Goal: Information Seeking & Learning: Compare options

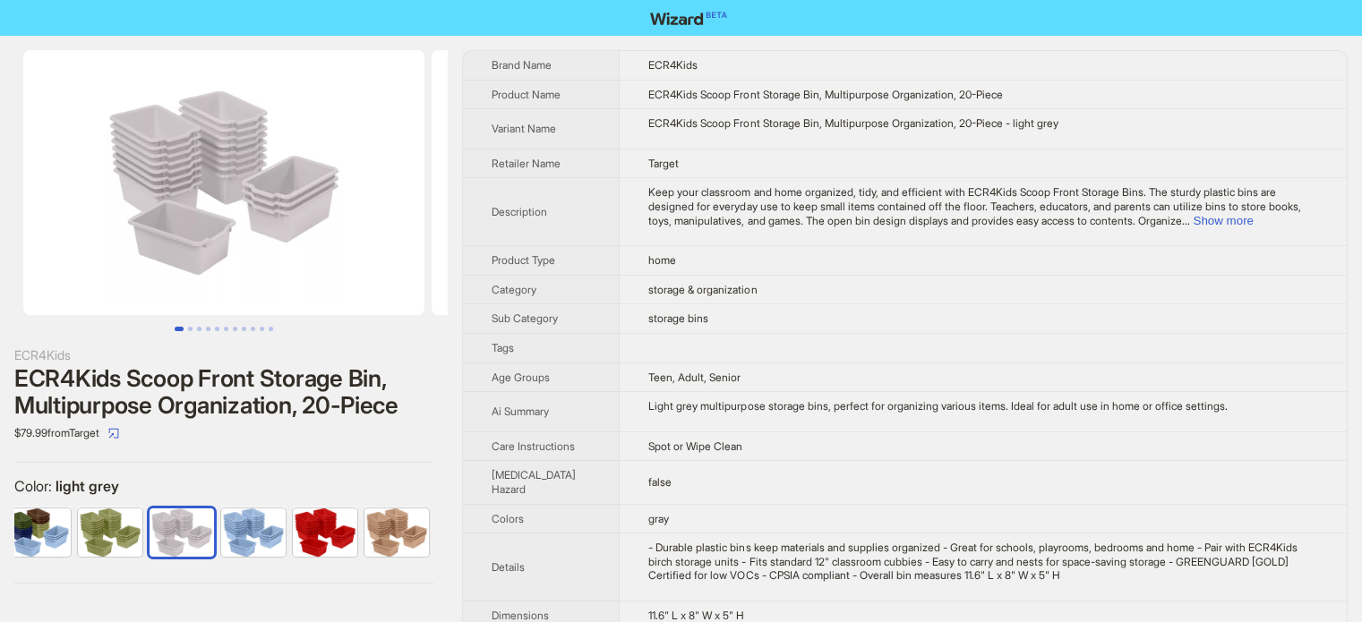
scroll to position [840, 0]
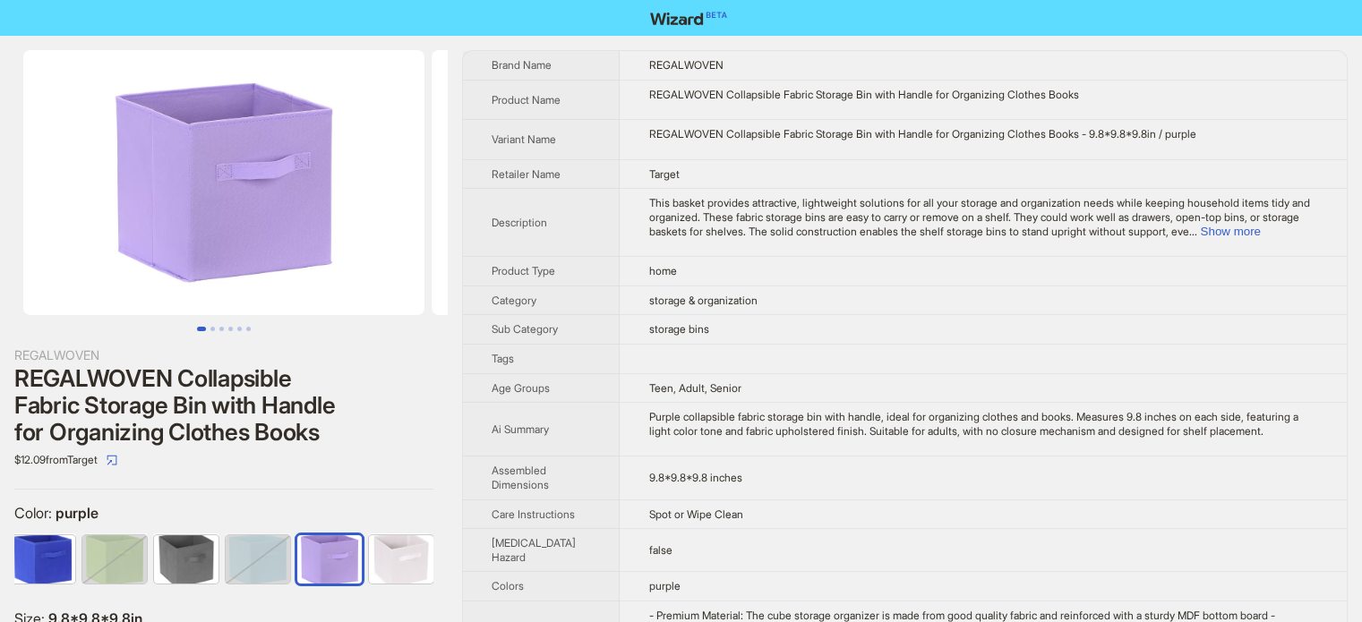
scroll to position [0, 226]
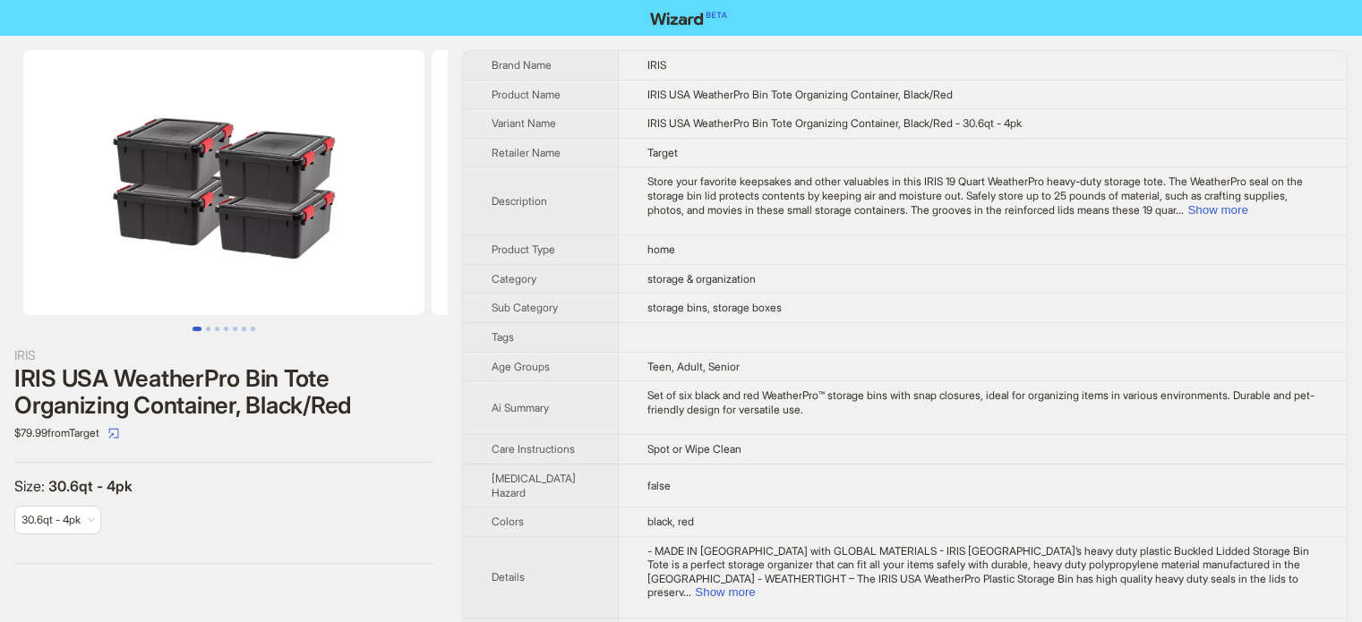
scroll to position [840, 0]
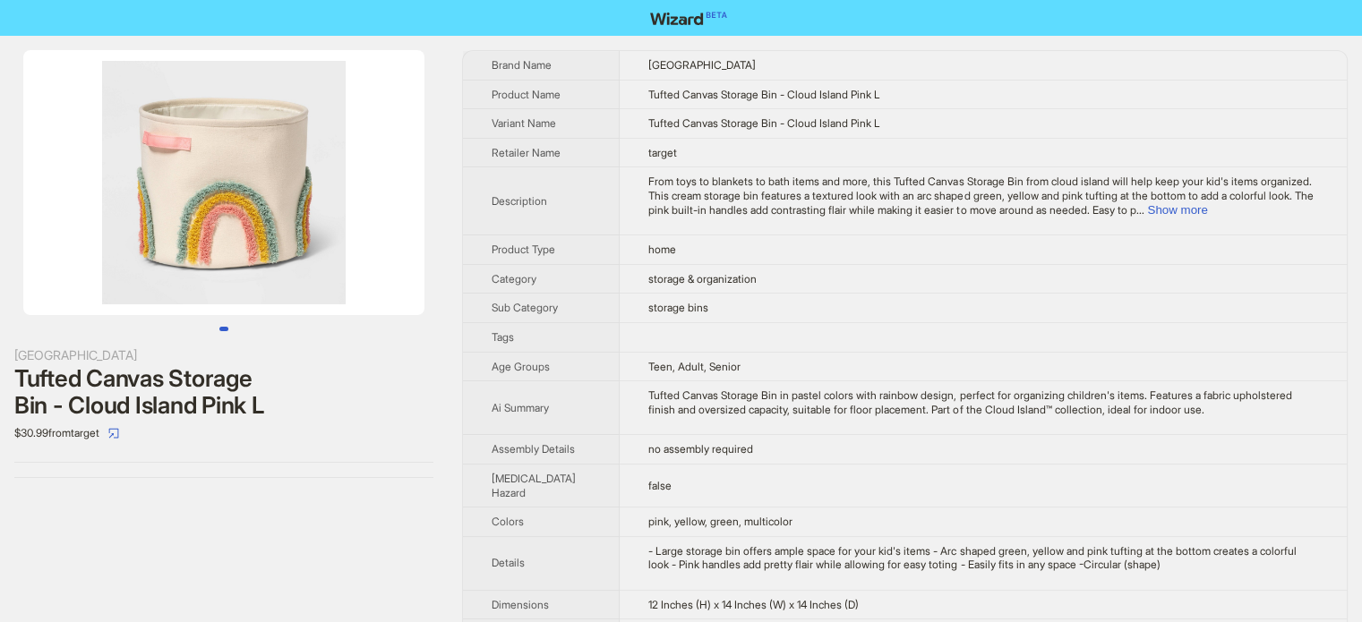
scroll to position [840, 0]
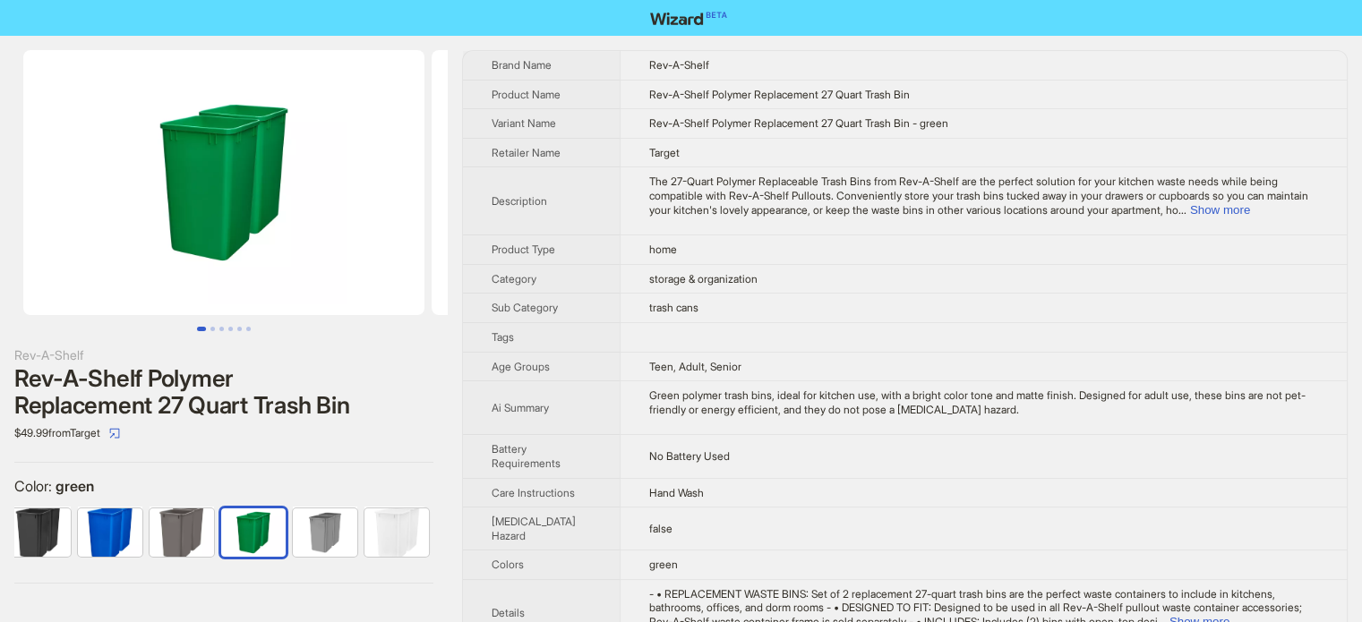
scroll to position [840, 0]
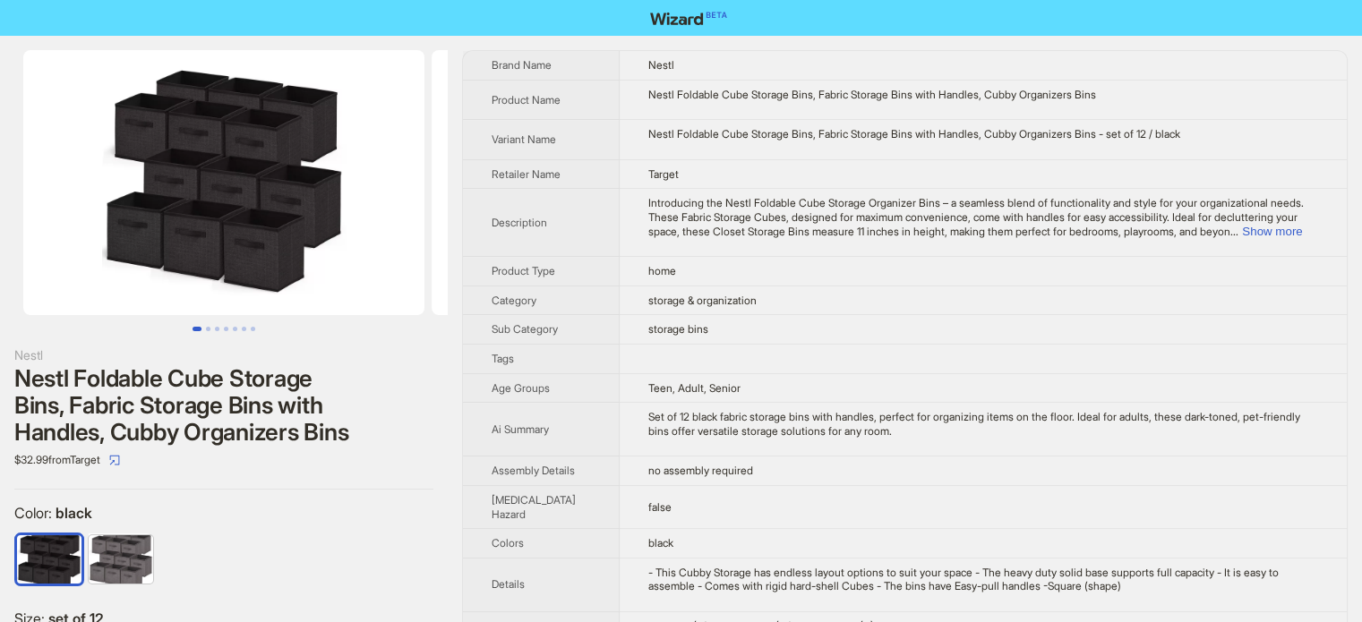
scroll to position [840, 0]
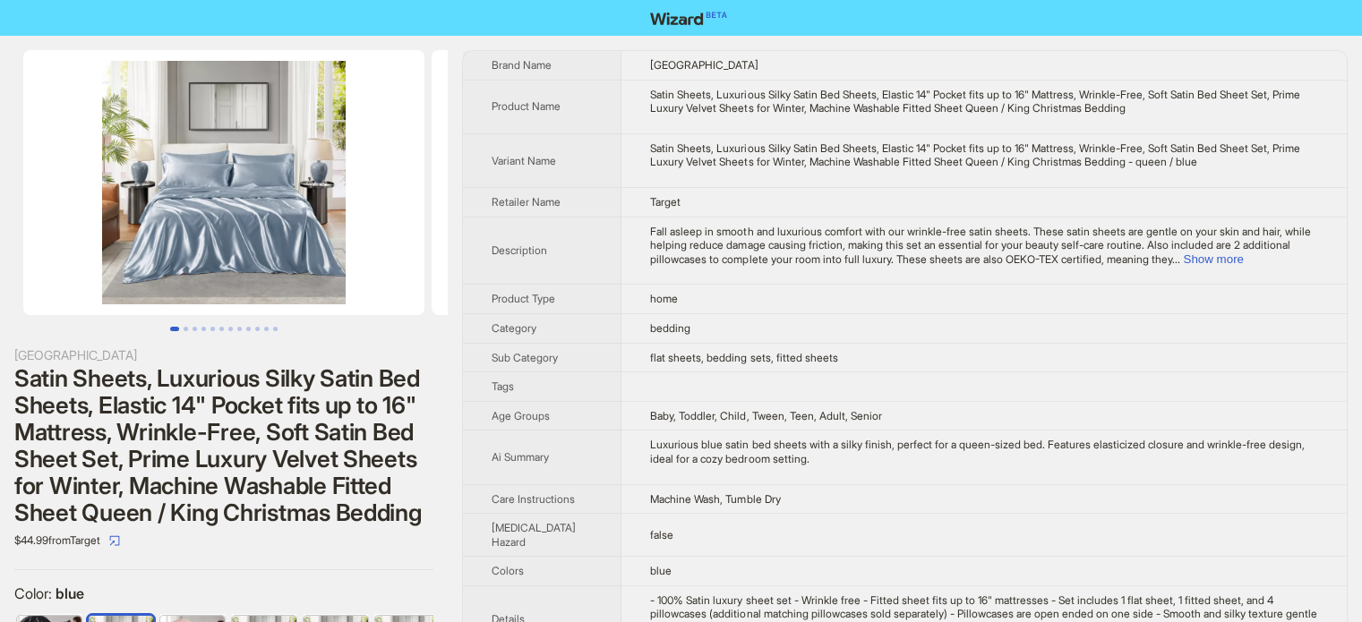
scroll to position [0, 46]
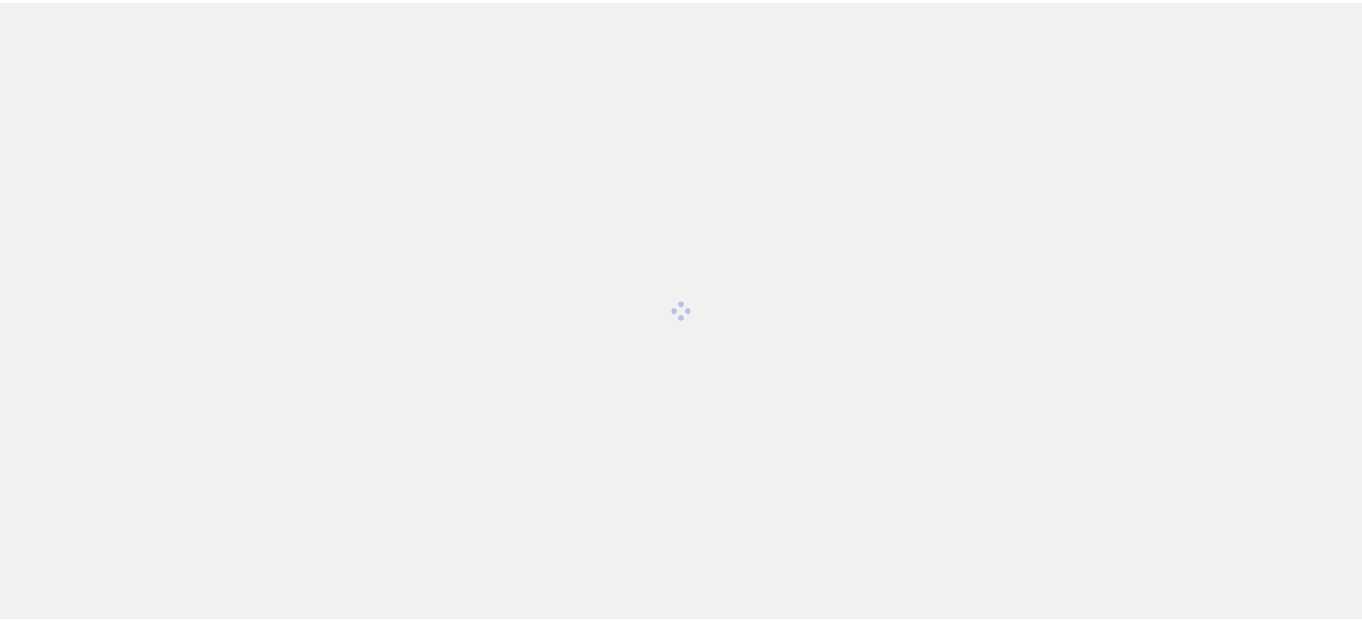
scroll to position [840, 0]
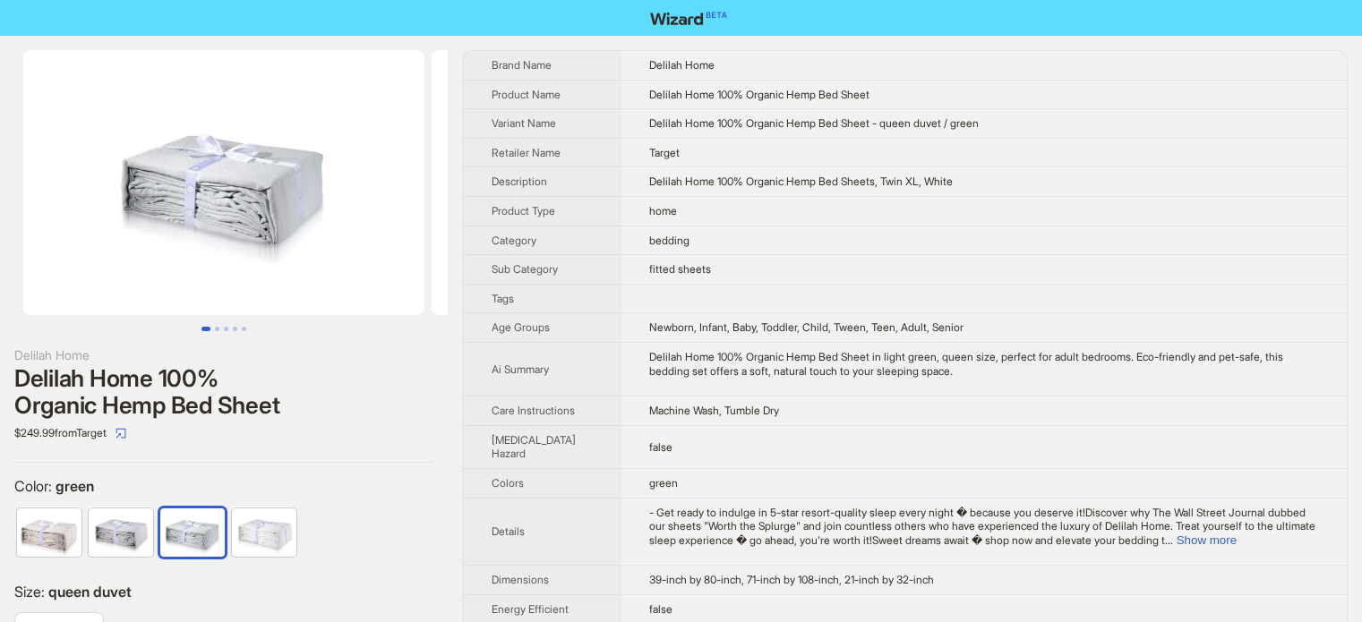
click at [528, 130] on th "Variant Name" at bounding box center [541, 124] width 157 height 30
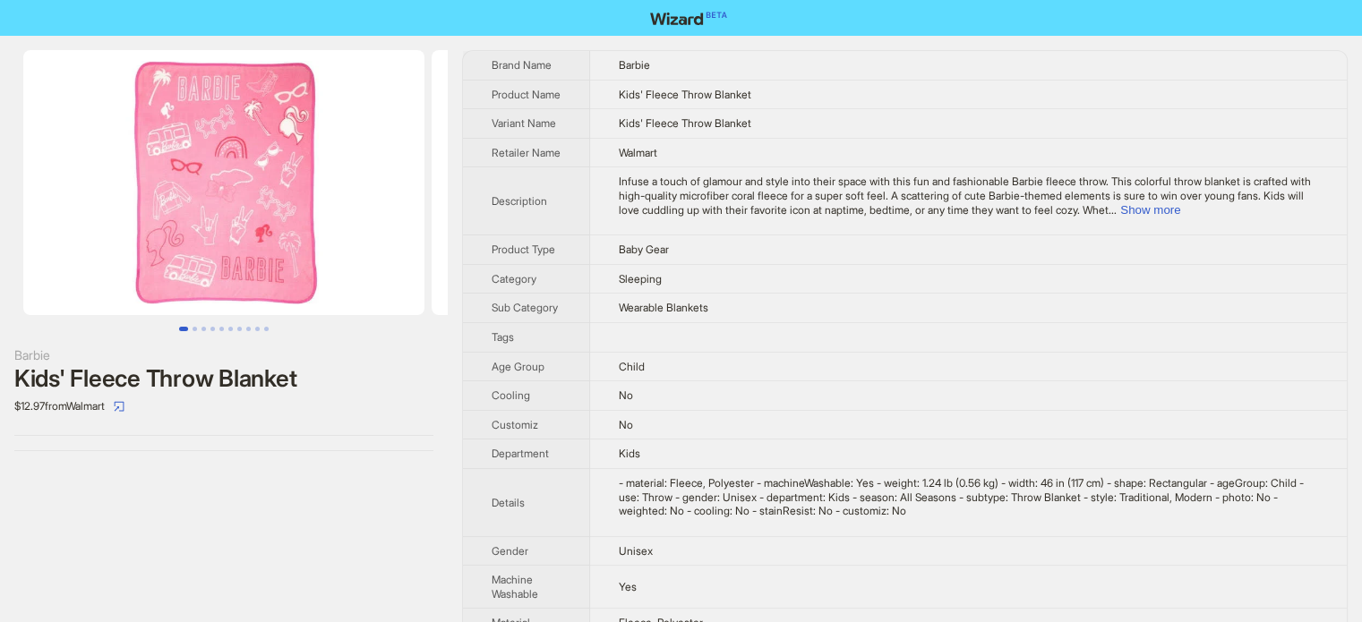
scroll to position [840, 0]
drag, startPoint x: 724, startPoint y: 105, endPoint x: 767, endPoint y: 103, distance: 43.0
type textarea "*******"
click at [767, 103] on td "Kids' Fleece Throw Blanket" at bounding box center [968, 95] width 757 height 30
copy span "Blanket"
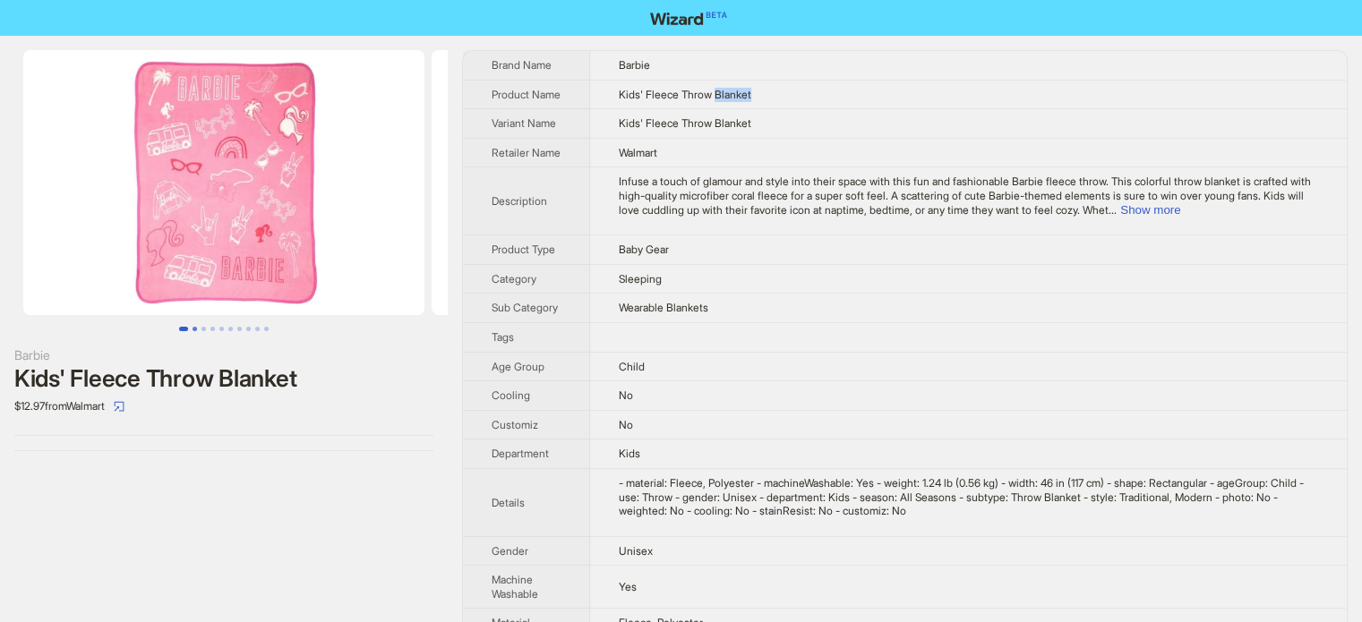
click at [196, 327] on button "Go to slide 2" at bounding box center [195, 329] width 4 height 4
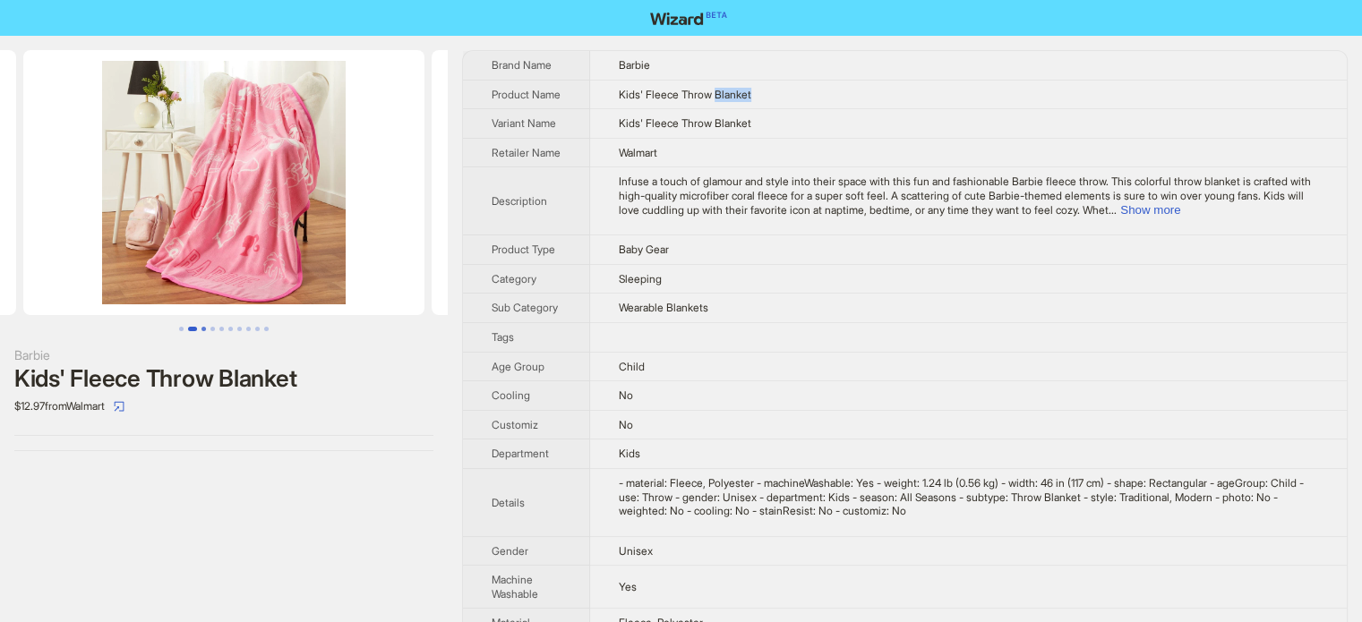
click at [204, 327] on button "Go to slide 3" at bounding box center [204, 329] width 4 height 4
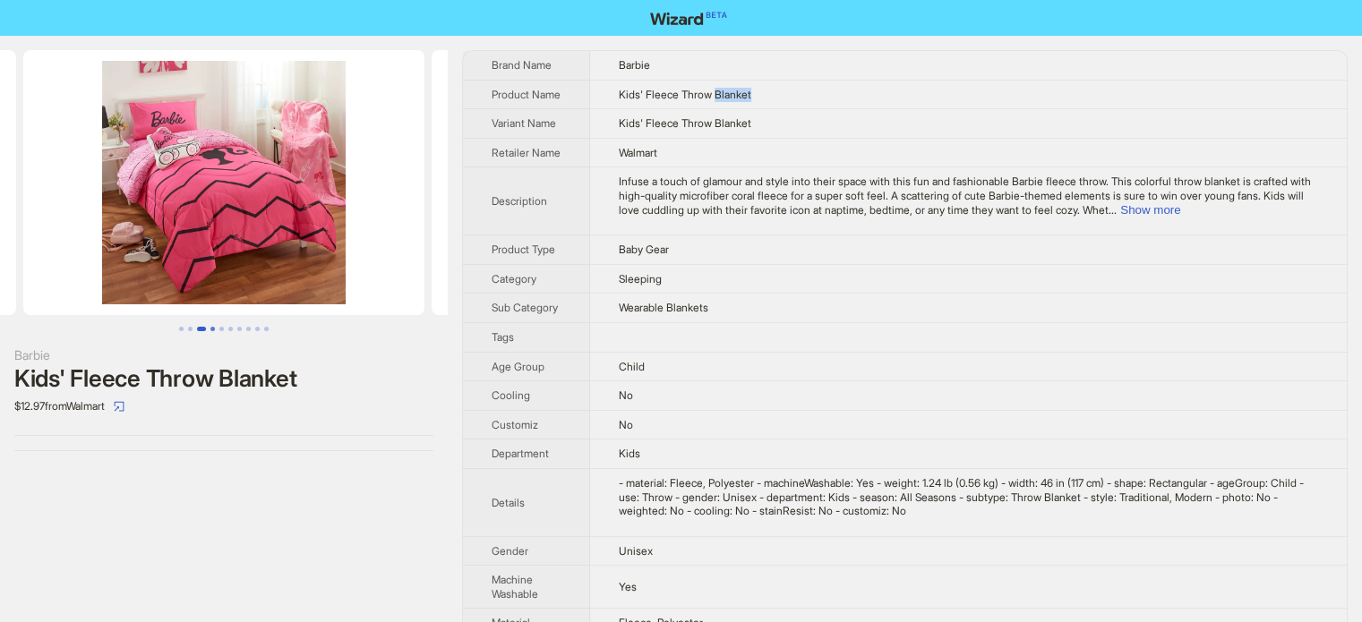
click at [210, 327] on button "Go to slide 4" at bounding box center [212, 329] width 4 height 4
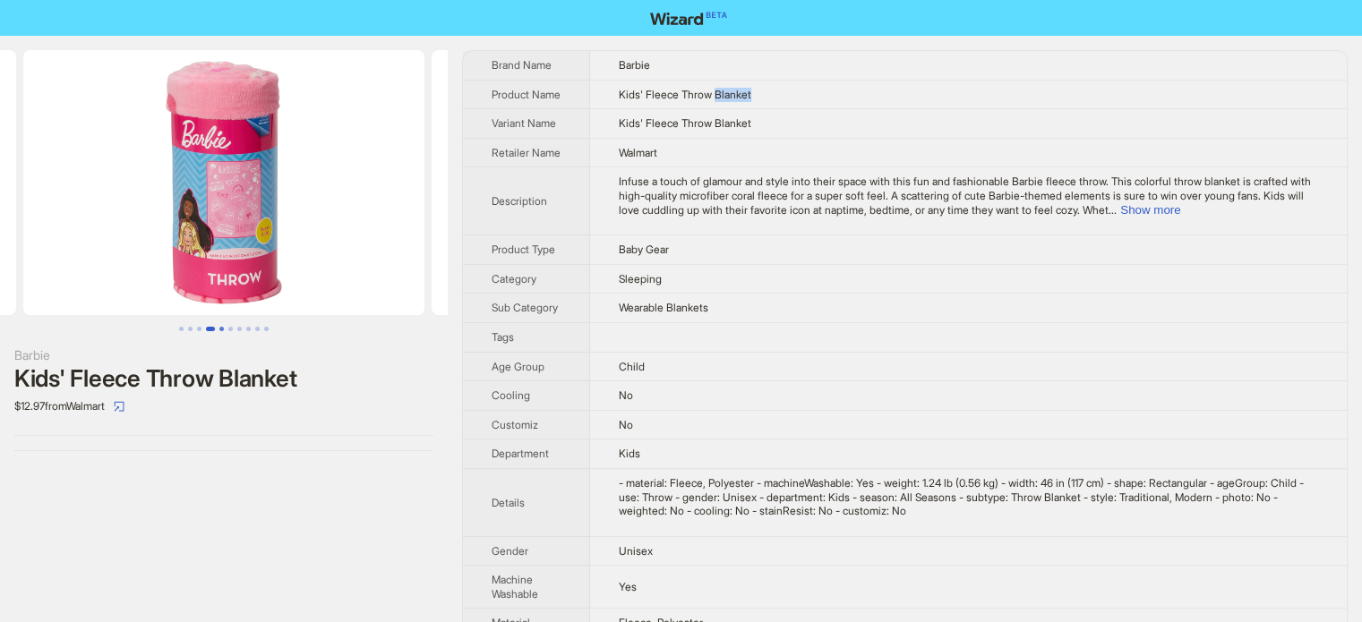
click at [219, 328] on button "Go to slide 5" at bounding box center [221, 329] width 4 height 4
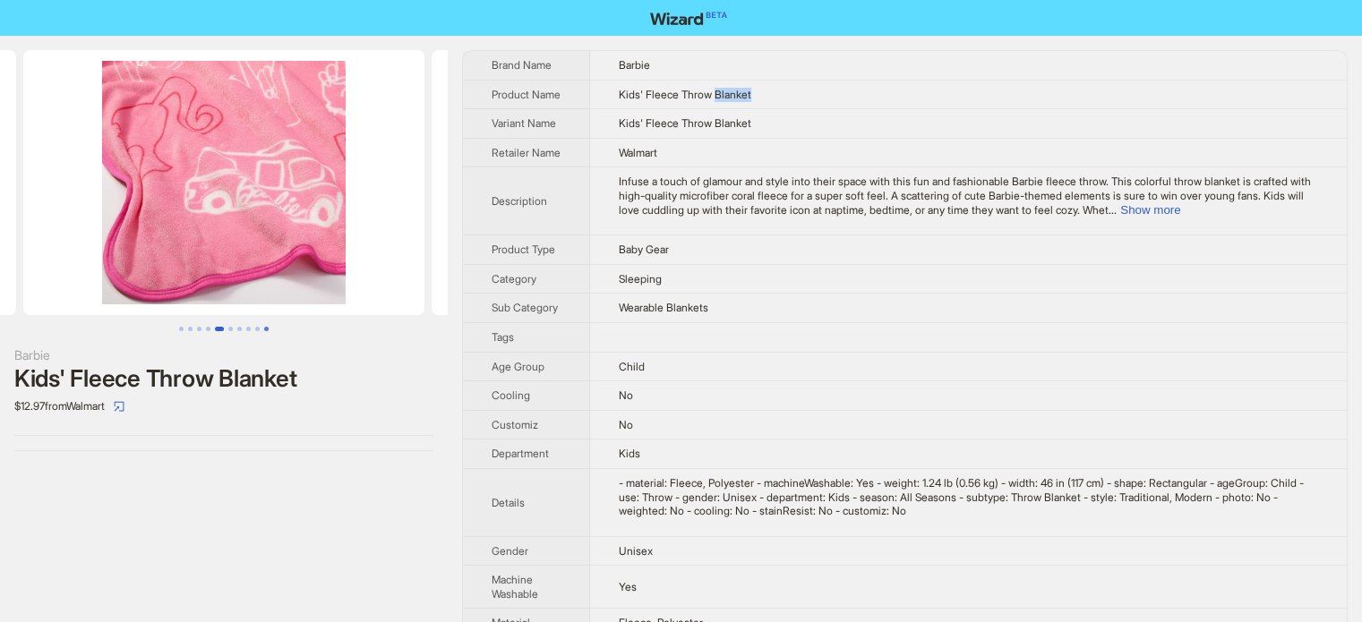
click at [264, 327] on button "Go to slide 10" at bounding box center [266, 329] width 4 height 4
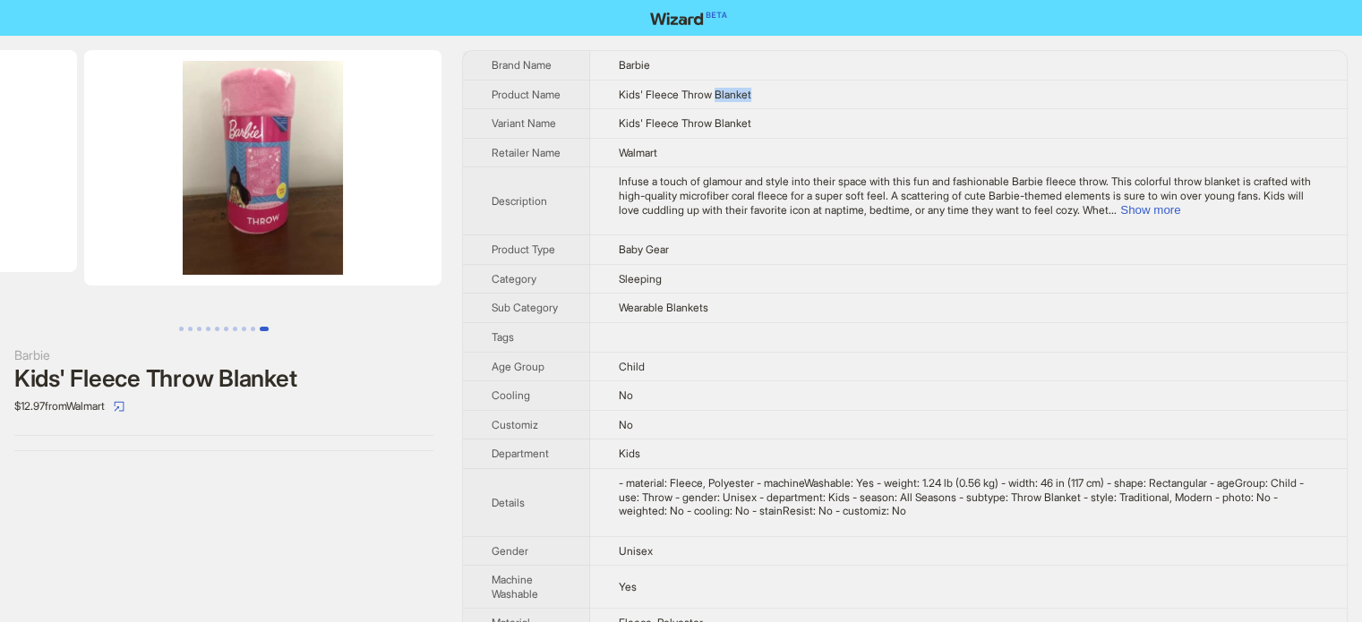
scroll to position [0, 3567]
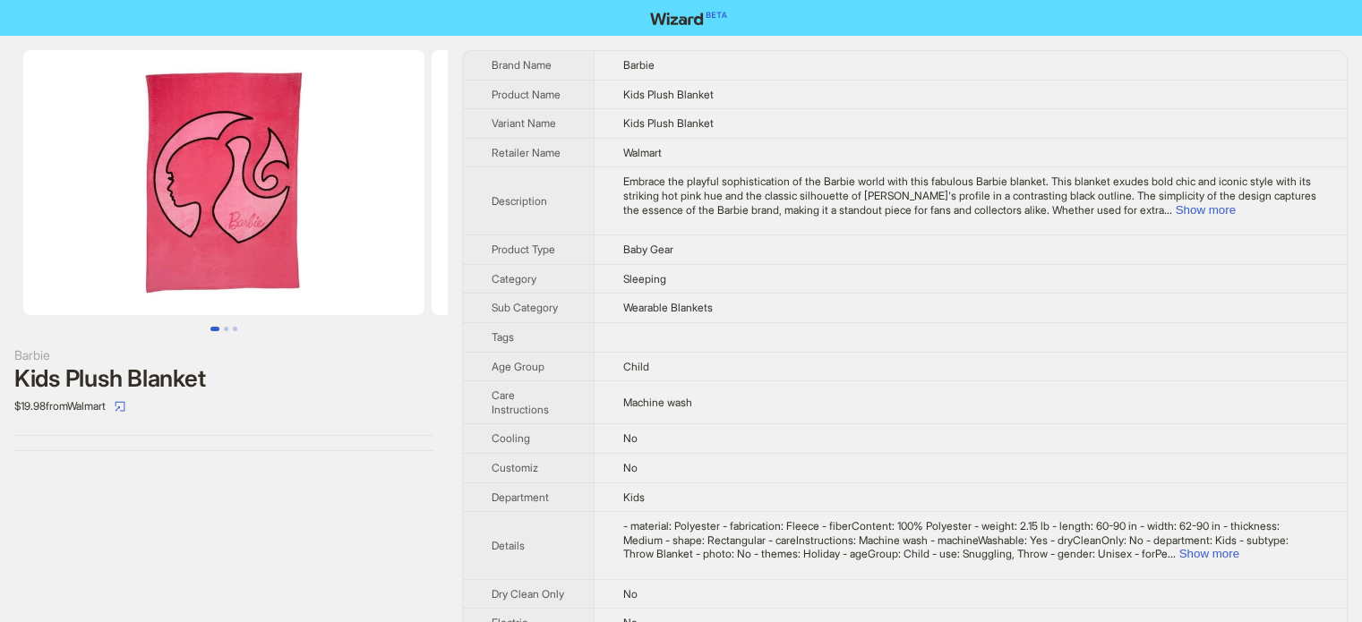
scroll to position [840, 0]
click at [219, 327] on button "Go to slide 1" at bounding box center [214, 329] width 9 height 4
click at [226, 327] on button "Go to slide 2" at bounding box center [226, 329] width 4 height 4
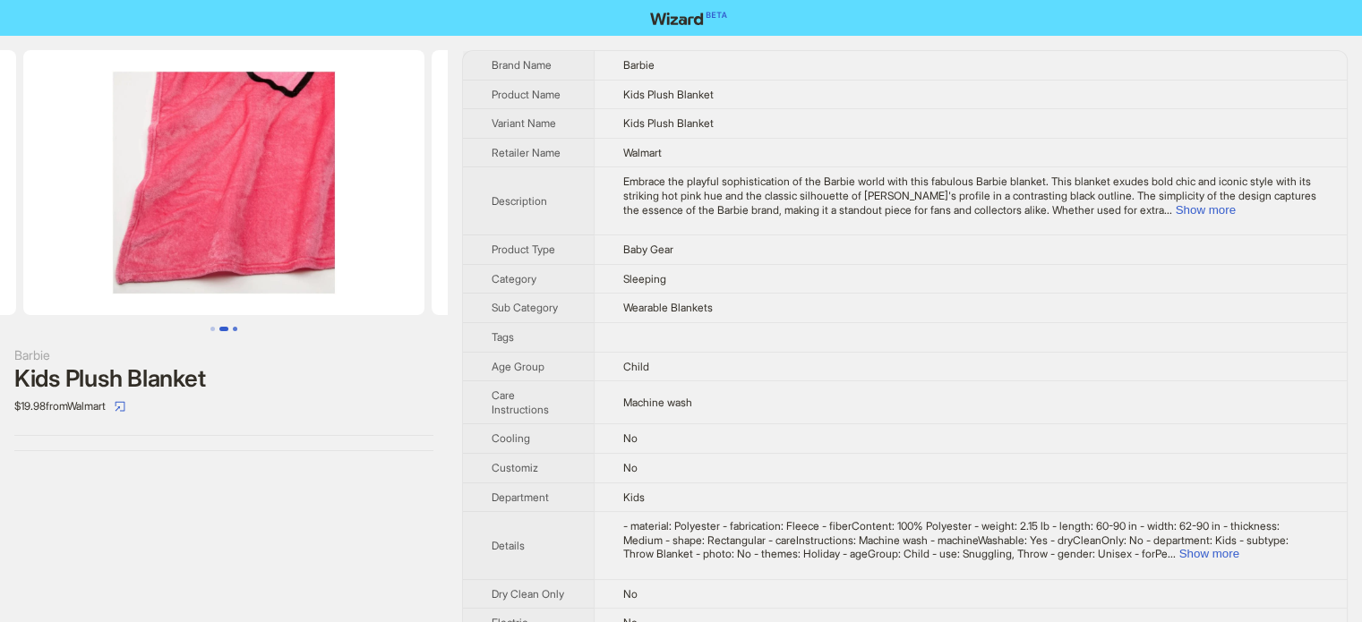
click at [233, 329] on button "Go to slide 3" at bounding box center [235, 329] width 4 height 4
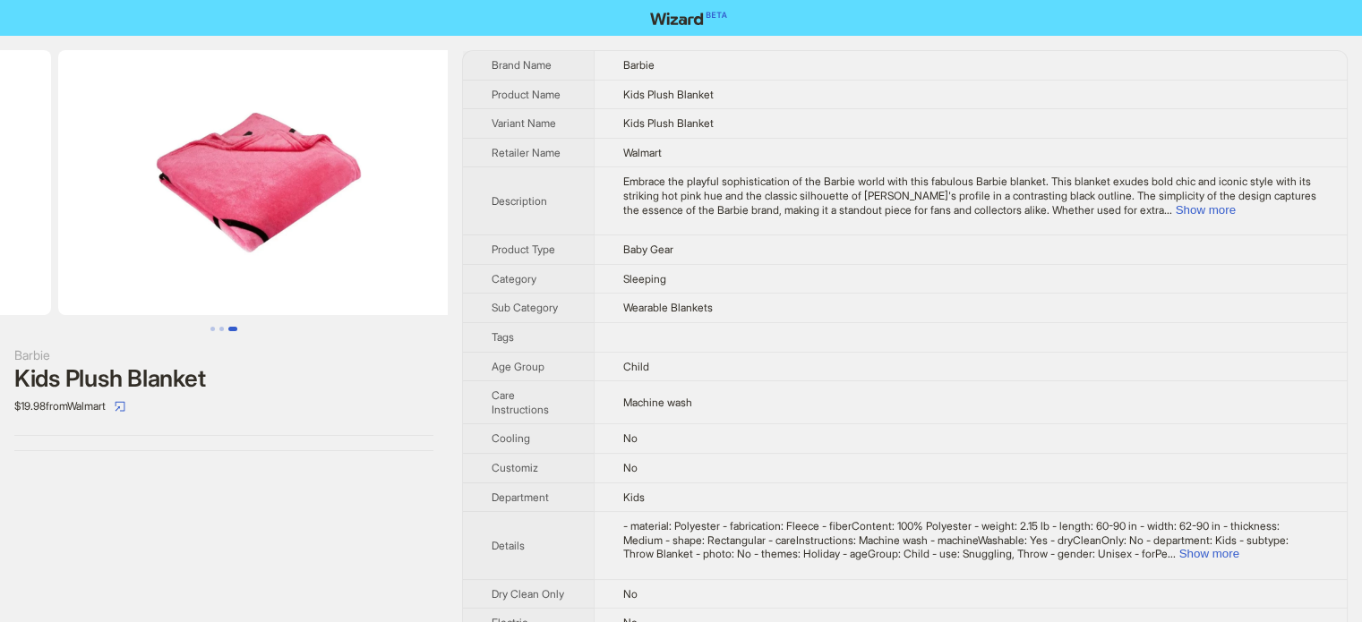
scroll to position [0, 817]
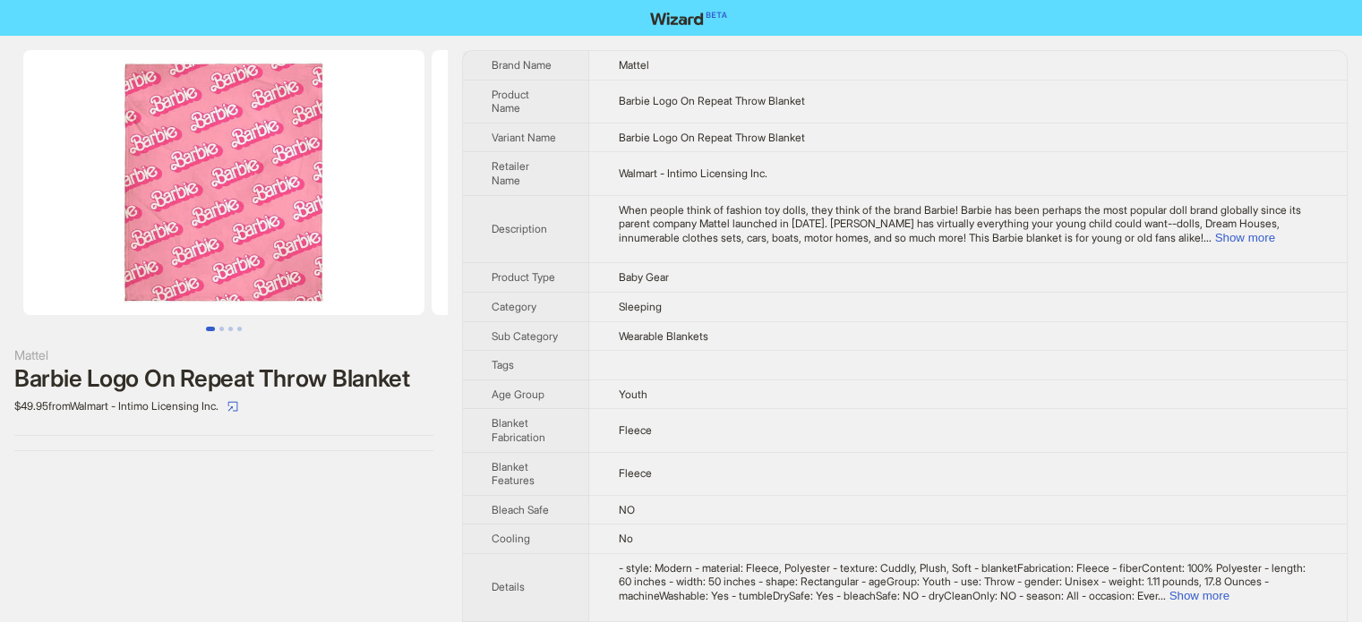
scroll to position [840, 0]
click at [219, 327] on button "Go to slide 2" at bounding box center [221, 329] width 4 height 4
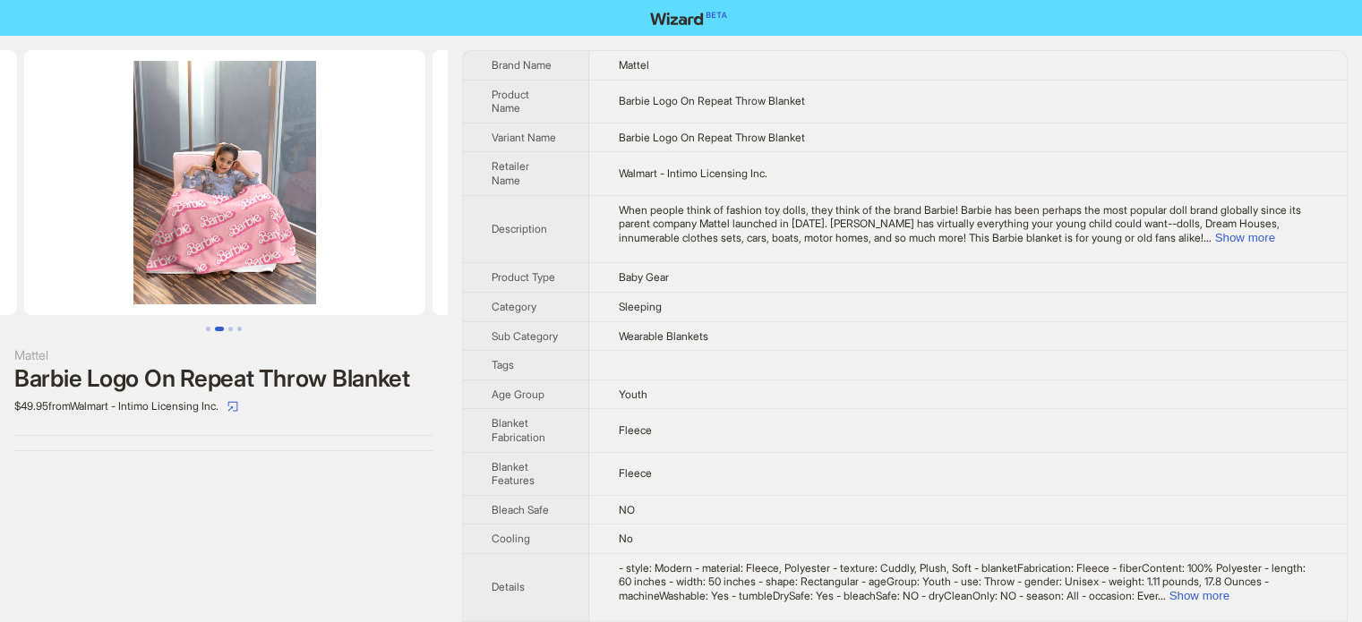
scroll to position [0, 408]
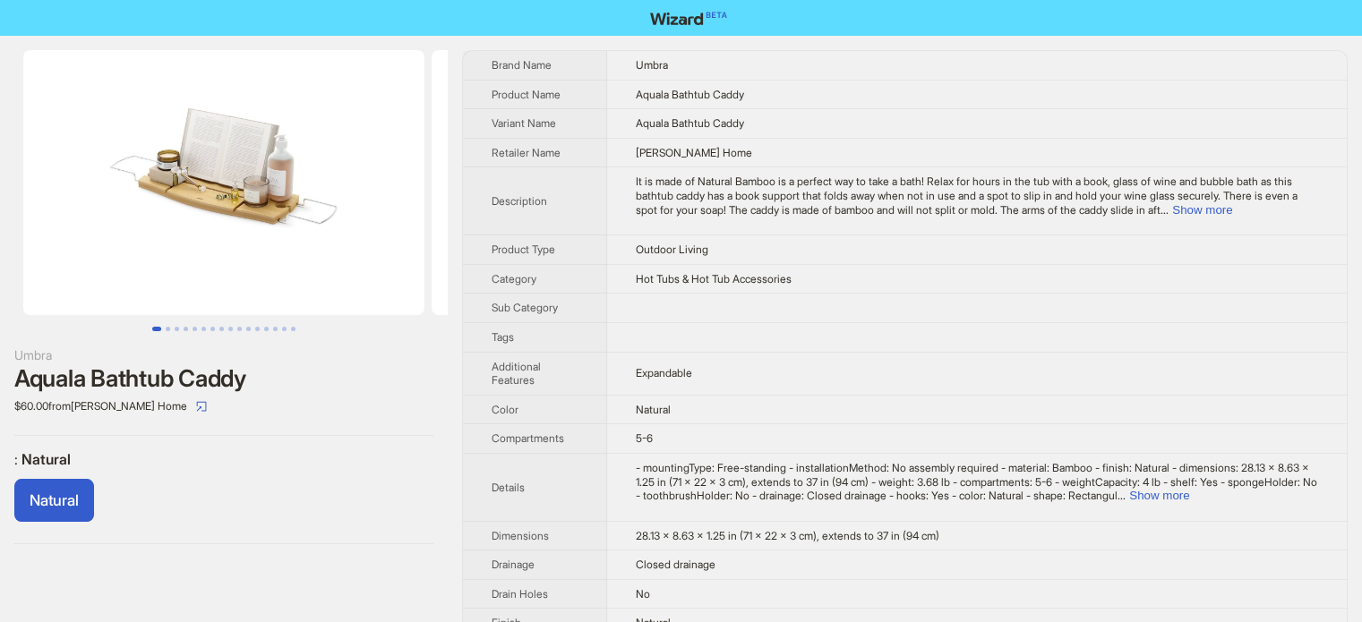
scroll to position [840, 0]
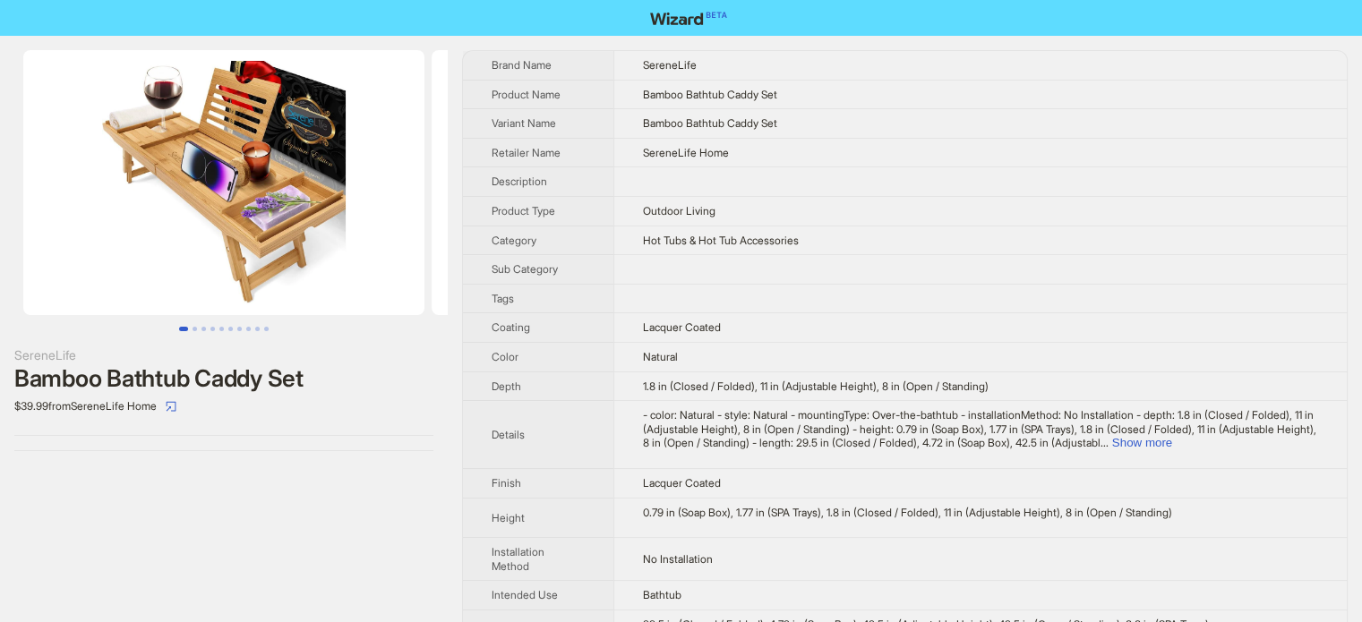
scroll to position [840, 0]
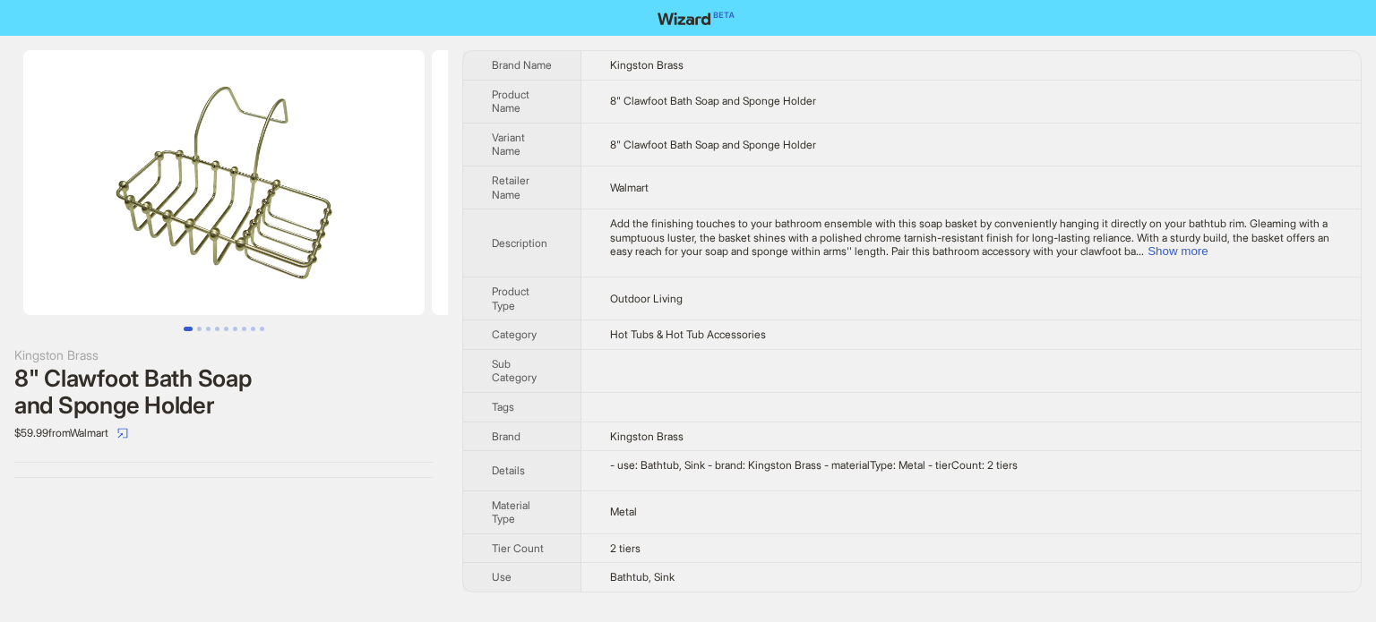
scroll to position [840, 0]
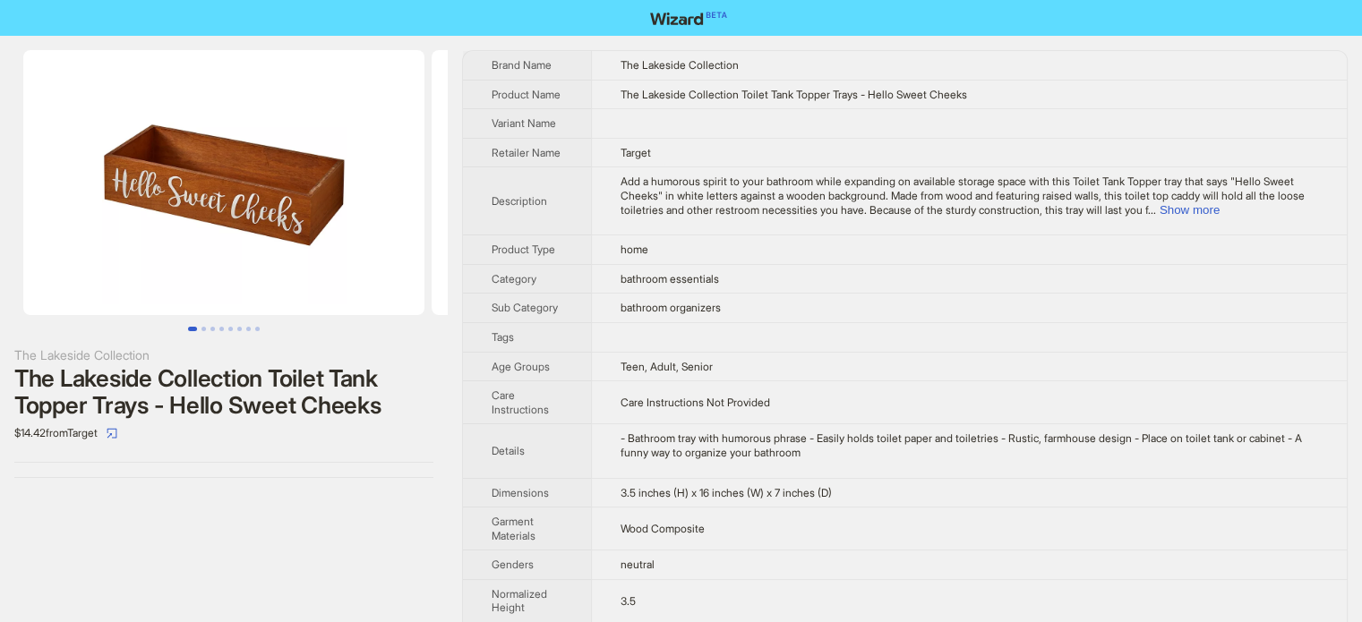
scroll to position [840, 0]
click at [219, 327] on button "Go to slide 4" at bounding box center [221, 329] width 4 height 4
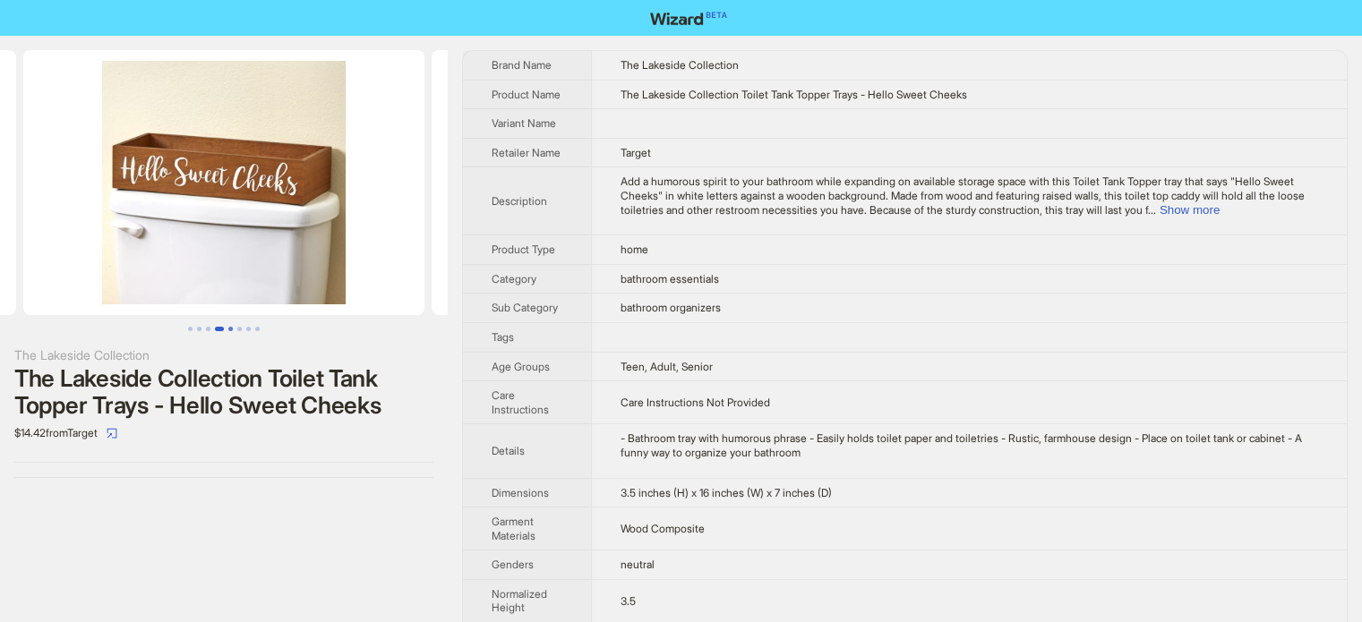
click at [233, 327] on button "Go to slide 5" at bounding box center [230, 329] width 4 height 4
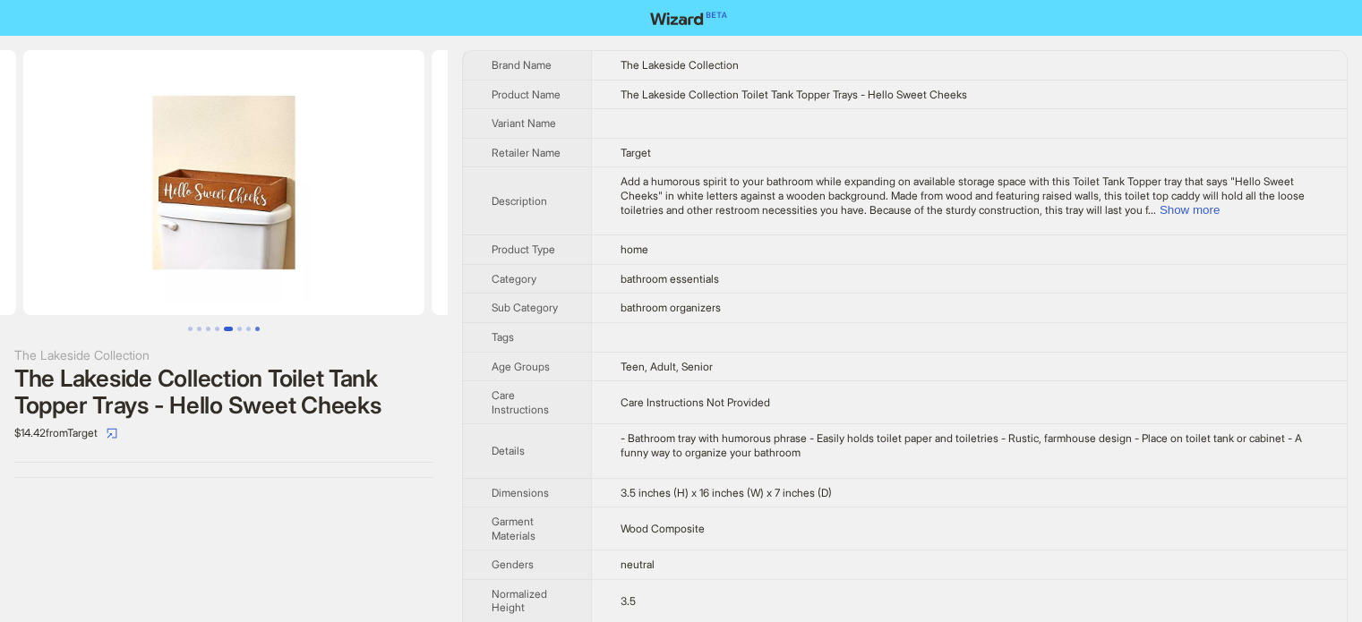
click at [255, 327] on button "Go to slide 8" at bounding box center [257, 329] width 4 height 4
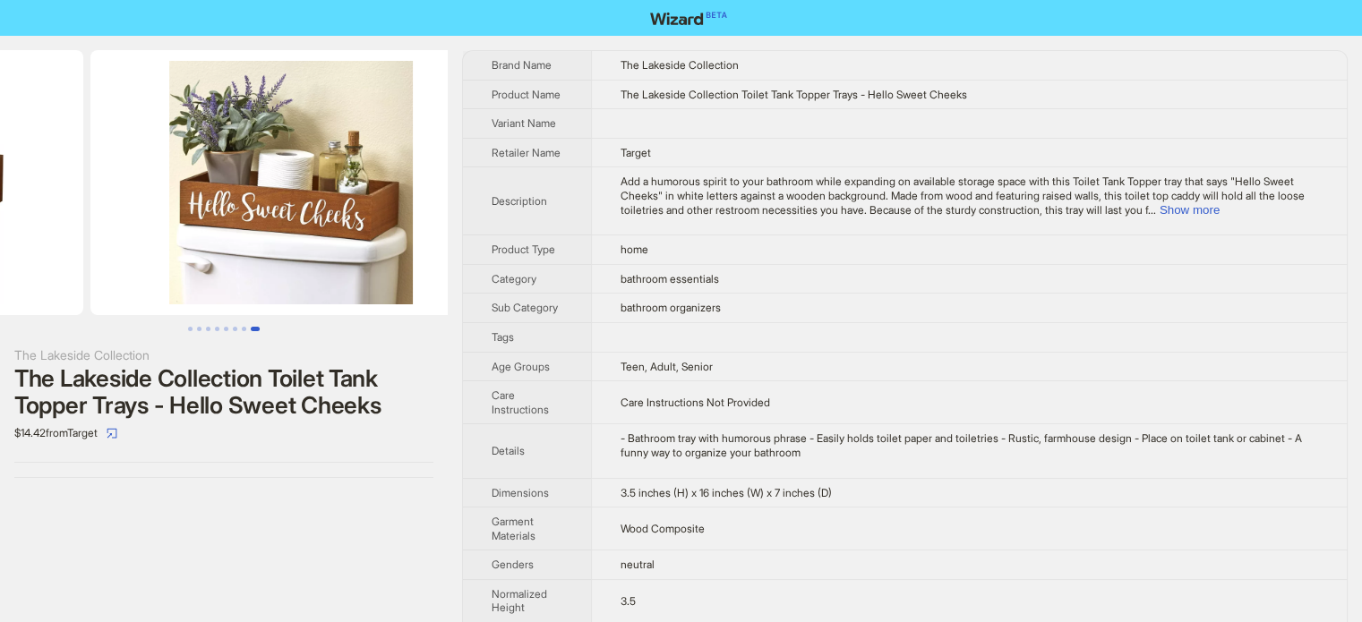
scroll to position [0, 2859]
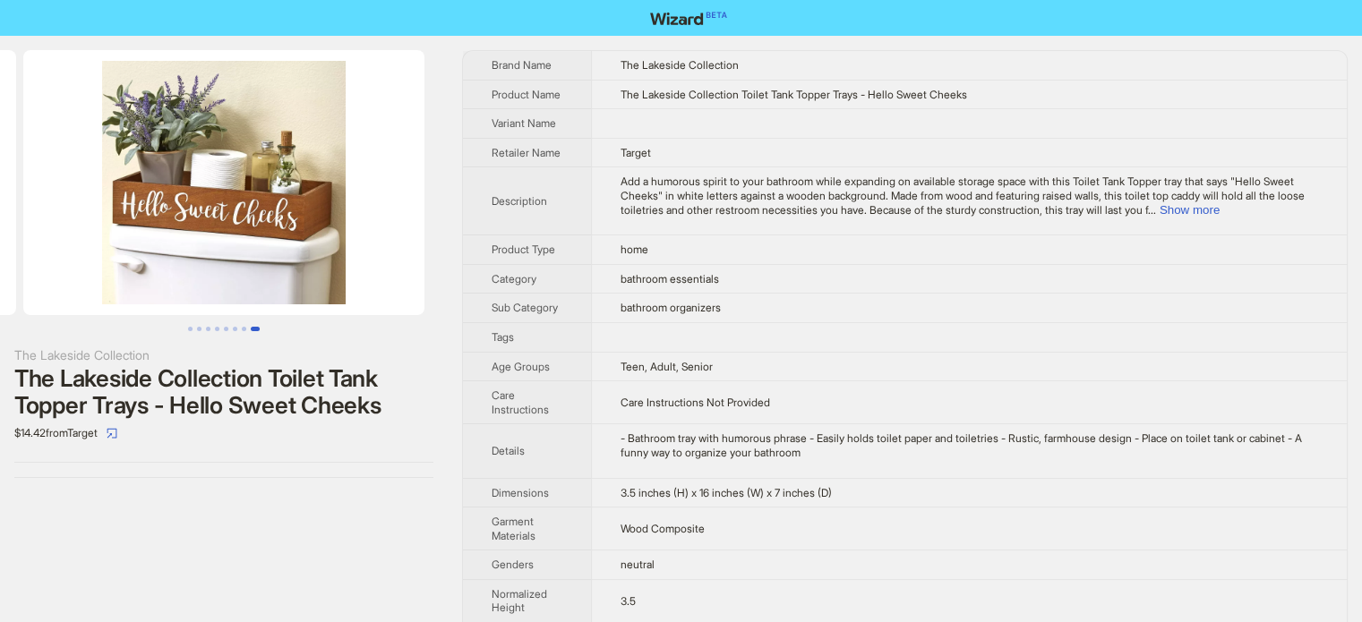
click at [754, 306] on td "bathroom organizers" at bounding box center [969, 309] width 756 height 30
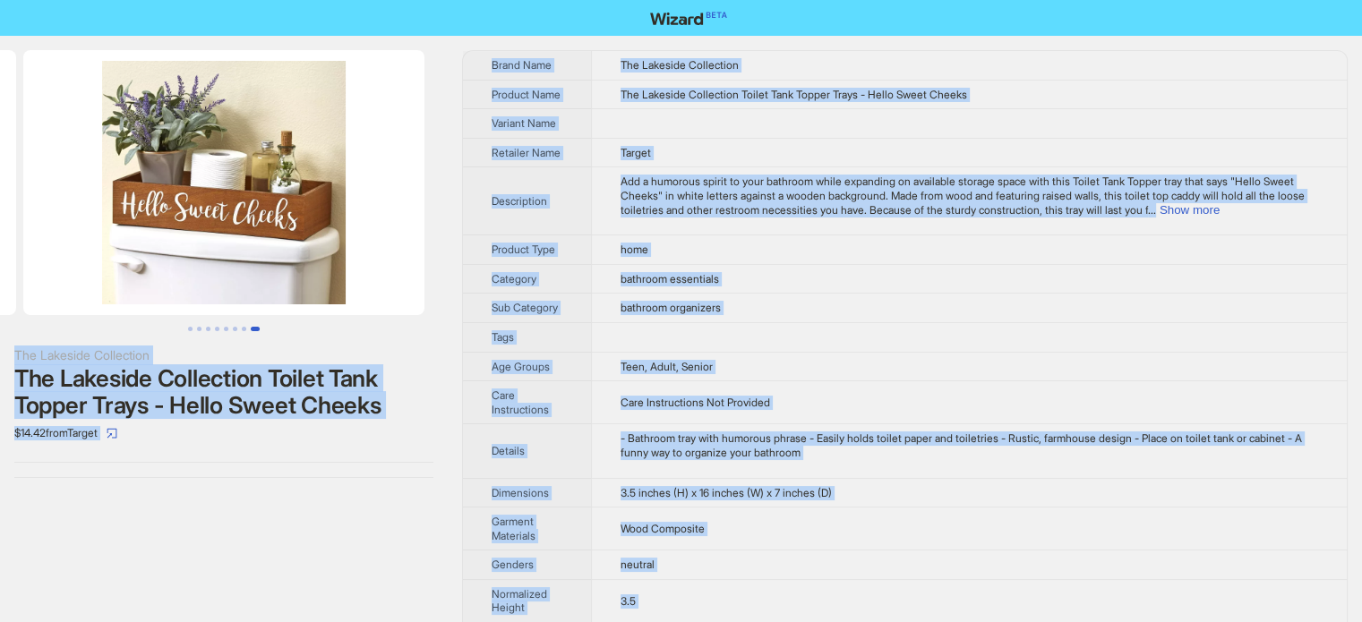
copy body "The Lakeside Collection The Lakeside Collection Toilet Tank Topper Trays - Hell…"
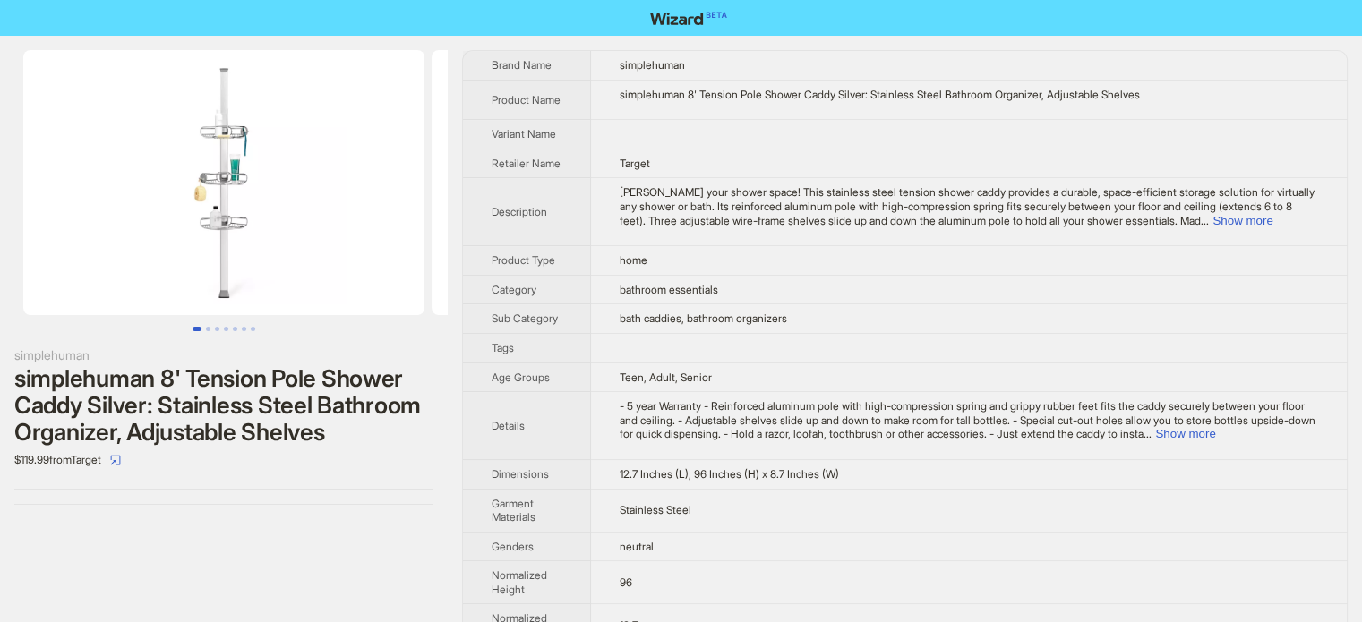
scroll to position [840, 0]
click at [202, 327] on button "Go to slide 1" at bounding box center [197, 329] width 9 height 4
click at [206, 327] on button "Go to slide 2" at bounding box center [208, 329] width 4 height 4
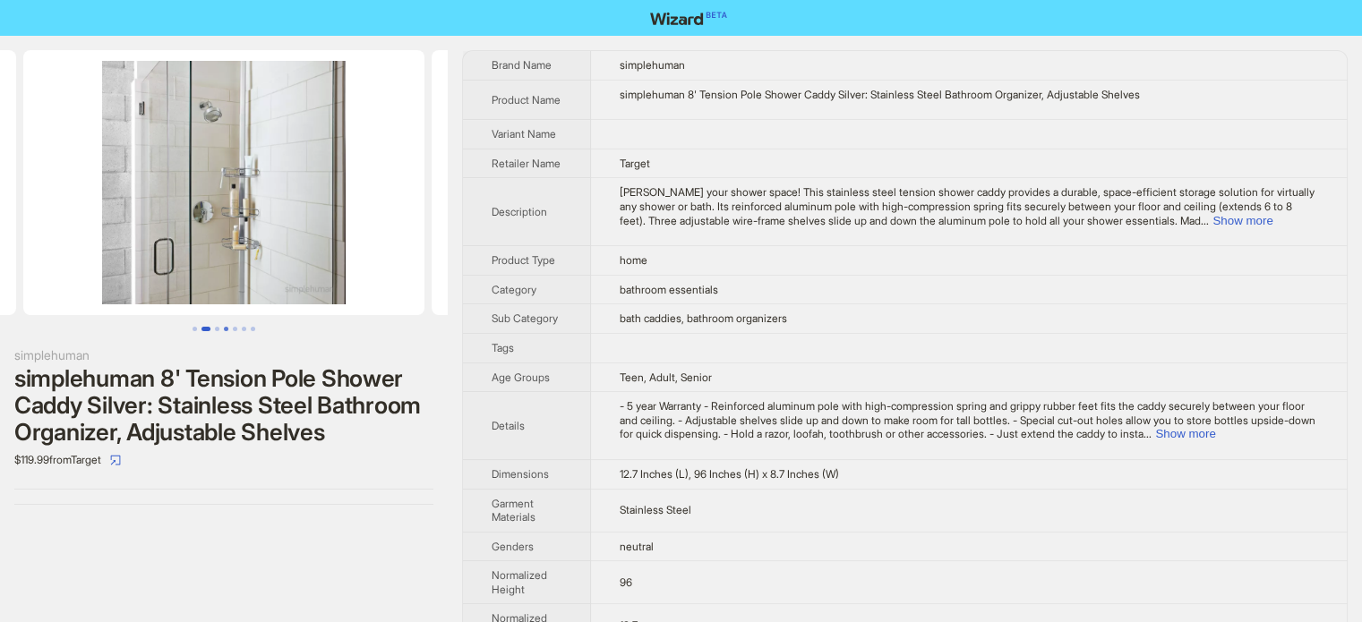
click at [224, 327] on button "Go to slide 4" at bounding box center [226, 329] width 4 height 4
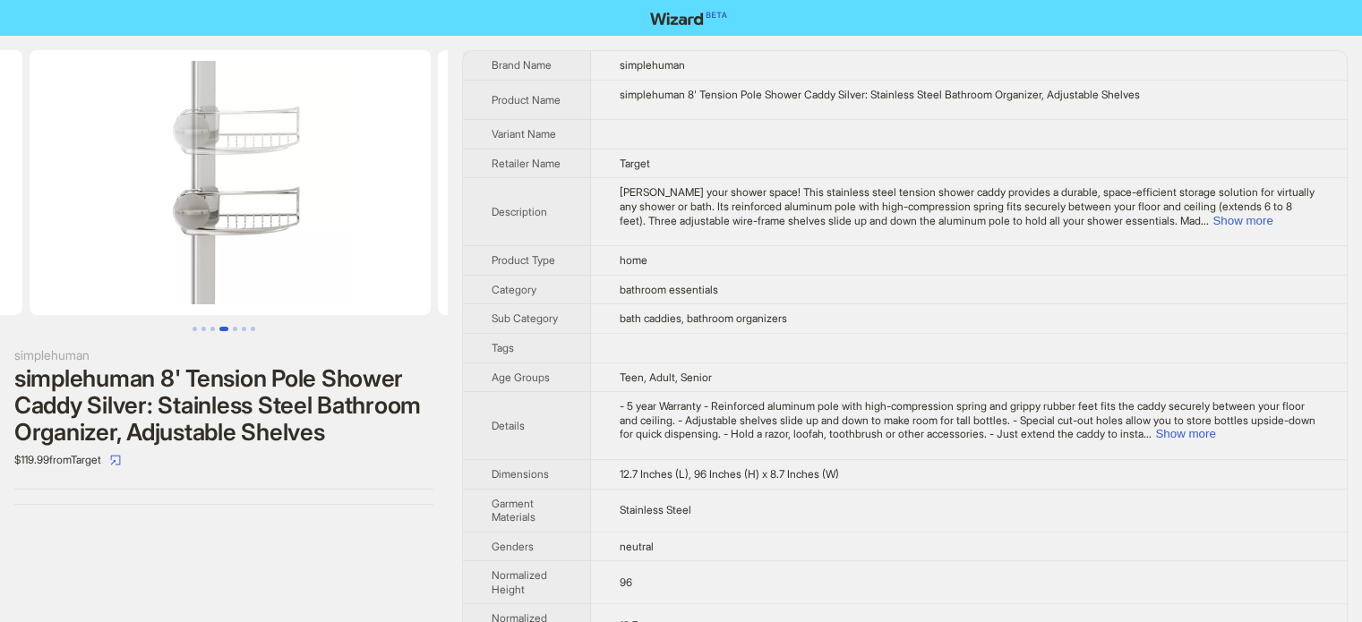
scroll to position [0, 1225]
click at [656, 202] on span "De-clutter your shower space! This stainless steel tension shower caddy provide…" at bounding box center [967, 205] width 695 height 41
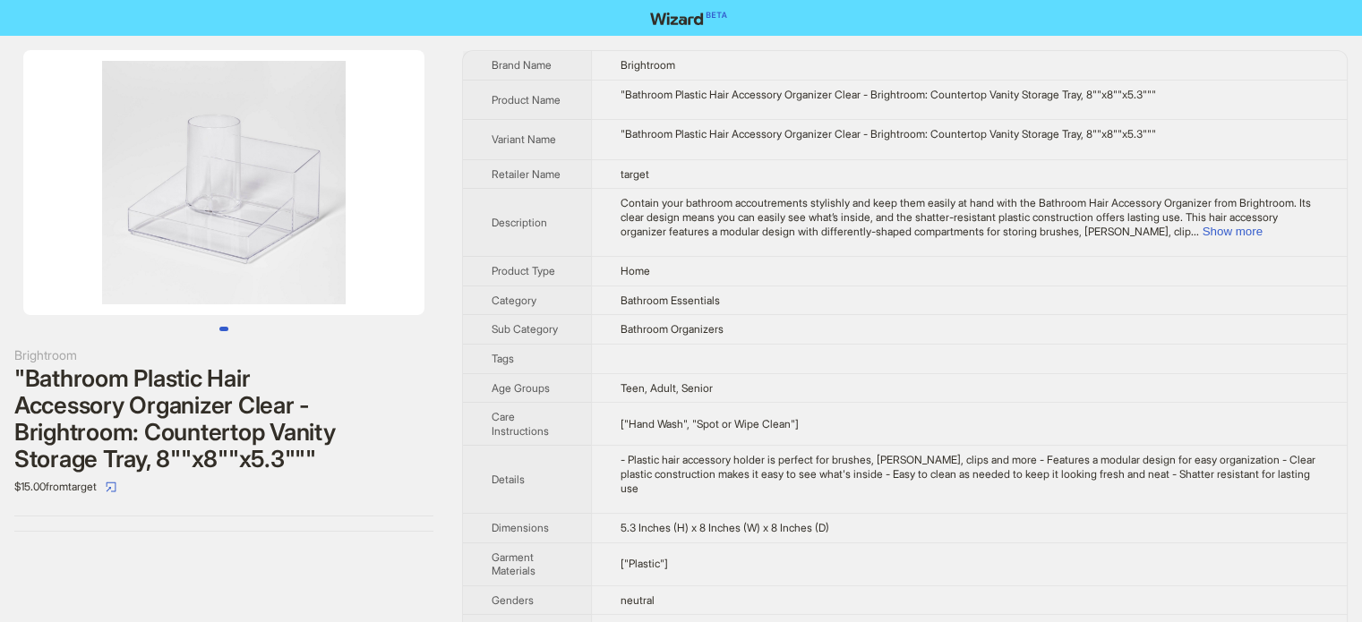
scroll to position [840, 0]
click at [679, 243] on td "Contain your bathroom accoutrements stylishly and keep them easily at hand with…" at bounding box center [969, 223] width 756 height 68
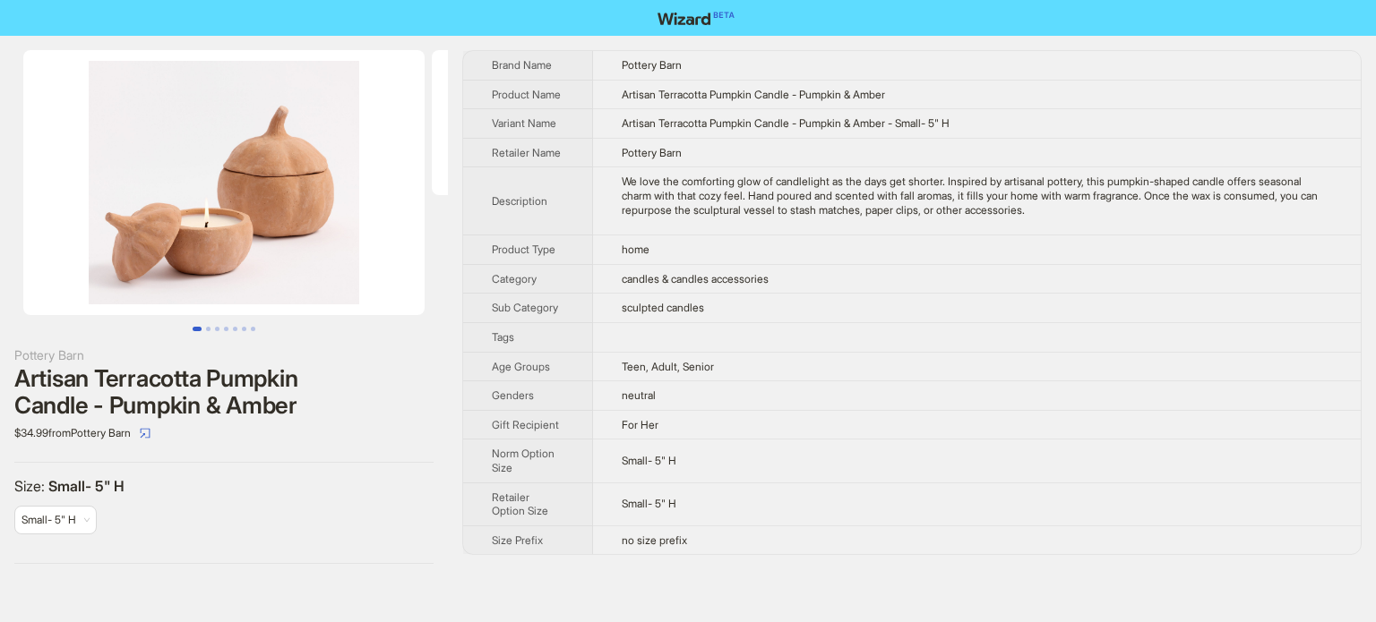
scroll to position [840, 0]
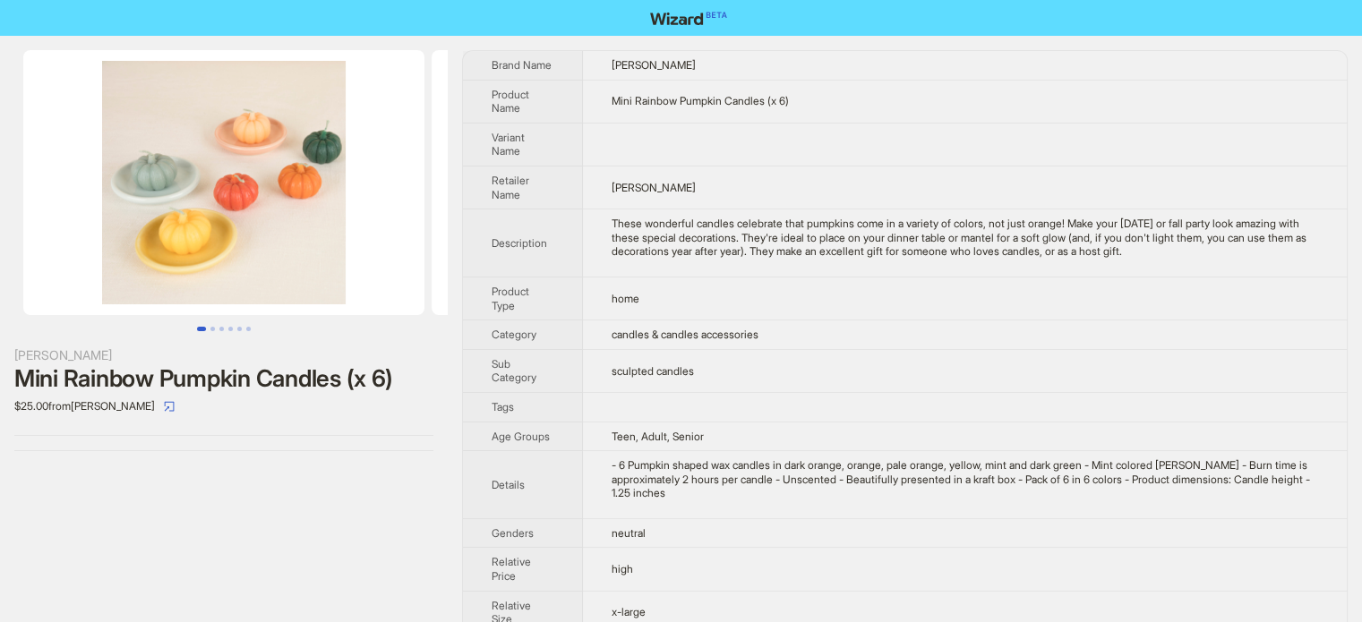
scroll to position [840, 0]
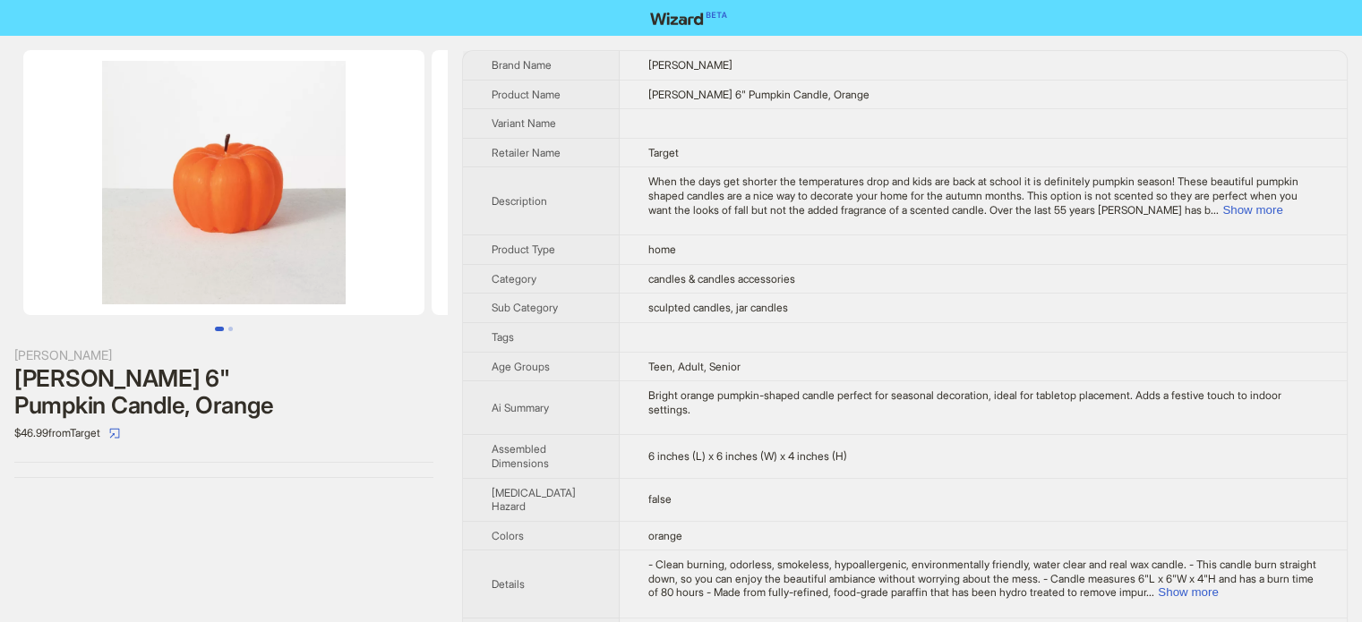
scroll to position [840, 0]
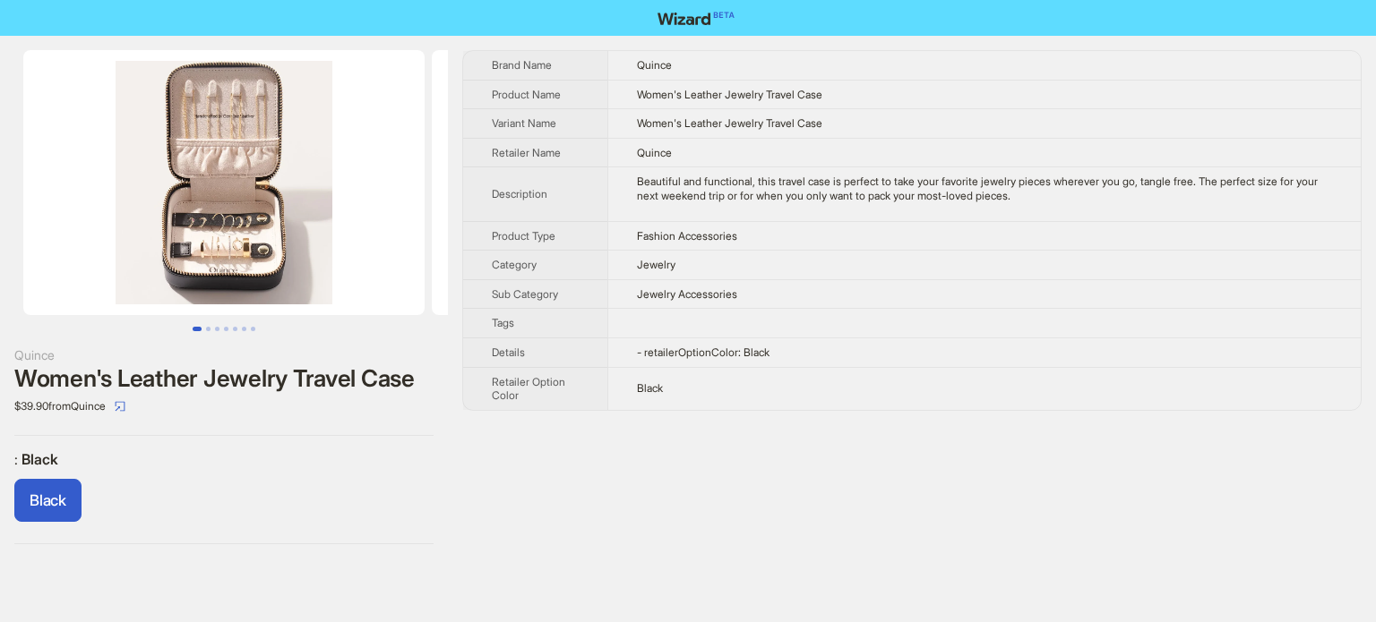
scroll to position [840, 0]
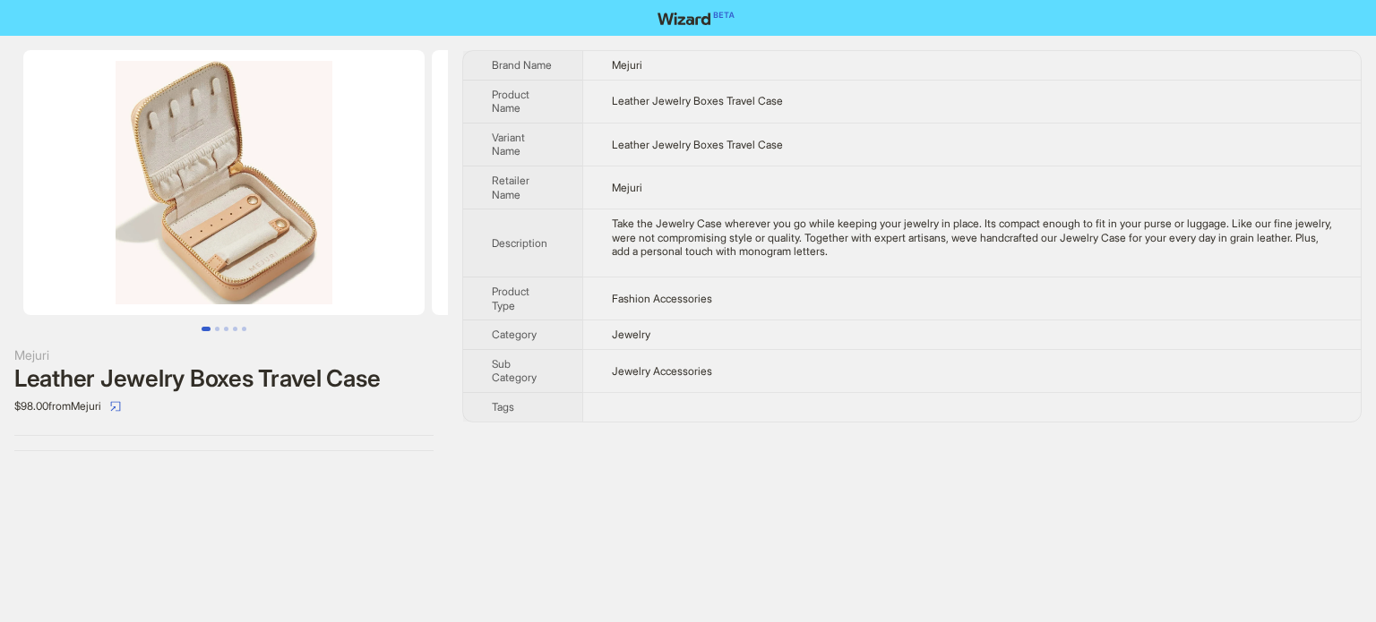
scroll to position [840, 0]
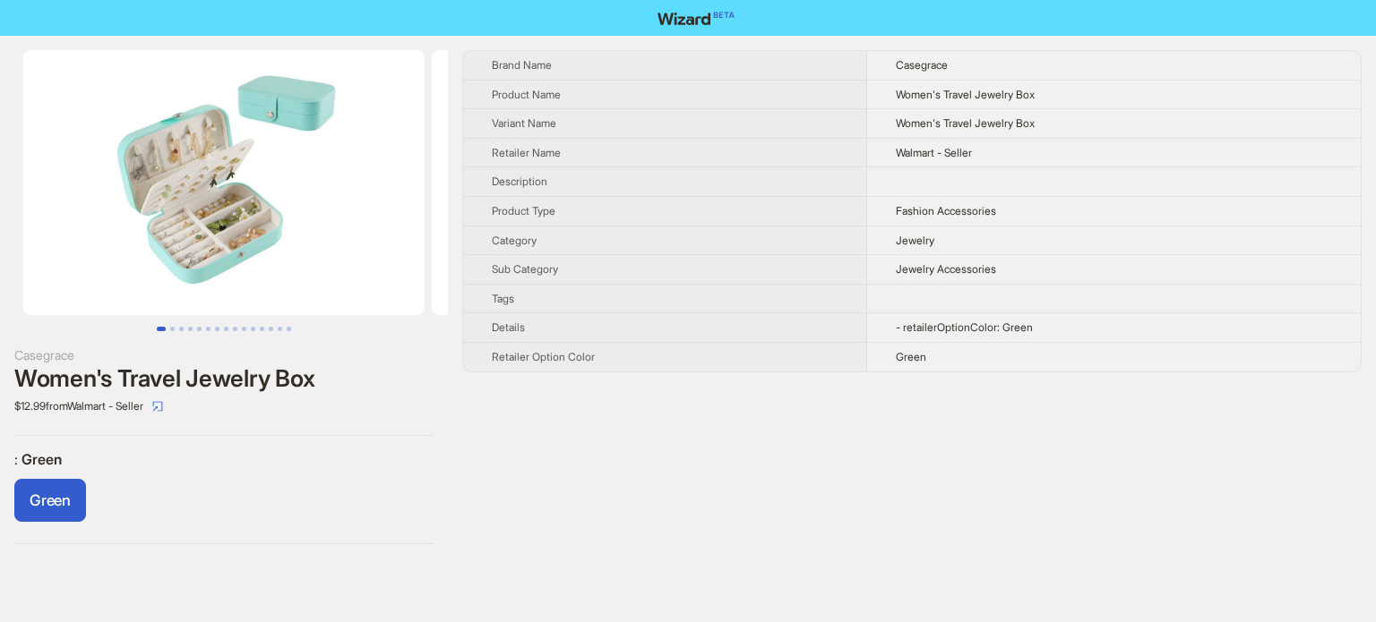
scroll to position [840, 0]
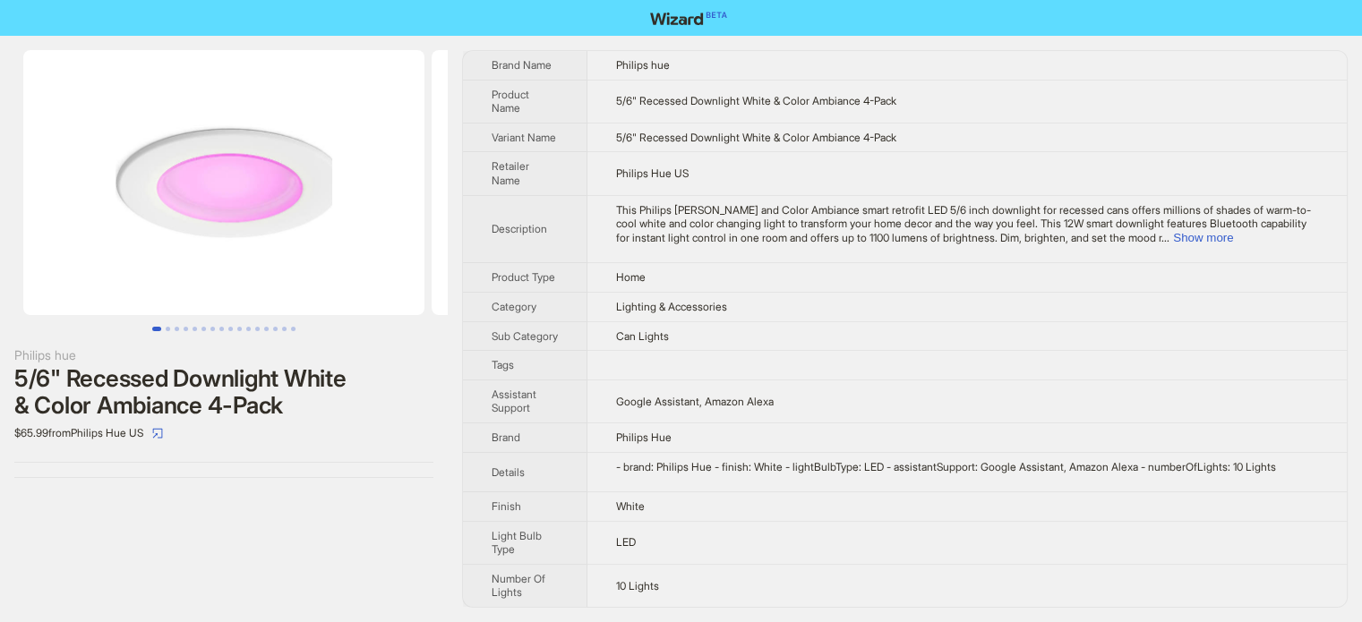
scroll to position [840, 0]
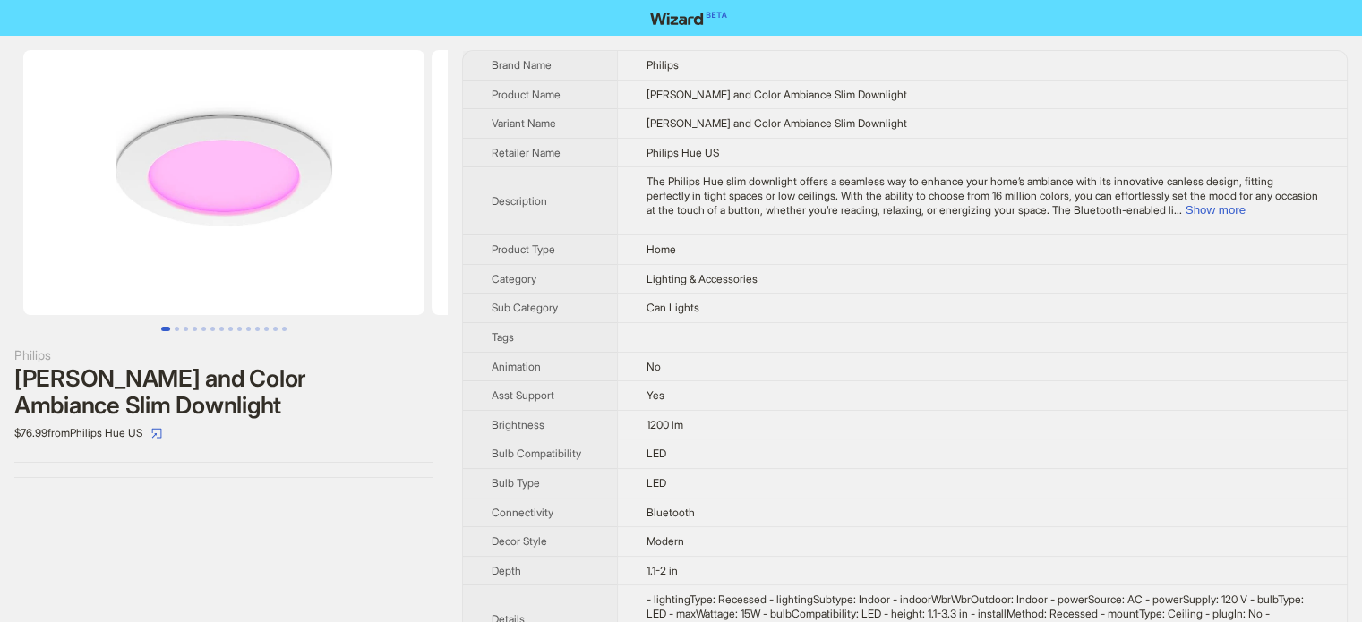
scroll to position [840, 0]
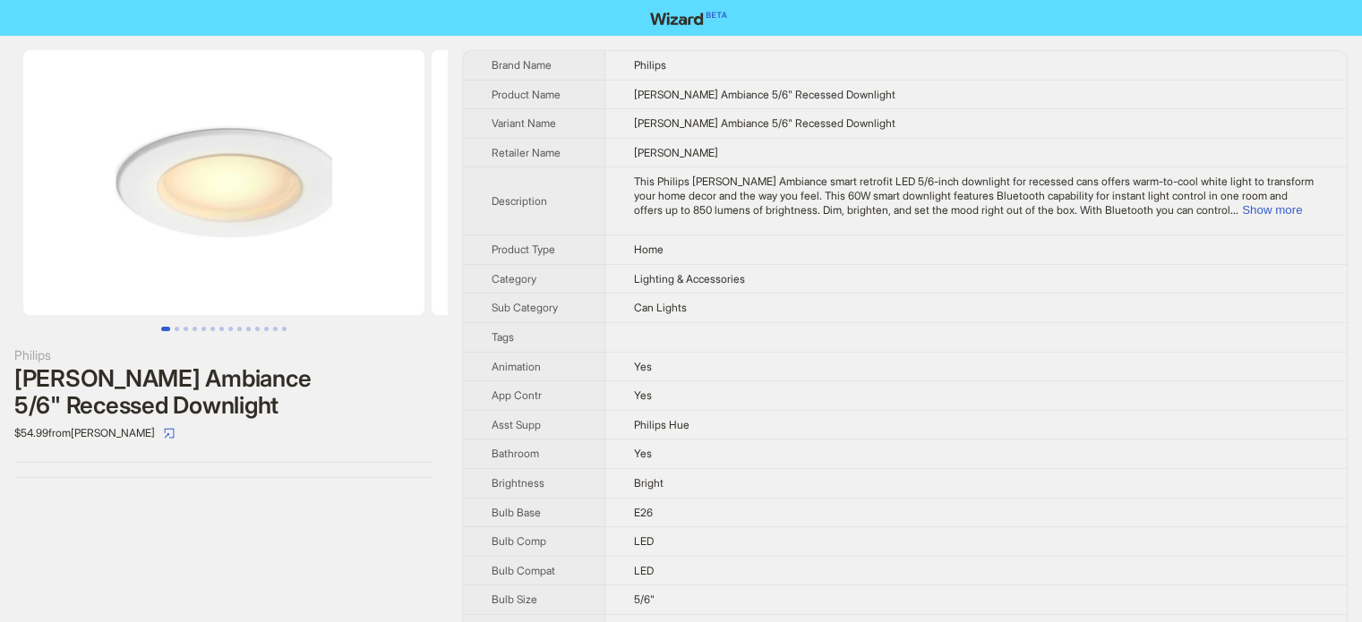
scroll to position [840, 0]
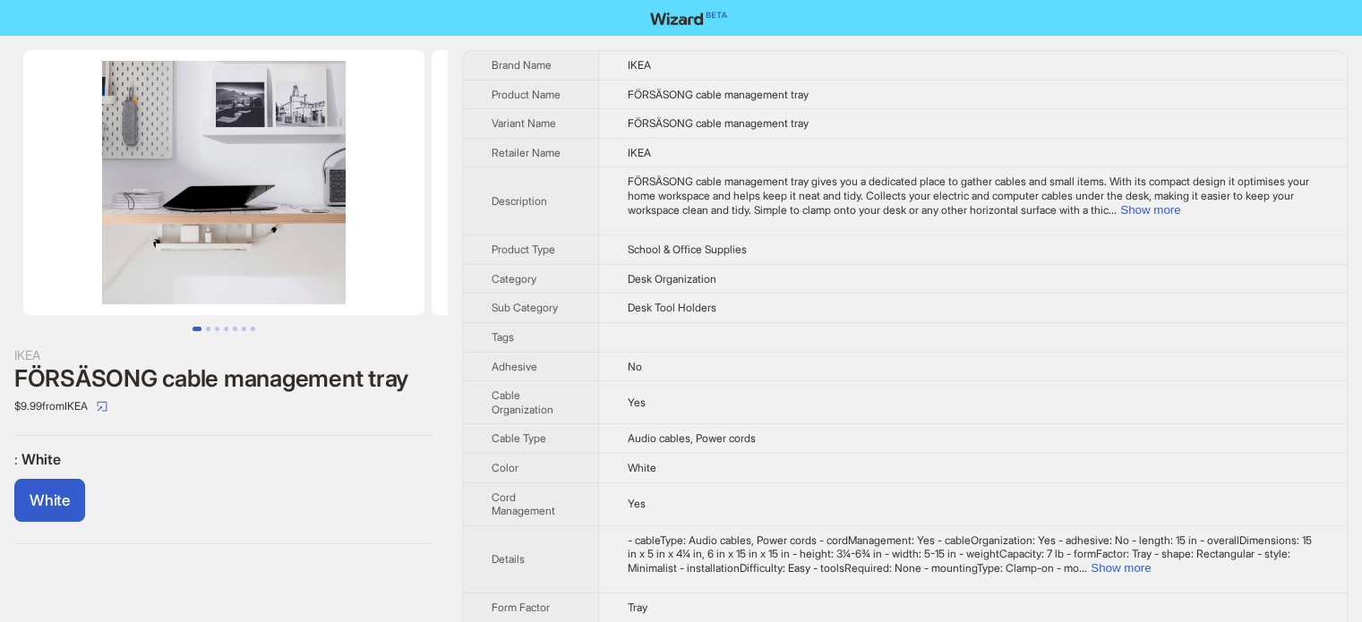
scroll to position [840, 0]
click at [1180, 209] on button "Show more" at bounding box center [1150, 209] width 60 height 13
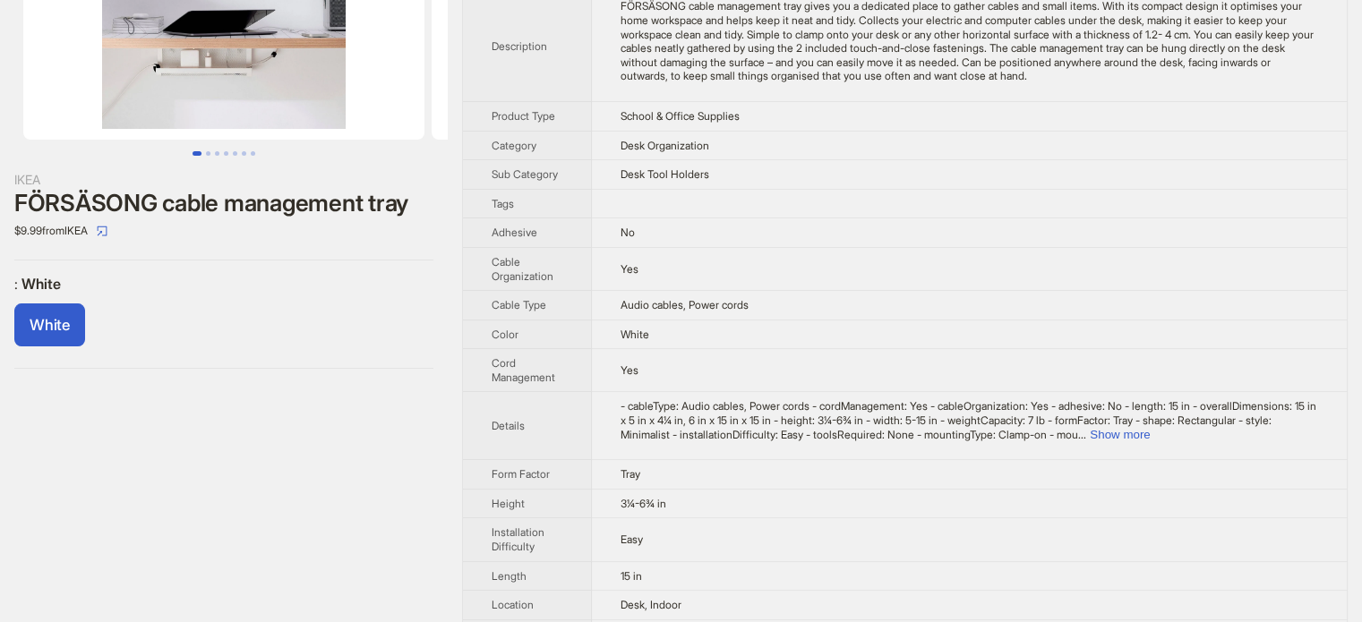
scroll to position [0, 0]
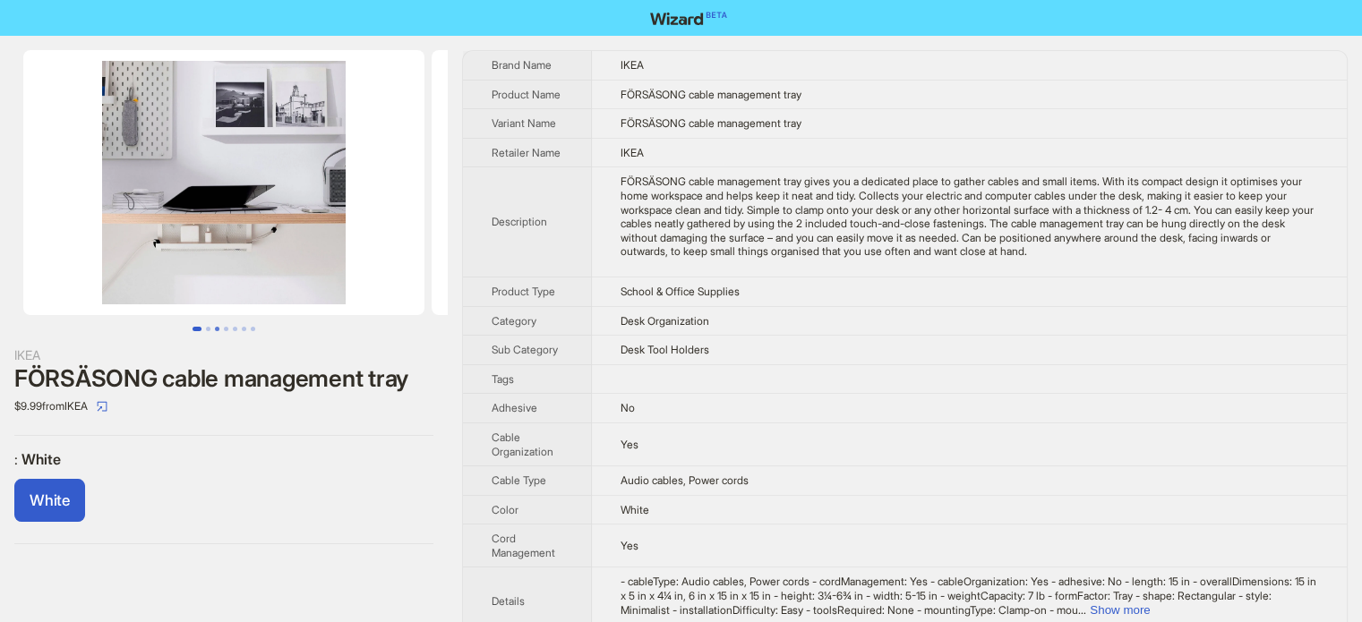
click at [215, 327] on button "Go to slide 3" at bounding box center [217, 329] width 4 height 4
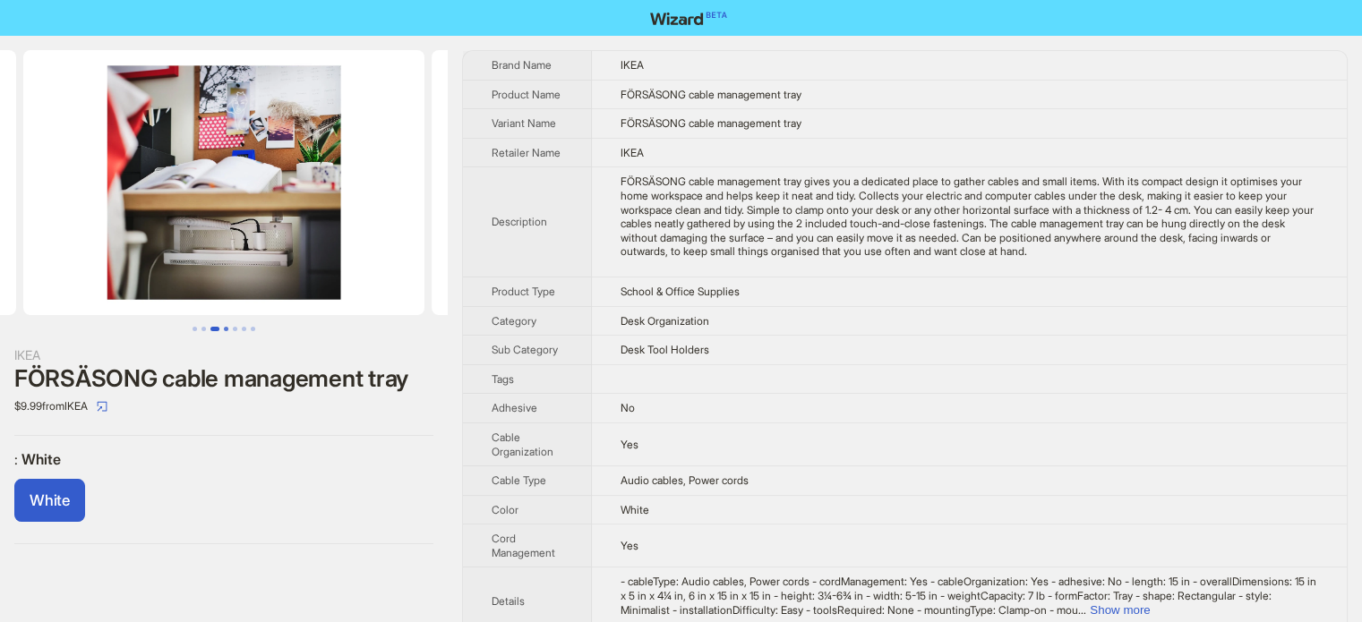
click at [224, 327] on button "Go to slide 4" at bounding box center [226, 329] width 4 height 4
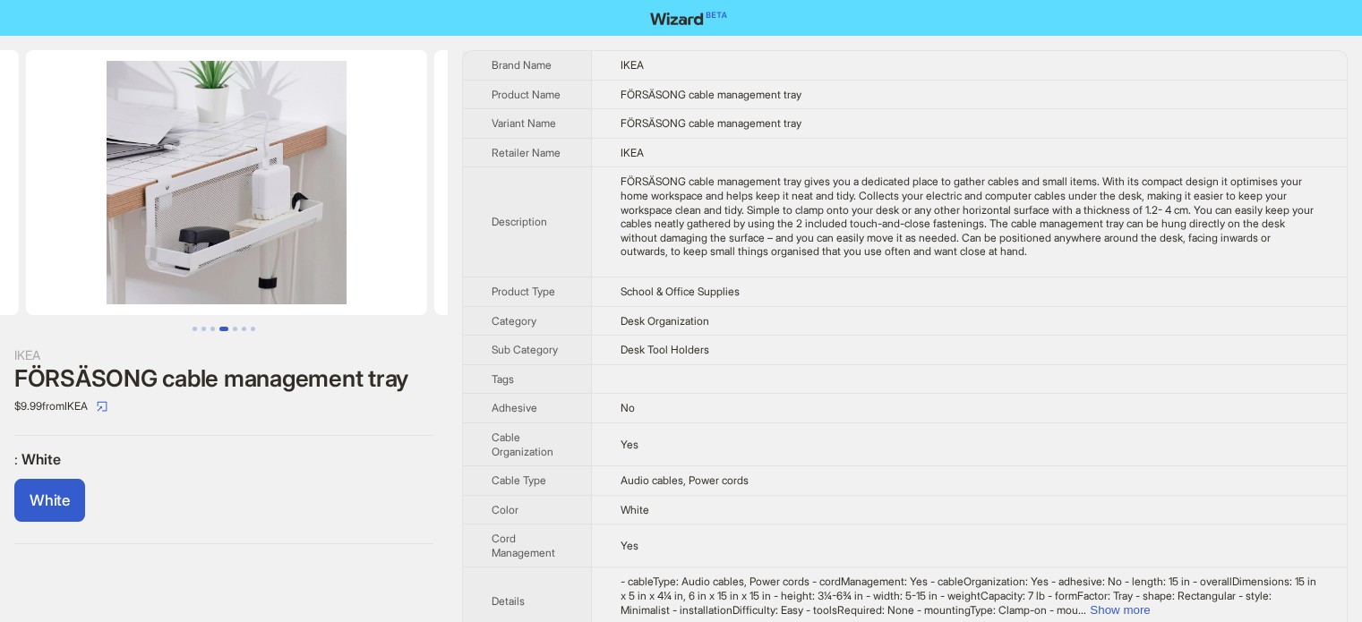
scroll to position [0, 1225]
click at [237, 327] on button "Go to slide 5" at bounding box center [235, 329] width 4 height 4
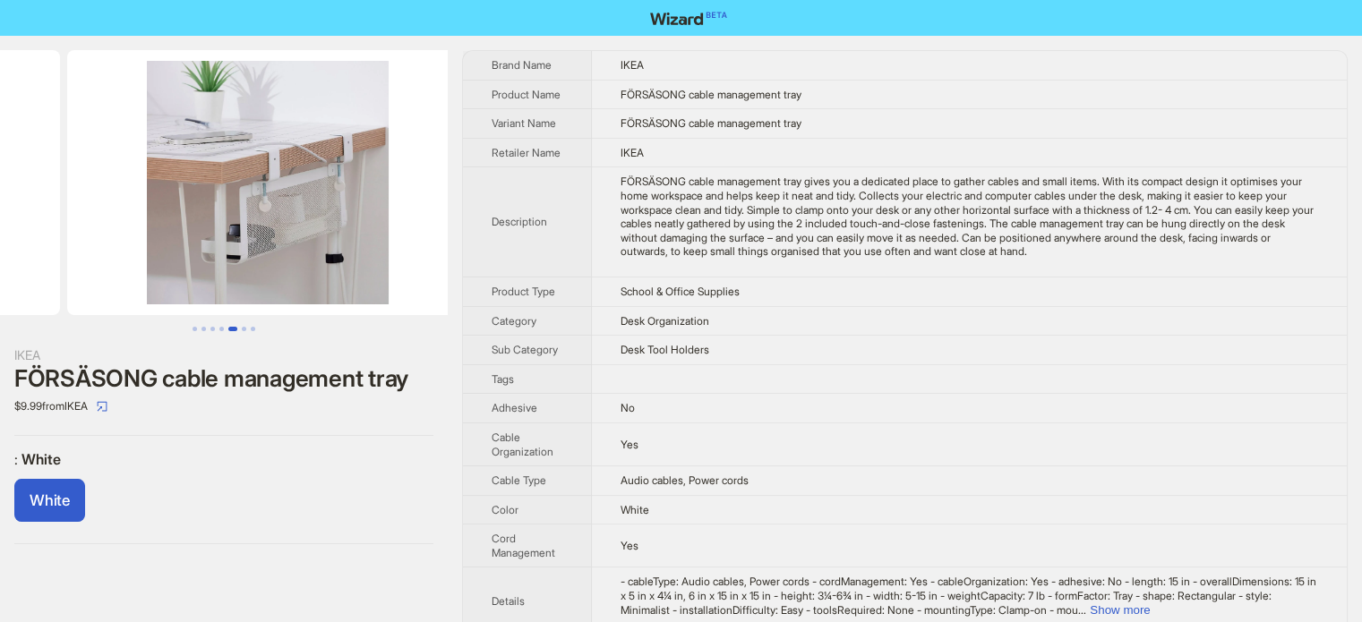
scroll to position [0, 1634]
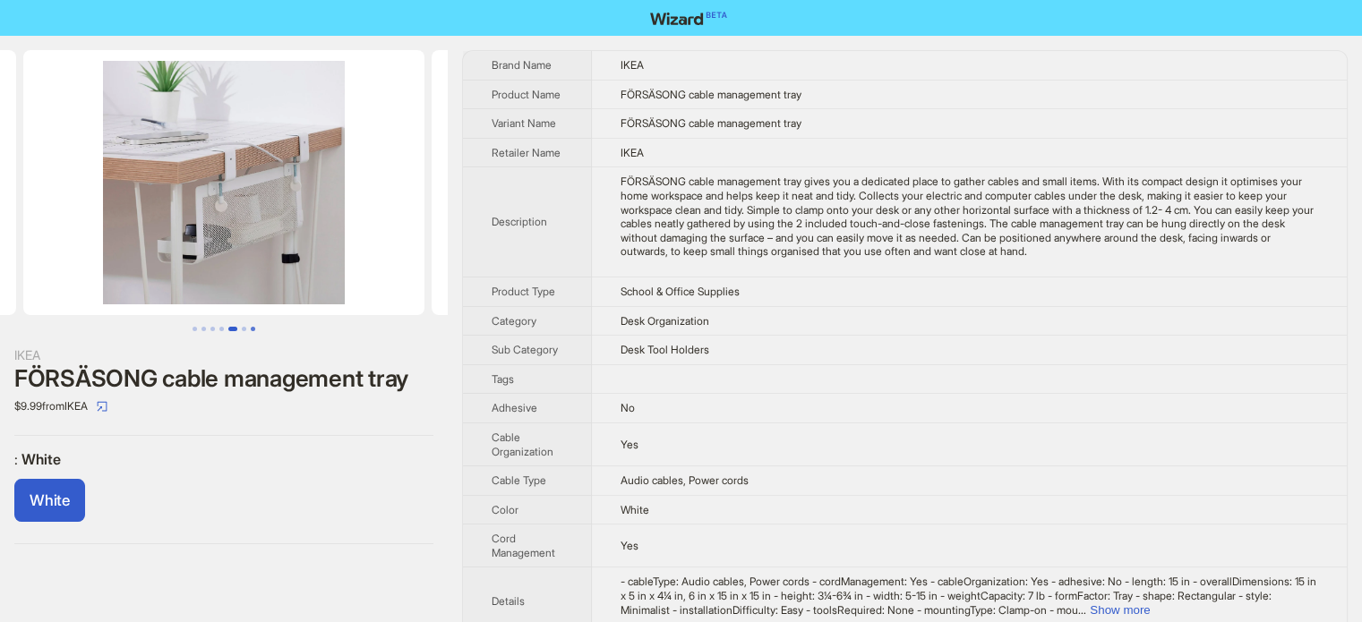
click at [251, 329] on button "Go to slide 7" at bounding box center [253, 329] width 4 height 4
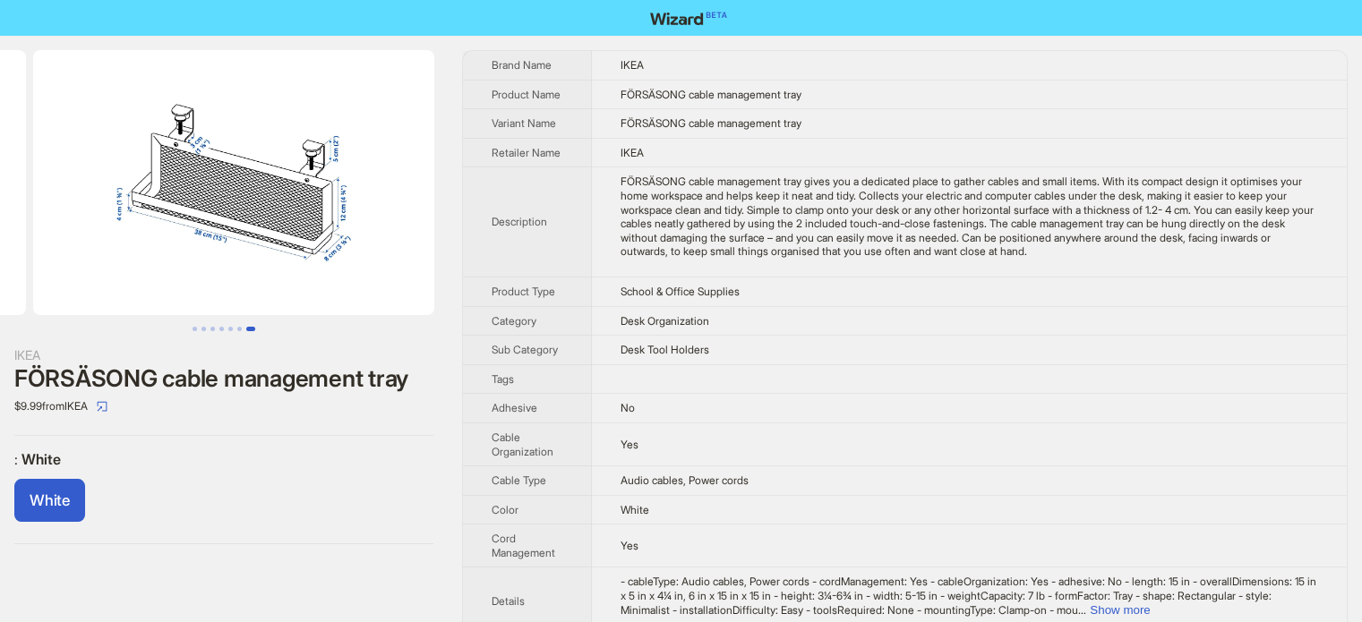
scroll to position [0, 2450]
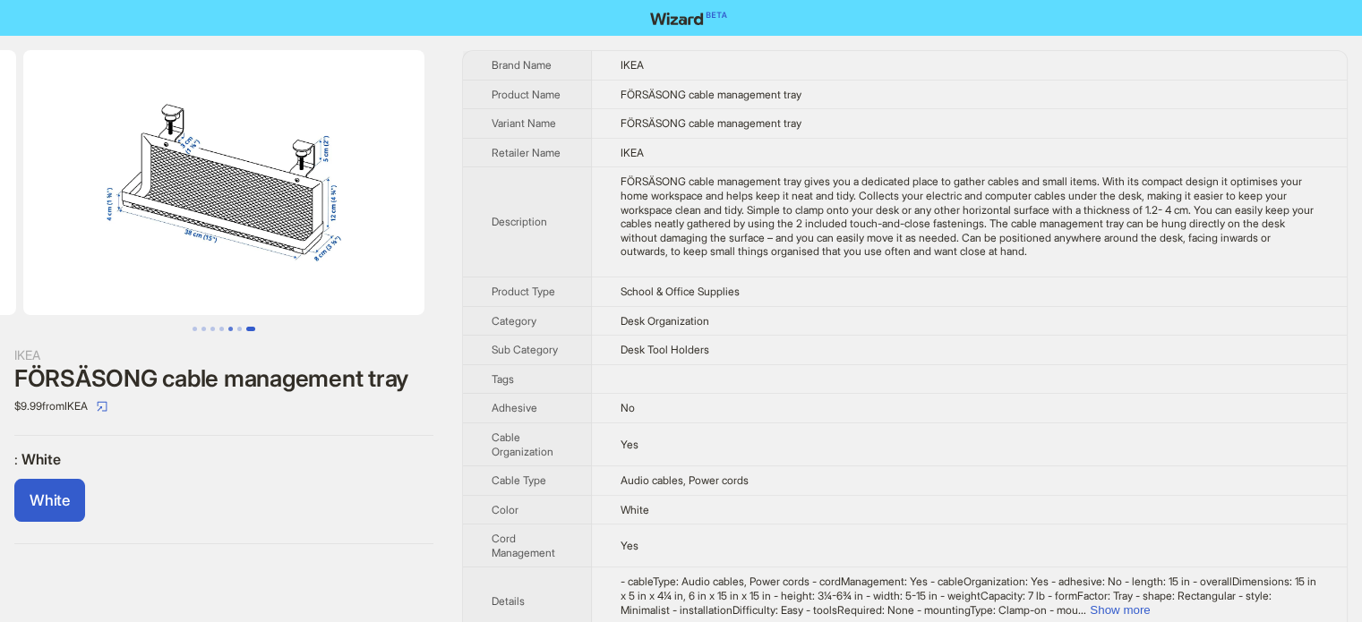
click at [228, 327] on button "Go to slide 5" at bounding box center [230, 329] width 4 height 4
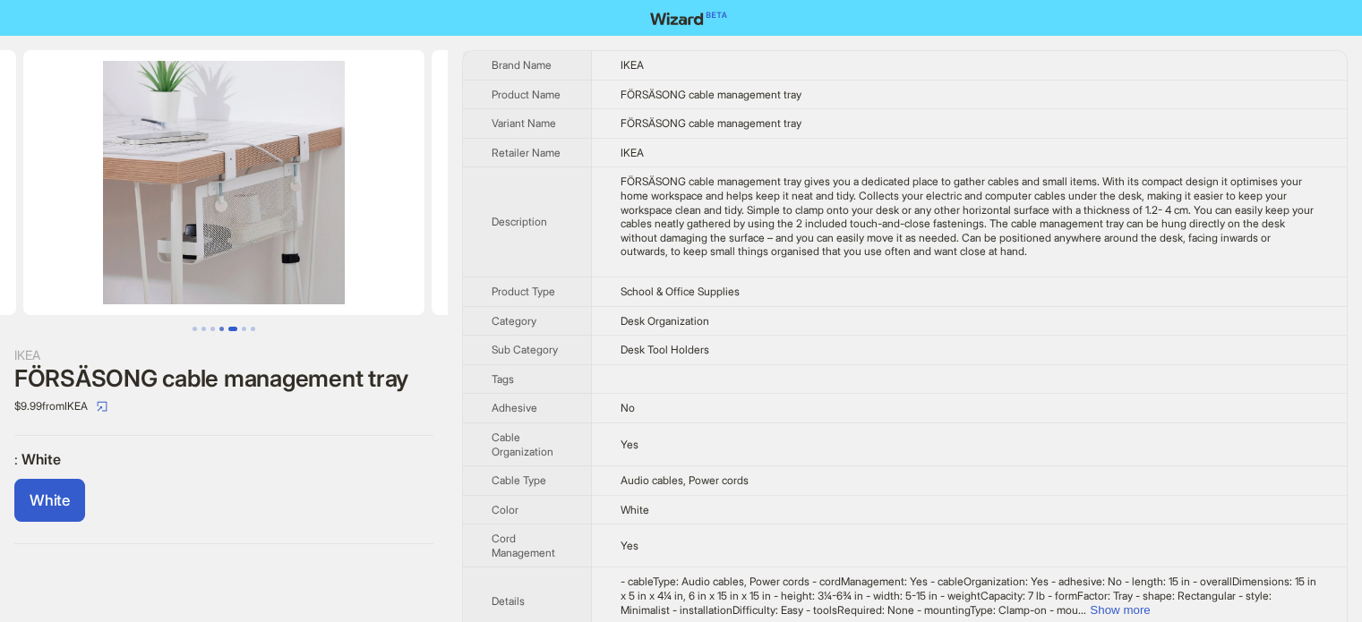
click at [219, 329] on button "Go to slide 4" at bounding box center [221, 329] width 4 height 4
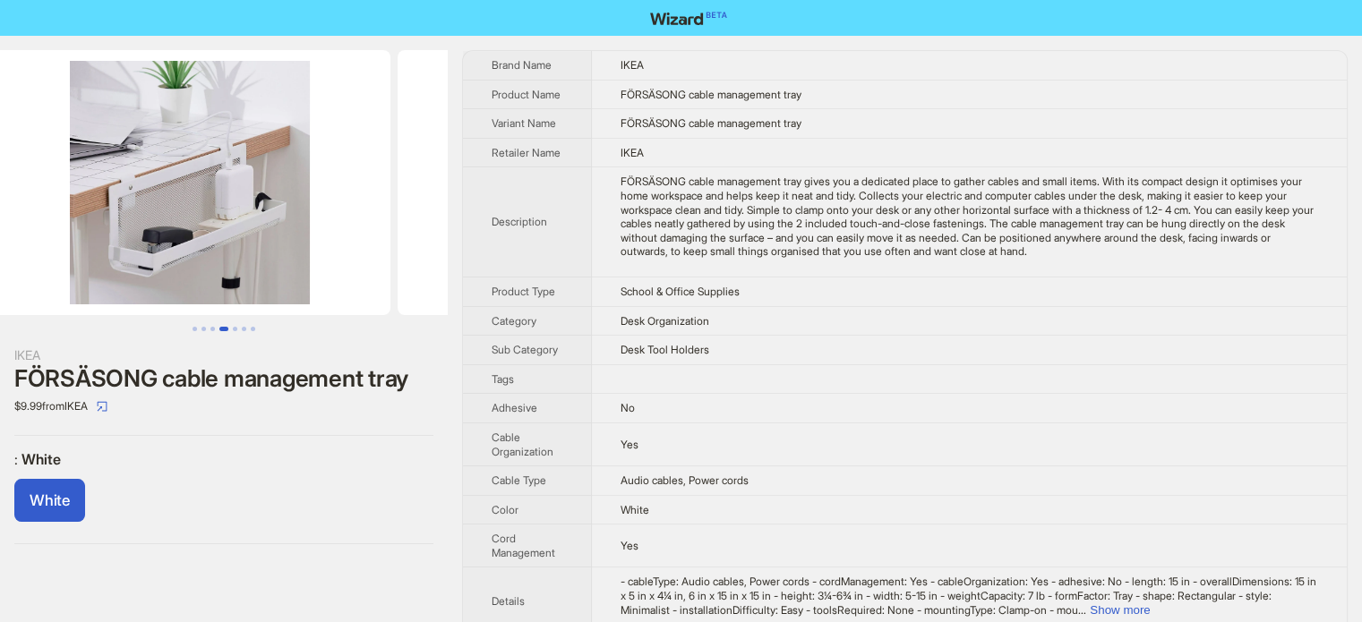
scroll to position [0, 1225]
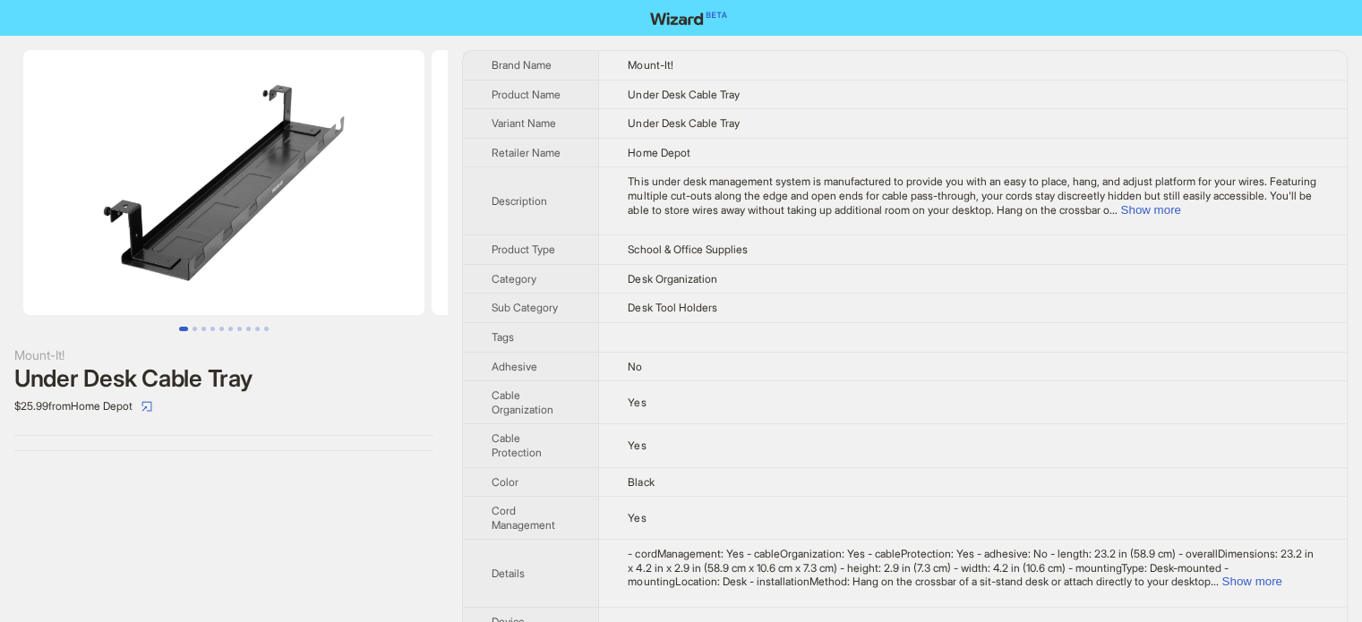
scroll to position [840, 0]
click at [1180, 203] on button "Show more" at bounding box center [1150, 209] width 60 height 13
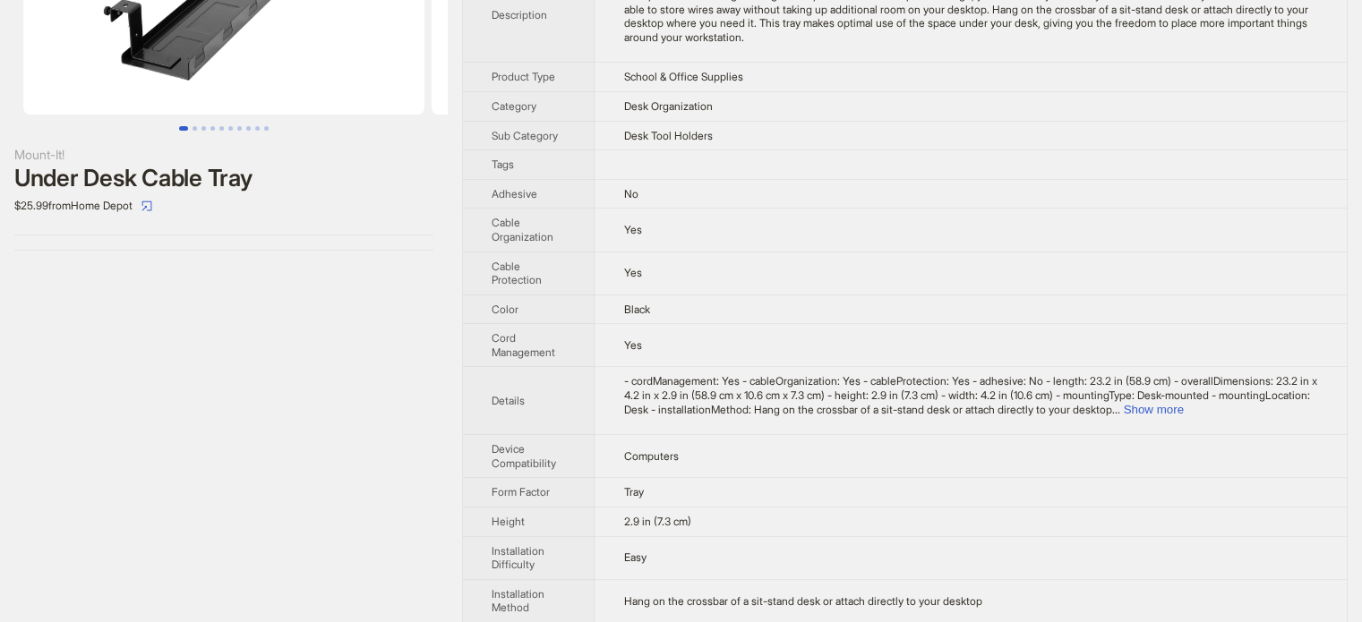
scroll to position [537, 0]
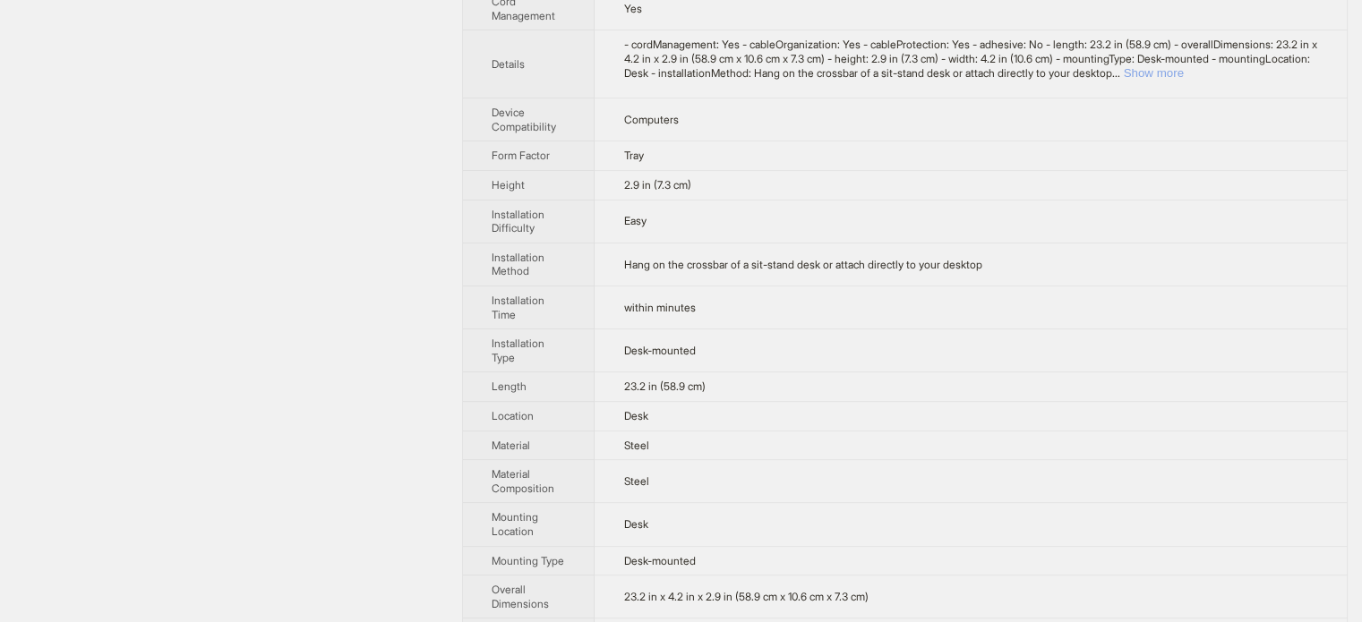
click at [1183, 71] on button "Show more" at bounding box center [1153, 72] width 60 height 13
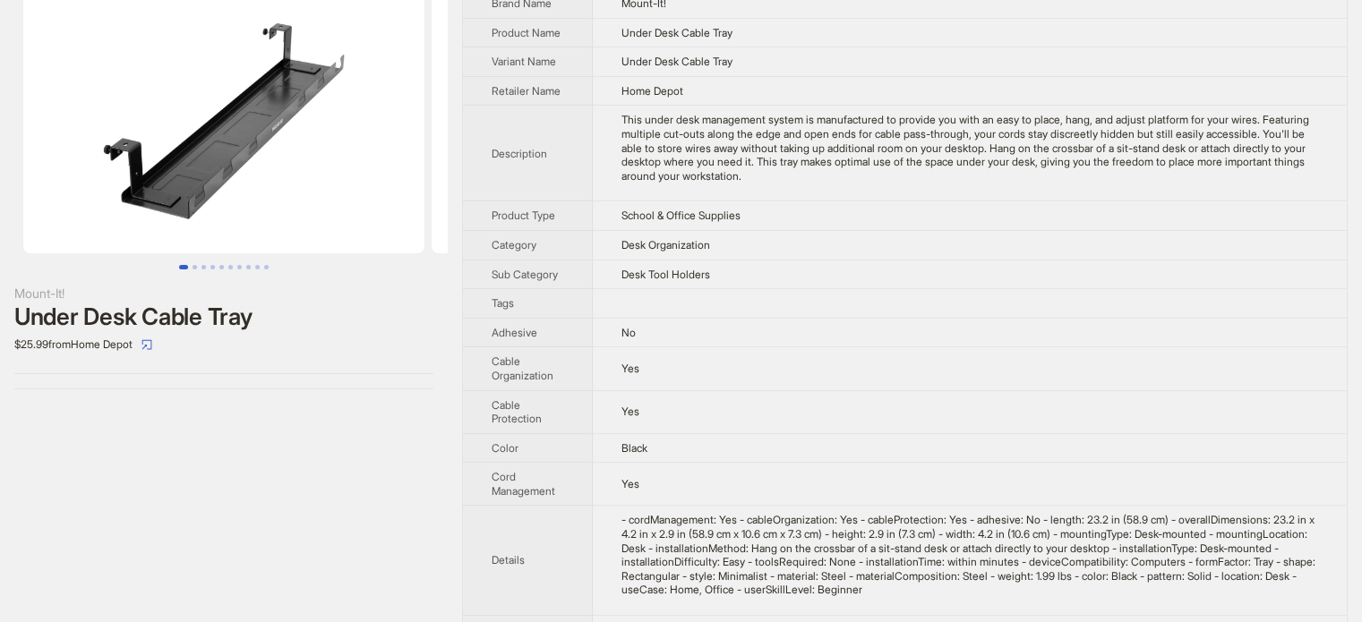
scroll to position [0, 0]
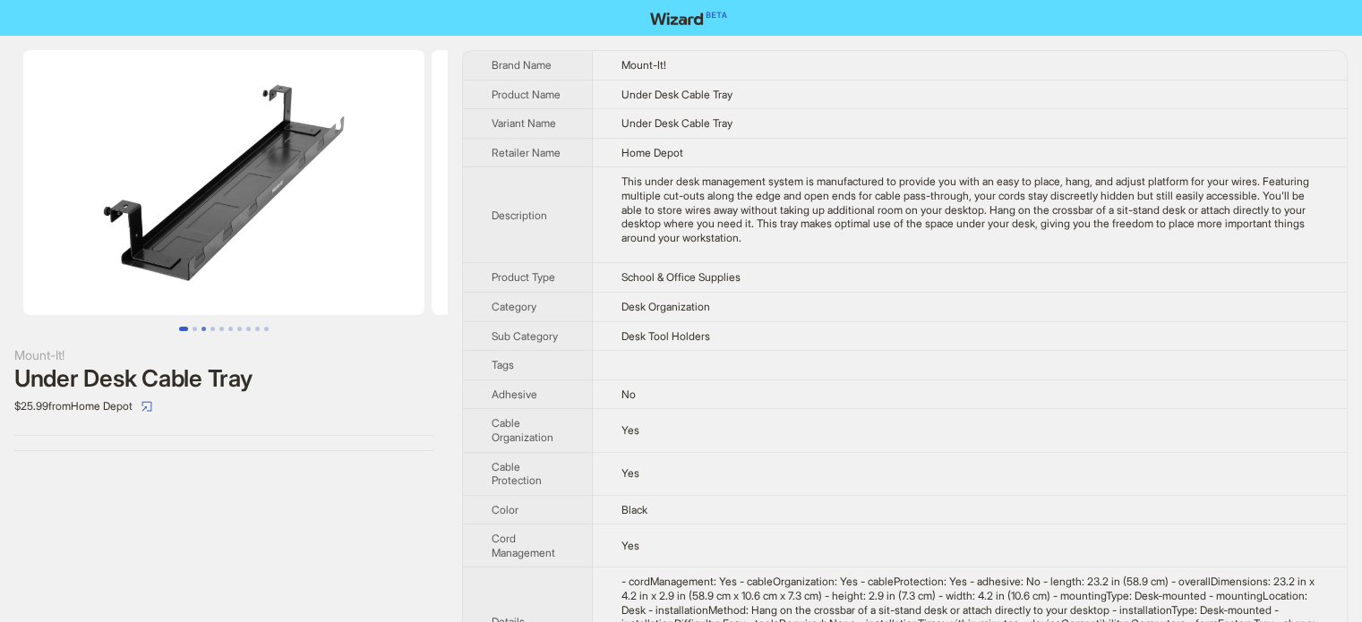
click at [202, 327] on button "Go to slide 3" at bounding box center [204, 329] width 4 height 4
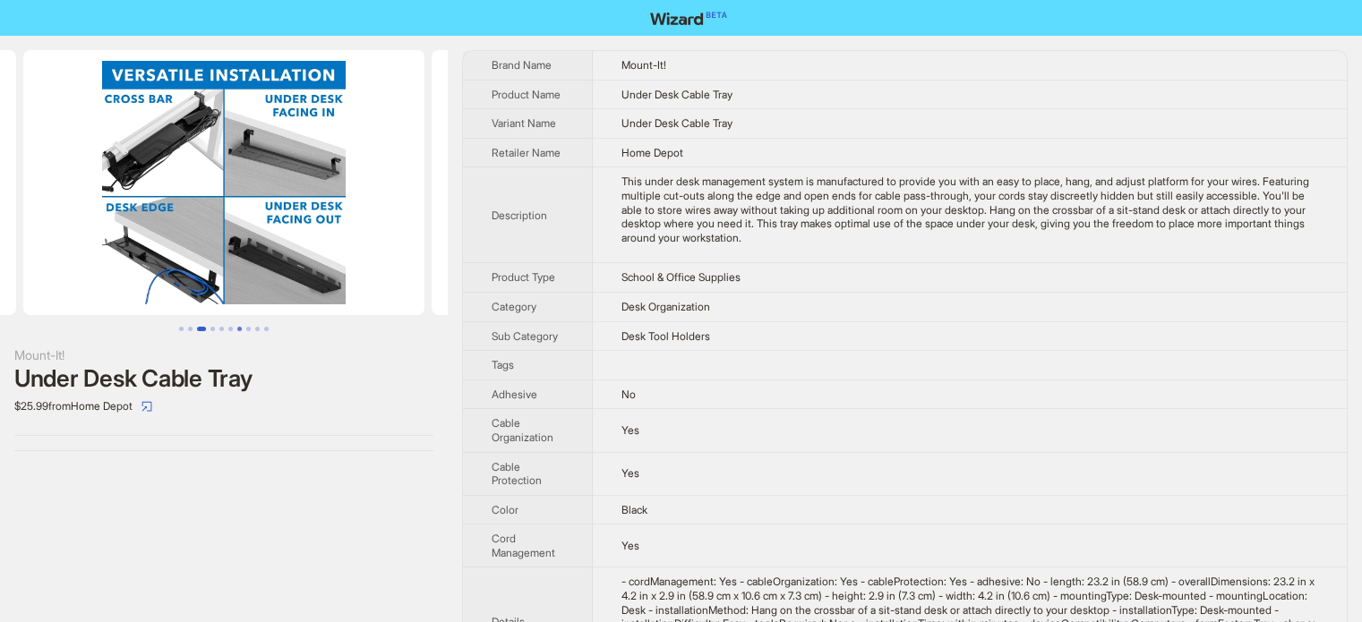
click at [241, 331] on button "Go to slide 7" at bounding box center [239, 329] width 4 height 4
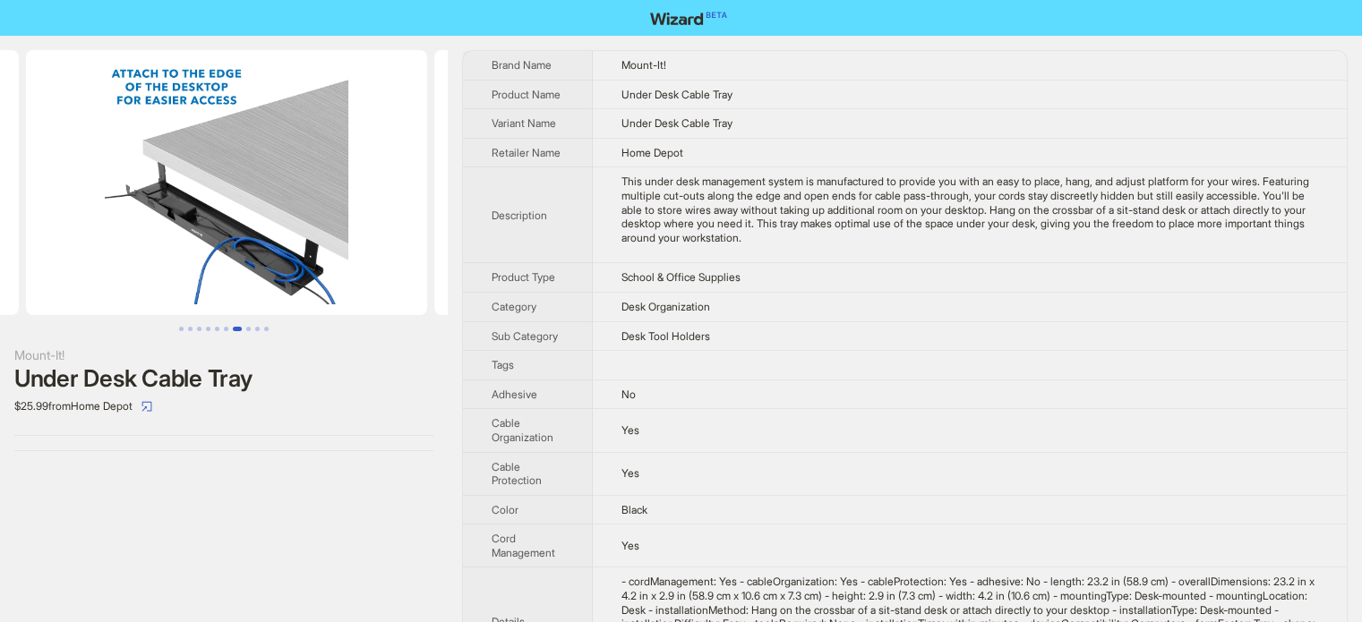
scroll to position [0, 2450]
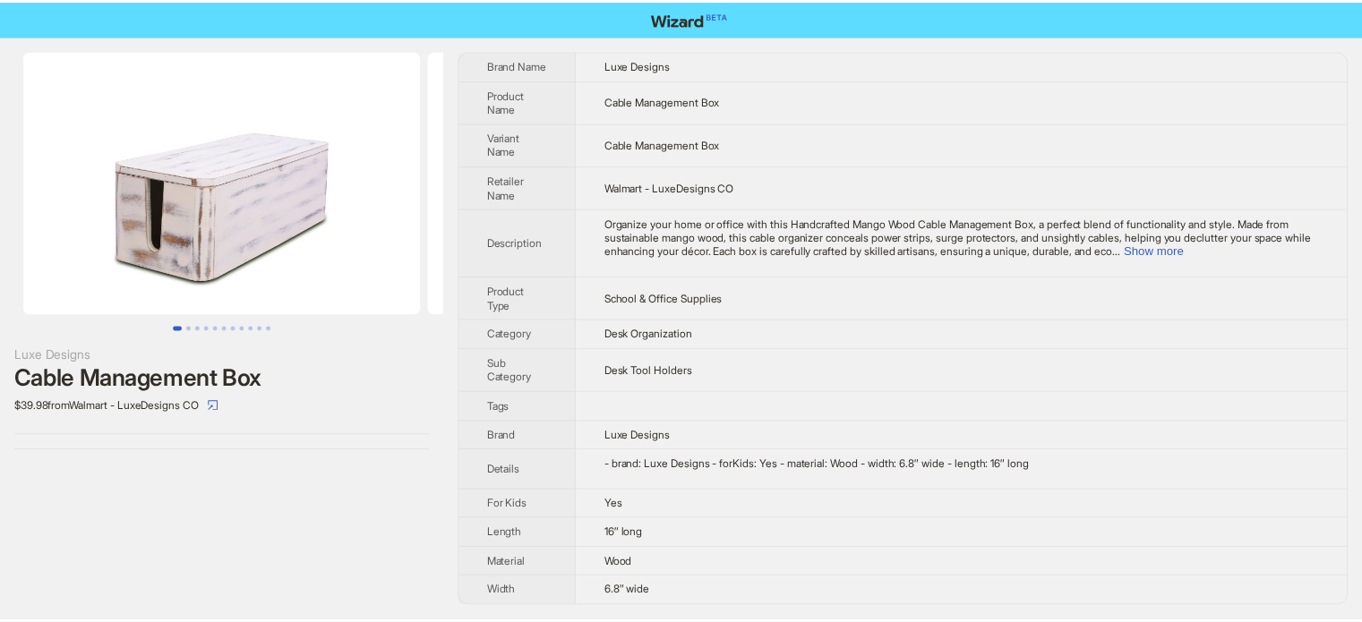
scroll to position [840, 0]
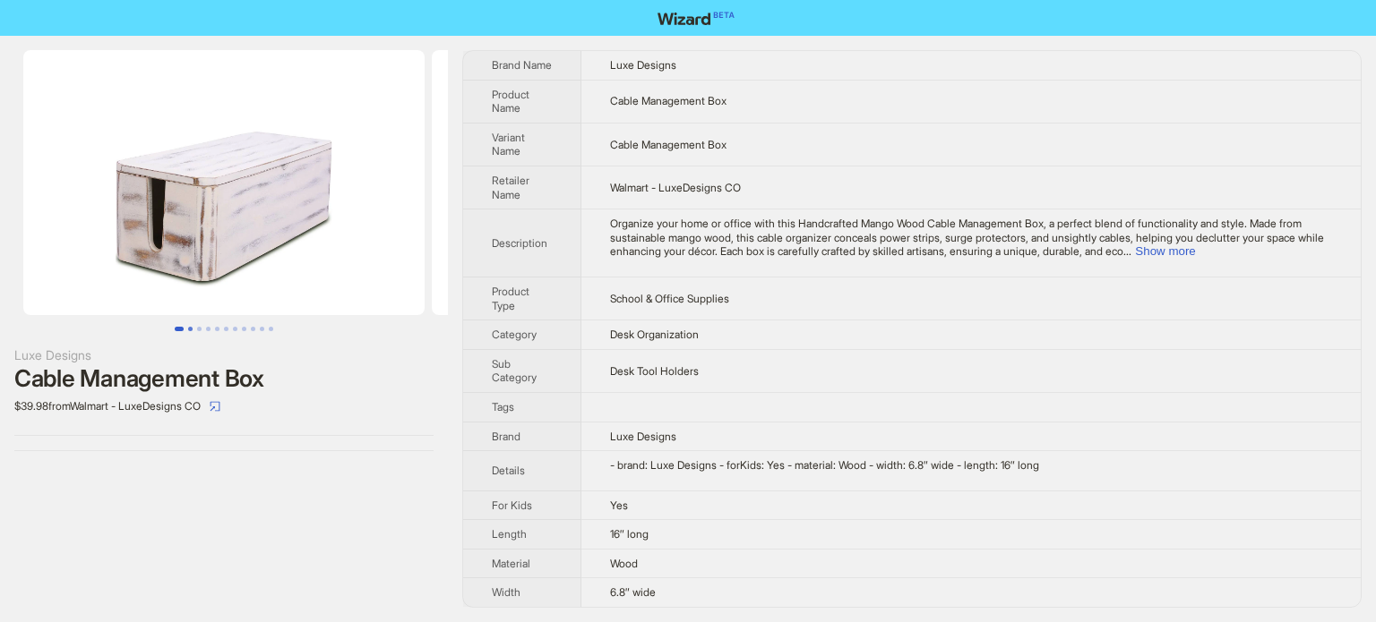
click at [193, 327] on button "Go to slide 2" at bounding box center [190, 329] width 4 height 4
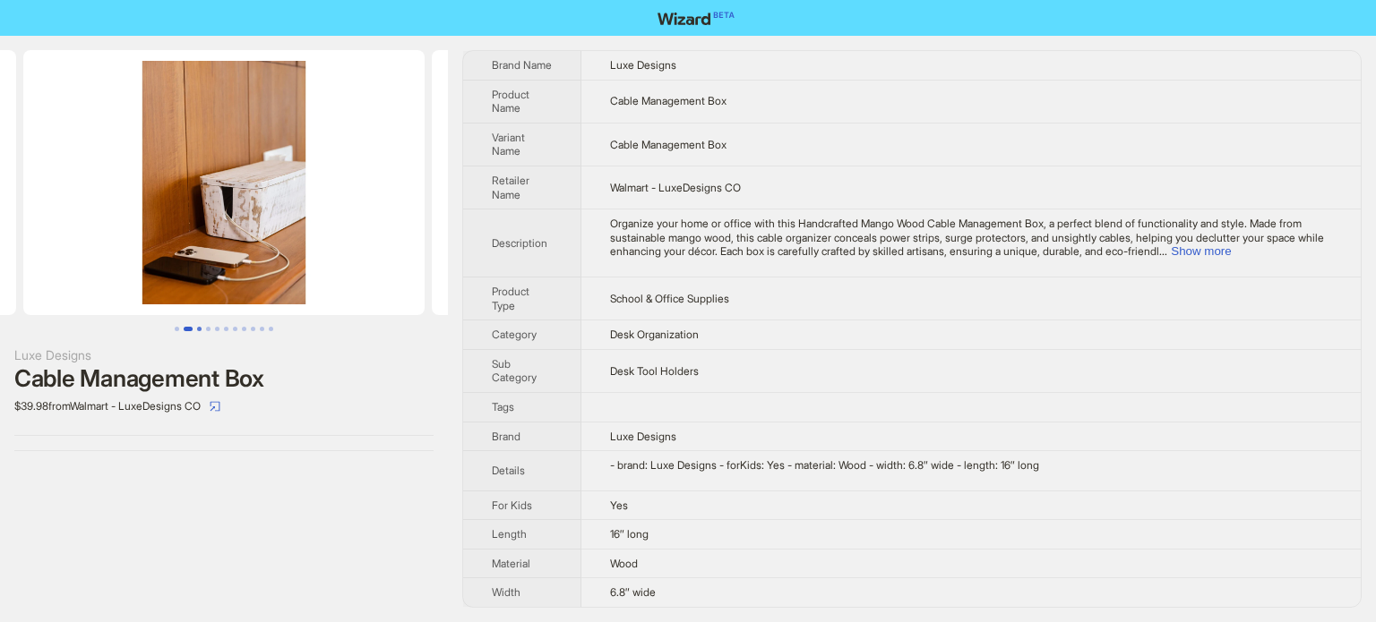
click at [201, 327] on button "Go to slide 3" at bounding box center [199, 329] width 4 height 4
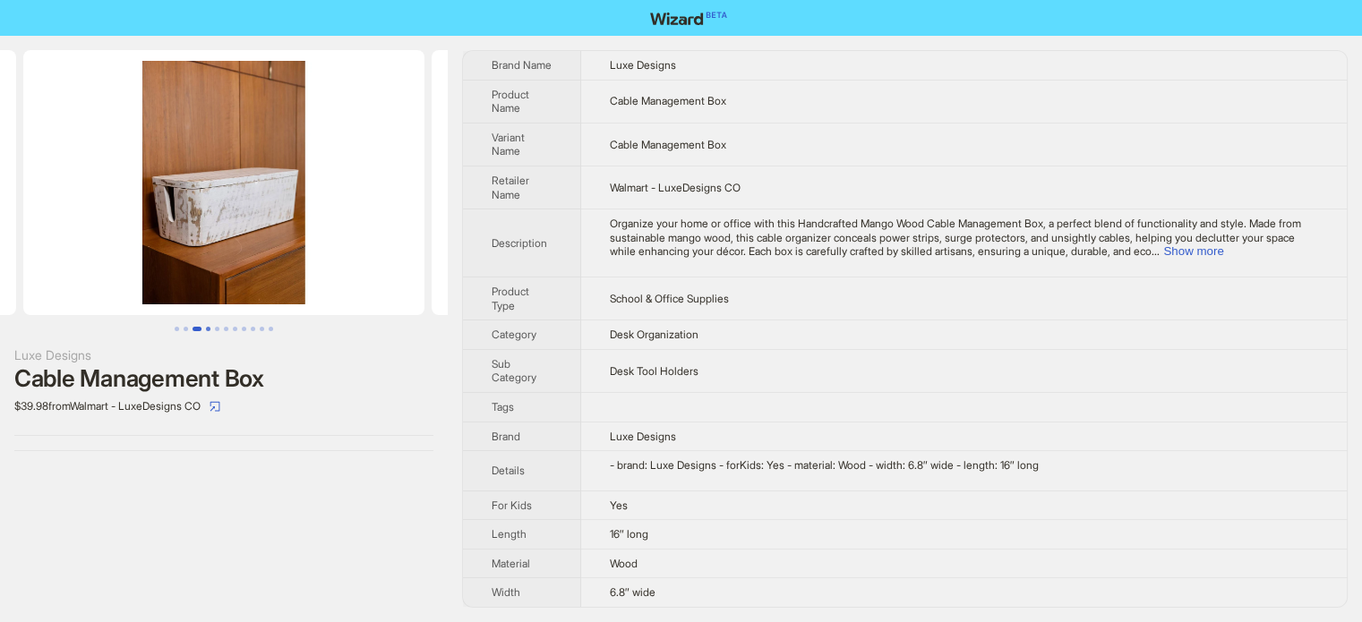
click at [210, 328] on button "Go to slide 4" at bounding box center [208, 329] width 4 height 4
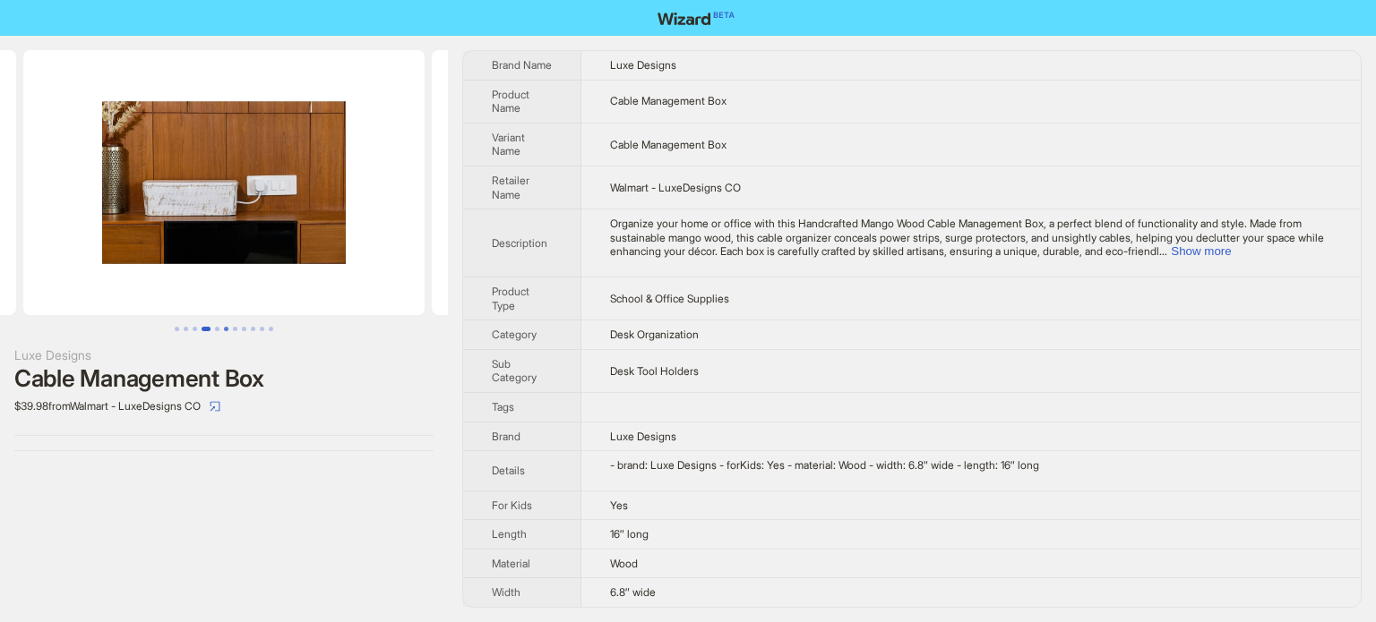
click at [224, 327] on button "Go to slide 6" at bounding box center [226, 329] width 4 height 4
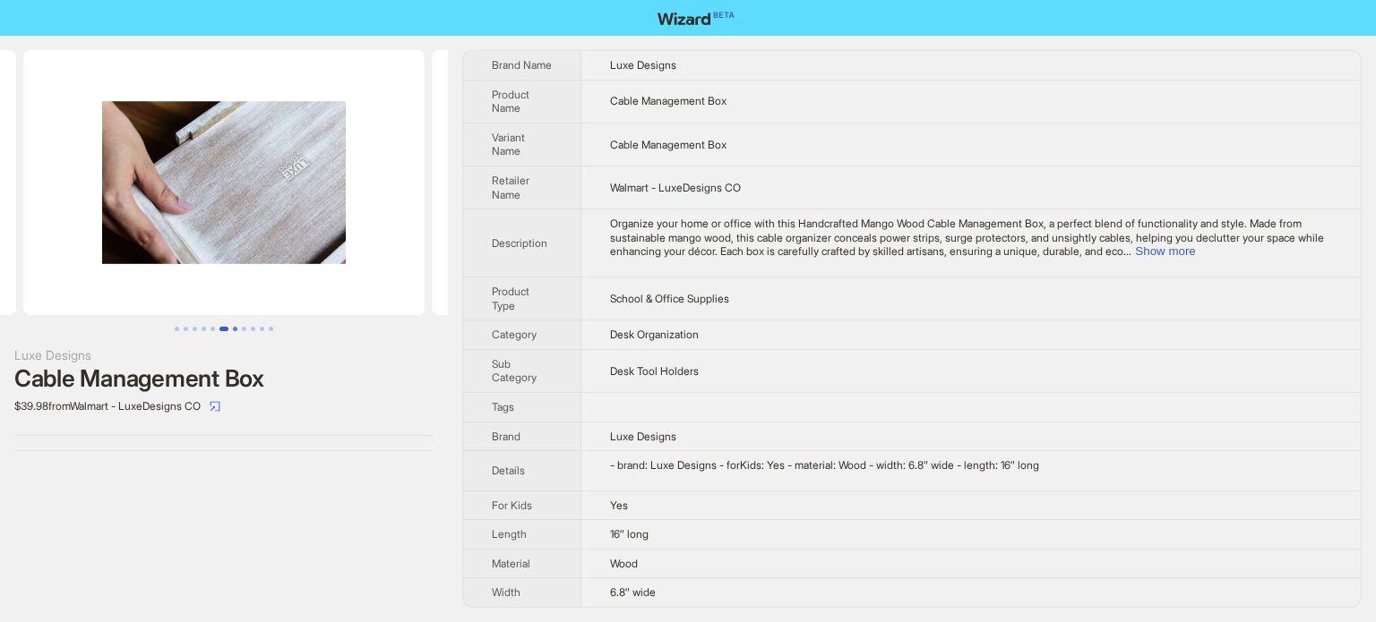
click at [233, 327] on button "Go to slide 7" at bounding box center [235, 329] width 4 height 4
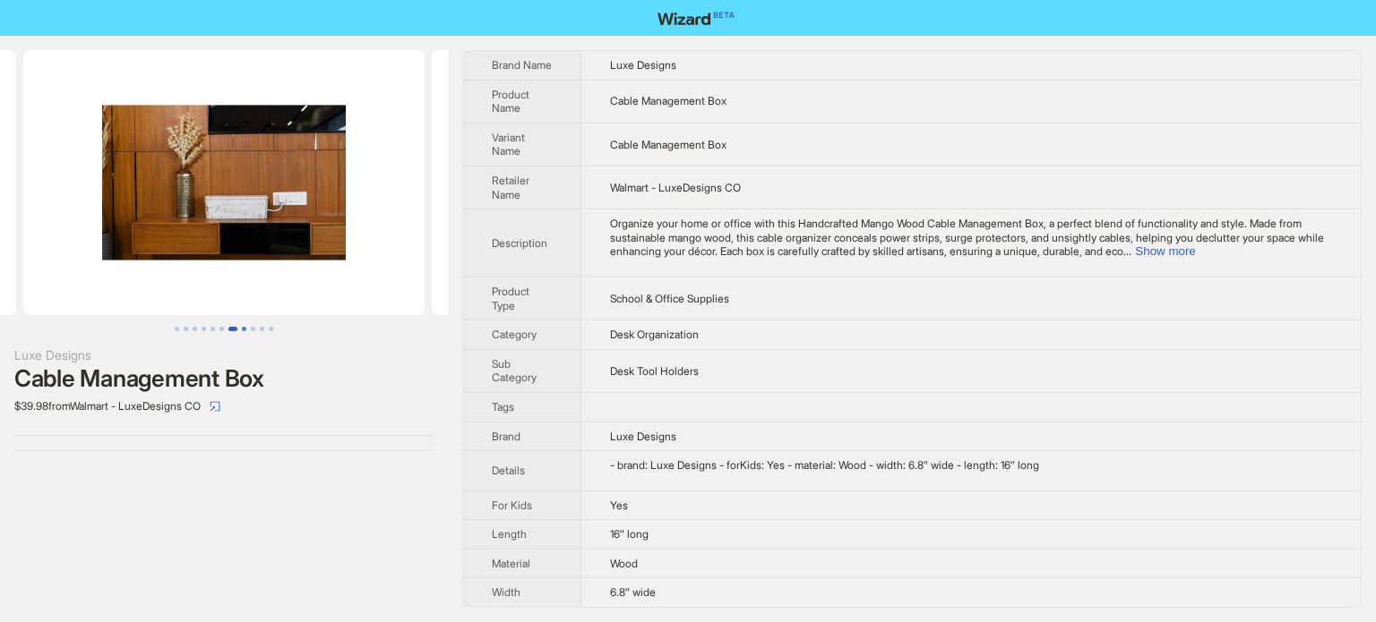
click at [244, 327] on button "Go to slide 8" at bounding box center [244, 329] width 4 height 4
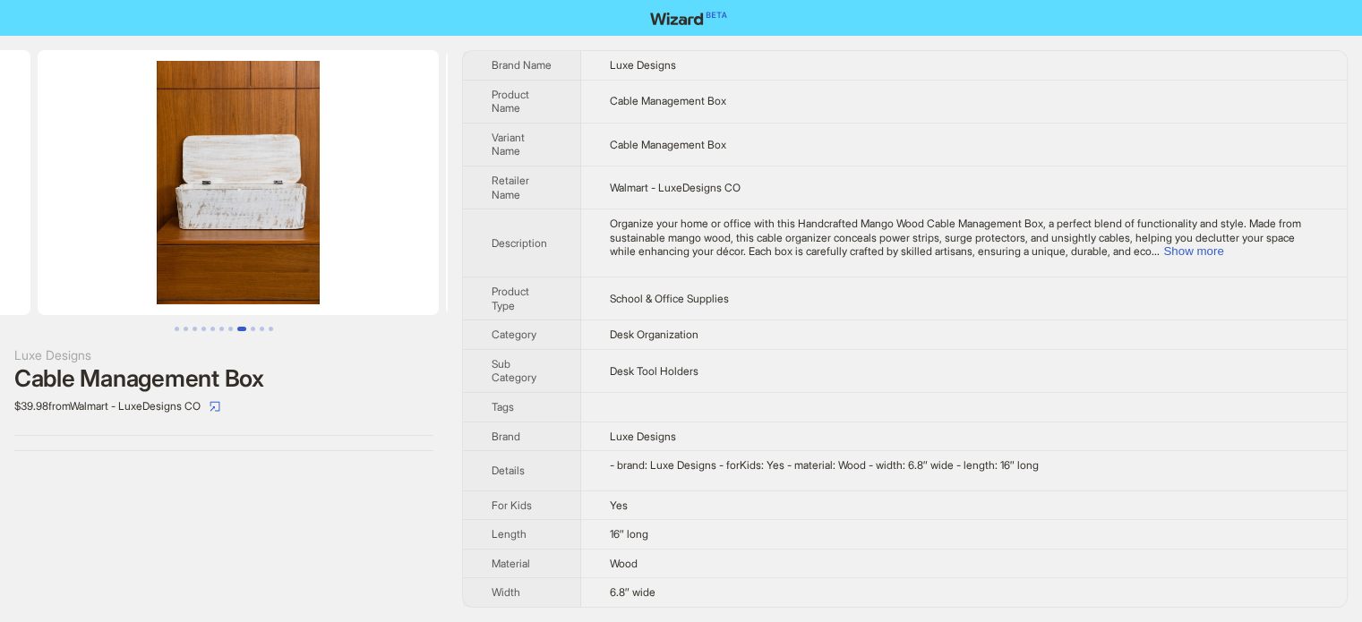
scroll to position [0, 2859]
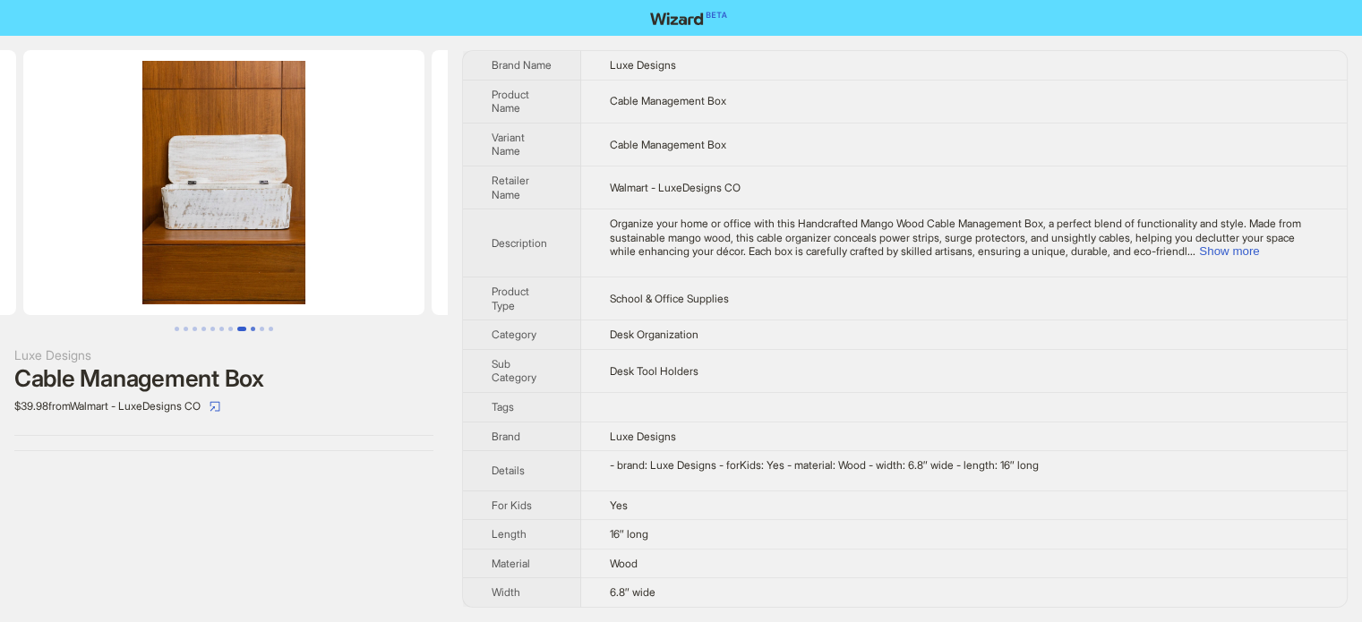
click at [251, 328] on button "Go to slide 9" at bounding box center [253, 329] width 4 height 4
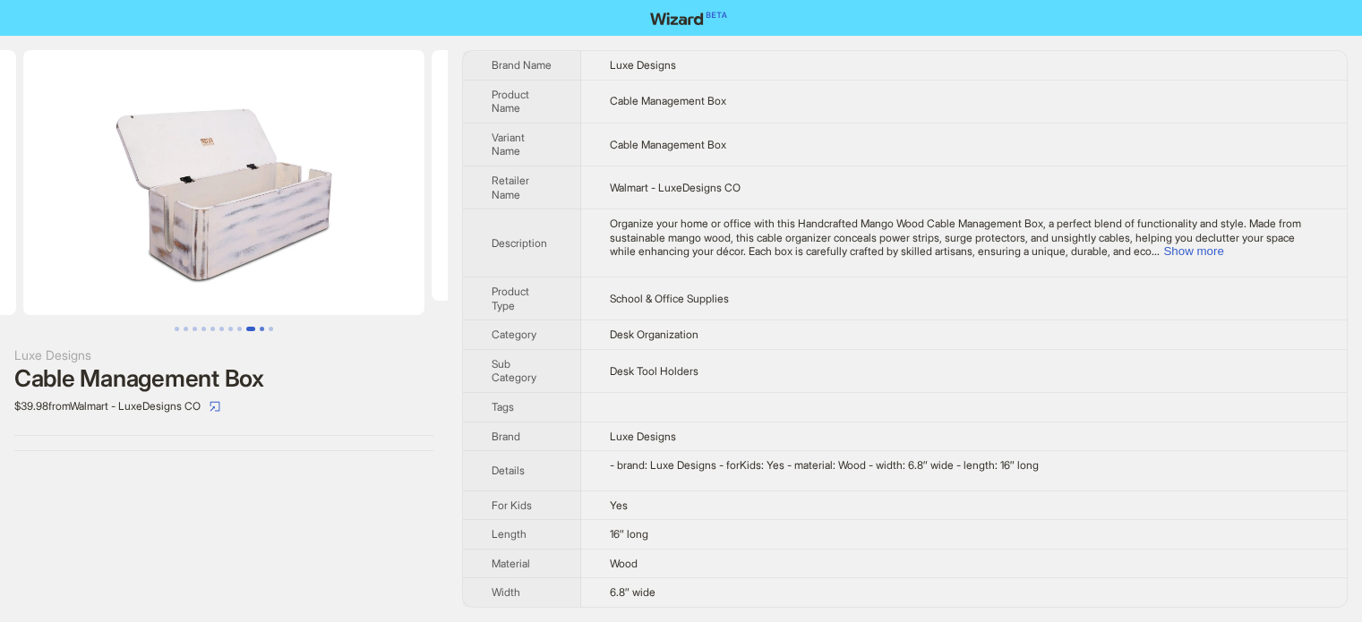
click at [262, 327] on button "Go to slide 10" at bounding box center [262, 329] width 4 height 4
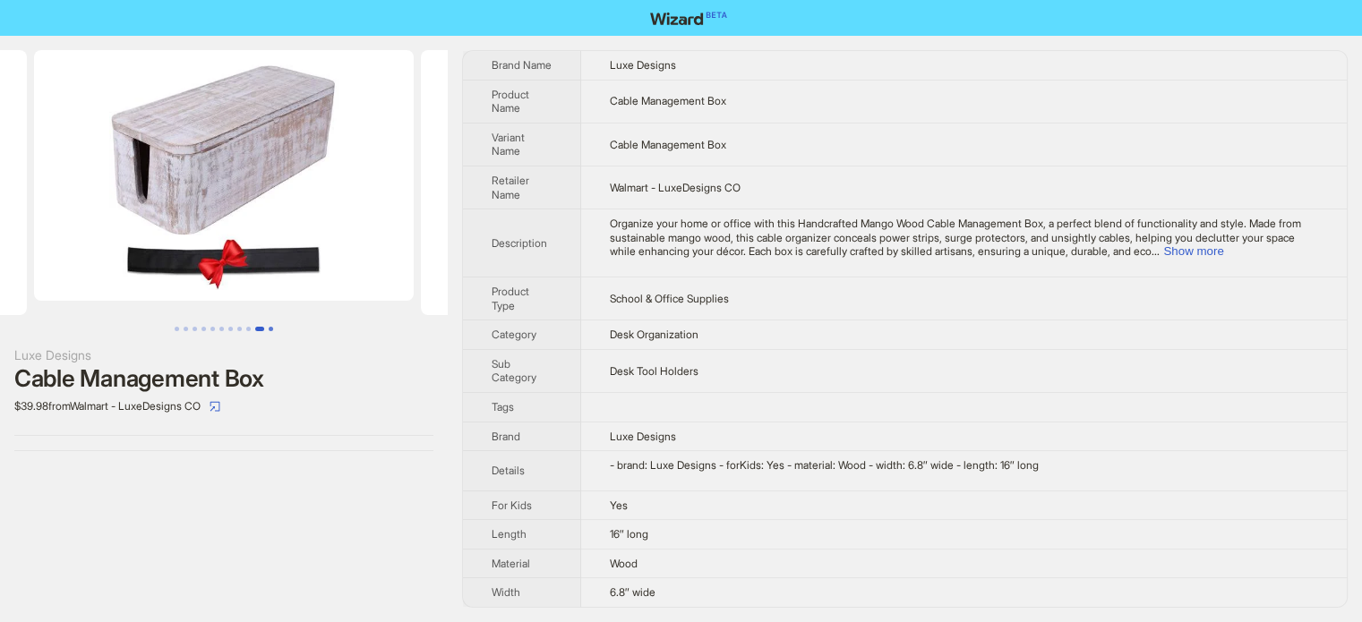
click at [273, 331] on button "Go to slide 11" at bounding box center [271, 329] width 4 height 4
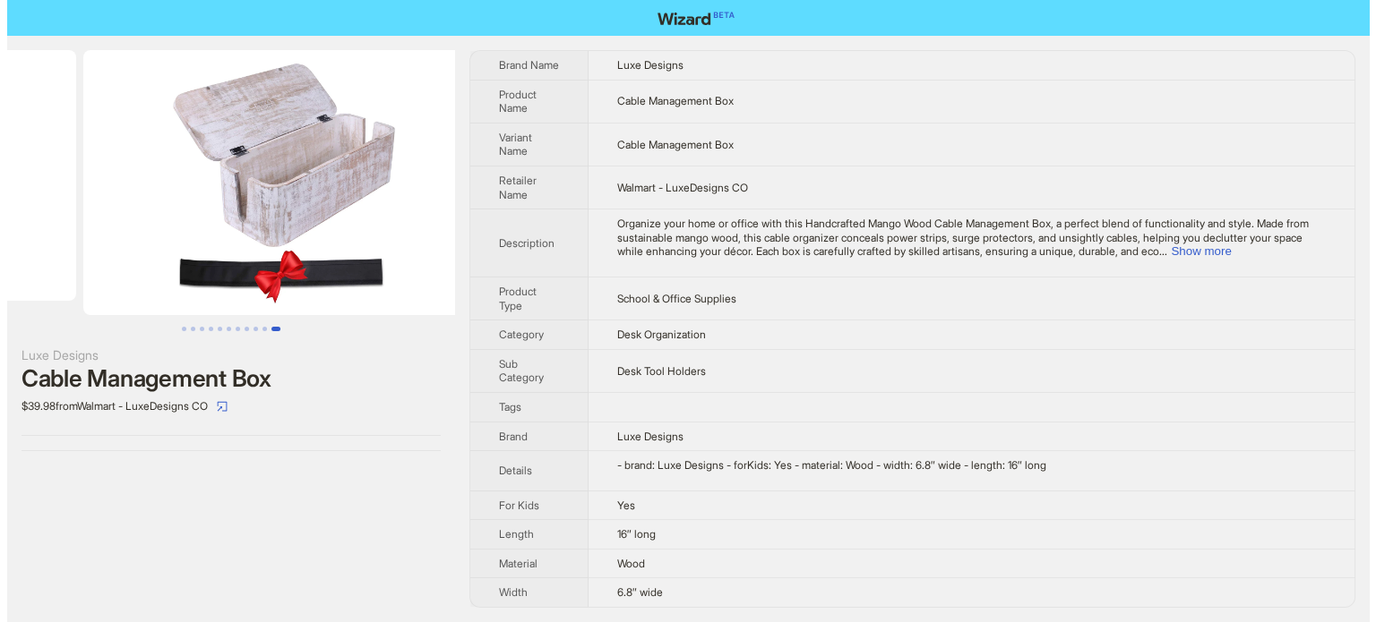
scroll to position [0, 4063]
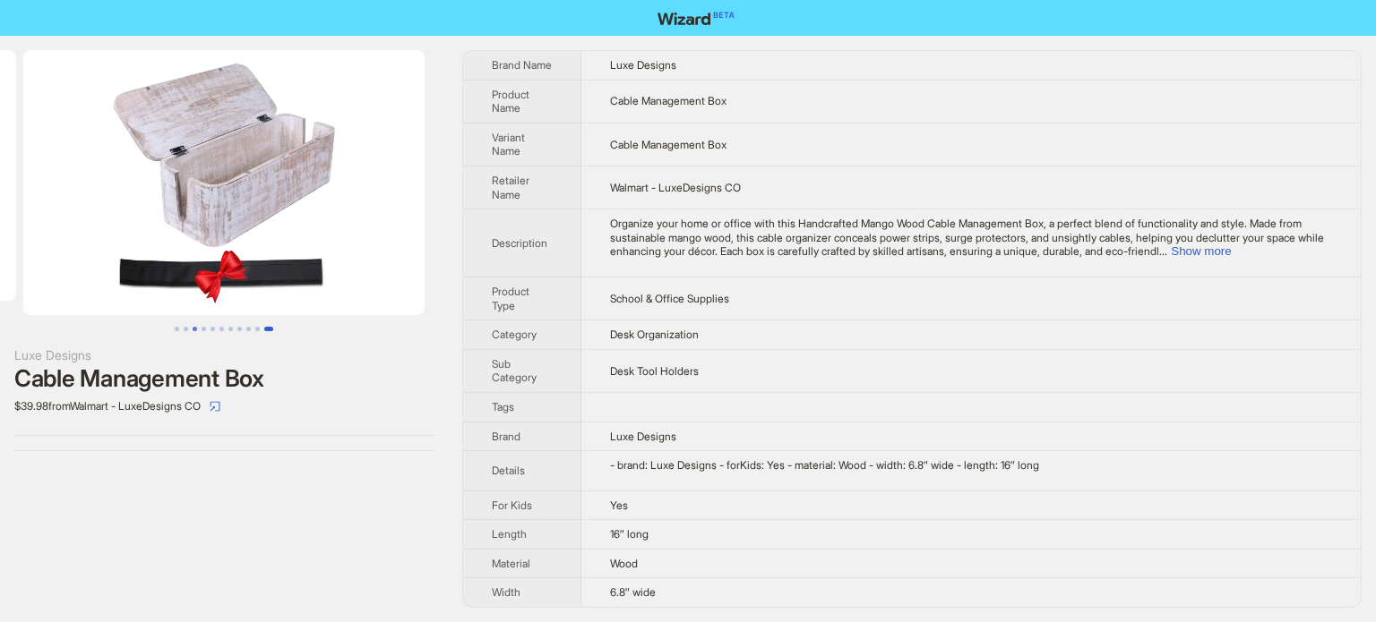
click at [193, 330] on button "Go to slide 3" at bounding box center [195, 329] width 4 height 4
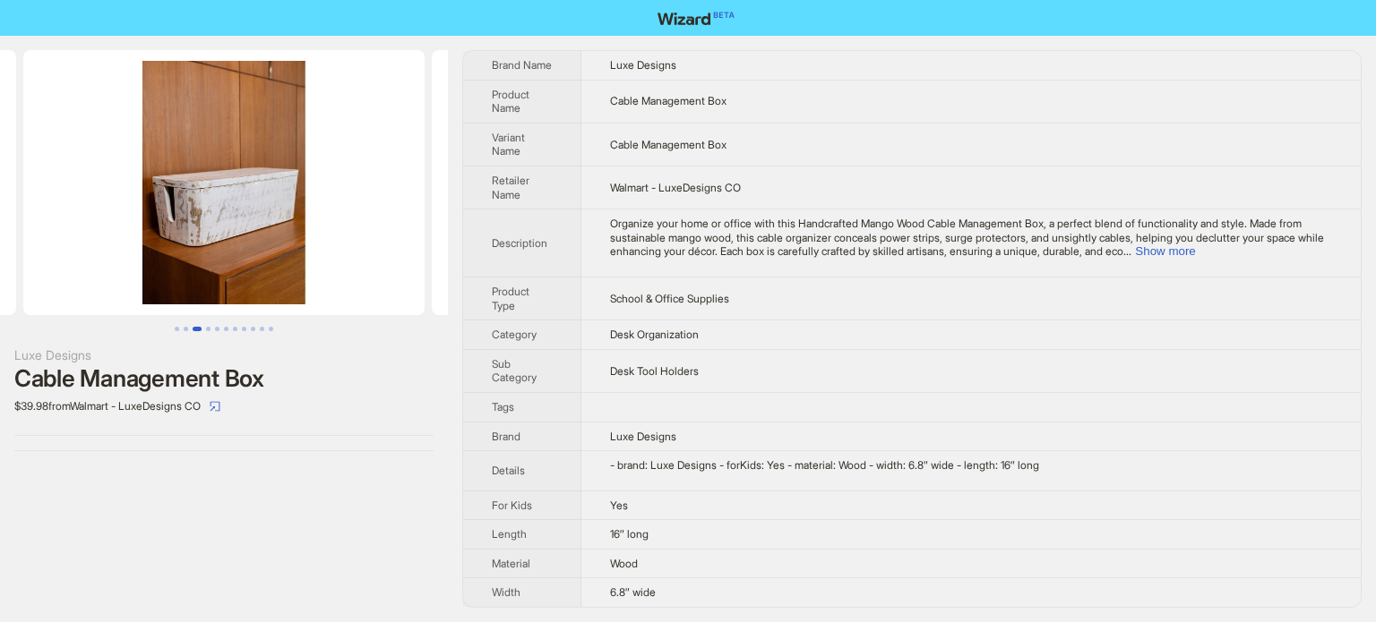
click at [202, 327] on button "Go to slide 3" at bounding box center [197, 329] width 9 height 4
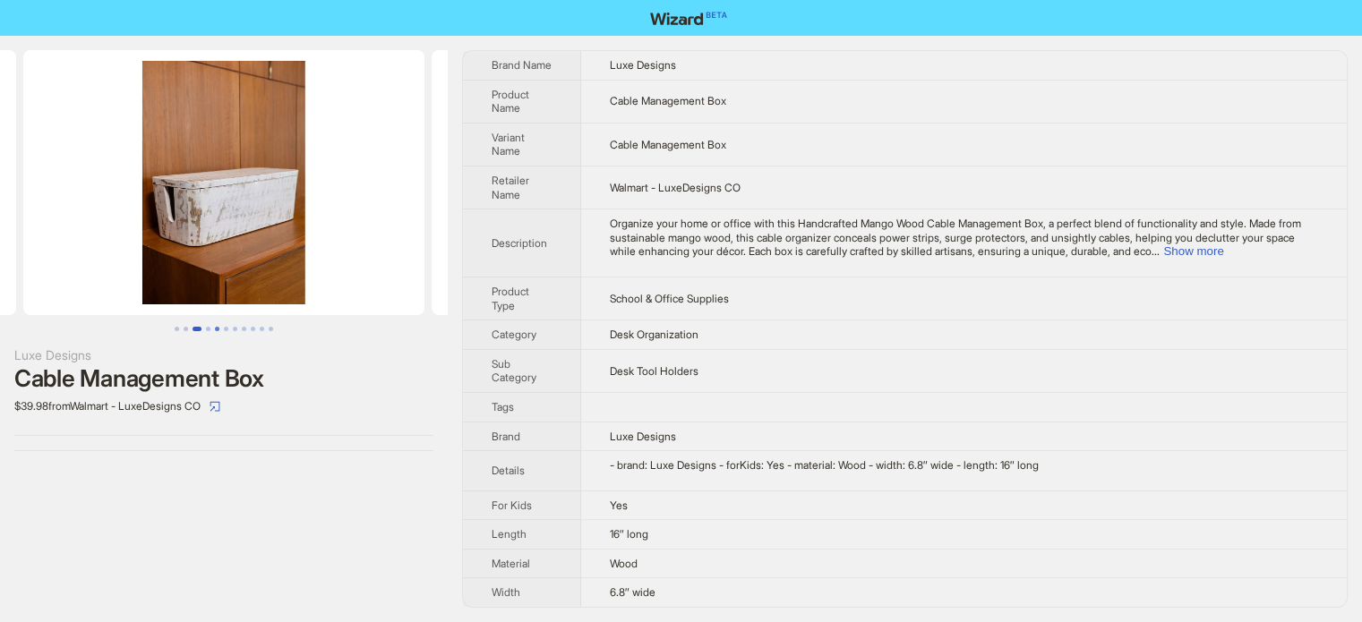
click at [215, 328] on button "Go to slide 5" at bounding box center [217, 329] width 4 height 4
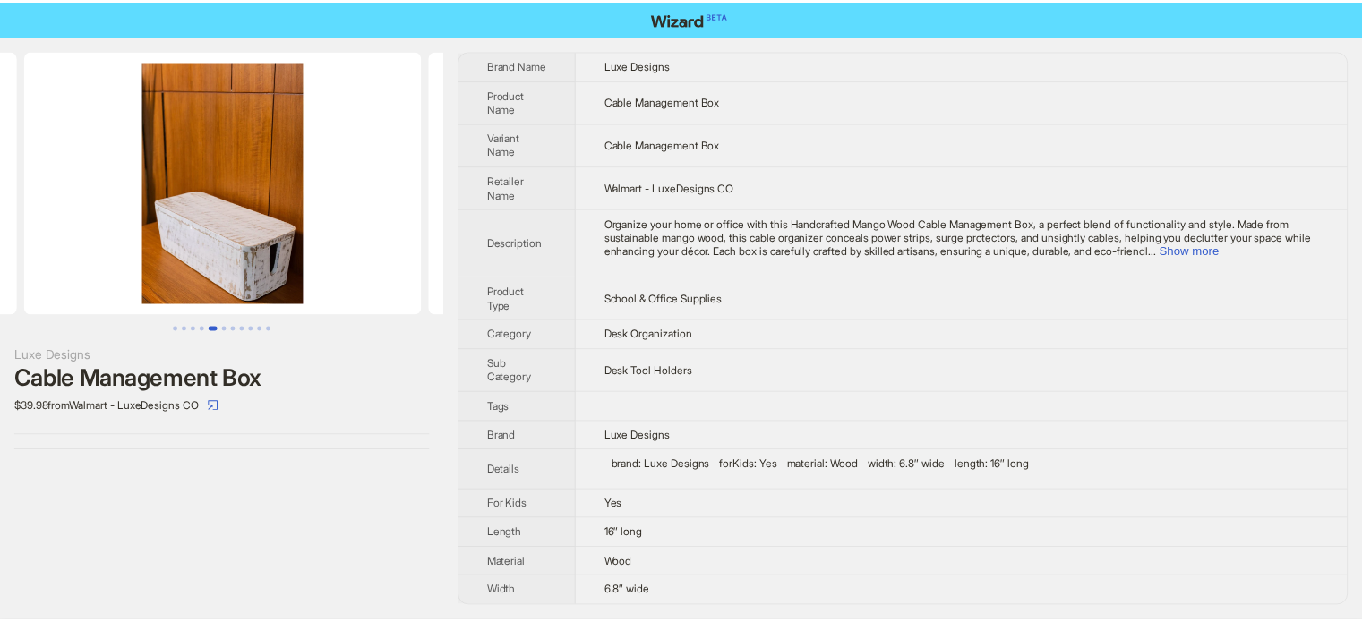
scroll to position [0, 1634]
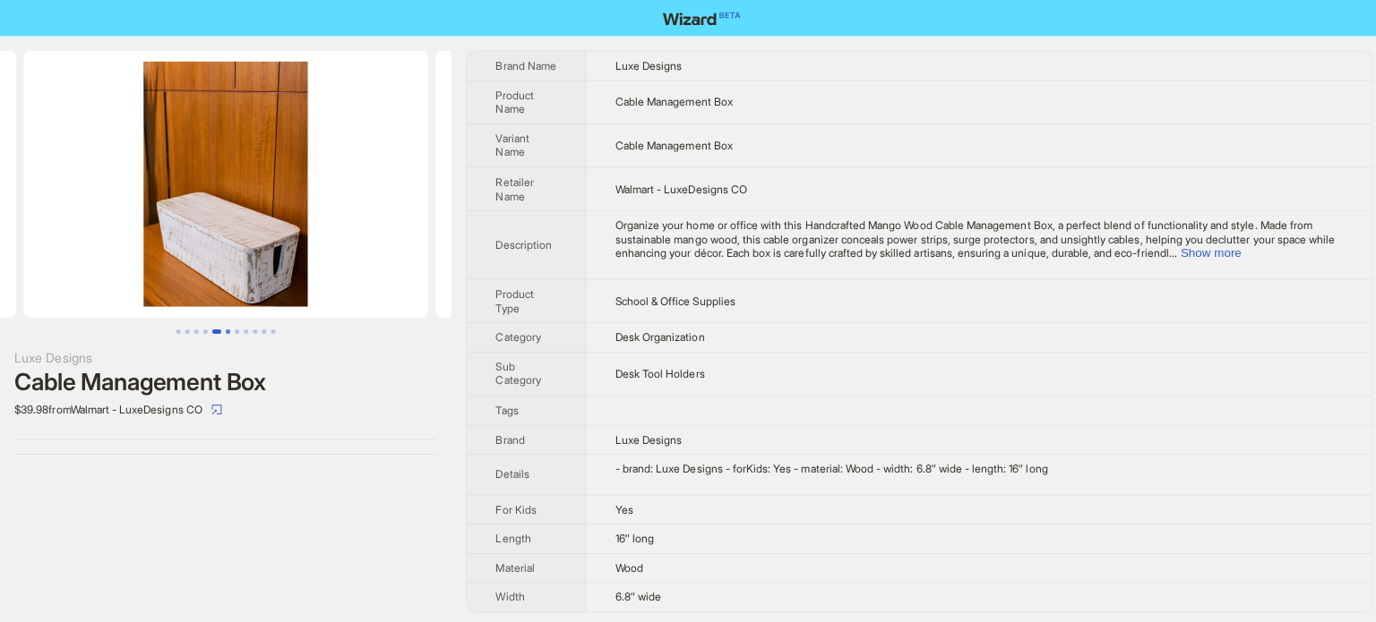
click at [226, 327] on button "Go to slide 6" at bounding box center [226, 329] width 4 height 4
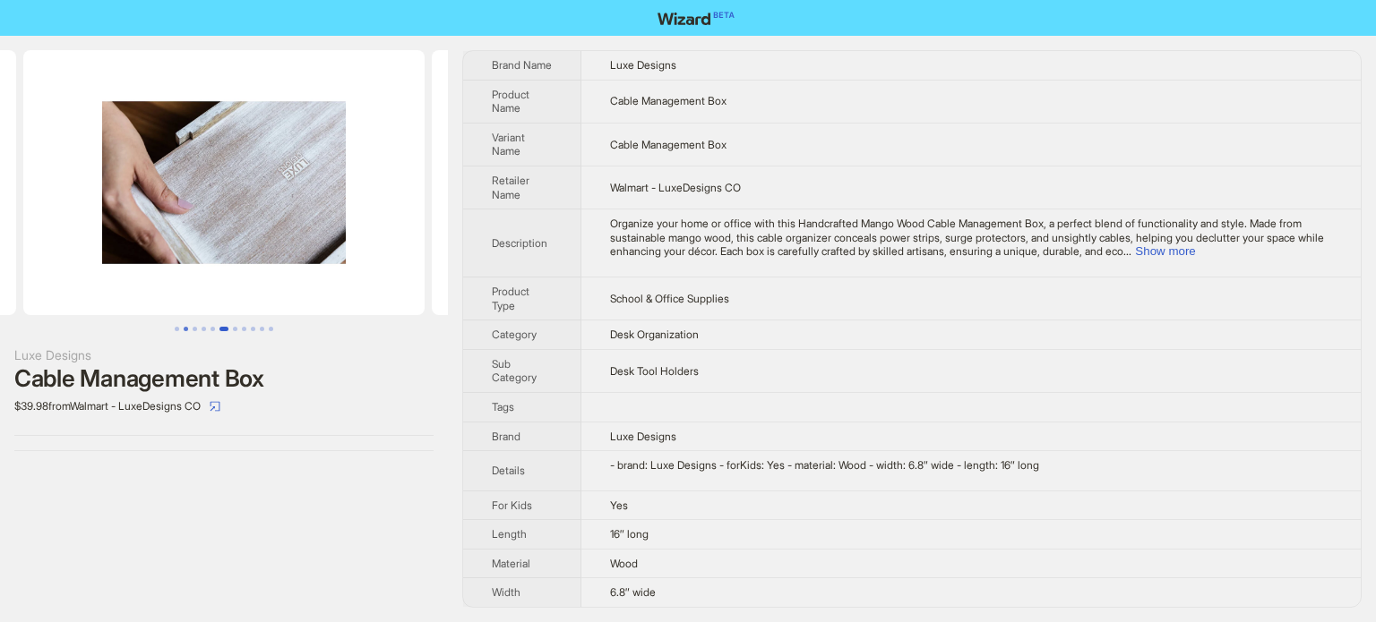
click at [186, 330] on button "Go to slide 2" at bounding box center [186, 329] width 4 height 4
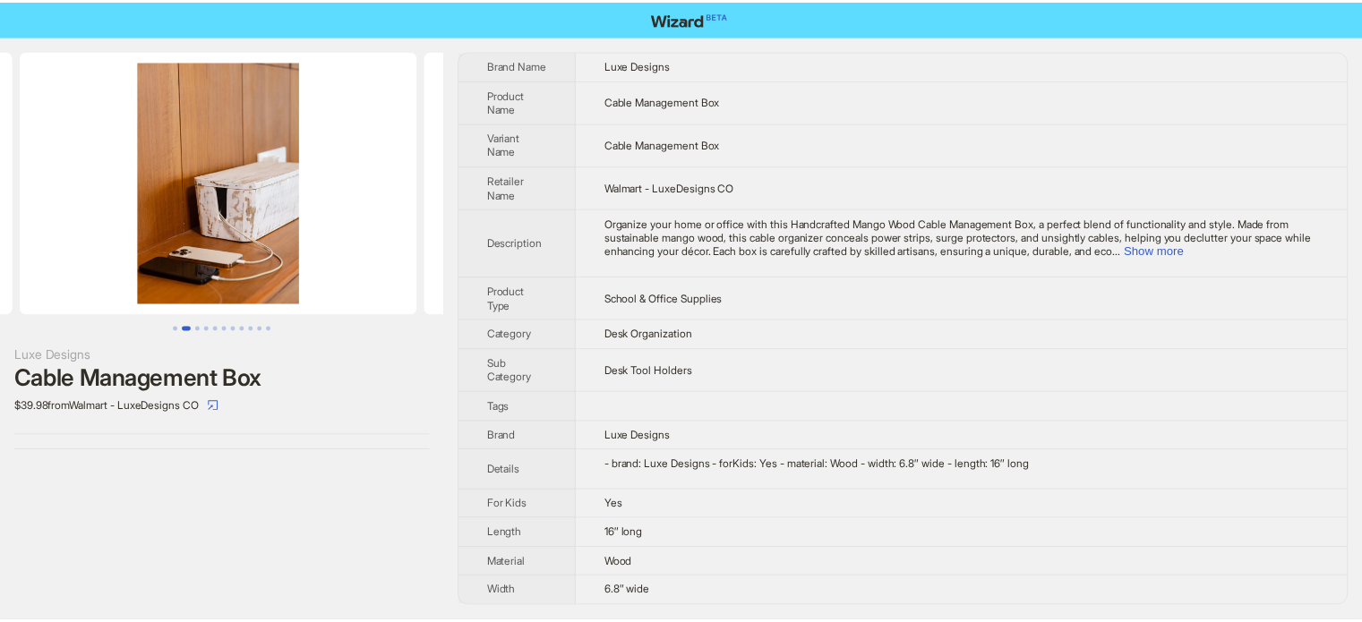
scroll to position [0, 408]
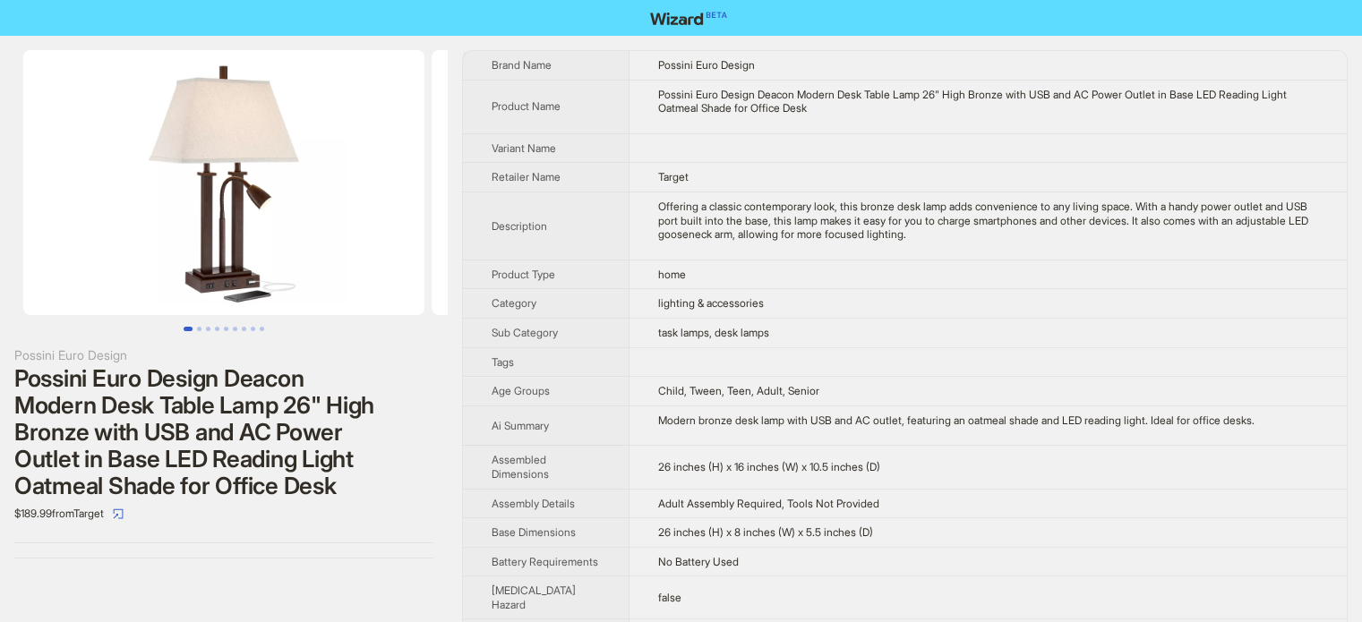
scroll to position [840, 0]
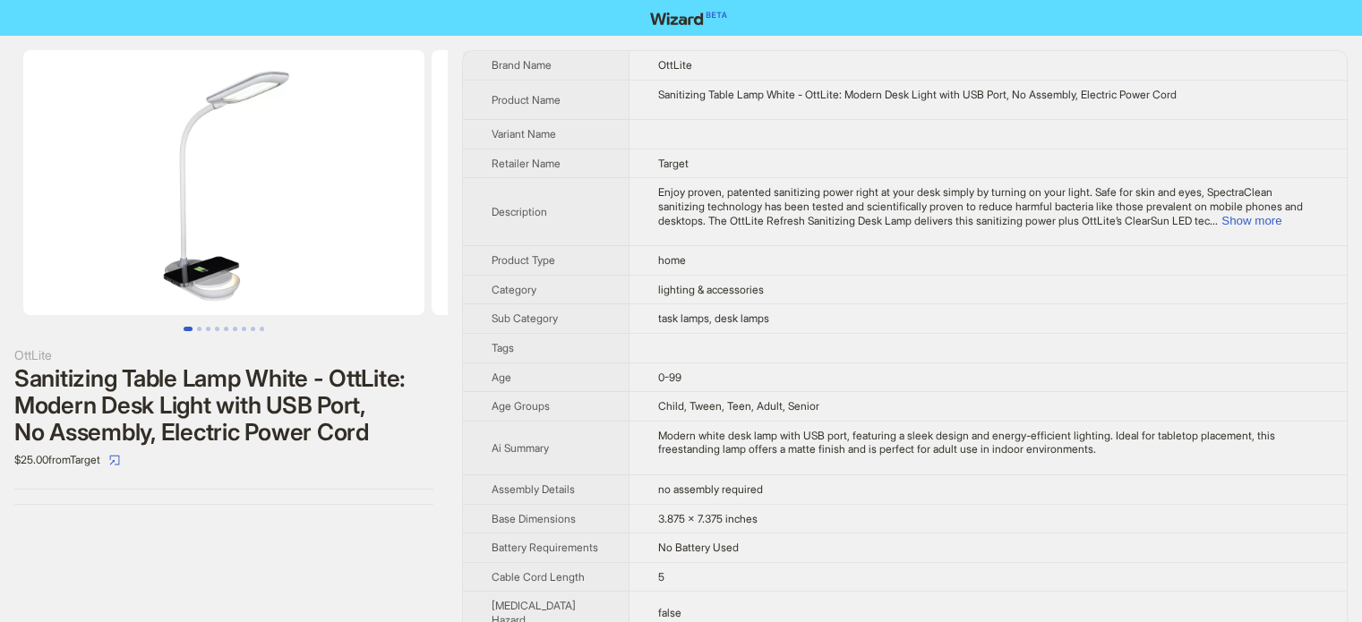
scroll to position [840, 0]
click at [1261, 214] on button "Show more" at bounding box center [1252, 220] width 60 height 13
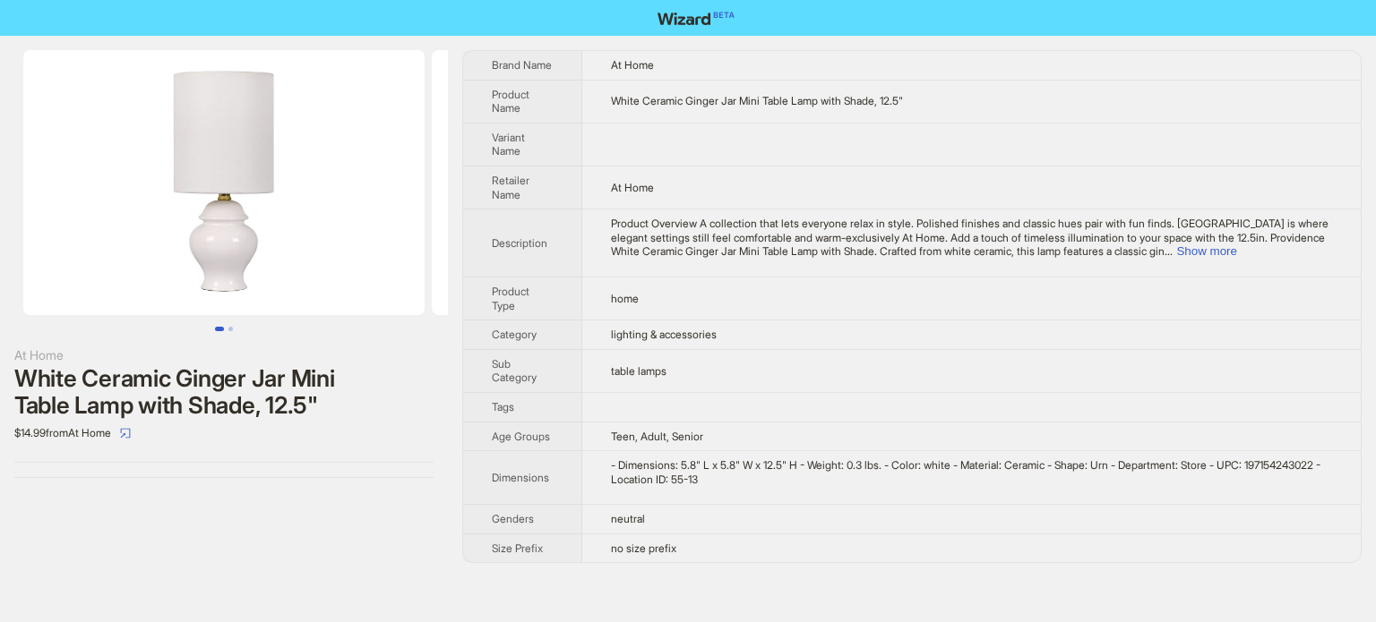
scroll to position [840, 0]
click at [233, 329] on button "Go to slide 2" at bounding box center [230, 329] width 4 height 4
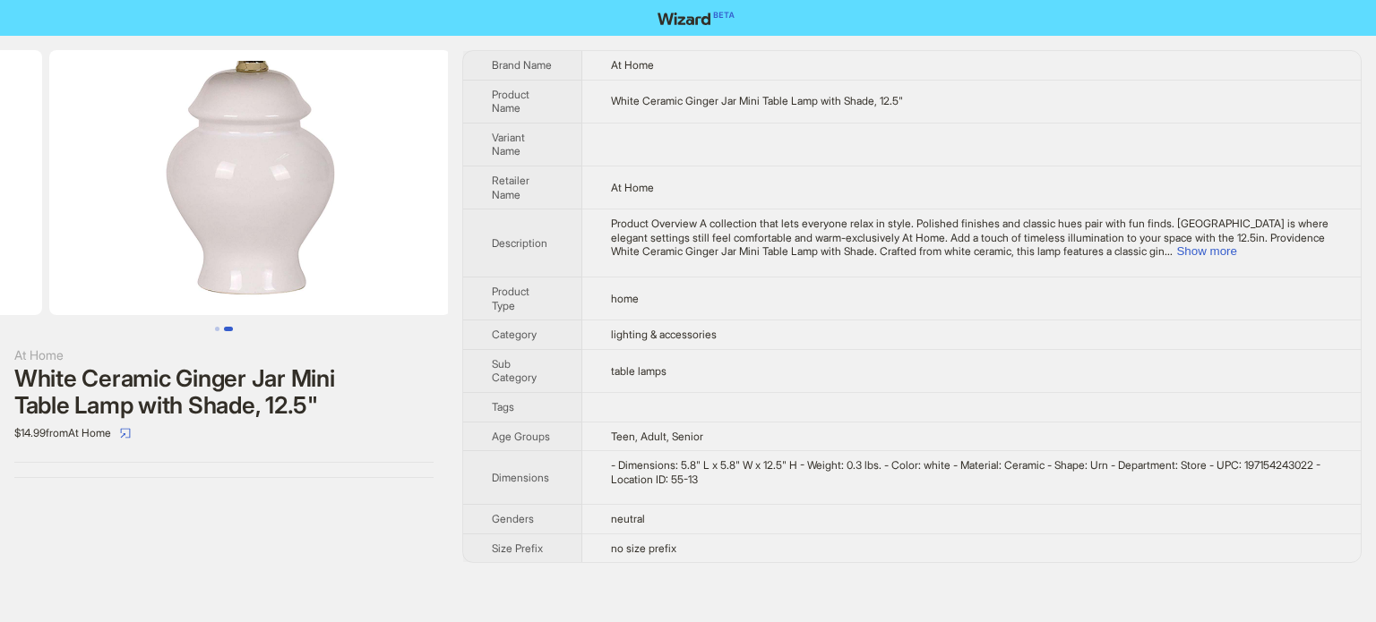
scroll to position [0, 408]
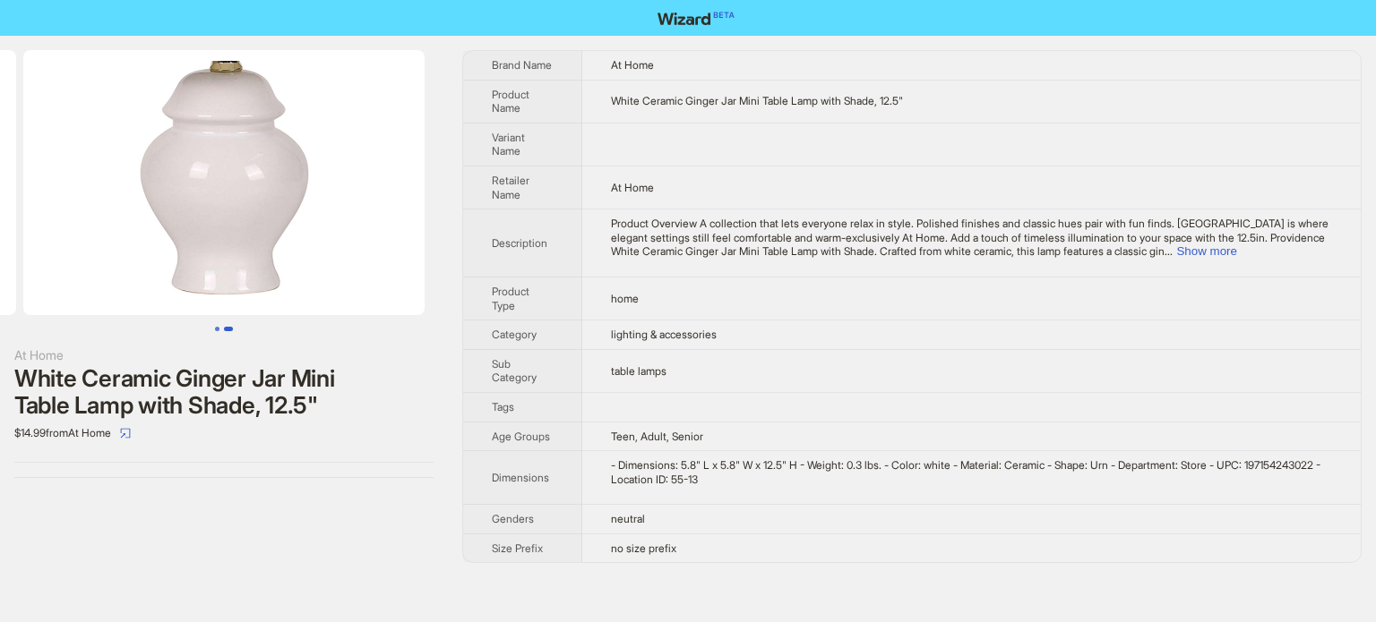
click at [219, 327] on button "Go to slide 1" at bounding box center [217, 329] width 4 height 4
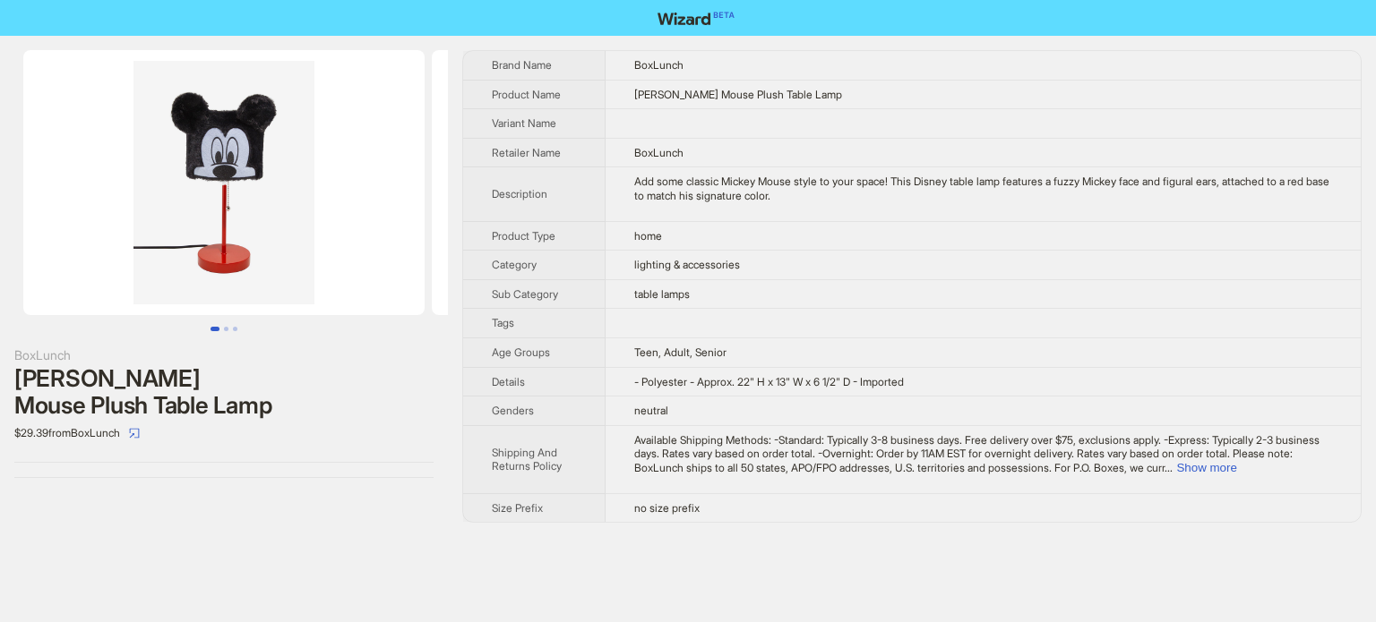
scroll to position [840, 0]
click at [224, 331] on button "Go to slide 2" at bounding box center [226, 329] width 4 height 4
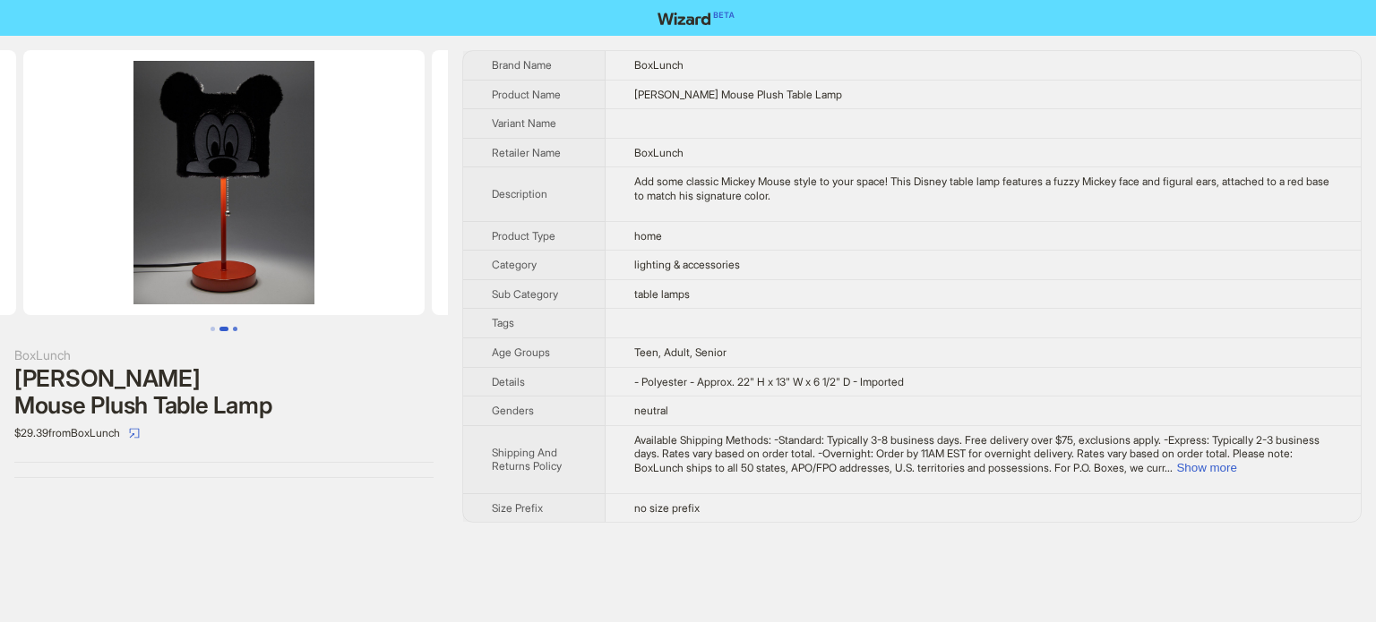
click at [234, 331] on button "Go to slide 3" at bounding box center [235, 329] width 4 height 4
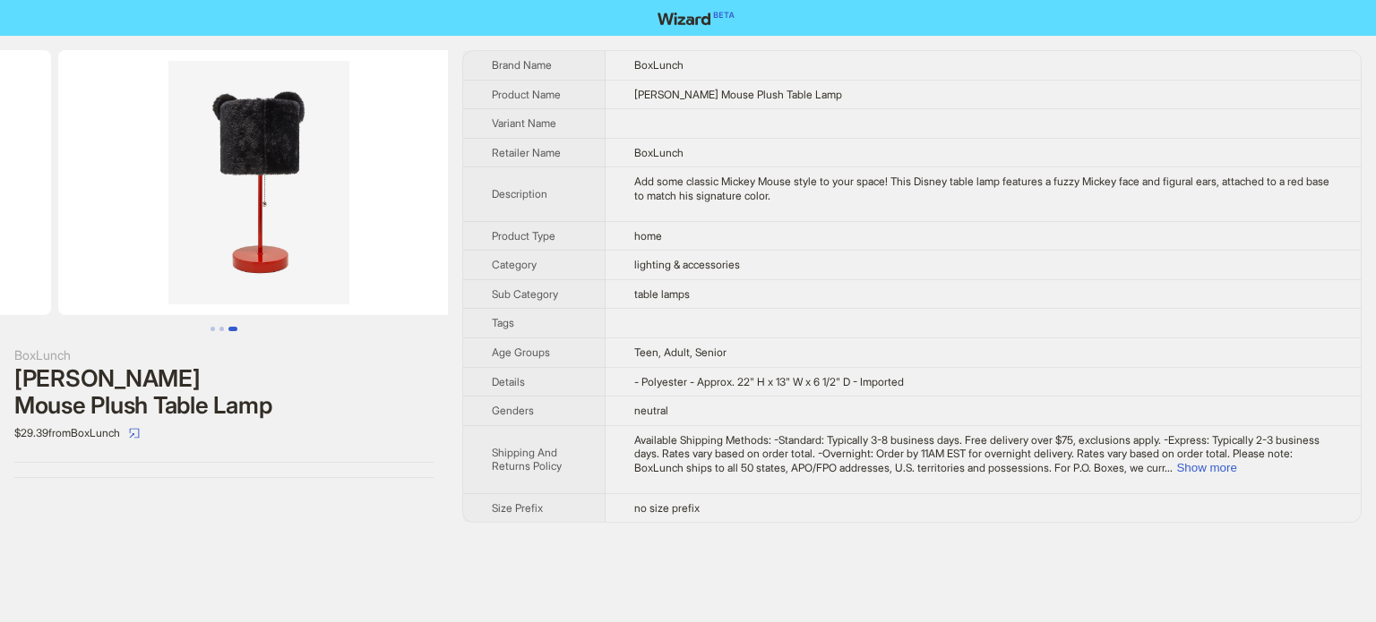
scroll to position [0, 817]
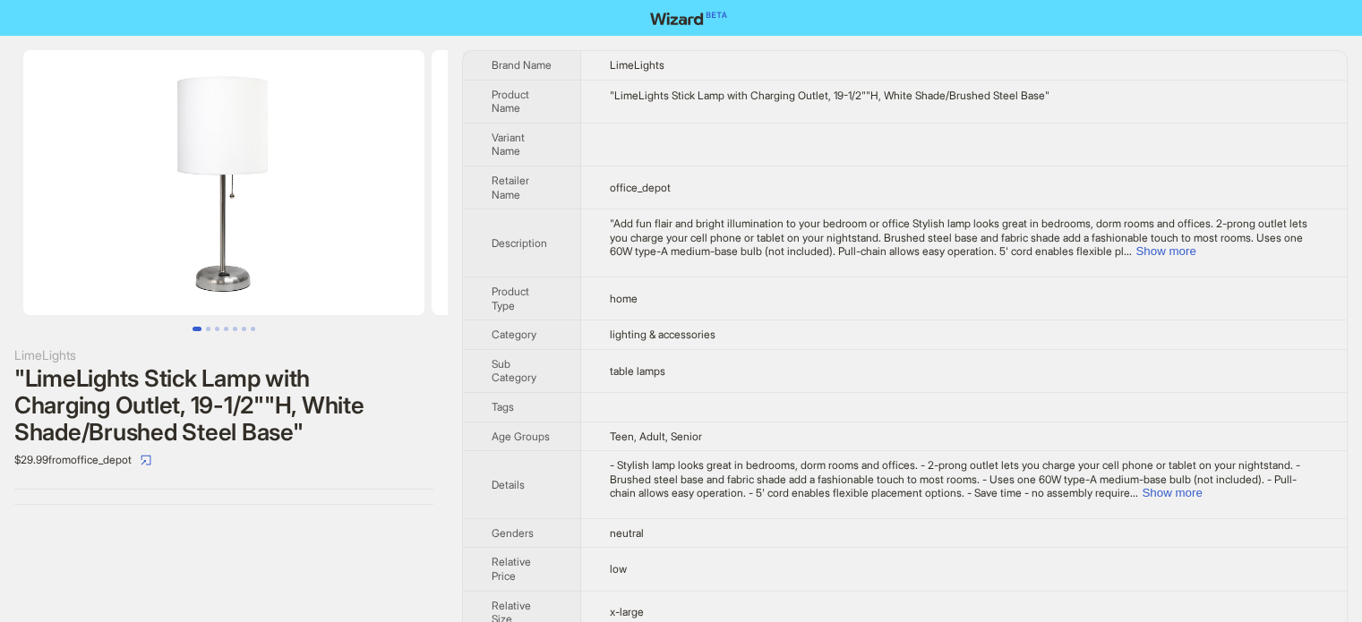
scroll to position [840, 0]
click at [215, 329] on button "Go to slide 3" at bounding box center [217, 329] width 4 height 4
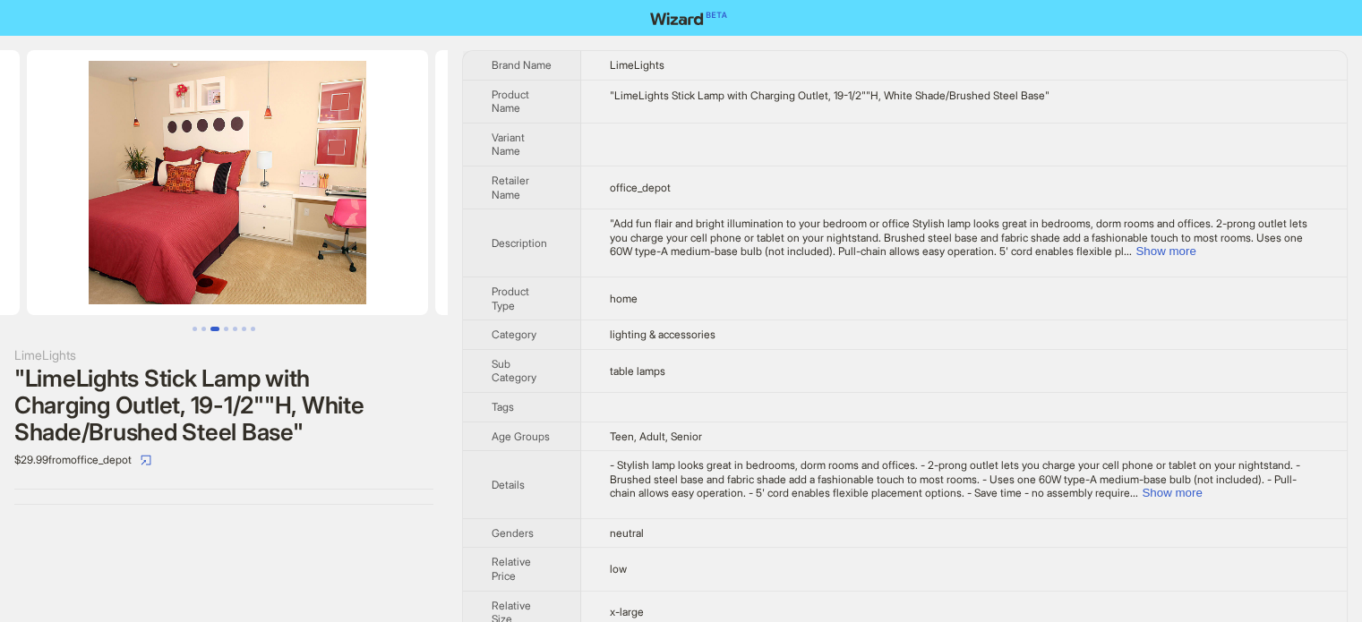
scroll to position [0, 817]
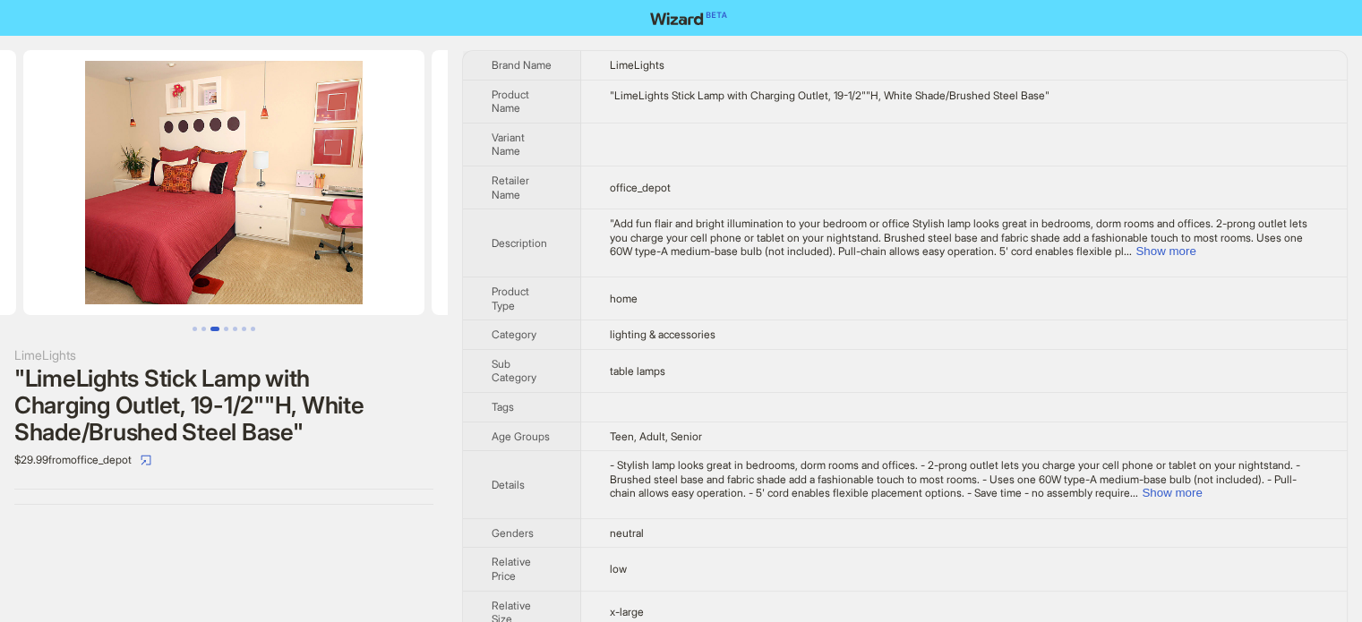
click at [215, 329] on button "Go to slide 3" at bounding box center [214, 329] width 9 height 4
click at [226, 327] on button "Go to slide 4" at bounding box center [226, 329] width 4 height 4
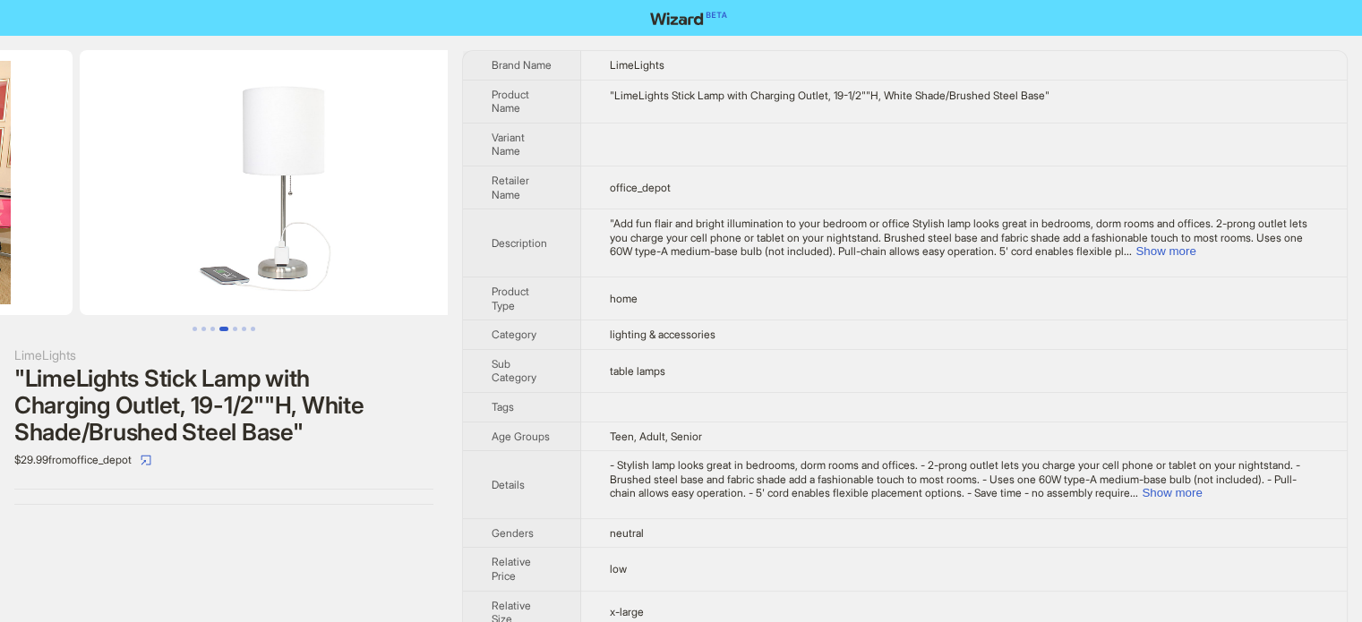
scroll to position [0, 1225]
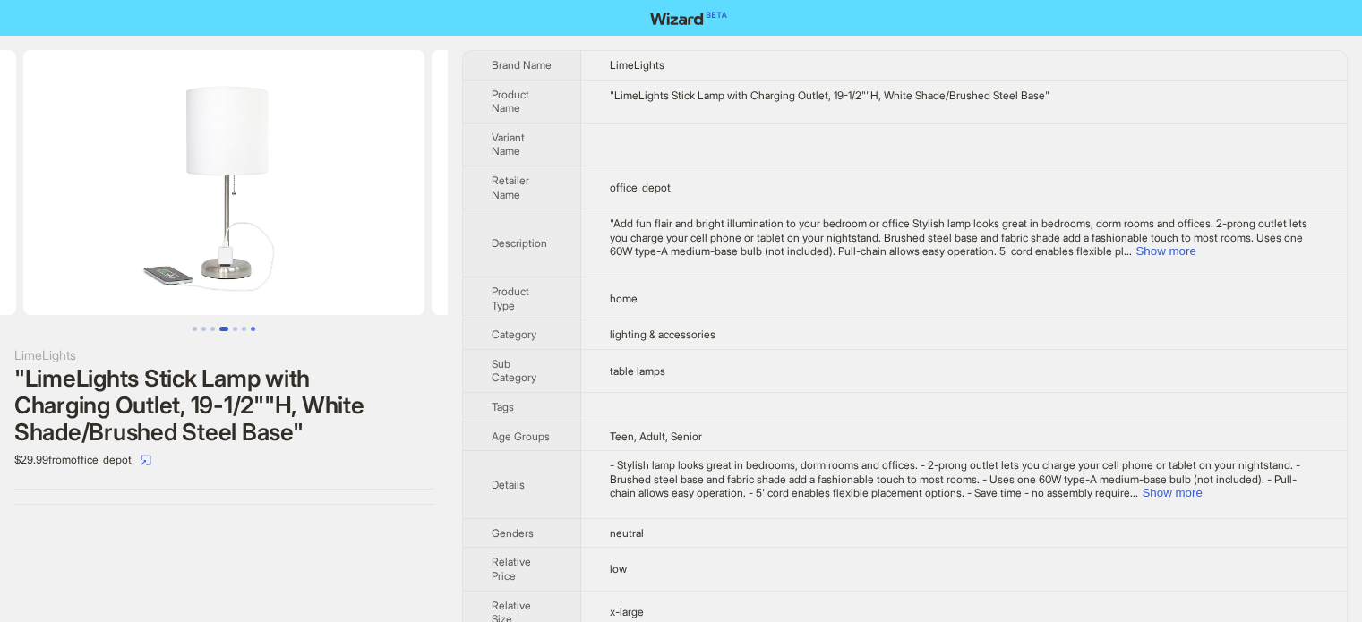
click at [252, 330] on button "Go to slide 7" at bounding box center [253, 329] width 4 height 4
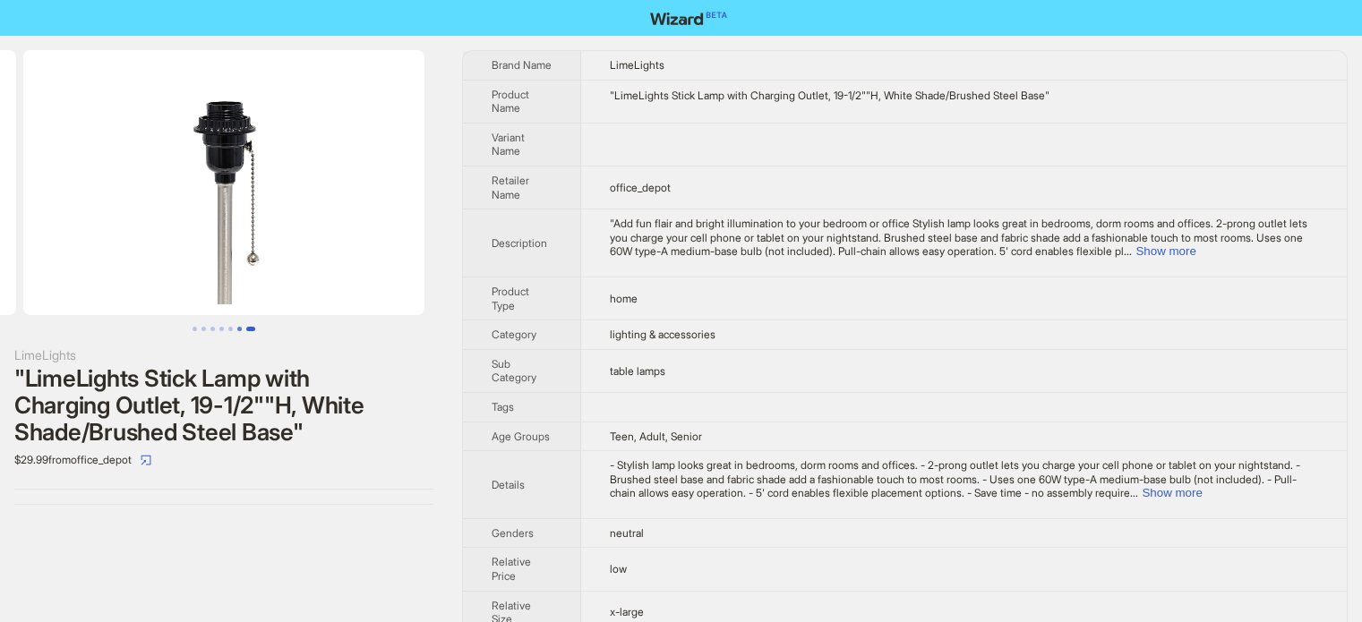
click at [237, 329] on button "Go to slide 6" at bounding box center [239, 329] width 4 height 4
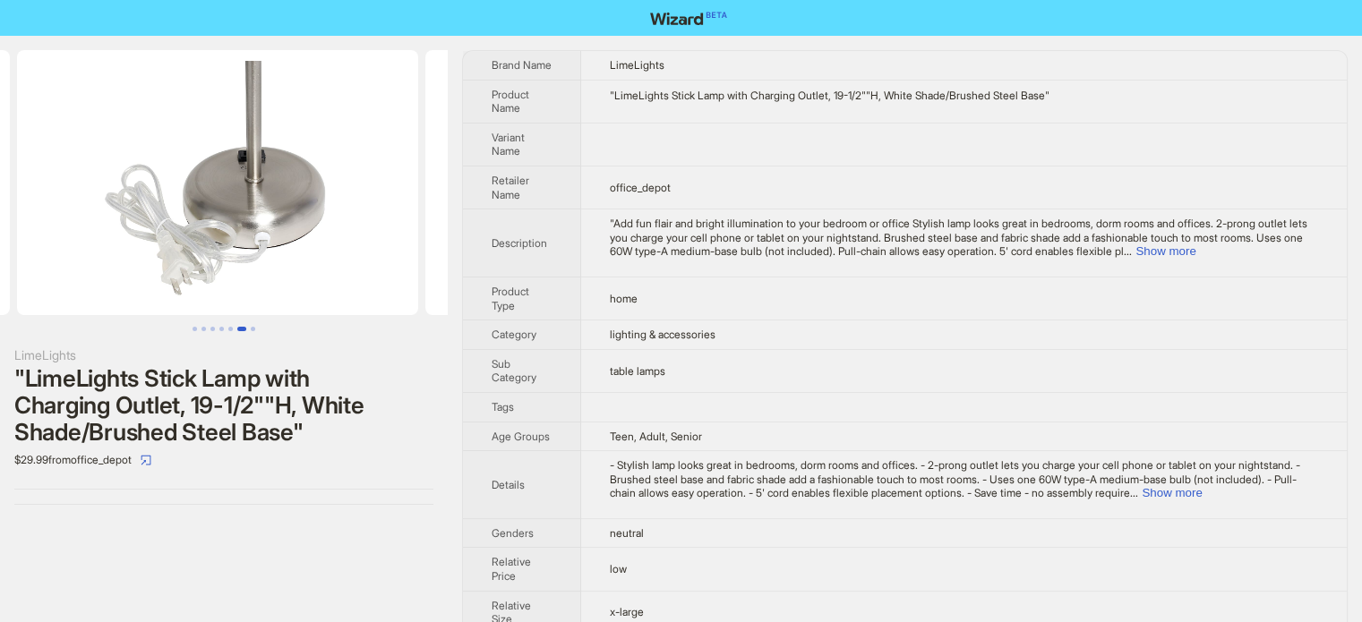
scroll to position [0, 2042]
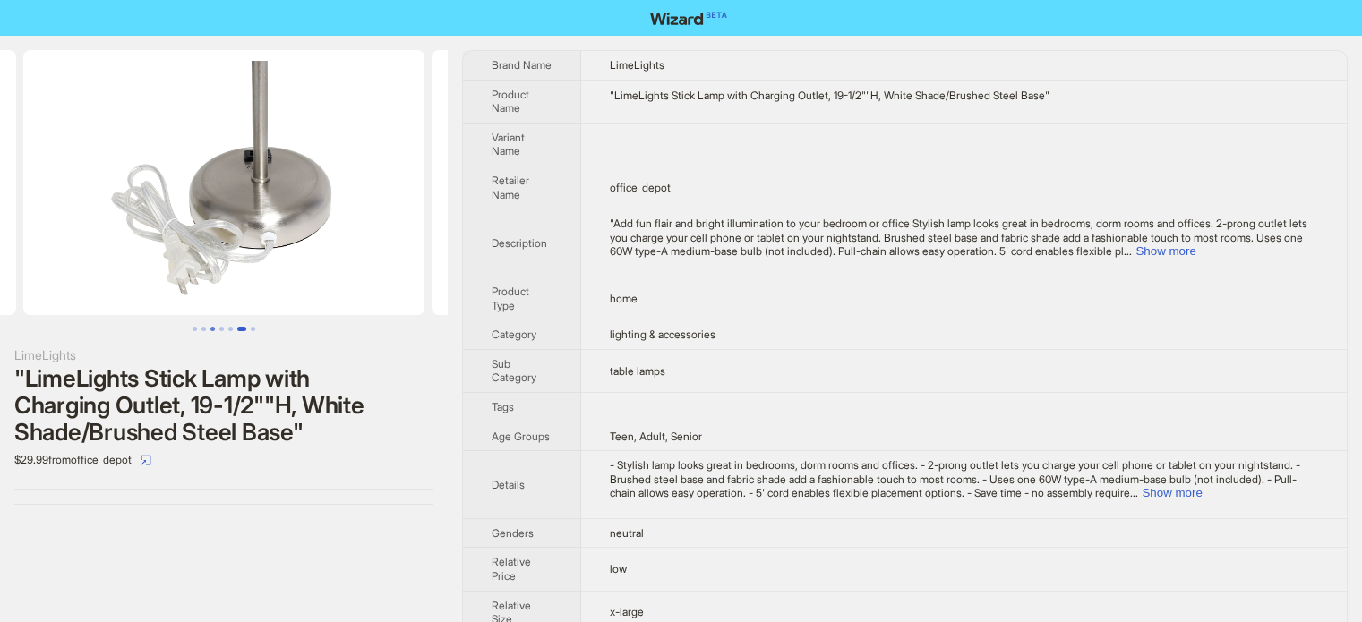
click at [211, 327] on button "Go to slide 3" at bounding box center [212, 329] width 4 height 4
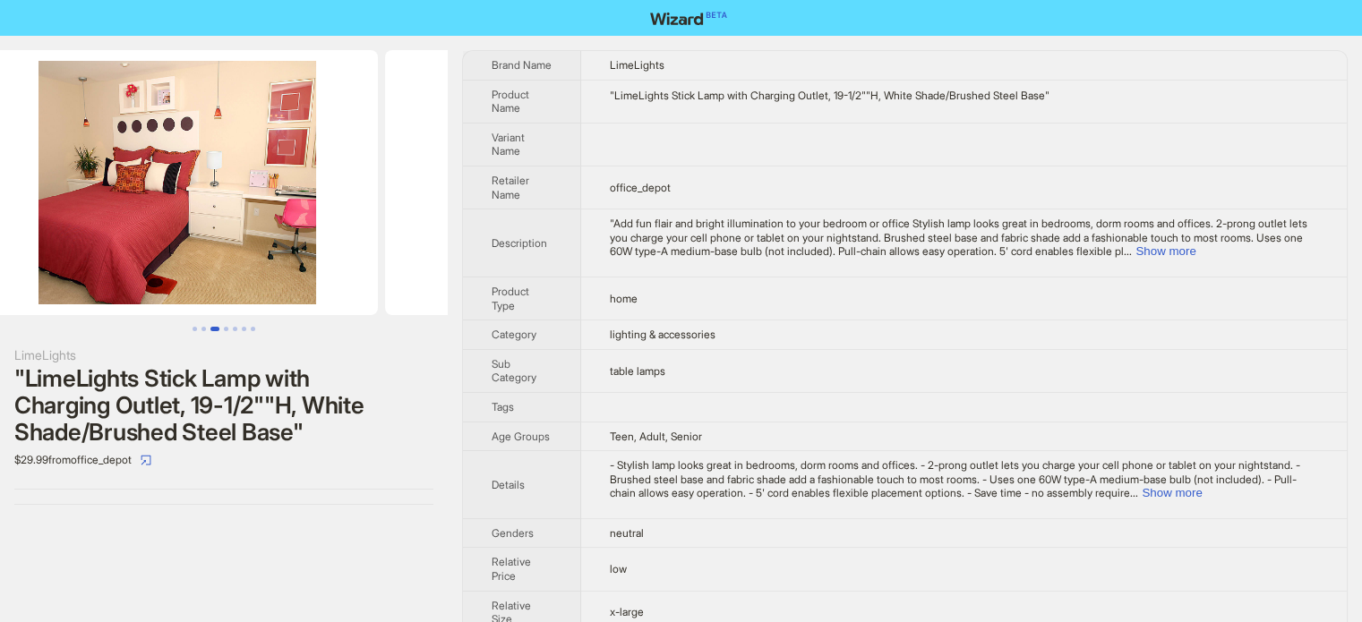
scroll to position [0, 817]
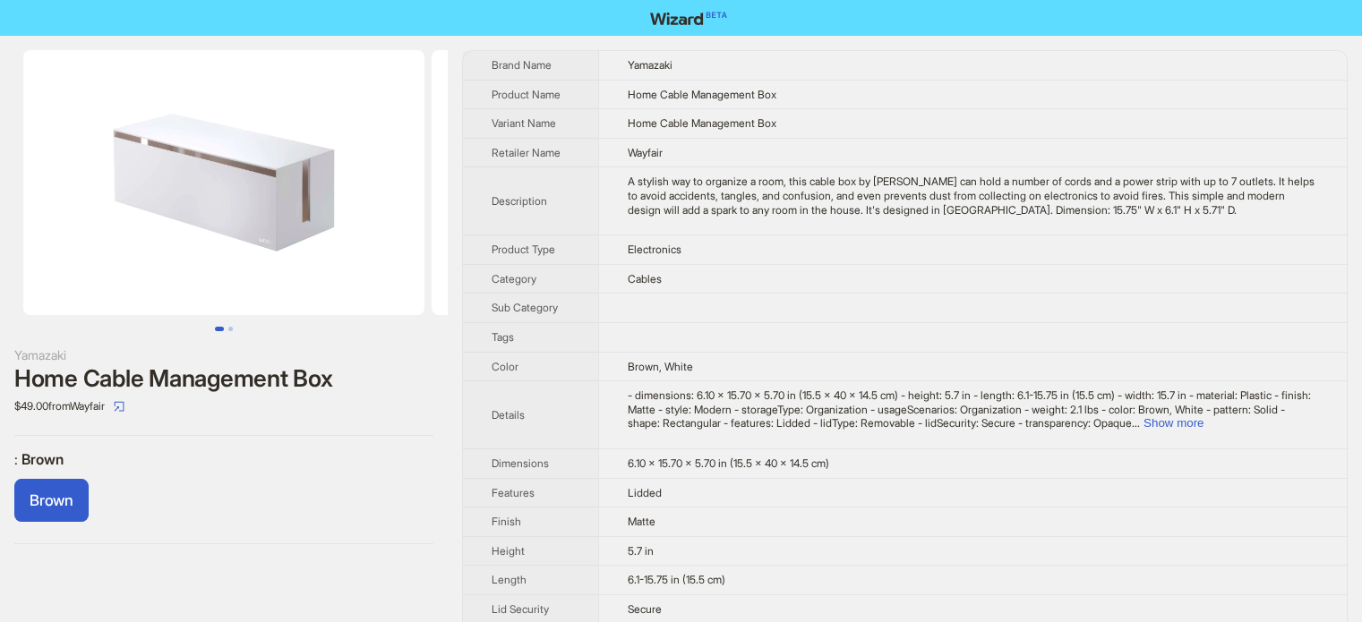
scroll to position [840, 0]
click at [232, 329] on button "Go to slide 2" at bounding box center [230, 329] width 4 height 4
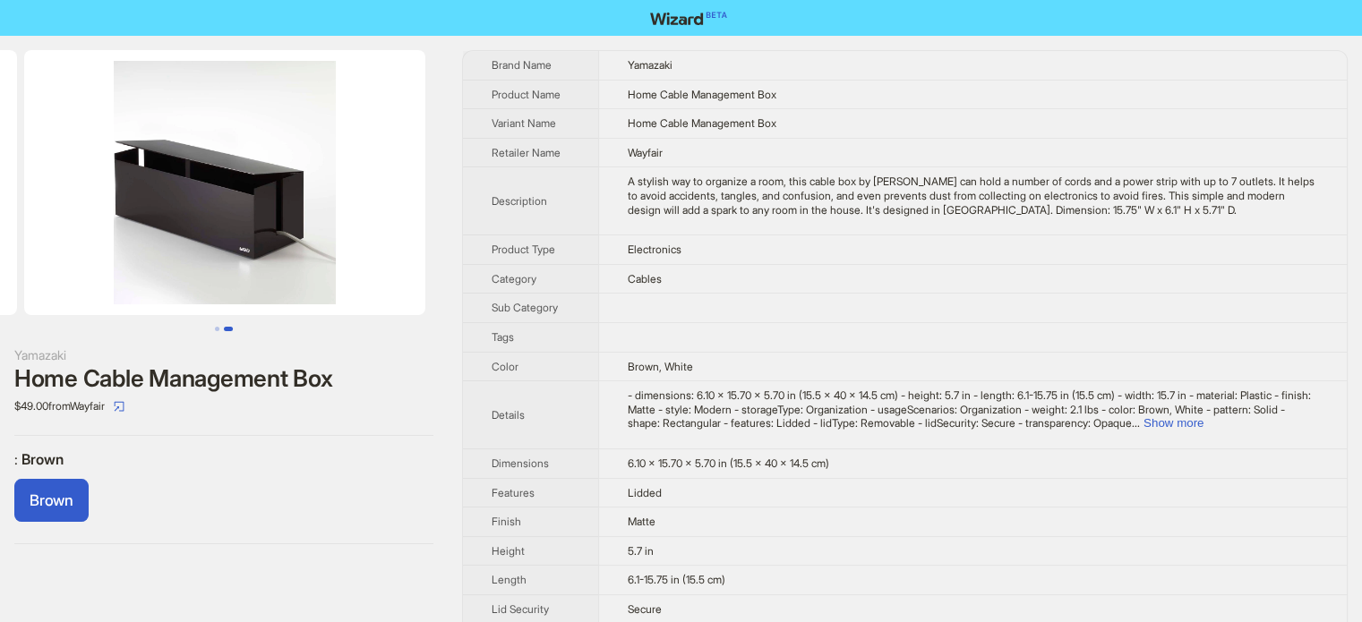
scroll to position [0, 408]
click at [728, 238] on td "Electronics" at bounding box center [972, 251] width 749 height 30
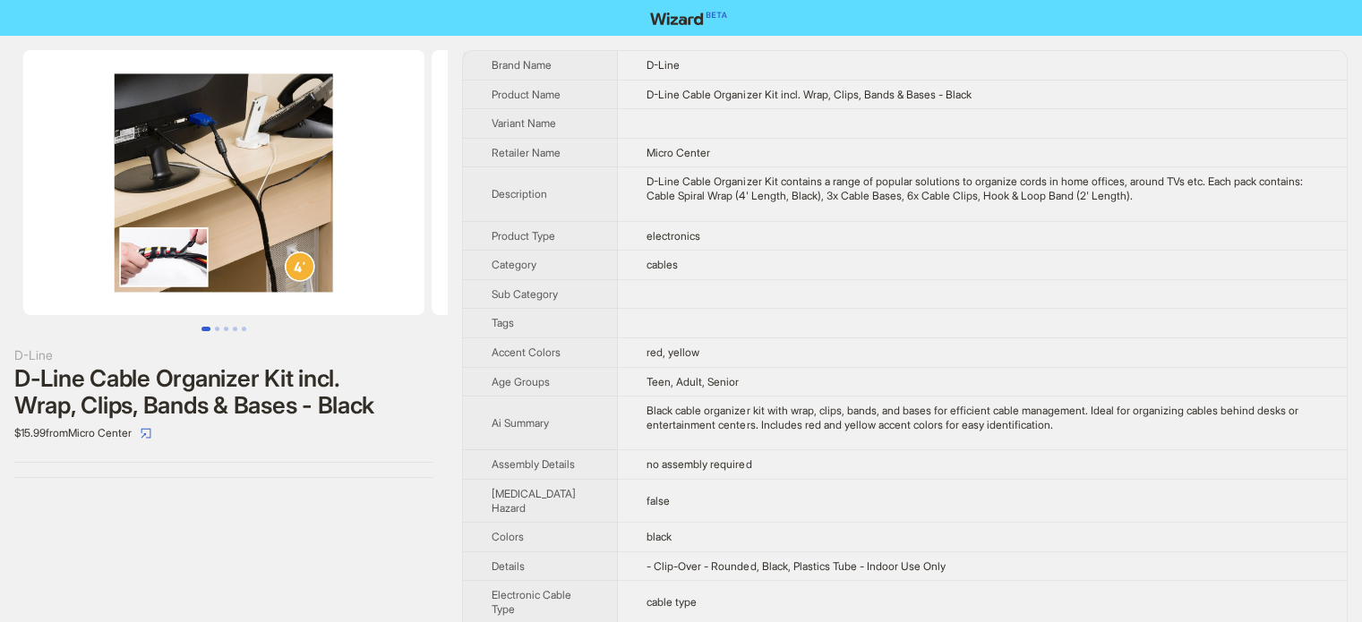
scroll to position [840, 0]
click at [834, 384] on td "Teen, Adult, Senior" at bounding box center [982, 382] width 729 height 30
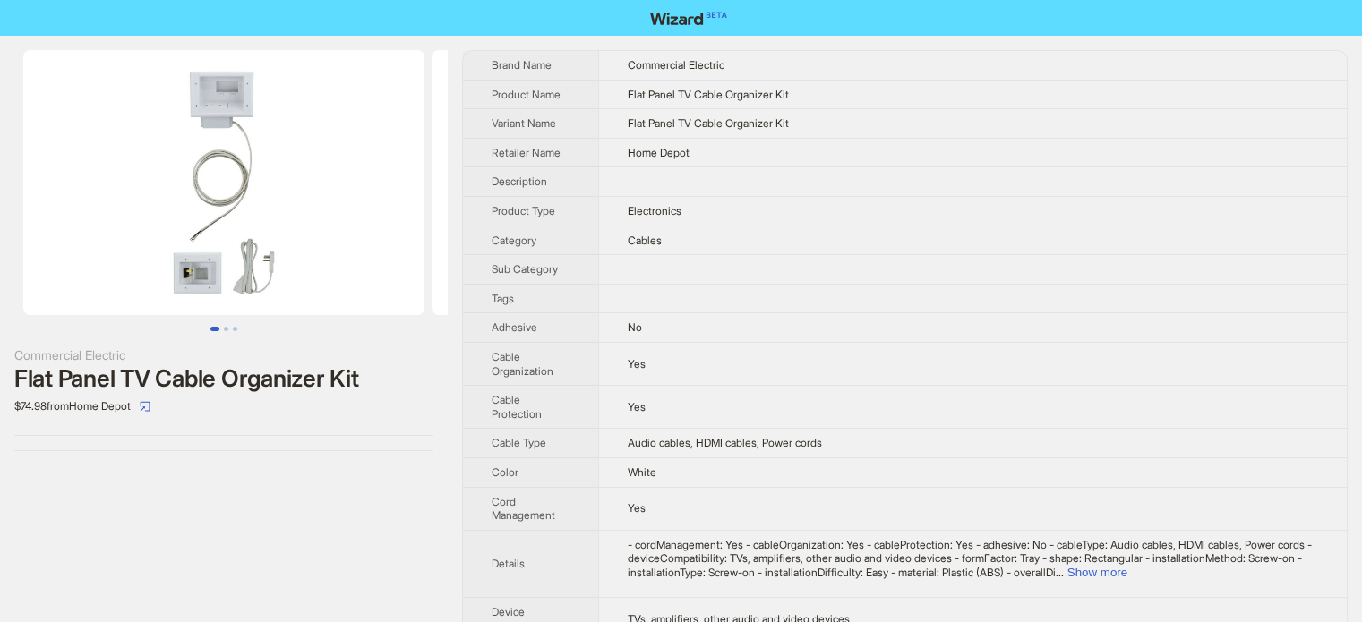
scroll to position [840, 0]
click at [227, 327] on button "Go to slide 2" at bounding box center [226, 329] width 4 height 4
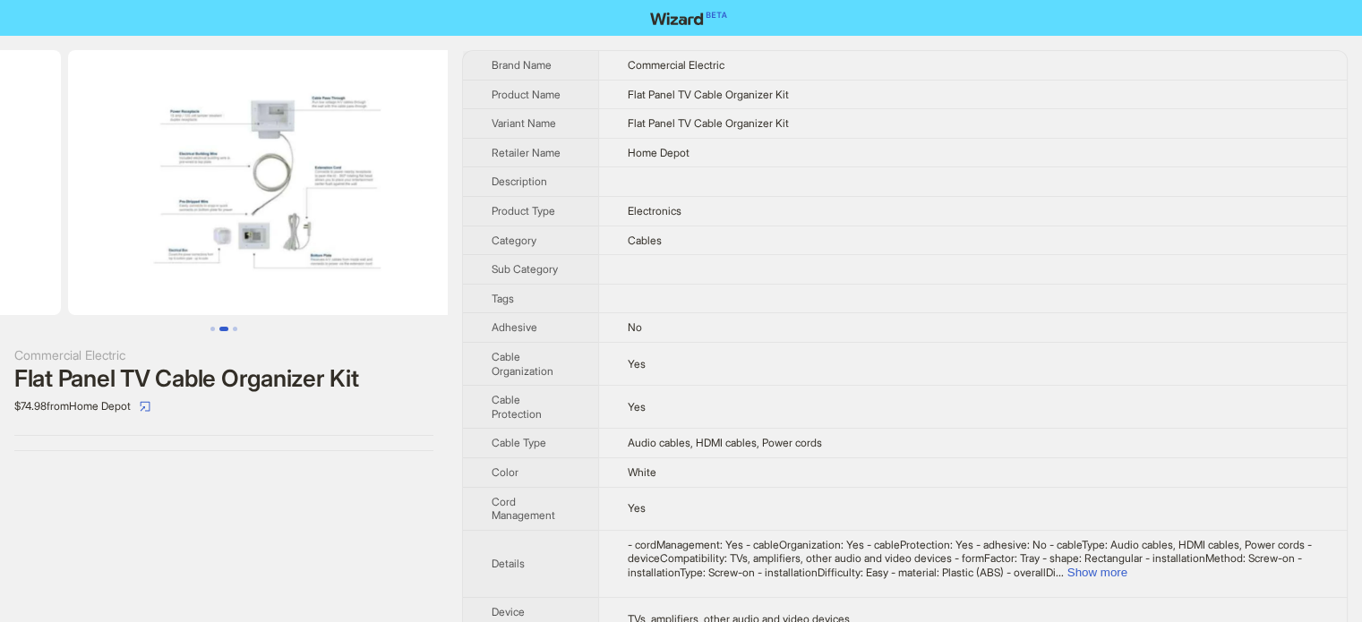
scroll to position [0, 408]
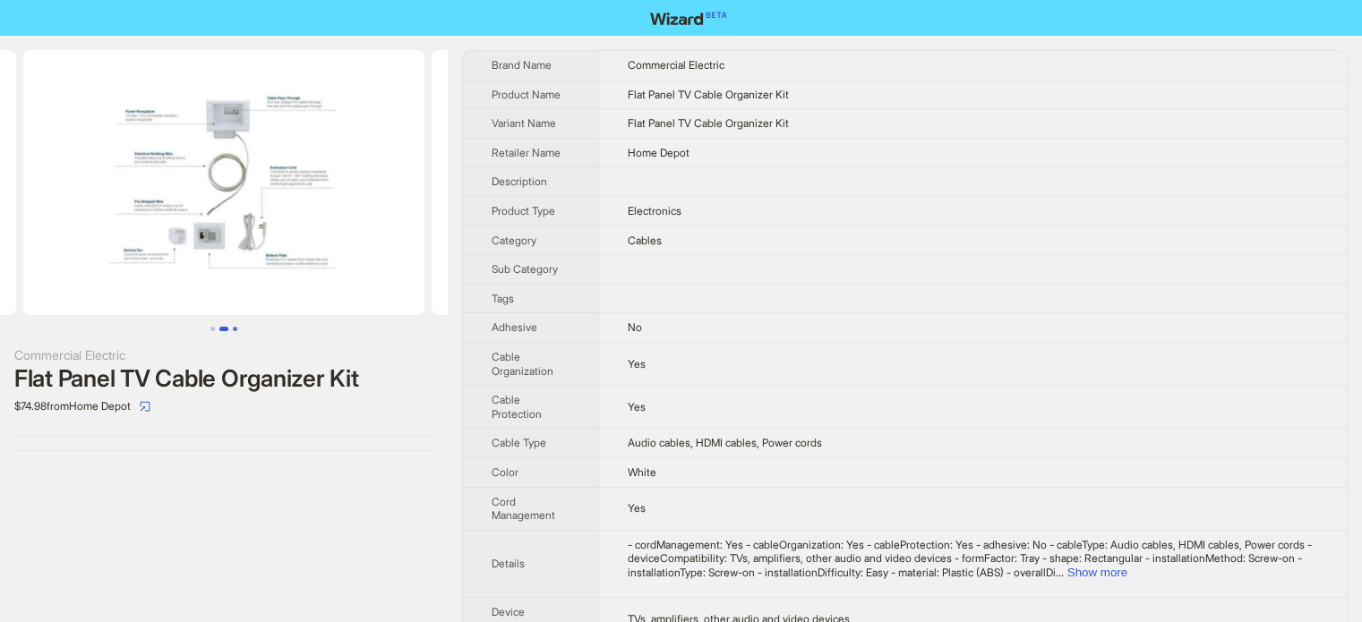
click at [237, 329] on button "Go to slide 3" at bounding box center [235, 329] width 4 height 4
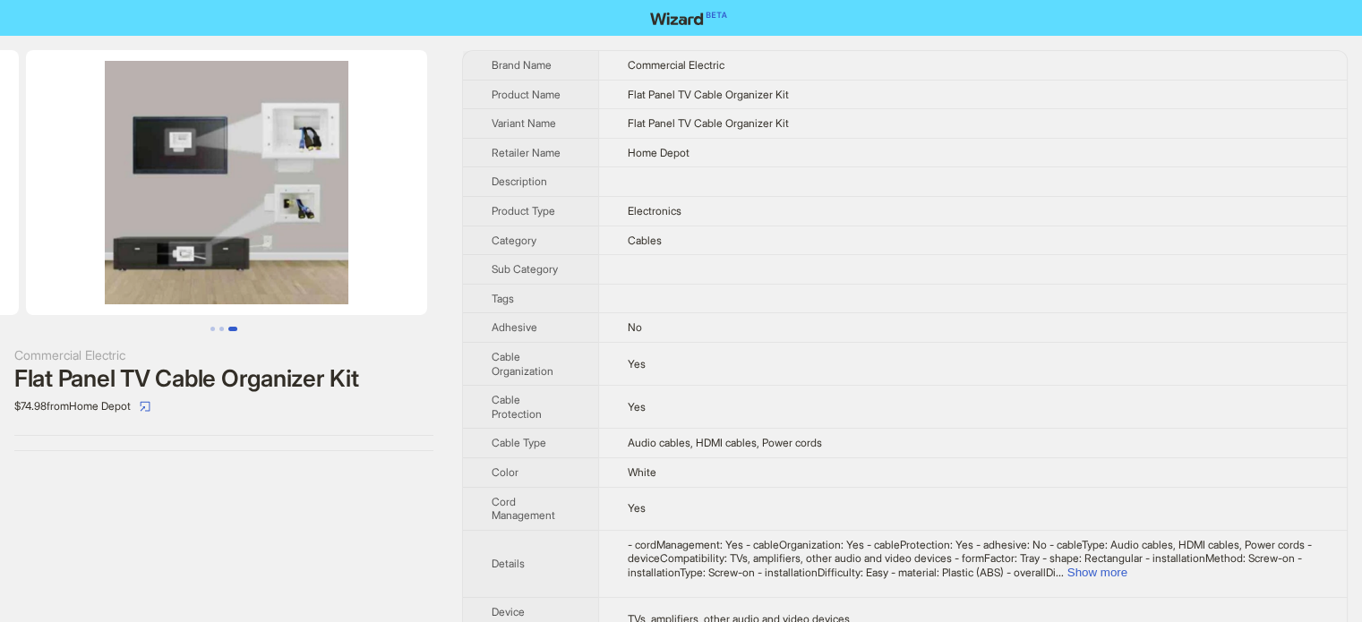
scroll to position [0, 817]
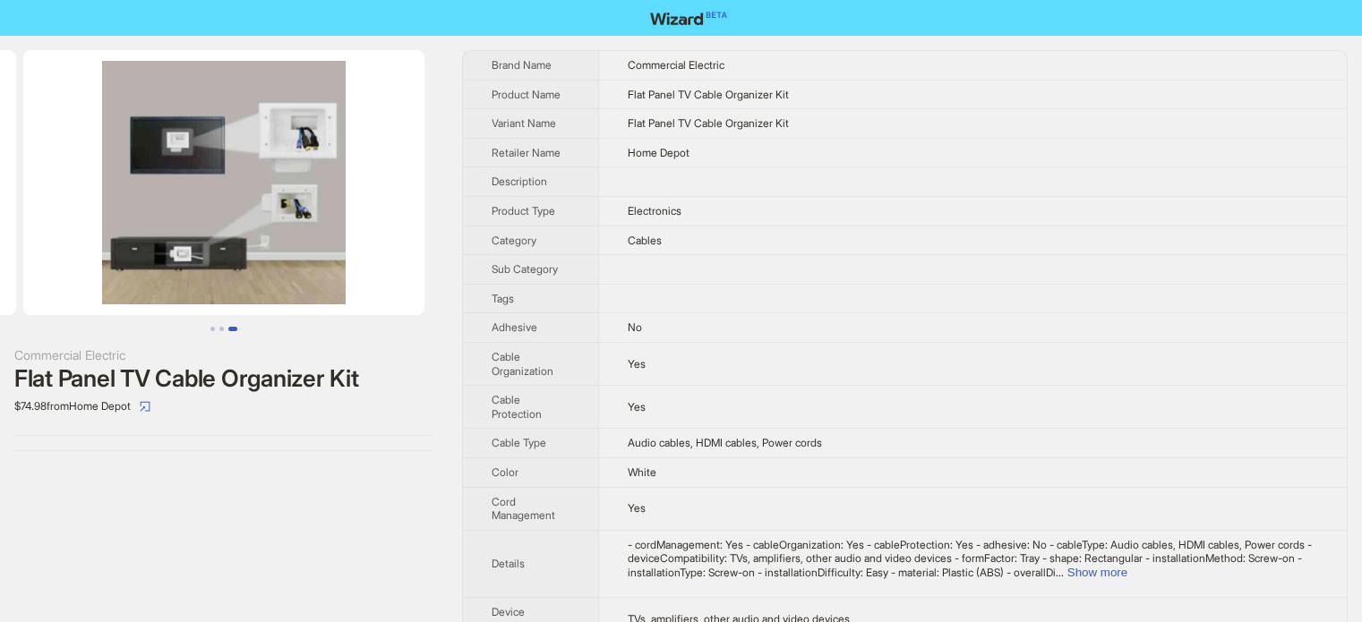
click at [597, 474] on th "Color" at bounding box center [530, 473] width 135 height 30
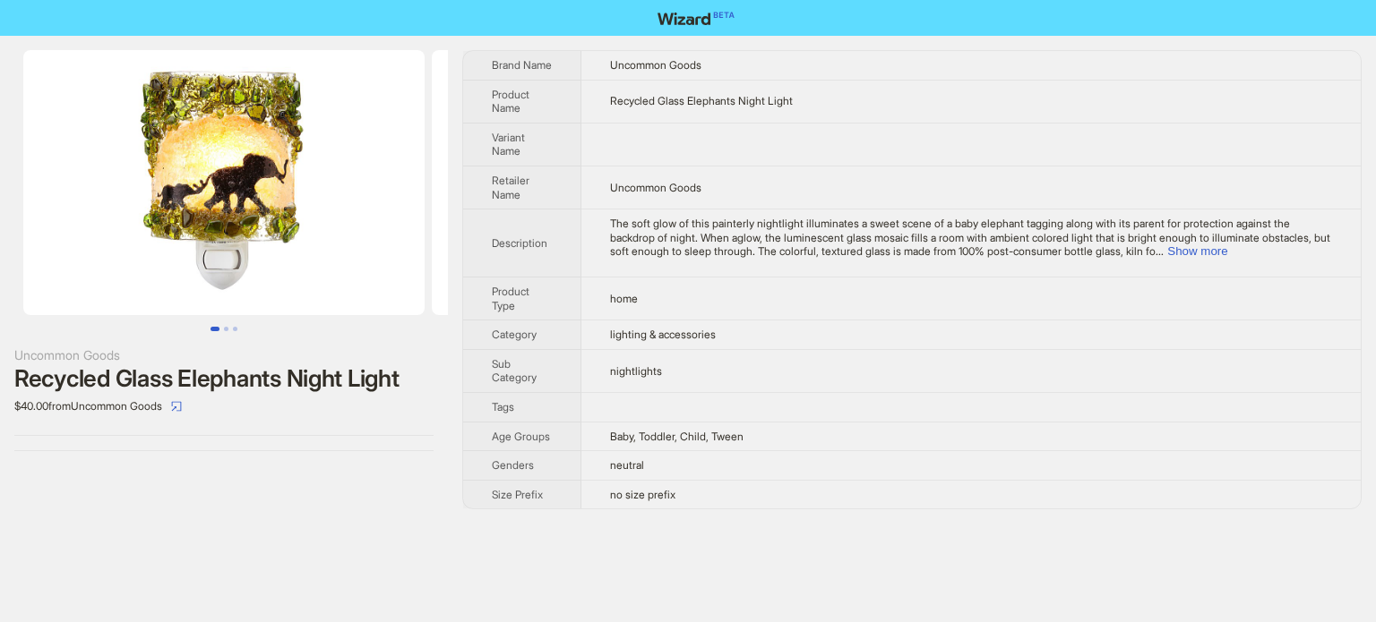
scroll to position [840, 0]
click at [224, 328] on button "Go to slide 2" at bounding box center [226, 329] width 4 height 4
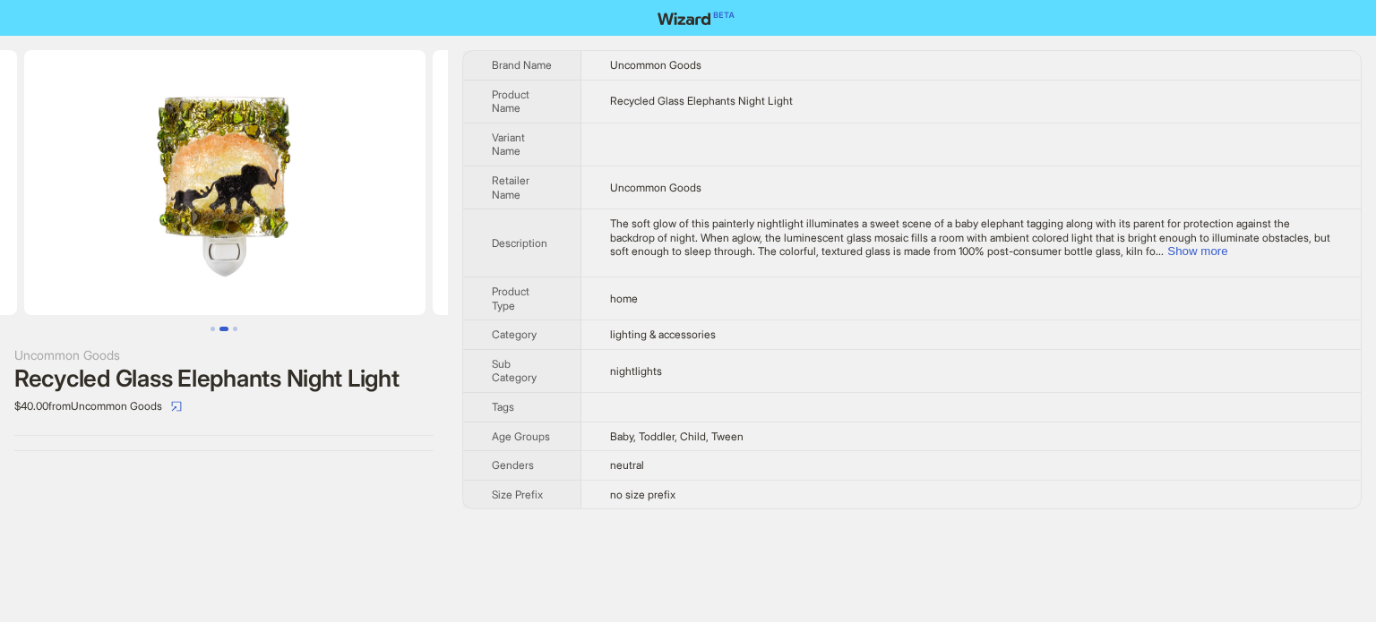
scroll to position [0, 408]
click at [236, 329] on button "Go to slide 3" at bounding box center [235, 329] width 4 height 4
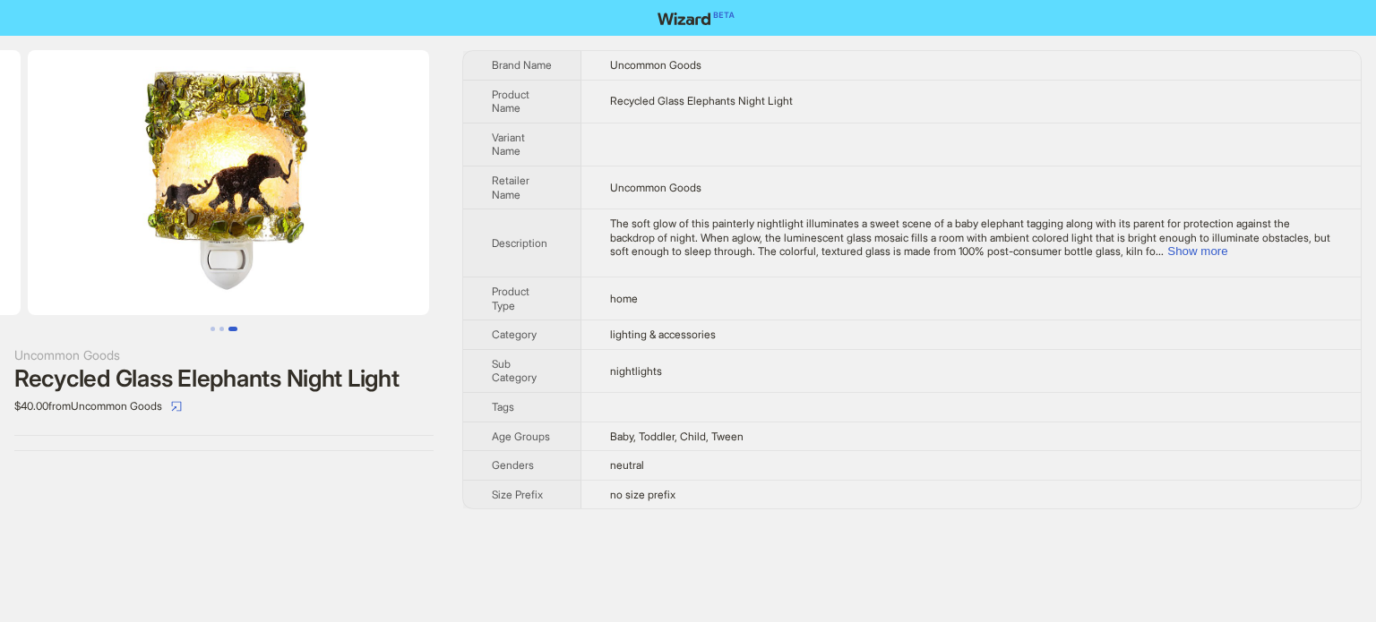
scroll to position [0, 817]
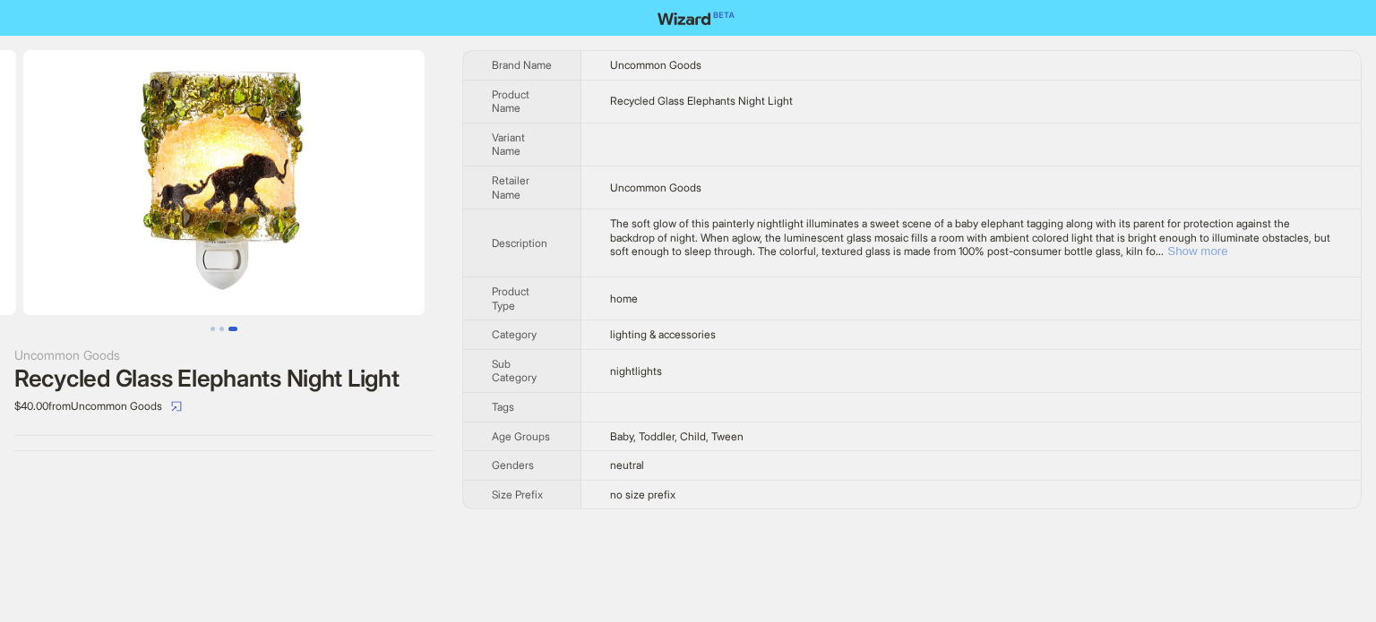
click at [1227, 245] on button "Show more" at bounding box center [1197, 251] width 60 height 13
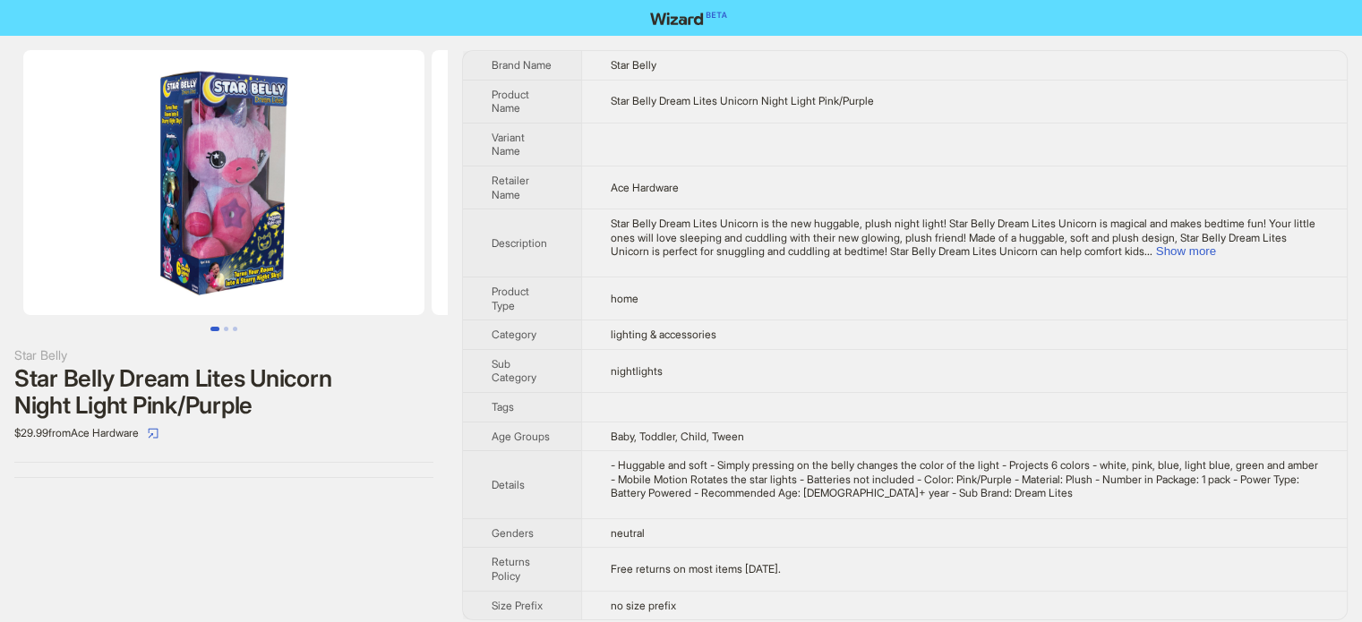
scroll to position [840, 0]
click at [1216, 254] on button "Show more" at bounding box center [1186, 251] width 60 height 13
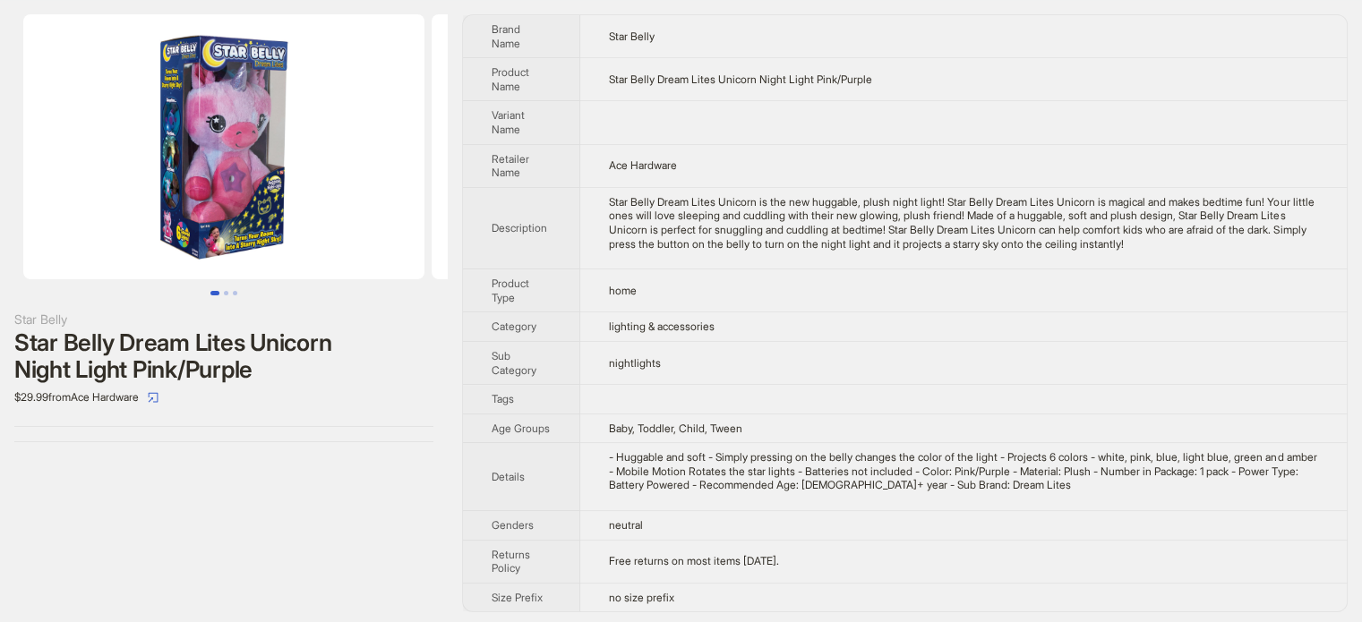
scroll to position [38, 0]
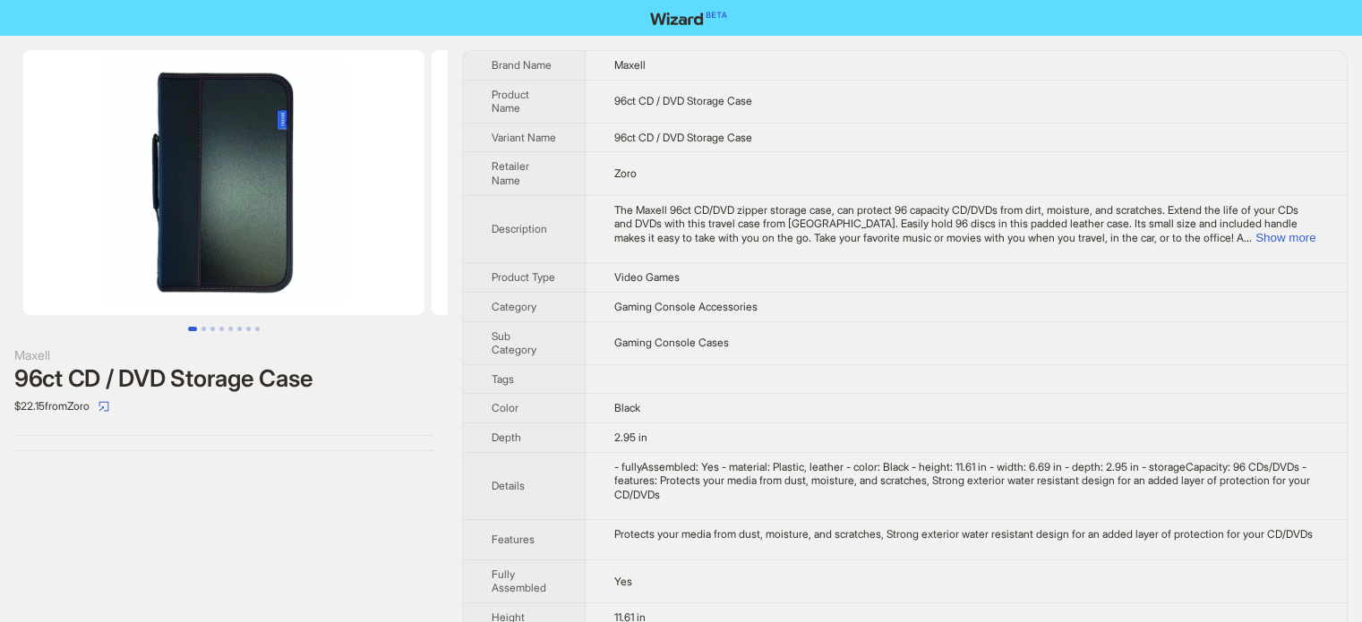
scroll to position [840, 0]
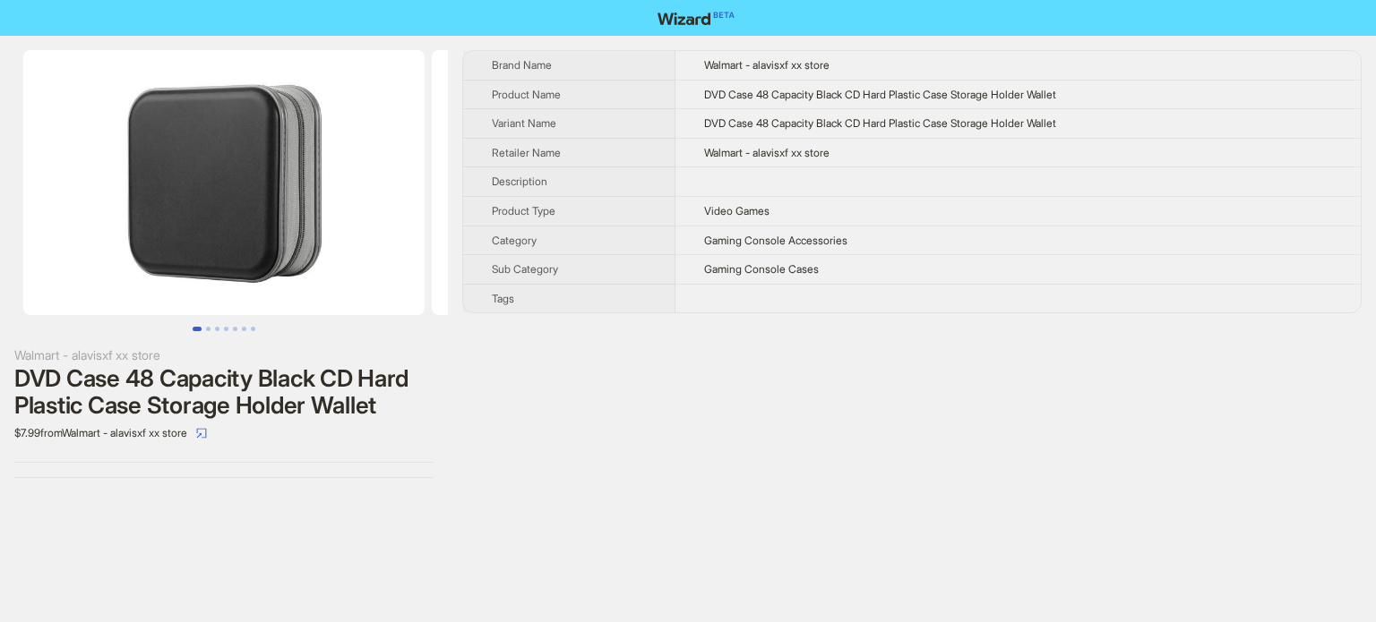
scroll to position [840, 0]
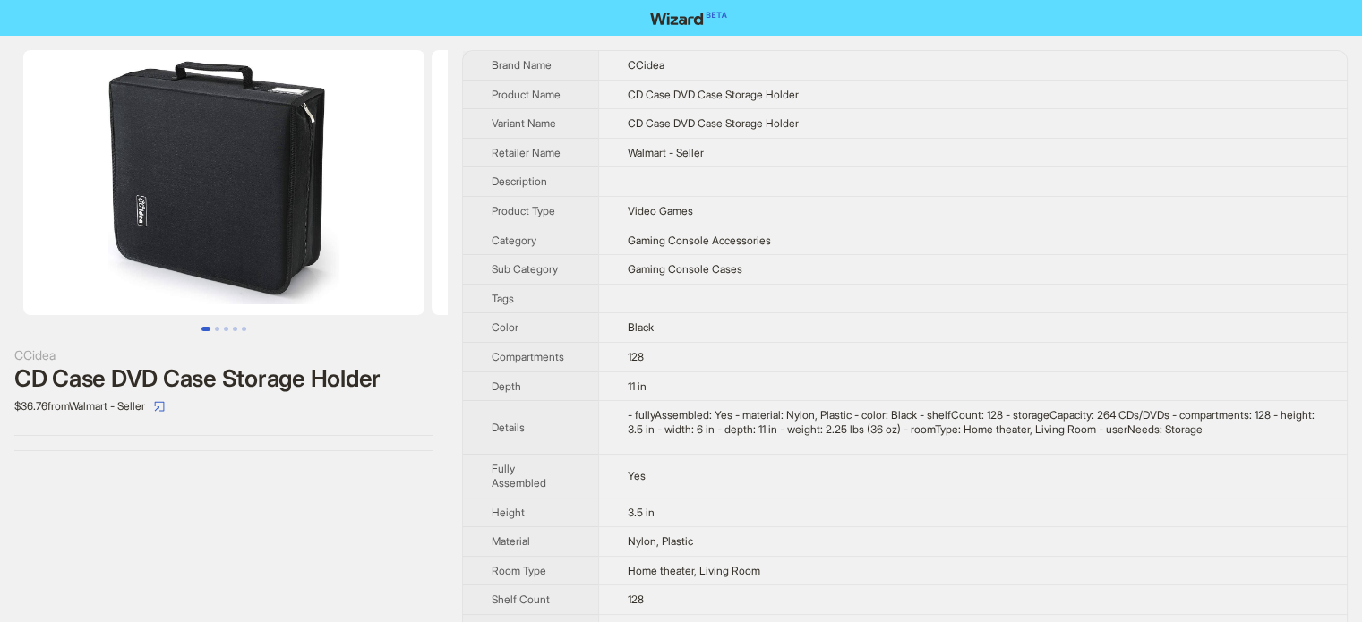
scroll to position [840, 0]
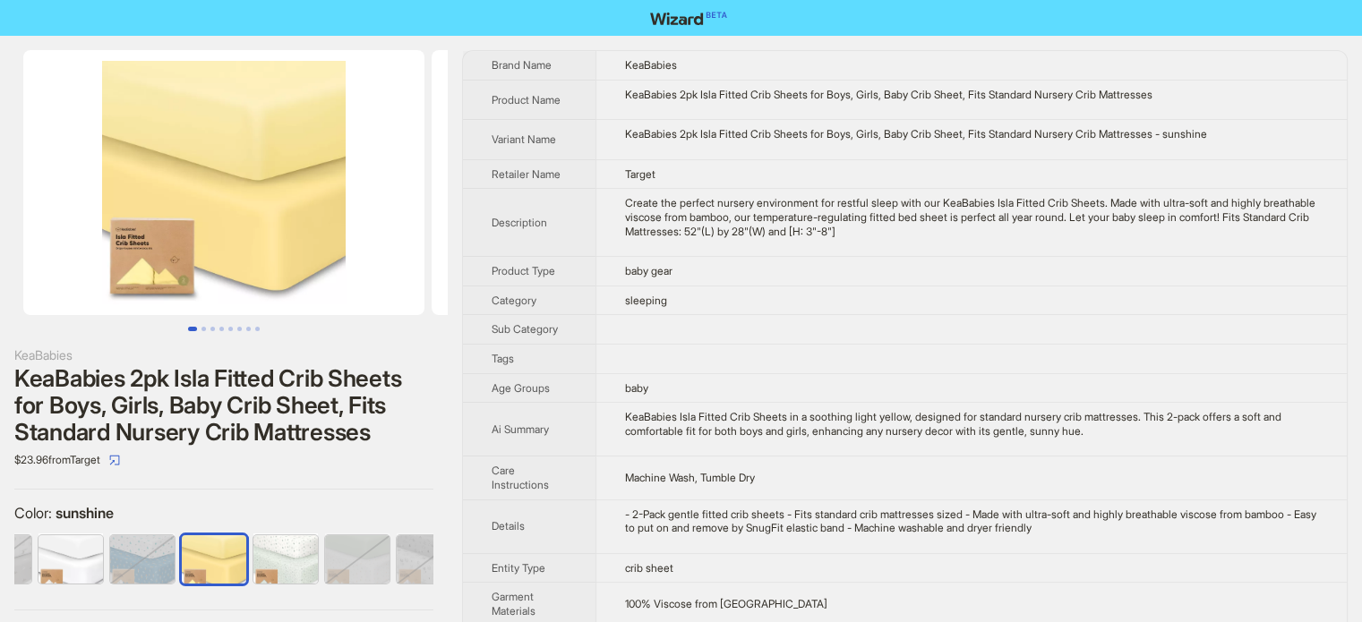
scroll to position [0, 2304]
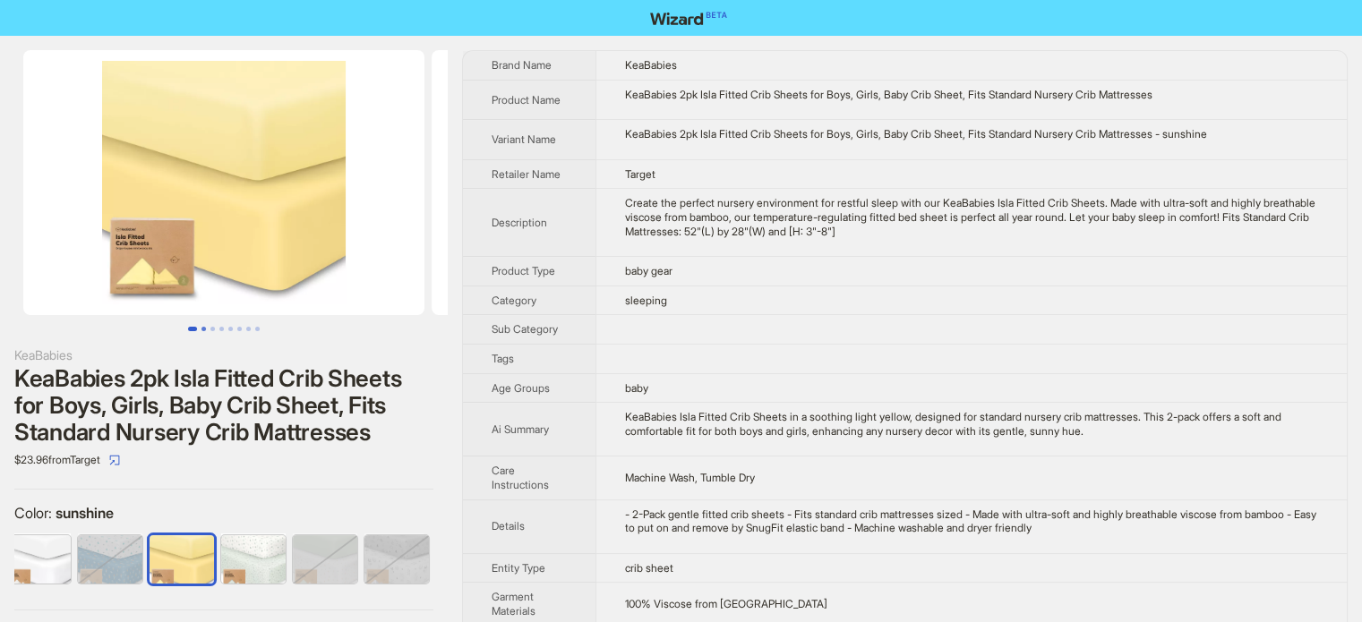
click at [202, 328] on button "Go to slide 2" at bounding box center [204, 329] width 4 height 4
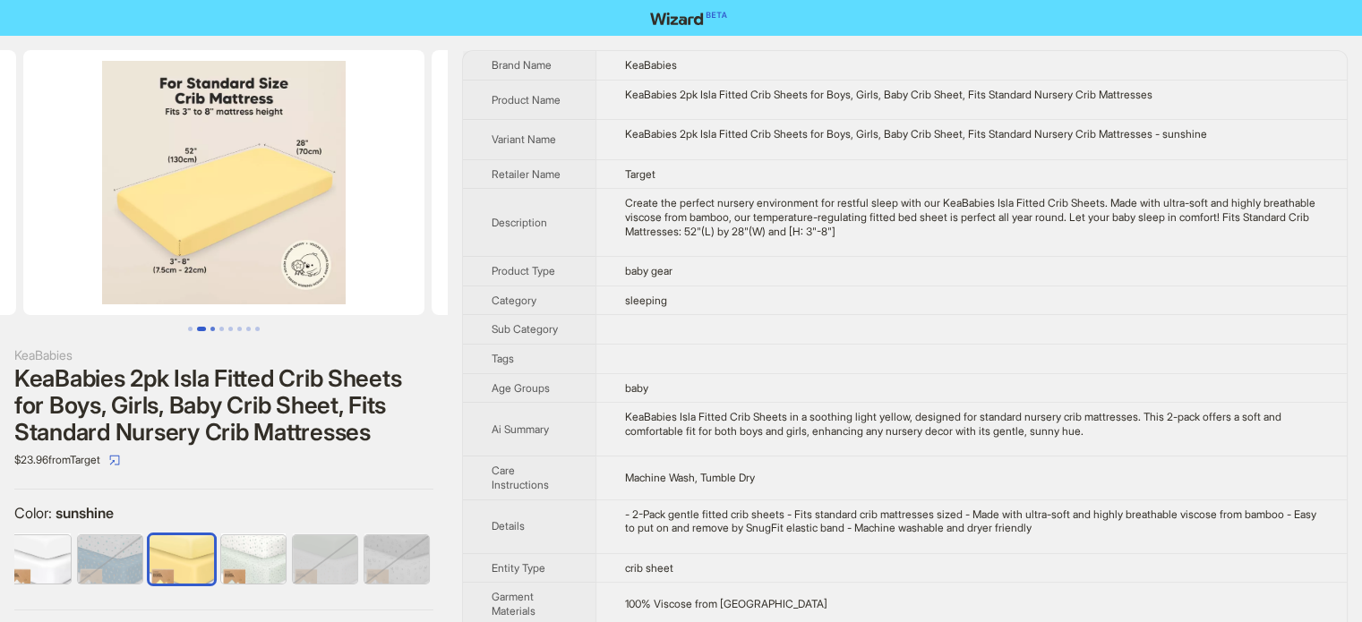
click at [210, 327] on button "Go to slide 3" at bounding box center [212, 329] width 4 height 4
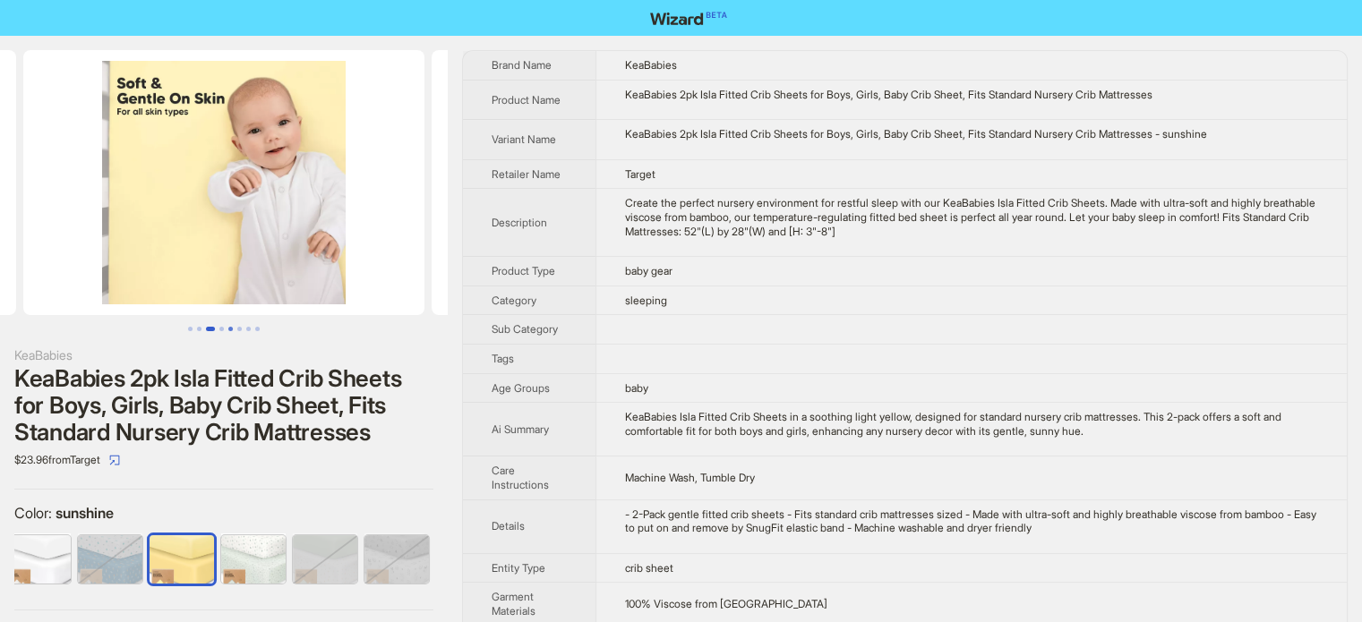
click at [230, 330] on button "Go to slide 5" at bounding box center [230, 329] width 4 height 4
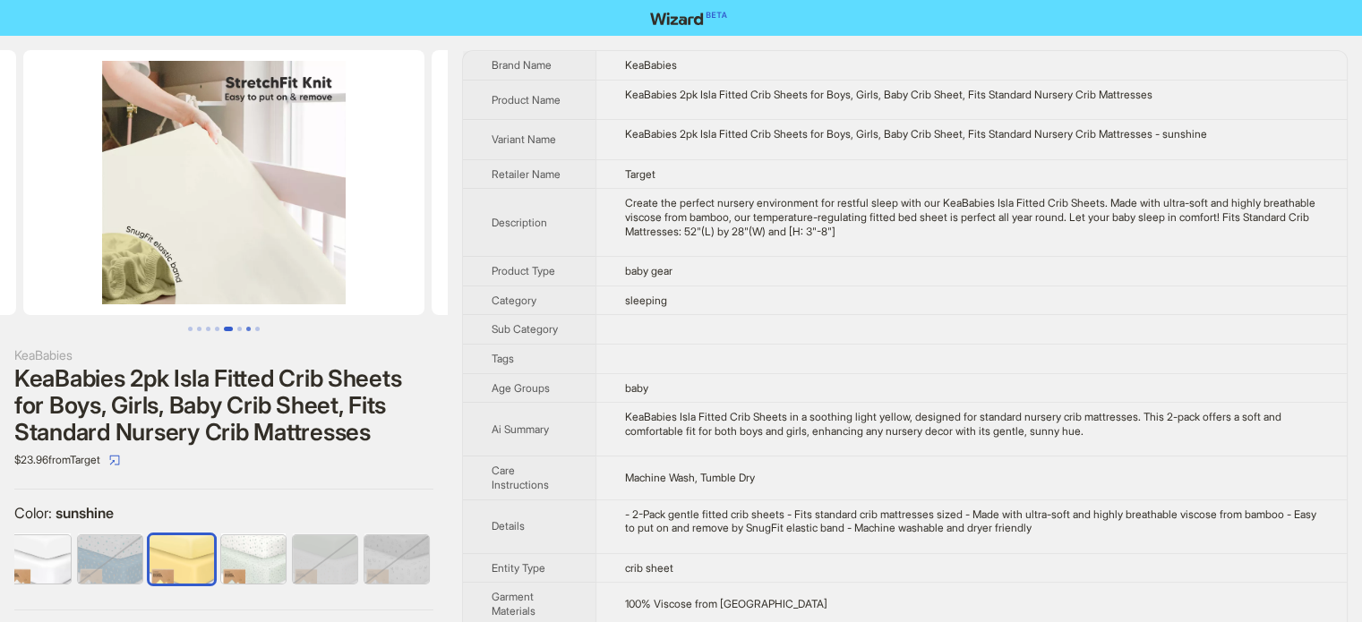
click at [246, 330] on button "Go to slide 7" at bounding box center [248, 329] width 4 height 4
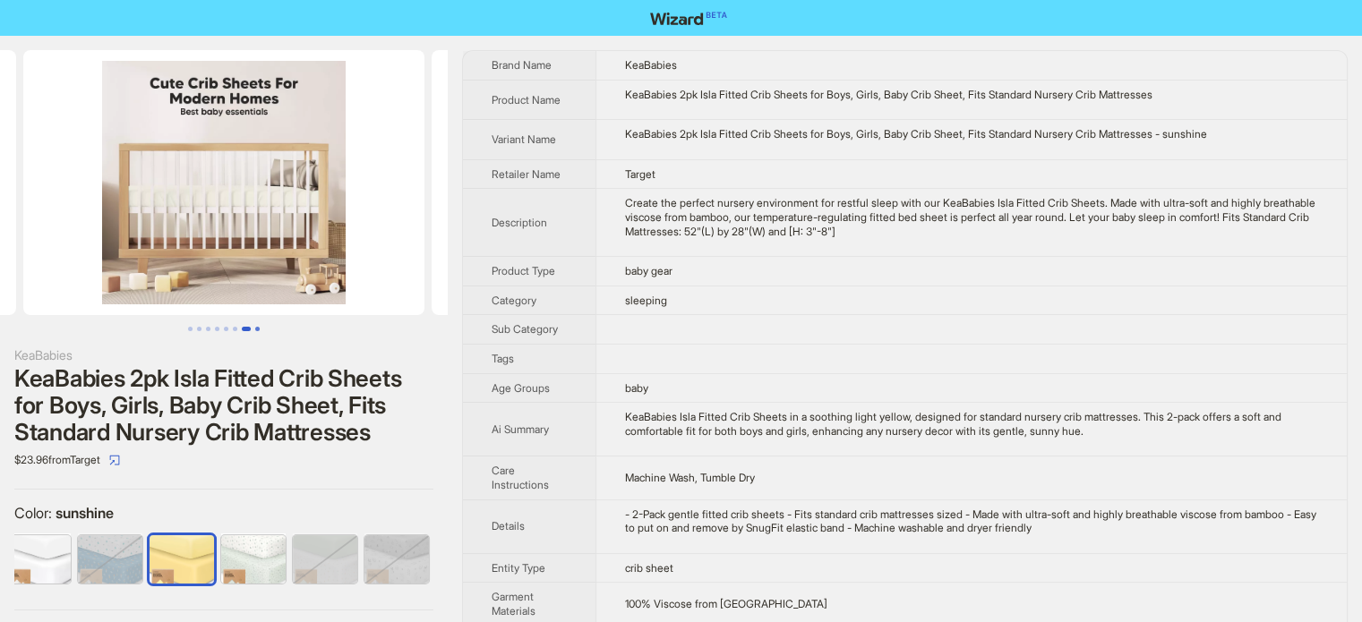
click at [258, 329] on button "Go to slide 8" at bounding box center [257, 329] width 4 height 4
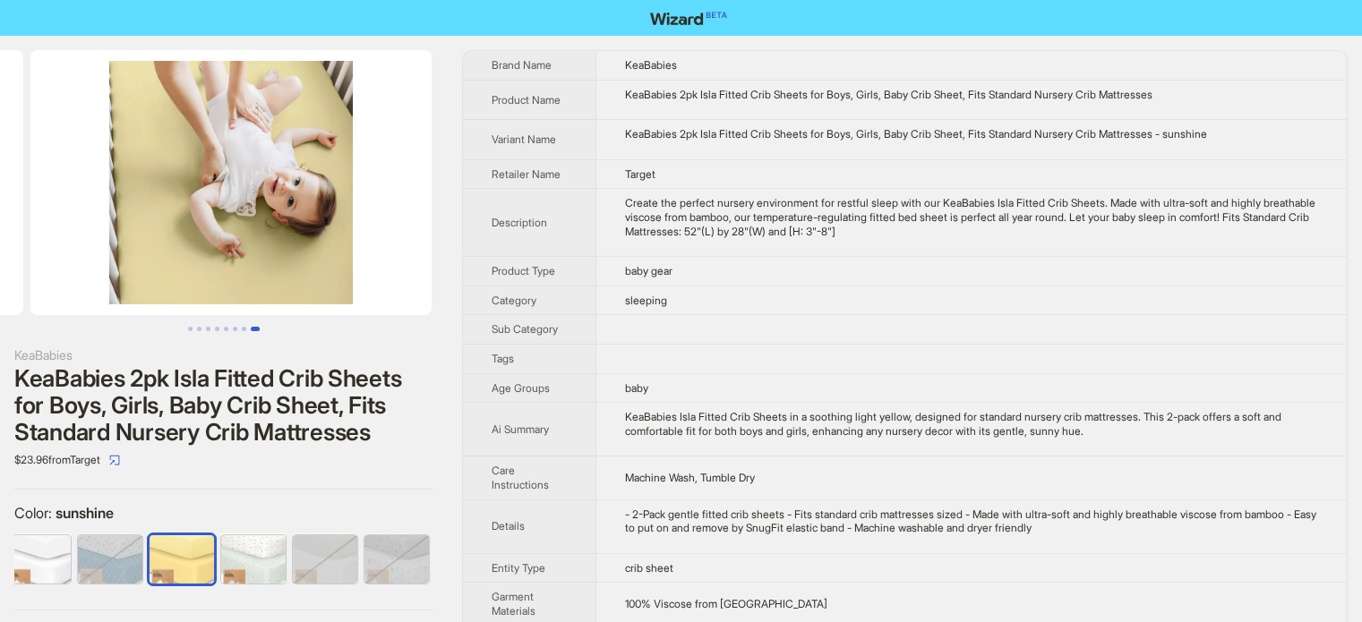
scroll to position [0, 2859]
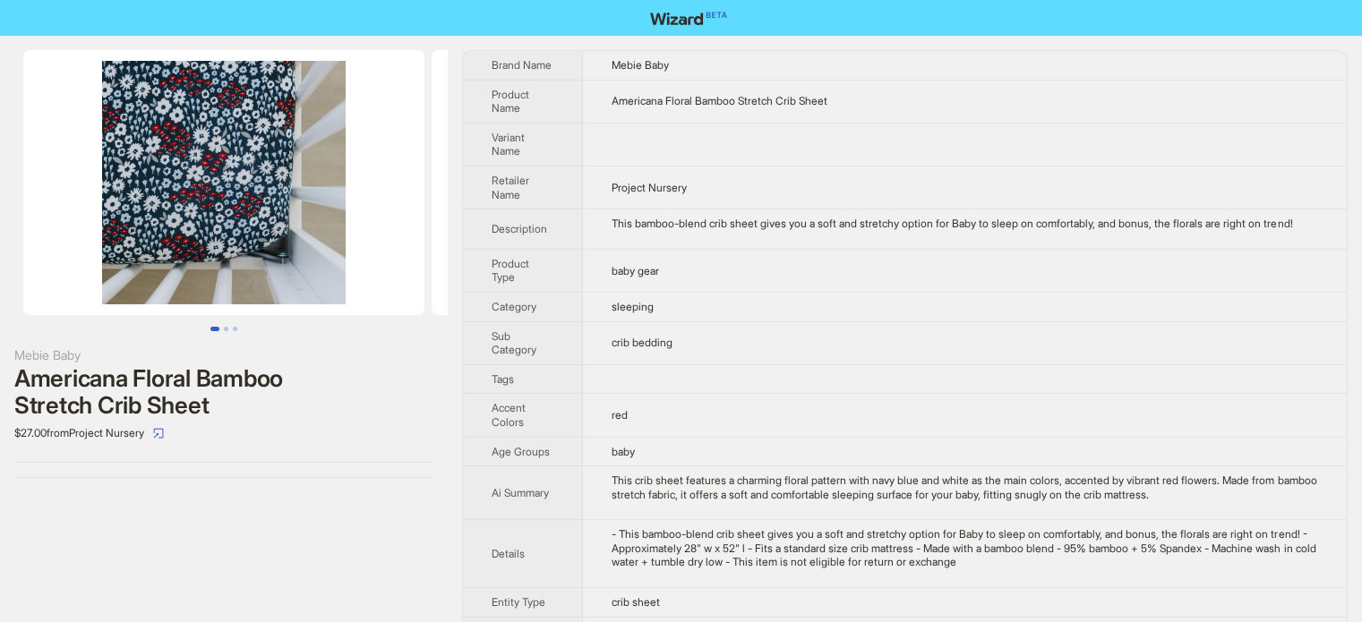
scroll to position [840, 0]
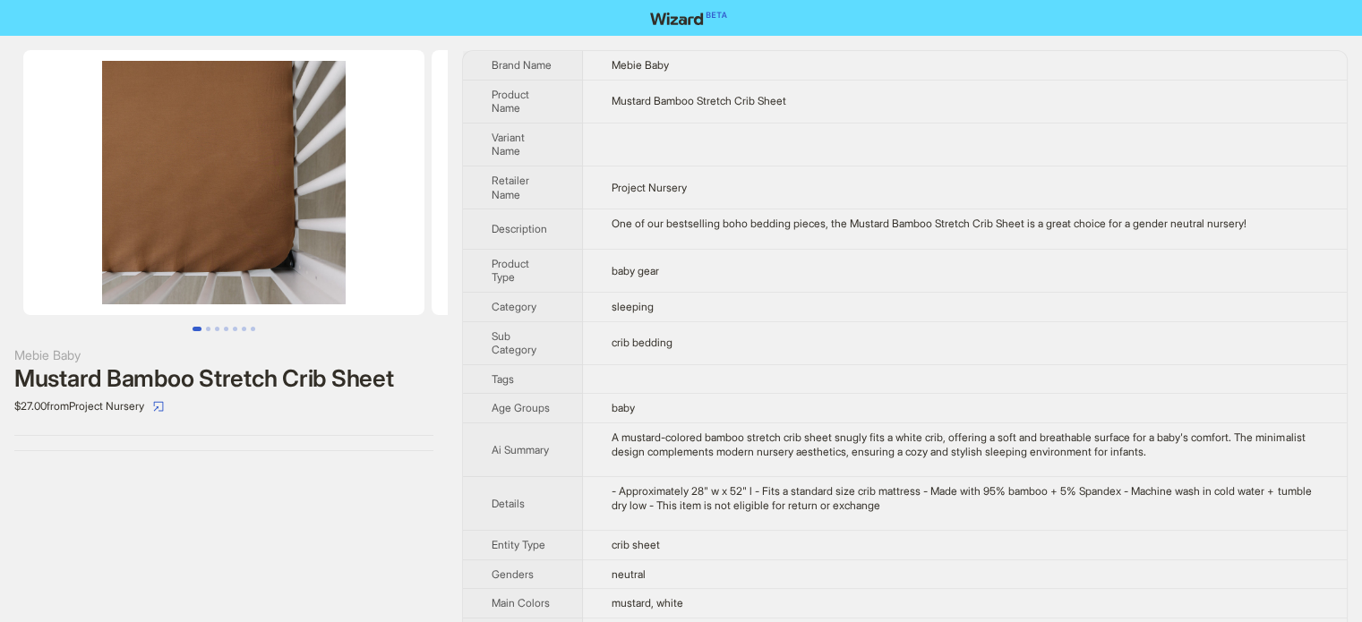
scroll to position [840, 0]
click at [207, 327] on button "Go to slide 2" at bounding box center [208, 329] width 4 height 4
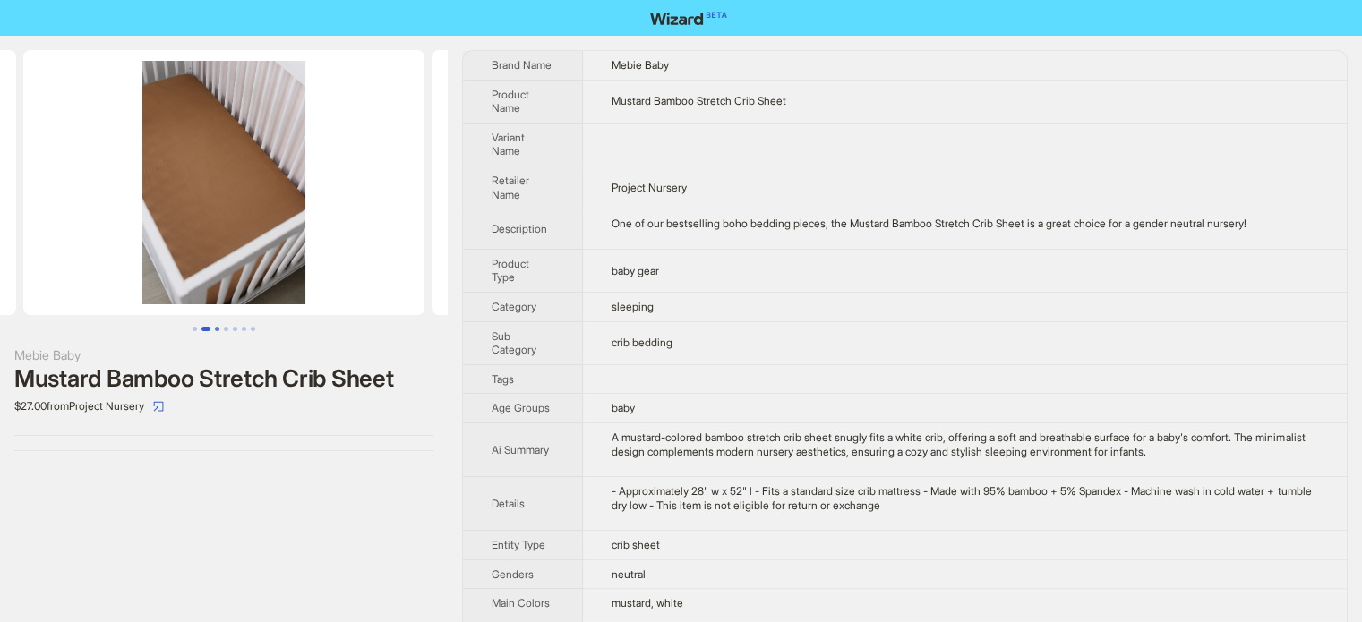
click at [215, 327] on button "Go to slide 3" at bounding box center [217, 329] width 4 height 4
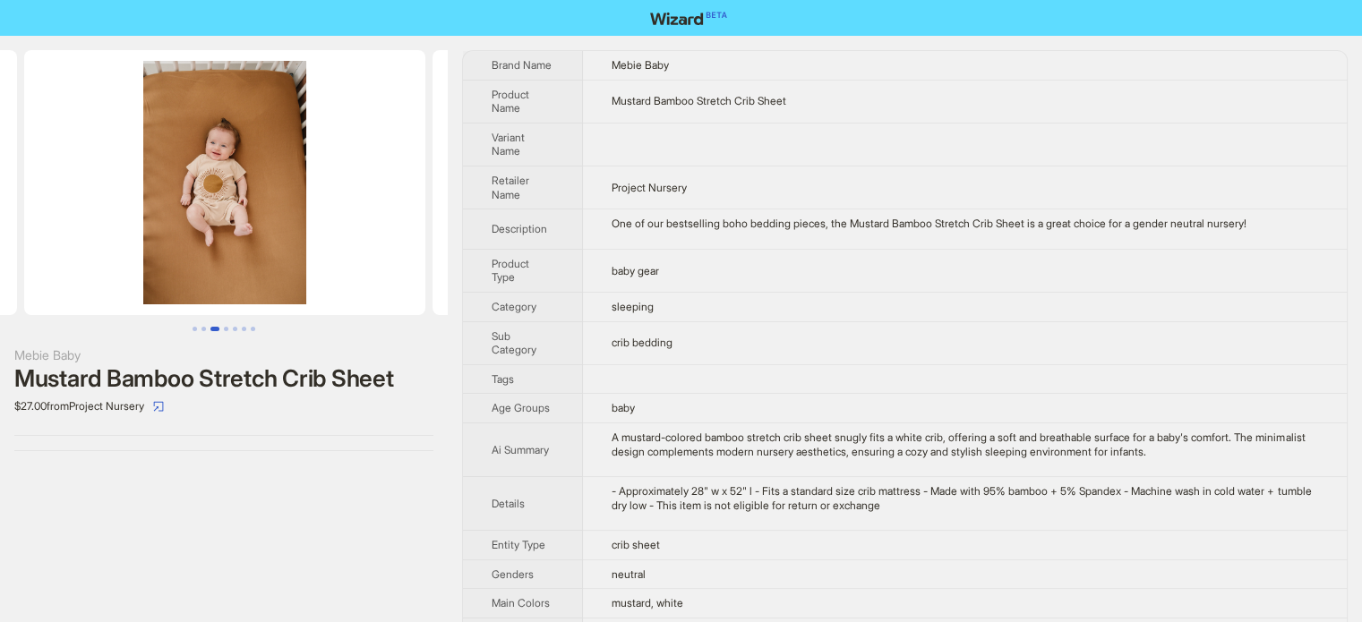
scroll to position [0, 817]
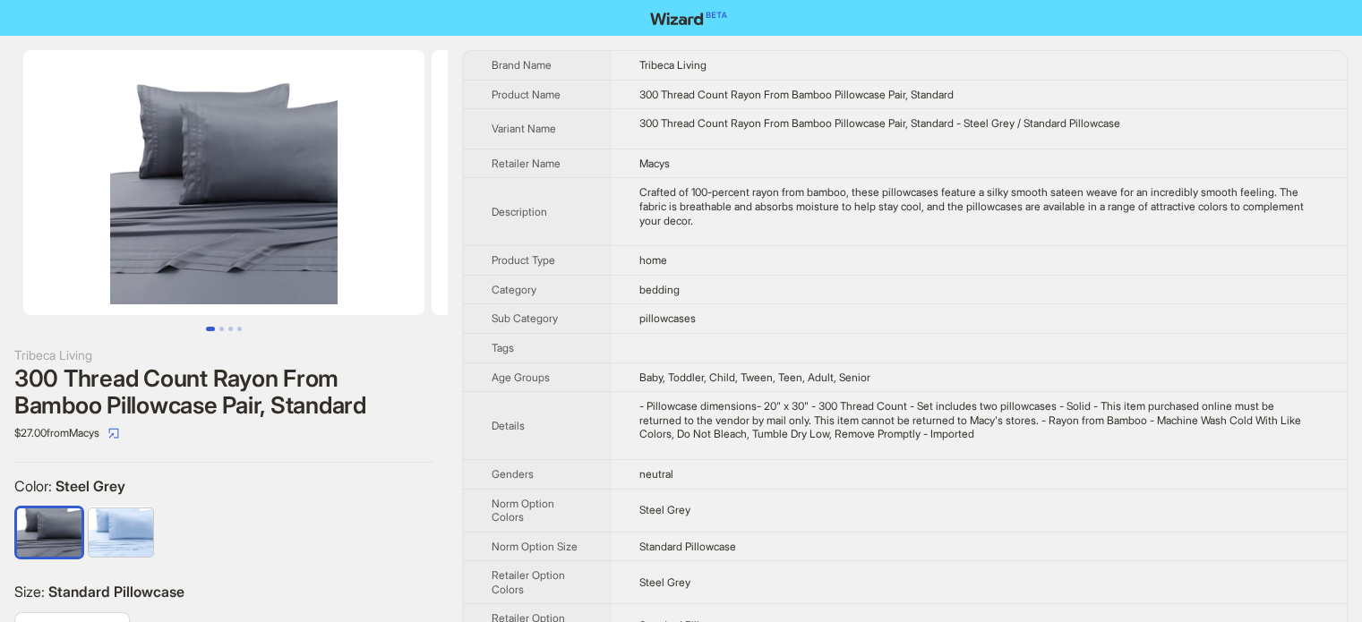
scroll to position [840, 0]
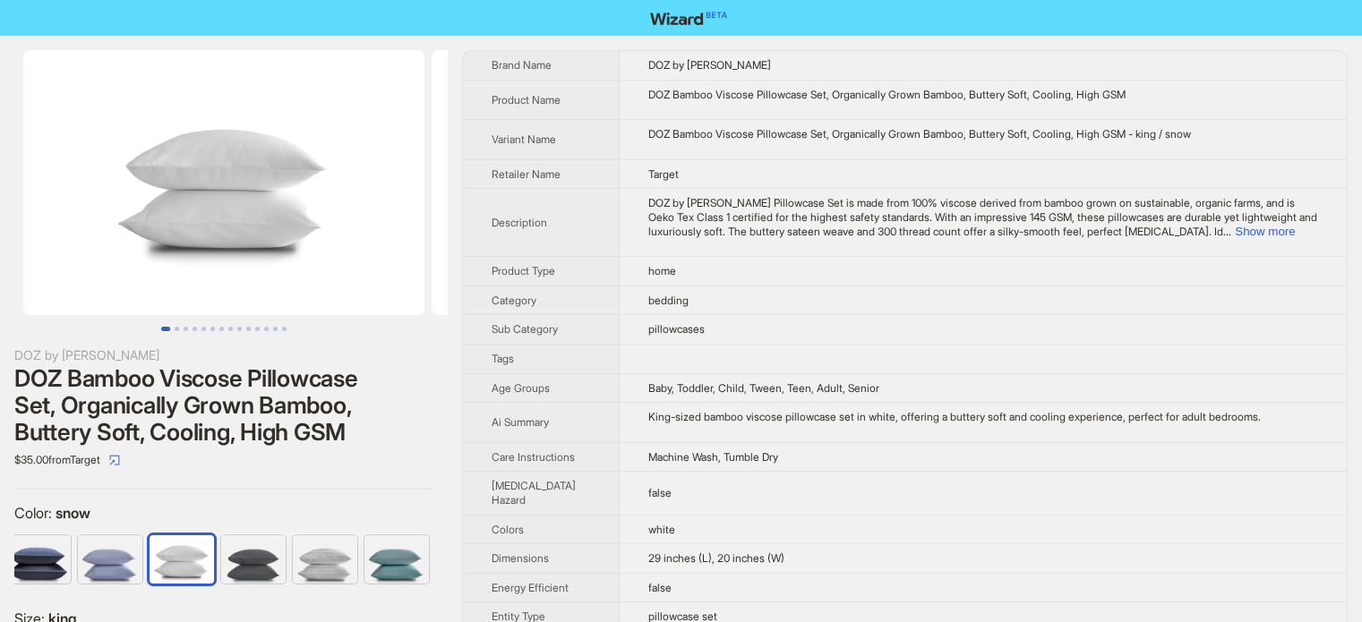
scroll to position [840, 0]
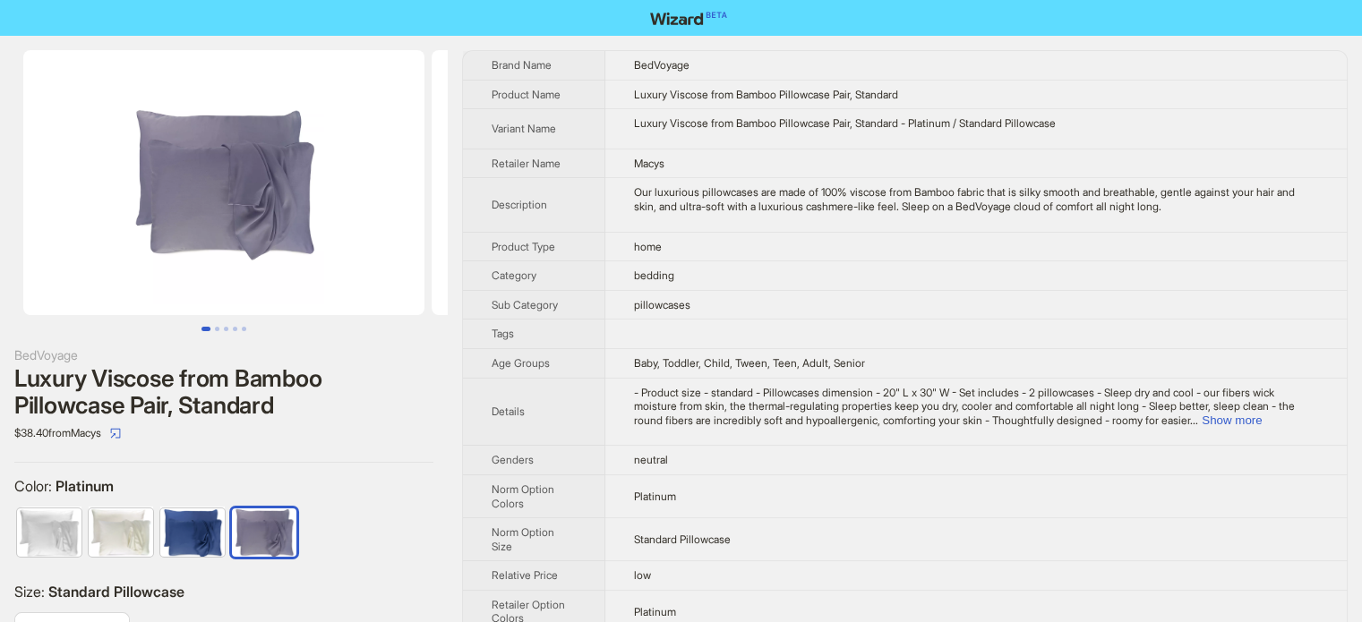
scroll to position [840, 0]
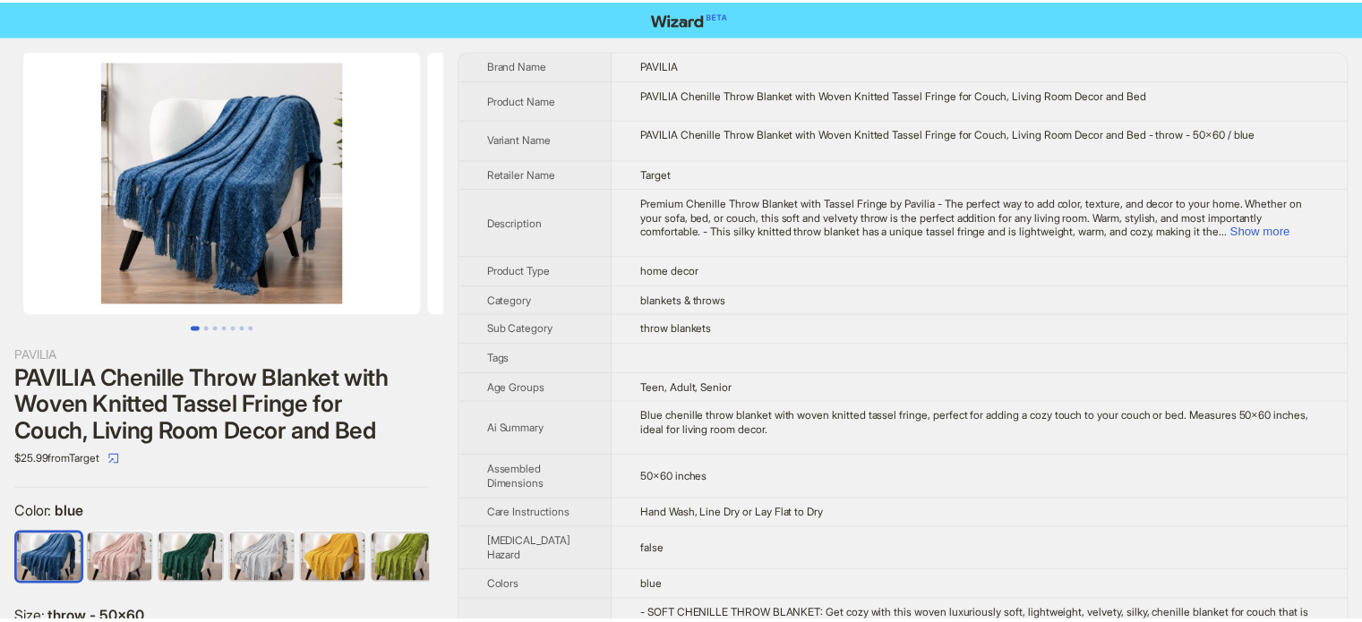
scroll to position [840, 0]
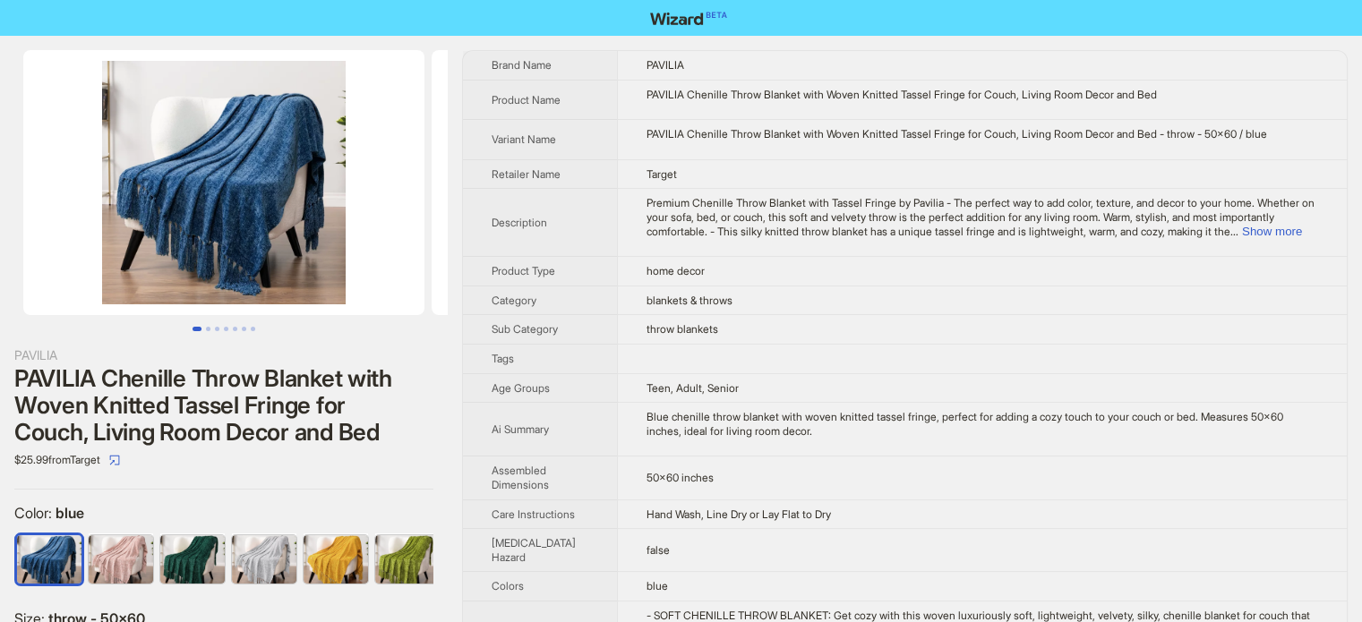
scroll to position [840, 0]
drag, startPoint x: 1048, startPoint y: 88, endPoint x: 1081, endPoint y: 98, distance: 34.6
type textarea "**********"
click at [1081, 98] on div "PAVILIA Chenille Throw Blanket with Woven Knitted Tassel Fringe for Couch, Livi…" at bounding box center [983, 95] width 672 height 14
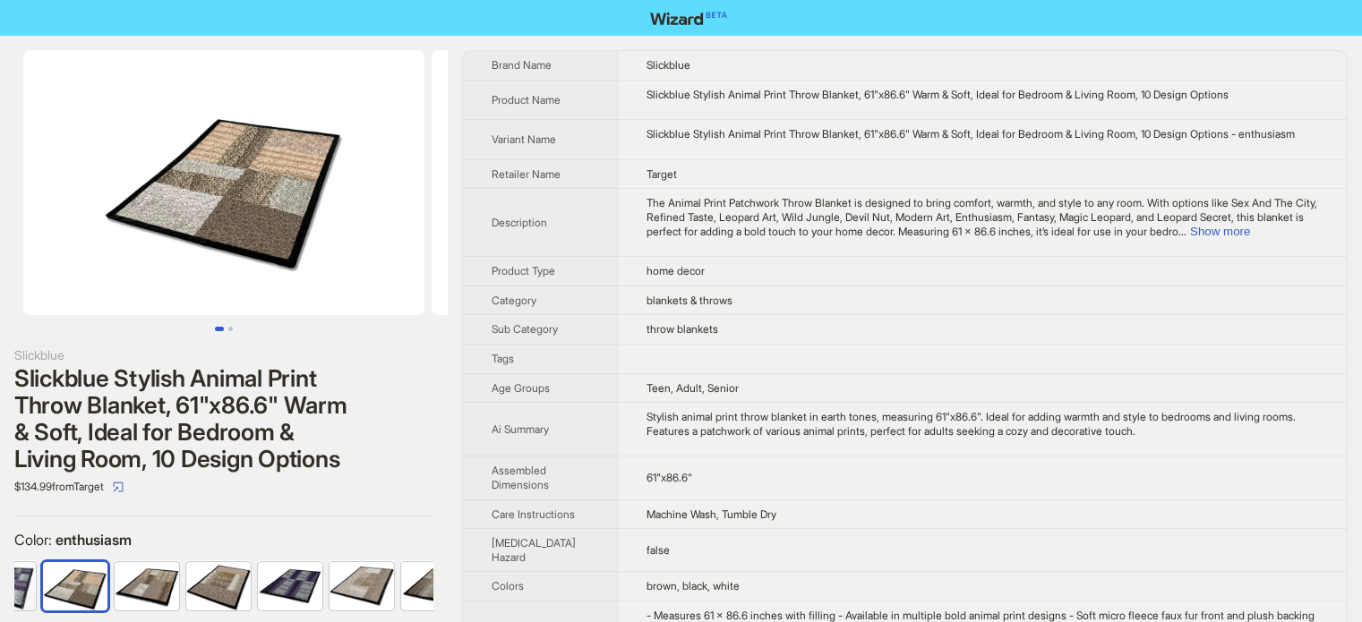
scroll to position [840, 0]
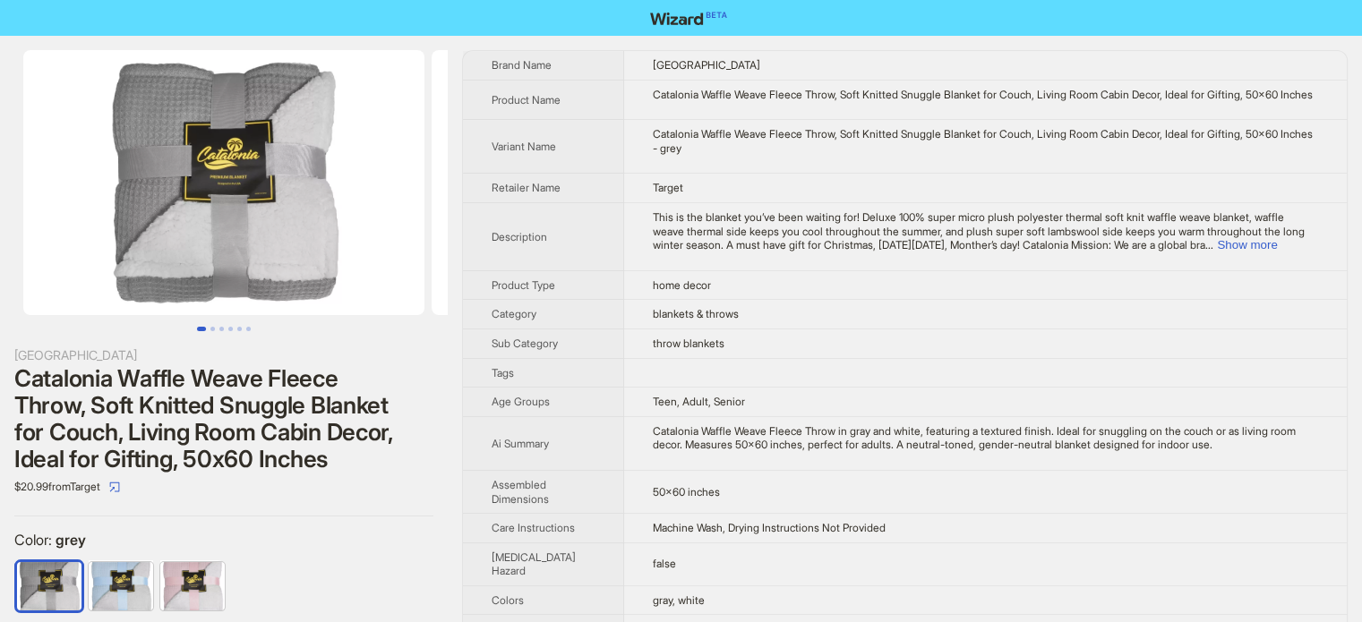
scroll to position [840, 0]
click at [215, 329] on button "Go to slide 2" at bounding box center [212, 329] width 4 height 4
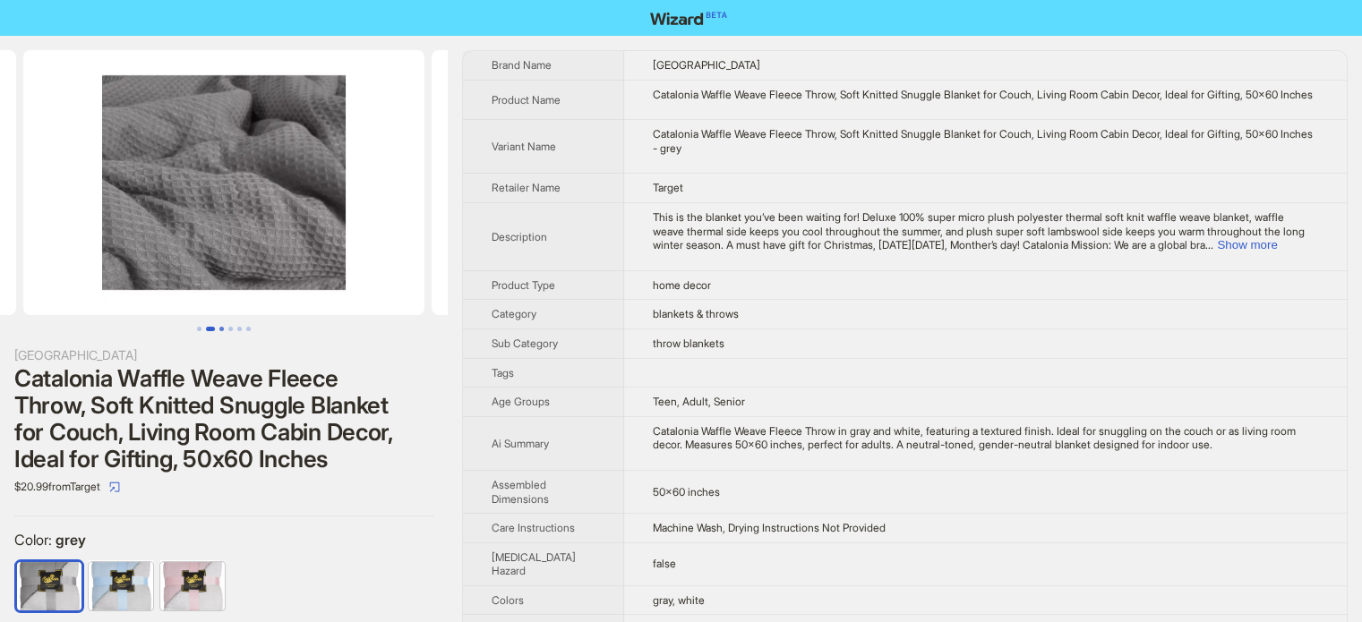
click at [222, 327] on button "Go to slide 3" at bounding box center [221, 329] width 4 height 4
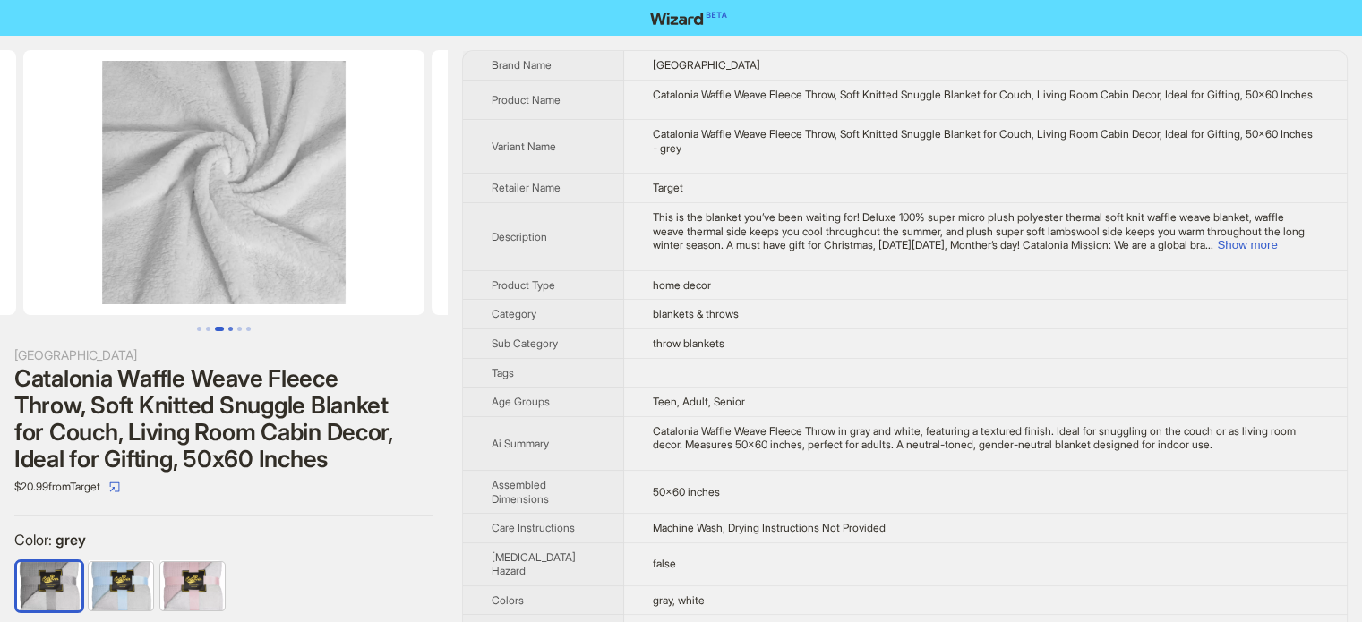
click at [233, 327] on button "Go to slide 4" at bounding box center [230, 329] width 4 height 4
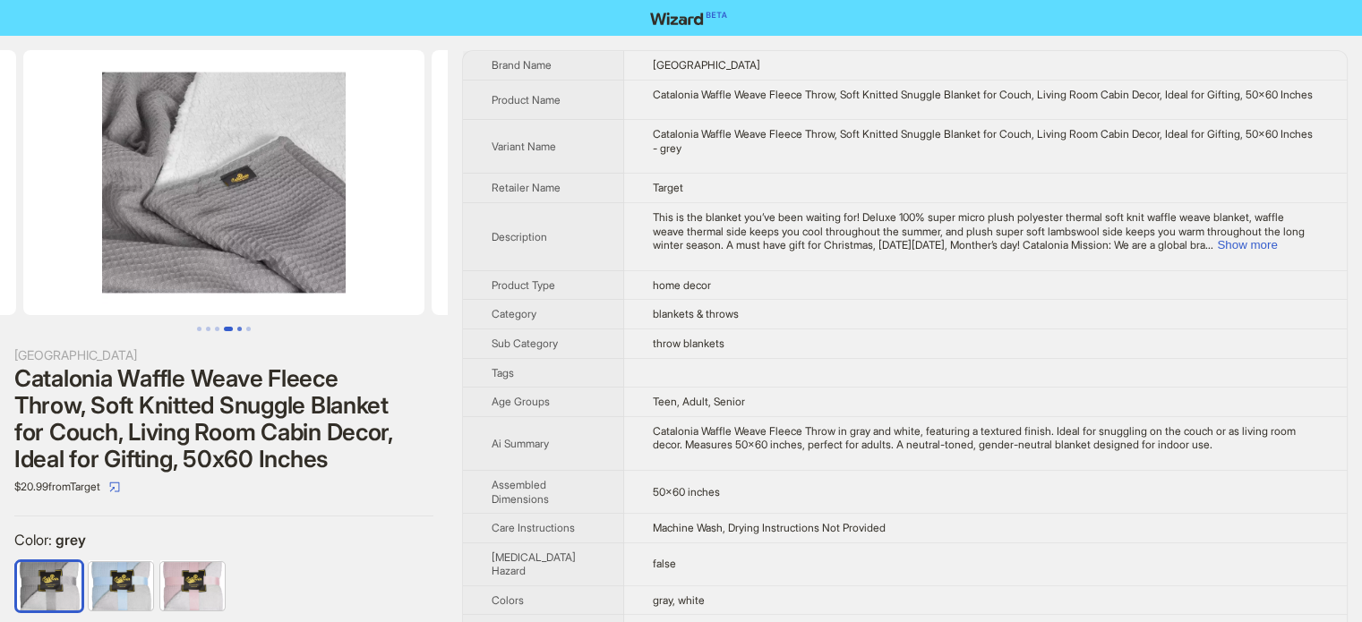
click at [242, 331] on button "Go to slide 5" at bounding box center [239, 329] width 4 height 4
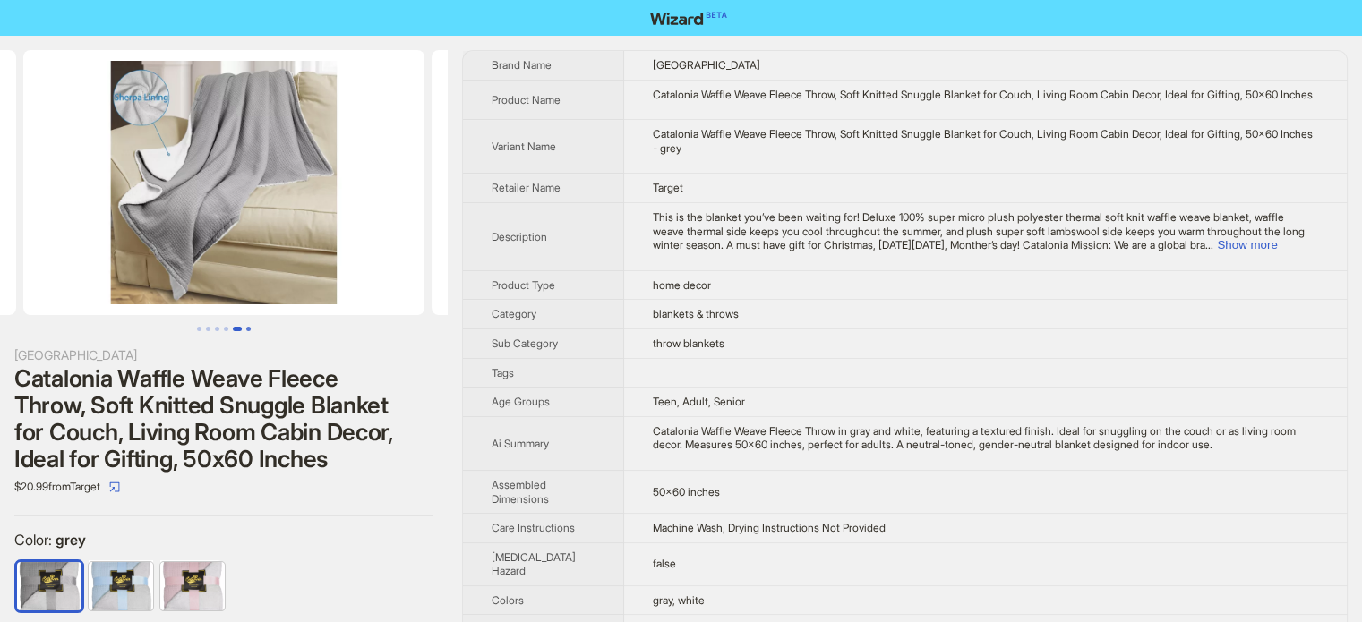
click at [251, 331] on button "Go to slide 6" at bounding box center [248, 329] width 4 height 4
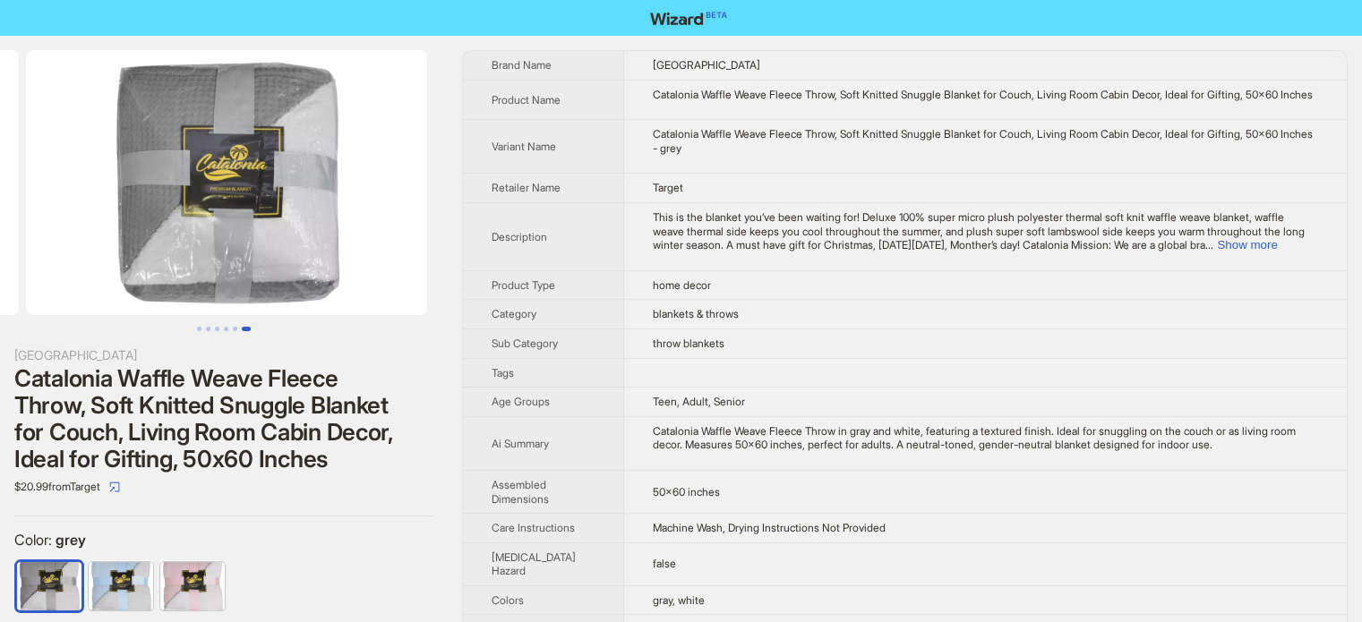
scroll to position [0, 2042]
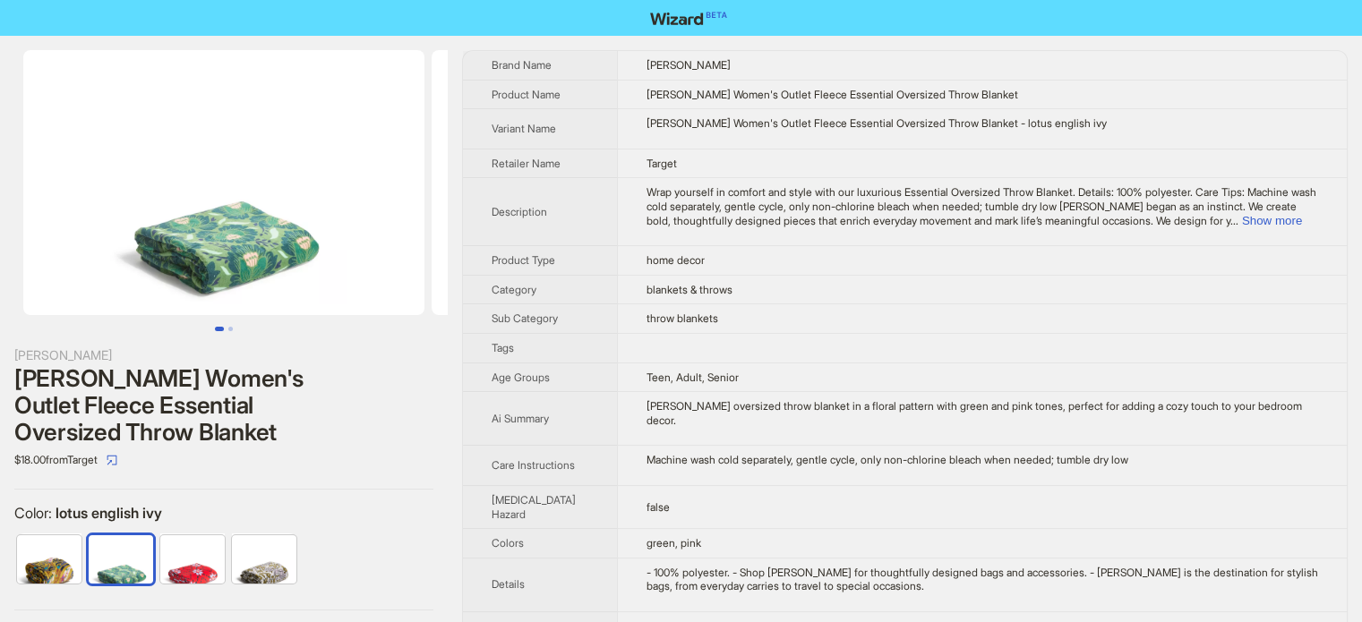
scroll to position [840, 0]
click at [229, 328] on button "Go to slide 2" at bounding box center [230, 329] width 4 height 4
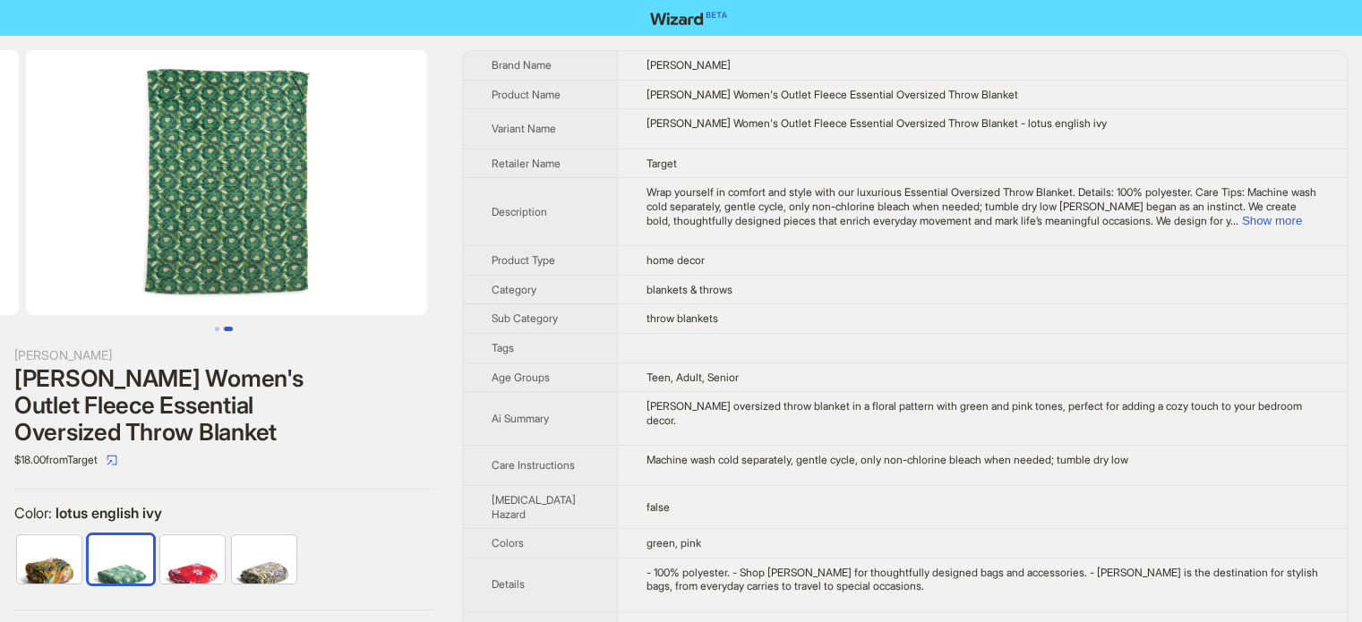
scroll to position [0, 408]
click at [215, 327] on button "Go to slide 1" at bounding box center [217, 329] width 4 height 4
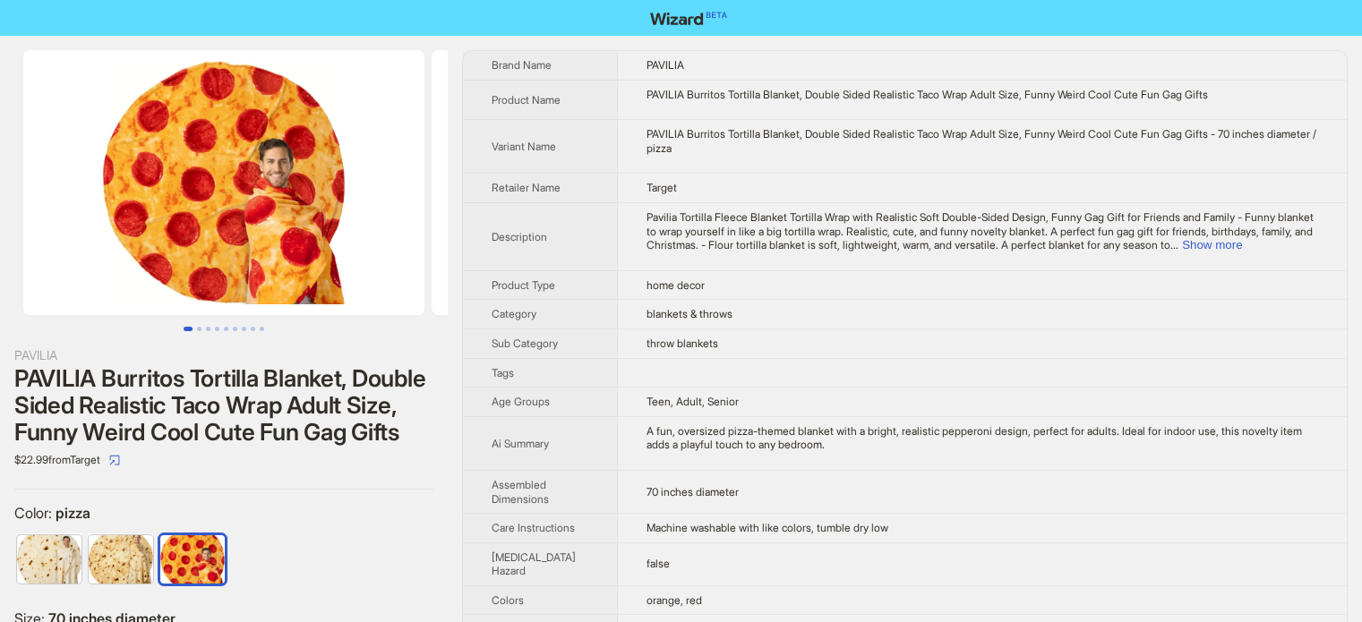
click at [197, 329] on button "Go to slide 2" at bounding box center [199, 329] width 4 height 4
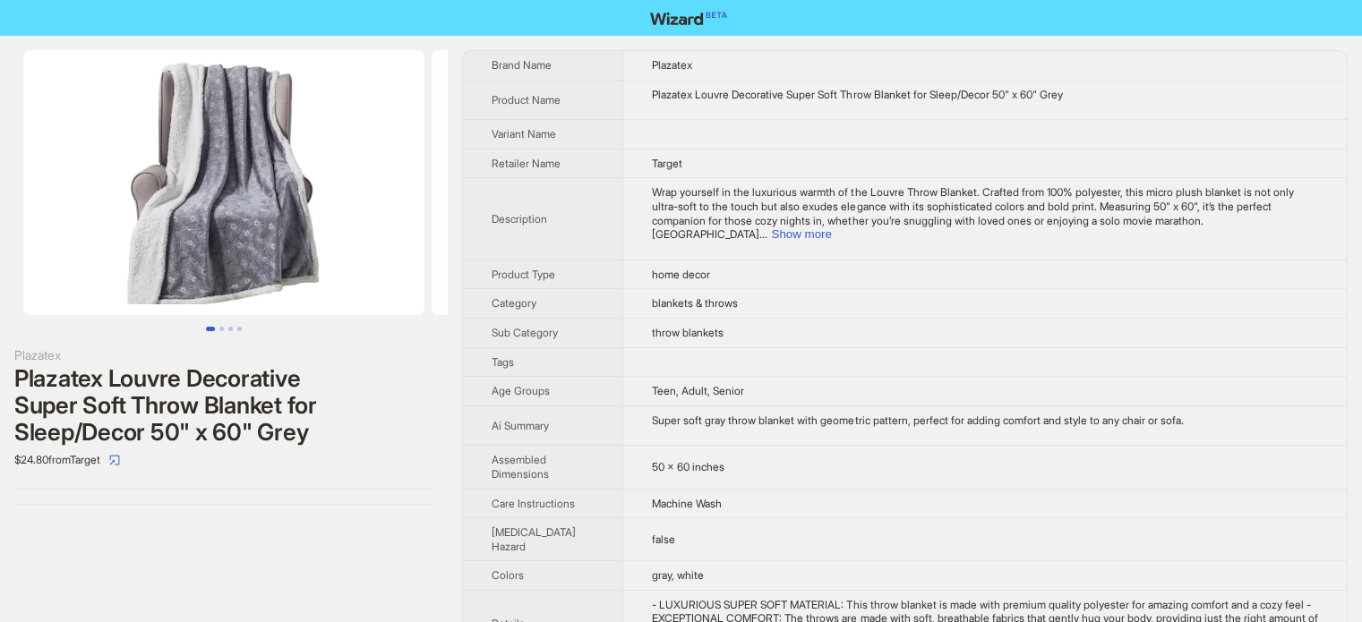
scroll to position [840, 0]
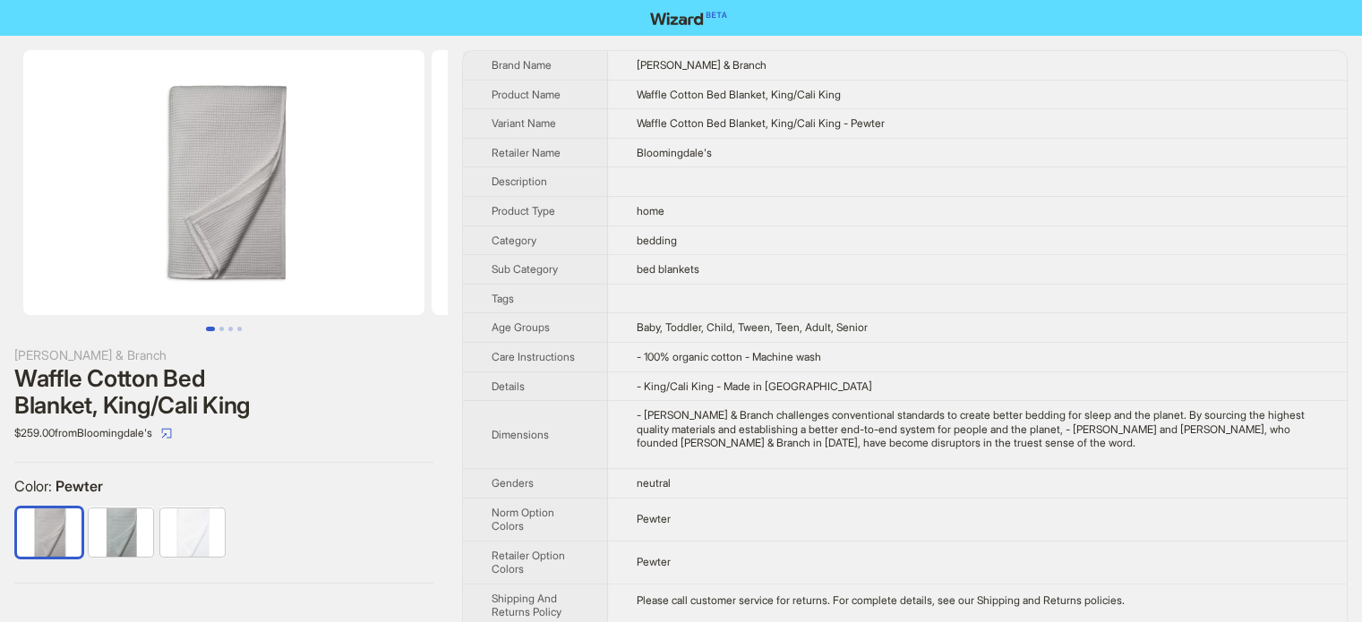
scroll to position [840, 0]
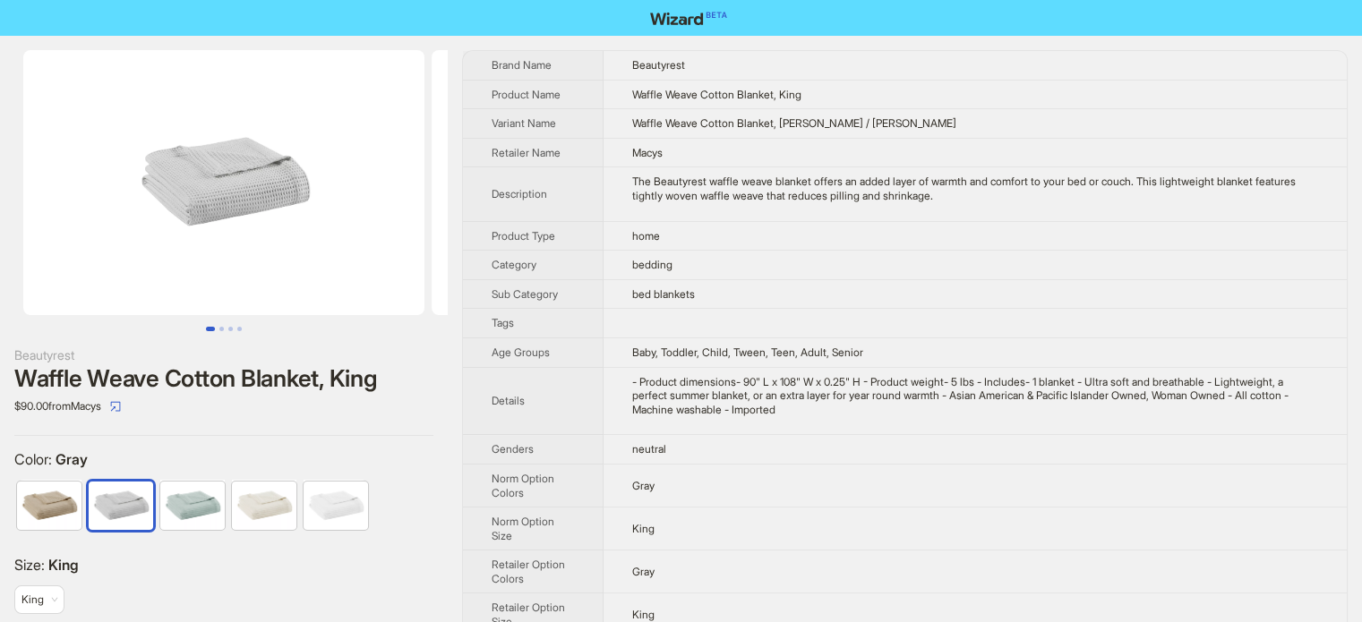
scroll to position [840, 0]
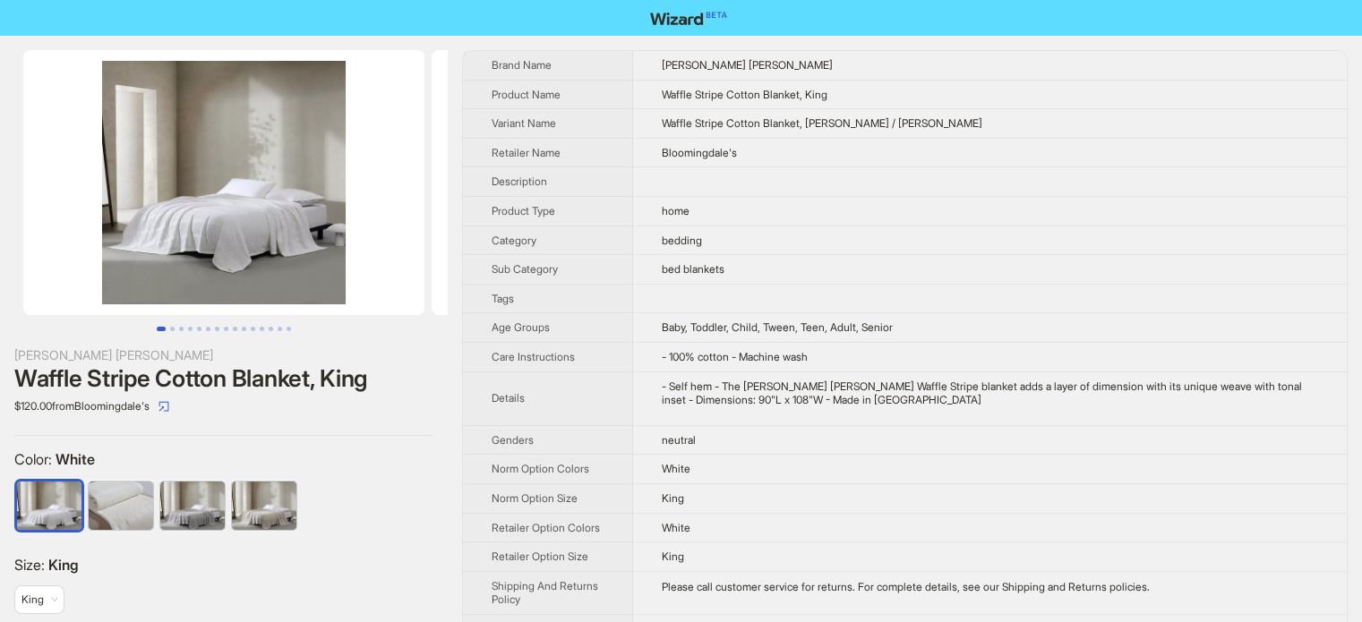
scroll to position [840, 0]
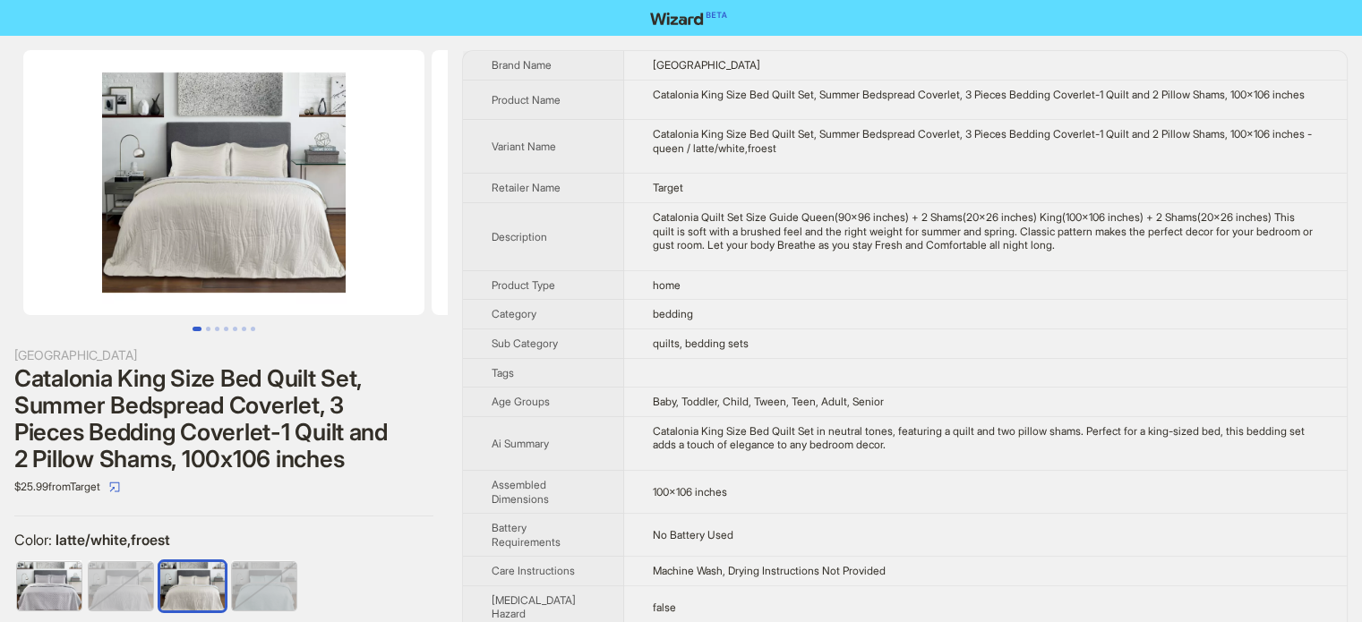
scroll to position [840, 0]
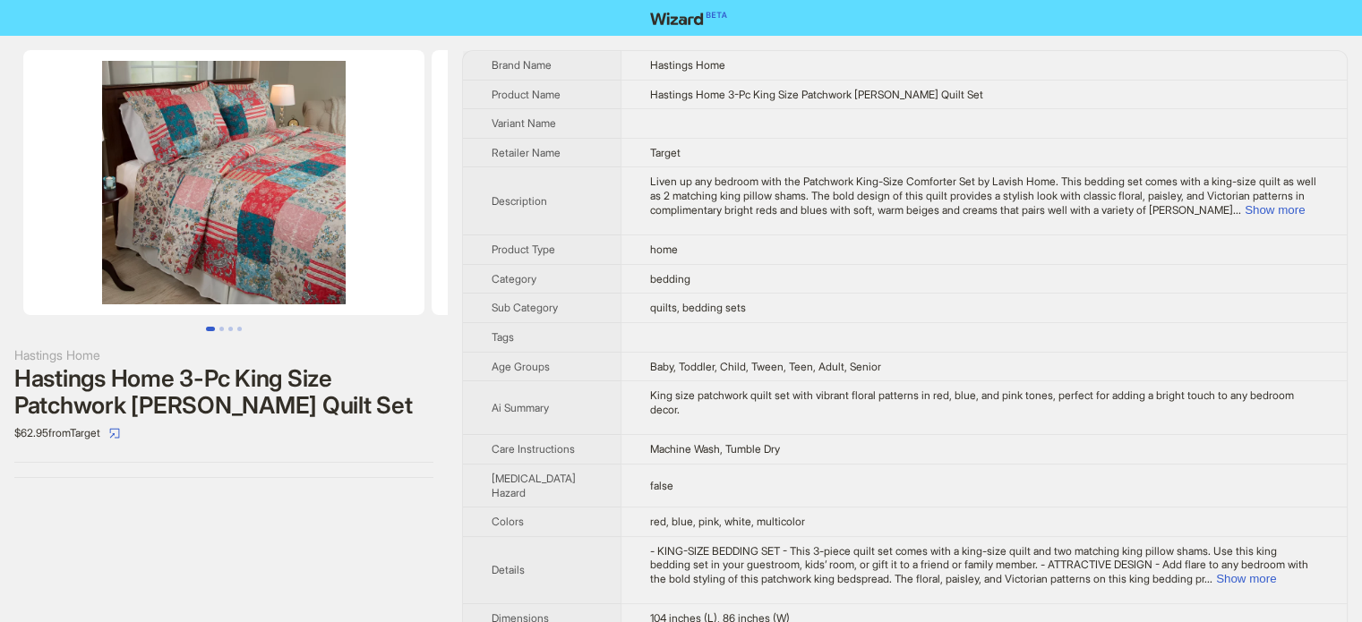
scroll to position [840, 0]
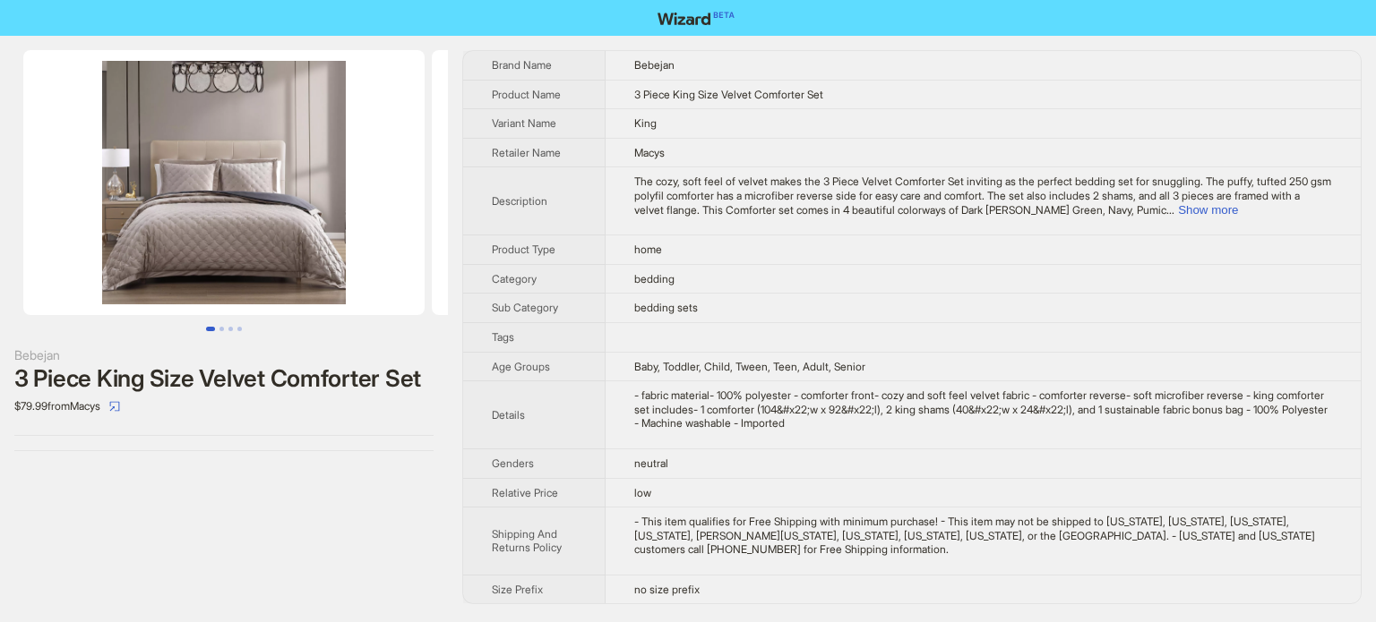
scroll to position [840, 0]
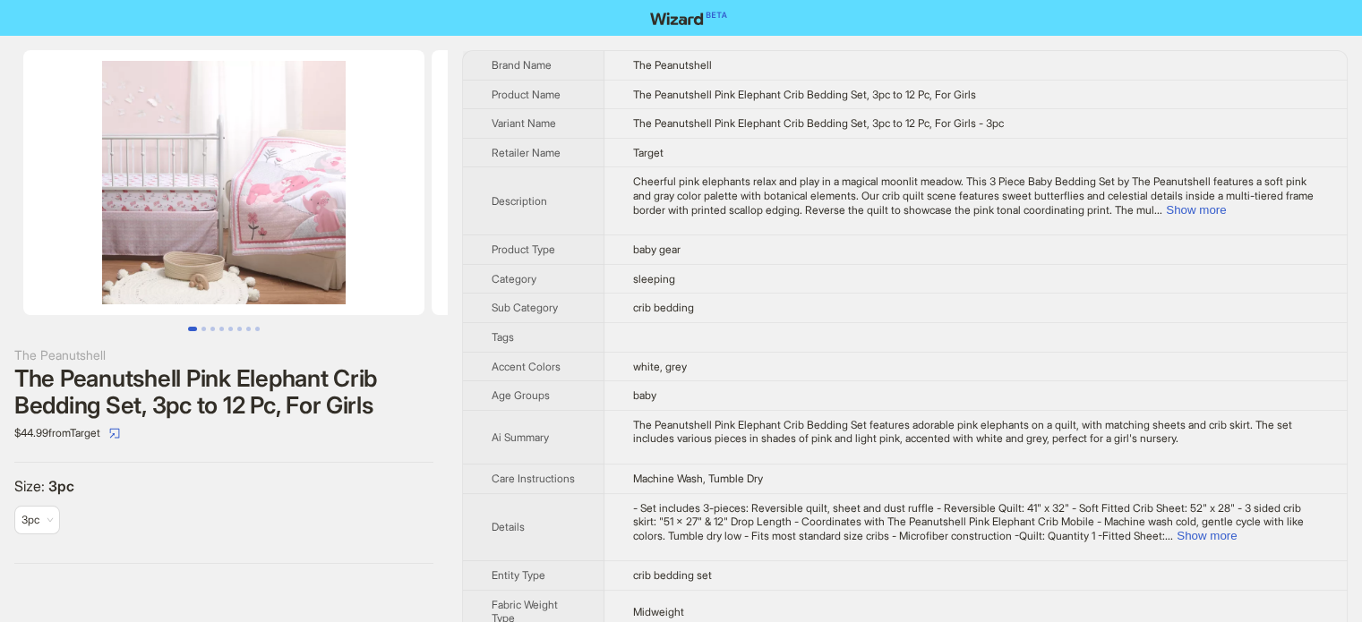
scroll to position [840, 0]
click at [203, 330] on button "Go to slide 2" at bounding box center [204, 329] width 4 height 4
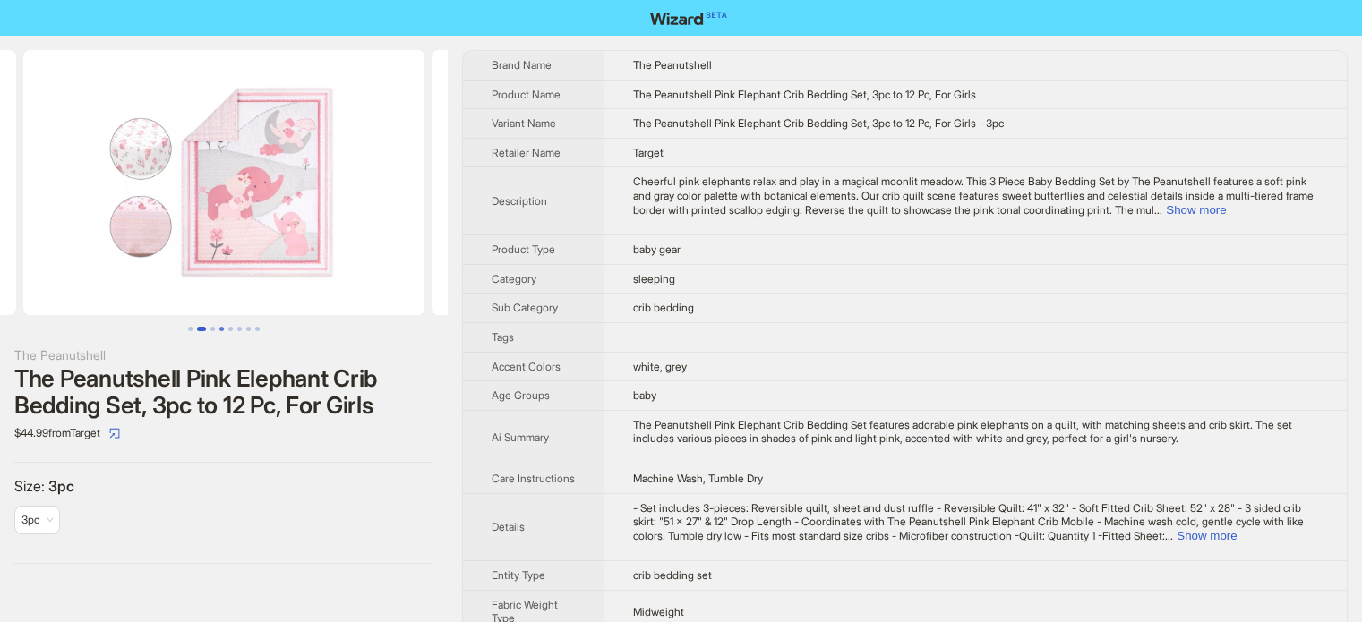
click at [219, 329] on button "Go to slide 4" at bounding box center [221, 329] width 4 height 4
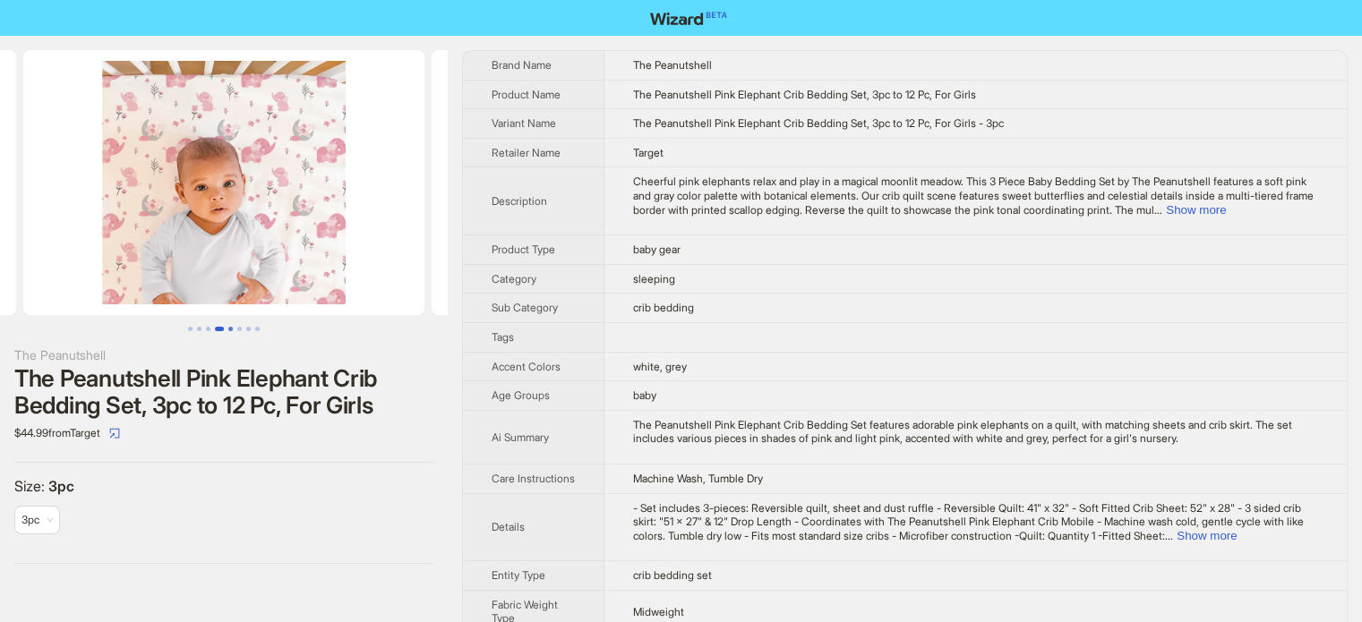
click at [229, 327] on button "Go to slide 5" at bounding box center [230, 329] width 4 height 4
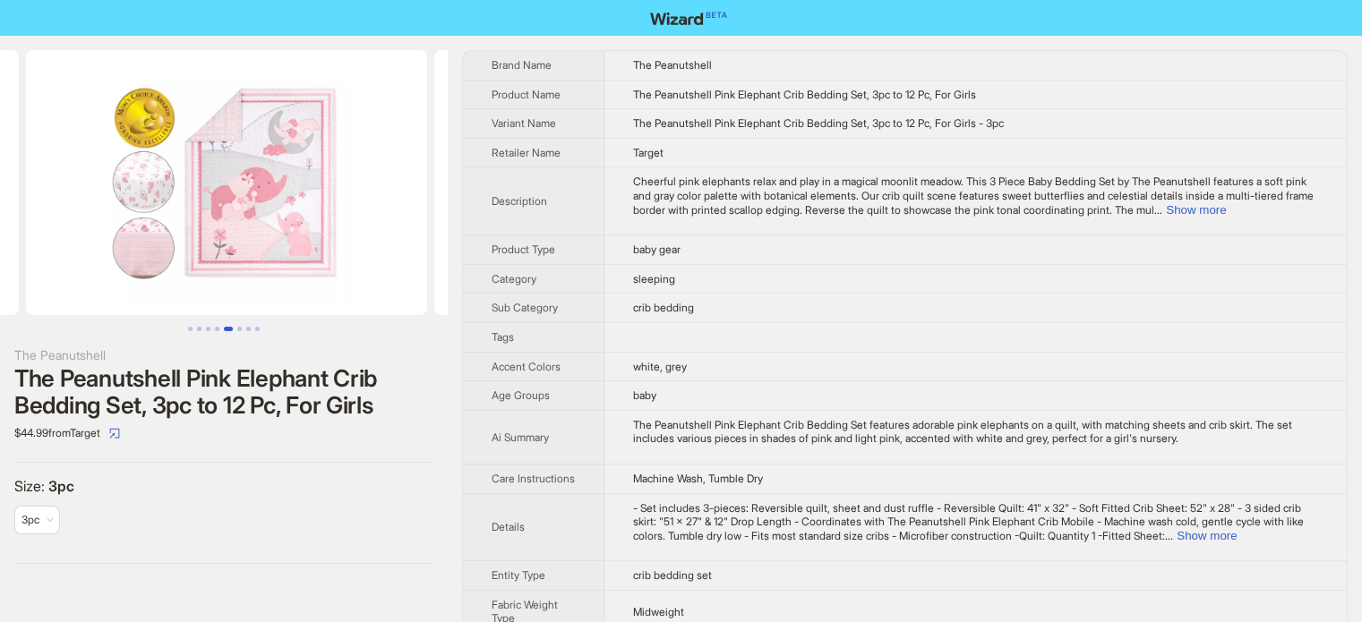
scroll to position [0, 1634]
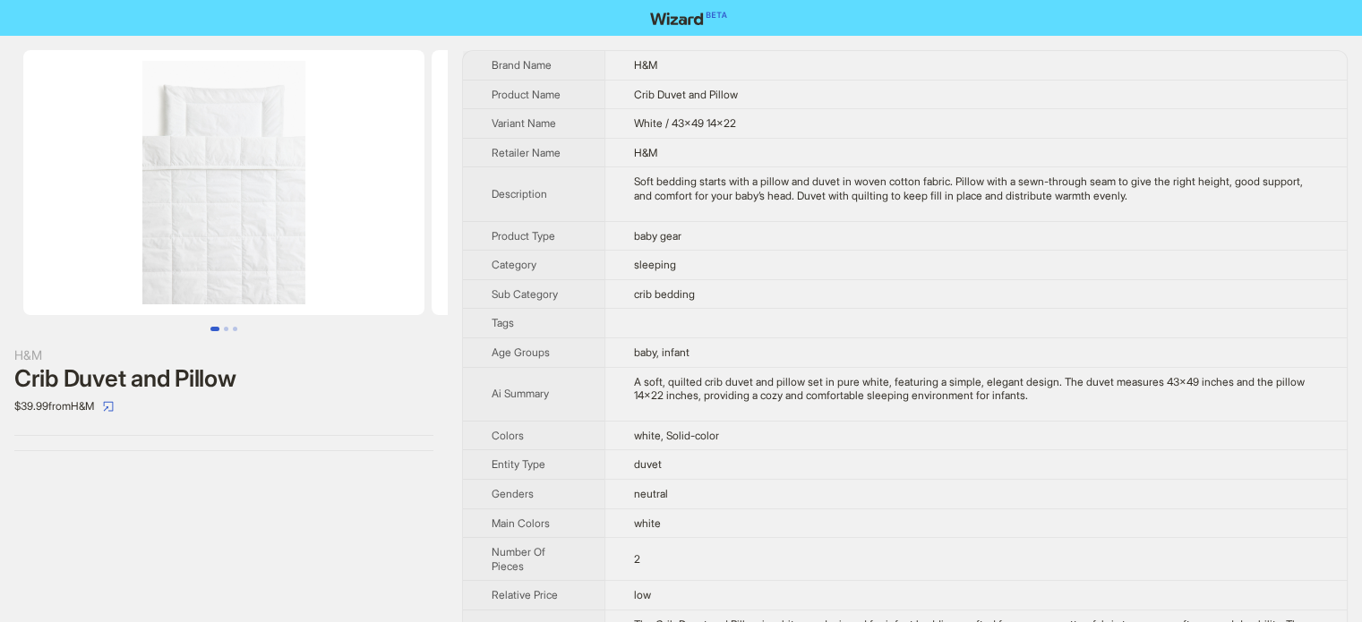
scroll to position [840, 0]
click at [226, 327] on button "Go to slide 2" at bounding box center [226, 329] width 4 height 4
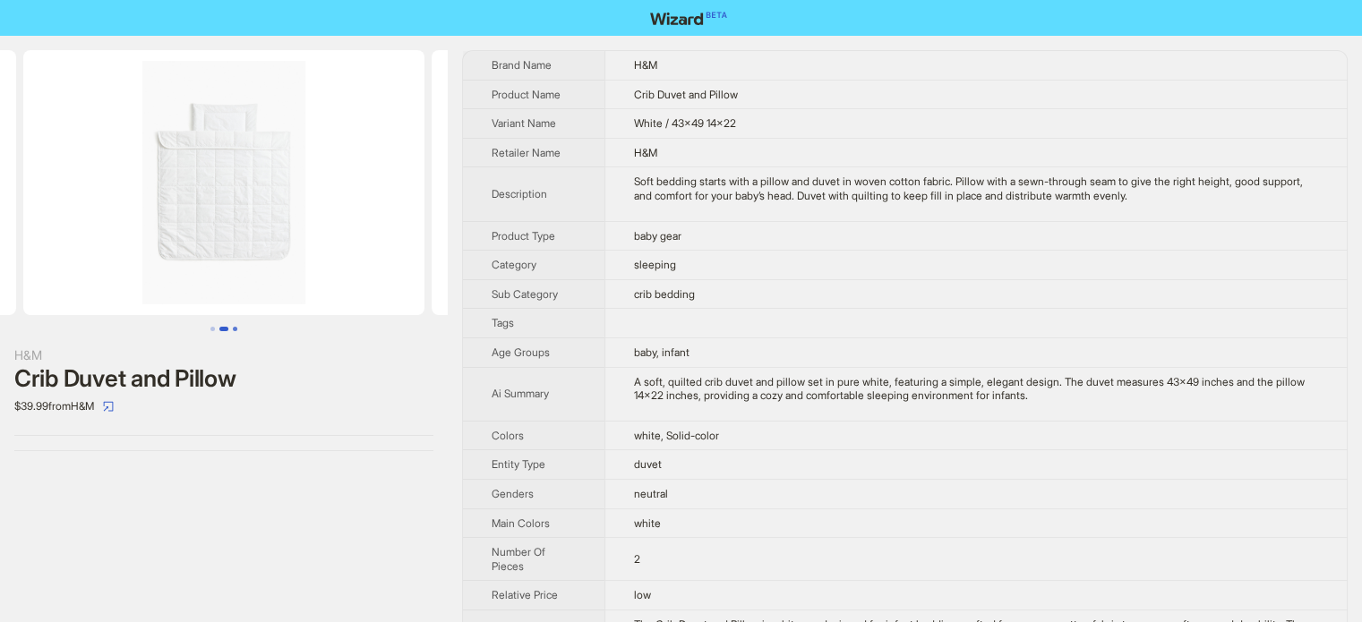
click at [234, 331] on button "Go to slide 3" at bounding box center [235, 329] width 4 height 4
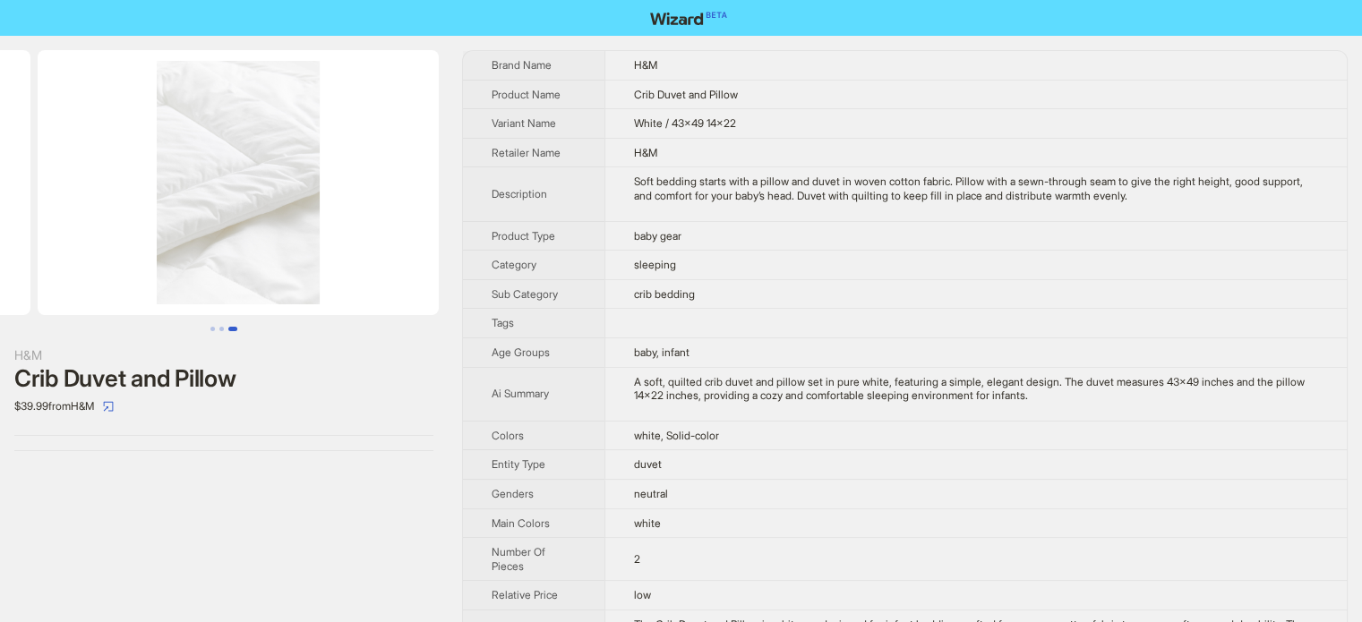
scroll to position [0, 817]
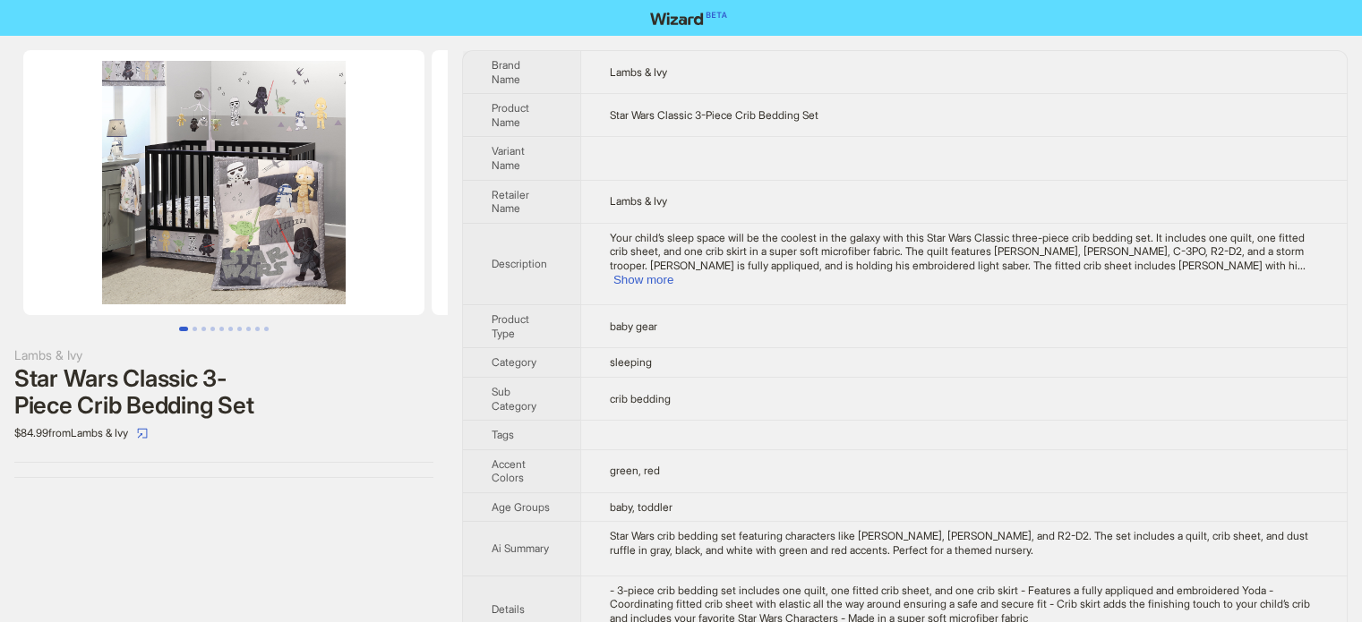
scroll to position [840, 0]
click at [196, 328] on button "Go to slide 2" at bounding box center [195, 329] width 4 height 4
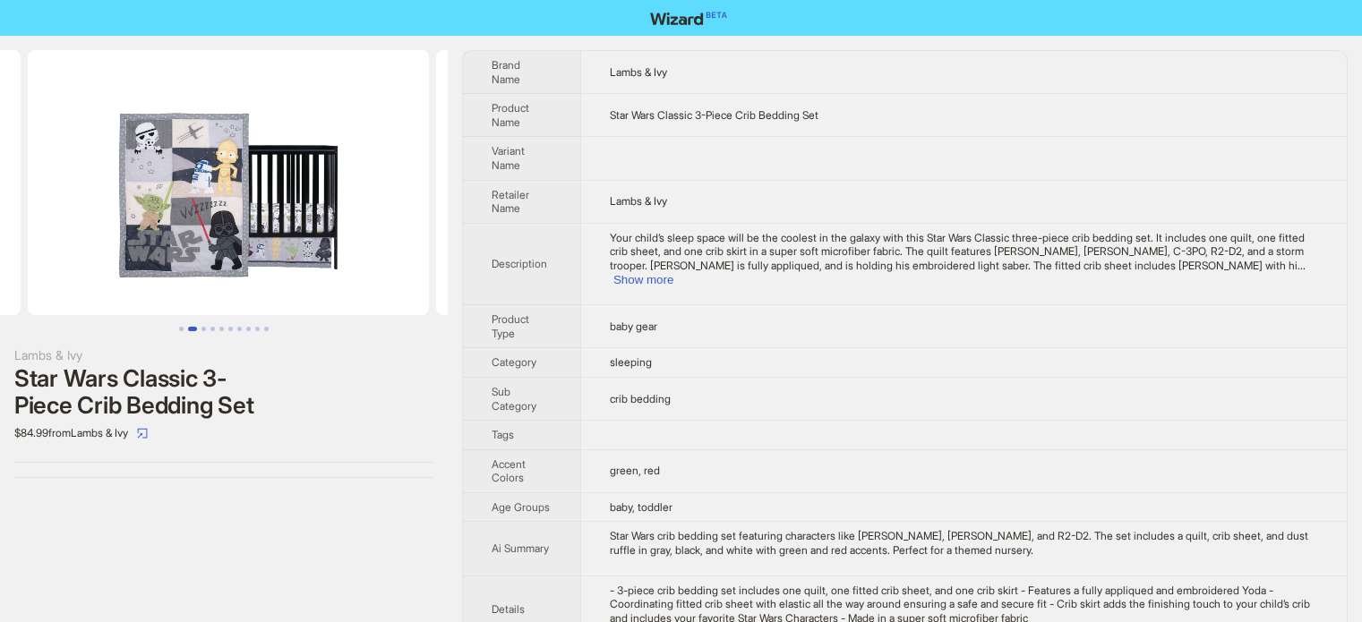
scroll to position [0, 408]
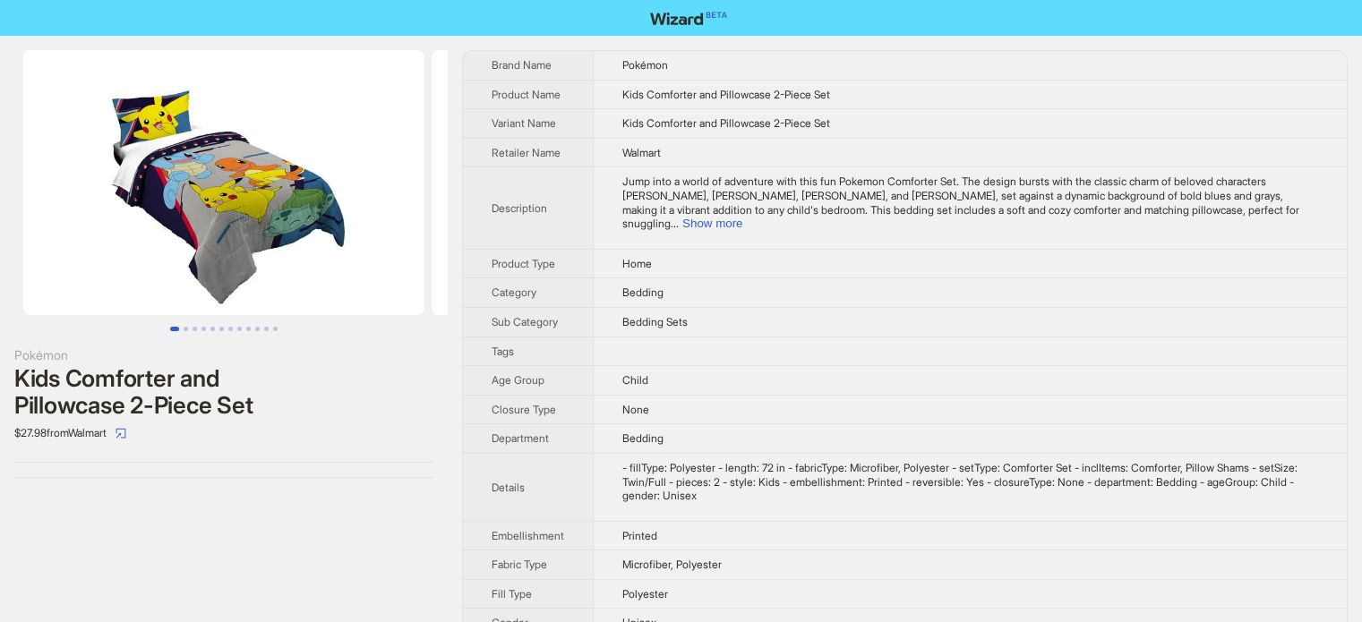
scroll to position [840, 0]
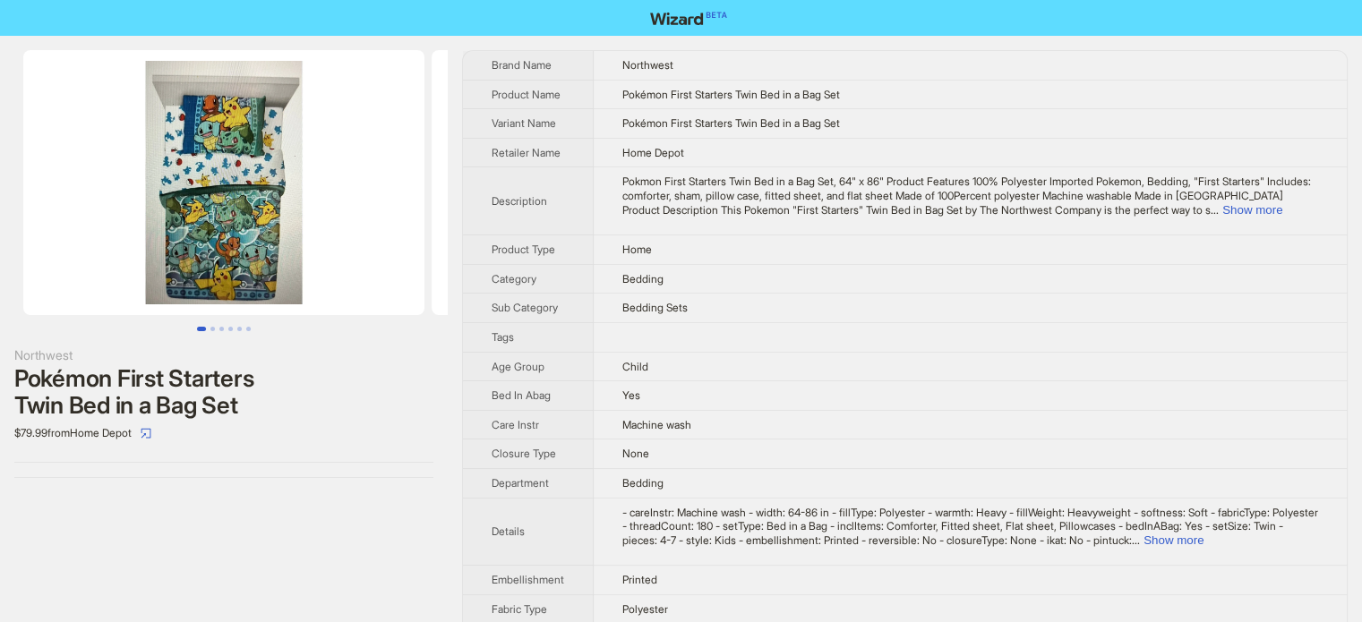
scroll to position [840, 0]
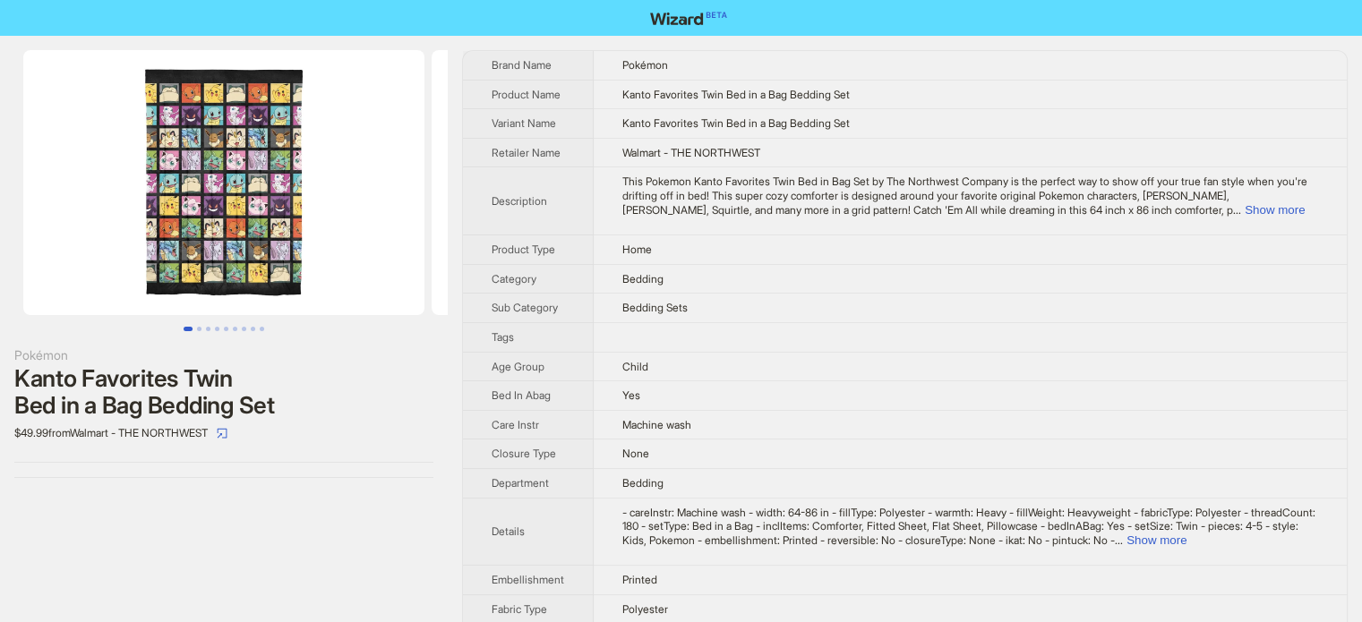
scroll to position [840, 0]
drag, startPoint x: 799, startPoint y: 94, endPoint x: 838, endPoint y: 96, distance: 39.4
type textarea "*******"
click at [838, 96] on span "Kanto Favorites Twin Bed in a Bag Bedding Set" at bounding box center [735, 94] width 227 height 13
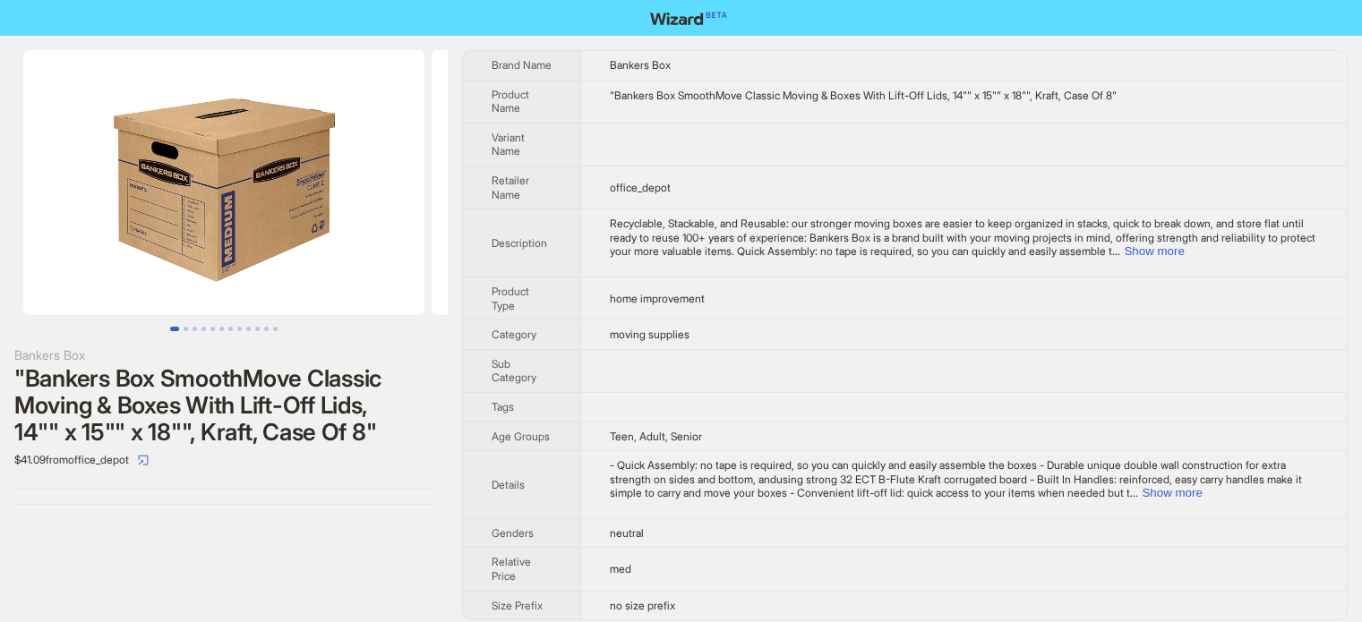
scroll to position [840, 0]
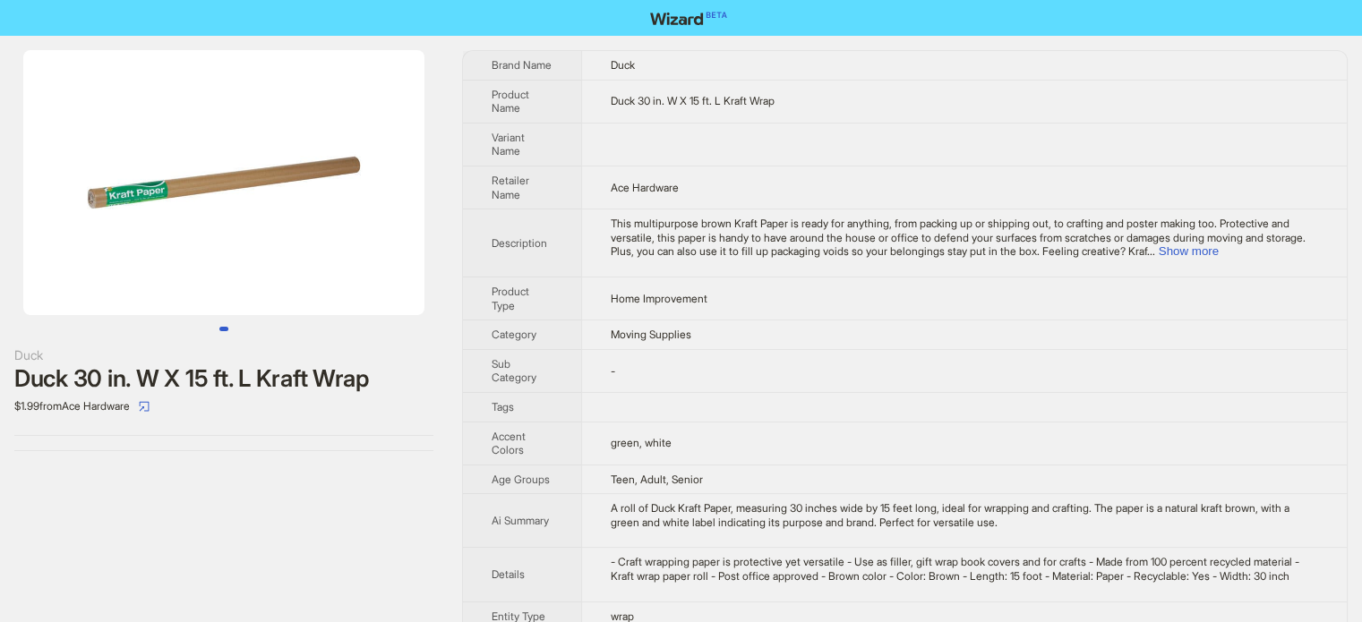
scroll to position [840, 0]
click at [1219, 249] on button "Show more" at bounding box center [1189, 251] width 60 height 13
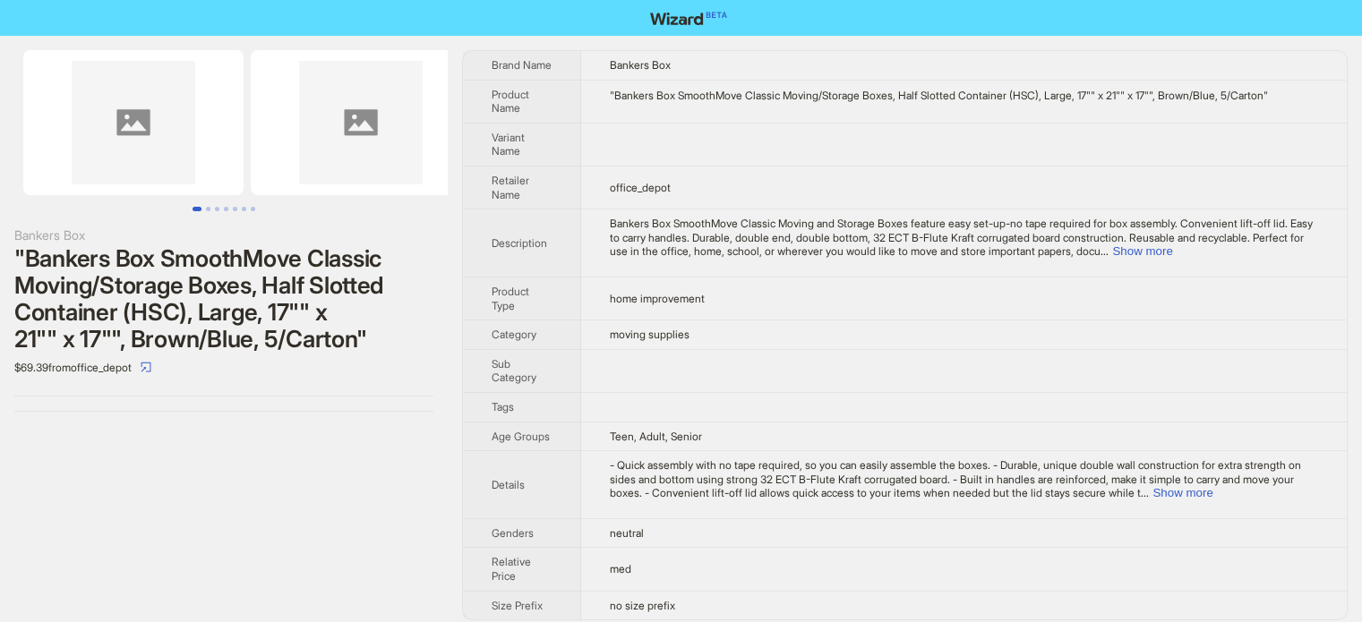
scroll to position [840, 0]
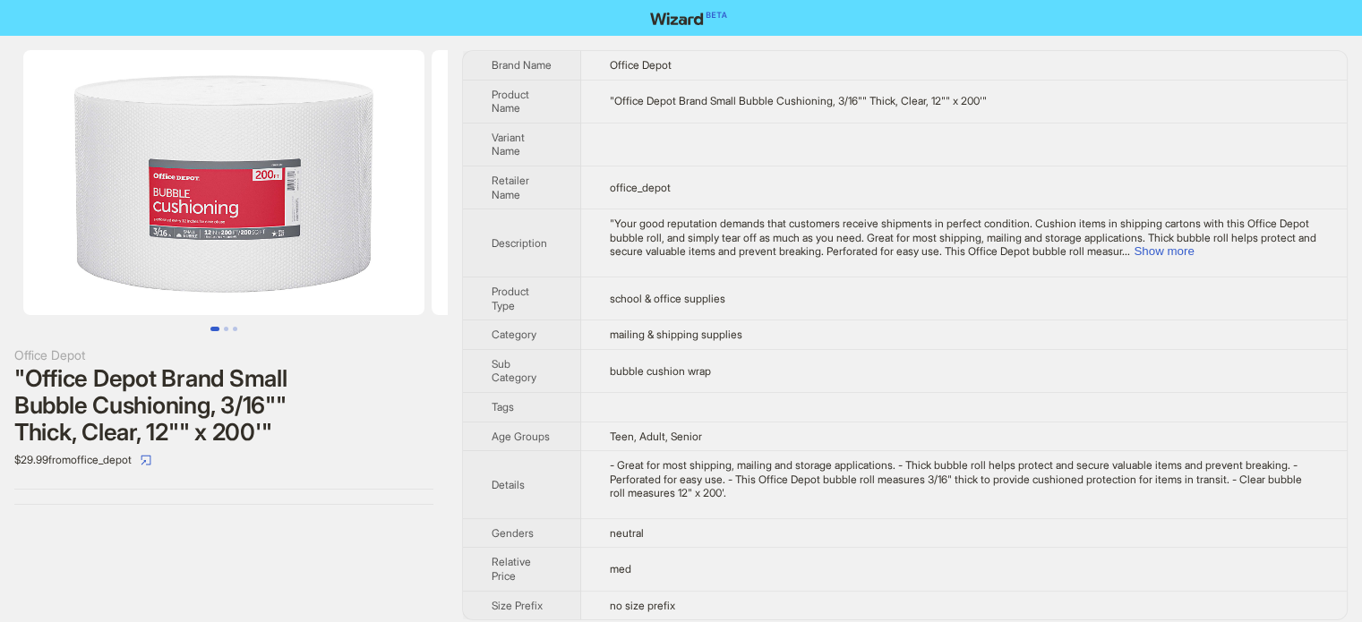
scroll to position [840, 0]
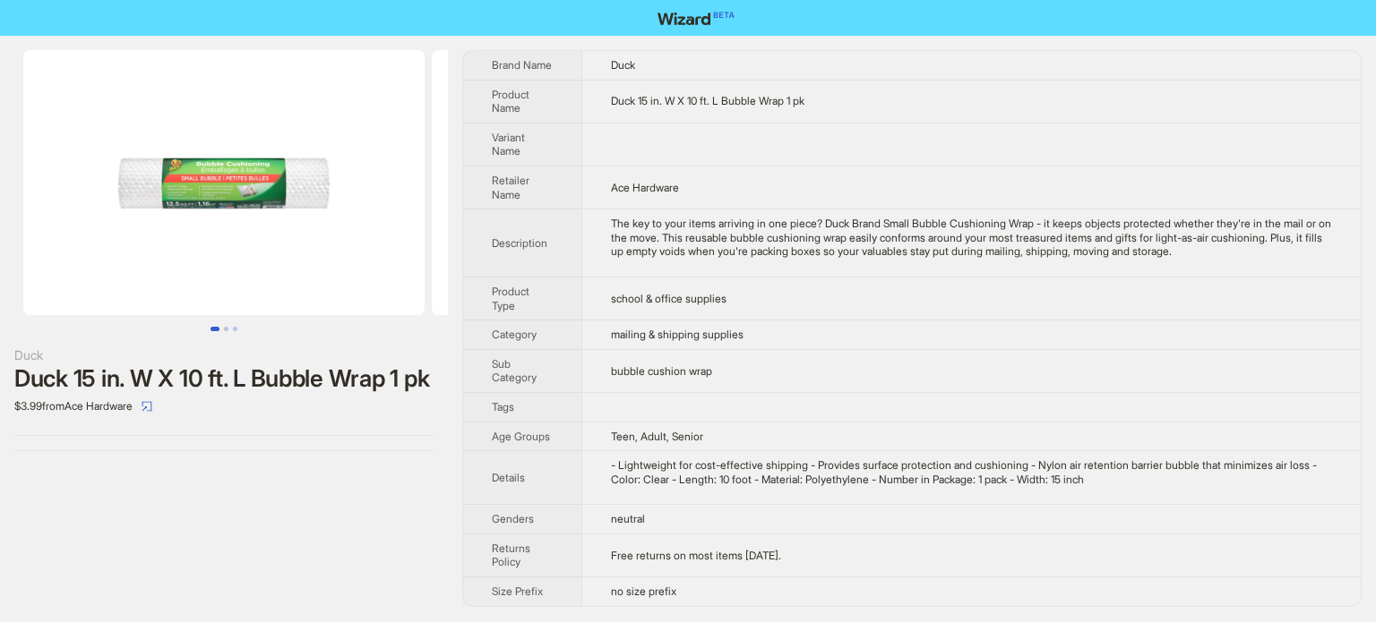
scroll to position [840, 0]
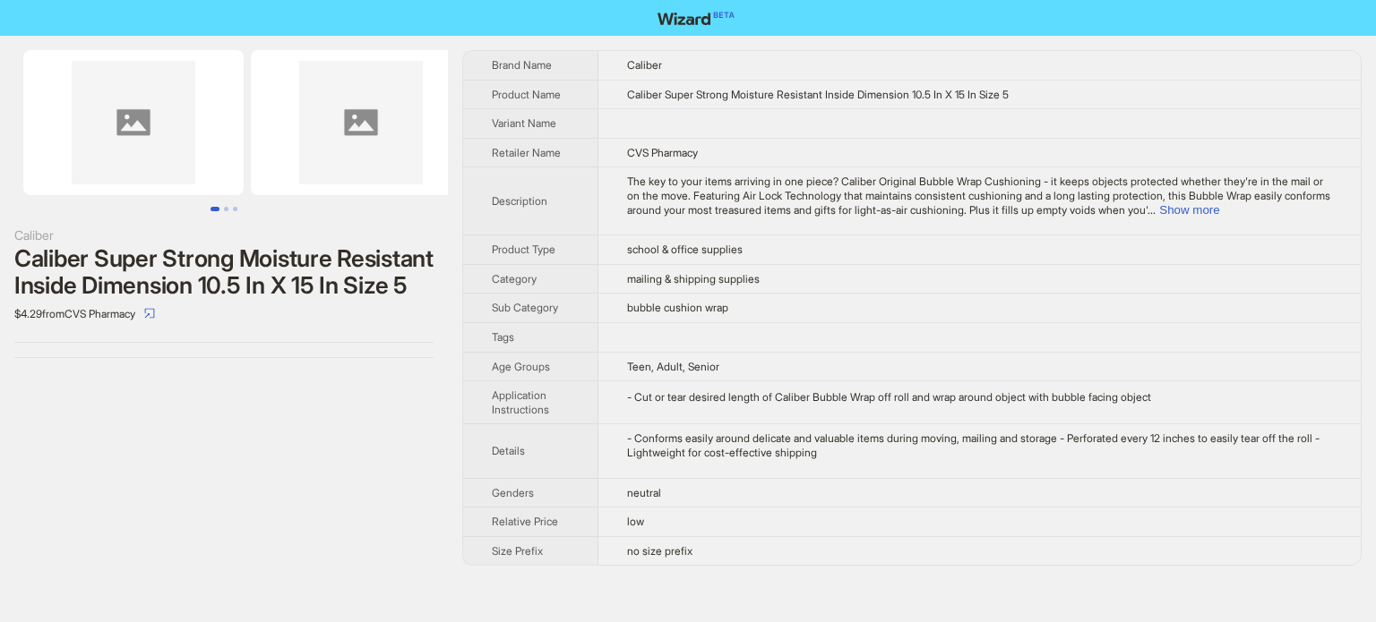
scroll to position [840, 0]
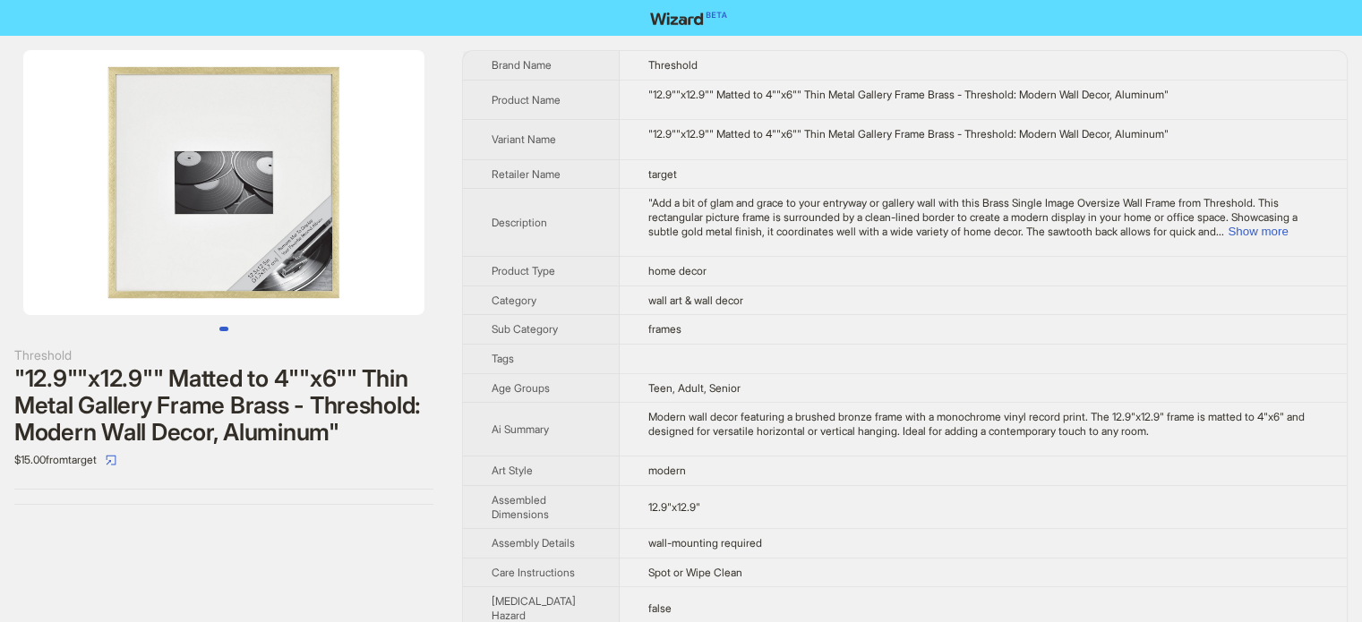
scroll to position [931, 0]
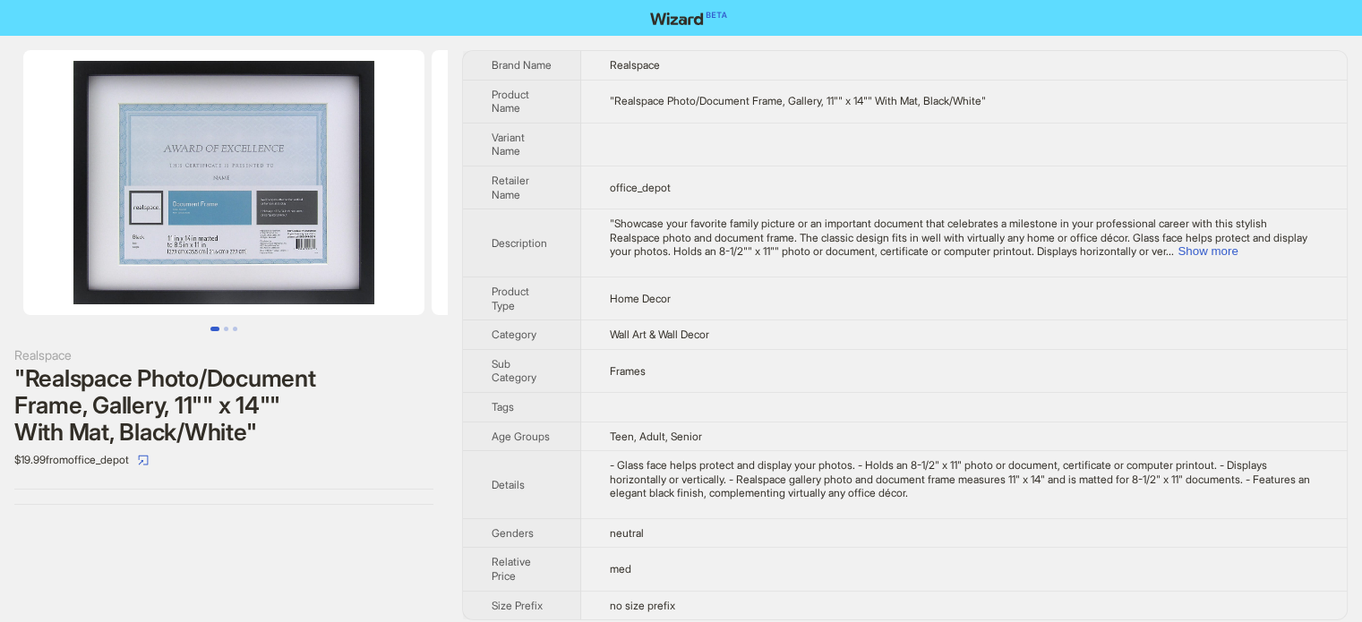
scroll to position [840, 0]
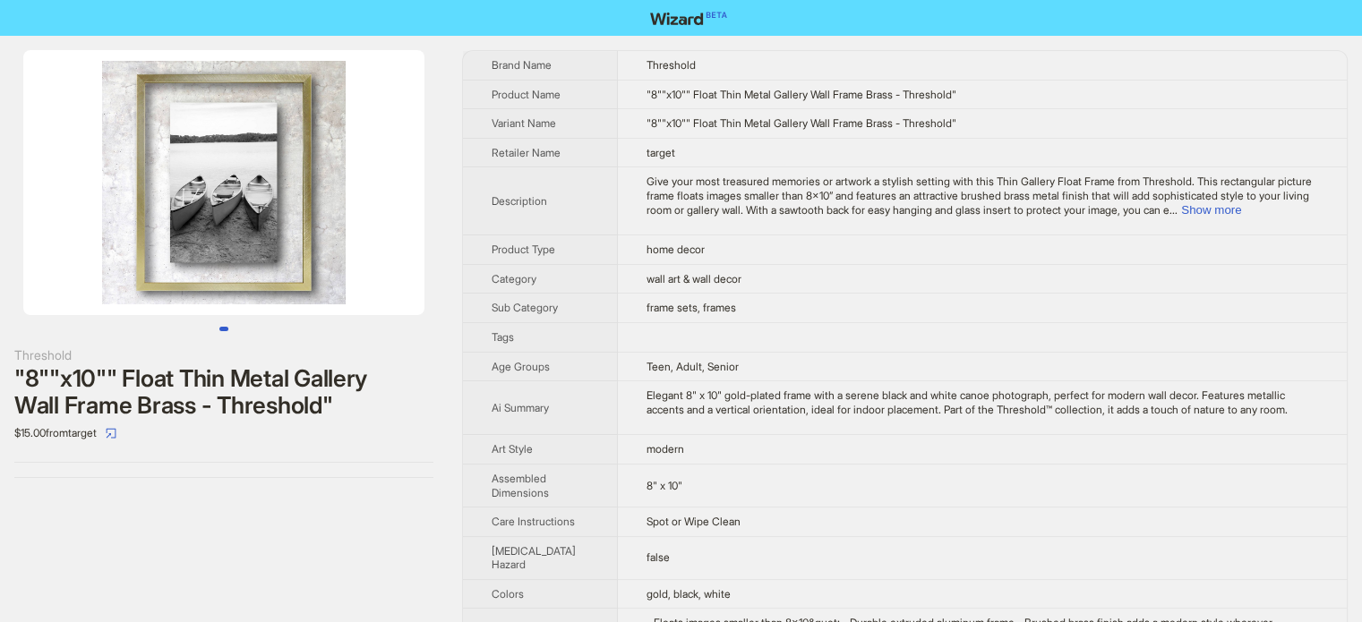
scroll to position [840, 0]
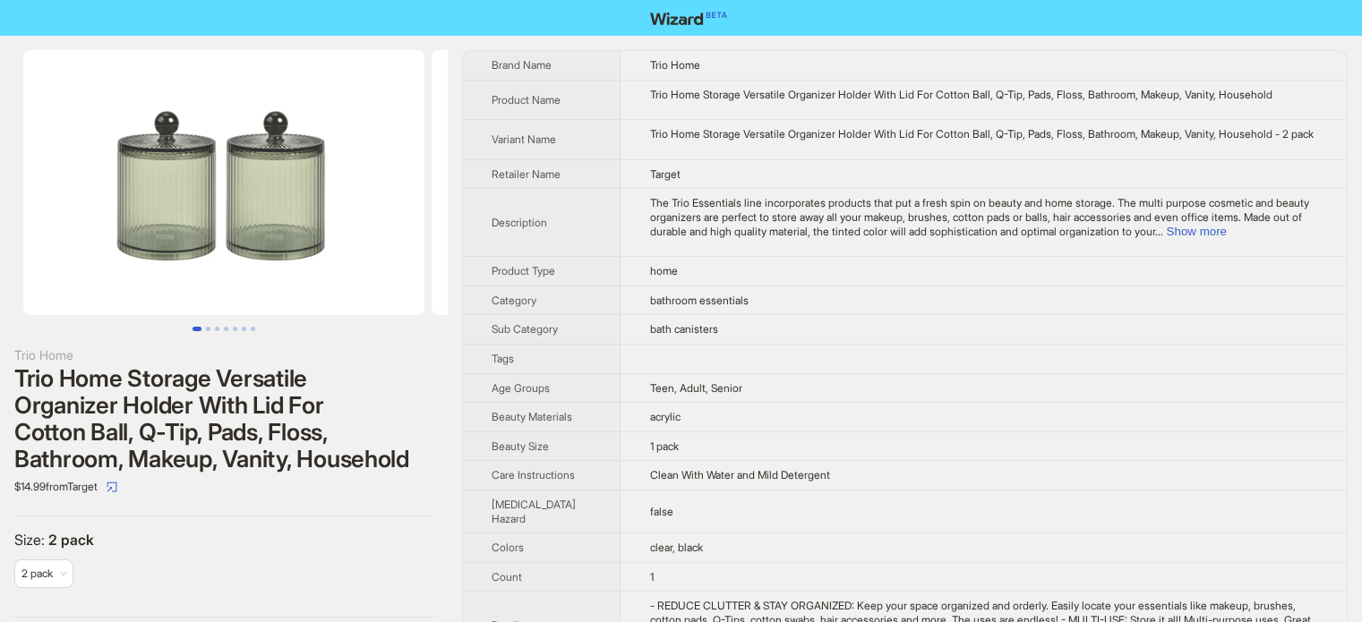
scroll to position [840, 0]
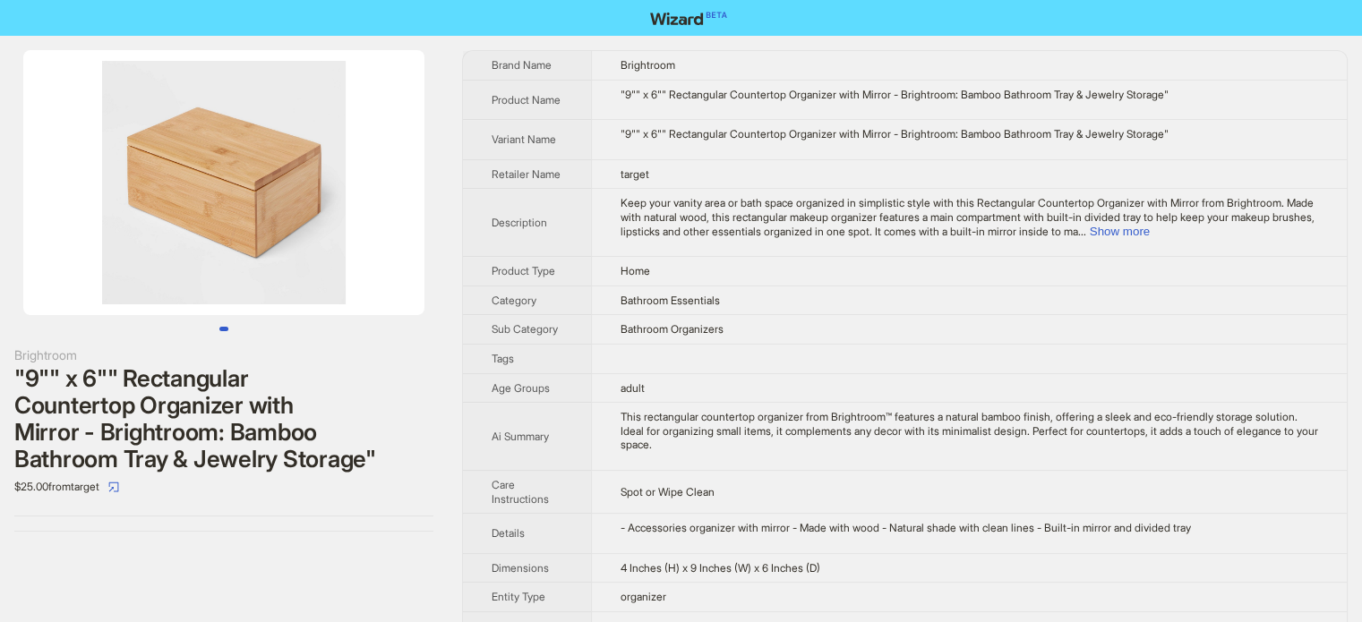
scroll to position [840, 0]
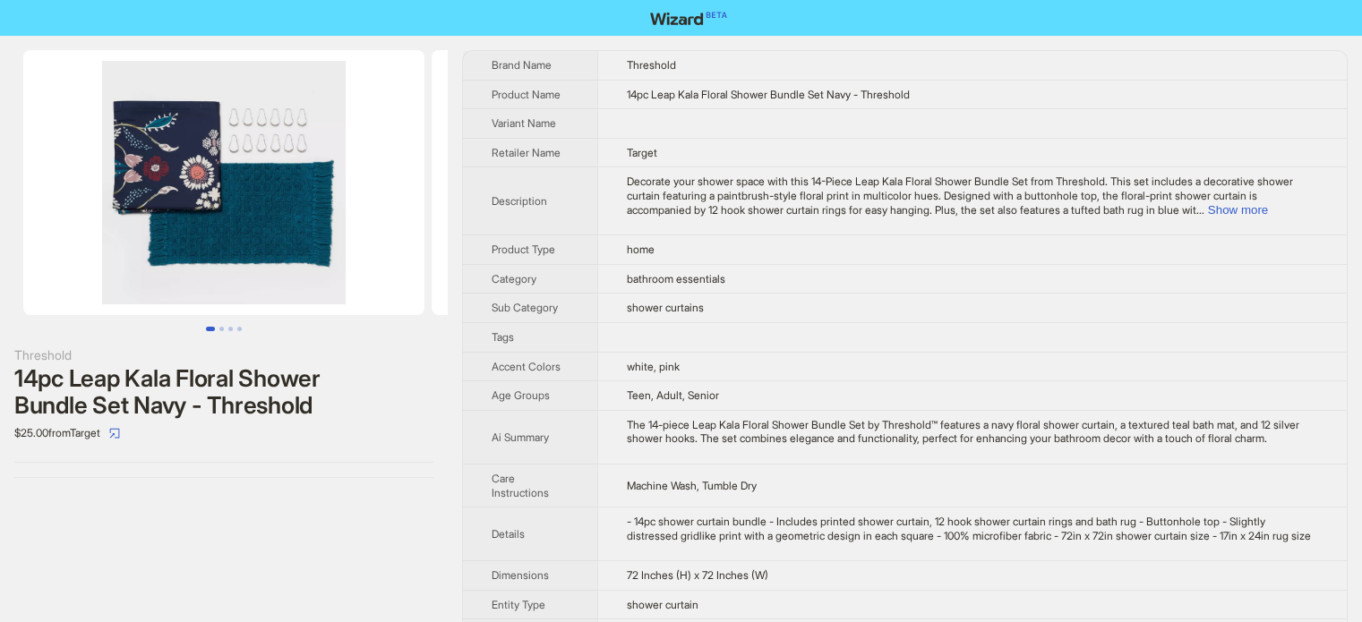
scroll to position [840, 0]
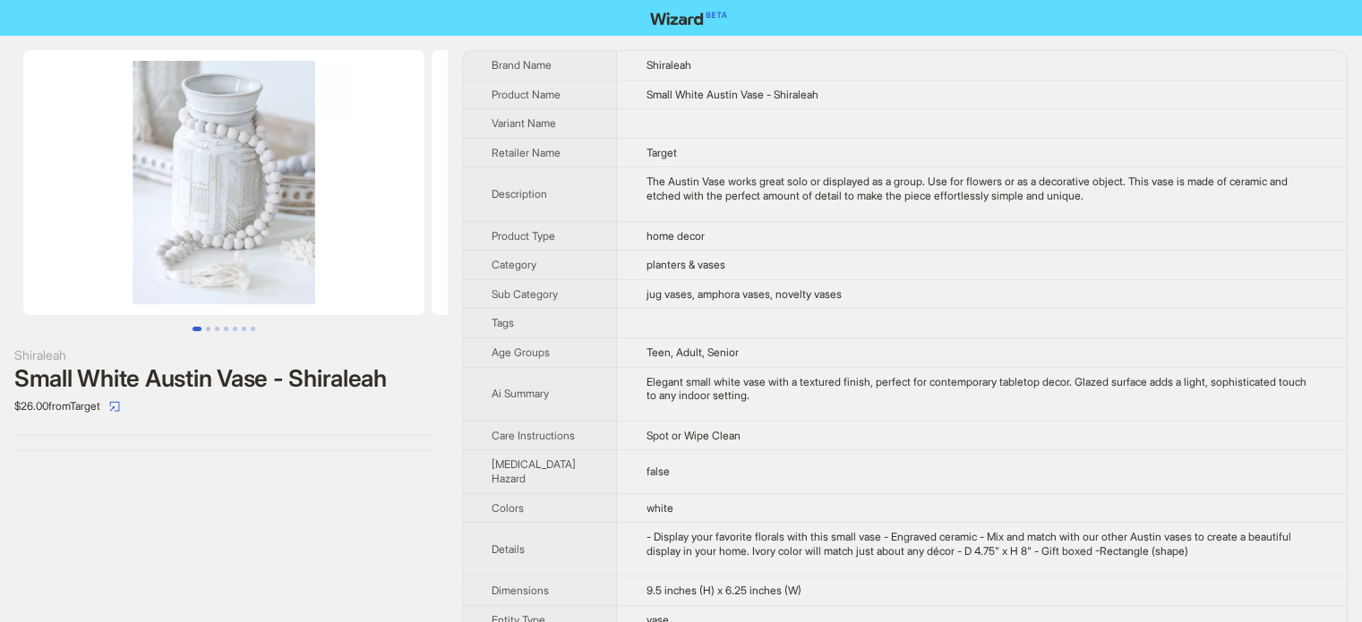
scroll to position [840, 0]
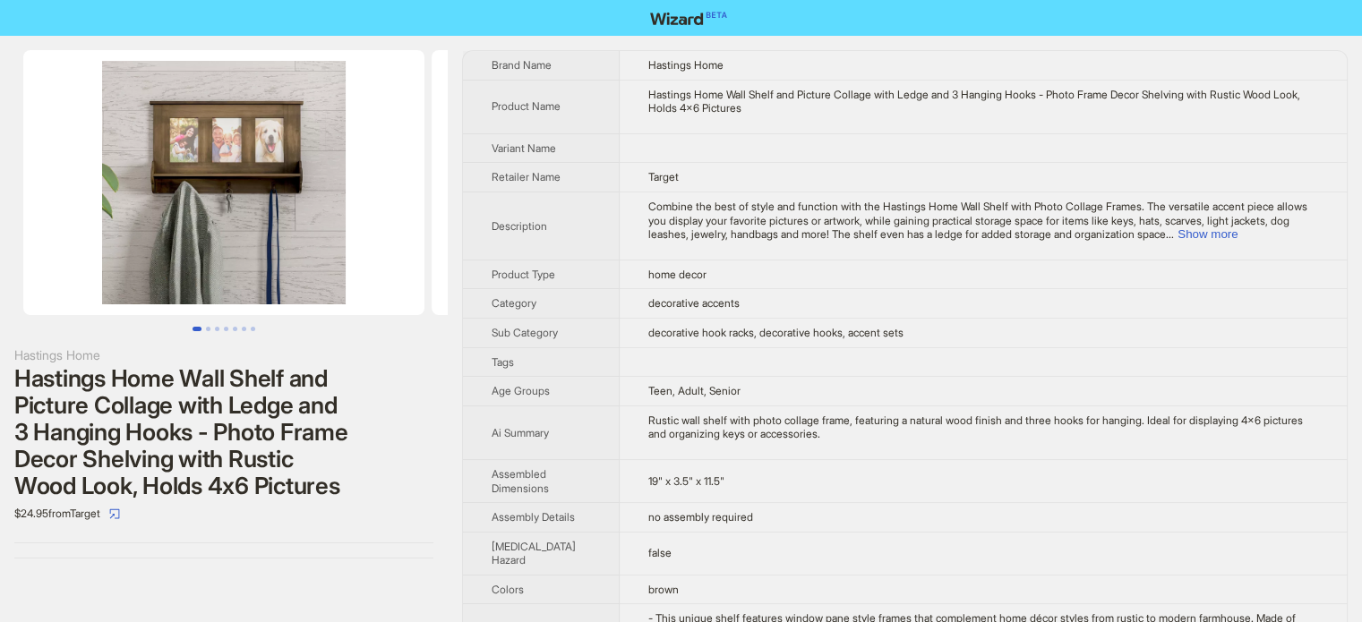
scroll to position [840, 0]
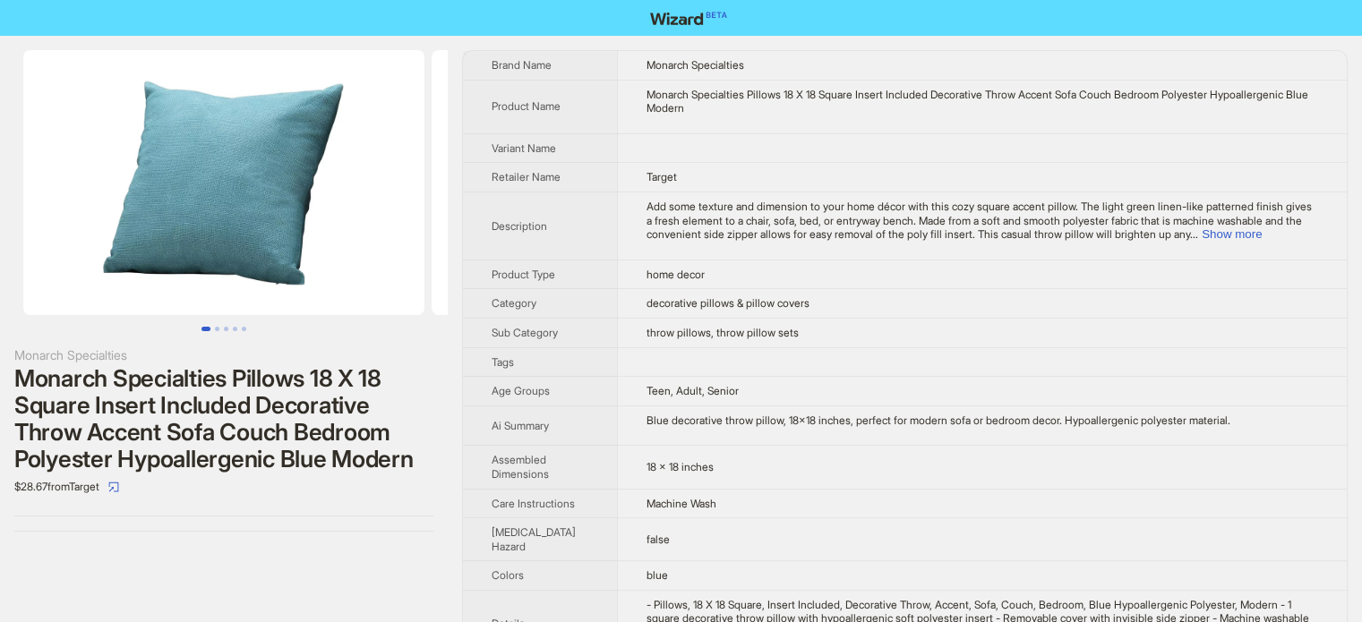
scroll to position [840, 0]
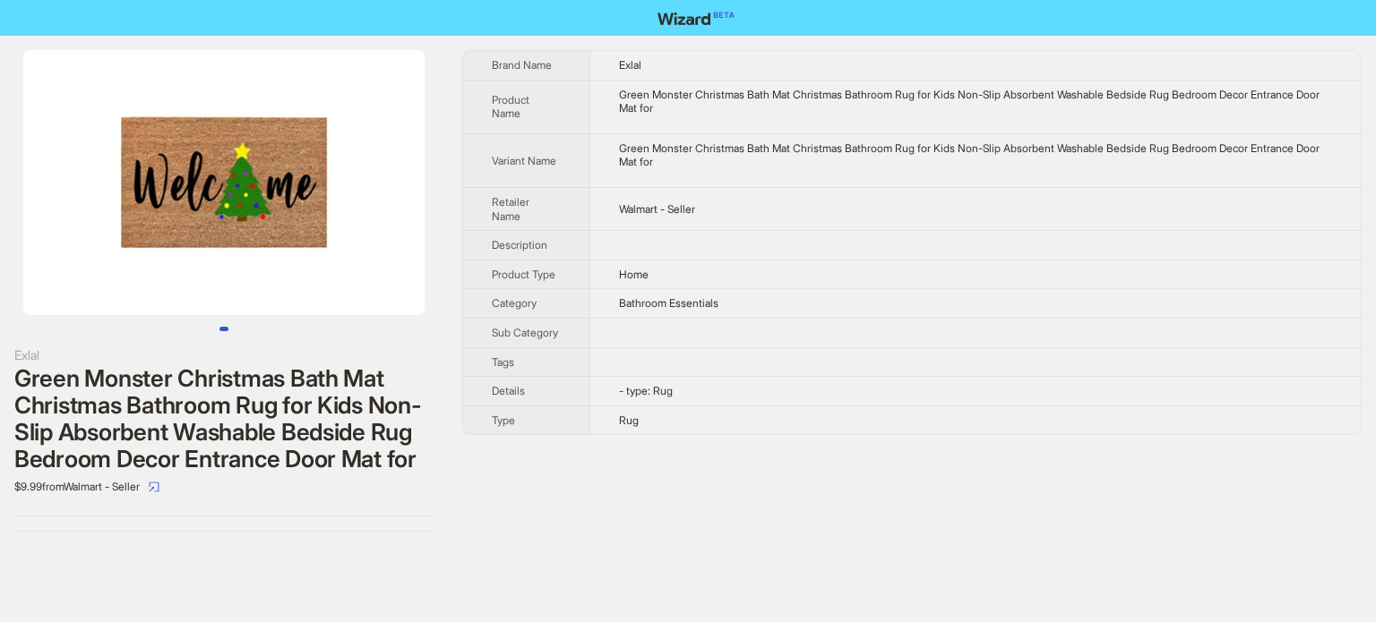
scroll to position [840, 0]
drag, startPoint x: 48, startPoint y: 429, endPoint x: 93, endPoint y: 429, distance: 44.8
type textarea "***"
click at [93, 429] on div "Green Monster Christmas Bath Mat Christmas Bathroom Rug for Kids Non-Slip Absor…" at bounding box center [223, 418] width 419 height 107
copy div "Kid"
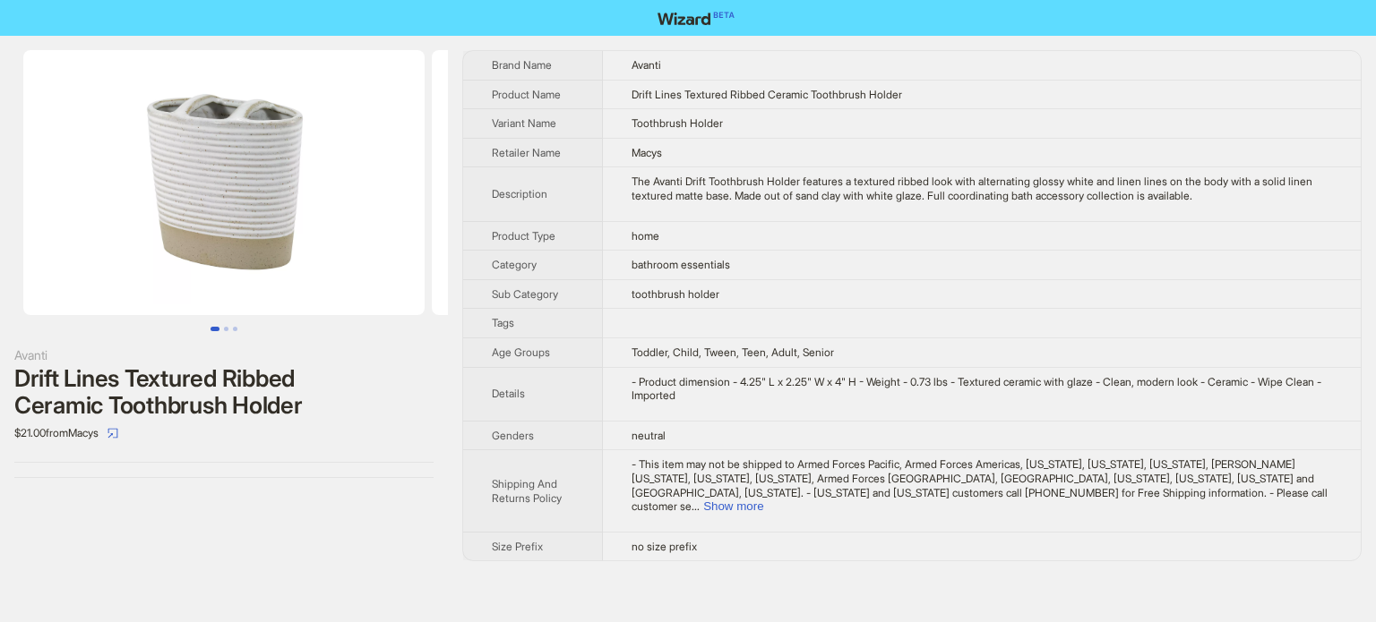
scroll to position [840, 0]
click at [226, 328] on button "Go to slide 2" at bounding box center [226, 329] width 4 height 4
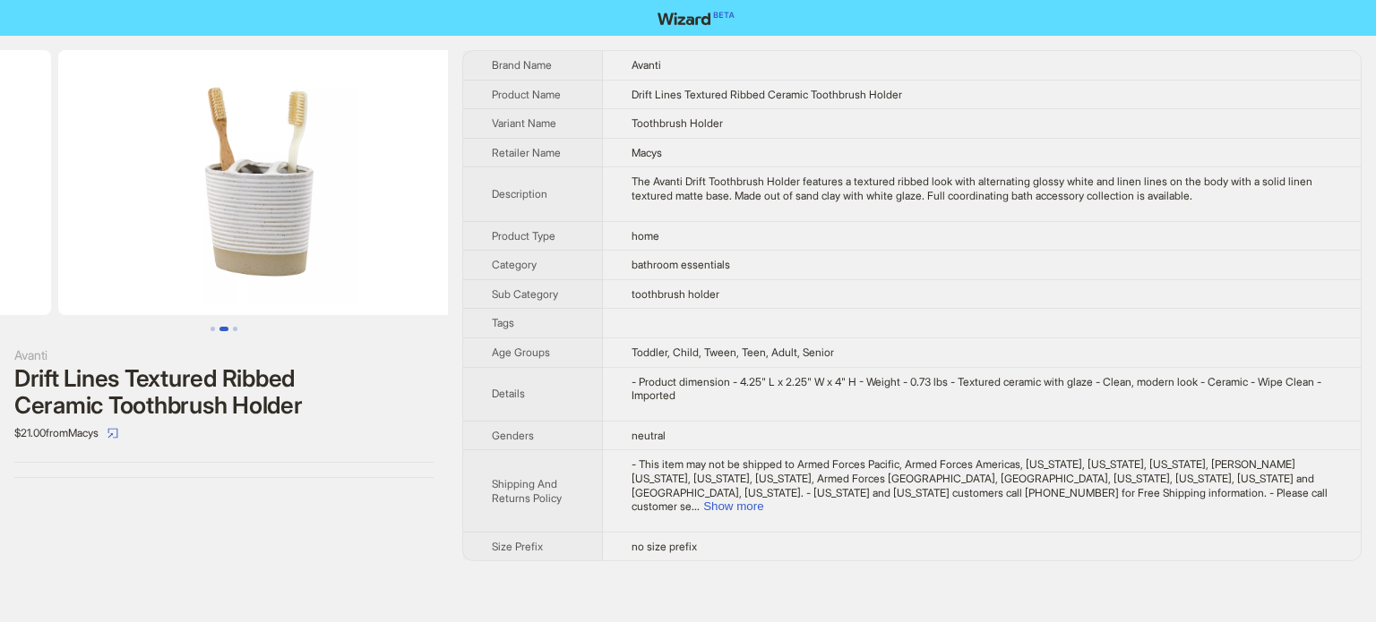
scroll to position [0, 408]
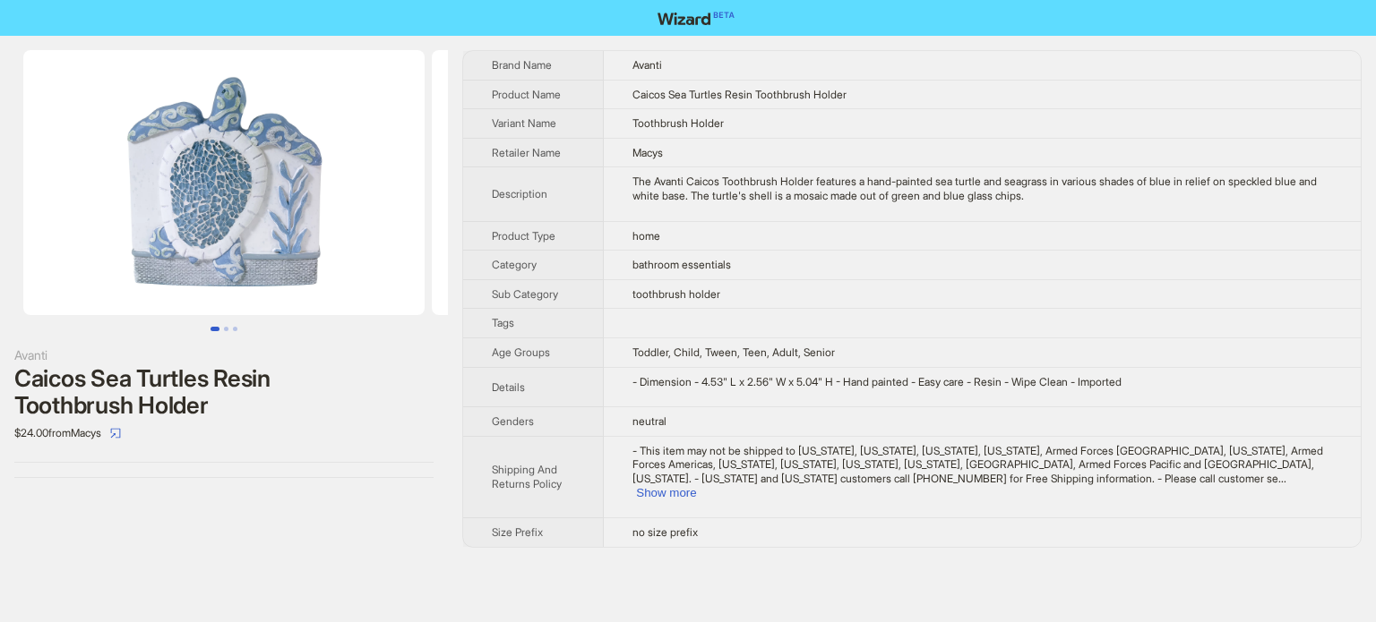
scroll to position [840, 0]
click at [227, 330] on button "Go to slide 2" at bounding box center [226, 329] width 4 height 4
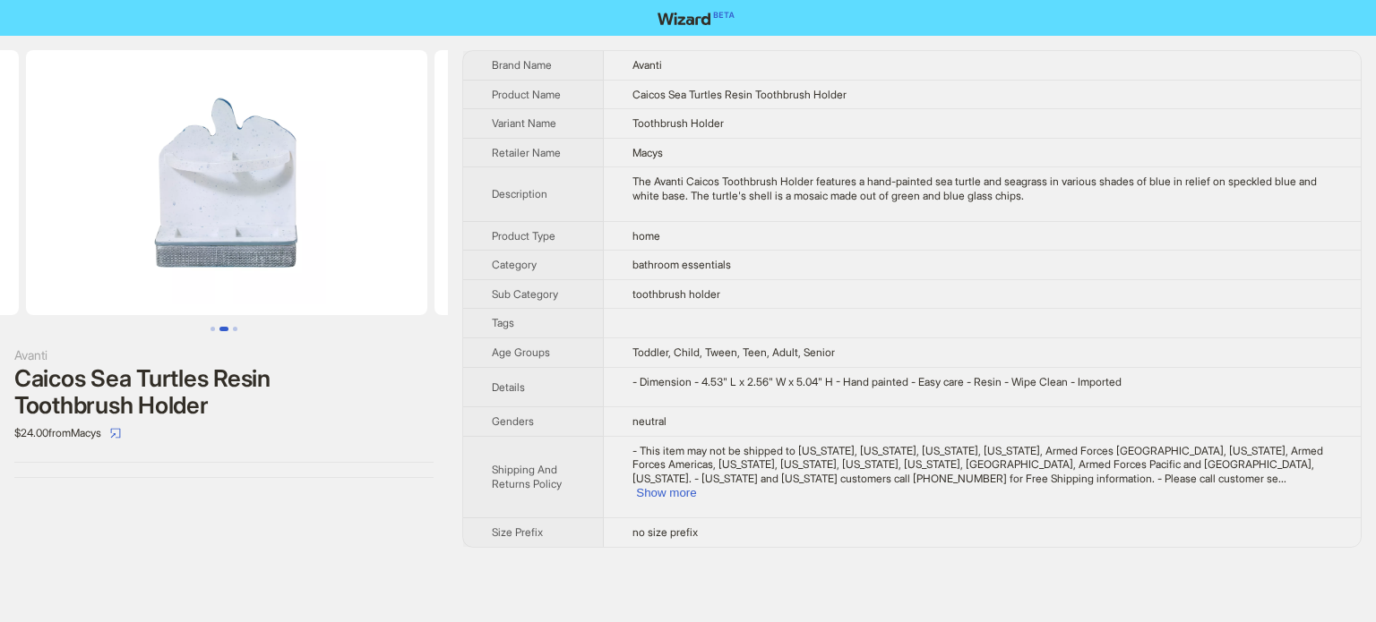
scroll to position [0, 408]
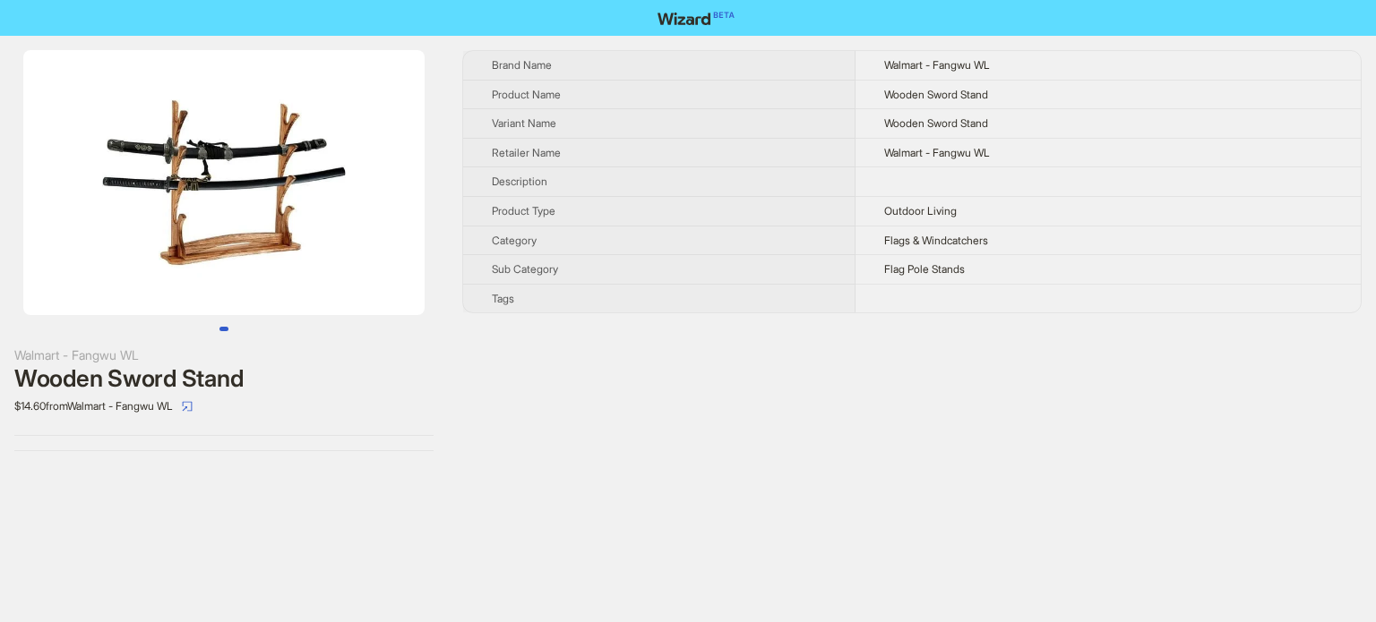
scroll to position [840, 0]
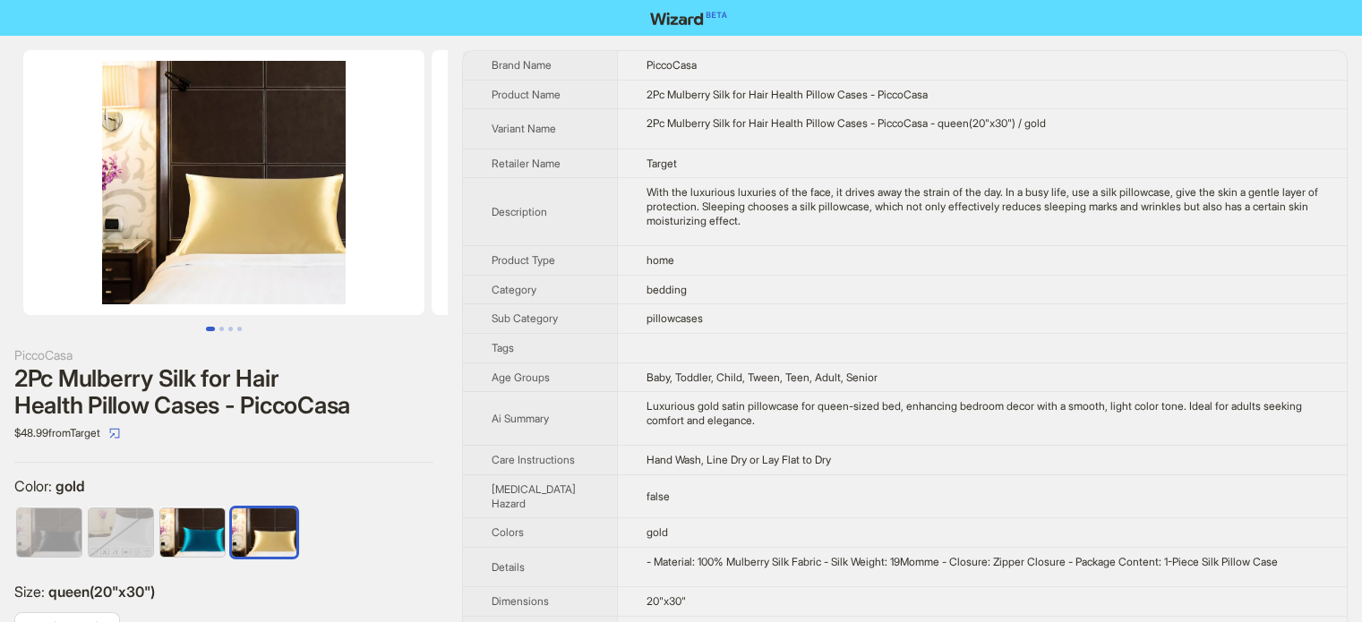
scroll to position [840, 0]
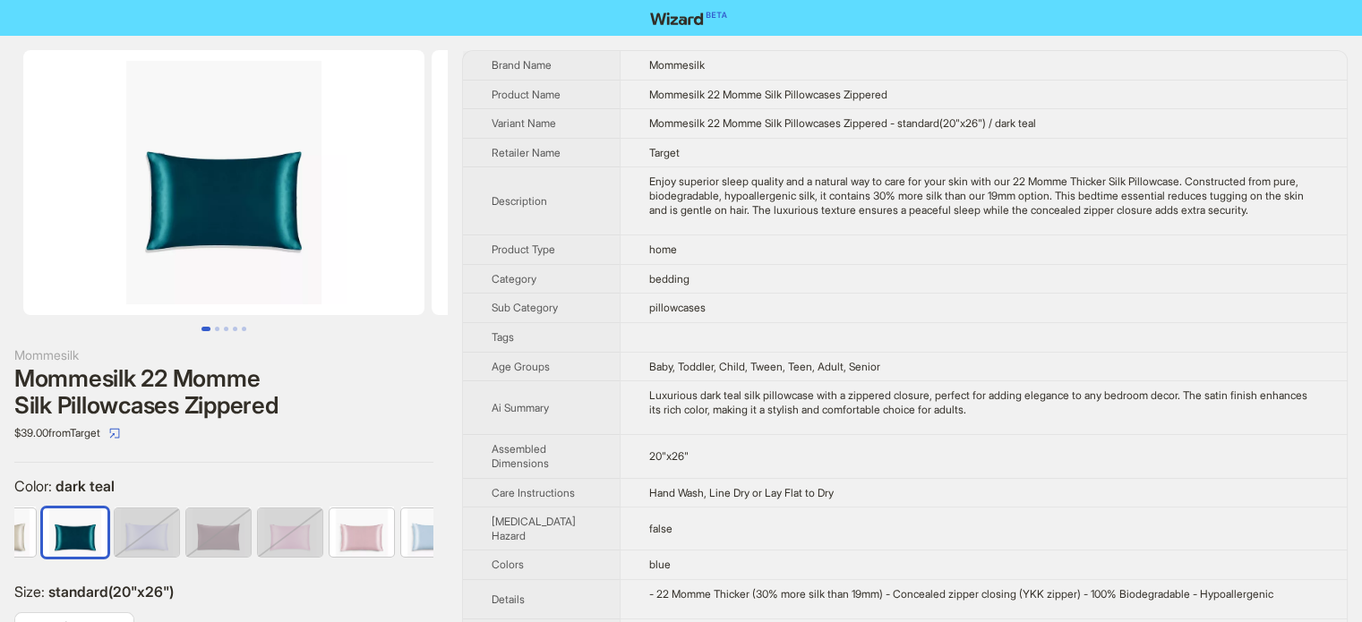
scroll to position [840, 0]
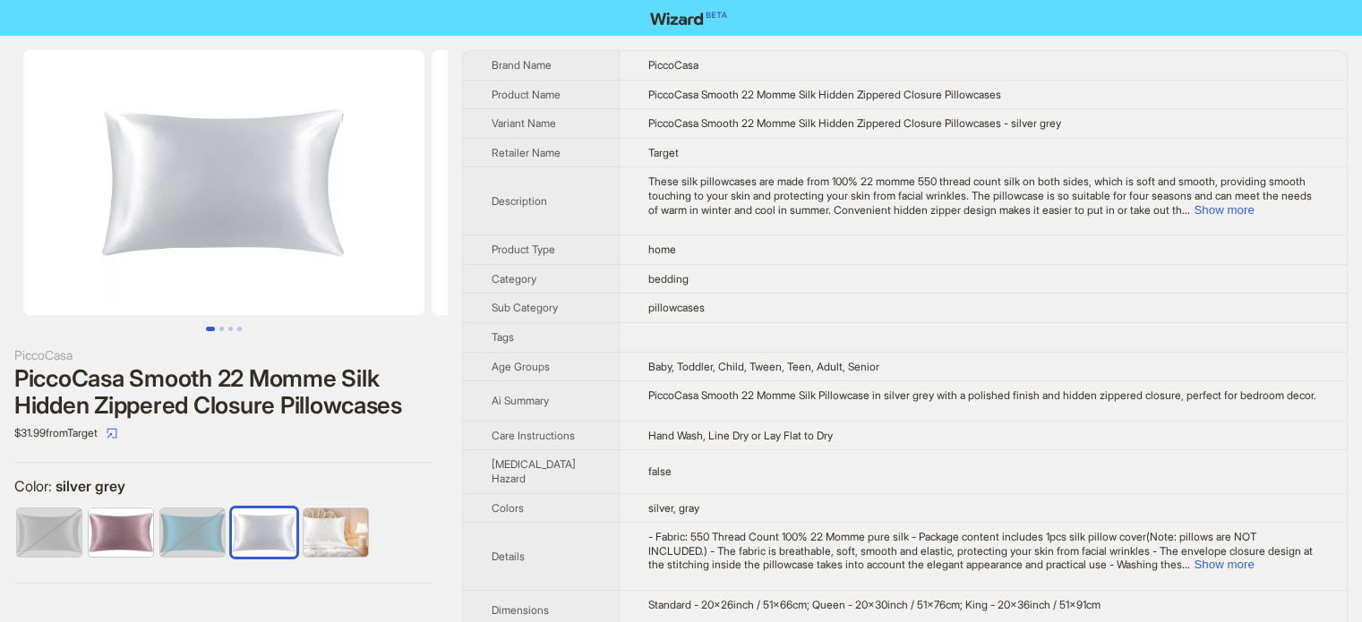
scroll to position [840, 0]
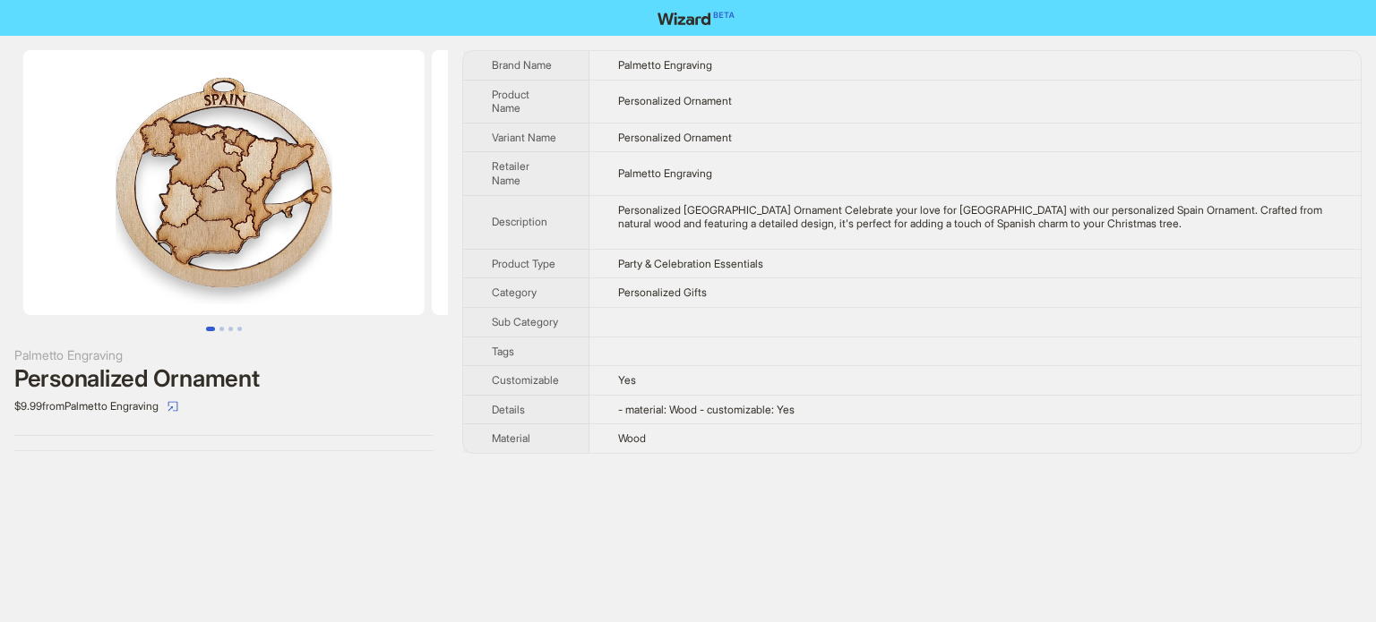
scroll to position [840, 0]
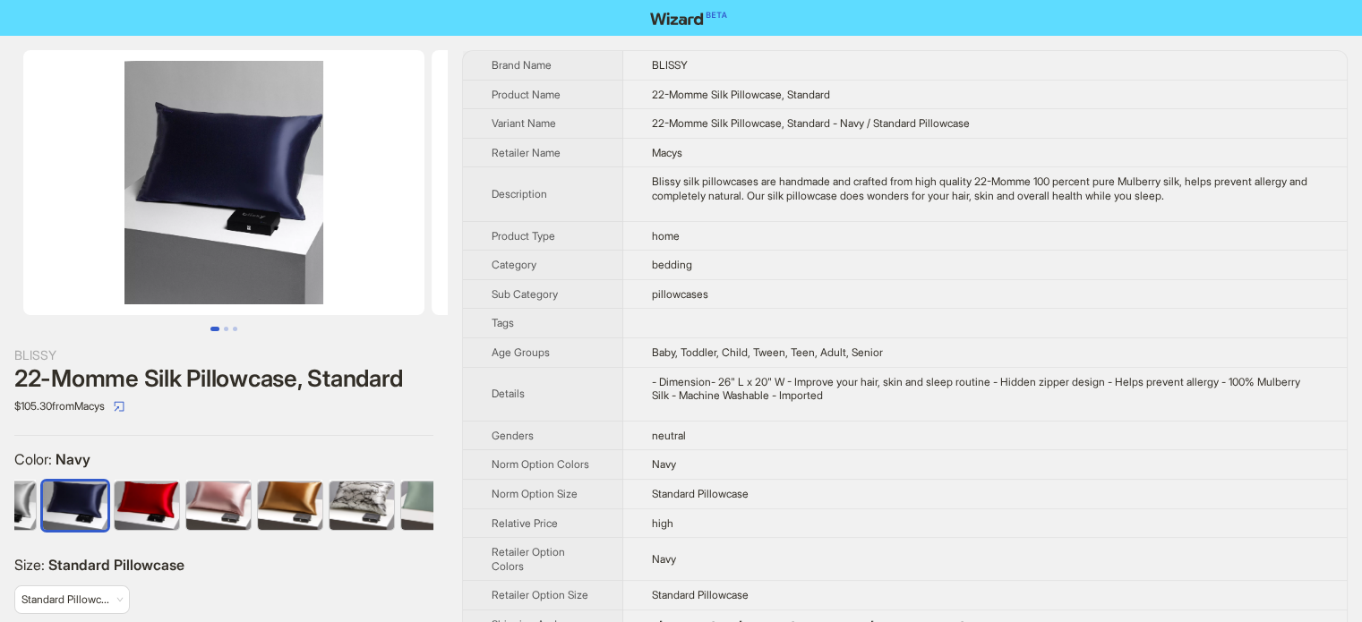
scroll to position [840, 0]
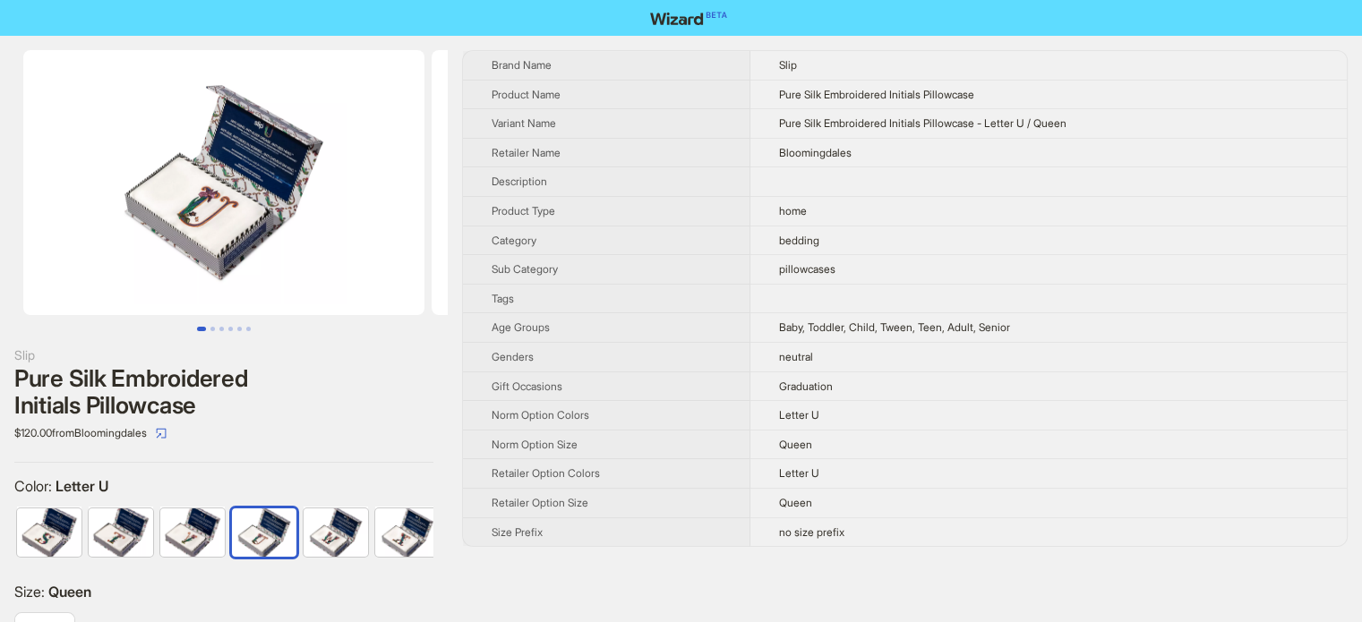
scroll to position [0, 1157]
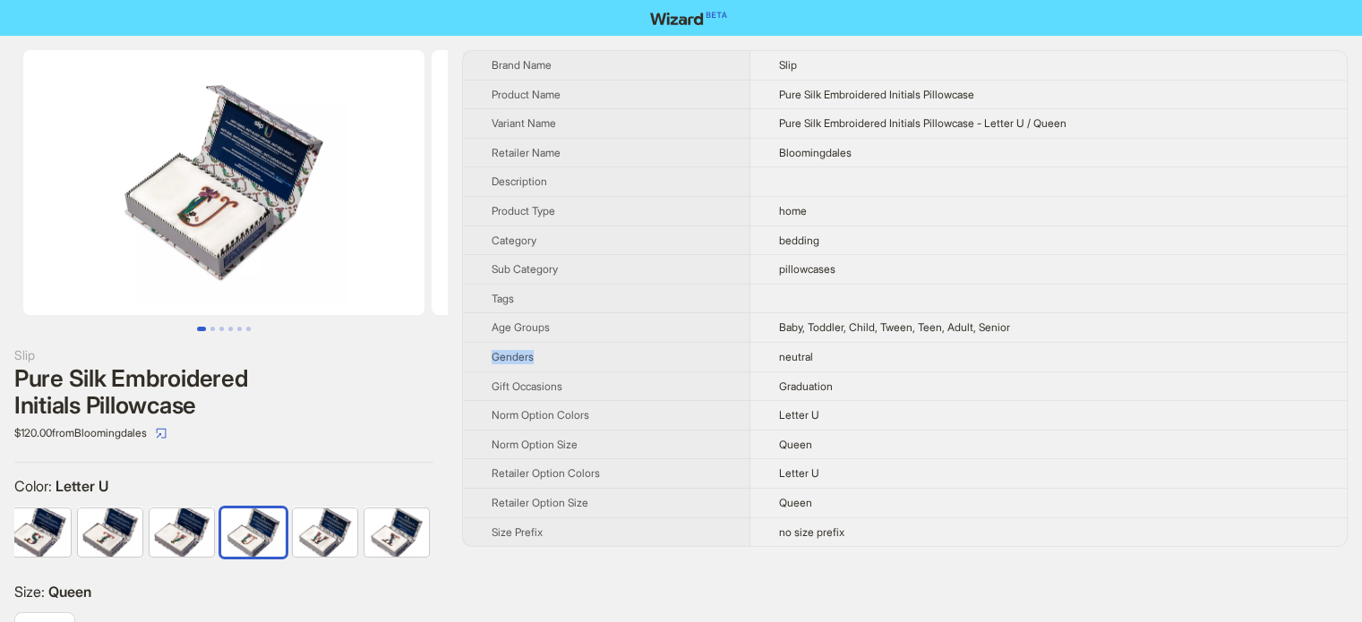
drag, startPoint x: 494, startPoint y: 353, endPoint x: 578, endPoint y: 345, distance: 83.7
type textarea "*******"
click at [578, 345] on th "Genders" at bounding box center [606, 357] width 287 height 30
copy span "Genders"
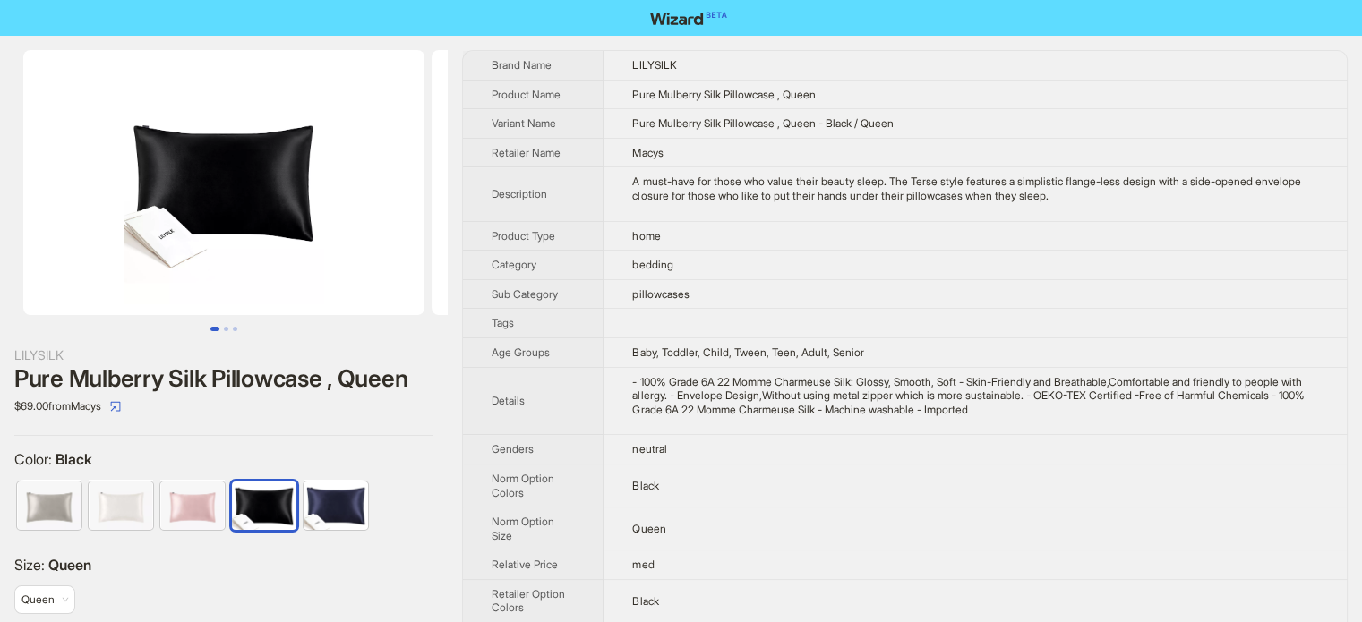
scroll to position [840, 0]
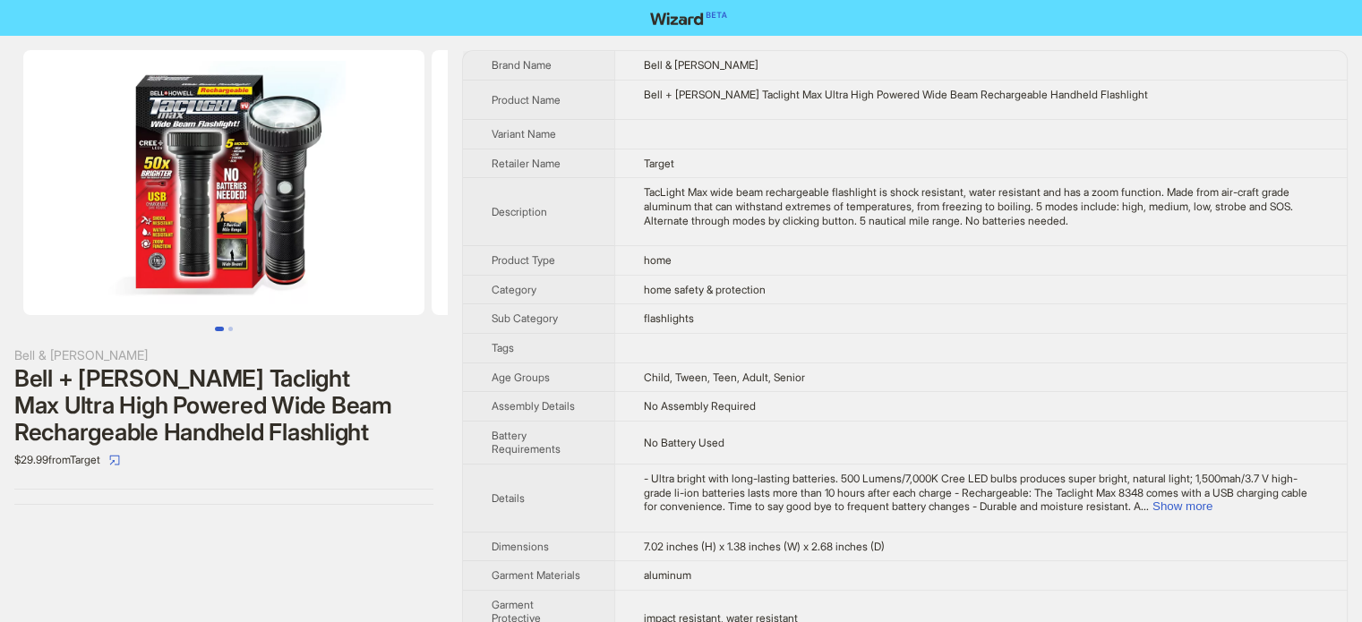
scroll to position [840, 0]
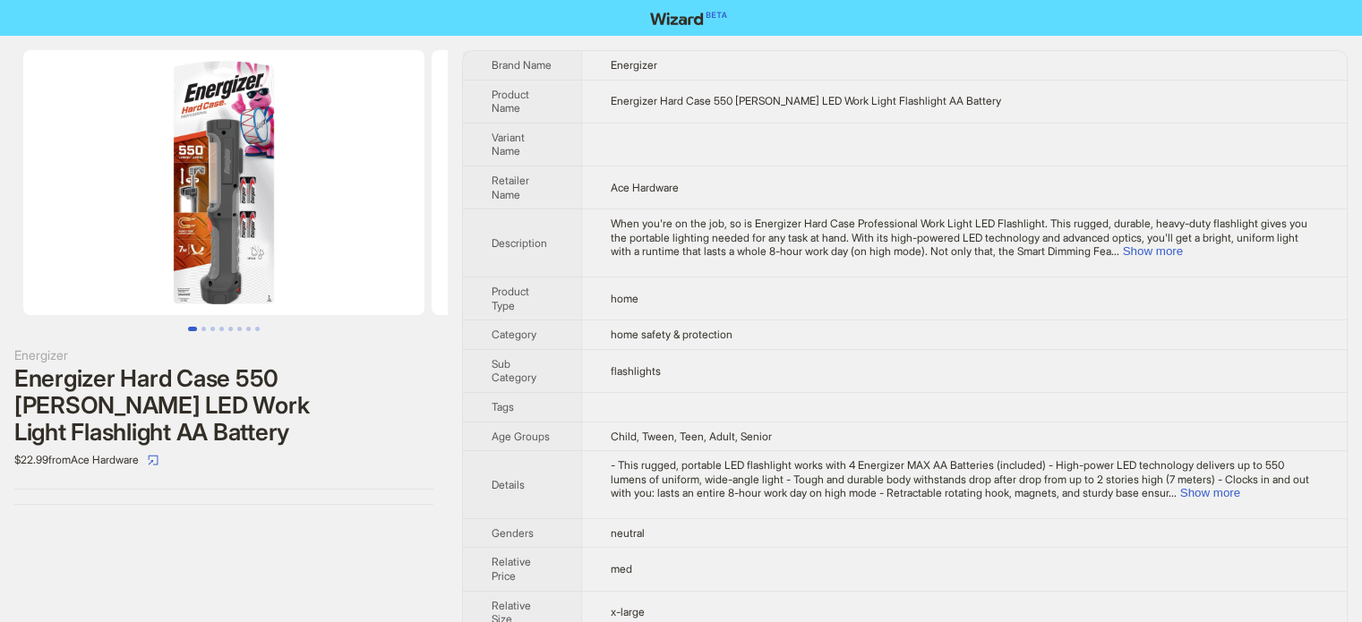
scroll to position [840, 0]
drag, startPoint x: 957, startPoint y: 235, endPoint x: 1028, endPoint y: 236, distance: 70.8
type textarea "**********"
click at [1028, 236] on span "When you're on the job, so is Energizer Hard Case Professional Work Light LED F…" at bounding box center [959, 237] width 697 height 41
copy span "high-powered"
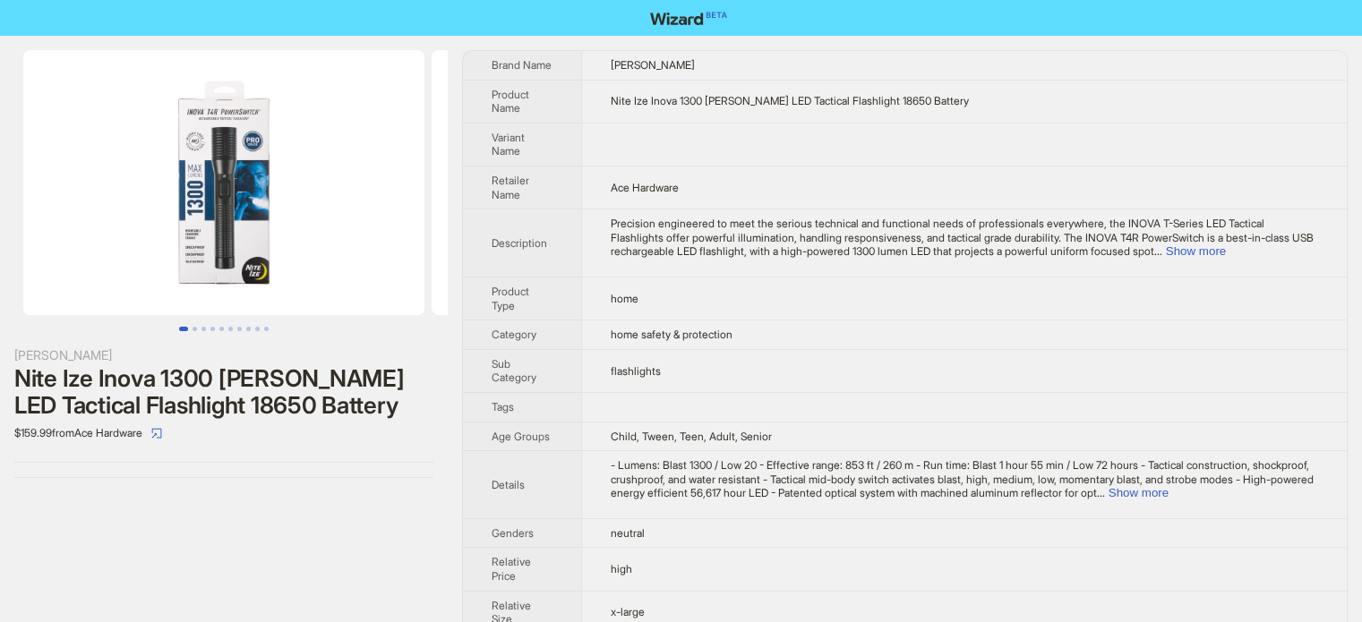
scroll to position [840, 0]
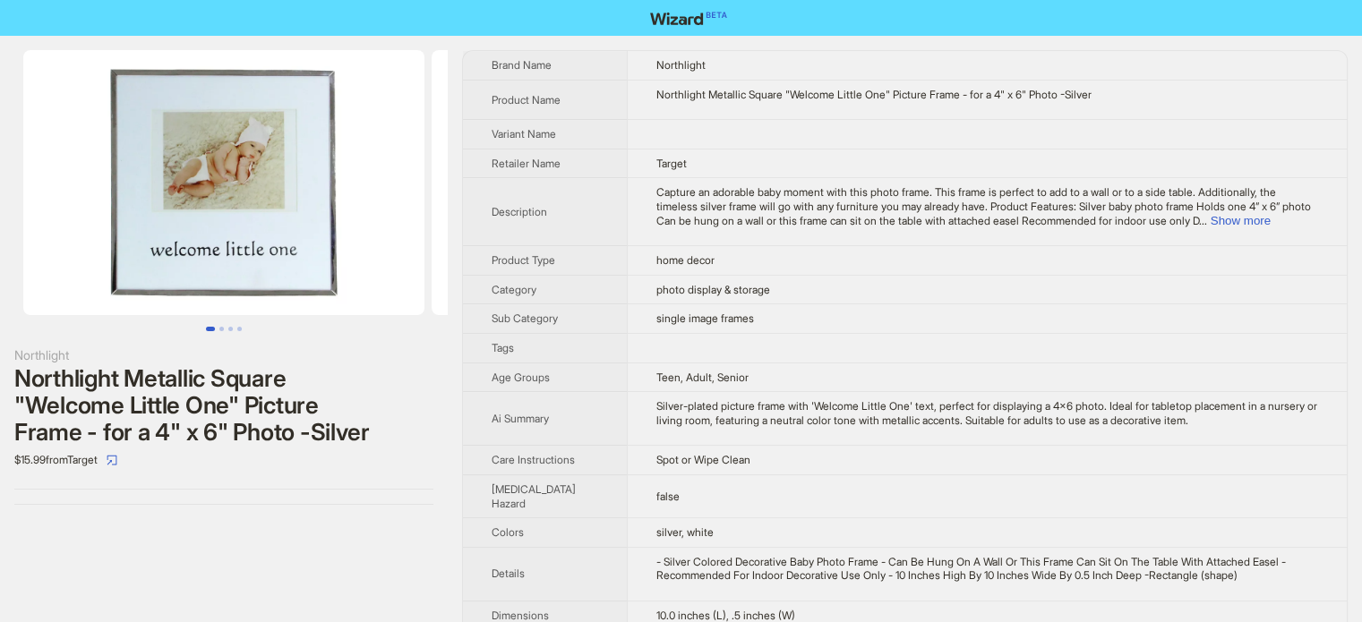
scroll to position [840, 0]
click at [1268, 218] on button "Show more" at bounding box center [1241, 220] width 60 height 13
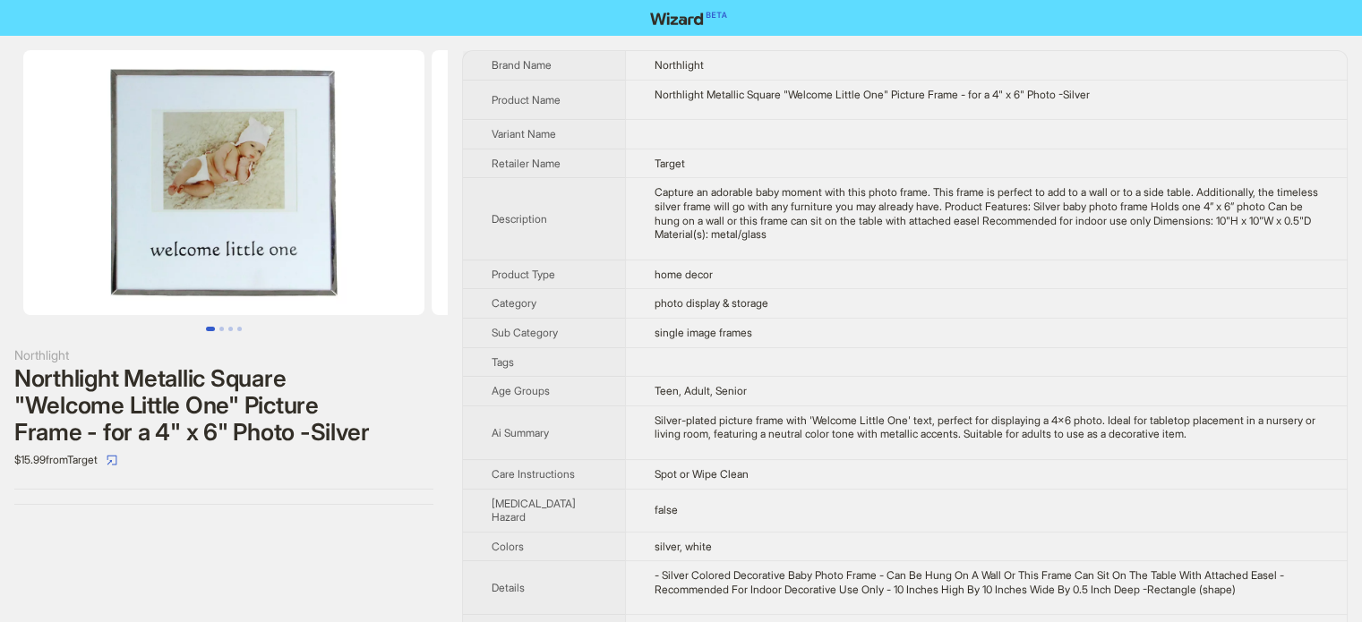
click at [520, 170] on th "Retailer Name" at bounding box center [544, 164] width 162 height 30
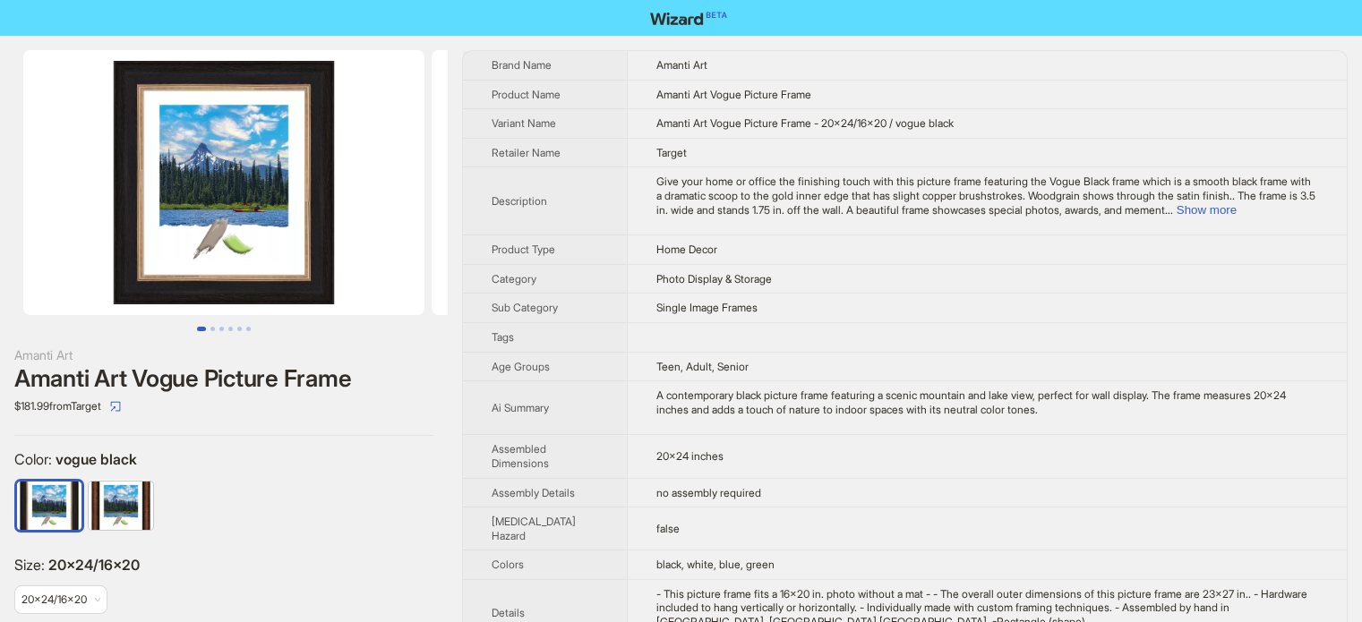
scroll to position [840, 0]
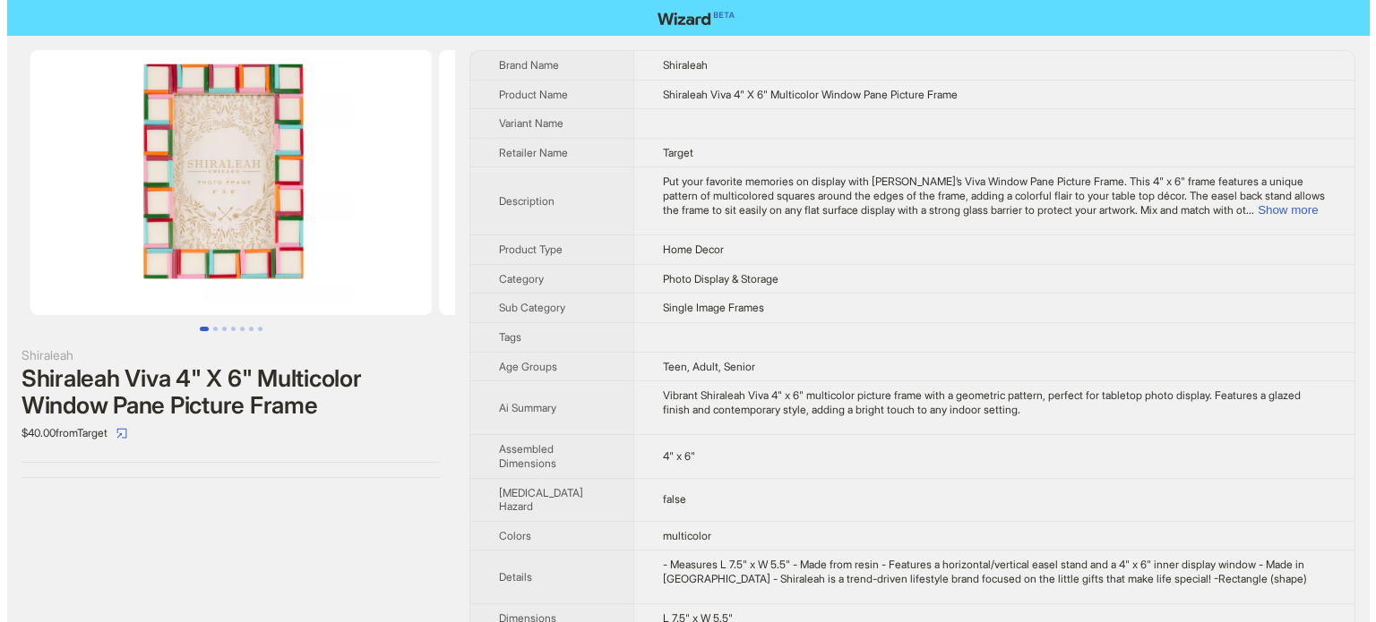
scroll to position [840, 0]
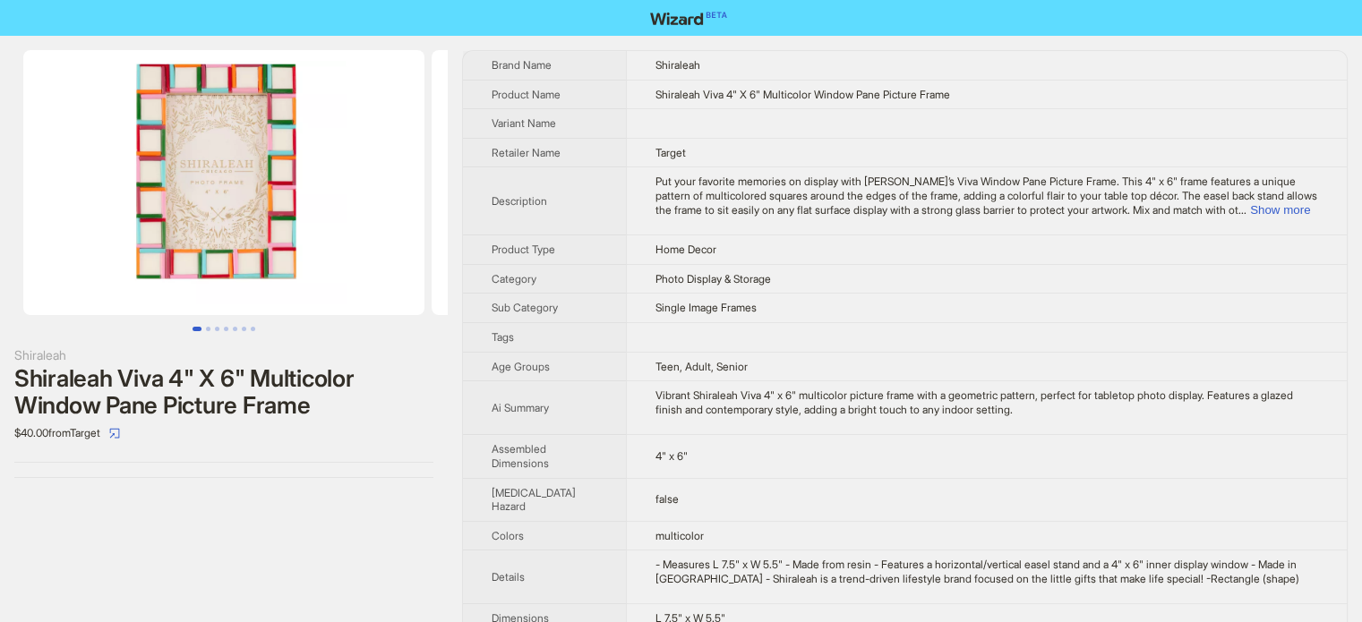
click at [227, 161] on img at bounding box center [223, 182] width 401 height 265
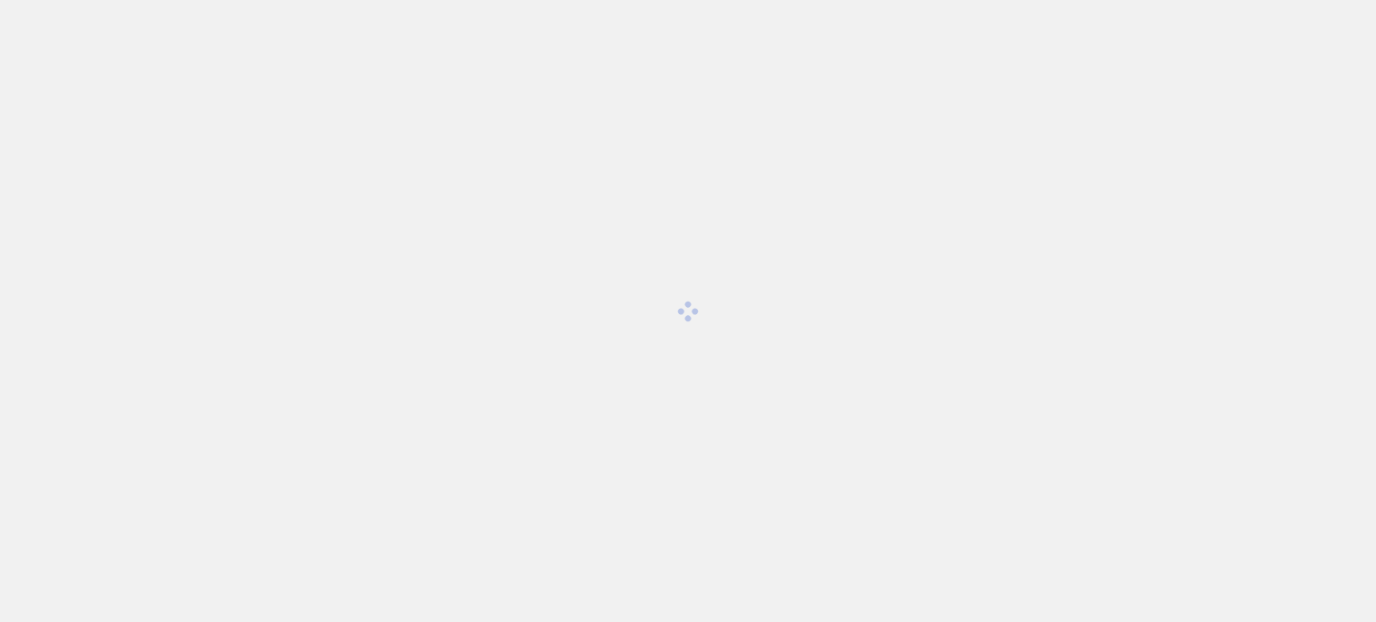
scroll to position [840, 0]
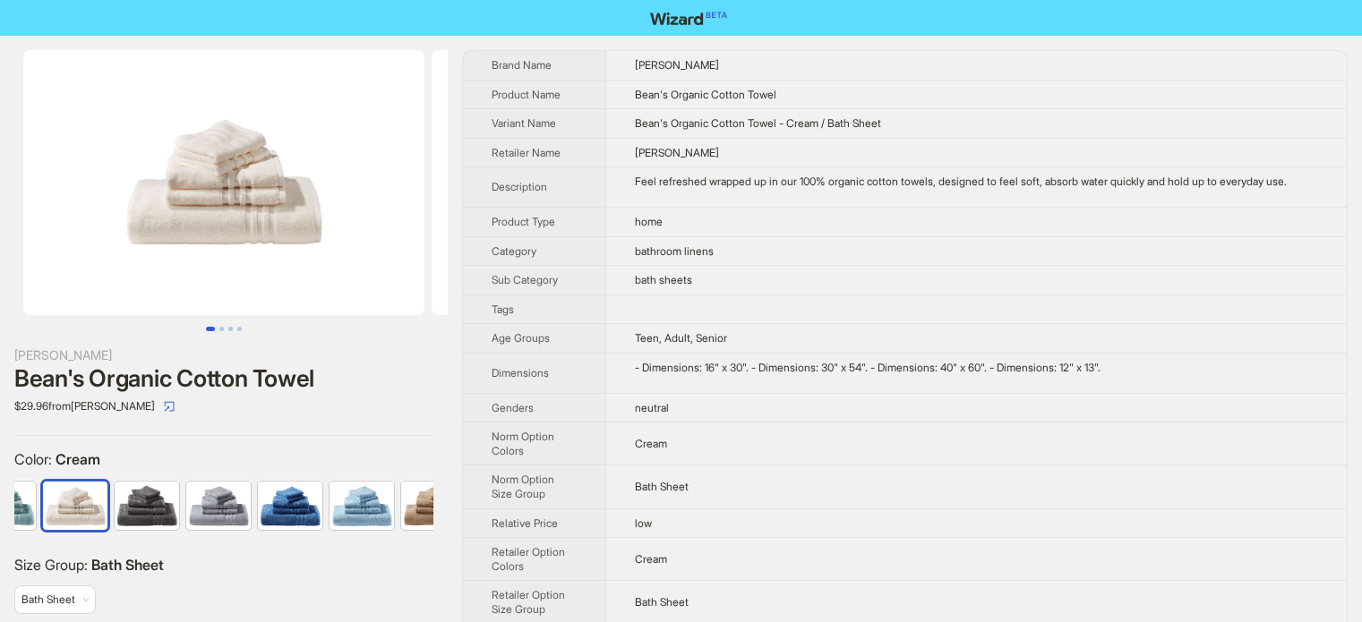
scroll to position [840, 0]
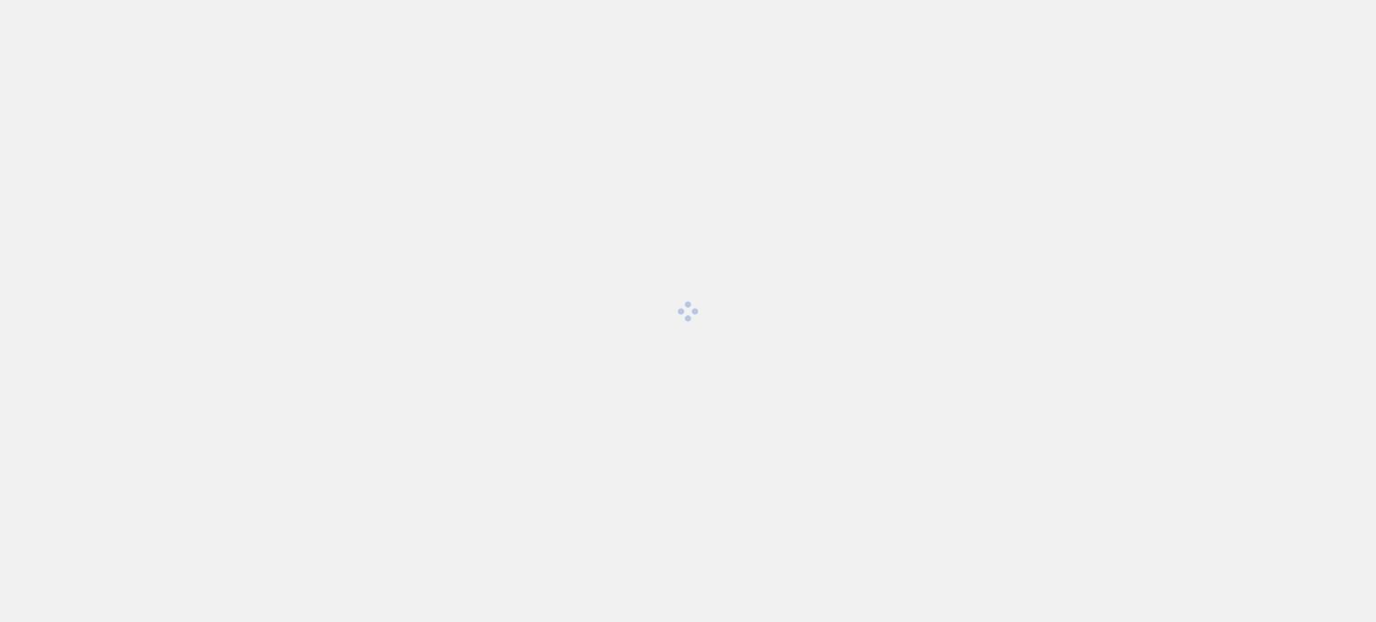
scroll to position [840, 0]
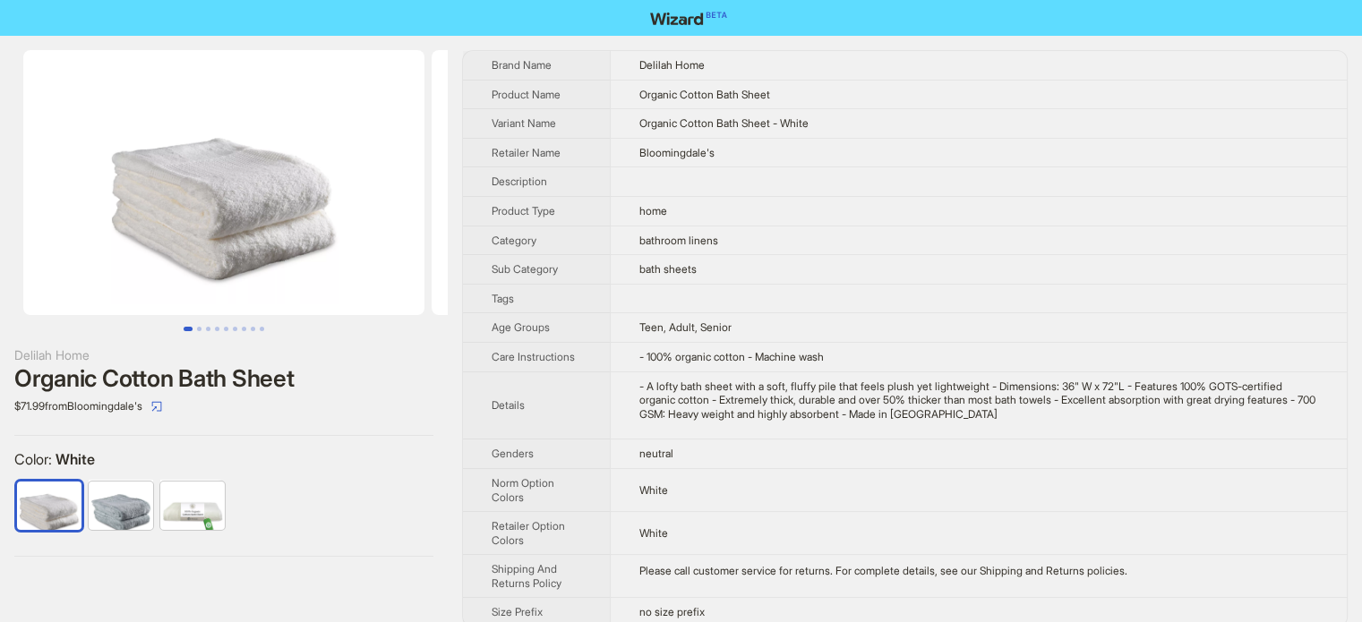
scroll to position [840, 0]
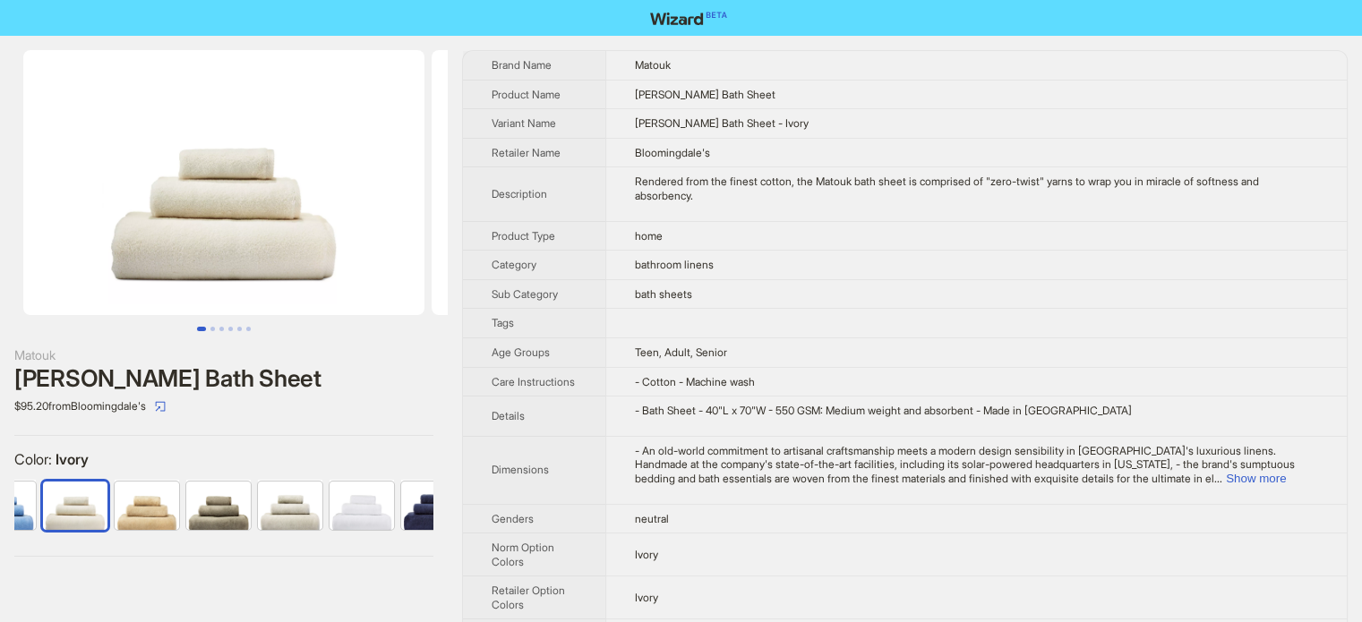
scroll to position [840, 0]
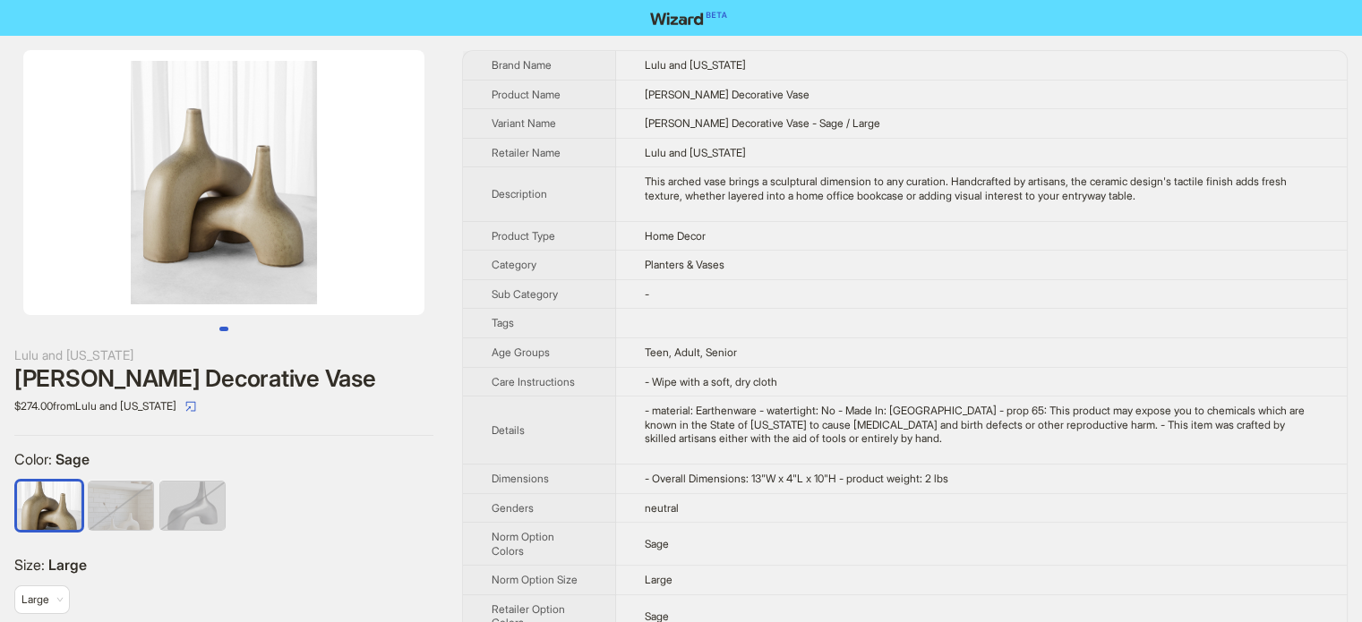
scroll to position [840, 0]
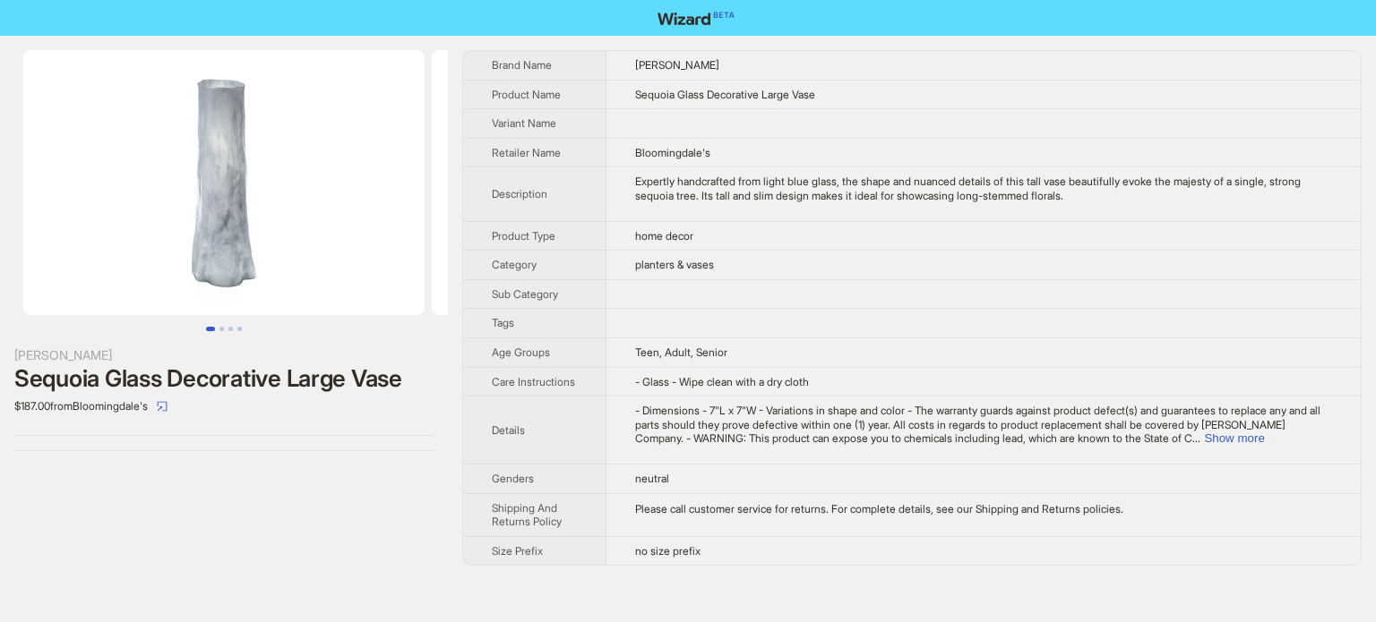
scroll to position [840, 0]
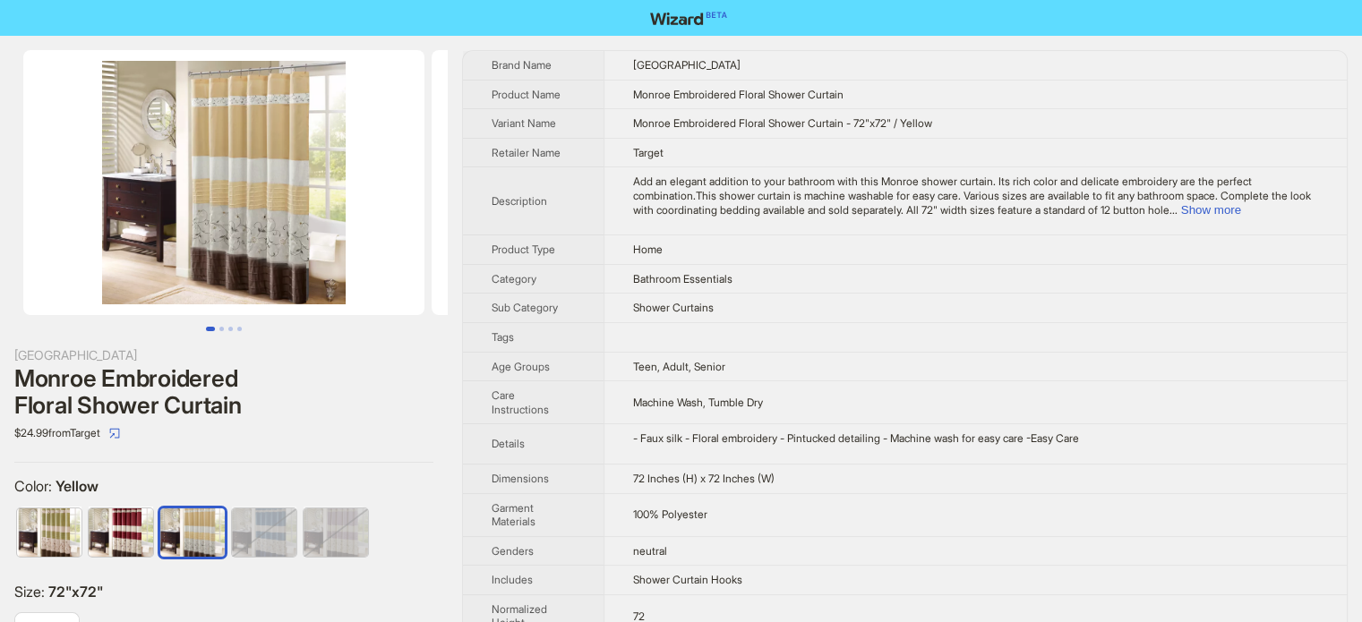
scroll to position [840, 0]
drag, startPoint x: 817, startPoint y: 95, endPoint x: 856, endPoint y: 93, distance: 39.4
type textarea "*******"
click at [856, 93] on td "Monroe Embroidered Floral Shower Curtain" at bounding box center [975, 95] width 743 height 30
copy span "Curtain"
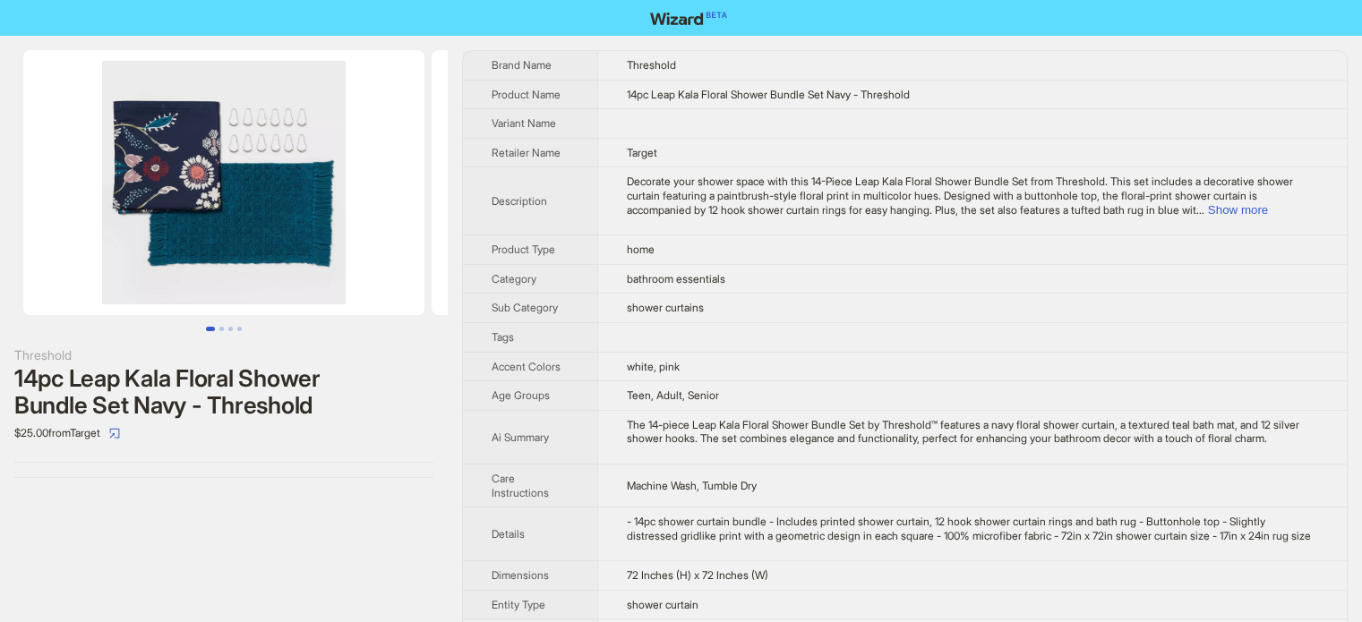
scroll to position [840, 0]
click at [219, 331] on button "Go to slide 2" at bounding box center [221, 329] width 4 height 4
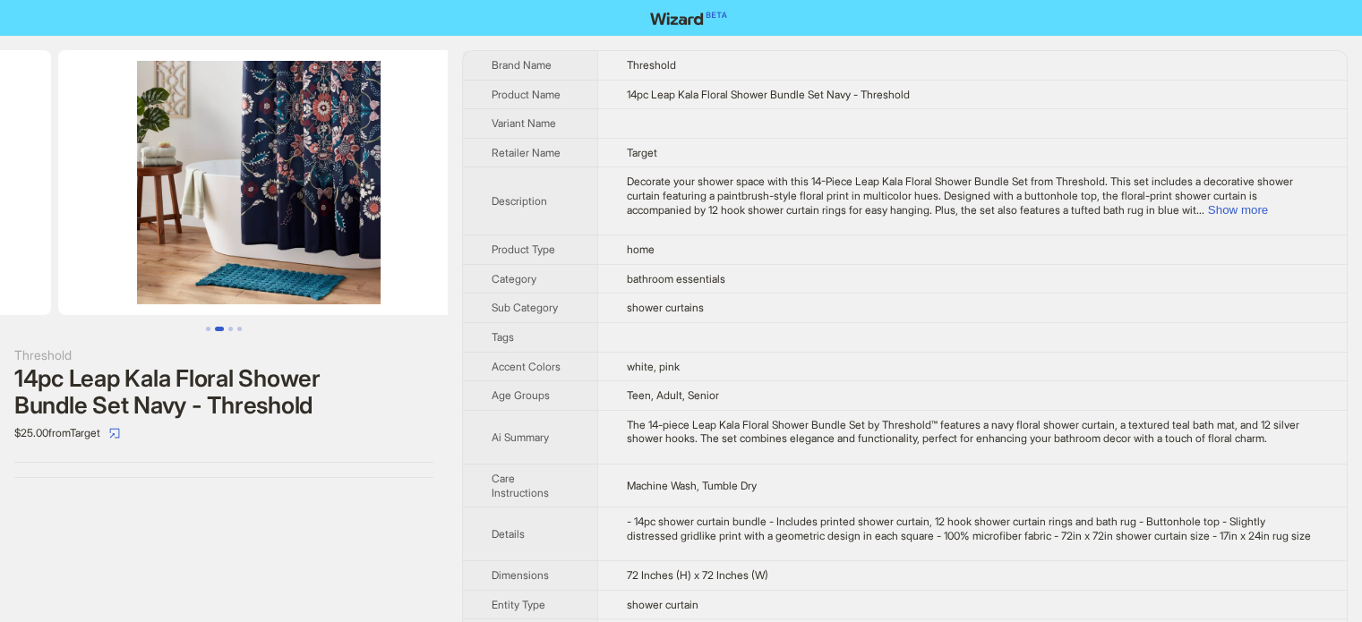
scroll to position [0, 408]
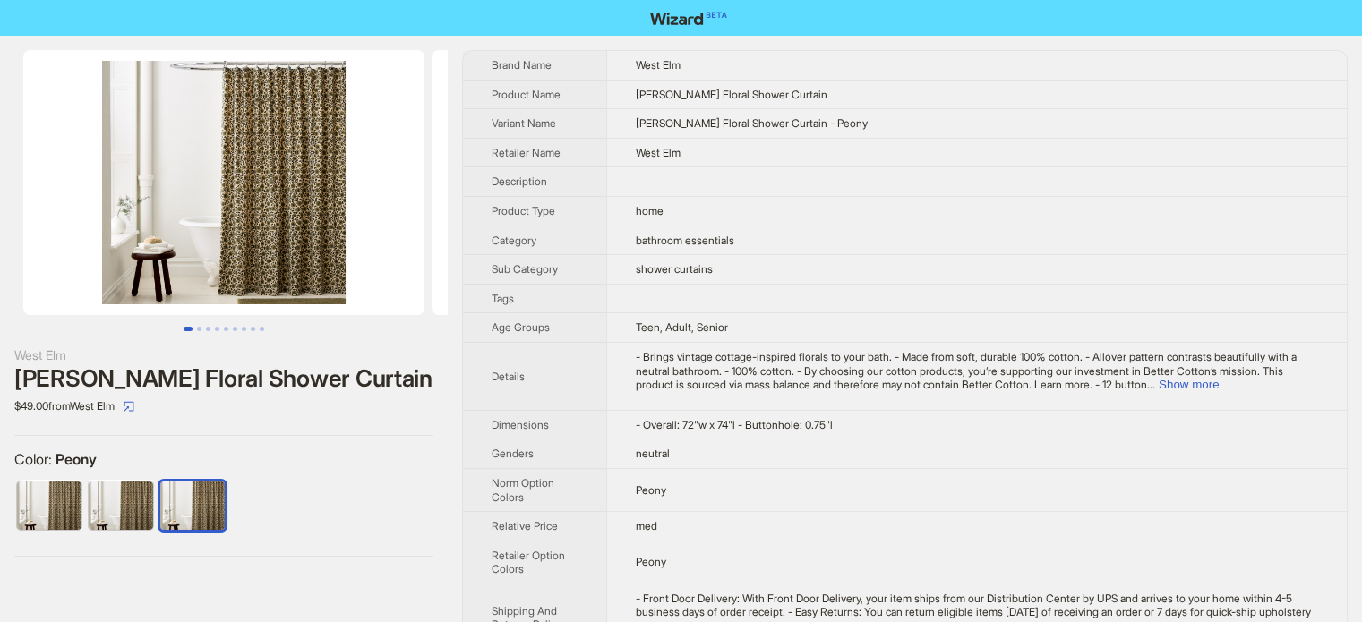
scroll to position [840, 0]
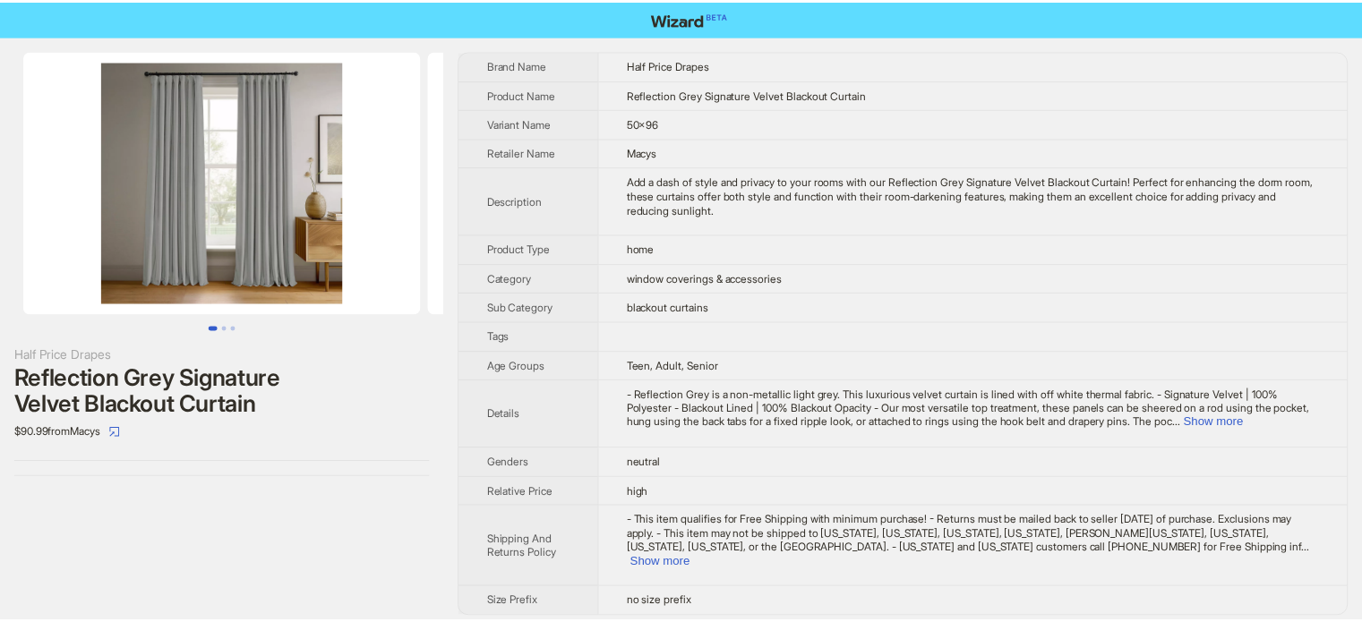
scroll to position [840, 0]
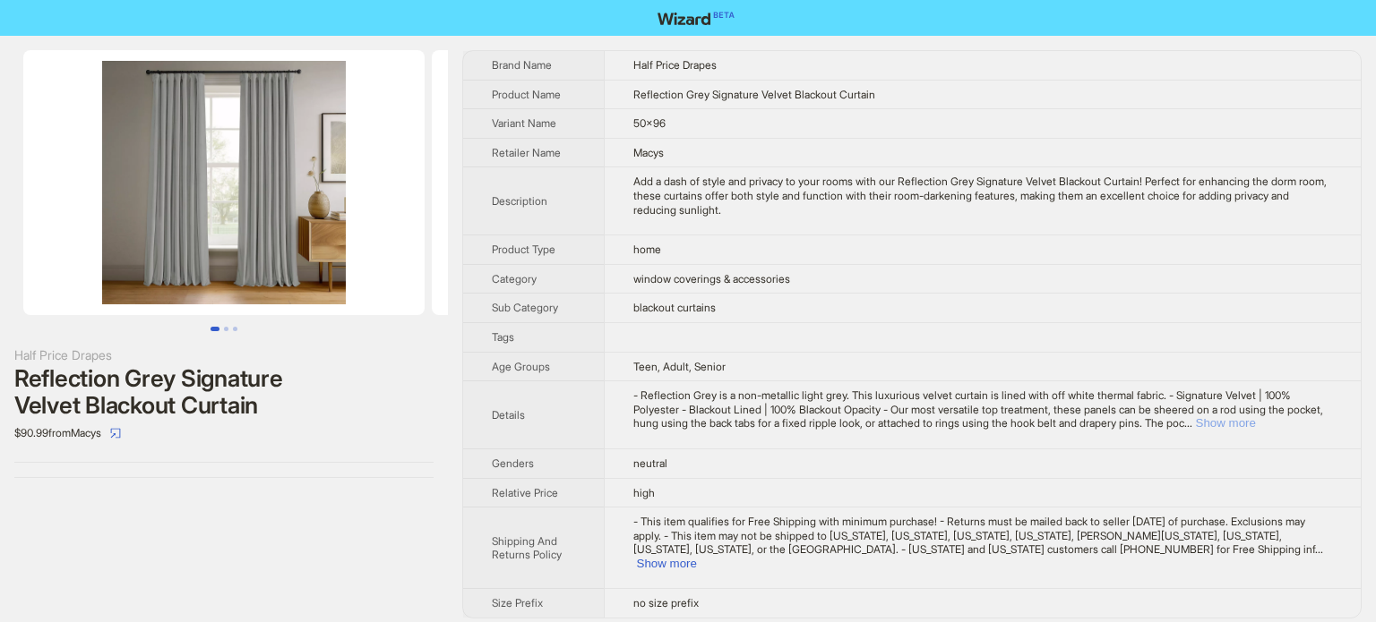
click at [1256, 417] on button "Show more" at bounding box center [1226, 422] width 60 height 13
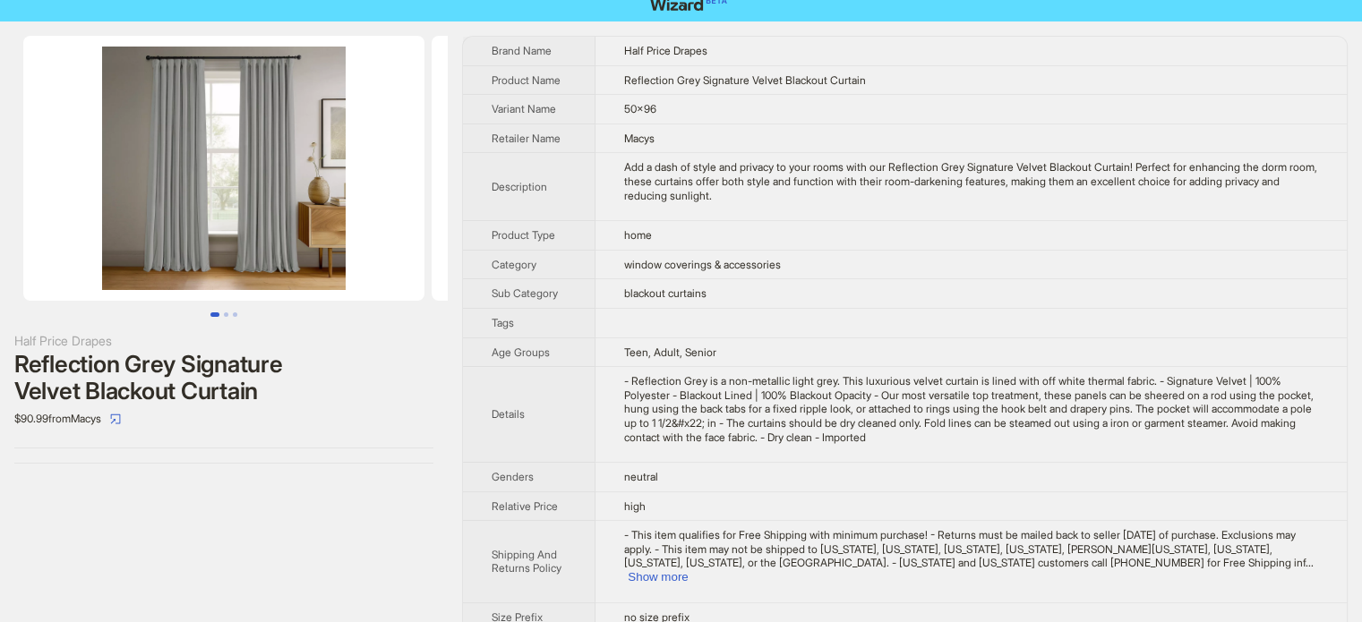
scroll to position [21, 0]
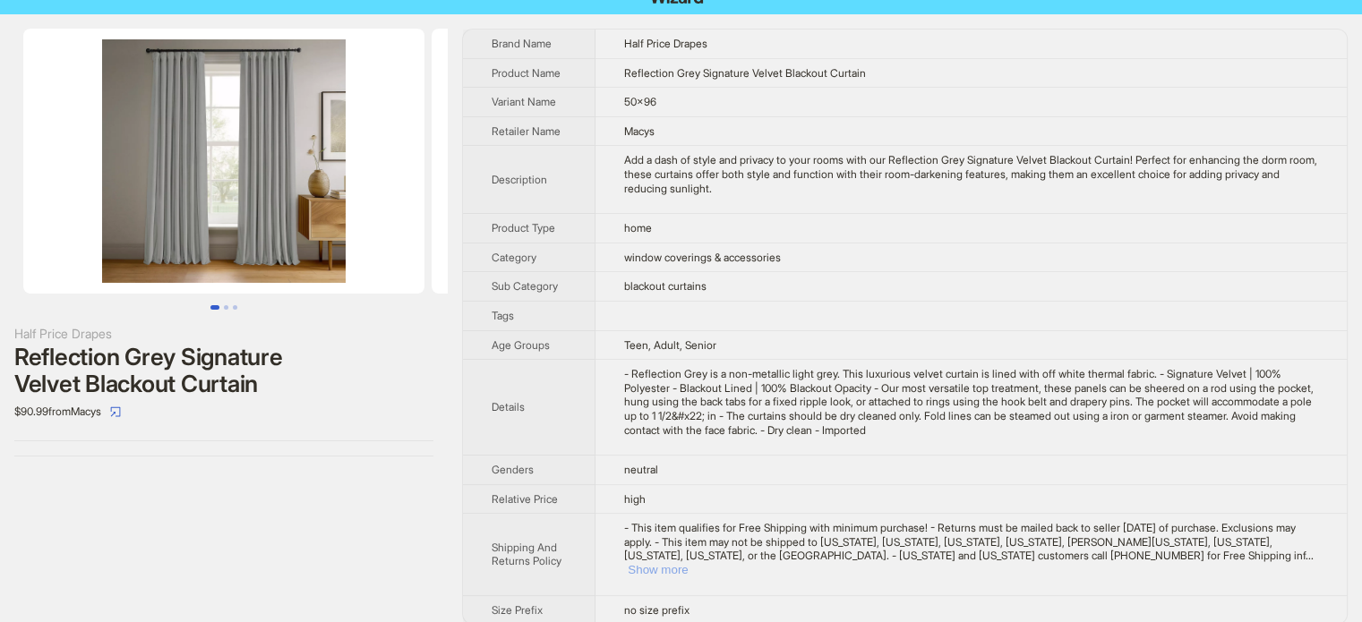
click at [688, 563] on button "Show more" at bounding box center [658, 569] width 60 height 13
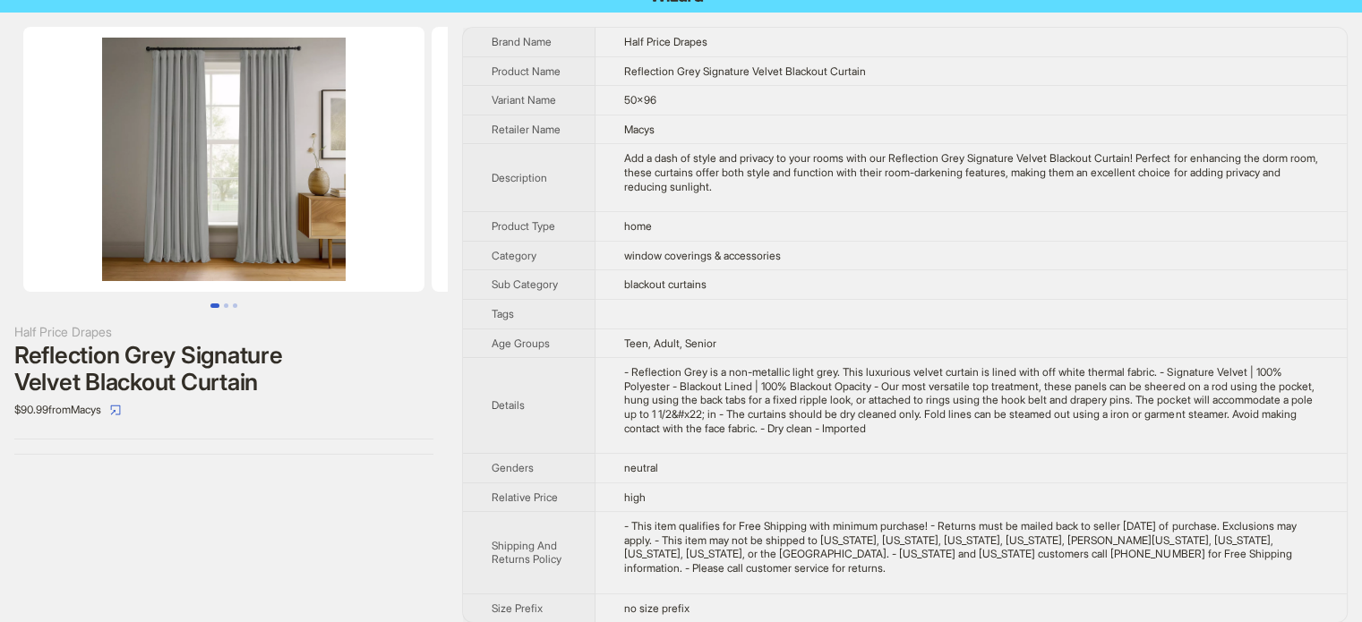
scroll to position [36, 0]
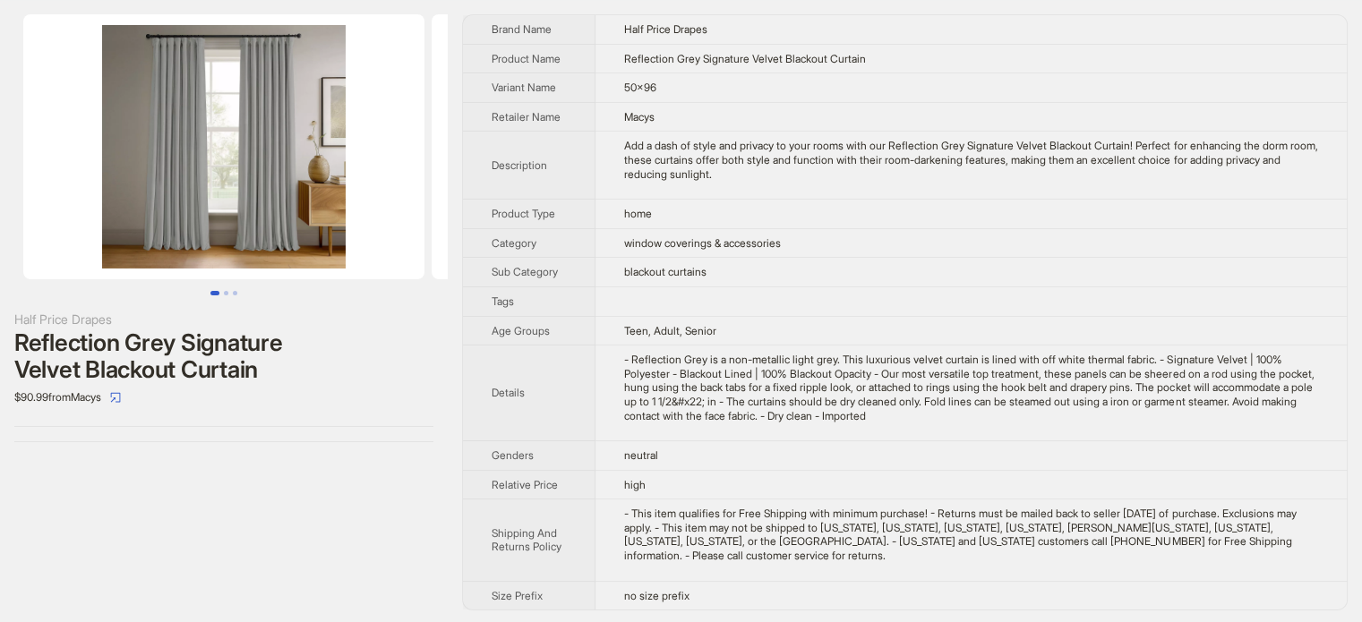
click at [684, 395] on div "- Reflection Grey is a non-metallic light grey. This luxurious velvet curtain i…" at bounding box center [971, 388] width 694 height 70
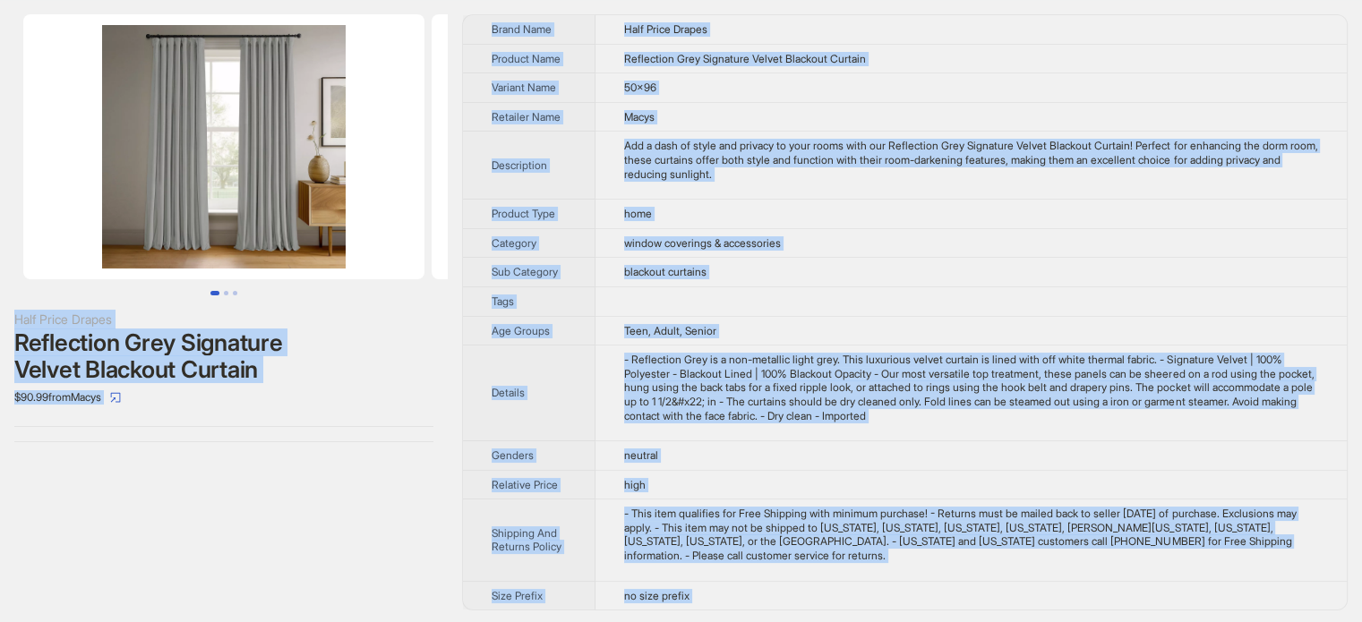
type textarea "**********"
click at [568, 293] on th "Tags" at bounding box center [529, 302] width 133 height 30
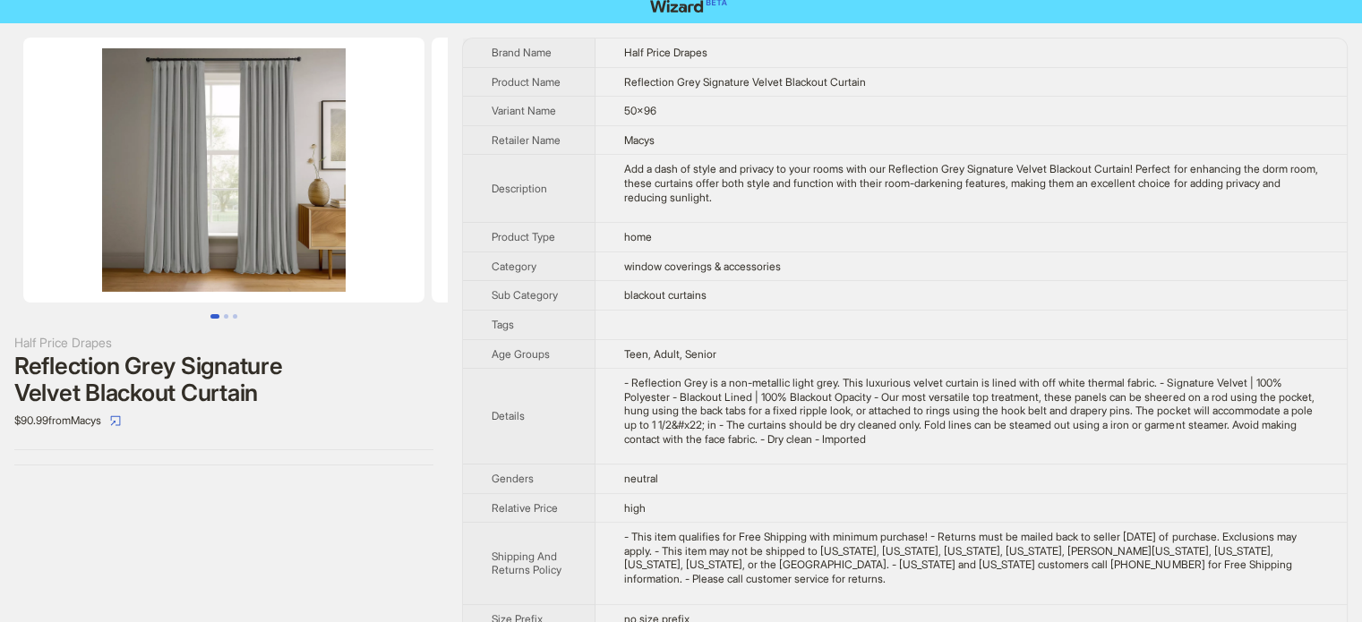
scroll to position [0, 0]
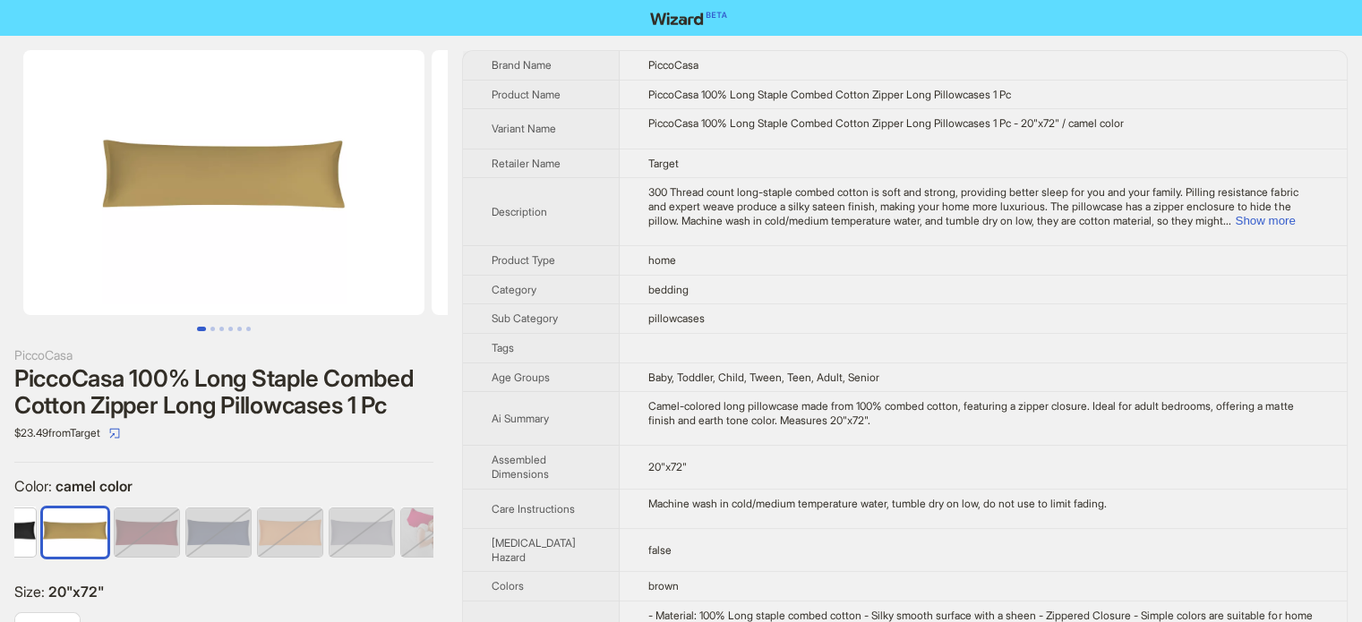
scroll to position [840, 0]
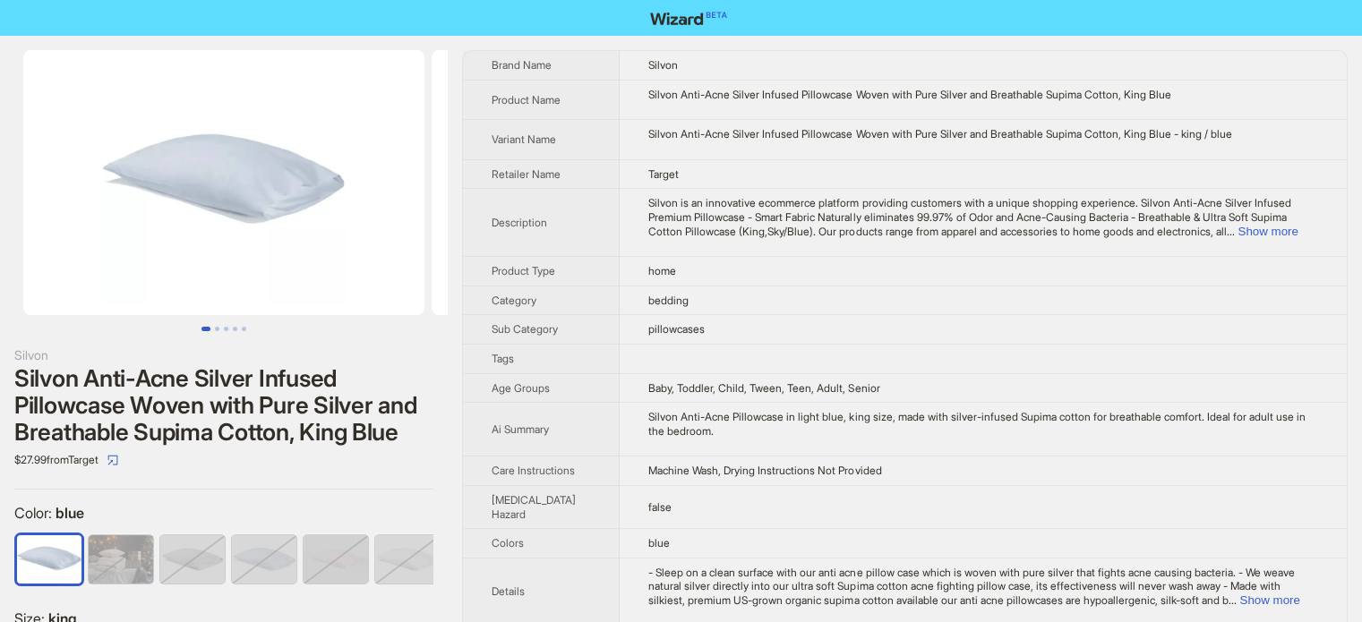
scroll to position [840, 0]
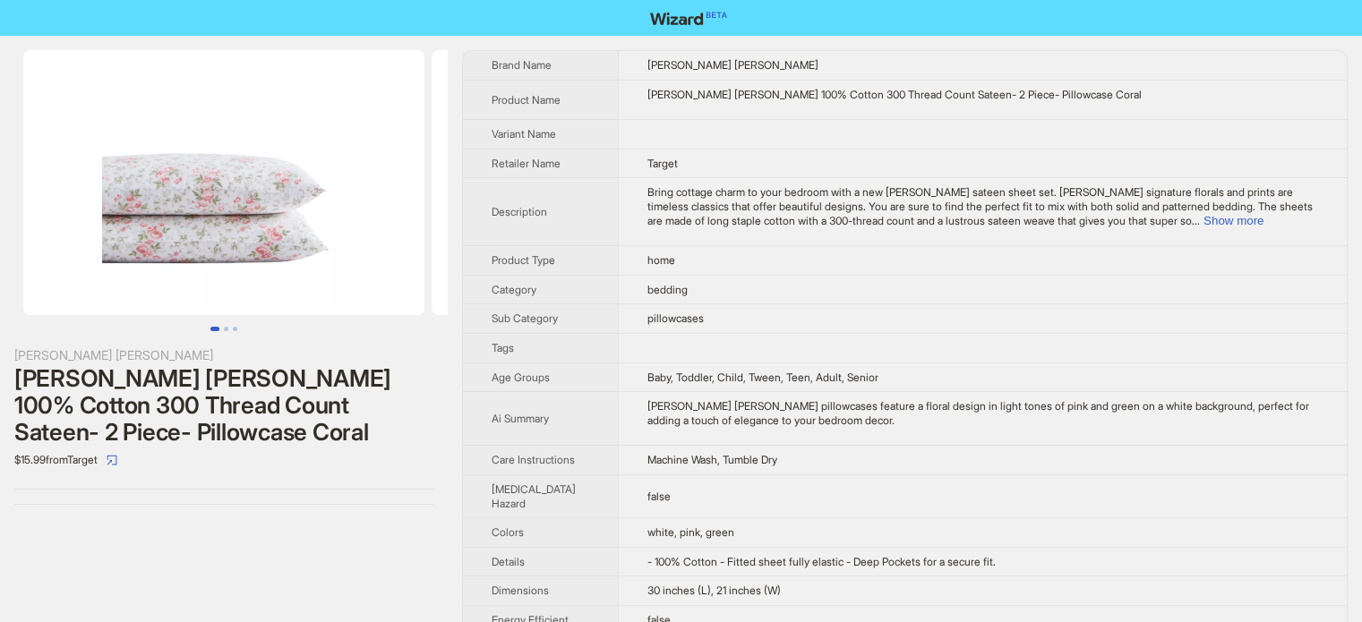
scroll to position [840, 0]
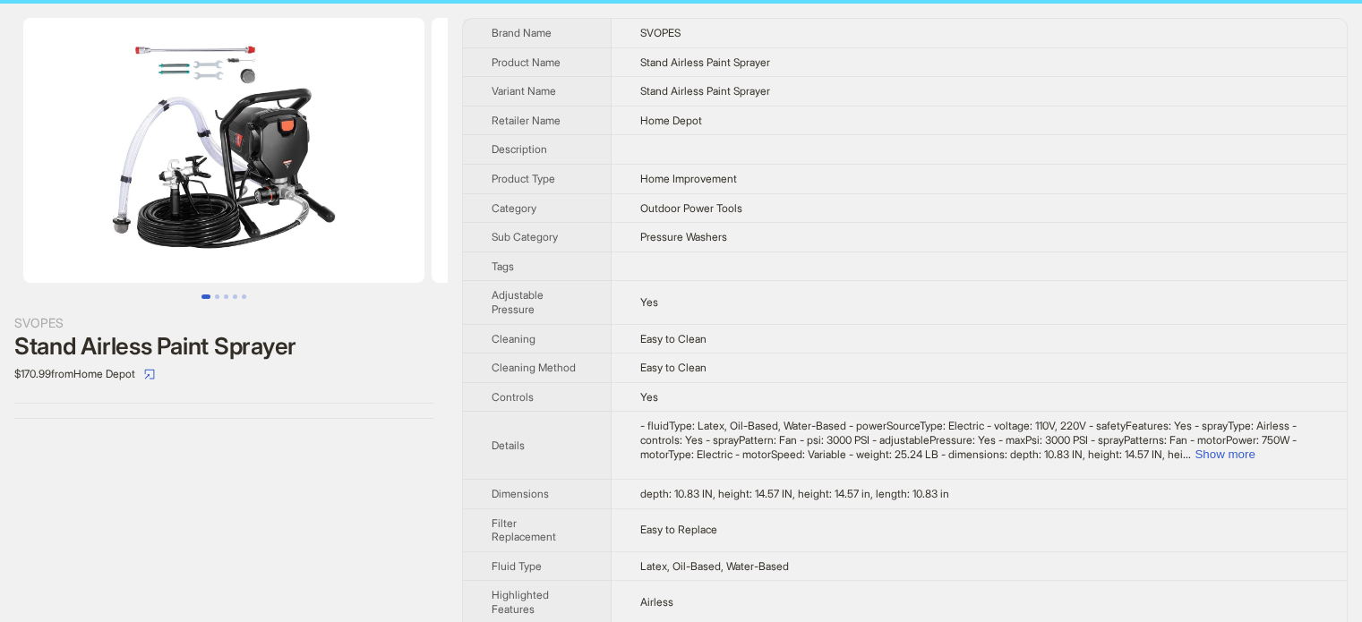
scroll to position [90, 0]
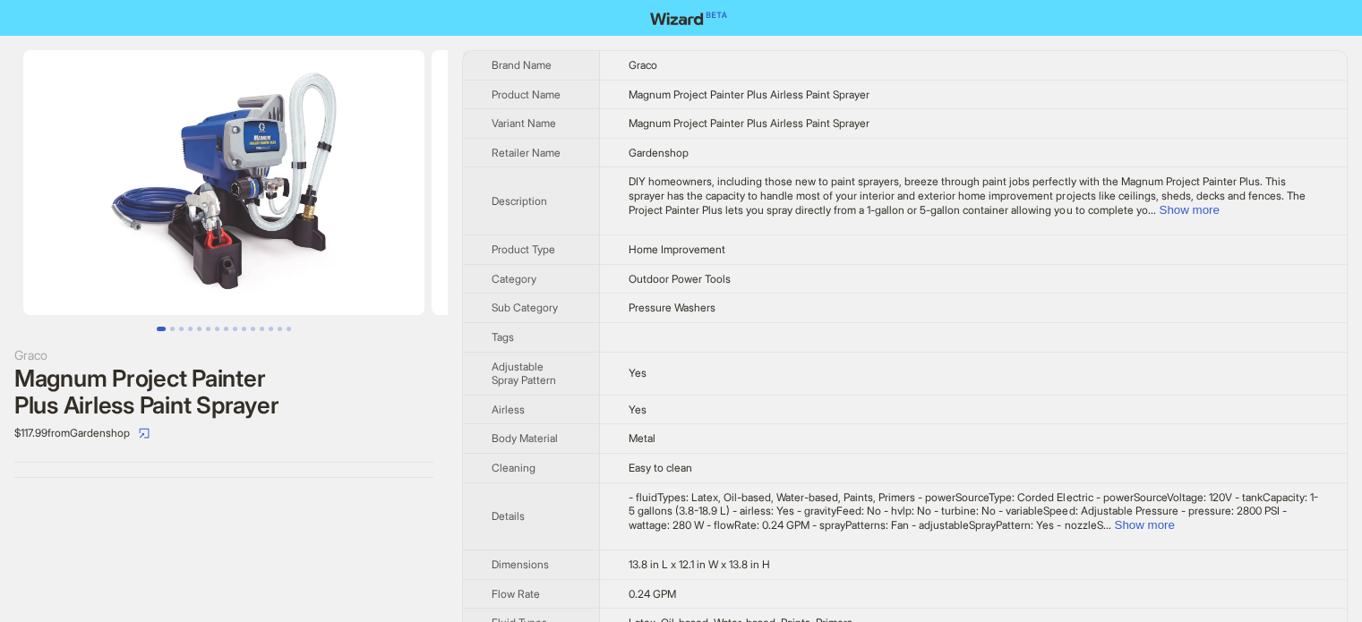
scroll to position [840, 0]
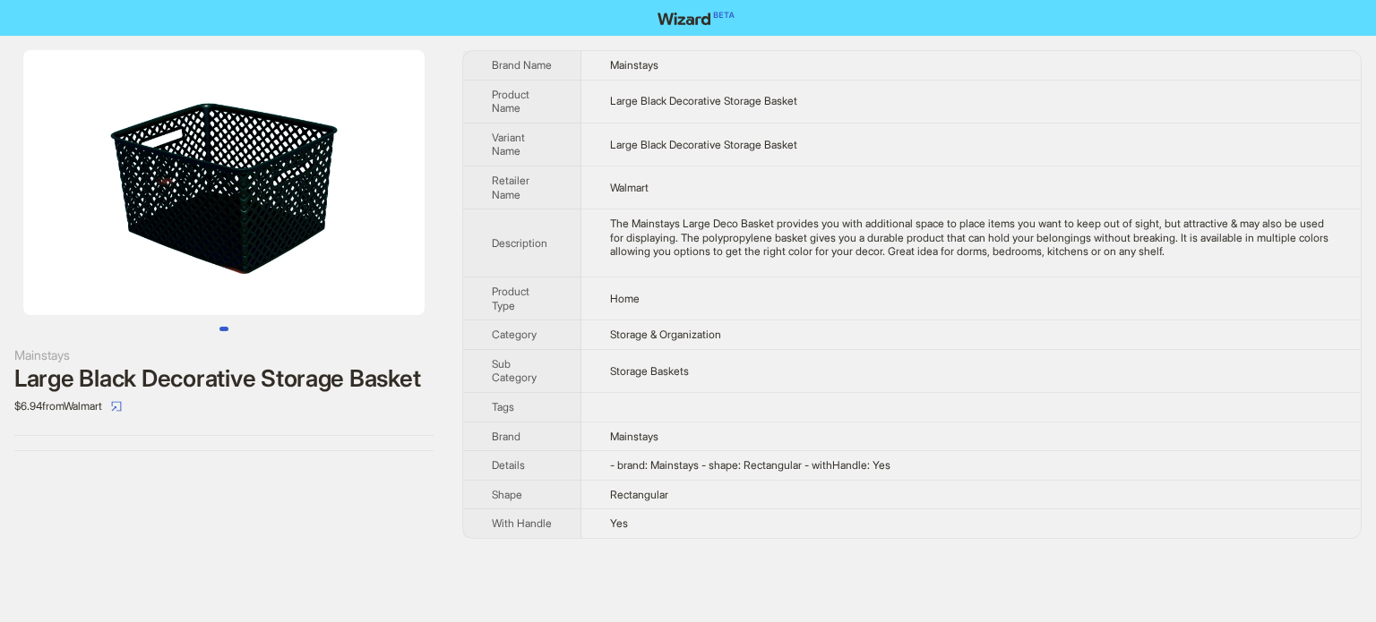
scroll to position [840, 0]
click at [668, 349] on td "Storage Baskets" at bounding box center [970, 370] width 779 height 43
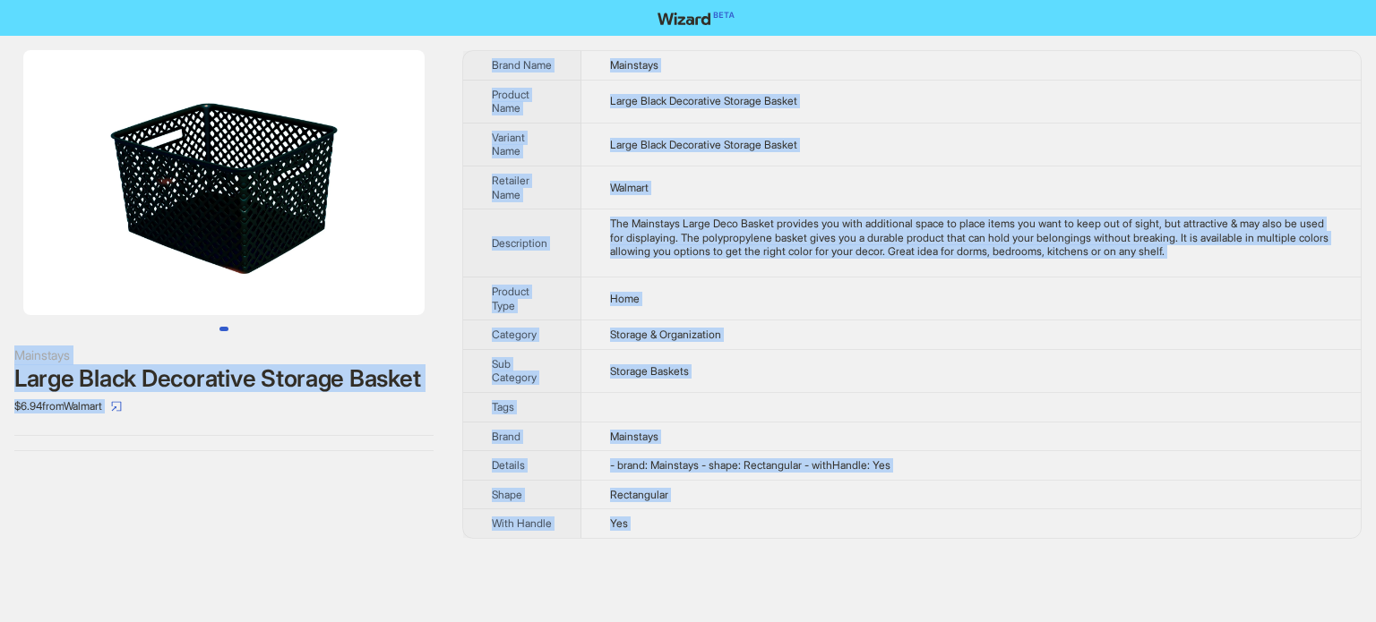
type textarea "**********"
click at [524, 313] on th "Product Type" at bounding box center [522, 298] width 118 height 43
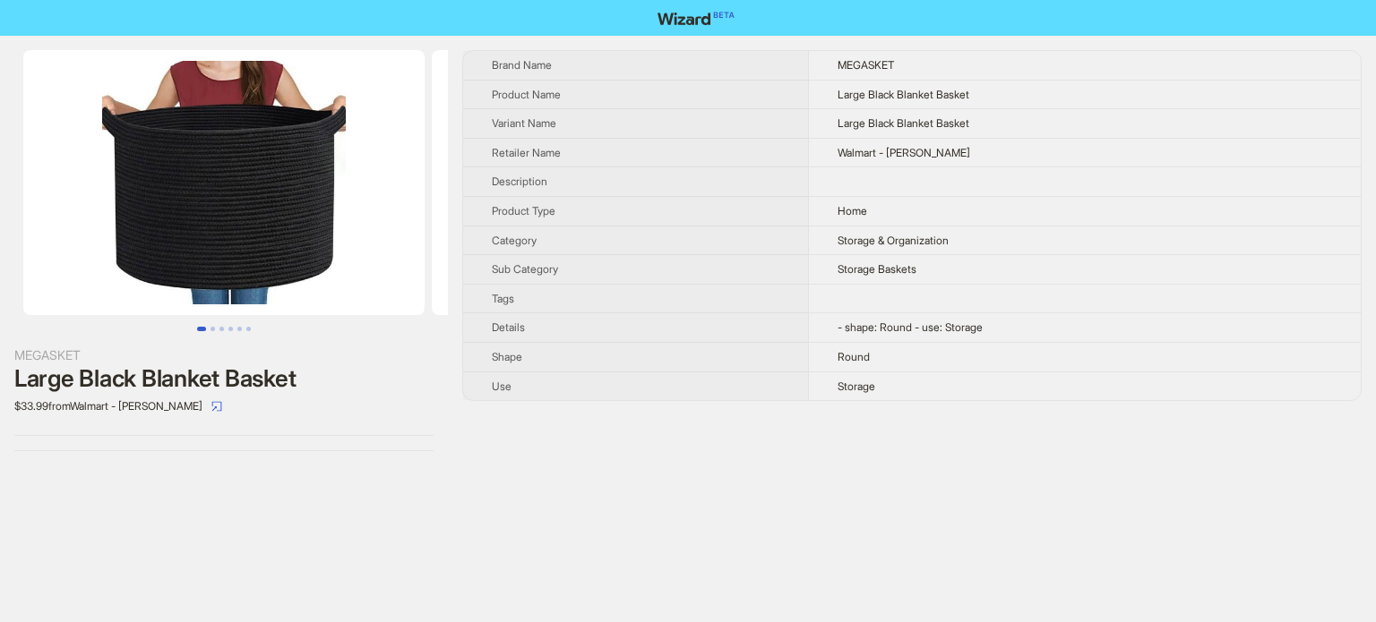
scroll to position [840, 0]
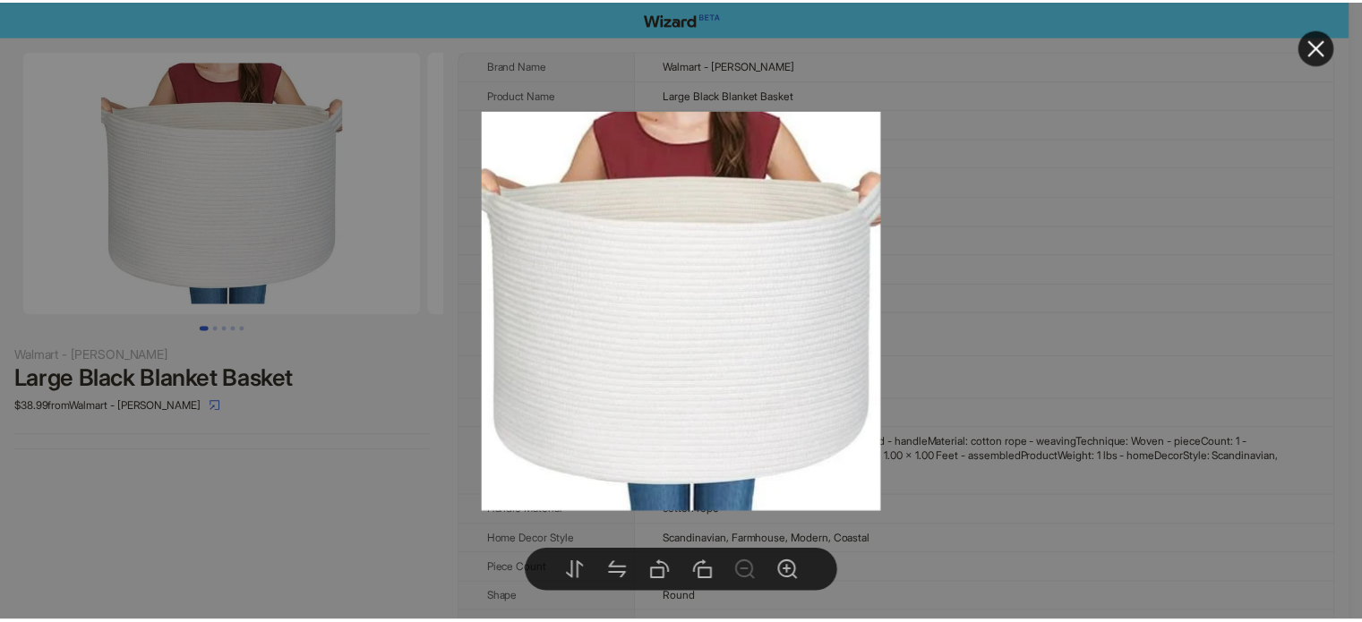
scroll to position [840, 0]
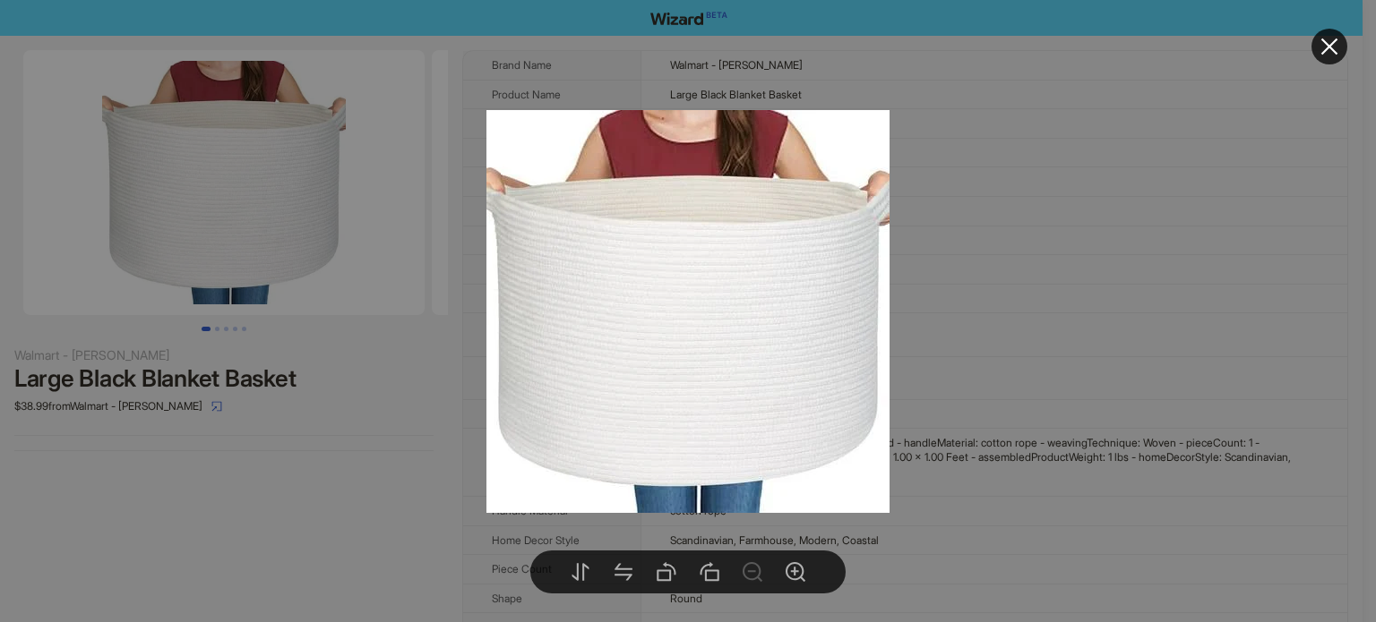
click at [996, 167] on div at bounding box center [688, 311] width 1376 height 622
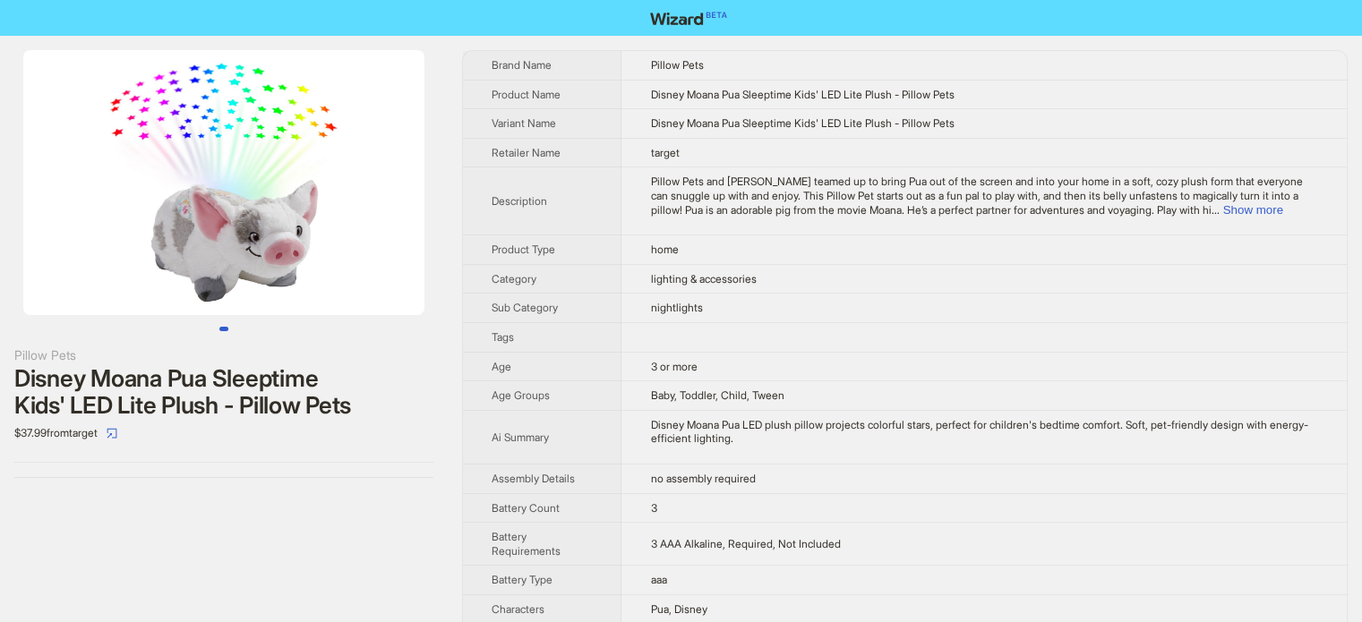
scroll to position [840, 0]
drag, startPoint x: 18, startPoint y: 400, endPoint x: 47, endPoint y: 401, distance: 28.7
type textarea "***"
click at [47, 401] on div "Disney Moana Pua Sleeptime Kids' LED Lite Plush - Pillow Pets" at bounding box center [223, 392] width 419 height 54
copy div "Kid"
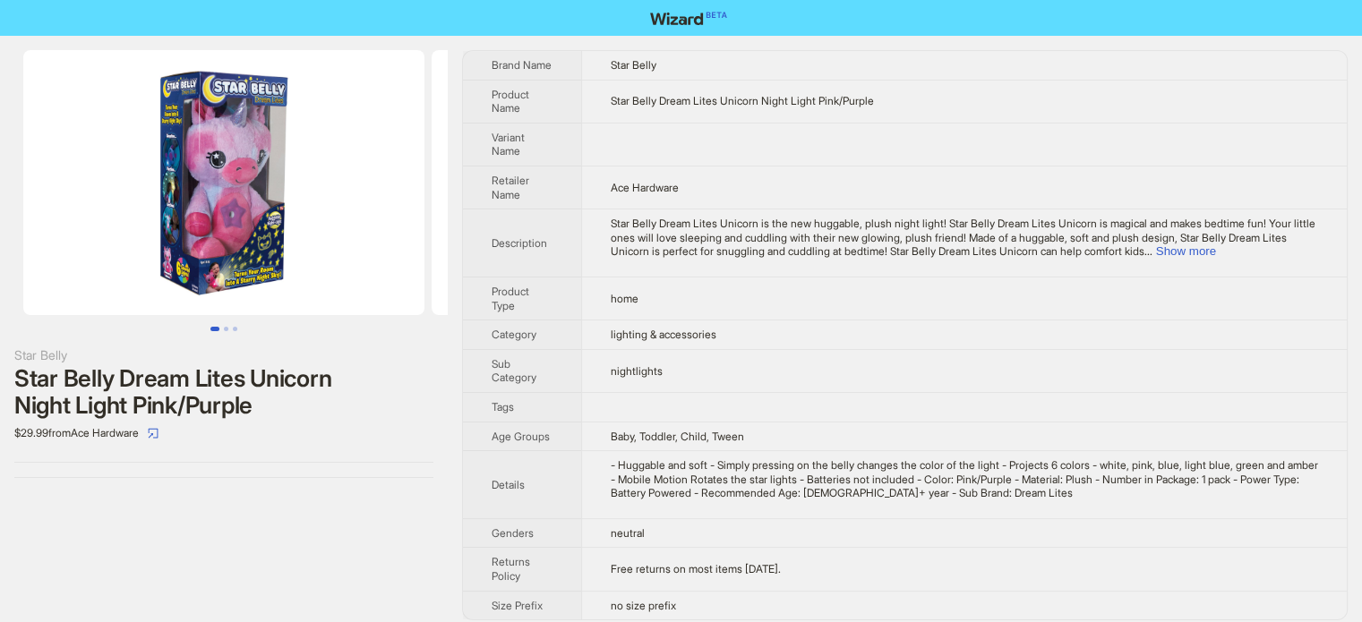
scroll to position [840, 0]
drag, startPoint x: 608, startPoint y: 436, endPoint x: 770, endPoint y: 429, distance: 162.3
type textarea "**********"
click at [770, 429] on td "Baby, Toddler, Child, Tween" at bounding box center [964, 437] width 766 height 30
click at [660, 232] on span "Star Belly Dream Lites Unicorn is the new huggable, plush night light! Star Bel…" at bounding box center [963, 237] width 705 height 41
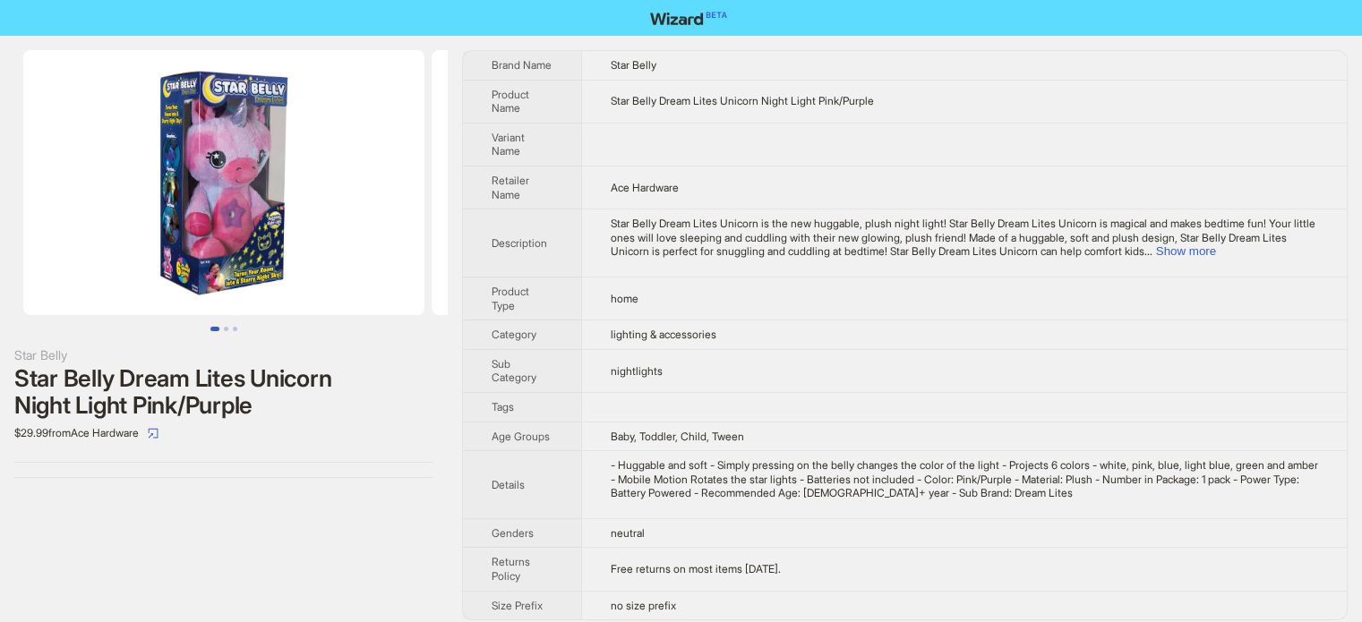
click at [620, 114] on td "Star Belly Dream Lites Unicorn Night Light Pink/Purple" at bounding box center [964, 101] width 766 height 43
click at [1216, 252] on button "Show more" at bounding box center [1186, 251] width 60 height 13
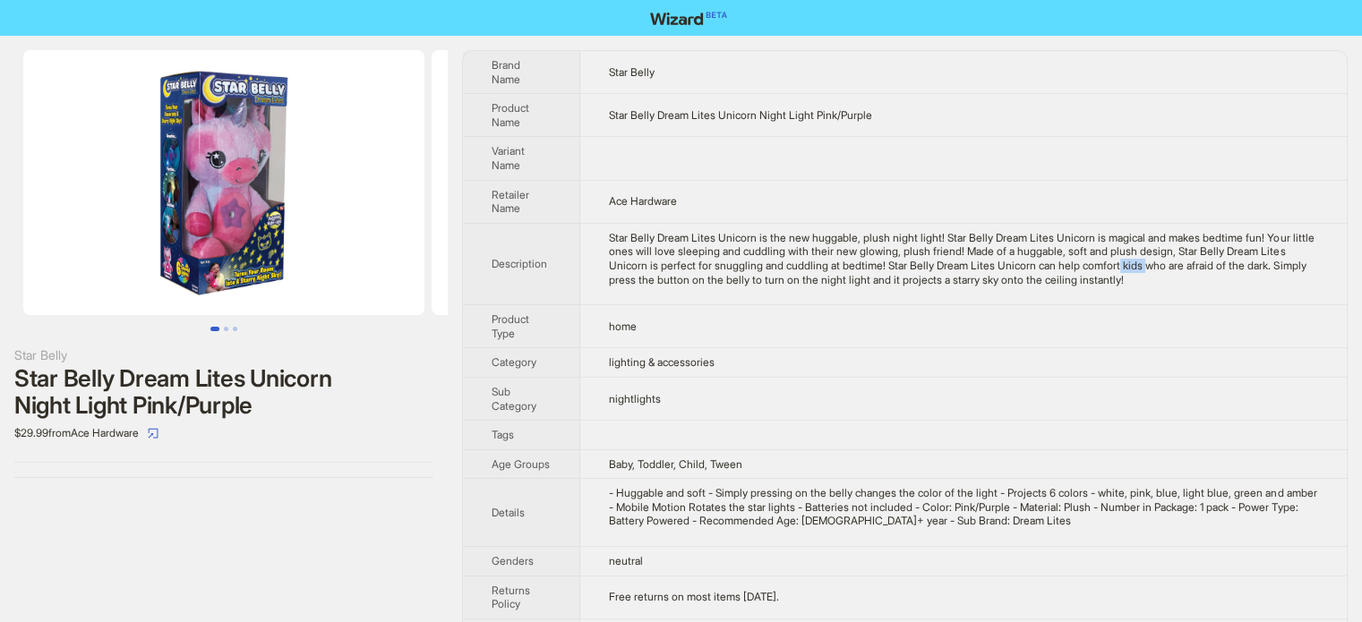
drag, startPoint x: 1213, startPoint y: 264, endPoint x: 1237, endPoint y: 266, distance: 24.2
click at [1237, 266] on div "Star Belly Dream Lites Unicorn is the new huggable, plush night light! Star Bel…" at bounding box center [963, 259] width 709 height 56
click at [936, 319] on td "home" at bounding box center [963, 326] width 767 height 43
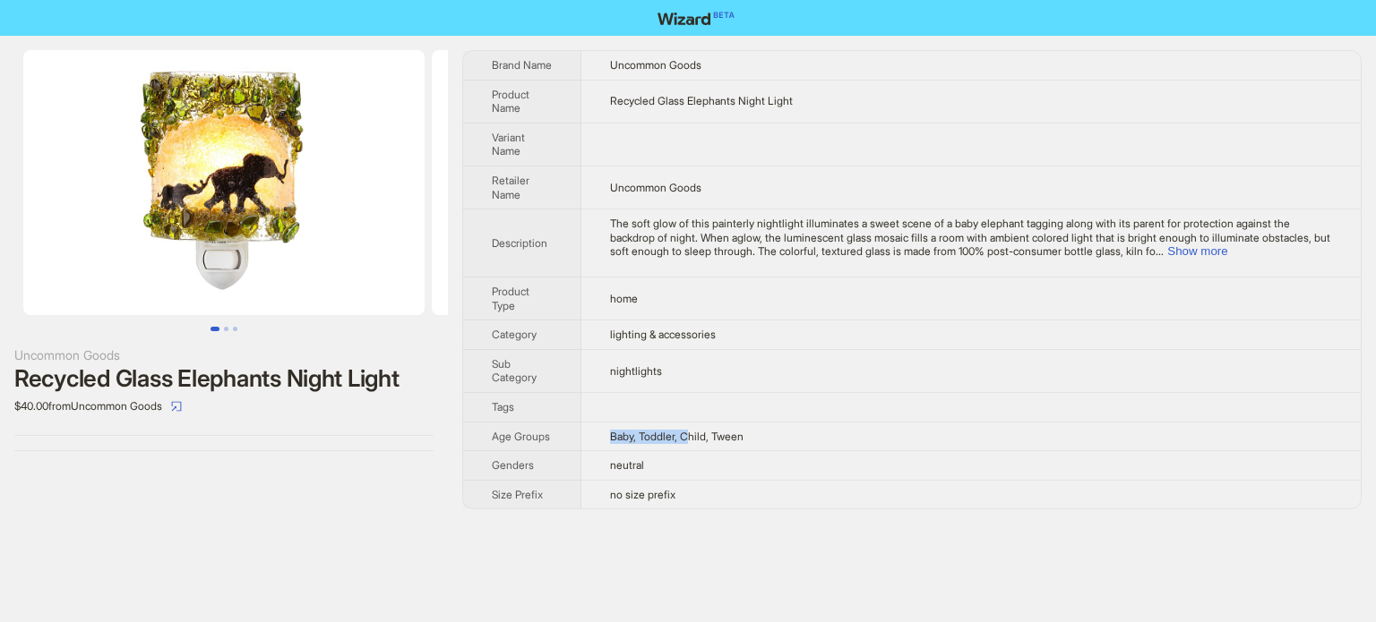
drag, startPoint x: 609, startPoint y: 433, endPoint x: 663, endPoint y: 433, distance: 53.7
click at [760, 435] on td "Baby, Toddler, Child, Tween" at bounding box center [970, 437] width 779 height 30
click at [725, 444] on td "Baby, Toddler, Child, Tween" at bounding box center [970, 437] width 779 height 30
click at [663, 433] on span "Baby, Toddler, Child, Tween" at bounding box center [676, 436] width 133 height 13
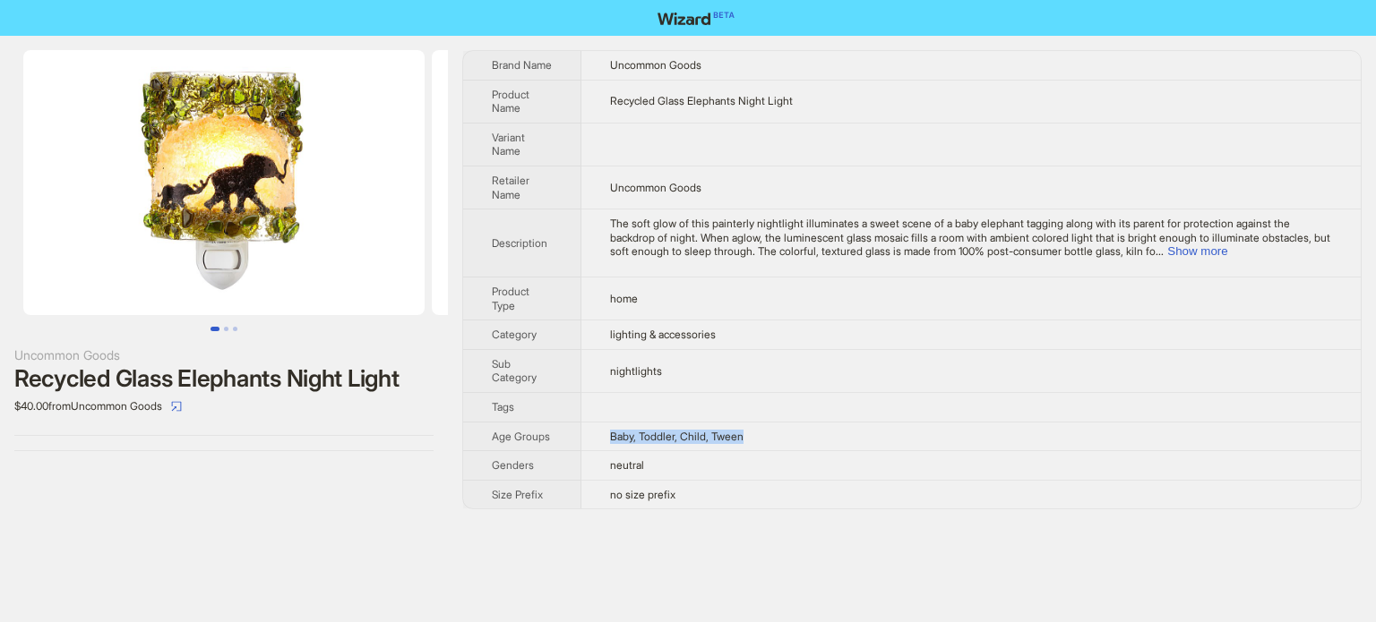
drag, startPoint x: 613, startPoint y: 435, endPoint x: 766, endPoint y: 433, distance: 153.2
type textarea "**********"
click at [766, 433] on td "Baby, Toddler, Child, Tween" at bounding box center [970, 437] width 779 height 30
click at [675, 453] on td "neutral" at bounding box center [970, 466] width 779 height 30
click at [1227, 247] on button "Show more" at bounding box center [1197, 251] width 60 height 13
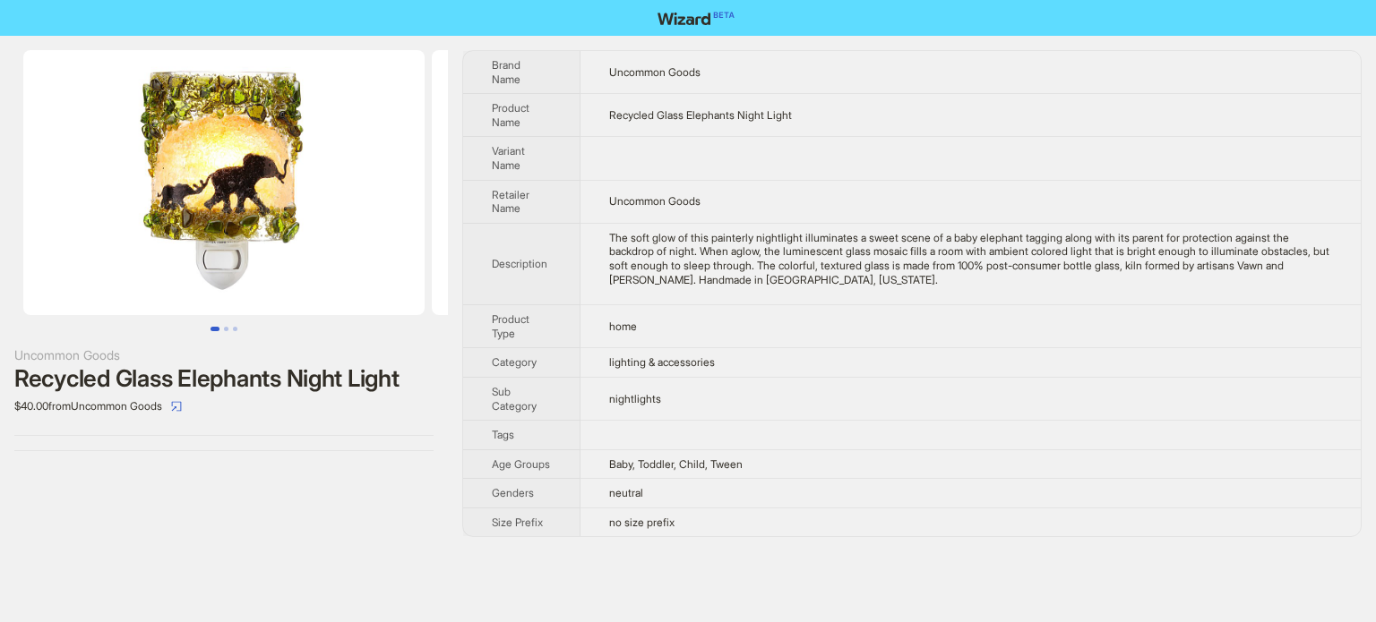
click at [765, 247] on div "The soft glow of this painterly nightlight illuminates a sweet scene of a baby …" at bounding box center [970, 259] width 723 height 56
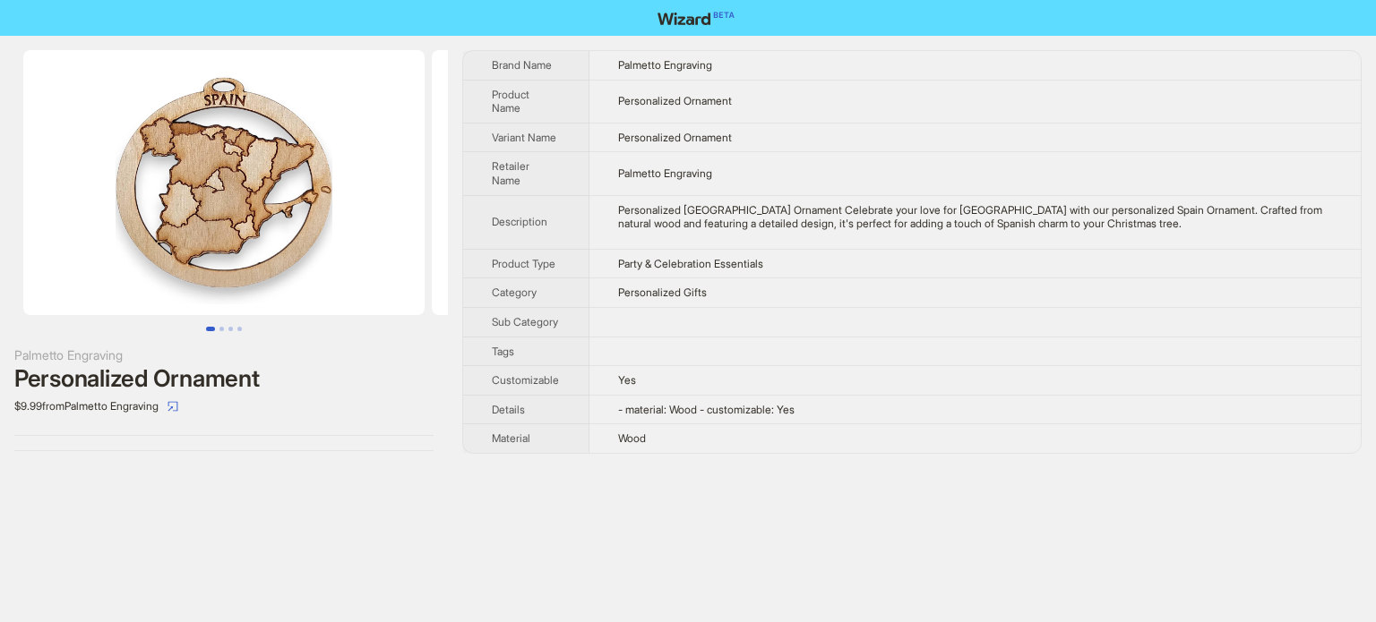
scroll to position [840, 0]
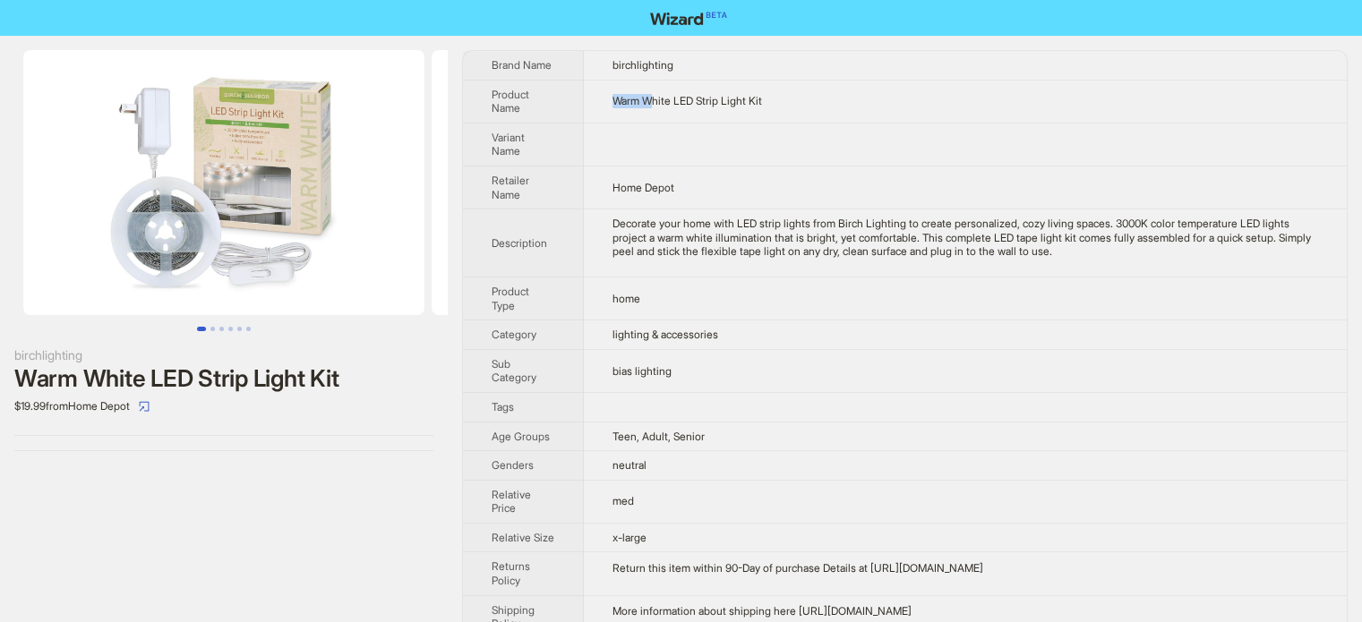
drag, startPoint x: 0, startPoint y: 0, endPoint x: 677, endPoint y: 101, distance: 684.6
click at [677, 102] on span "Warm White LED Strip Light Kit" at bounding box center [688, 100] width 150 height 13
click at [614, 125] on td at bounding box center [965, 144] width 763 height 43
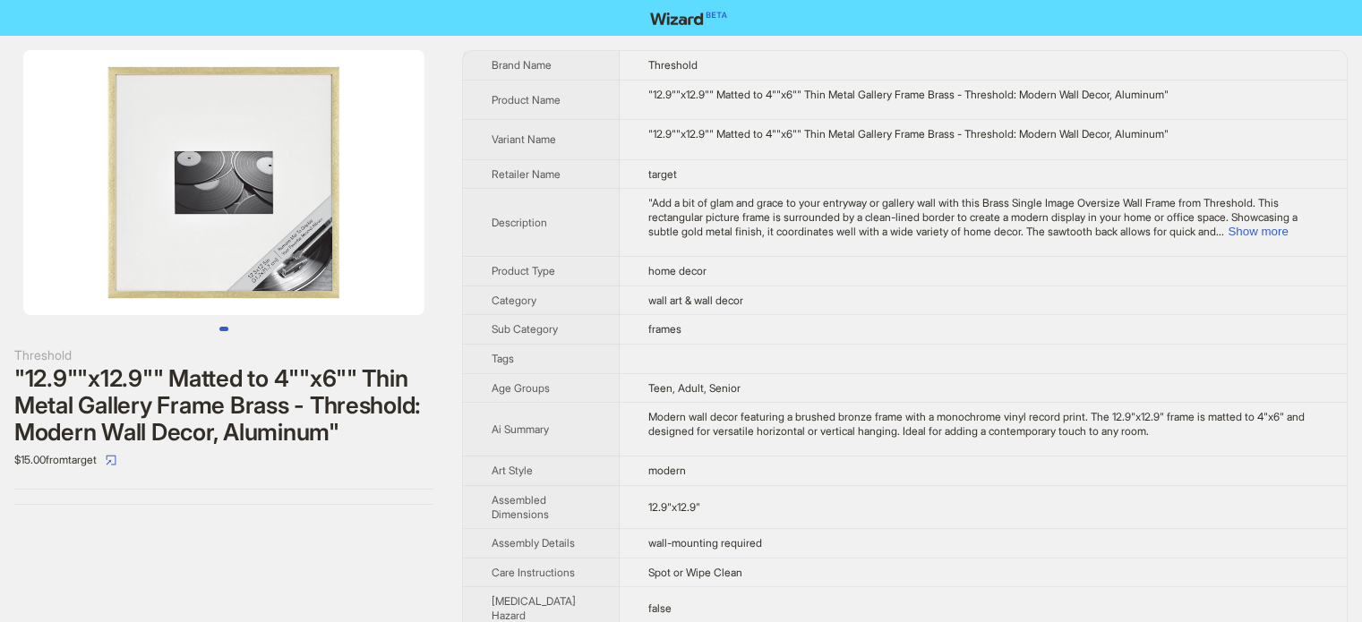
scroll to position [840, 0]
click at [648, 219] on span ""Add a bit of glam and grace to your entryway or gallery wall with this Brass S…" at bounding box center [972, 216] width 649 height 41
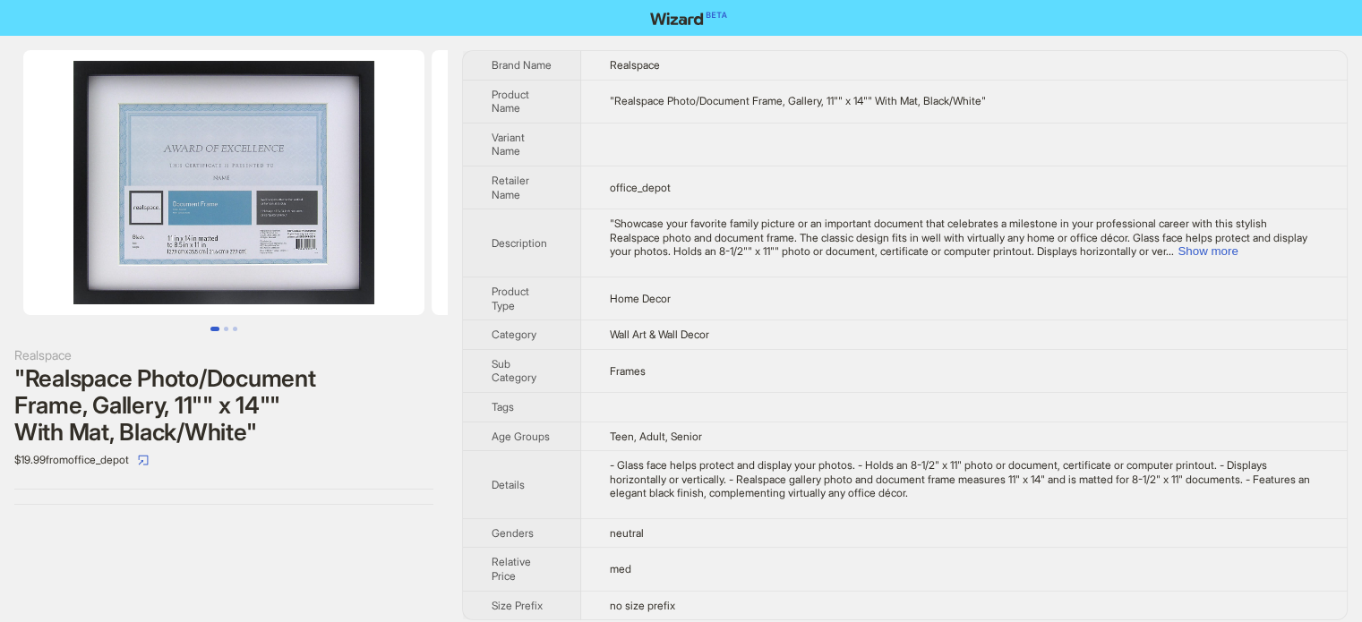
scroll to position [840, 0]
click at [519, 239] on span "Description" at bounding box center [520, 242] width 56 height 13
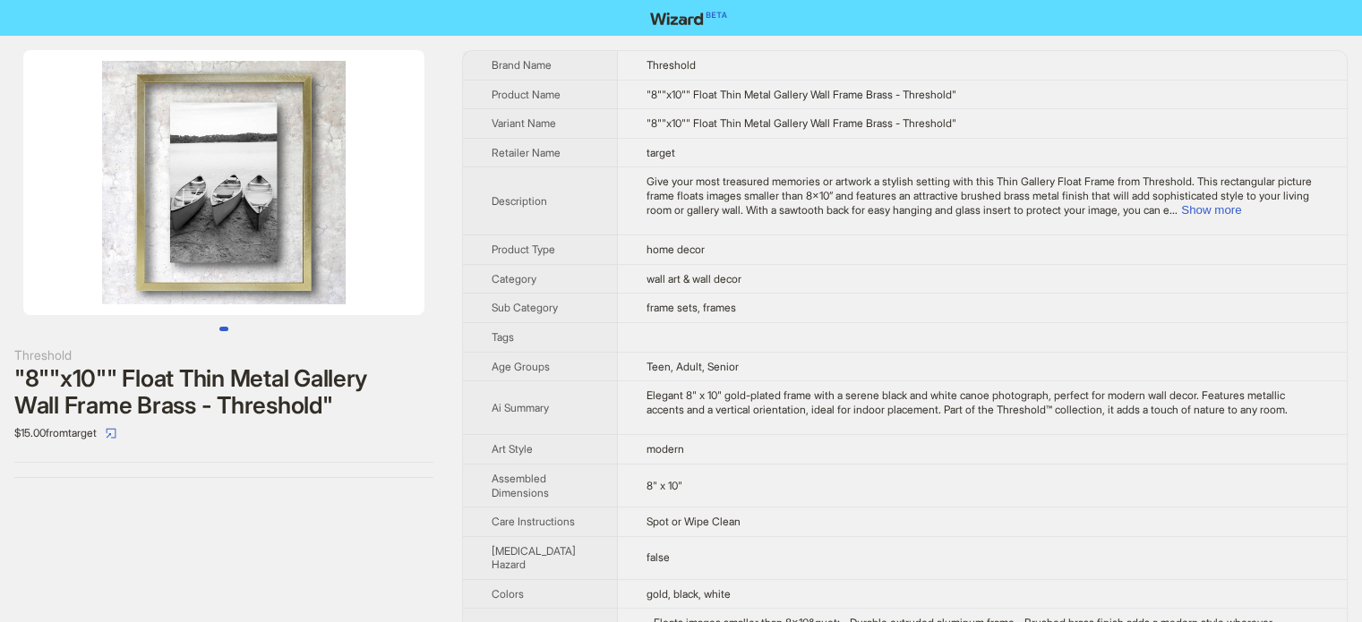
click at [774, 296] on td "frame sets, frames" at bounding box center [982, 309] width 729 height 30
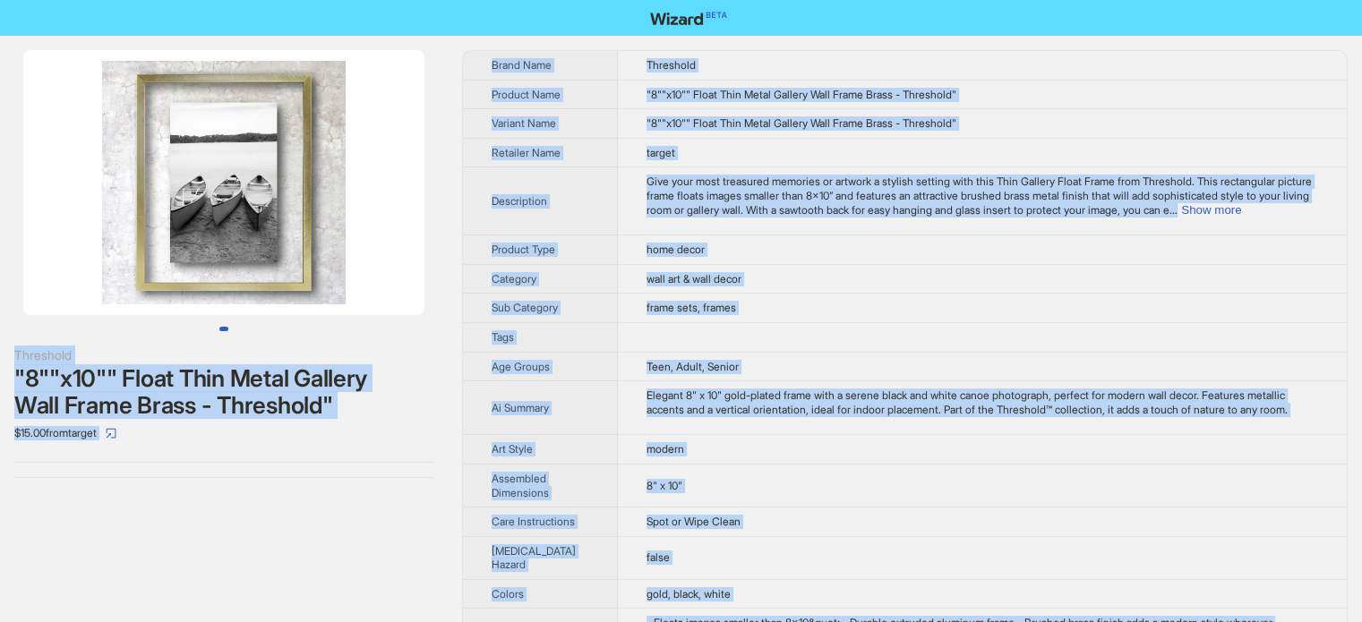
scroll to position [840, 0]
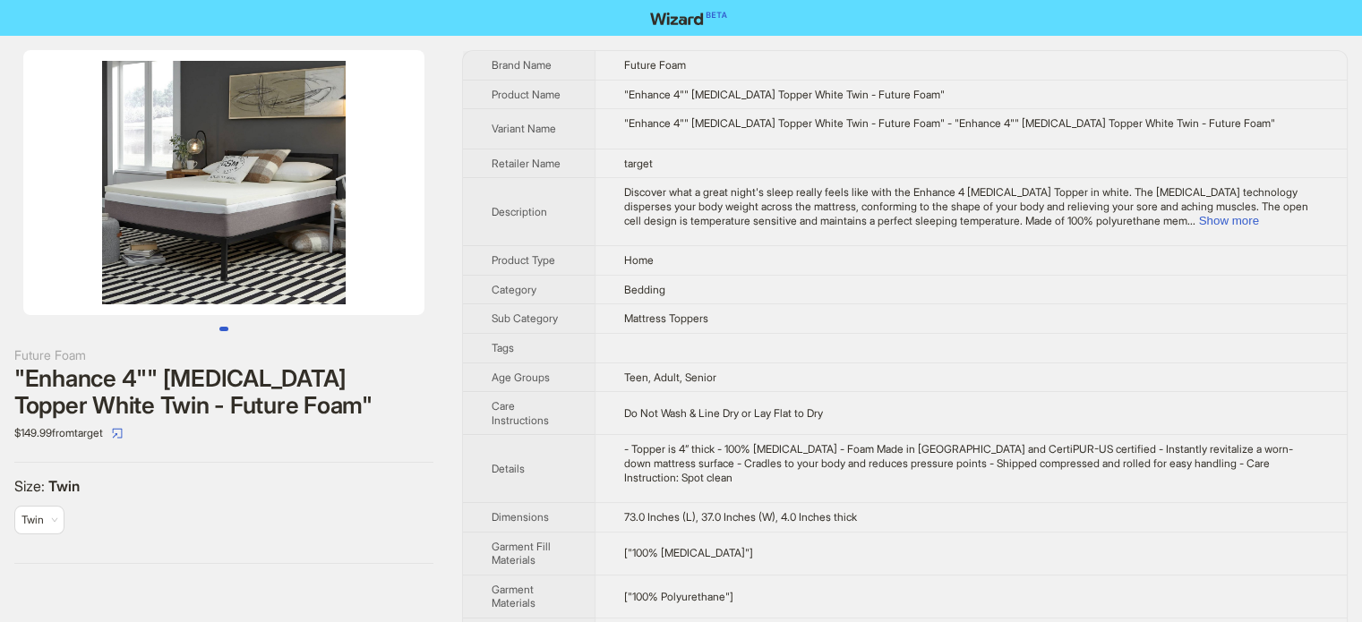
scroll to position [840, 0]
click at [1259, 214] on button "Show more" at bounding box center [1229, 220] width 60 height 13
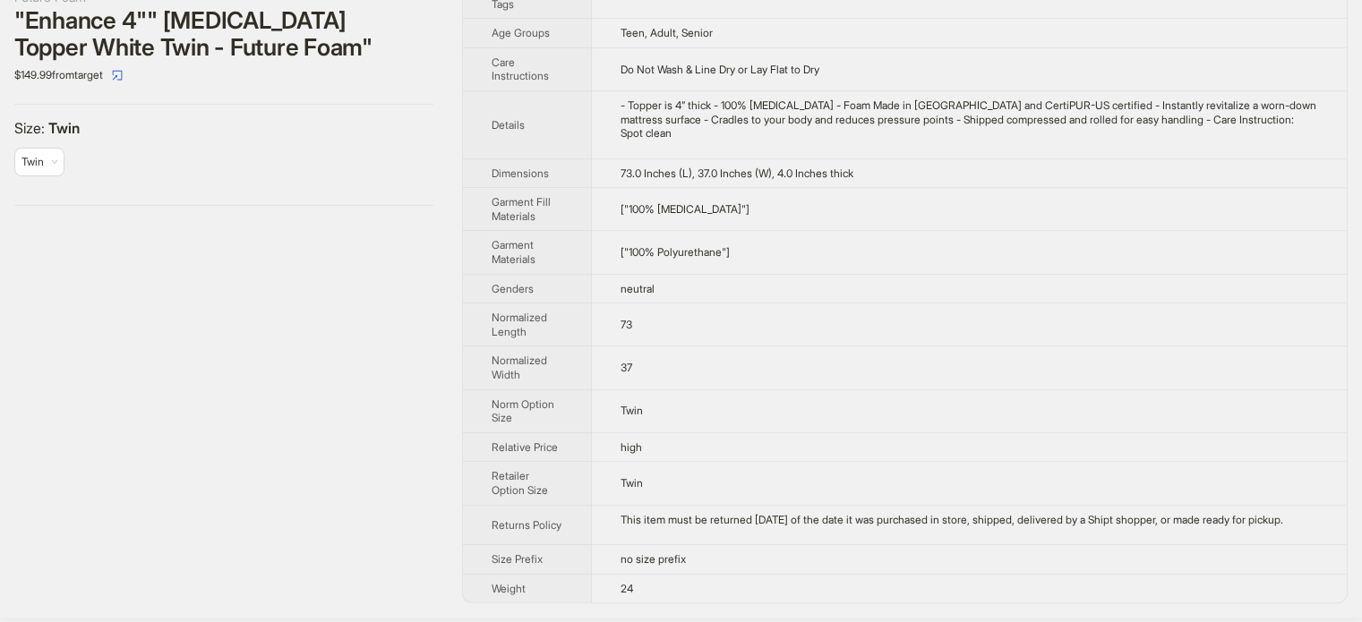
scroll to position [0, 0]
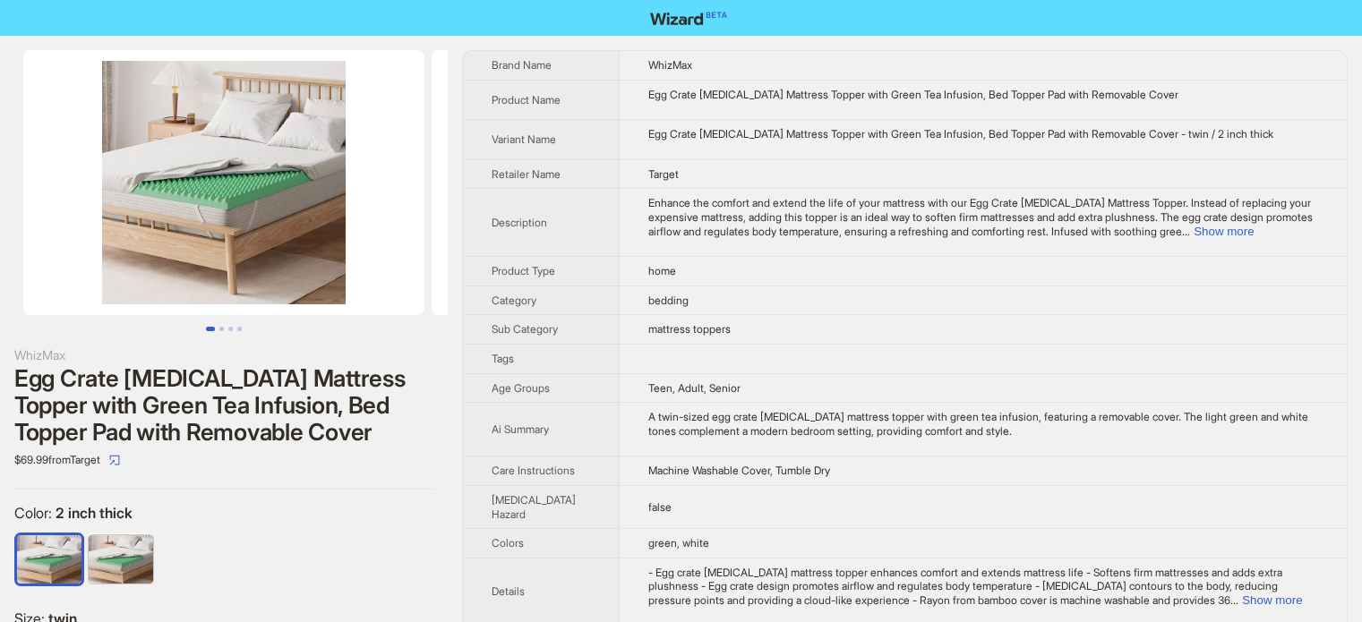
scroll to position [840, 0]
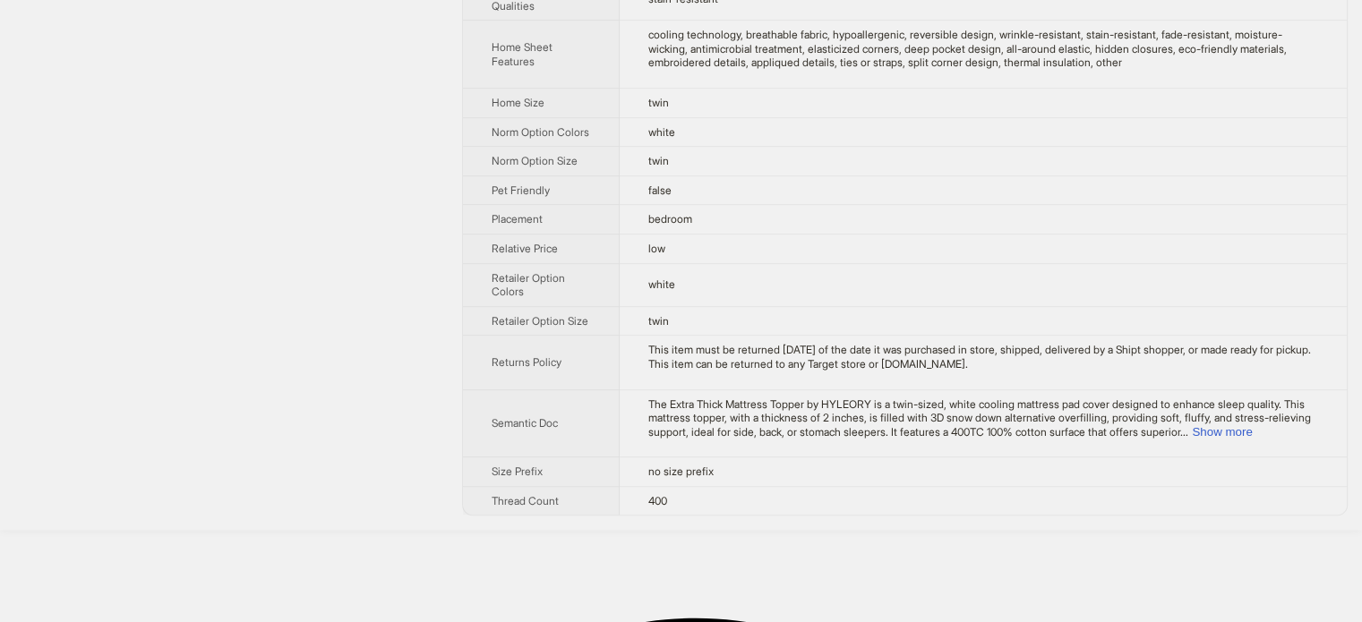
scroll to position [94, 0]
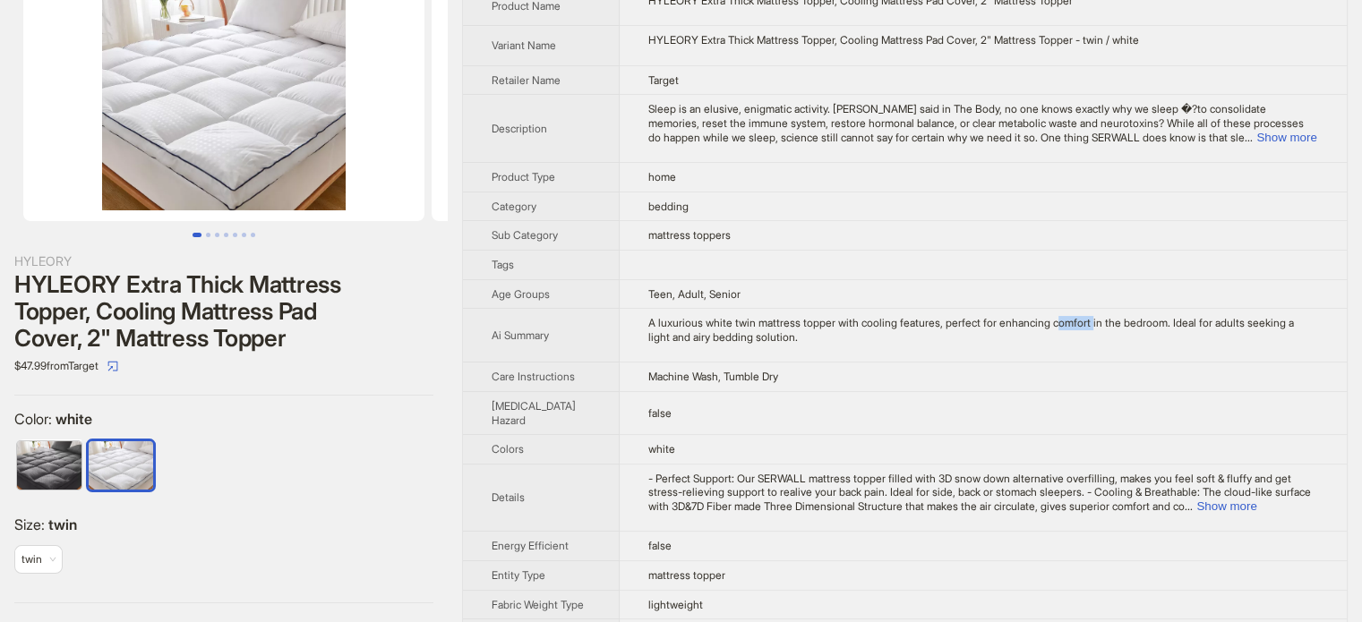
drag, startPoint x: 1060, startPoint y: 322, endPoint x: 1098, endPoint y: 322, distance: 38.5
type textarea "******"
click at [1098, 322] on div "A luxurious white twin mattress topper with cooling features, perfect for enhan…" at bounding box center [983, 330] width 670 height 28
copy div "omfort"
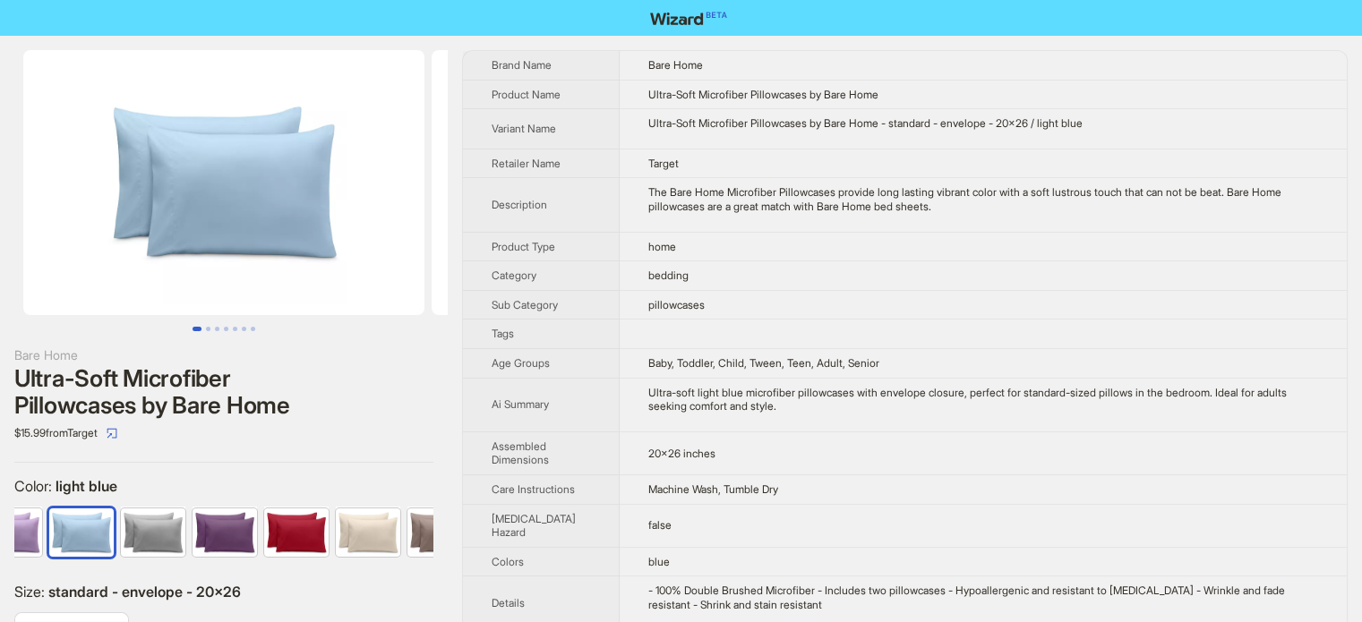
scroll to position [0, 476]
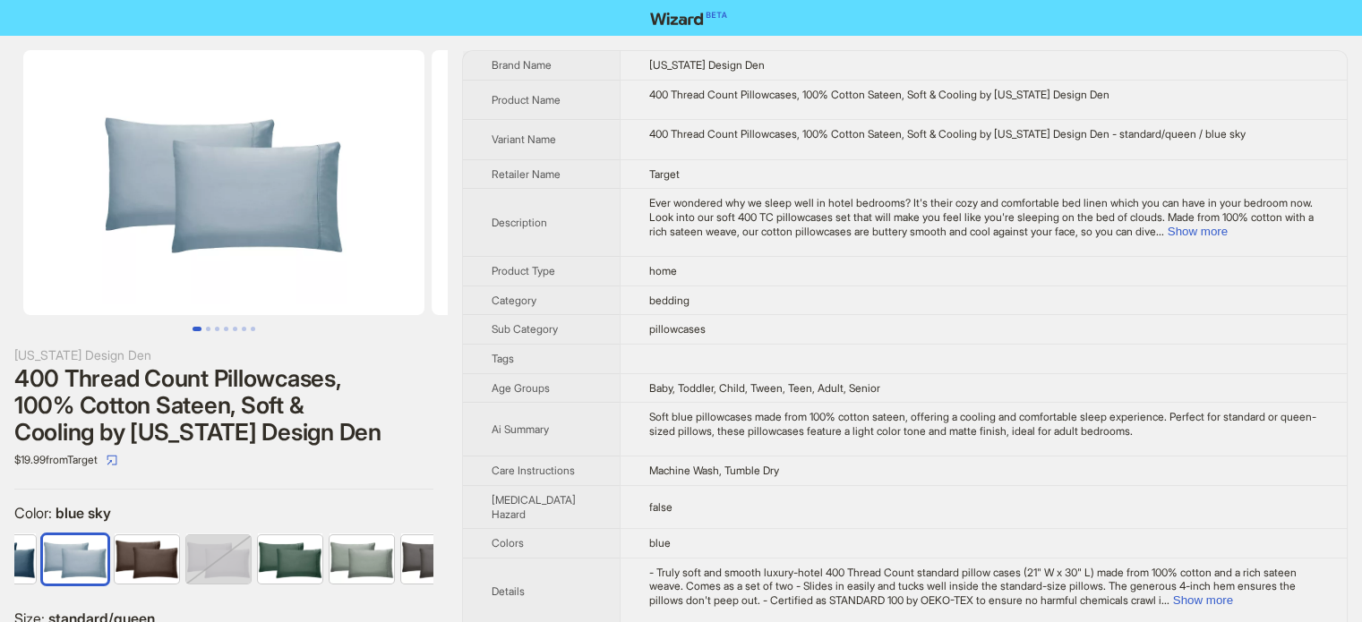
scroll to position [5, 0]
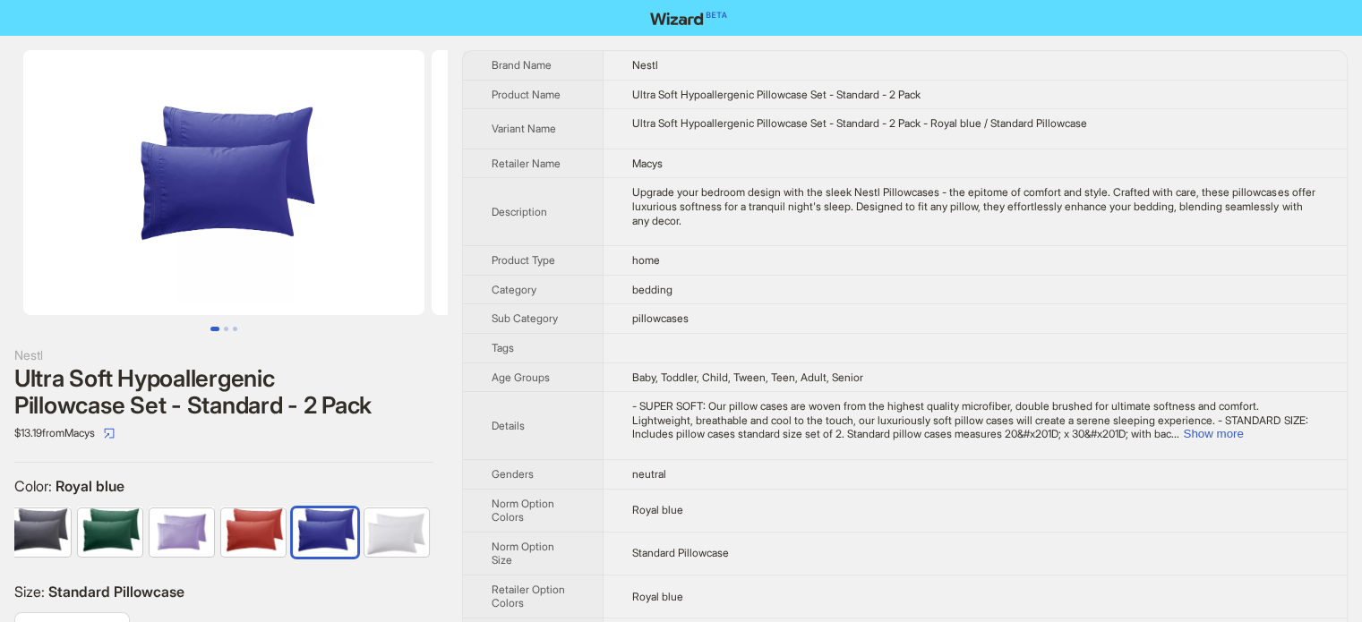
scroll to position [840, 0]
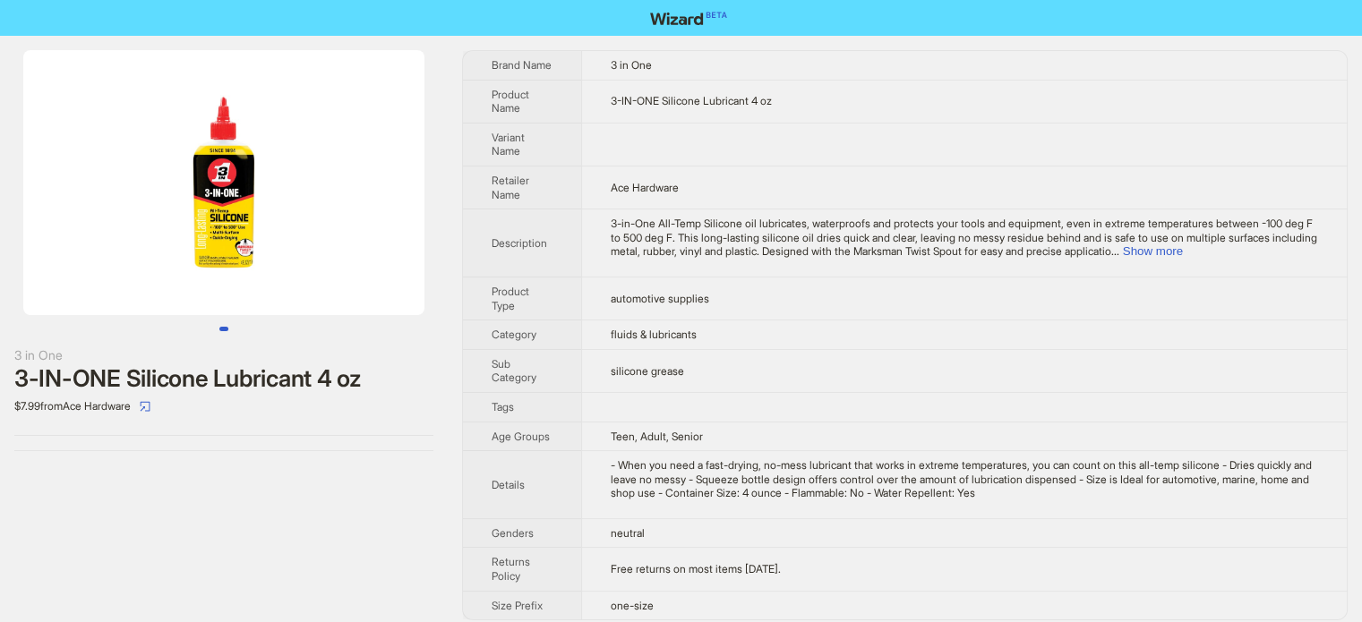
scroll to position [840, 0]
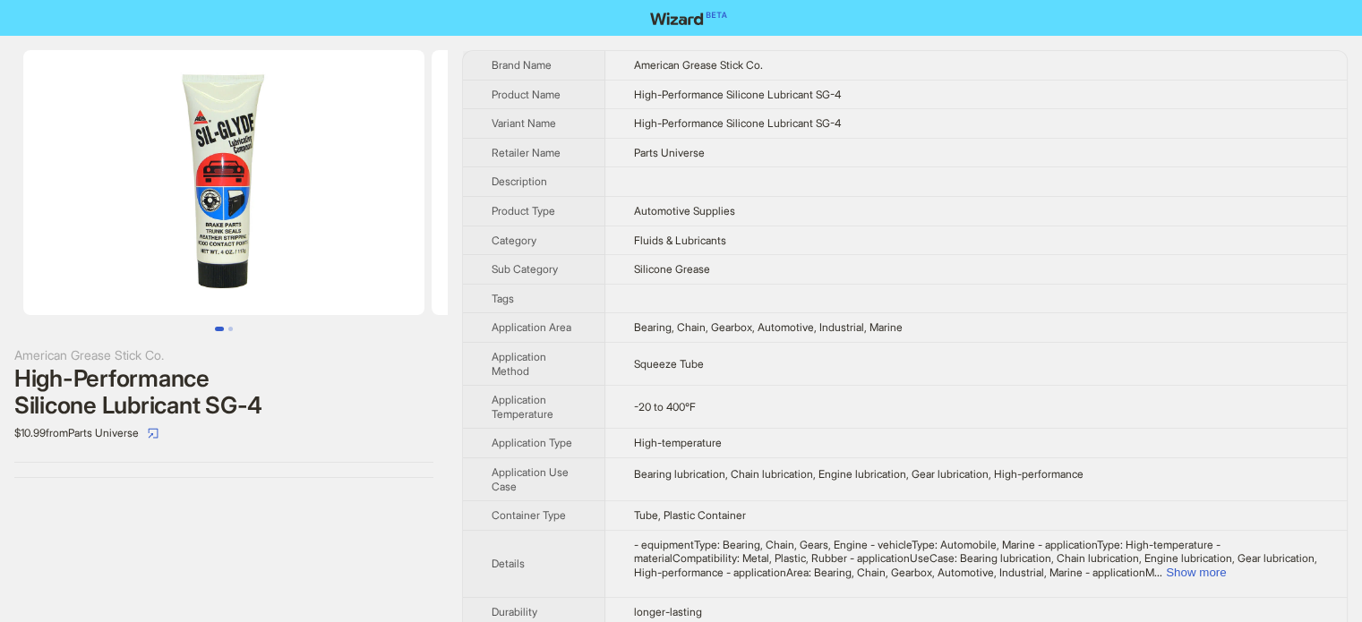
scroll to position [416, 0]
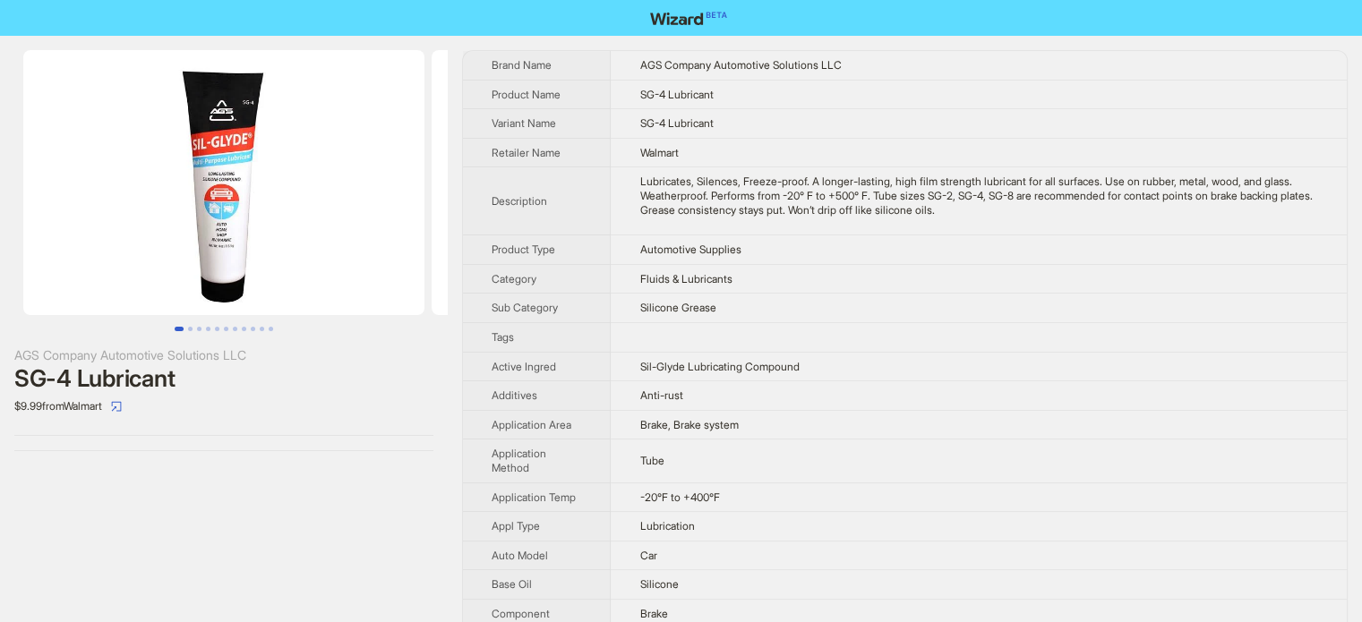
scroll to position [687, 0]
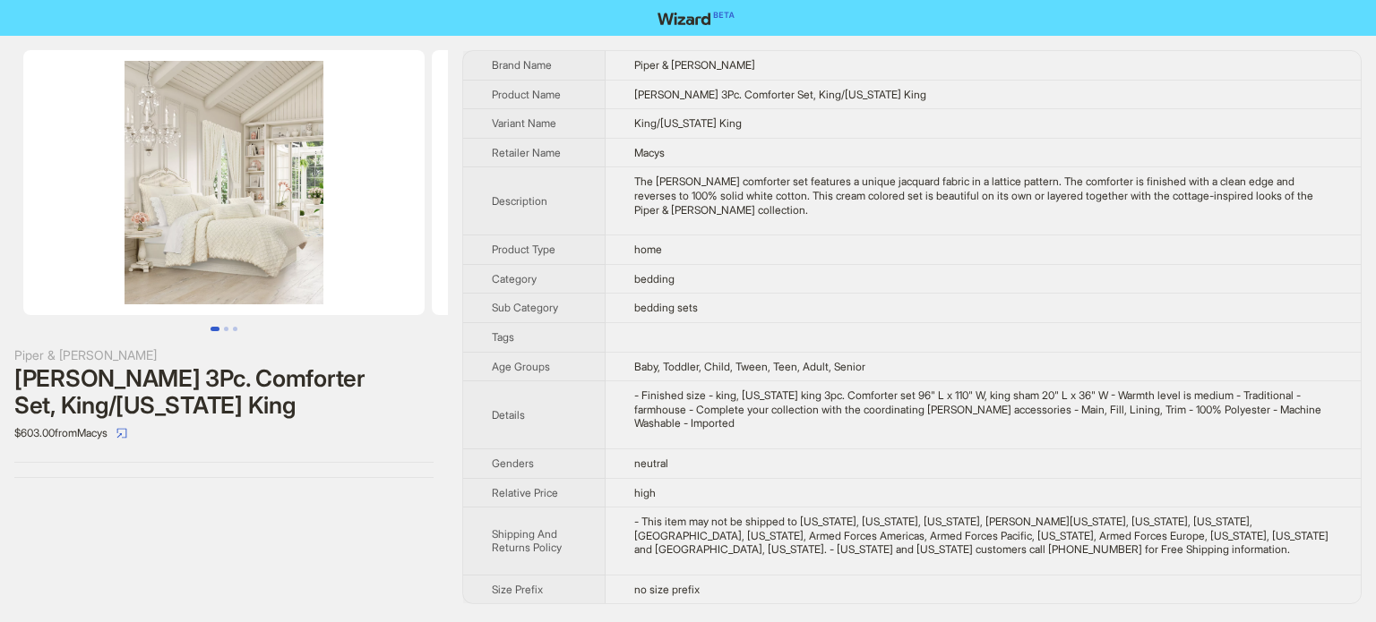
scroll to position [840, 0]
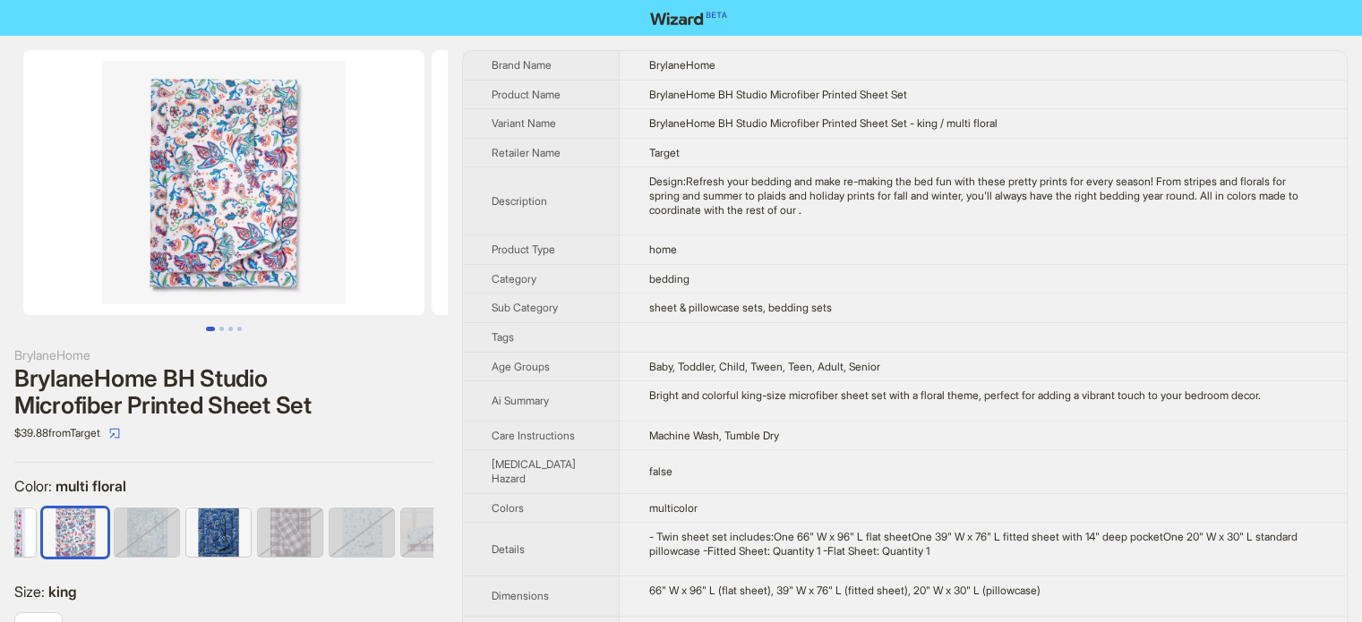
scroll to position [840, 0]
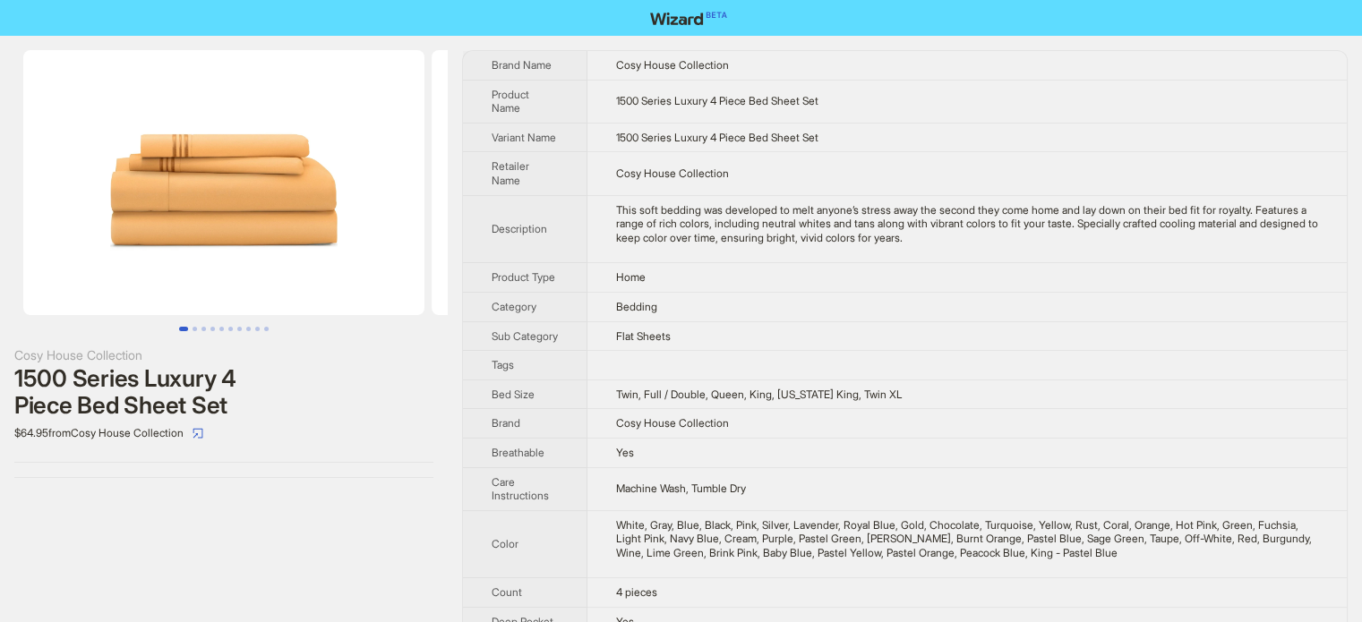
scroll to position [840, 0]
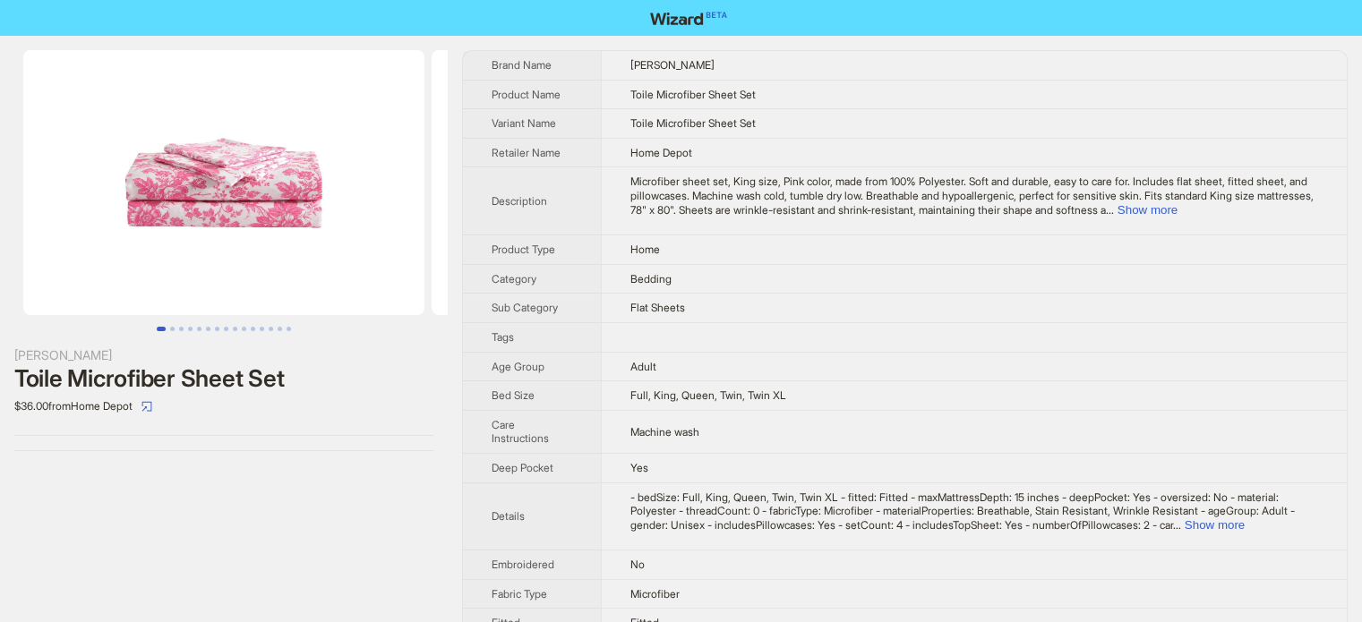
scroll to position [840, 0]
click at [1178, 207] on button "Show more" at bounding box center [1148, 209] width 60 height 13
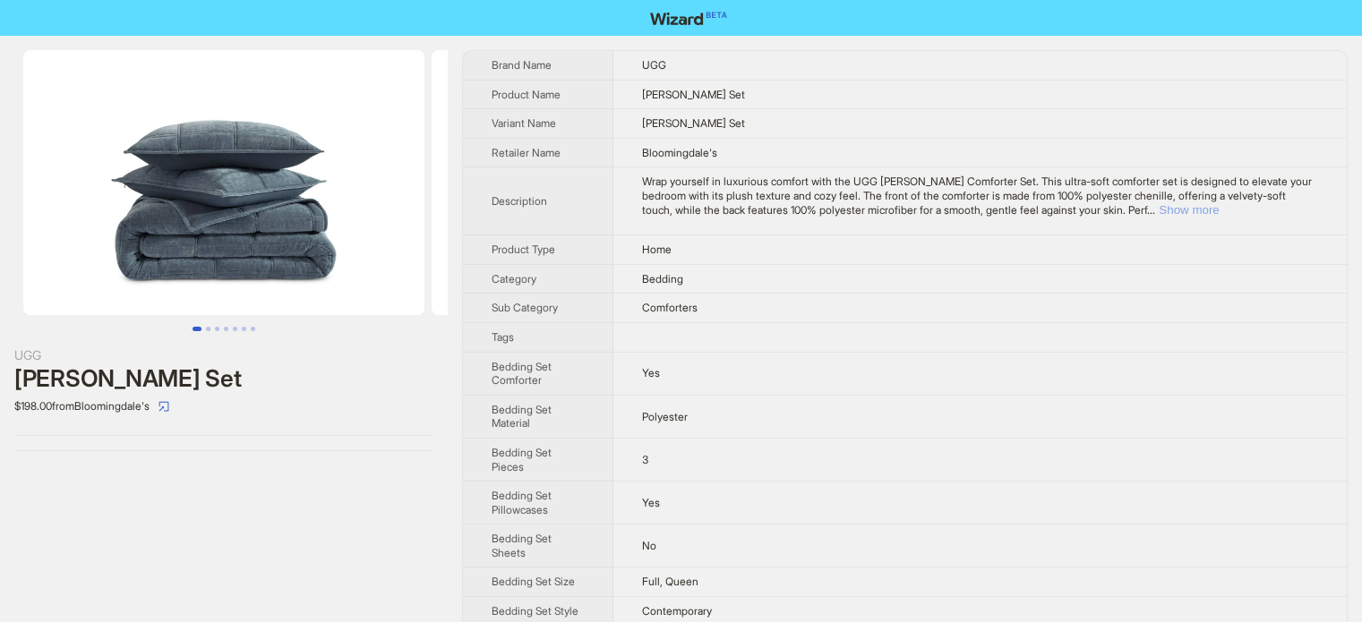
click at [1219, 210] on button "Show more" at bounding box center [1189, 209] width 60 height 13
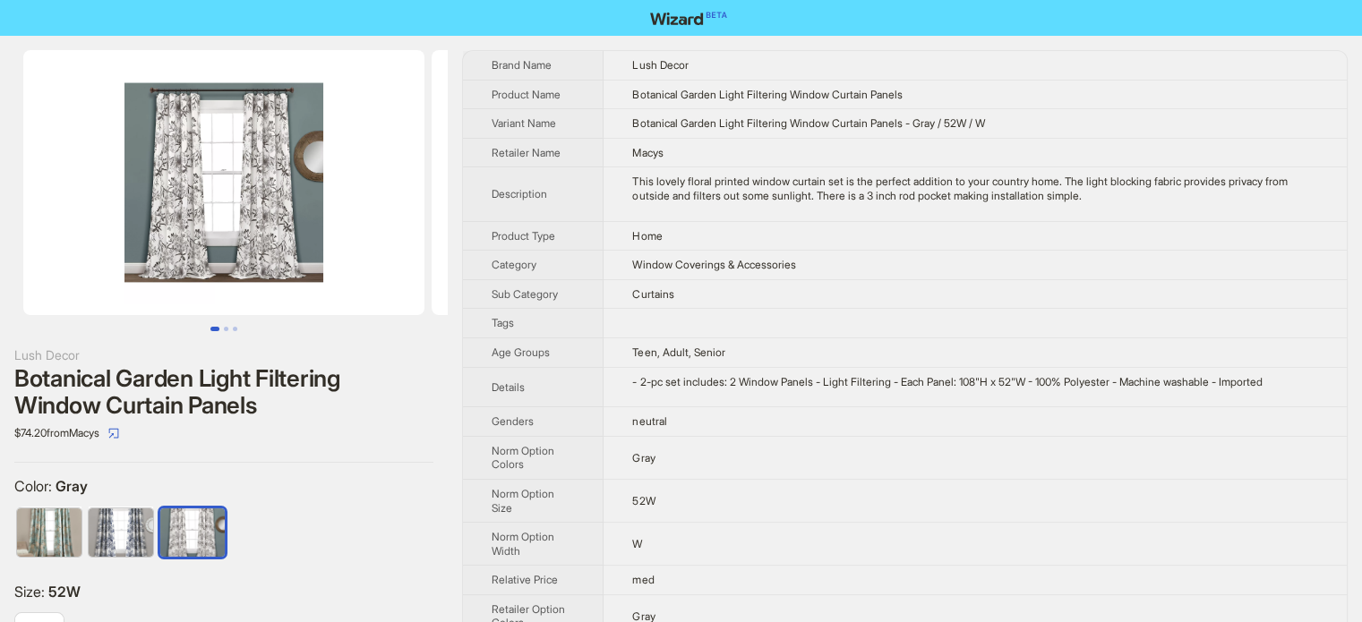
scroll to position [840, 0]
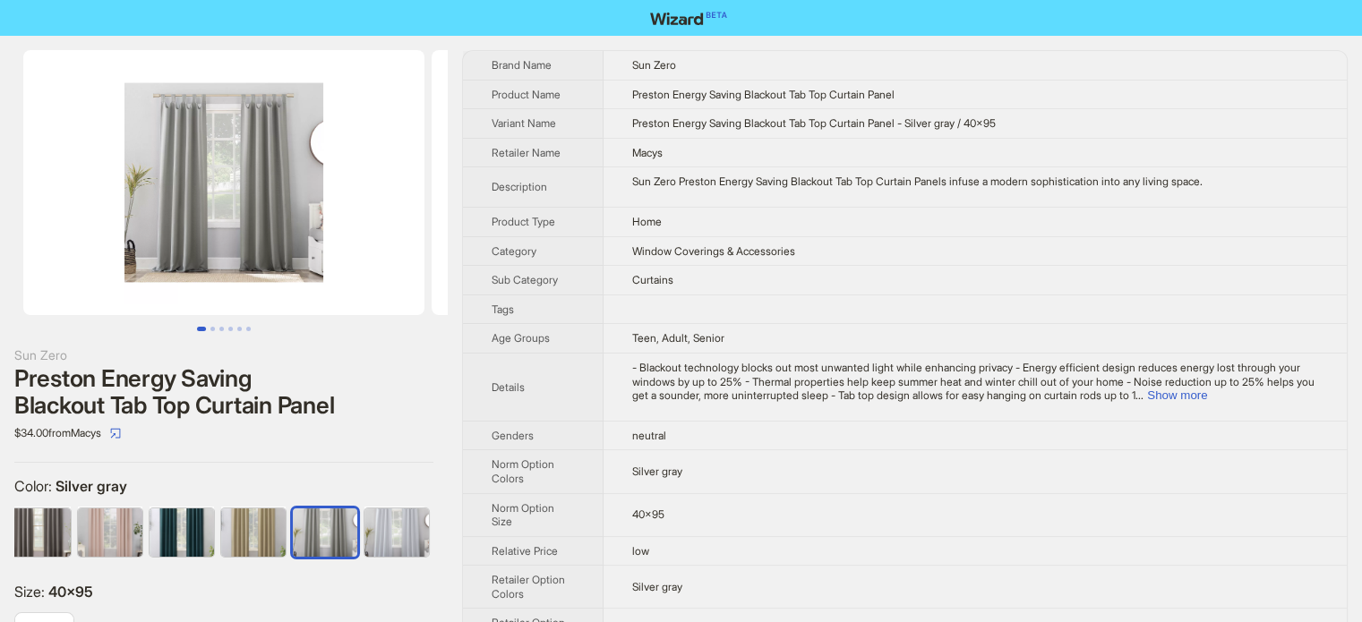
scroll to position [840, 0]
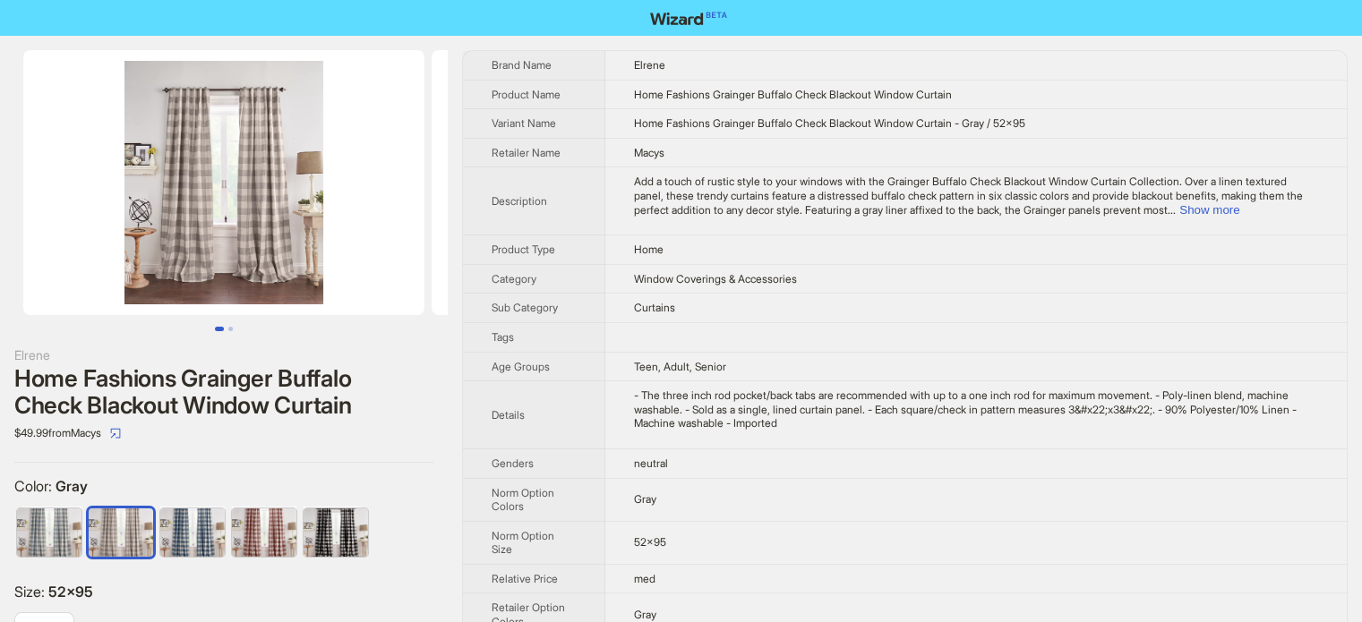
scroll to position [840, 0]
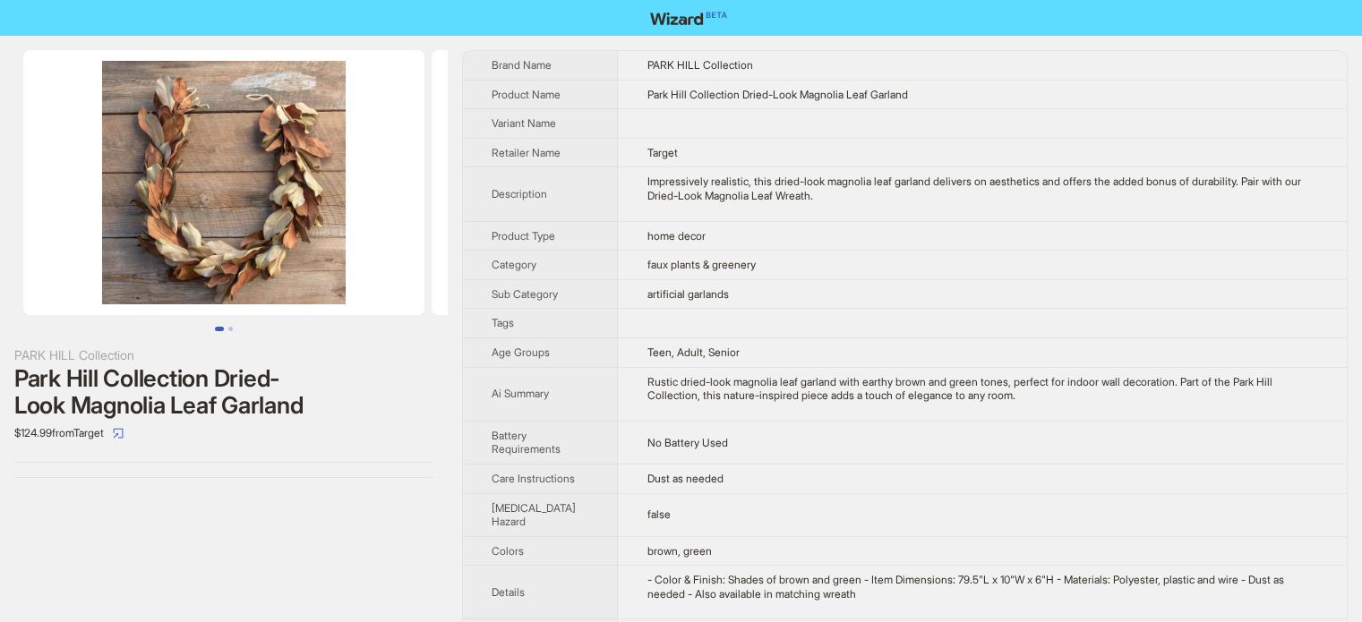
scroll to position [840, 0]
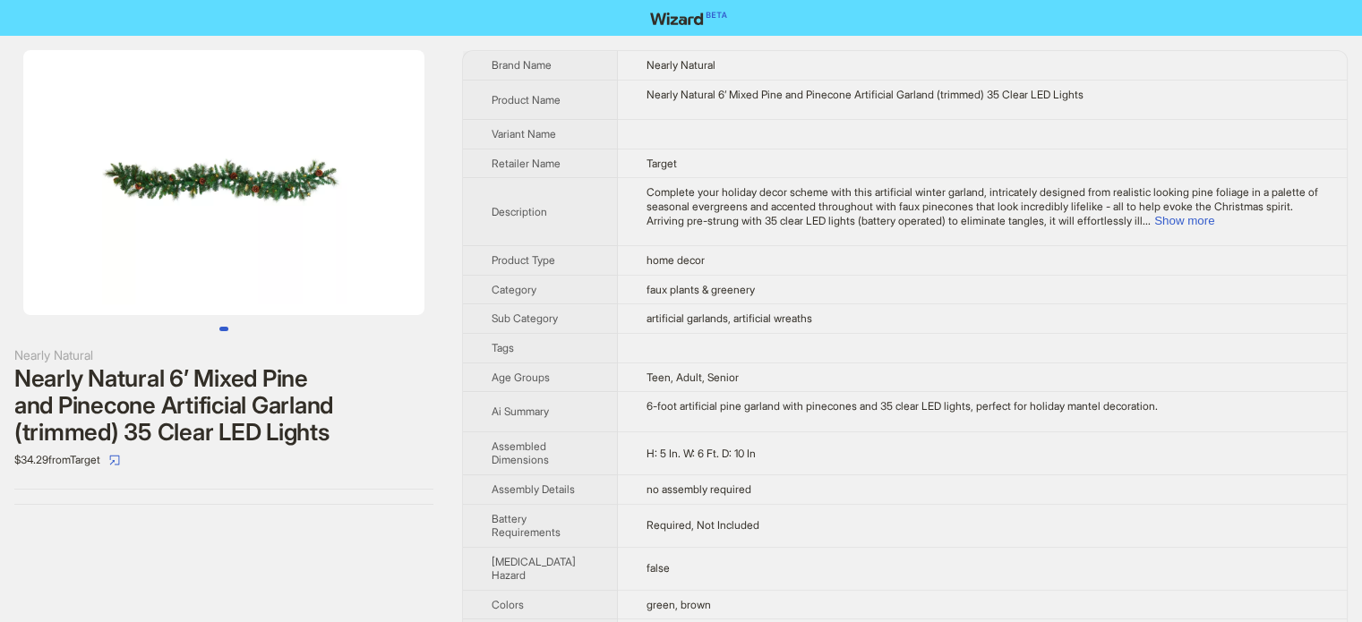
scroll to position [840, 0]
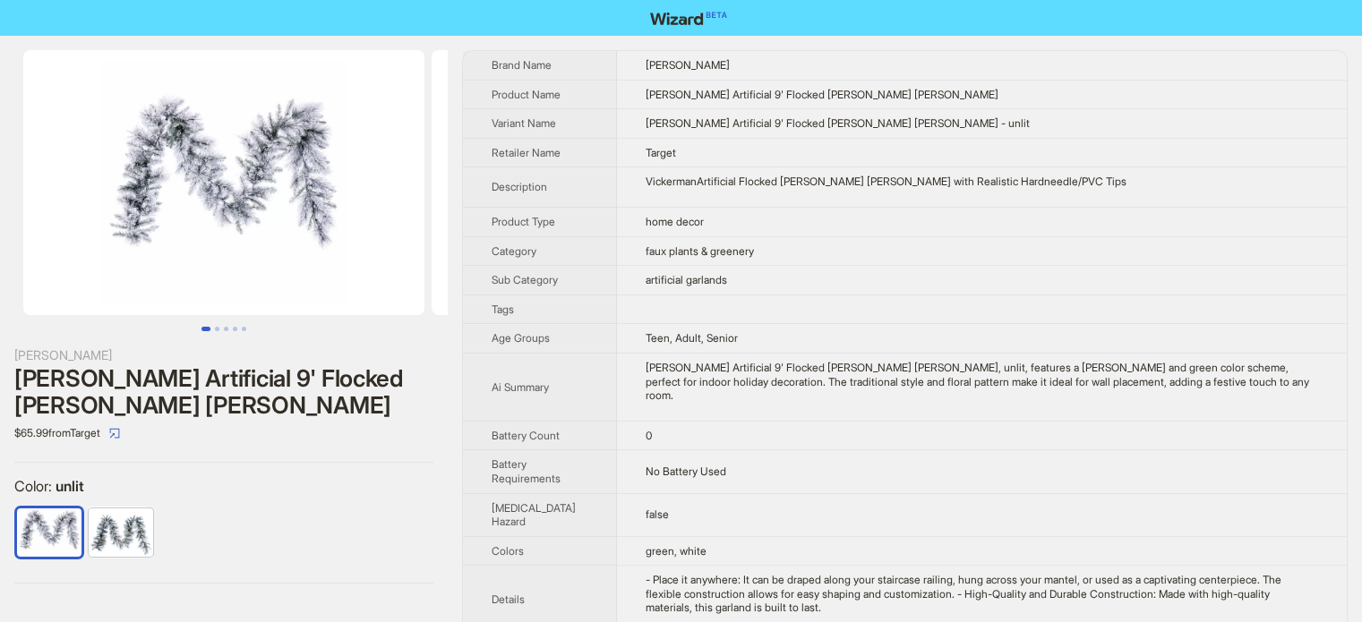
scroll to position [840, 0]
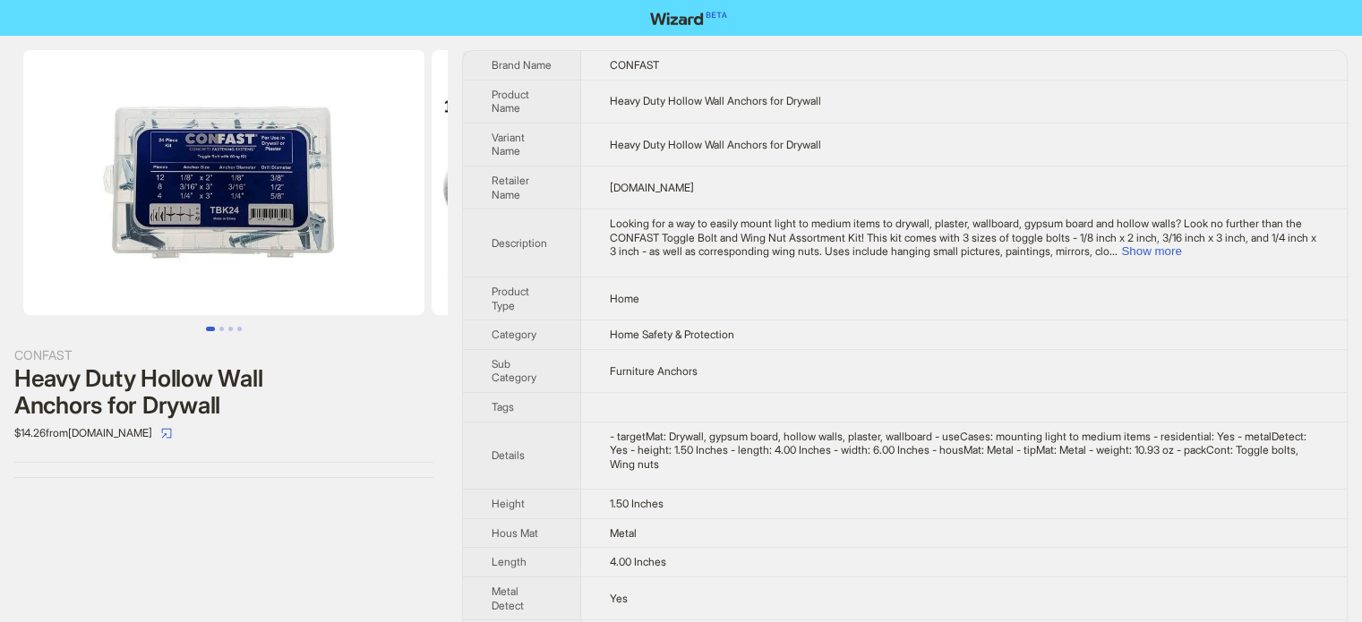
scroll to position [840, 0]
click at [221, 328] on button "Go to slide 2" at bounding box center [221, 329] width 4 height 4
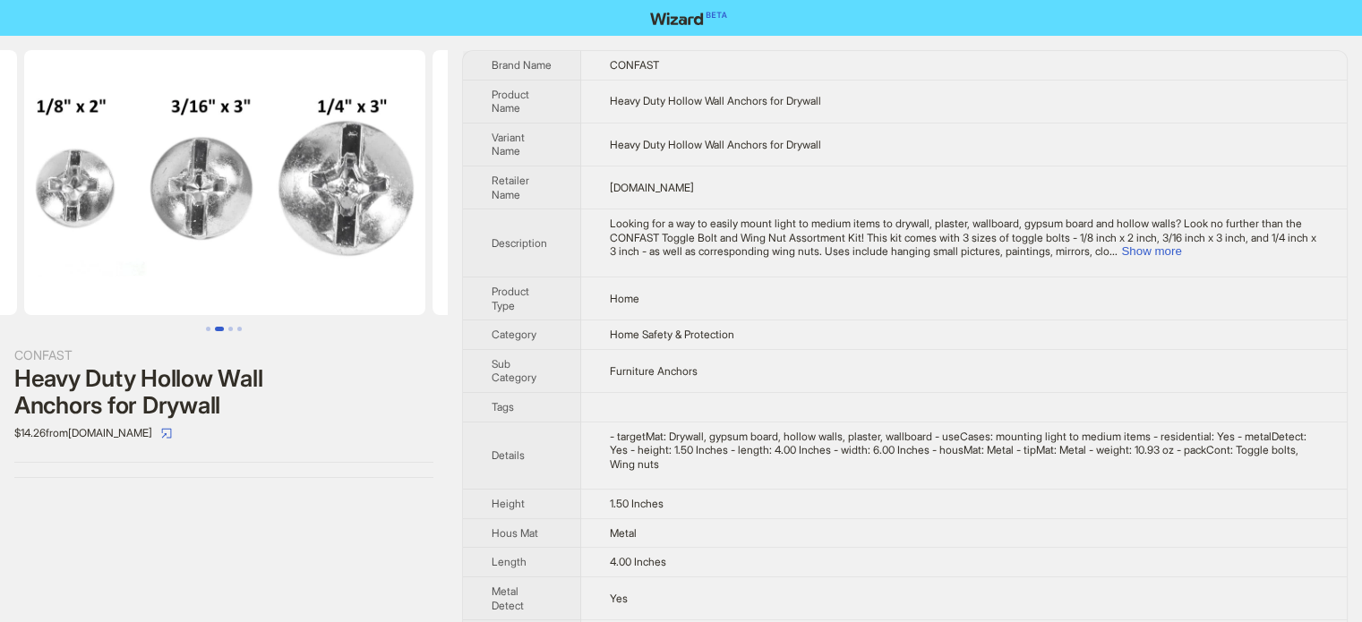
scroll to position [0, 408]
click at [233, 329] on button "Go to slide 3" at bounding box center [230, 329] width 4 height 4
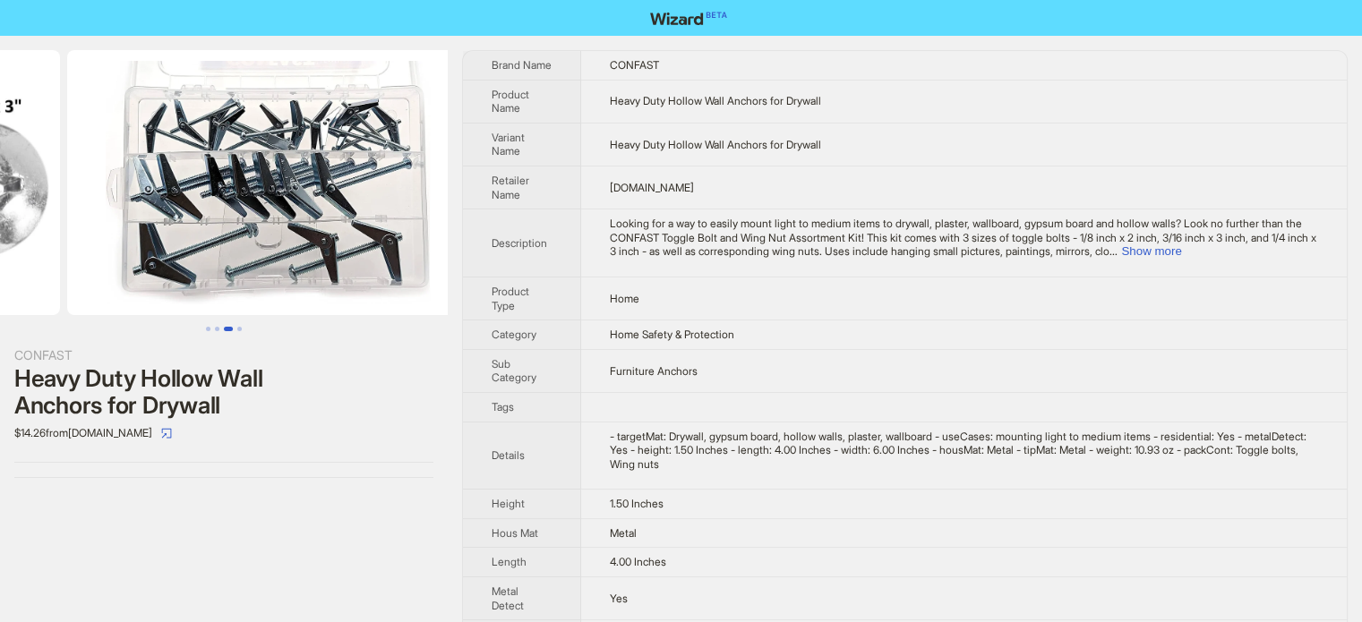
scroll to position [0, 817]
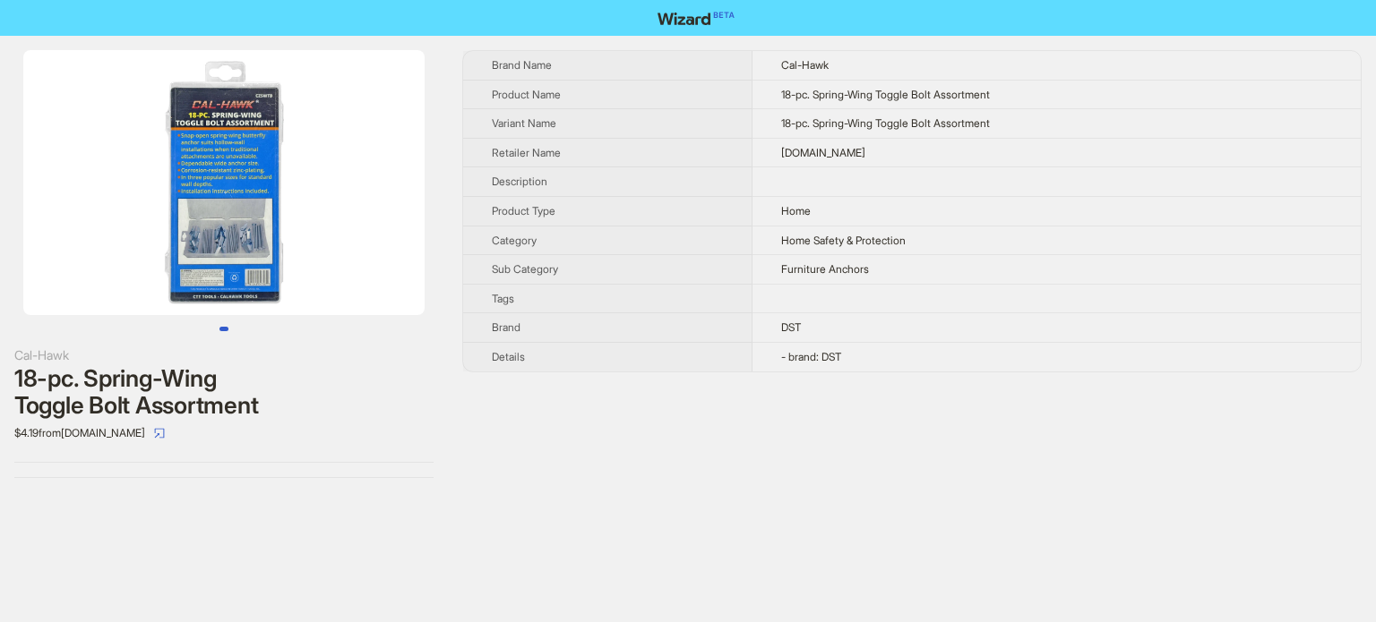
scroll to position [840, 0]
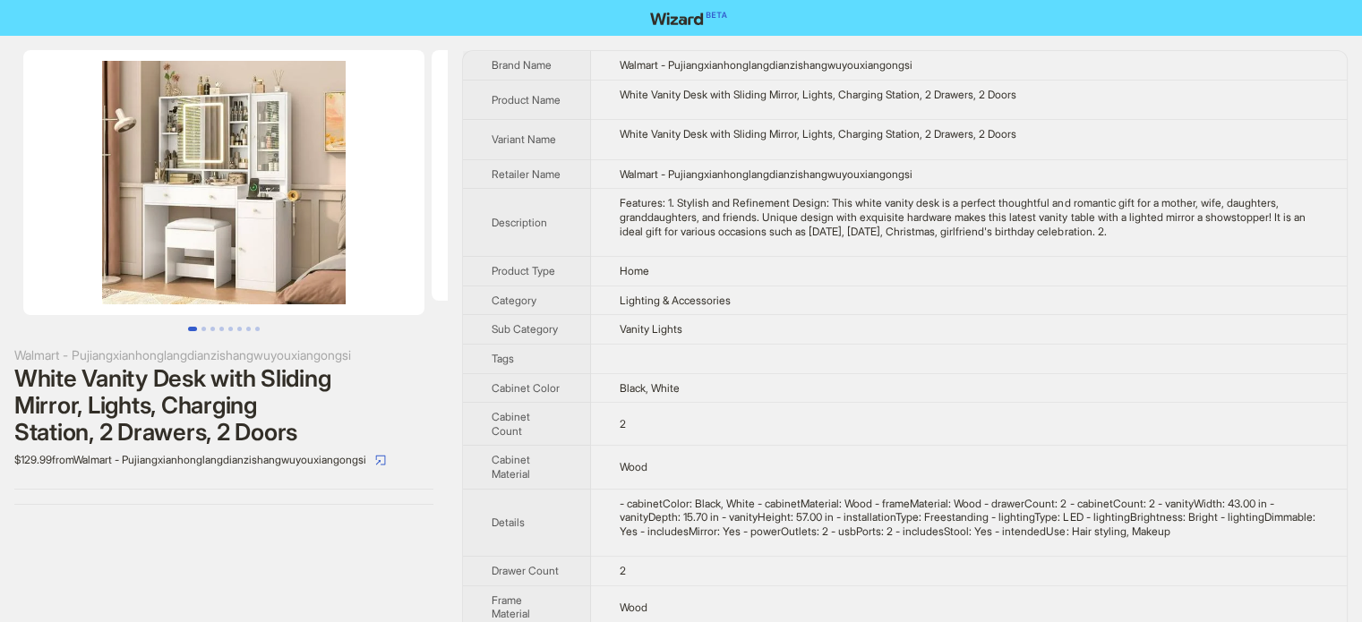
scroll to position [789, 0]
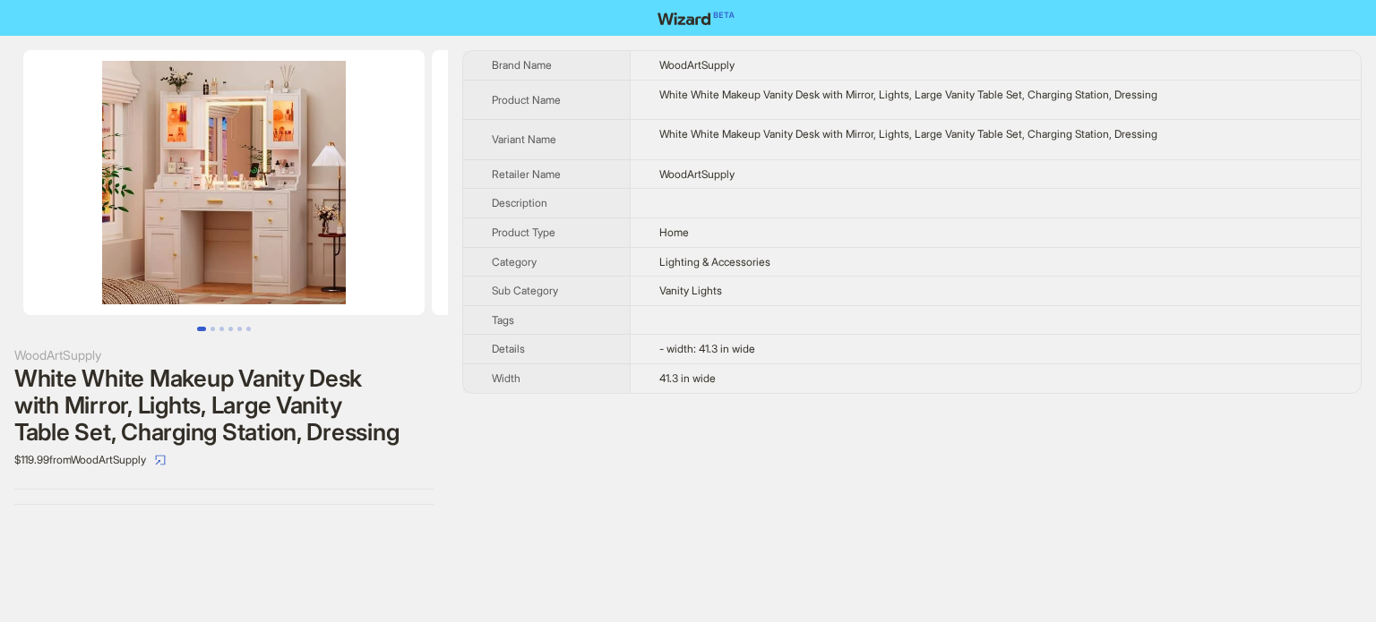
scroll to position [840, 0]
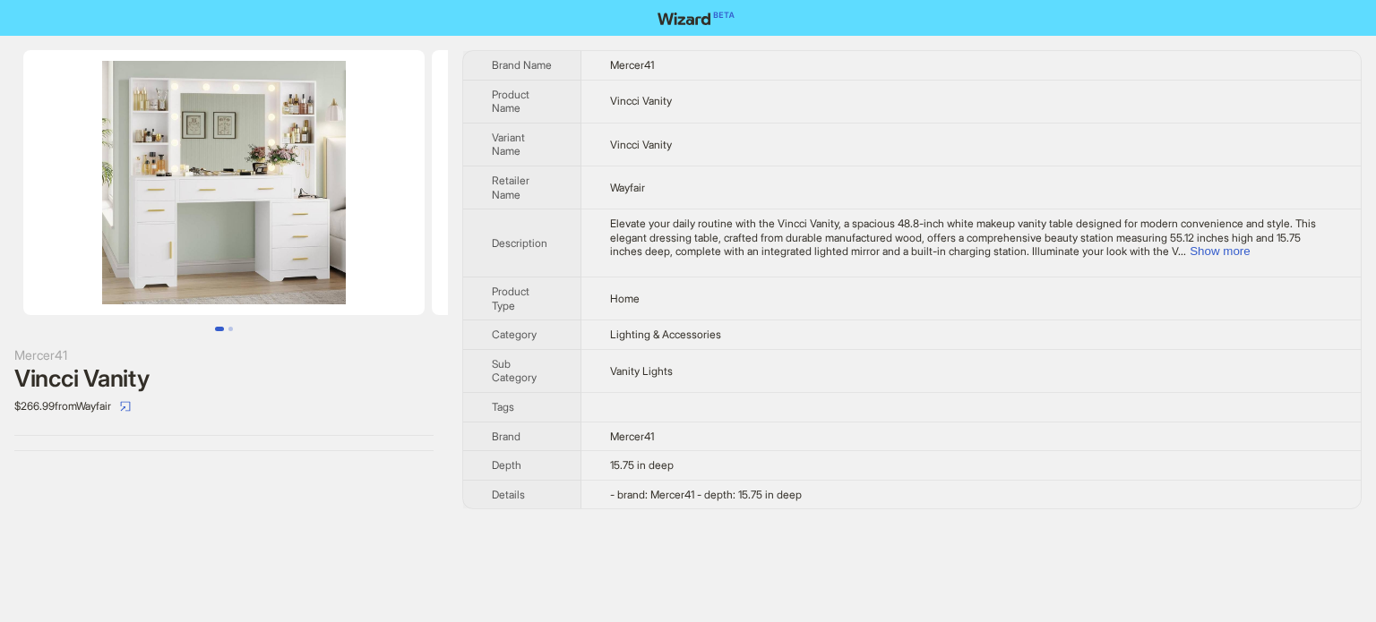
scroll to position [840, 0]
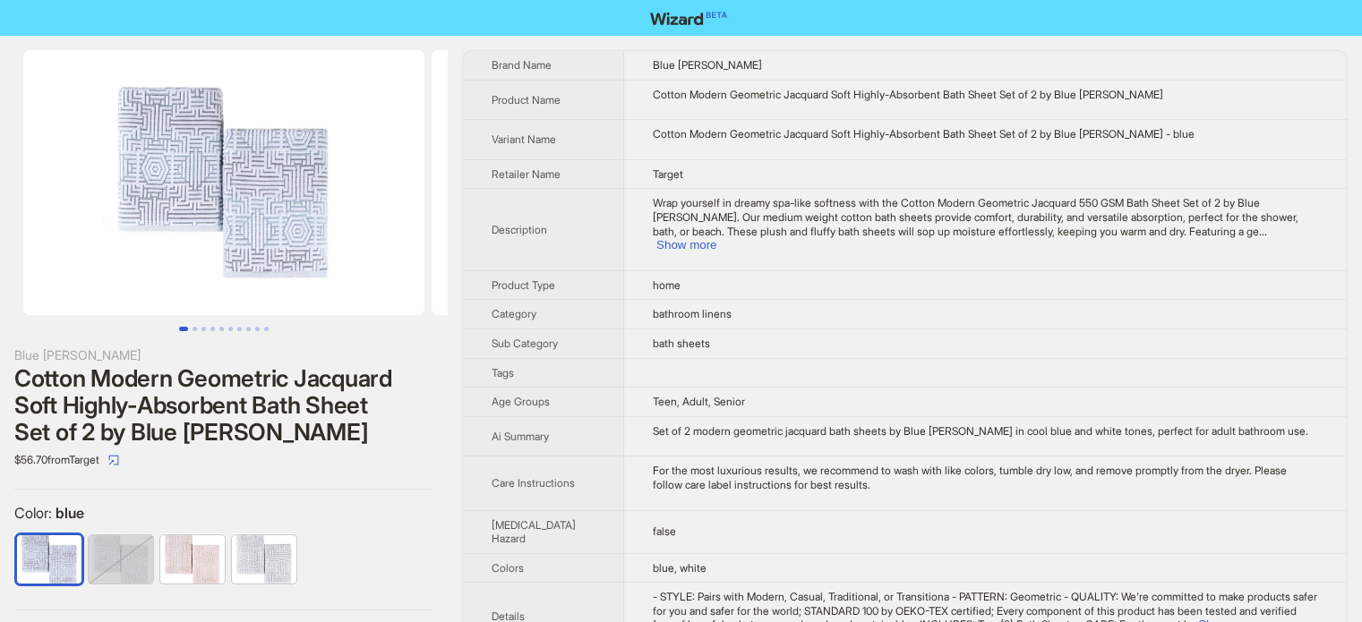
scroll to position [840, 0]
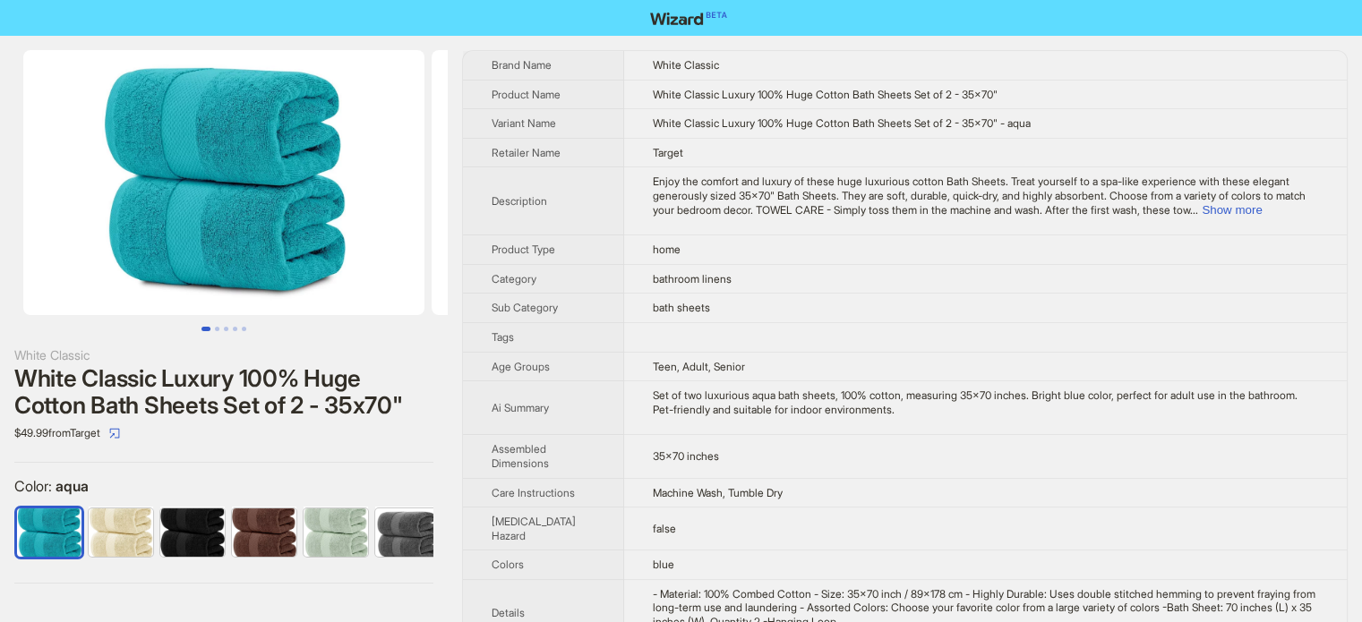
scroll to position [840, 0]
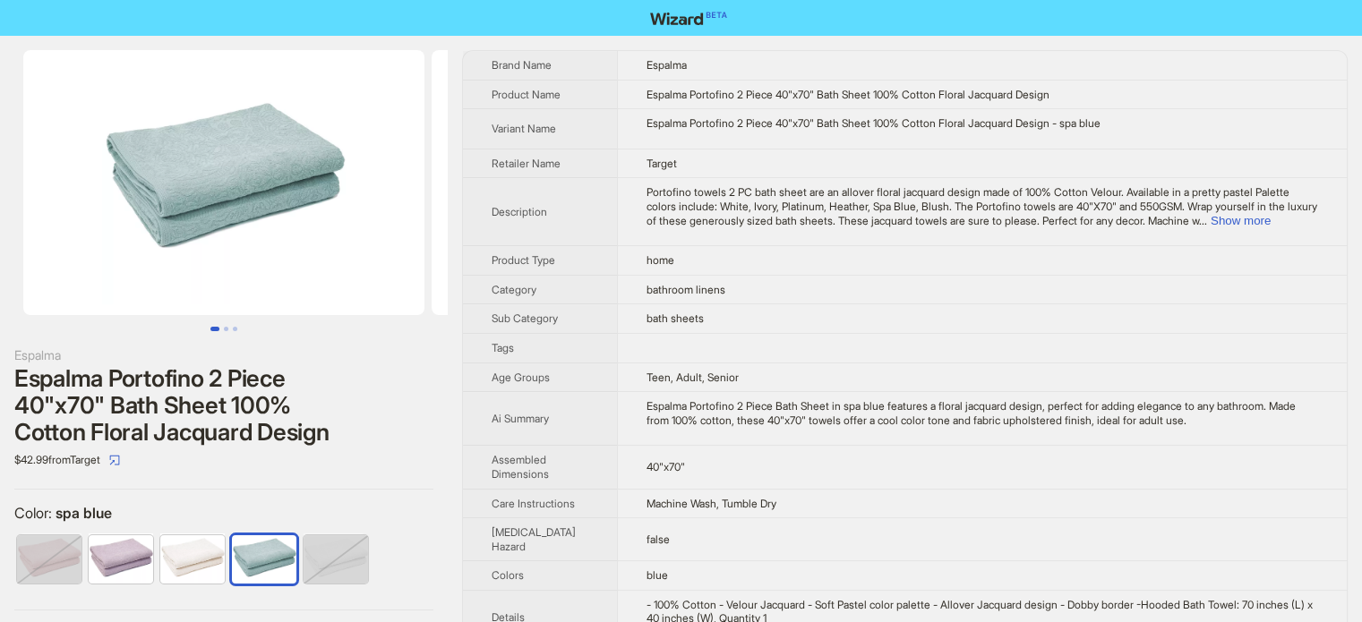
scroll to position [840, 0]
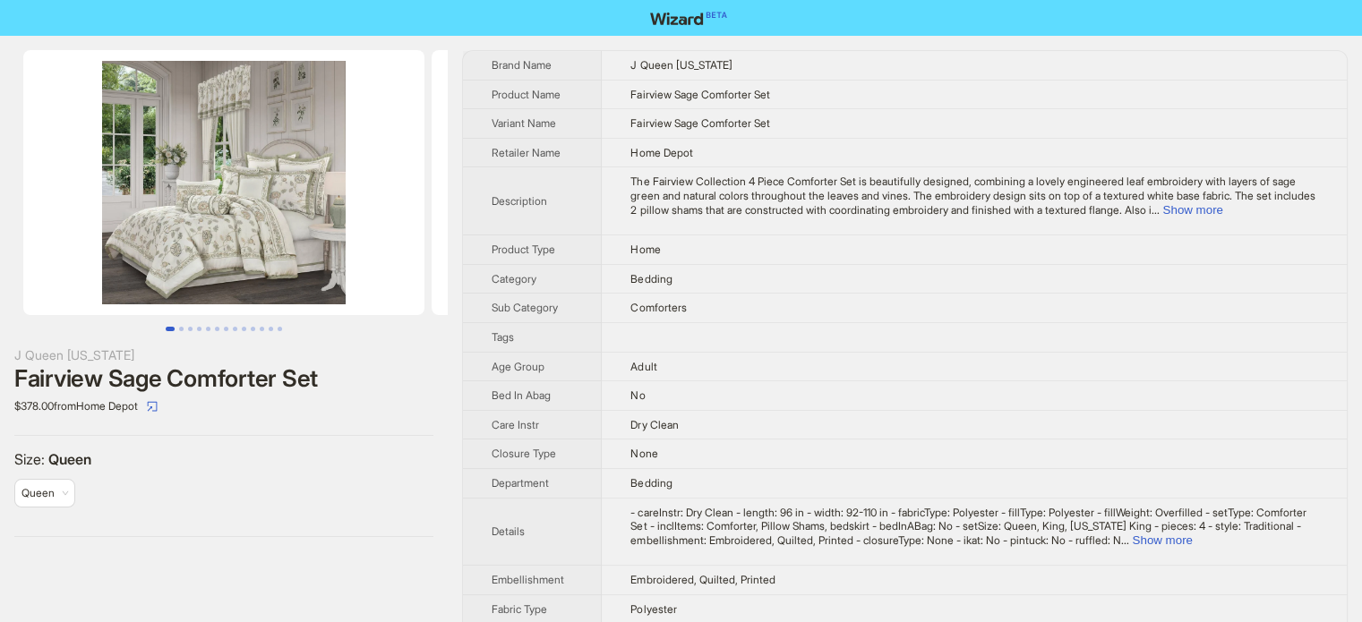
scroll to position [840, 0]
click at [1223, 207] on button "Show more" at bounding box center [1193, 209] width 60 height 13
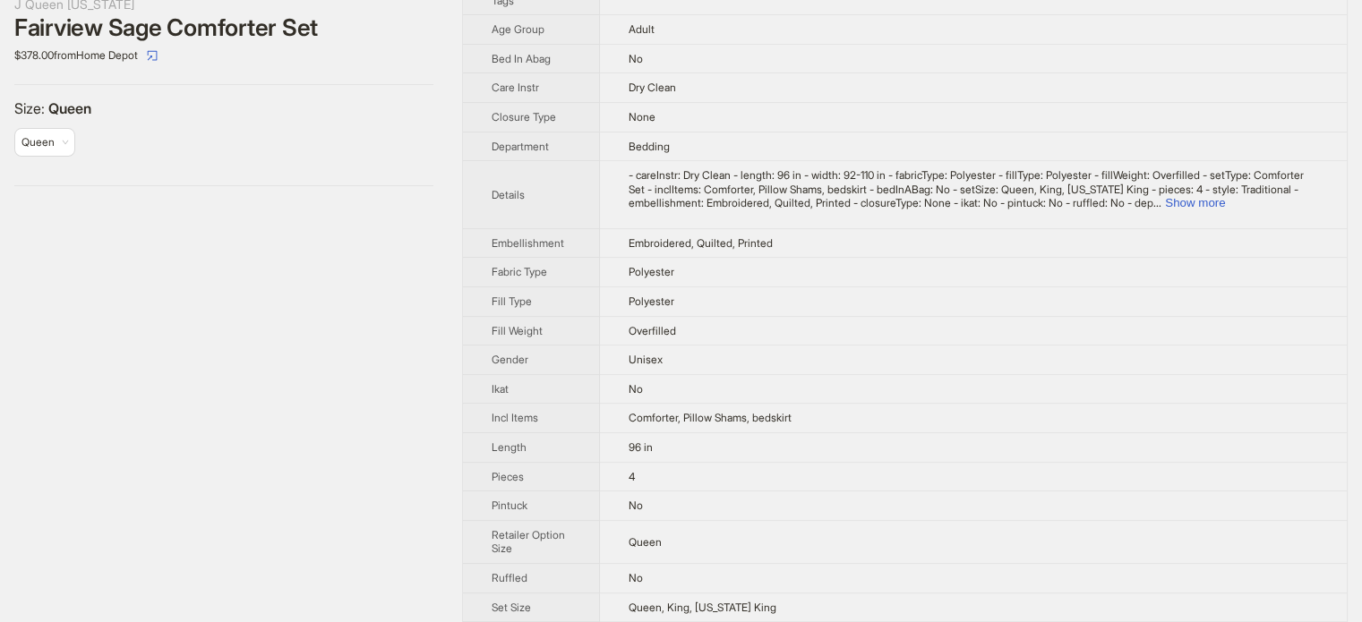
scroll to position [448, 0]
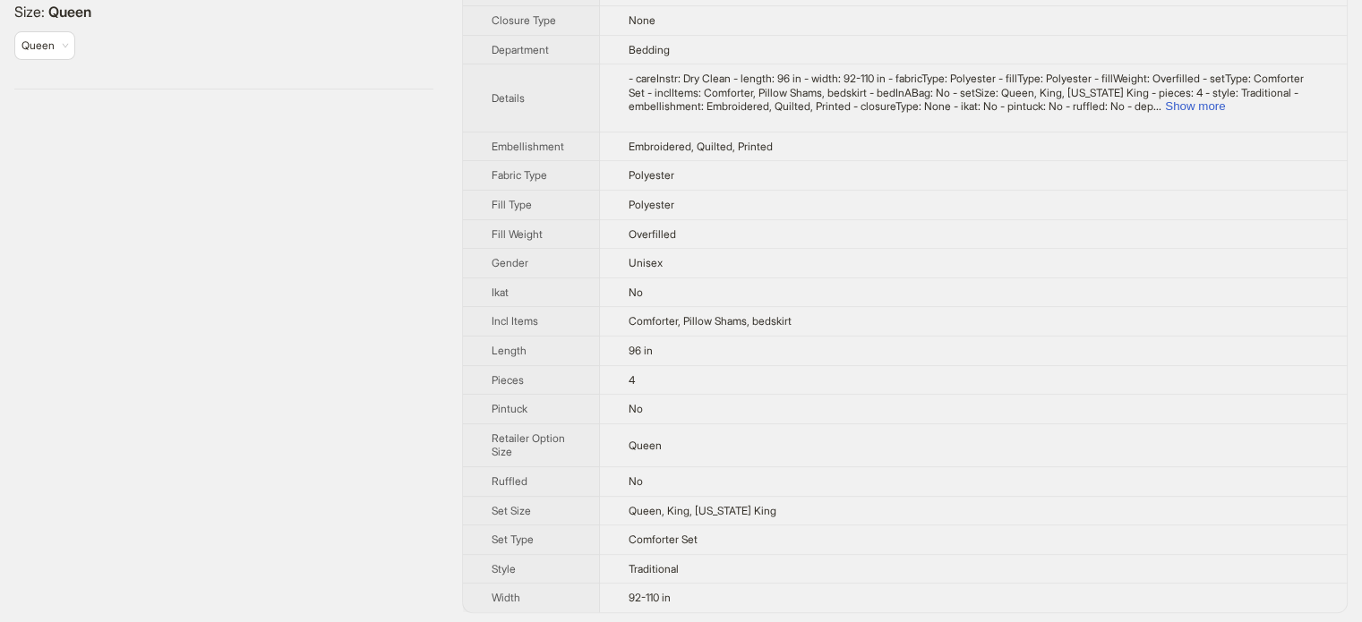
click at [1304, 95] on span "- careInstr: Dry Clean - length: 96 in - width: 92-110 in - fabricType: Polyest…" at bounding box center [966, 92] width 675 height 41
click at [1225, 108] on button "Show more" at bounding box center [1195, 105] width 60 height 13
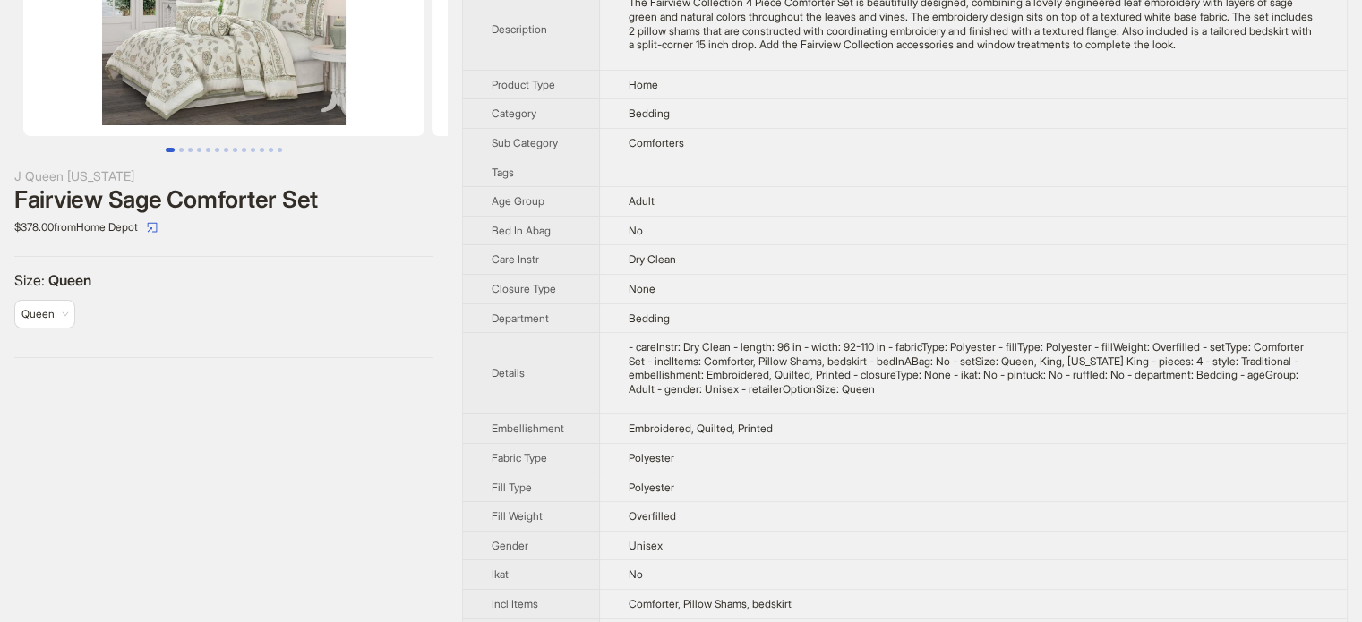
scroll to position [0, 0]
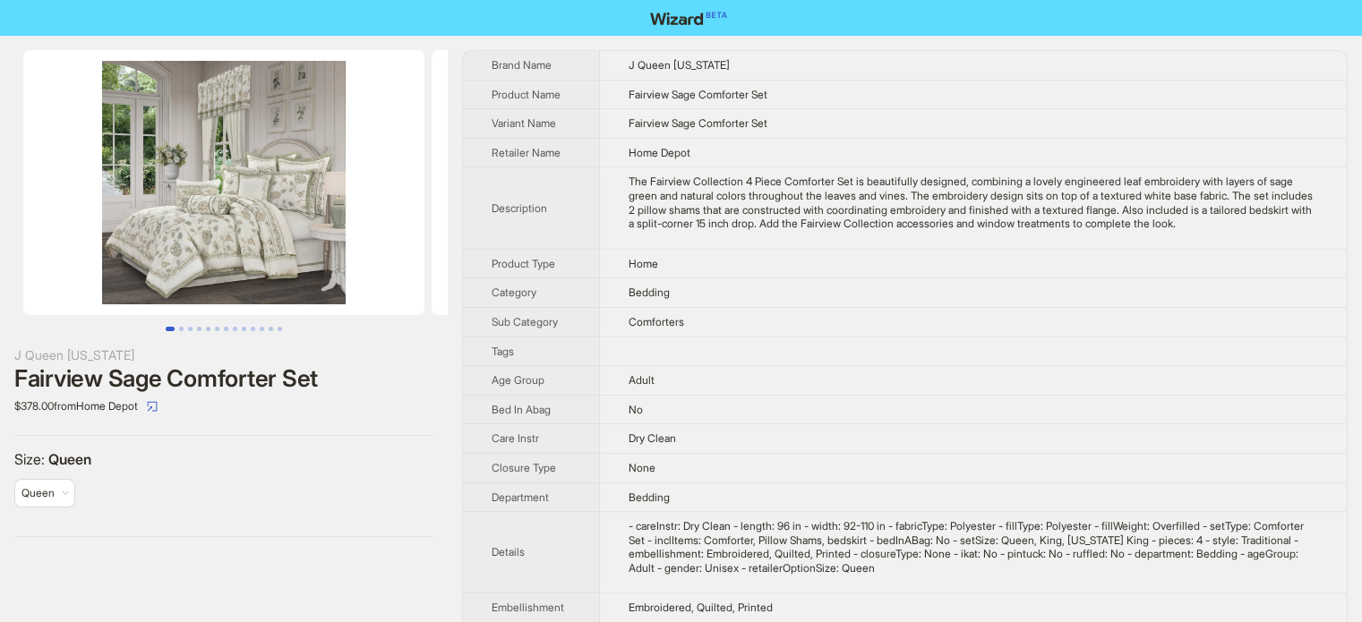
click at [801, 404] on td "No" at bounding box center [973, 410] width 747 height 30
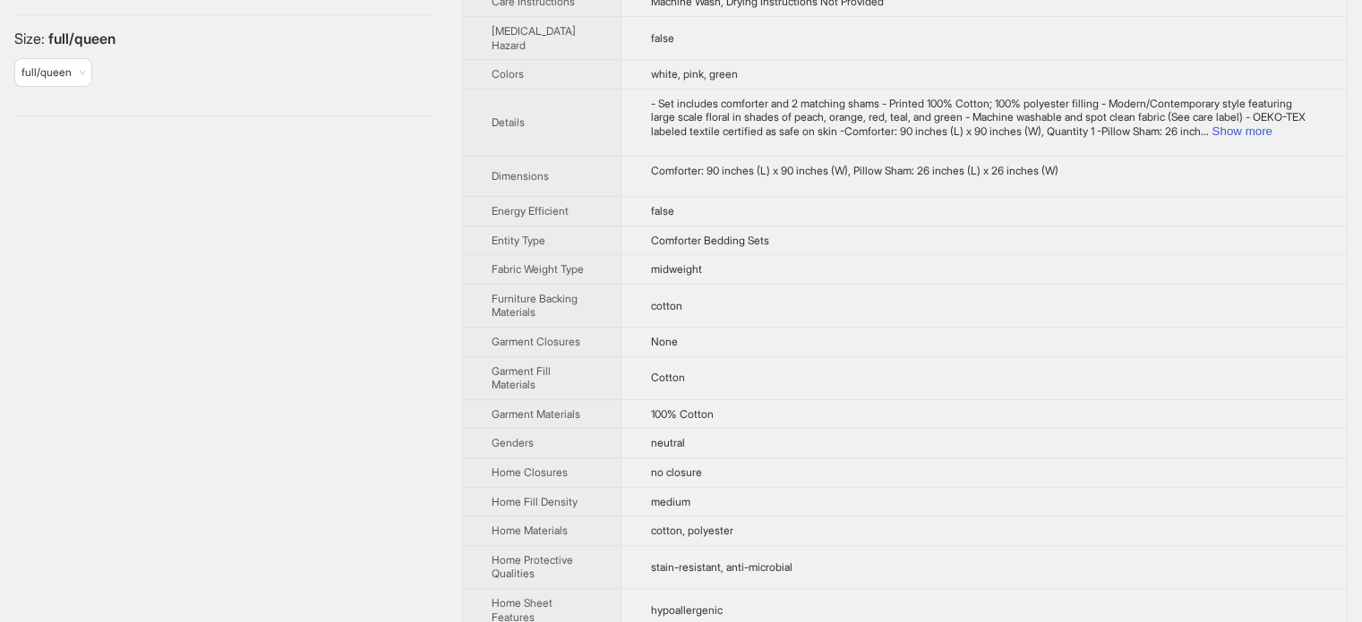
scroll to position [445, 0]
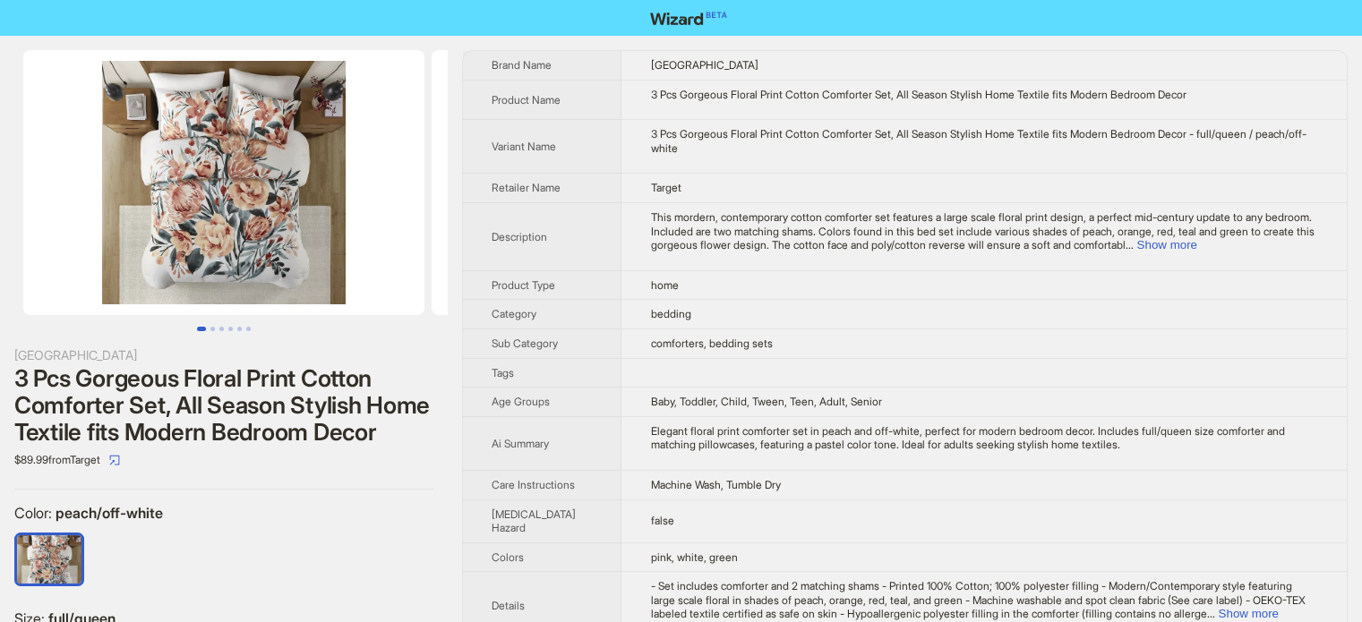
scroll to position [840, 0]
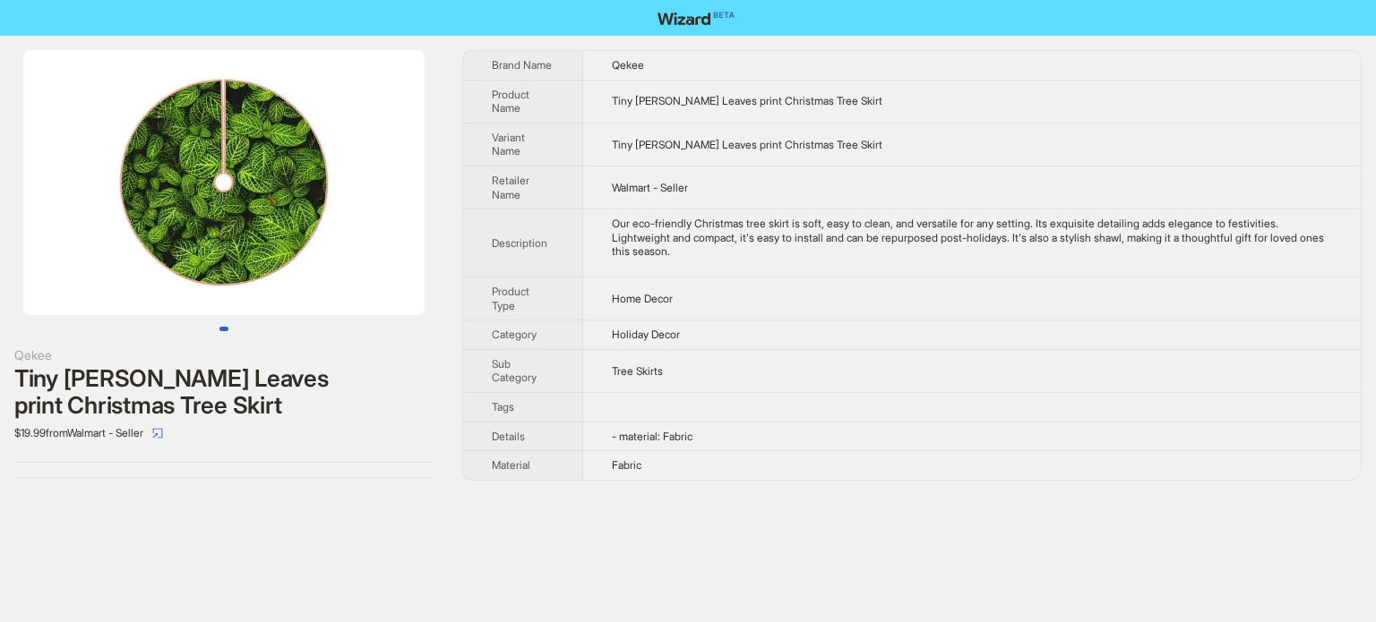
scroll to position [840, 0]
click at [706, 404] on td at bounding box center [971, 407] width 777 height 30
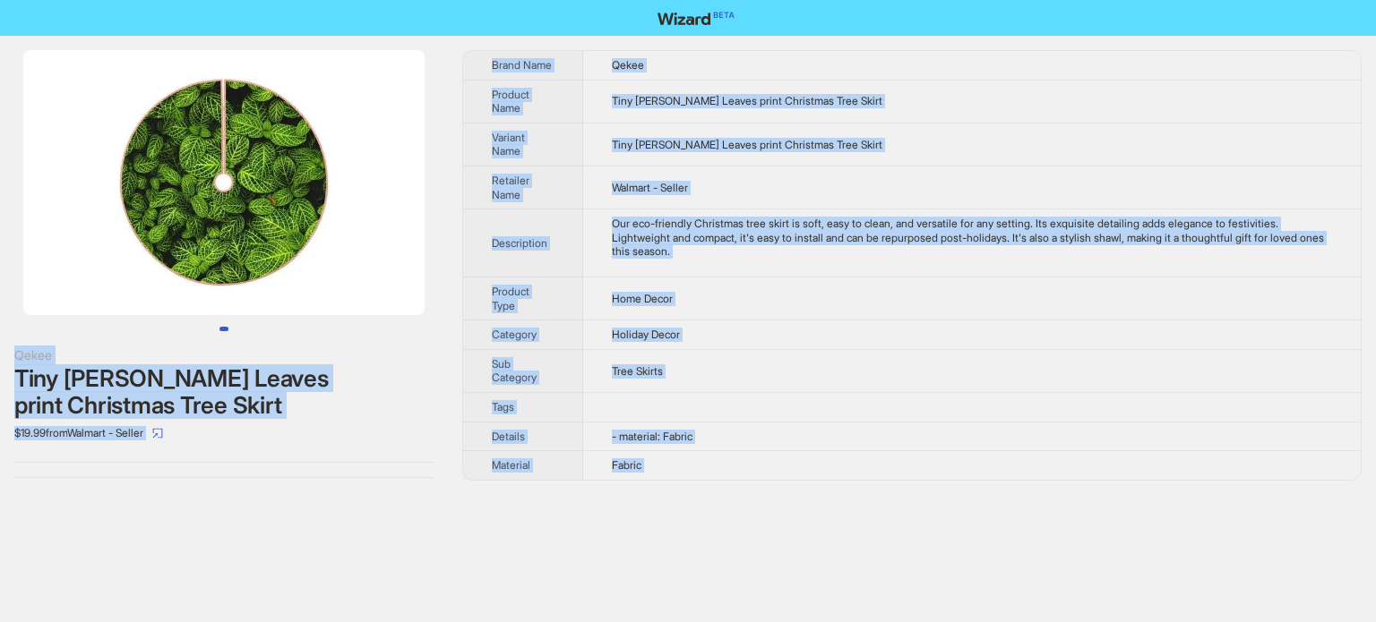
copy body "Qekee Tiny Green Fern Leaves print Christmas Tree Skirt $19.99 from Walmart - S…"
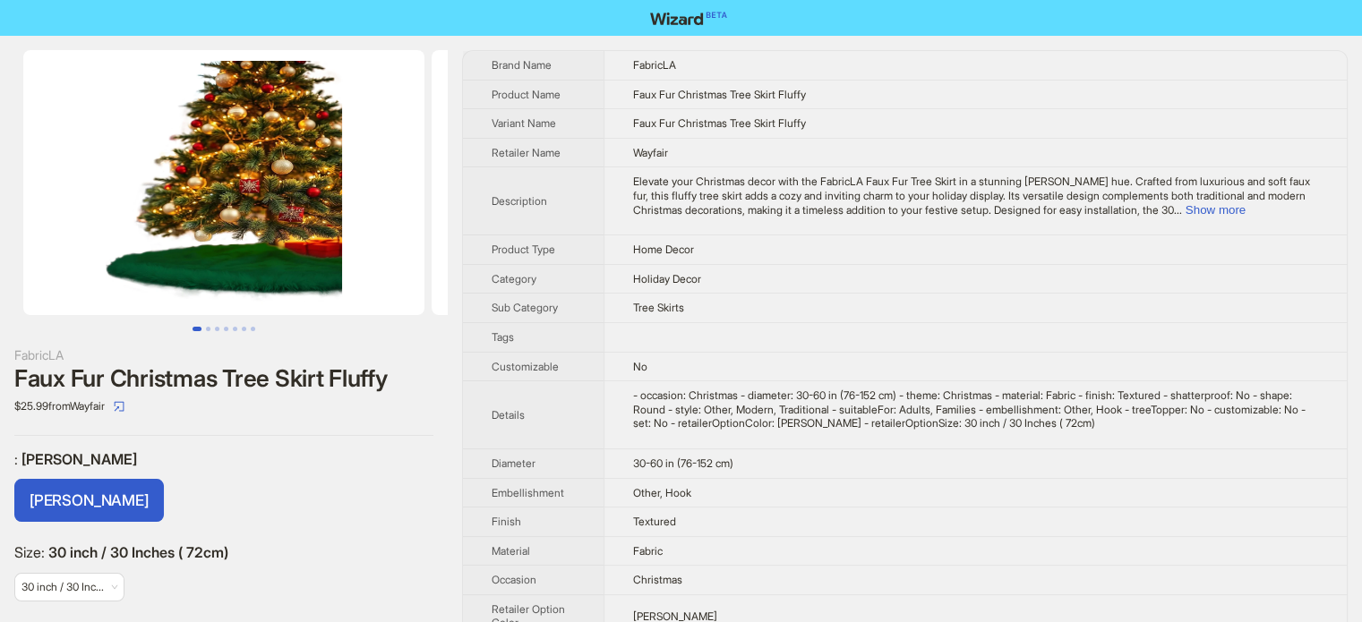
scroll to position [840, 0]
click at [208, 329] on button "Go to slide 2" at bounding box center [208, 329] width 4 height 4
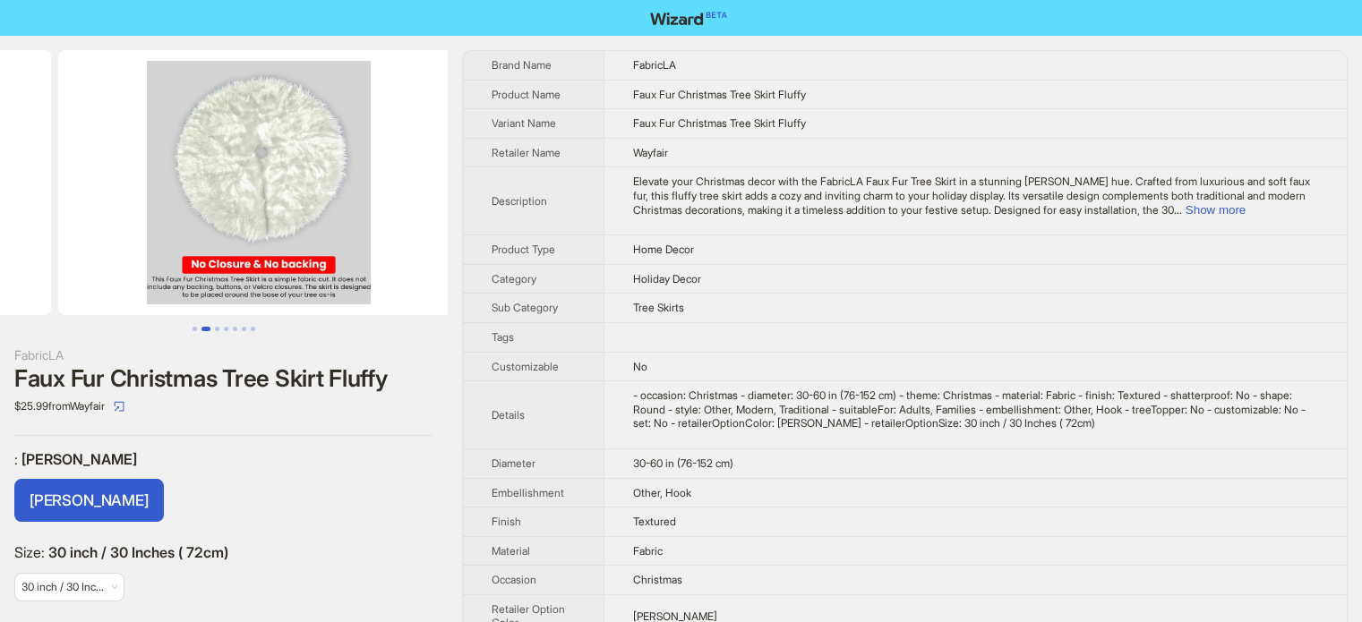
scroll to position [0, 408]
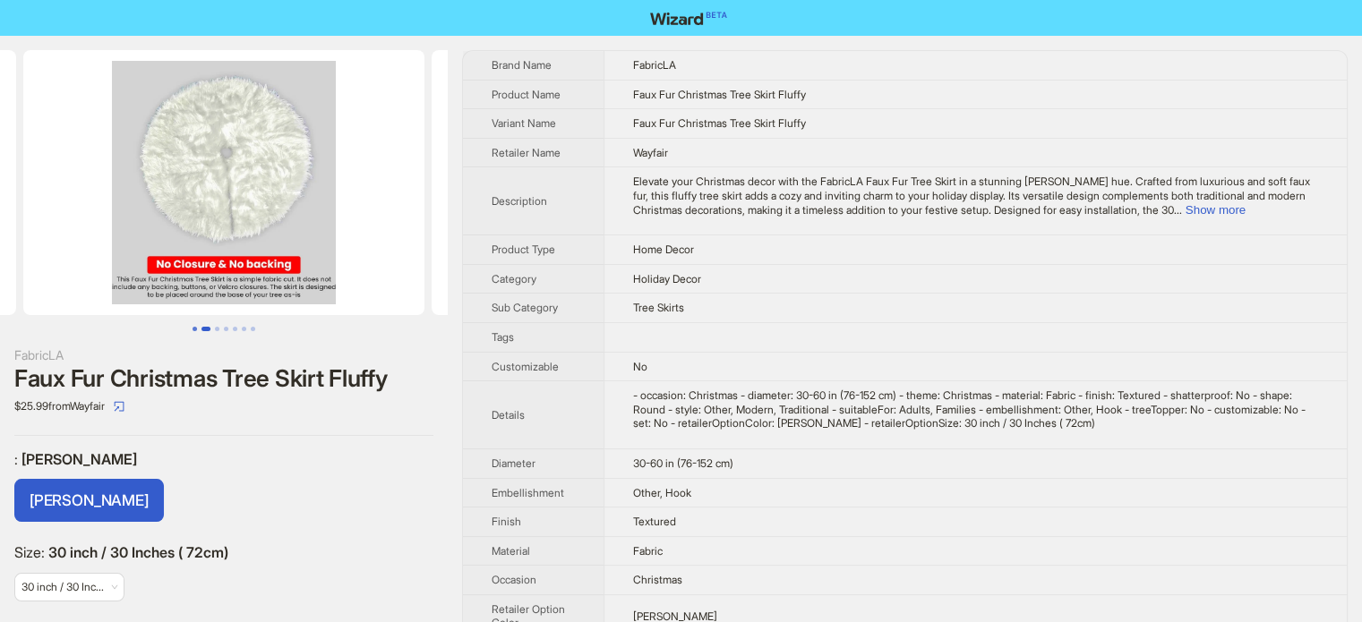
click at [195, 329] on button "Go to slide 1" at bounding box center [195, 329] width 4 height 4
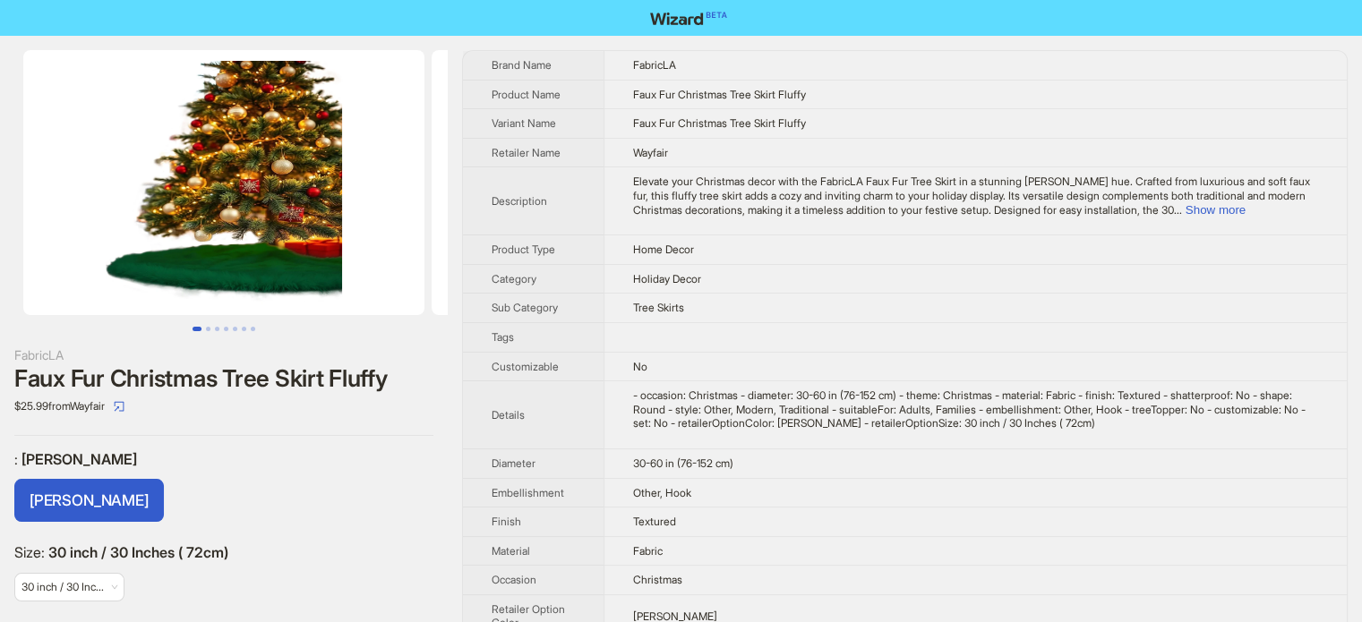
click at [727, 356] on td "No" at bounding box center [975, 367] width 743 height 30
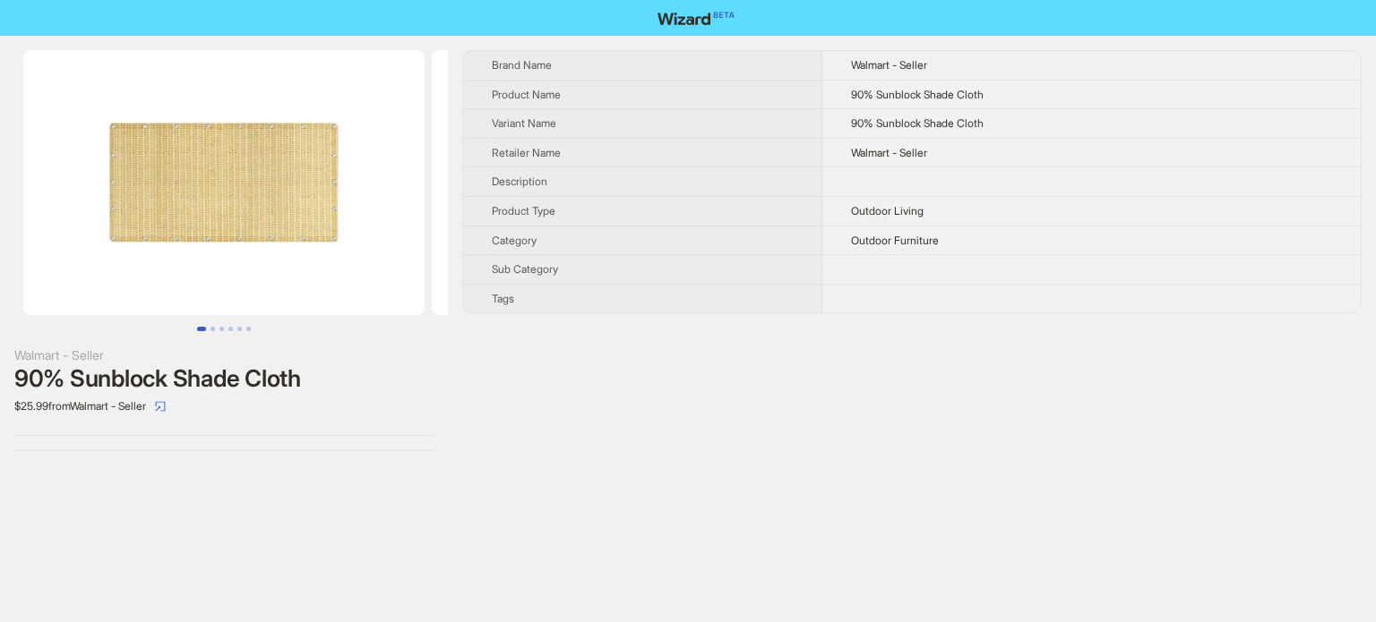
scroll to position [840, 0]
click at [210, 327] on button "Go to slide 2" at bounding box center [212, 329] width 4 height 4
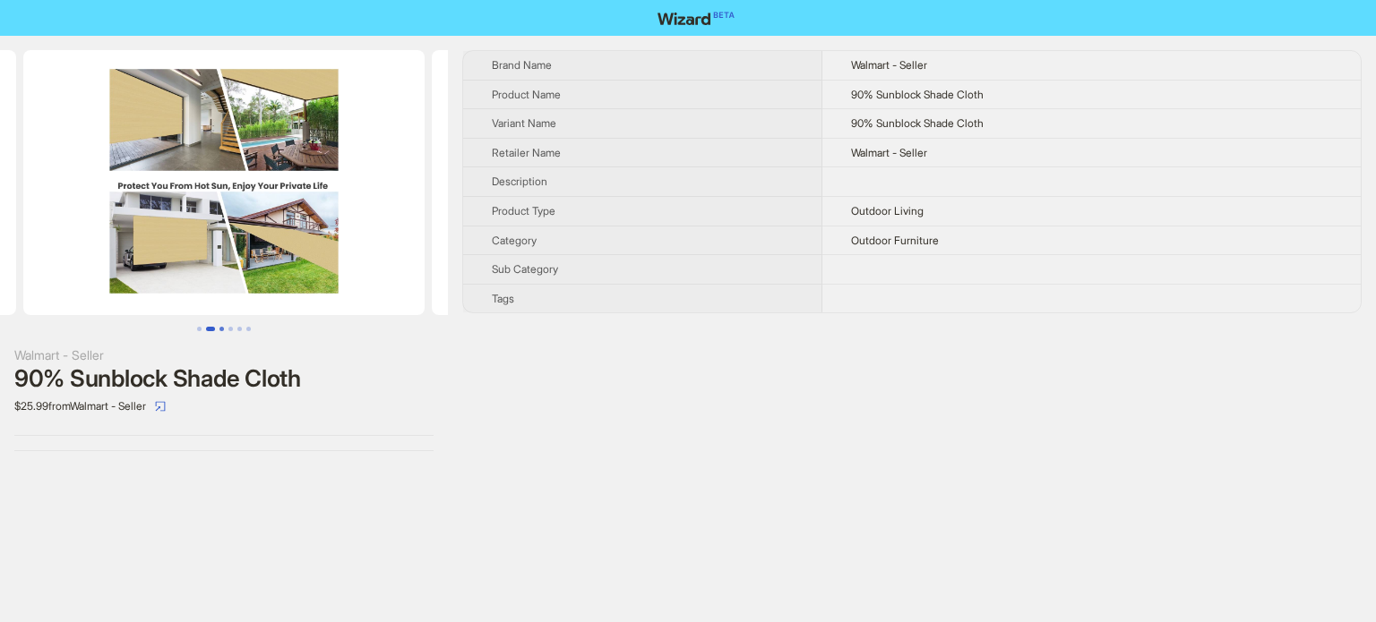
click at [222, 330] on button "Go to slide 3" at bounding box center [221, 329] width 4 height 4
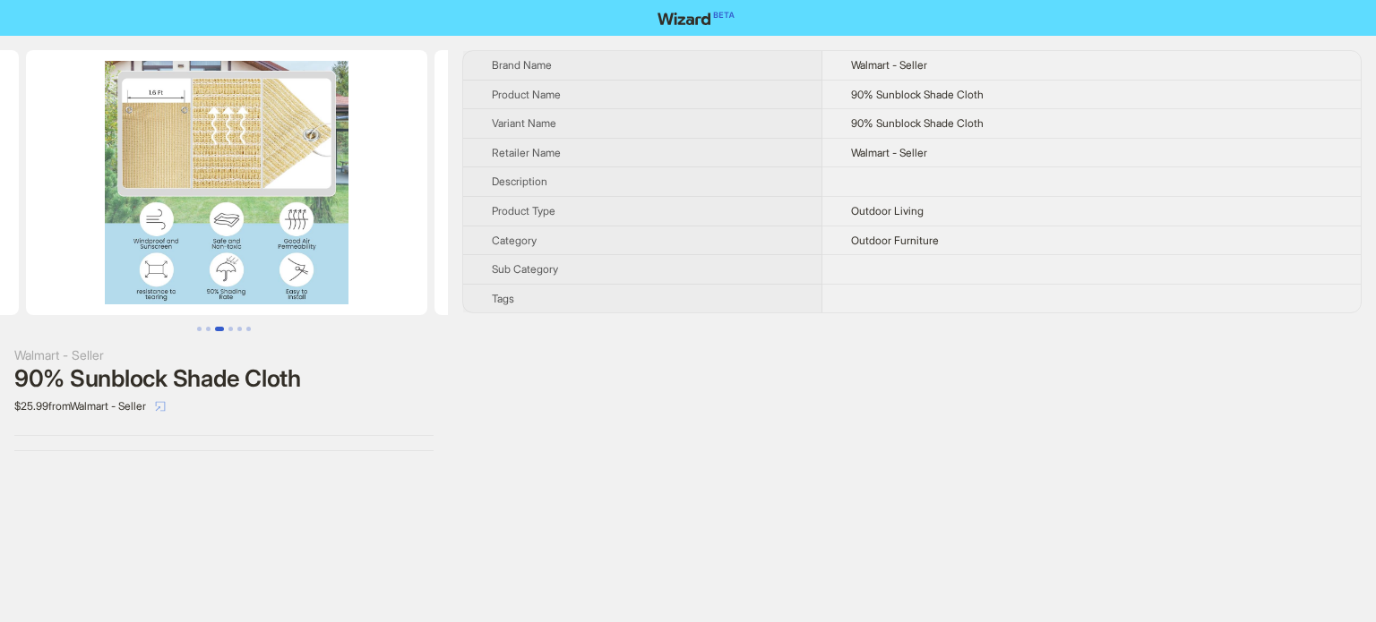
scroll to position [0, 817]
click at [166, 402] on icon "select" at bounding box center [160, 406] width 11 height 11
click at [201, 327] on button "Go to slide 1" at bounding box center [199, 329] width 4 height 4
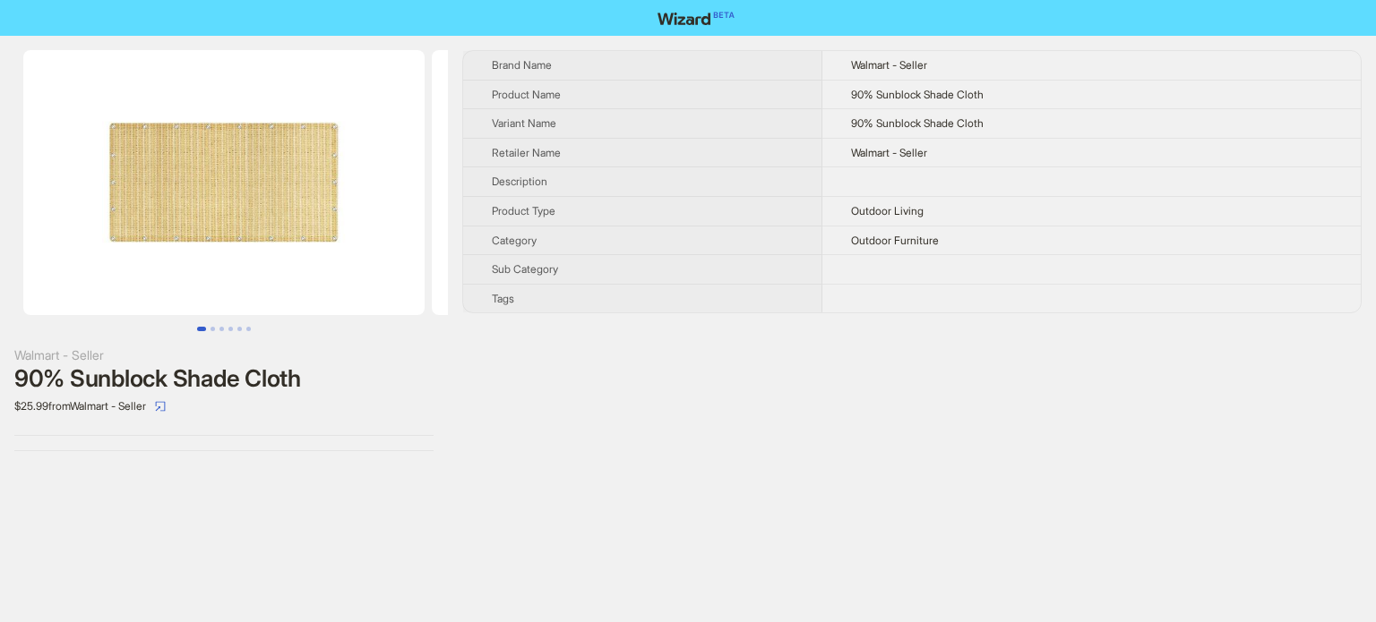
click at [224, 198] on img at bounding box center [223, 182] width 401 height 265
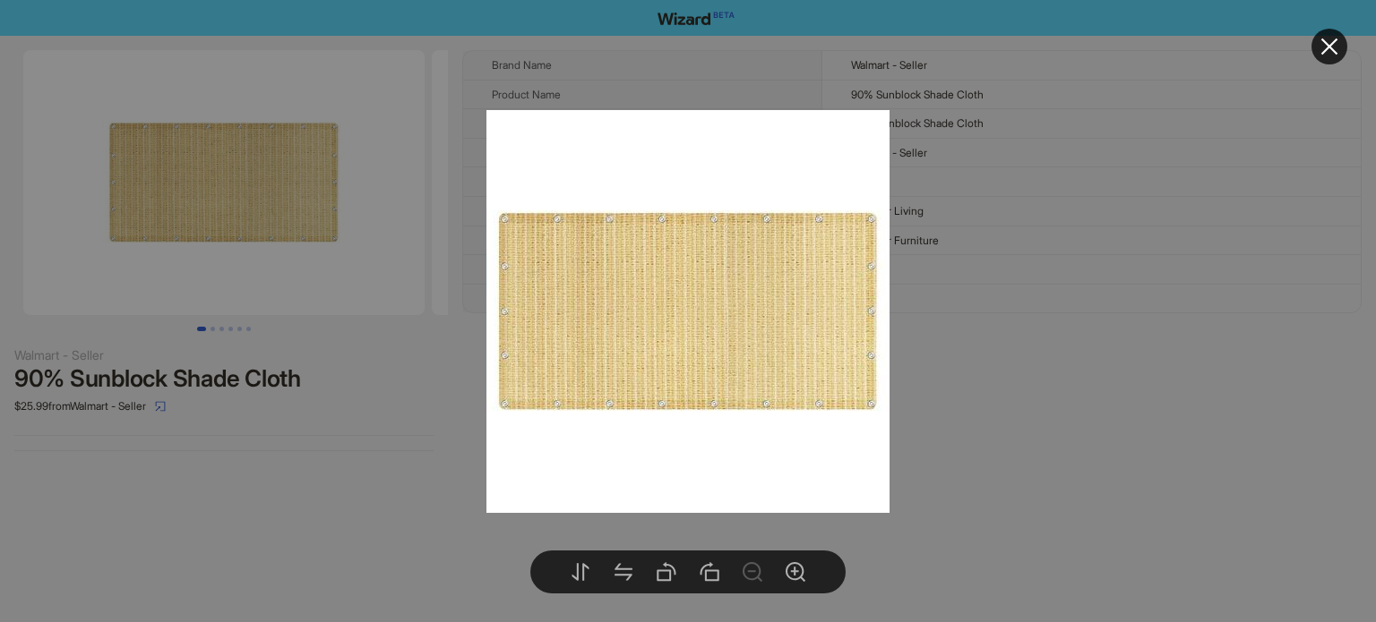
click at [203, 328] on div at bounding box center [688, 311] width 1376 height 622
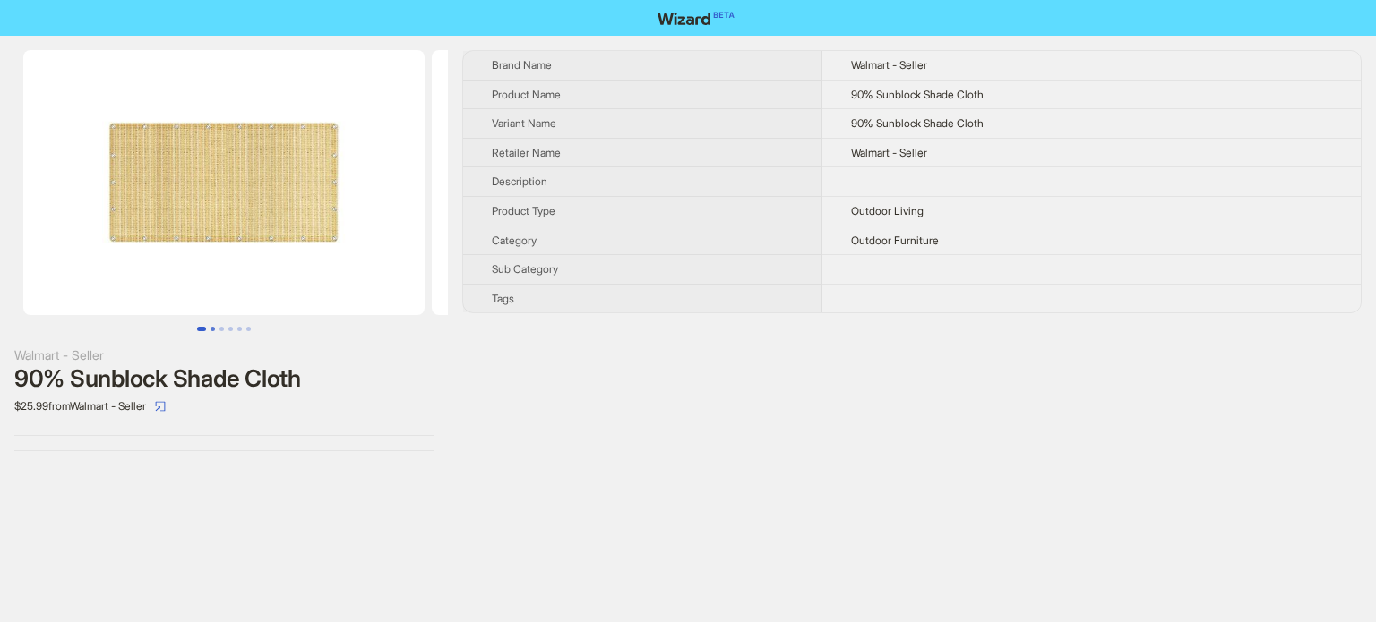
click at [213, 331] on button "Go to slide 2" at bounding box center [212, 329] width 4 height 4
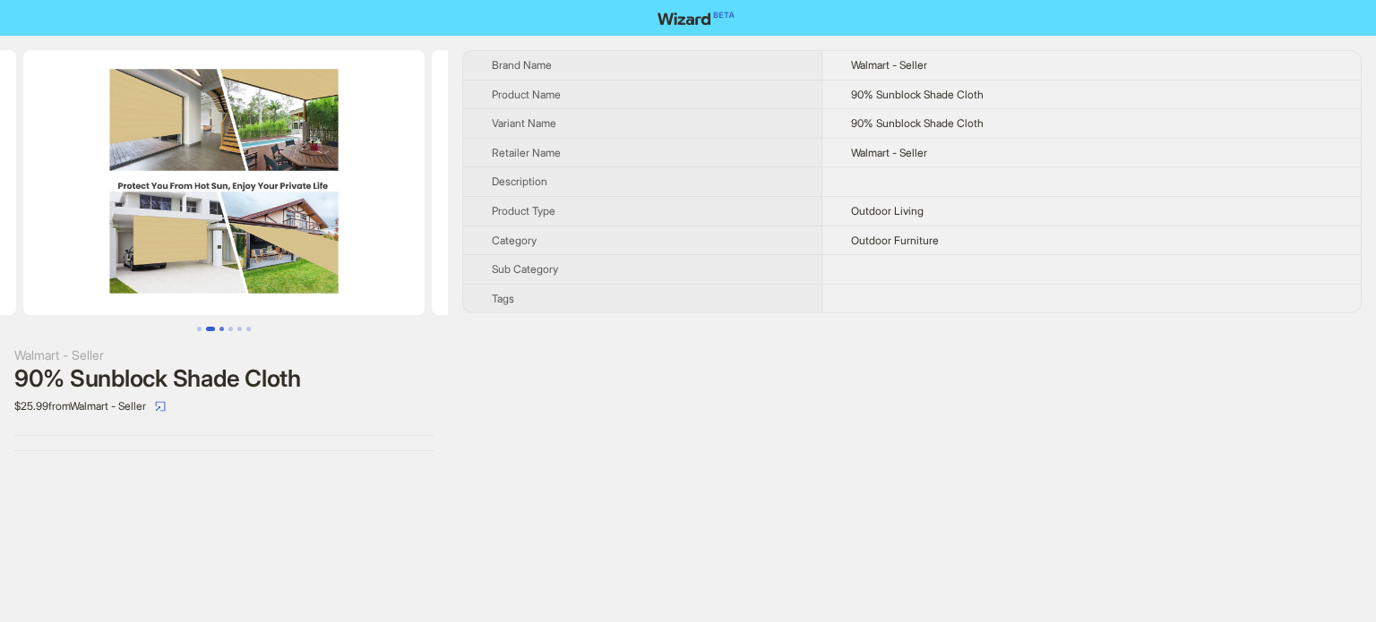
click at [221, 331] on button "Go to slide 3" at bounding box center [221, 329] width 4 height 4
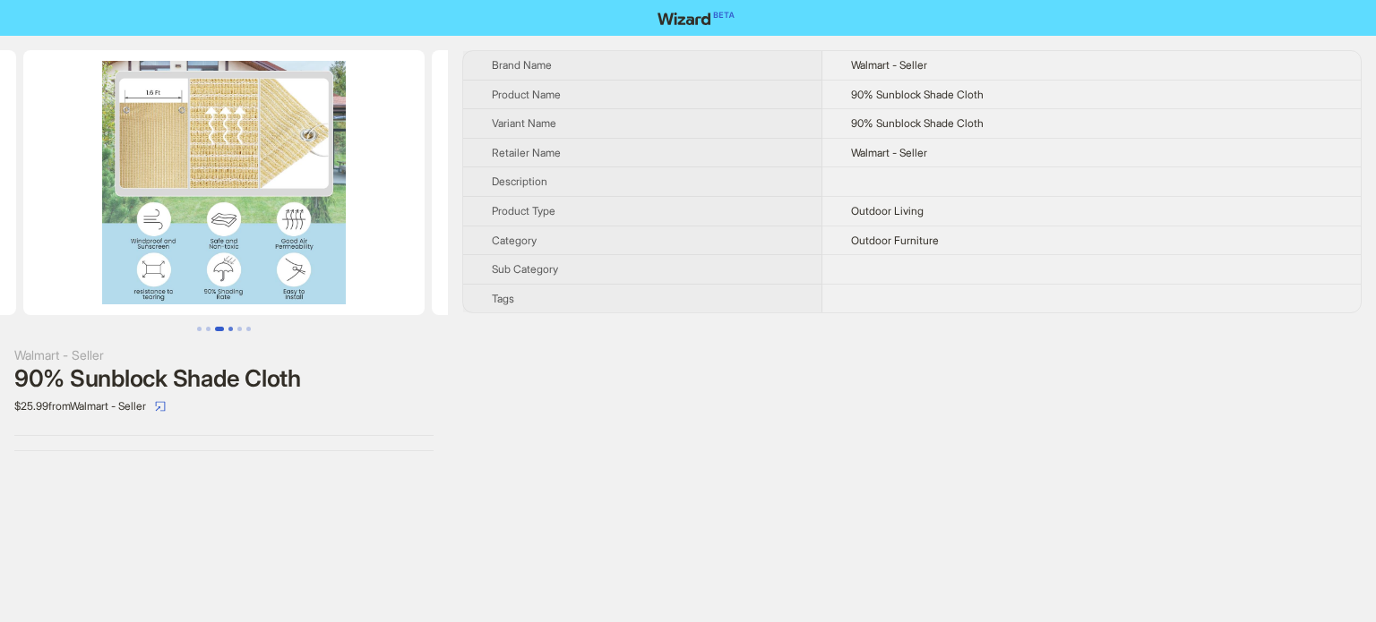
click at [228, 330] on button "Go to slide 4" at bounding box center [230, 329] width 4 height 4
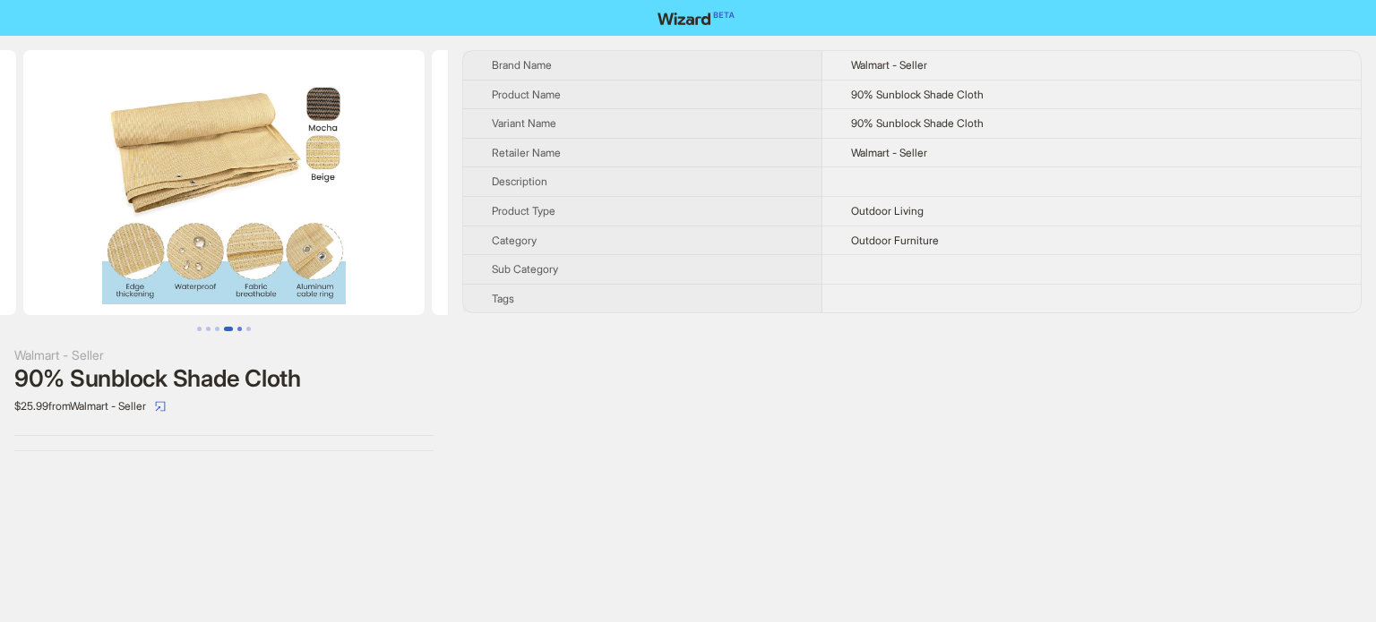
click at [237, 328] on button "Go to slide 5" at bounding box center [239, 329] width 4 height 4
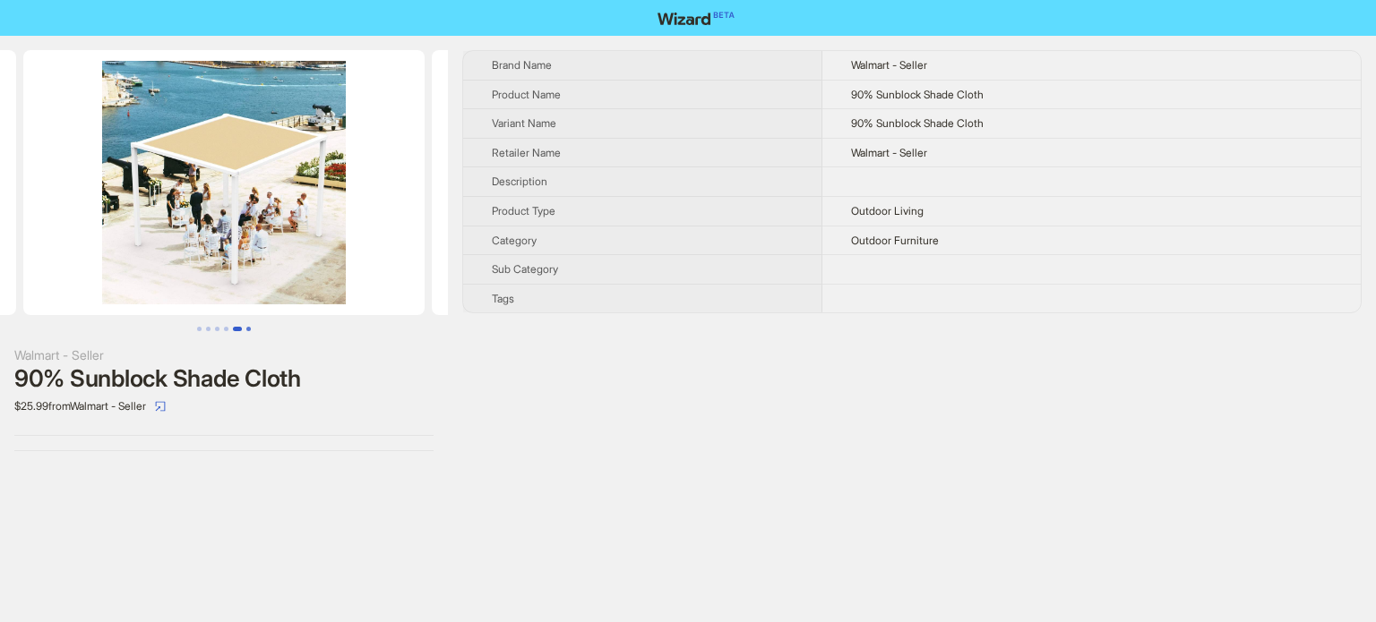
click at [246, 329] on button "Go to slide 6" at bounding box center [248, 329] width 4 height 4
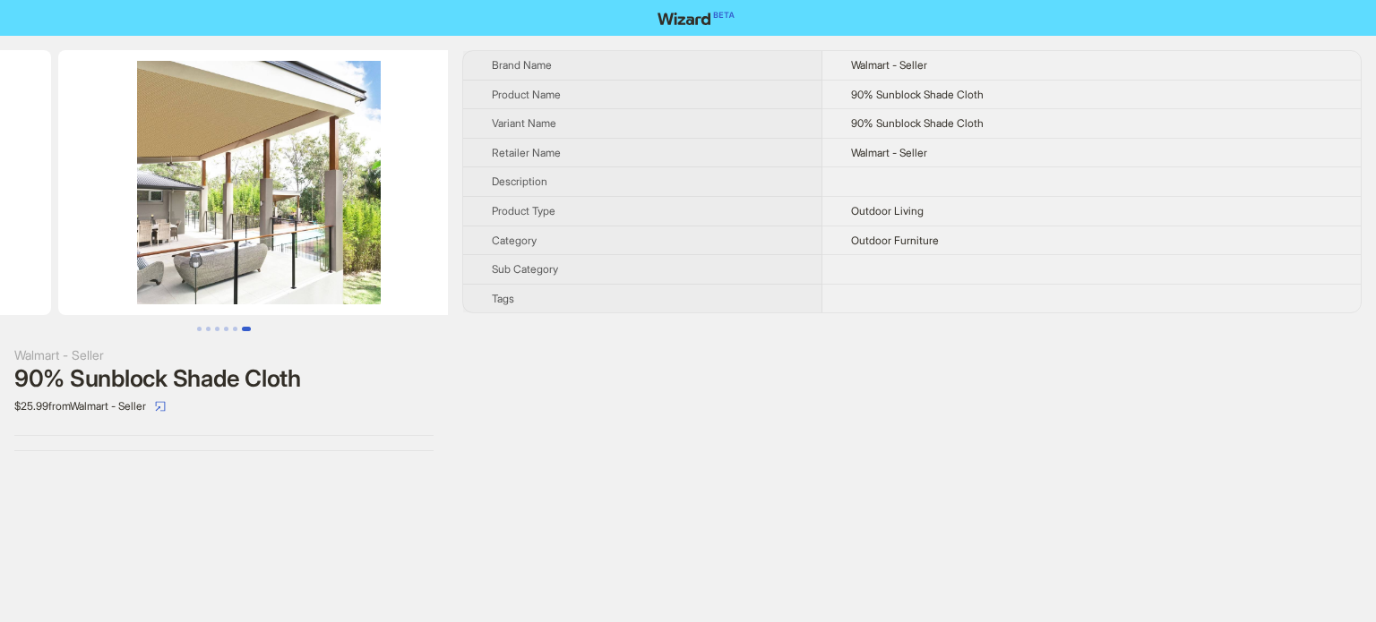
scroll to position [0, 2042]
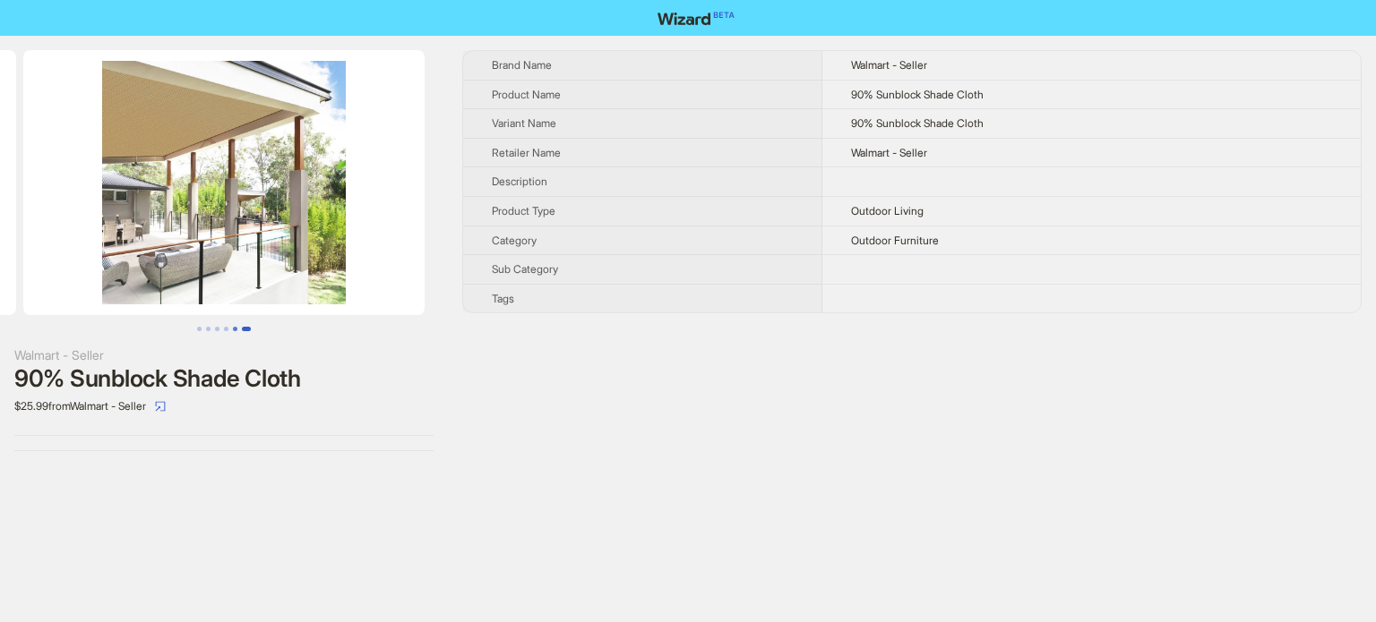
click at [236, 329] on button "Go to slide 5" at bounding box center [235, 329] width 4 height 4
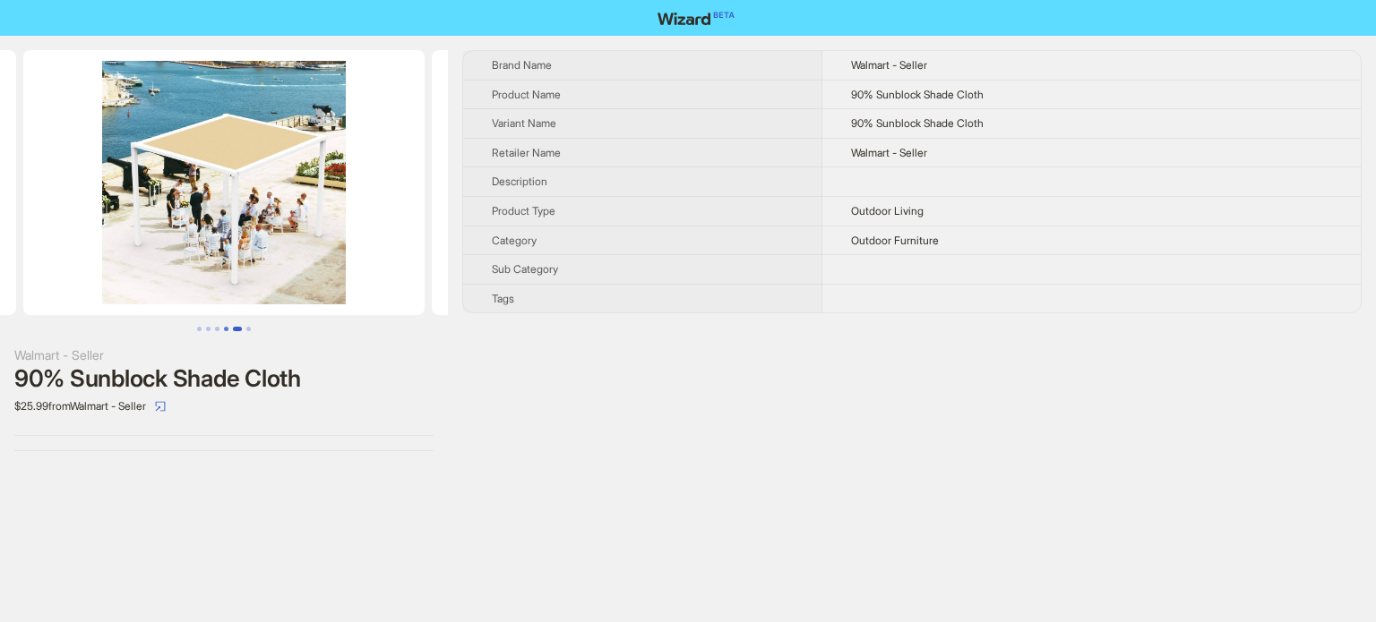
click at [226, 329] on button "Go to slide 4" at bounding box center [226, 329] width 4 height 4
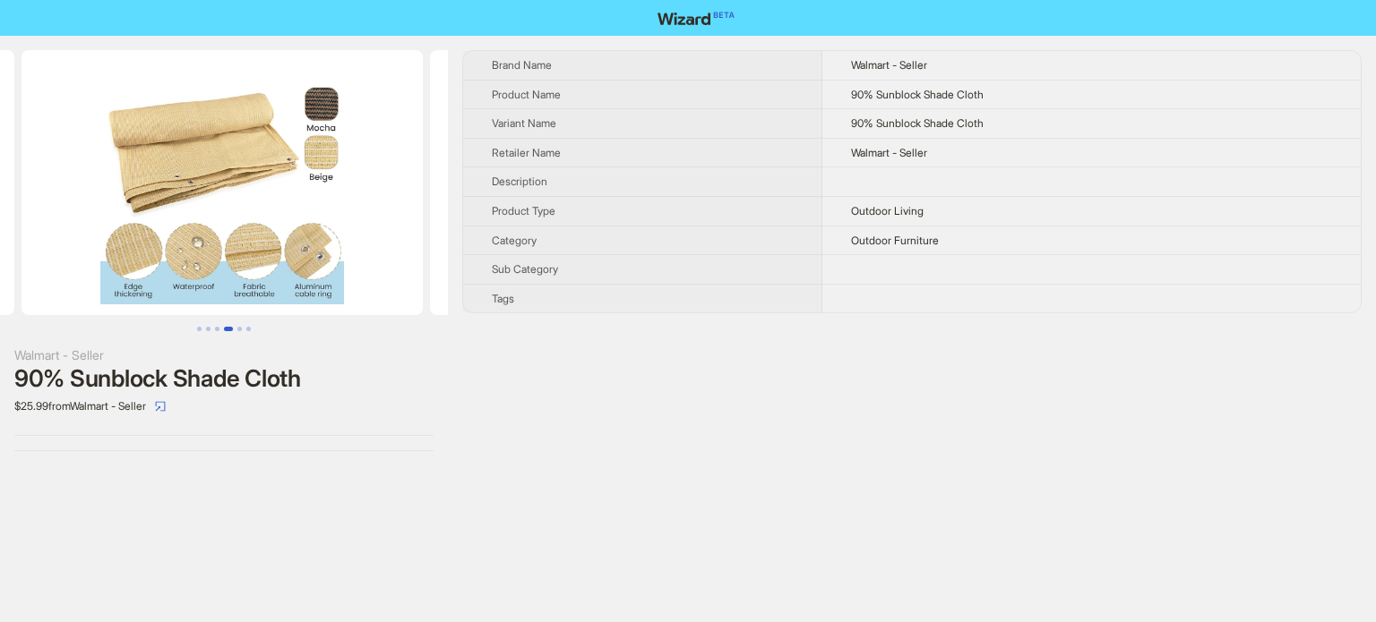
scroll to position [0, 1225]
click at [215, 327] on button "Go to slide 3" at bounding box center [217, 329] width 4 height 4
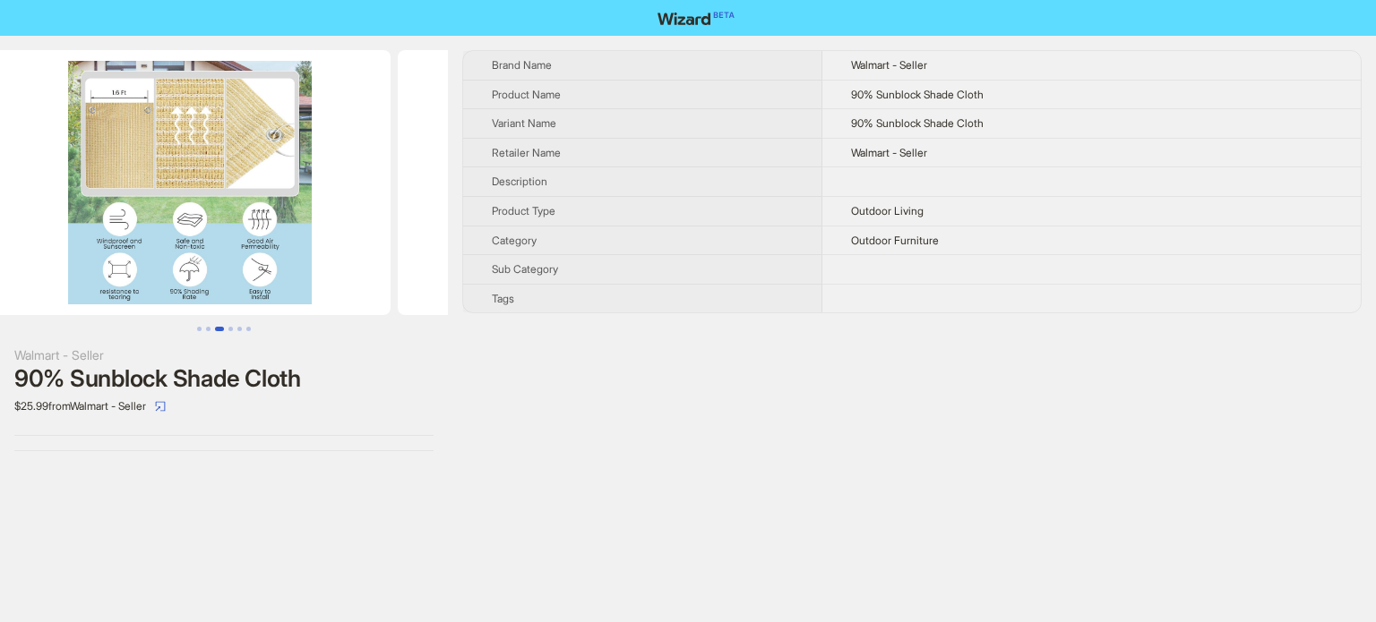
scroll to position [0, 817]
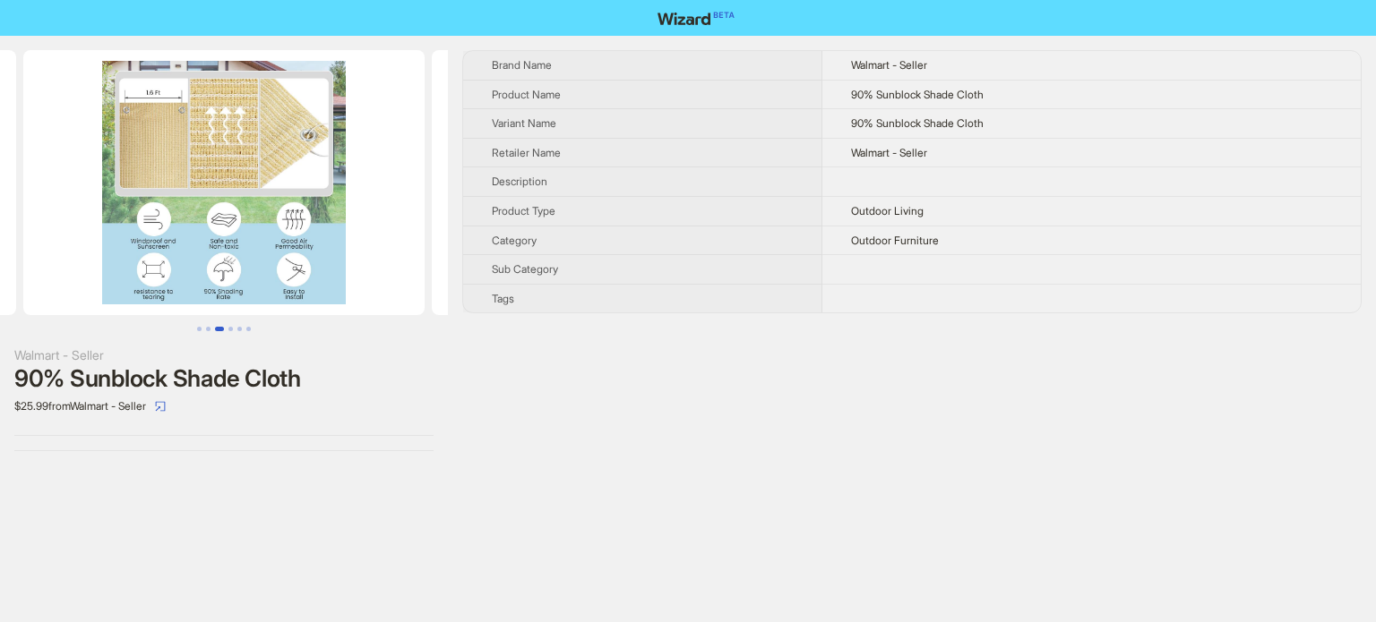
click at [265, 146] on img at bounding box center [223, 182] width 401 height 265
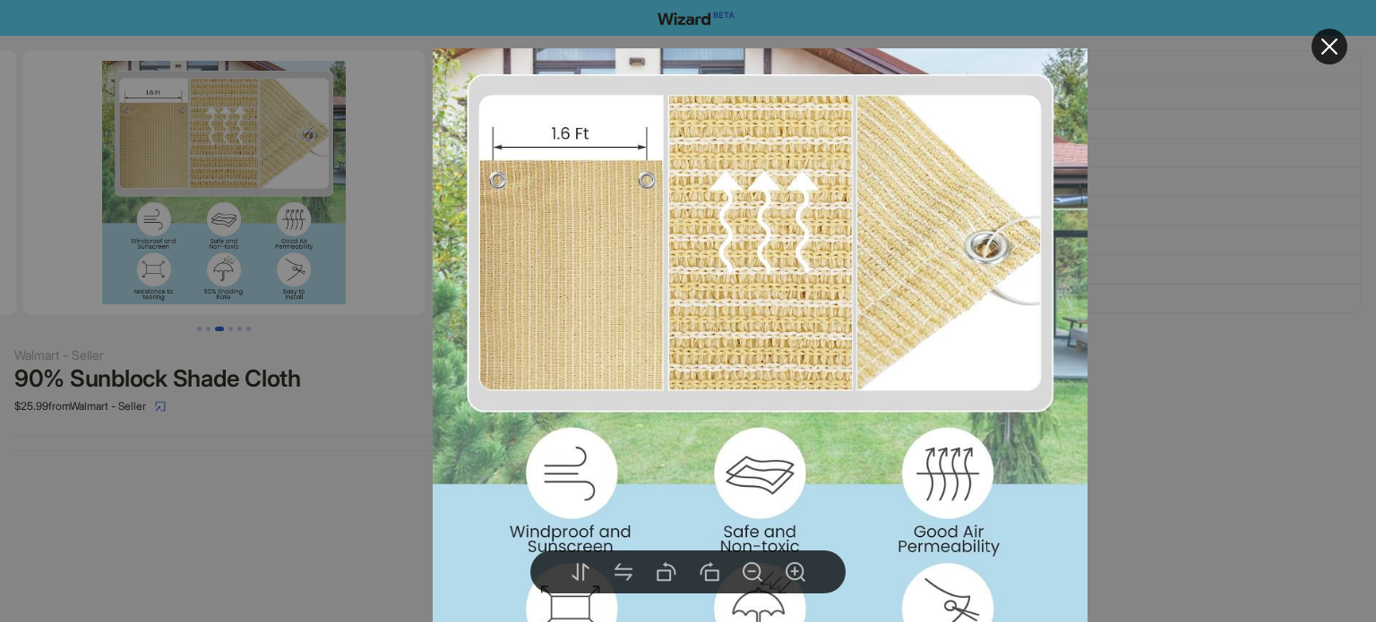
drag, startPoint x: 748, startPoint y: 293, endPoint x: 741, endPoint y: 286, distance: 10.1
click at [742, 286] on img at bounding box center [760, 375] width 654 height 654
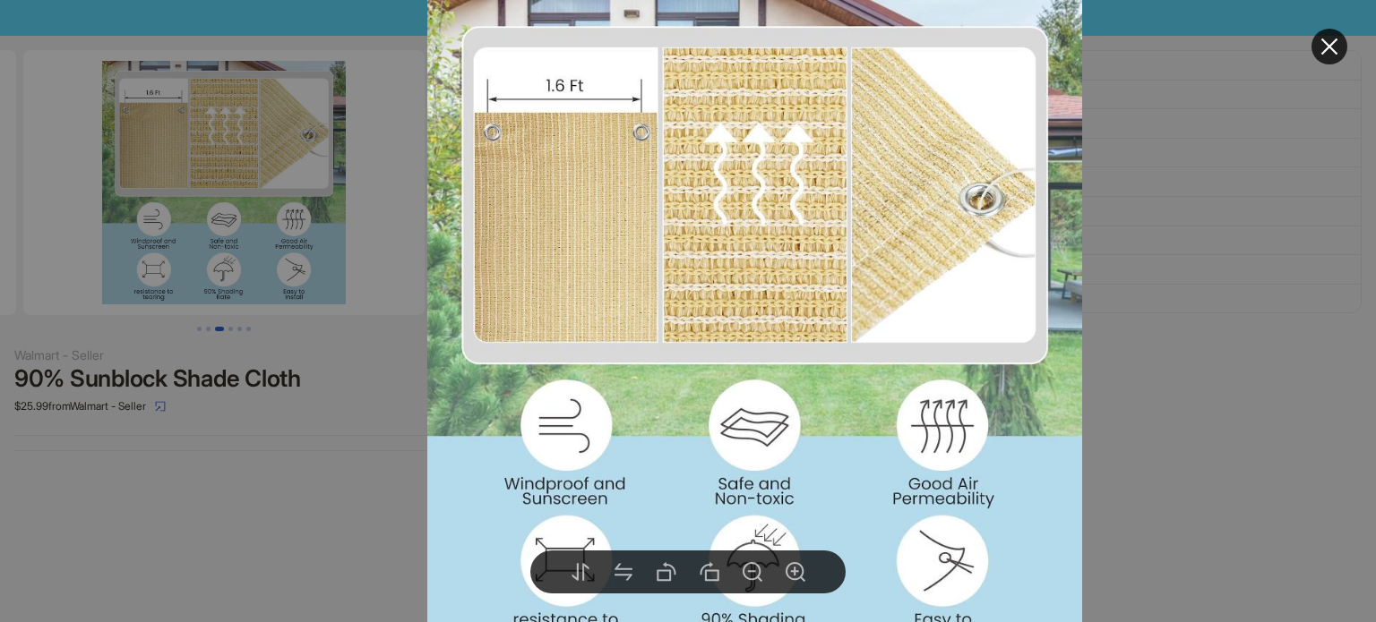
click at [1187, 322] on div at bounding box center [688, 311] width 1376 height 622
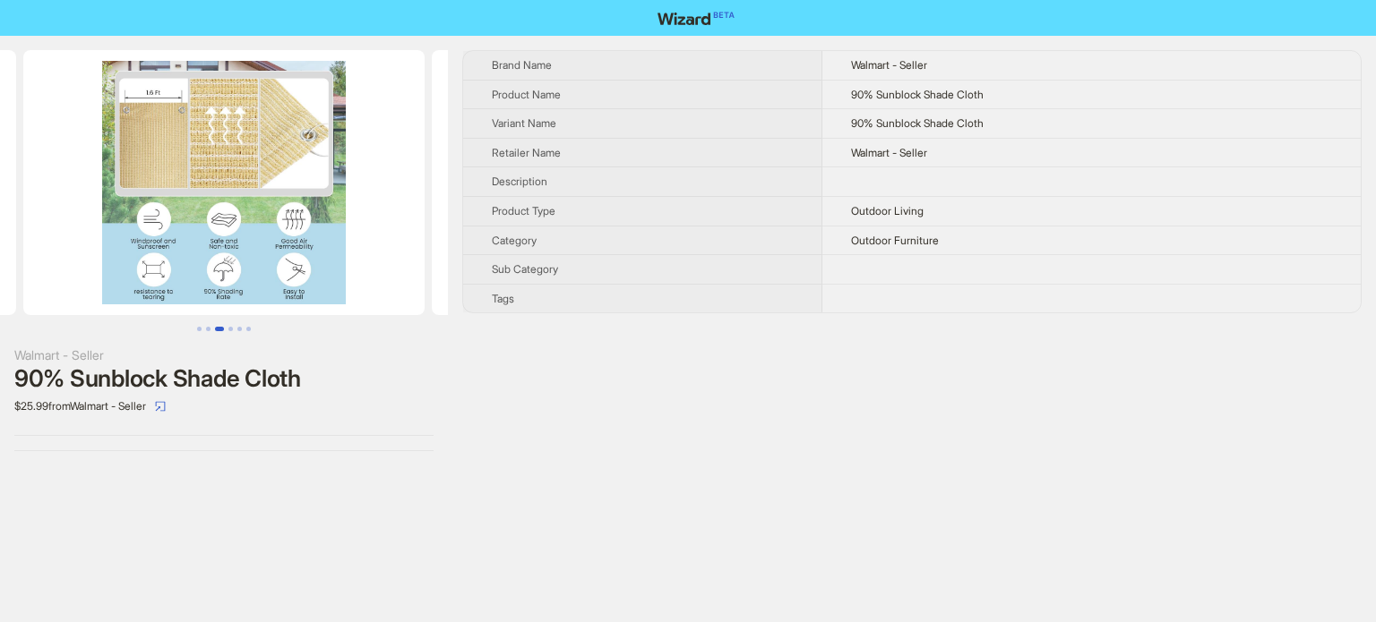
click at [949, 334] on div "Brand Name Walmart - Seller Product Name 90% Sunblock Shade Cloth Variant Name …" at bounding box center [911, 250] width 899 height 401
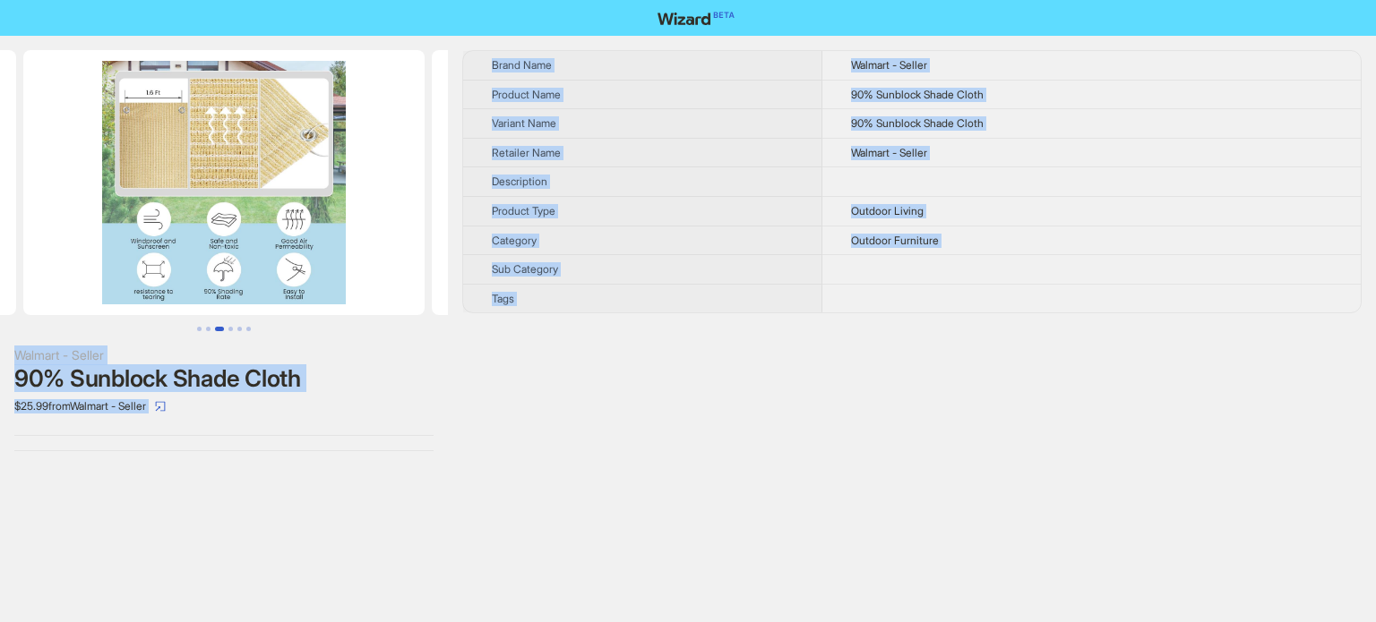
copy body "Walmart - Seller 90% Sunblock Shade Cloth $25.99 from Walmart - Seller Brand Na…"
type textarea "**********"
click at [231, 217] on img at bounding box center [223, 182] width 401 height 265
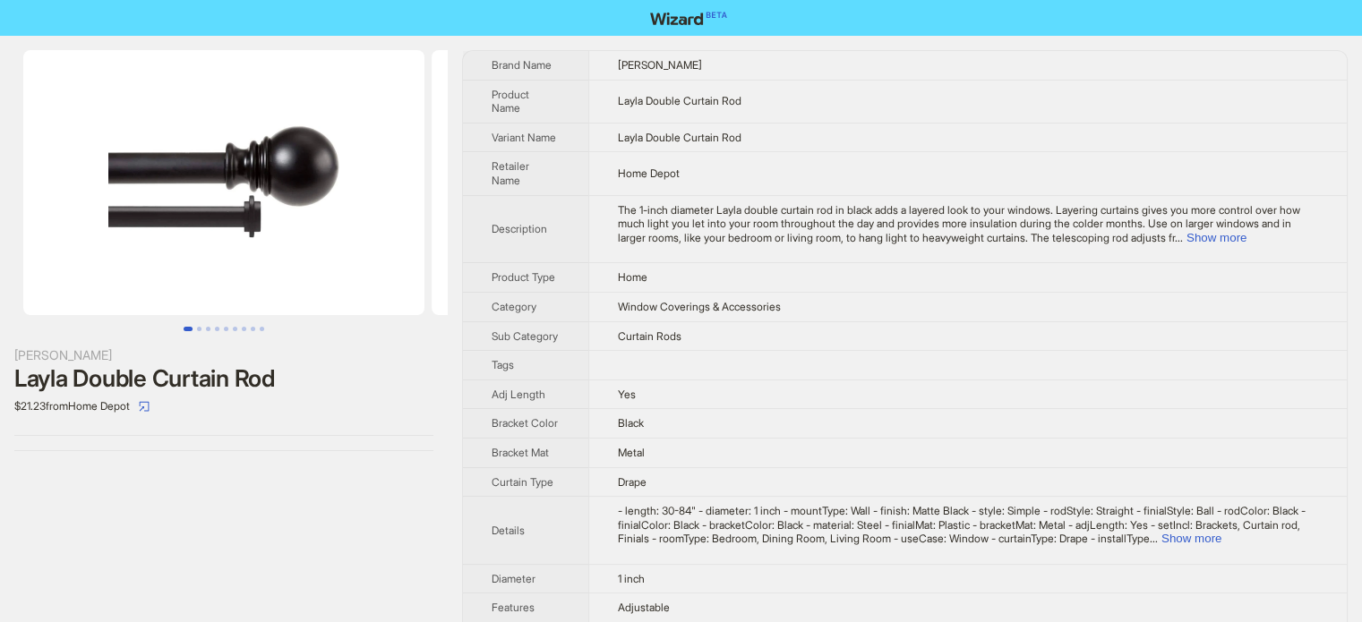
scroll to position [840, 0]
click at [202, 327] on button "Go to slide 2" at bounding box center [199, 329] width 4 height 4
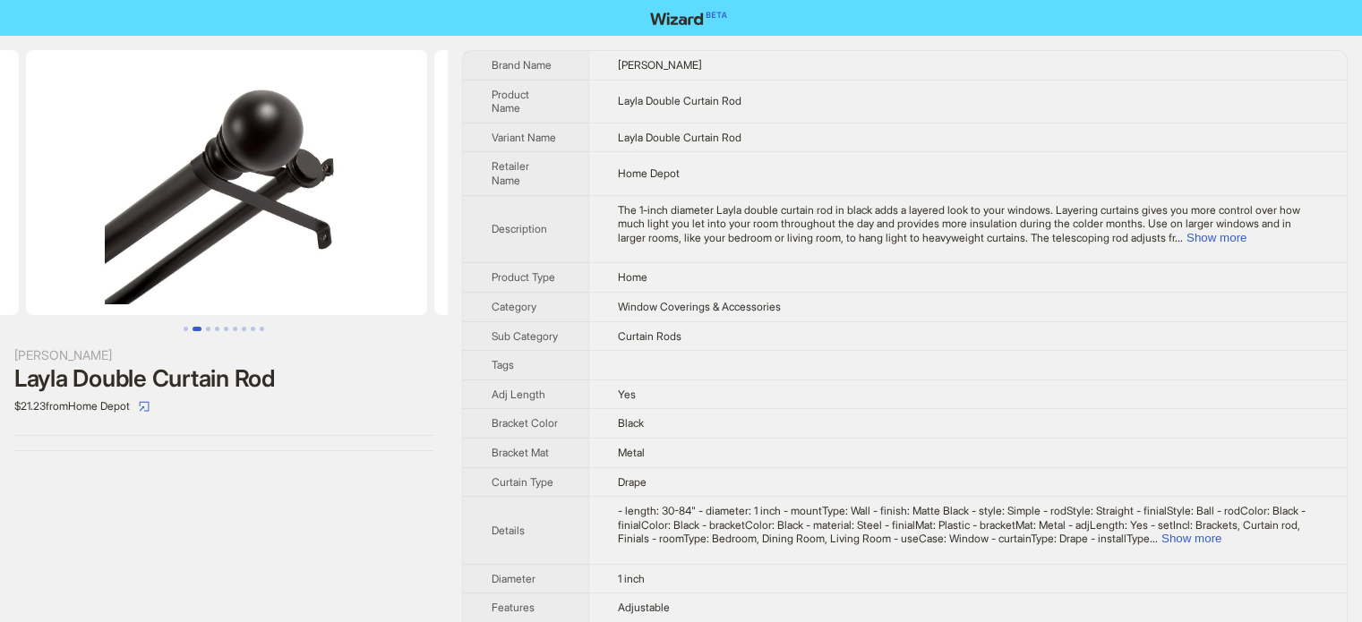
scroll to position [0, 408]
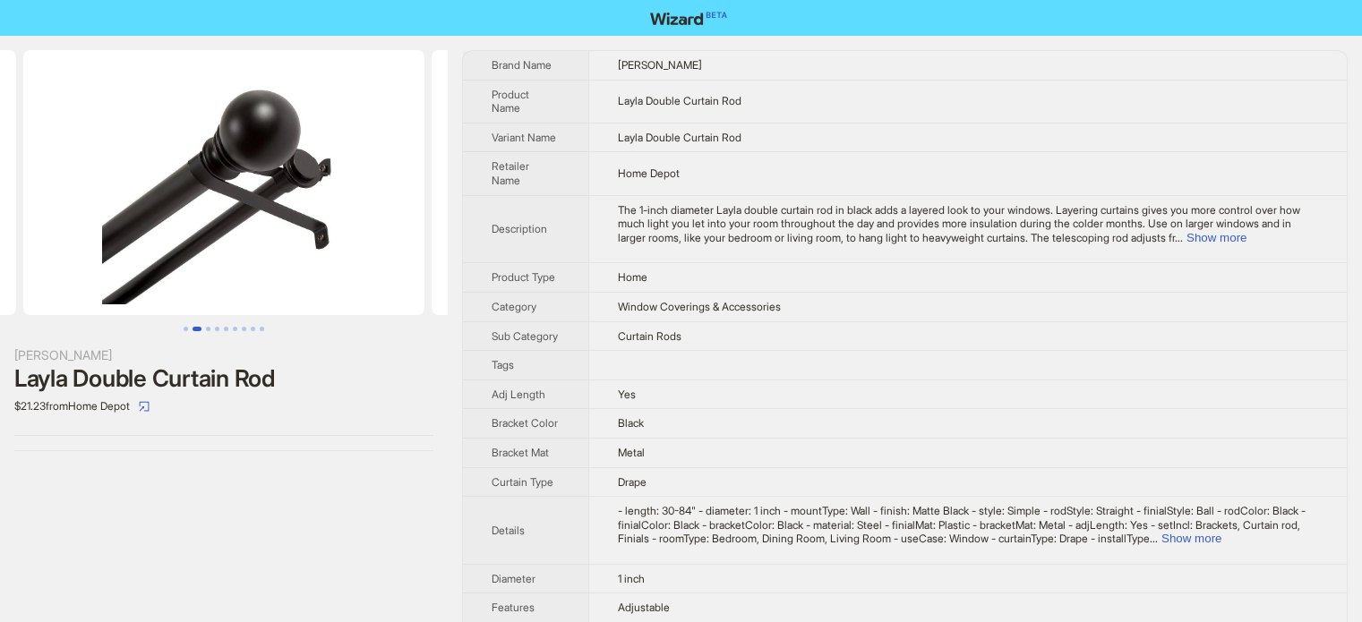
click at [732, 300] on span "Window Coverings & Accessories" at bounding box center [699, 306] width 163 height 13
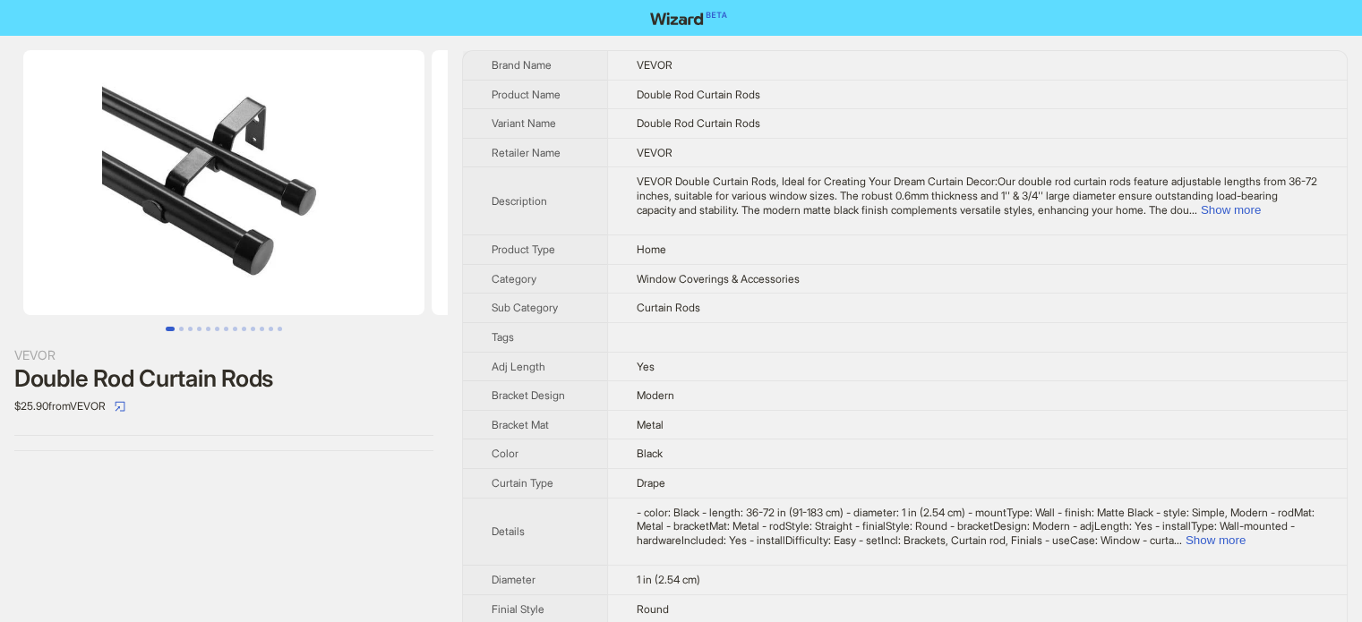
scroll to position [840, 0]
click at [1261, 217] on button "Show more" at bounding box center [1231, 209] width 60 height 13
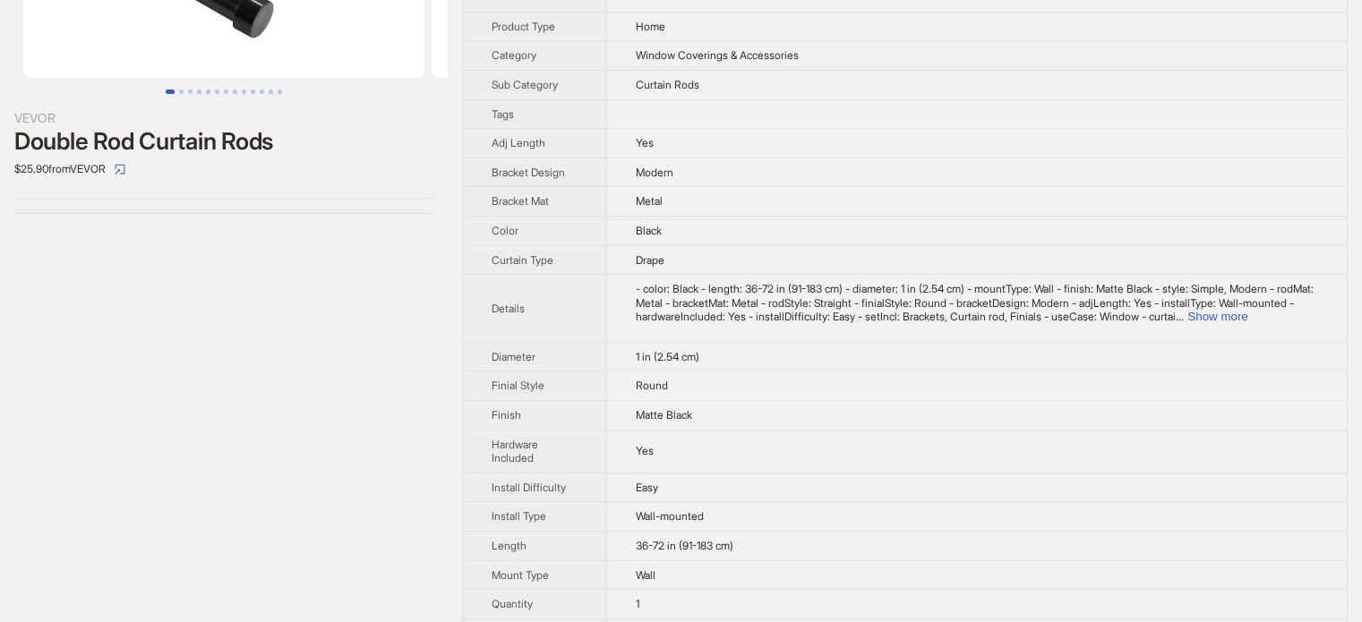
scroll to position [269, 0]
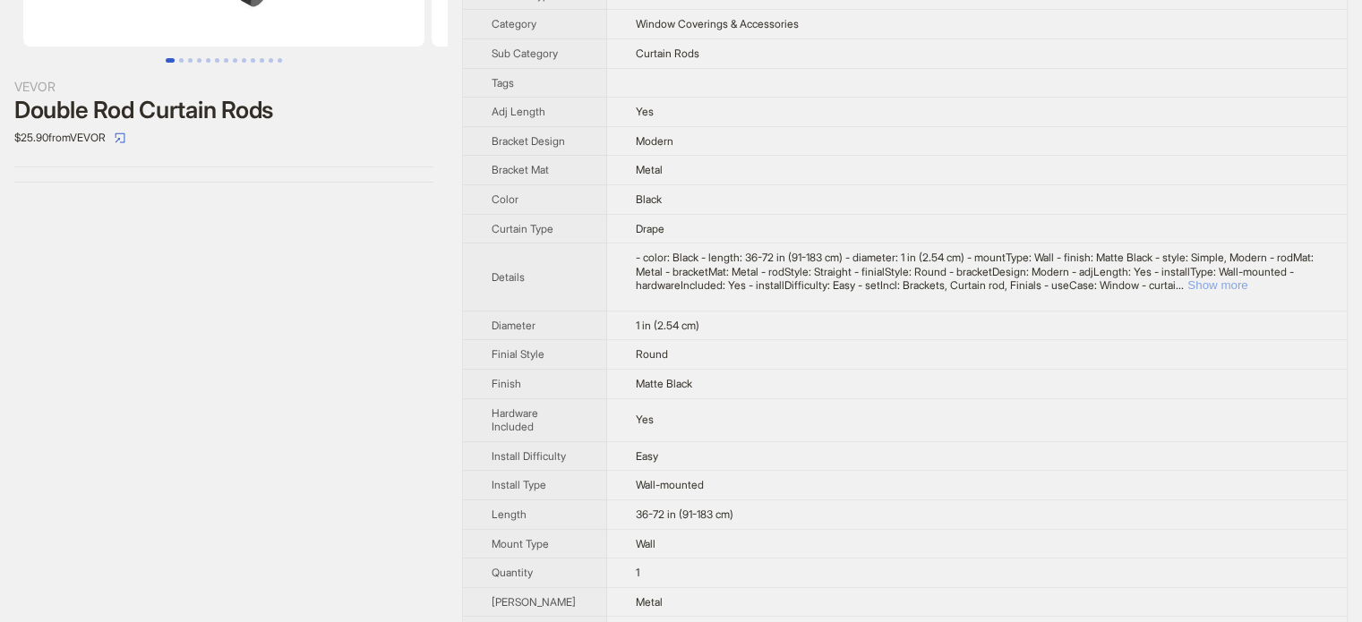
click at [1248, 292] on button "Show more" at bounding box center [1218, 285] width 60 height 13
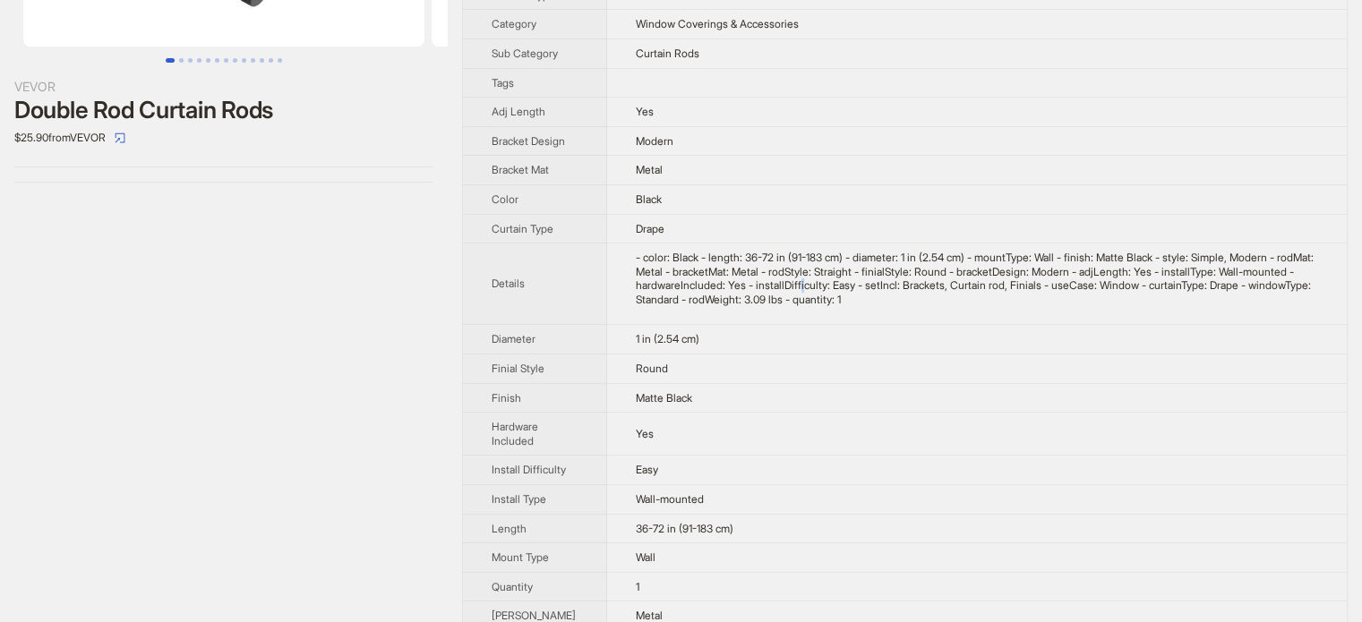
drag, startPoint x: 849, startPoint y: 350, endPoint x: 860, endPoint y: 351, distance: 10.8
type textarea "*"
click at [847, 306] on div "- color: Black - length: 36-72 in (91-183 cm) - diameter: 1 in (2.54 cm) - moun…" at bounding box center [977, 279] width 682 height 56
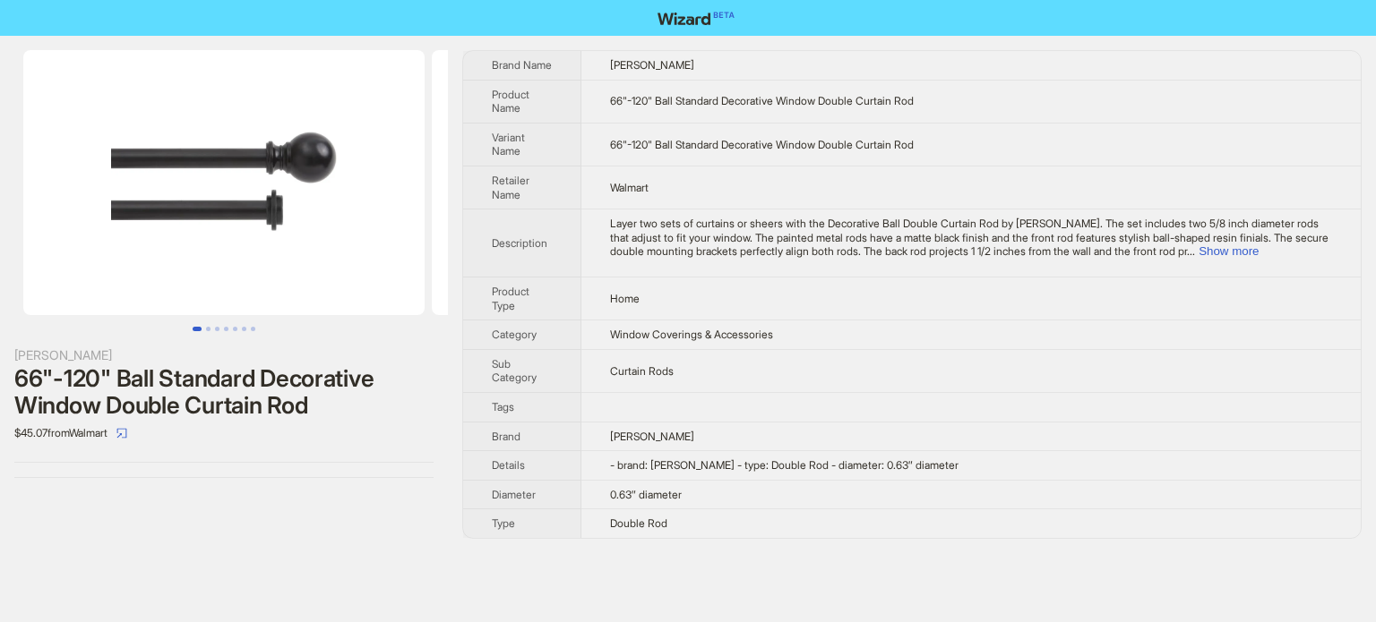
scroll to position [840, 0]
click at [736, 373] on td "Curtain Rods" at bounding box center [970, 370] width 779 height 43
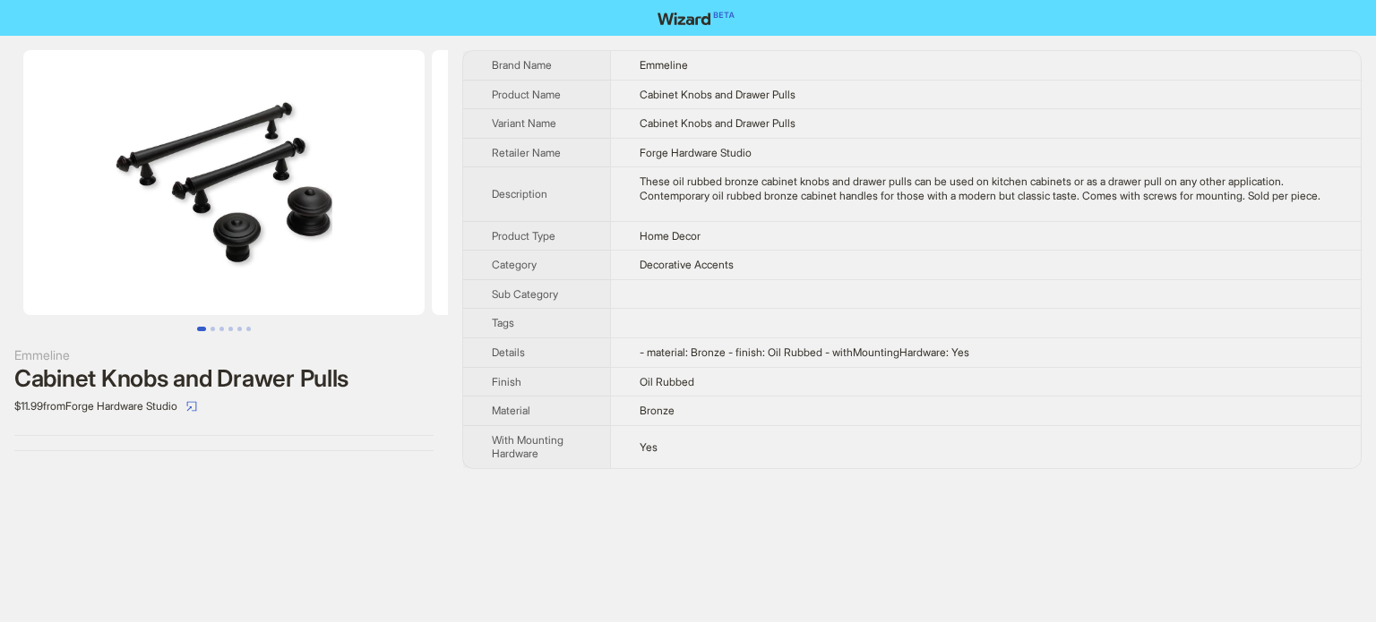
scroll to position [840, 0]
click at [211, 328] on button "Go to slide 2" at bounding box center [212, 329] width 4 height 4
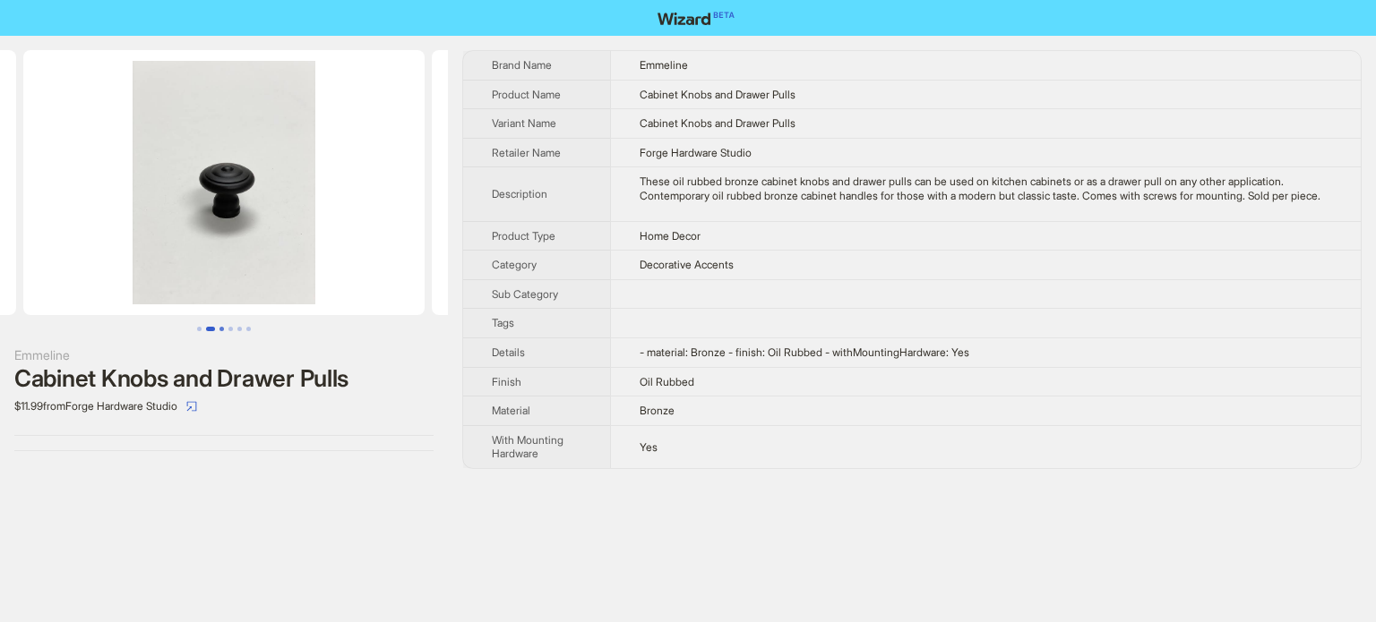
click at [224, 327] on button "Go to slide 3" at bounding box center [221, 329] width 4 height 4
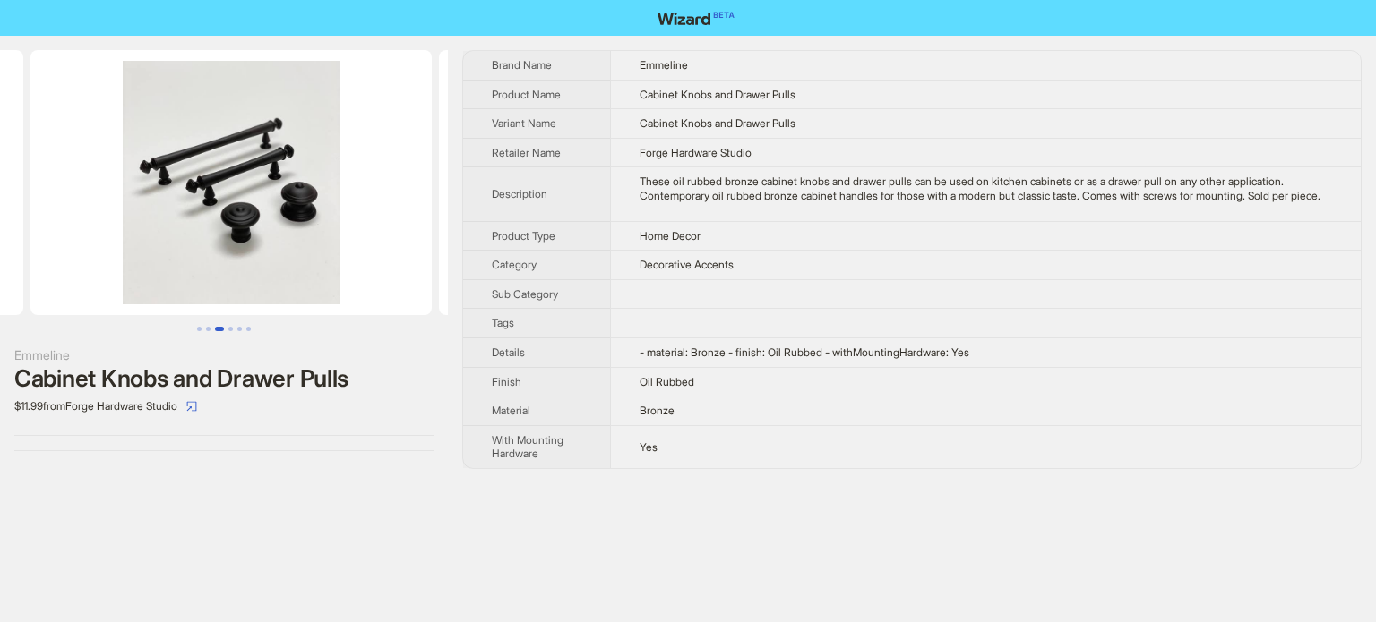
scroll to position [0, 817]
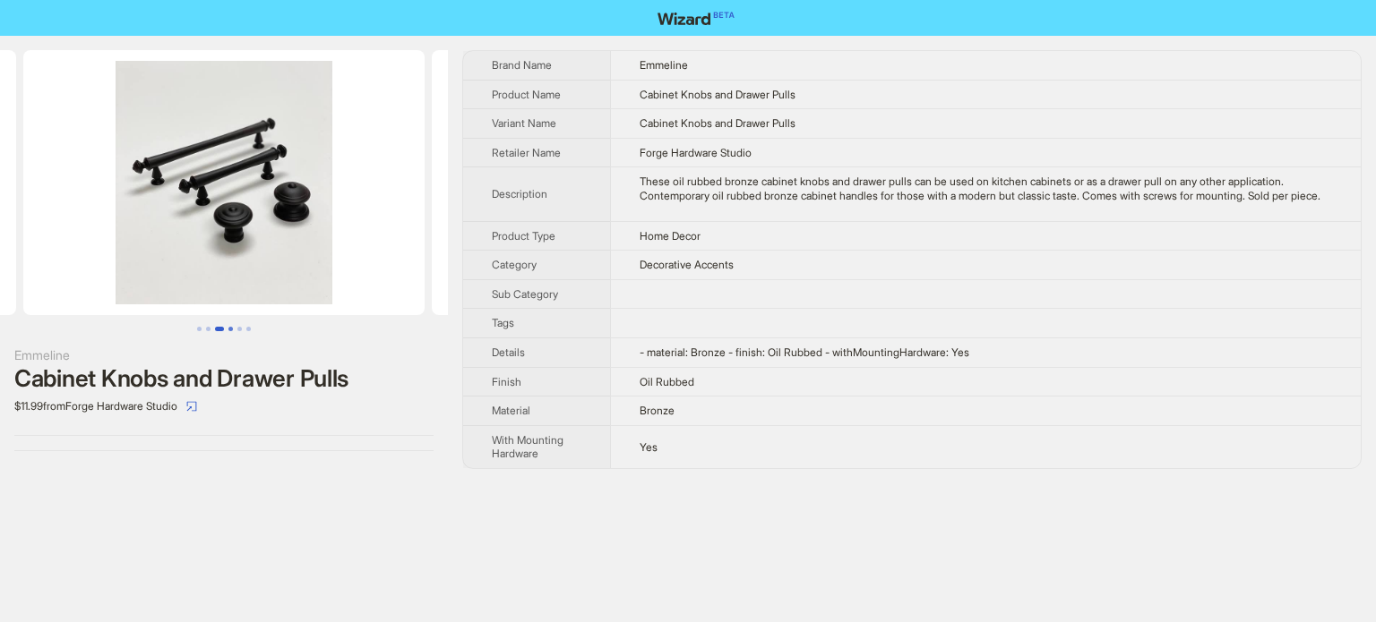
click at [231, 329] on button "Go to slide 4" at bounding box center [230, 329] width 4 height 4
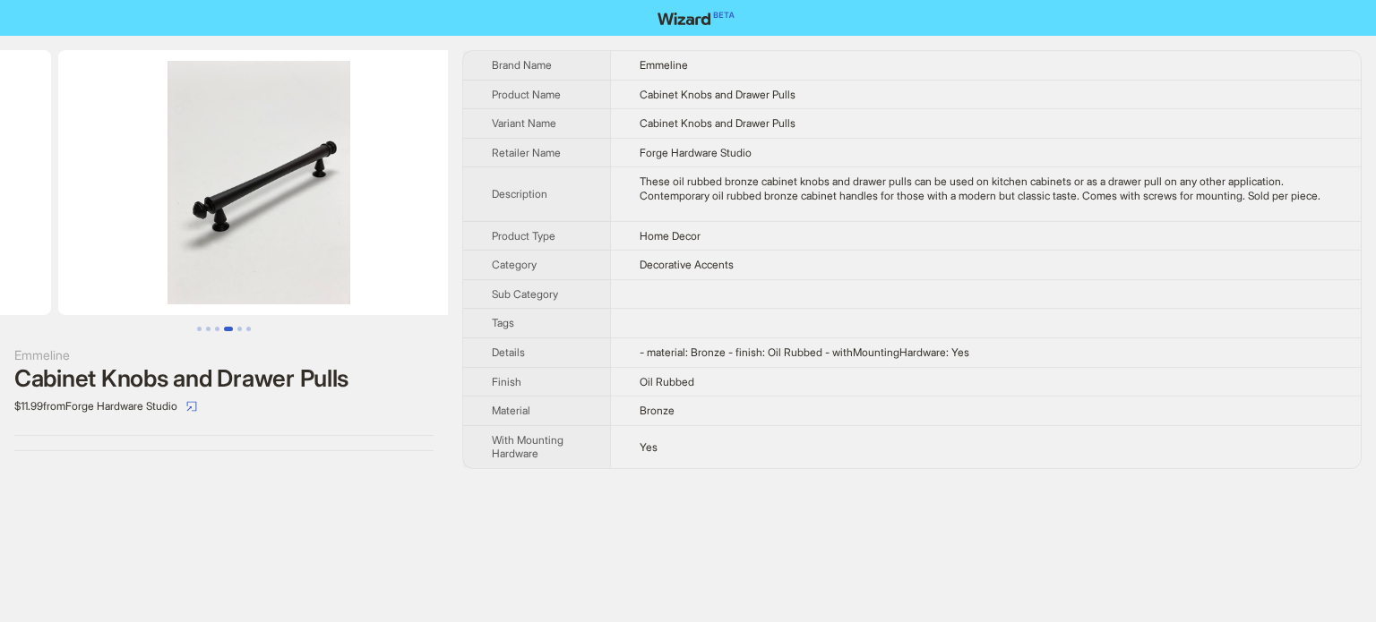
scroll to position [0, 1225]
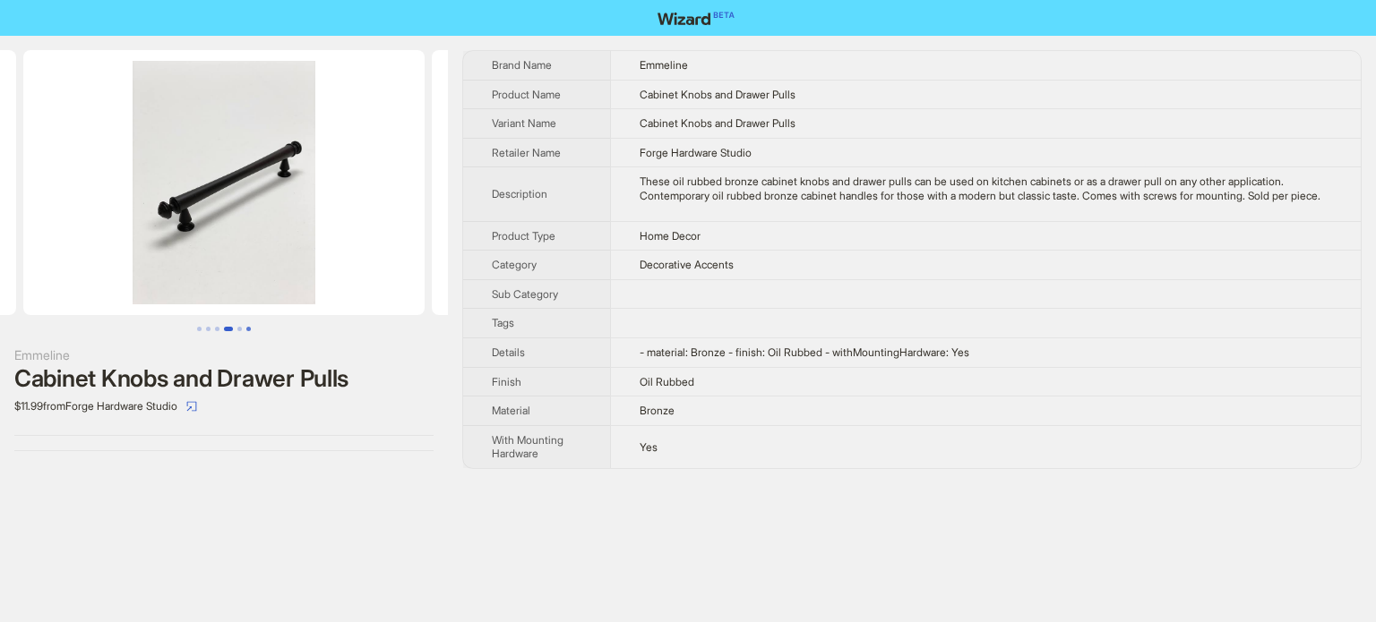
click at [246, 328] on button "Go to slide 6" at bounding box center [248, 329] width 4 height 4
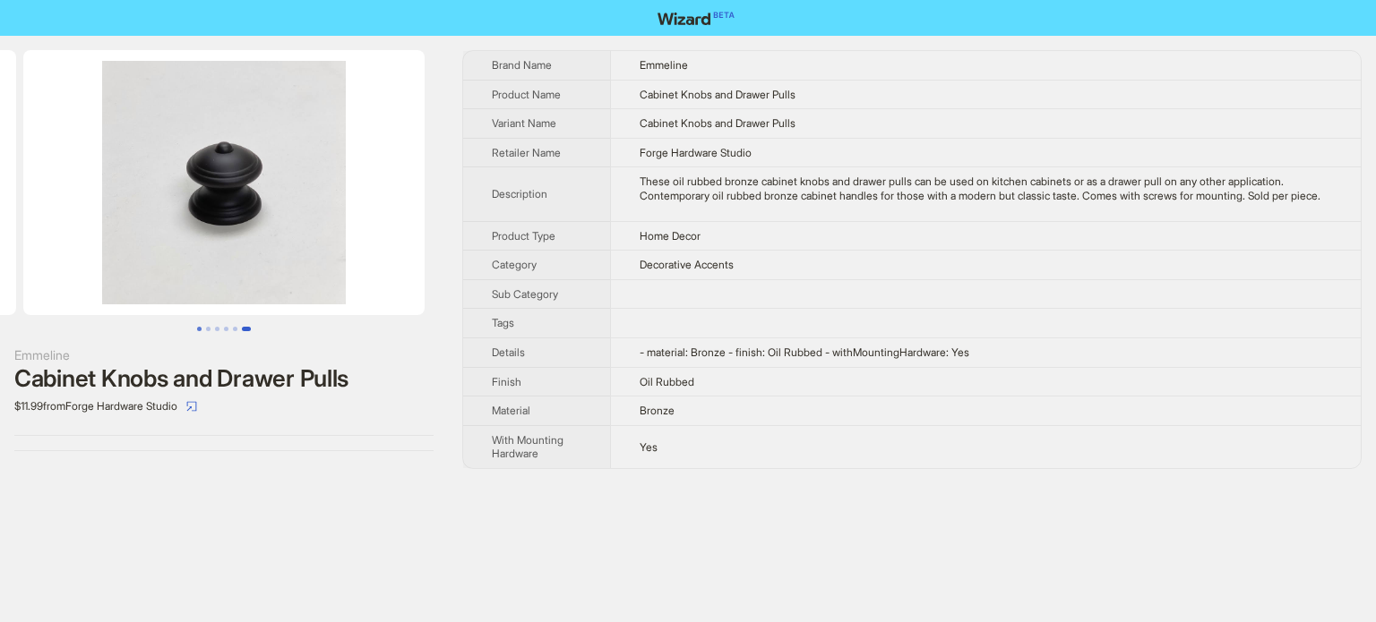
click at [198, 327] on button "Go to slide 1" at bounding box center [199, 329] width 4 height 4
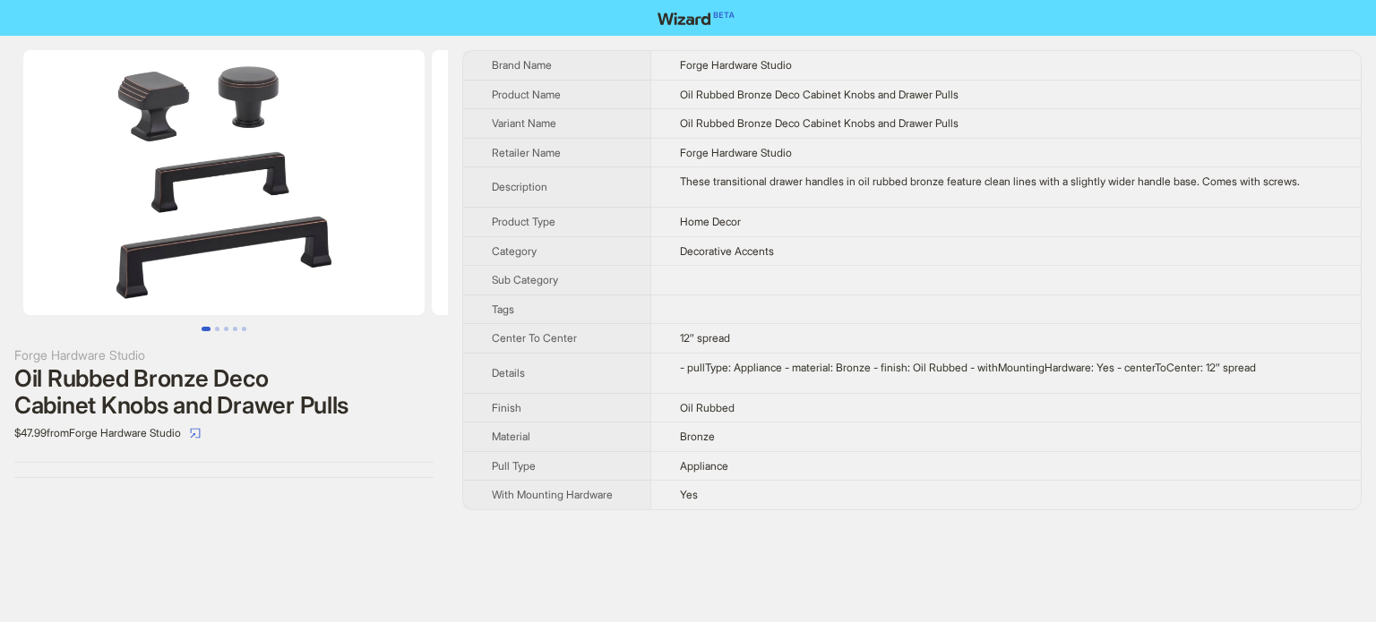
scroll to position [840, 0]
click at [858, 300] on td at bounding box center [1005, 310] width 710 height 30
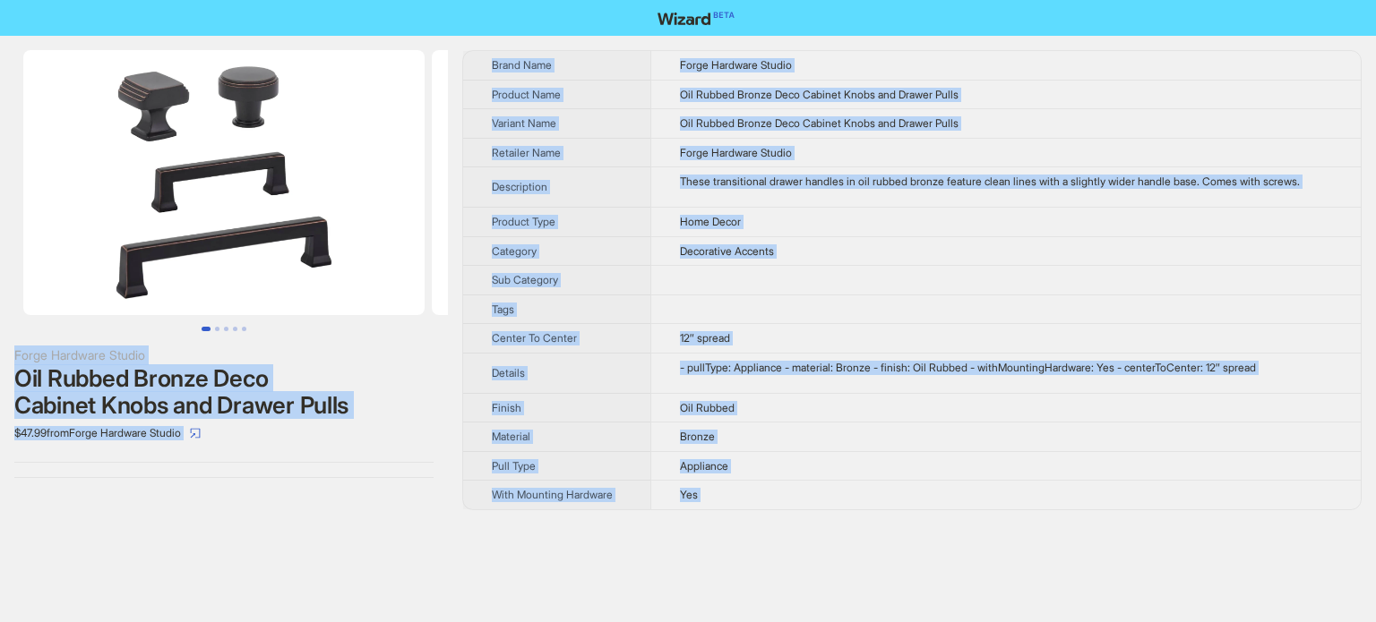
type textarea "**********"
click at [723, 103] on td "Oil Rubbed Bronze Deco Cabinet Knobs and Drawer Pulls" at bounding box center [1005, 95] width 710 height 30
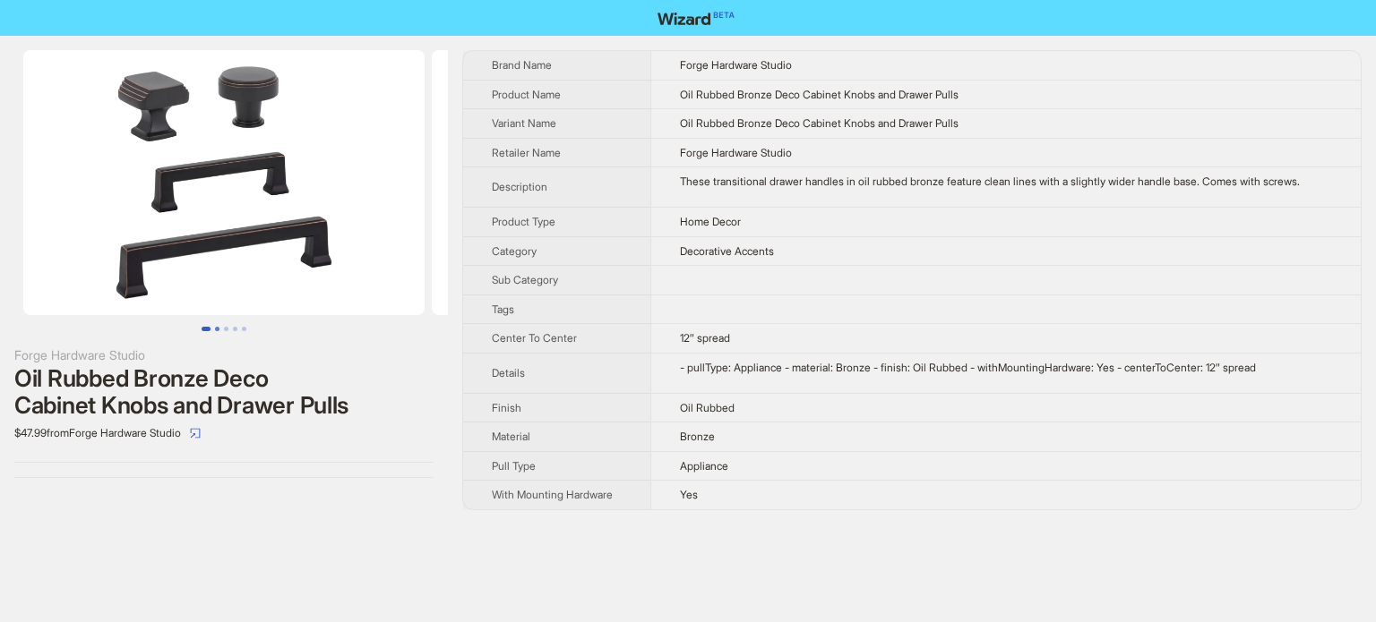
click at [215, 329] on button "Go to slide 2" at bounding box center [217, 329] width 4 height 4
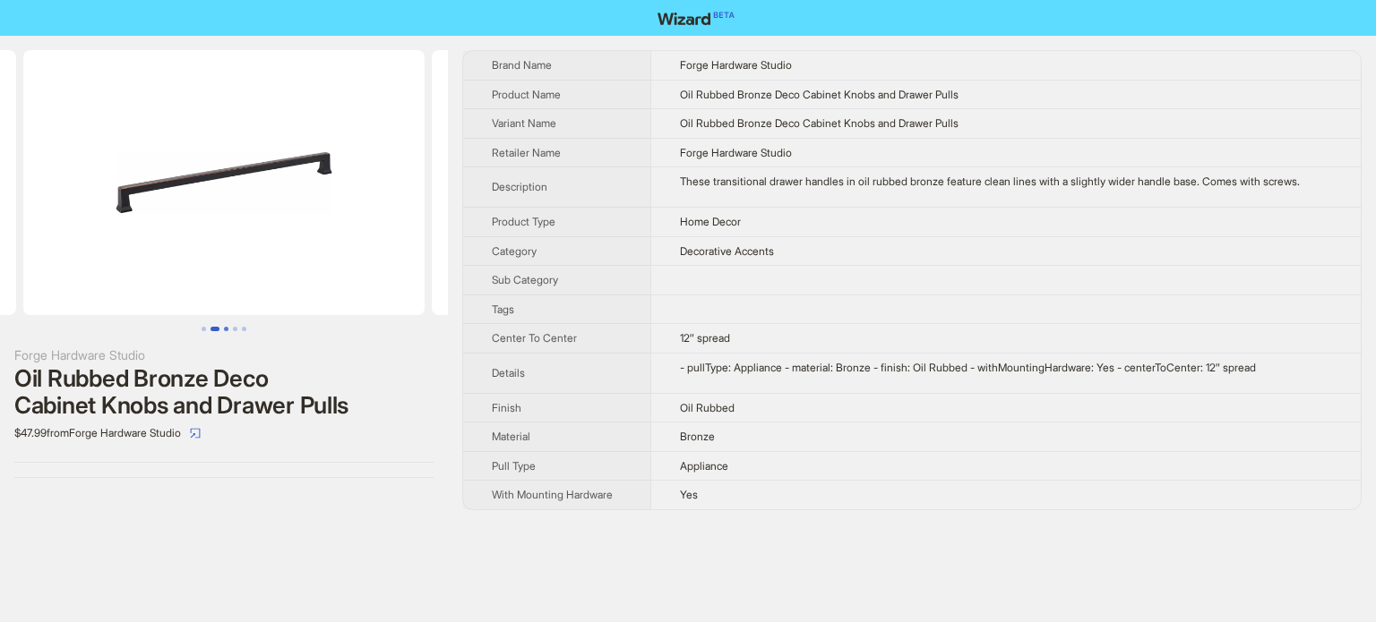
click at [224, 328] on button "Go to slide 3" at bounding box center [226, 329] width 4 height 4
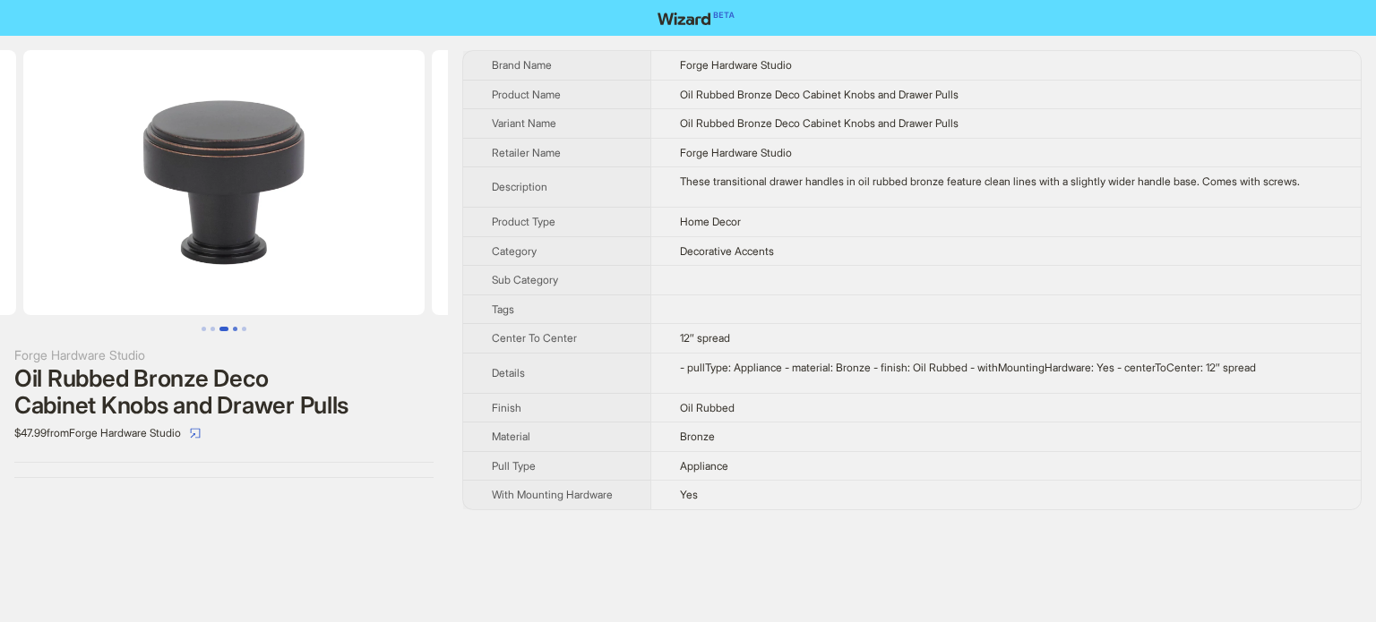
click at [233, 327] on button "Go to slide 4" at bounding box center [235, 329] width 4 height 4
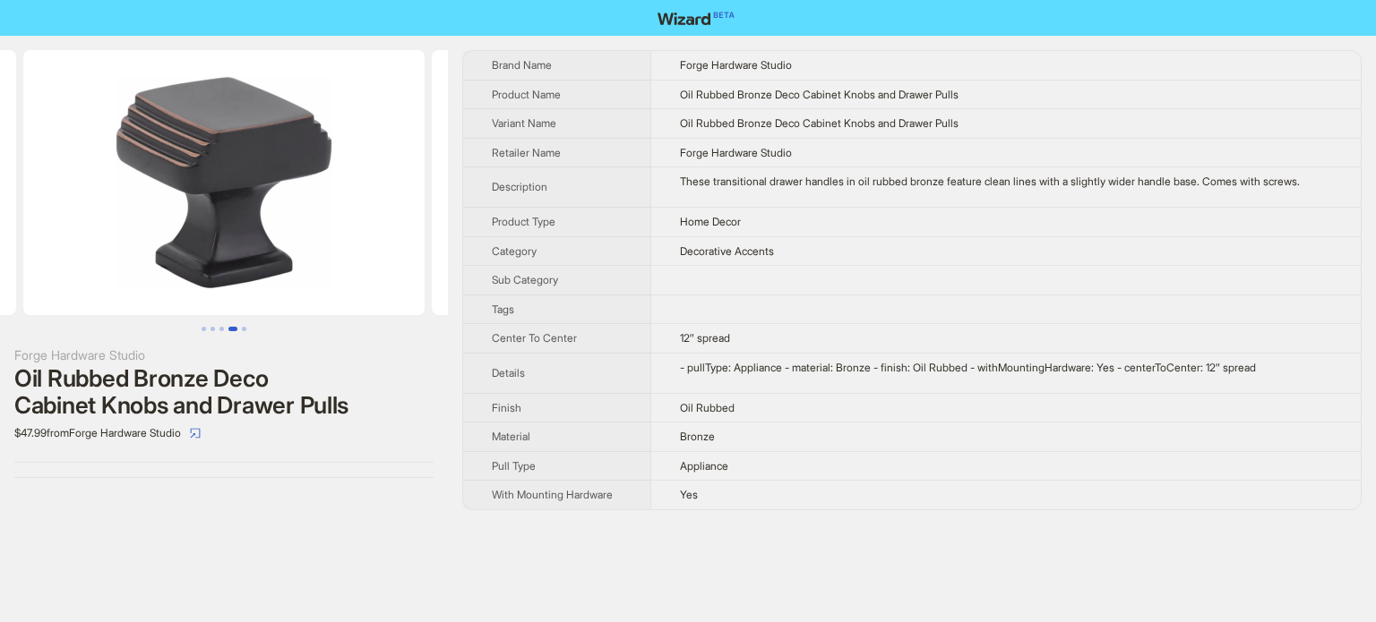
click at [249, 327] on ul at bounding box center [224, 329] width 448 height 4
click at [245, 328] on button "Go to slide 5" at bounding box center [244, 329] width 4 height 4
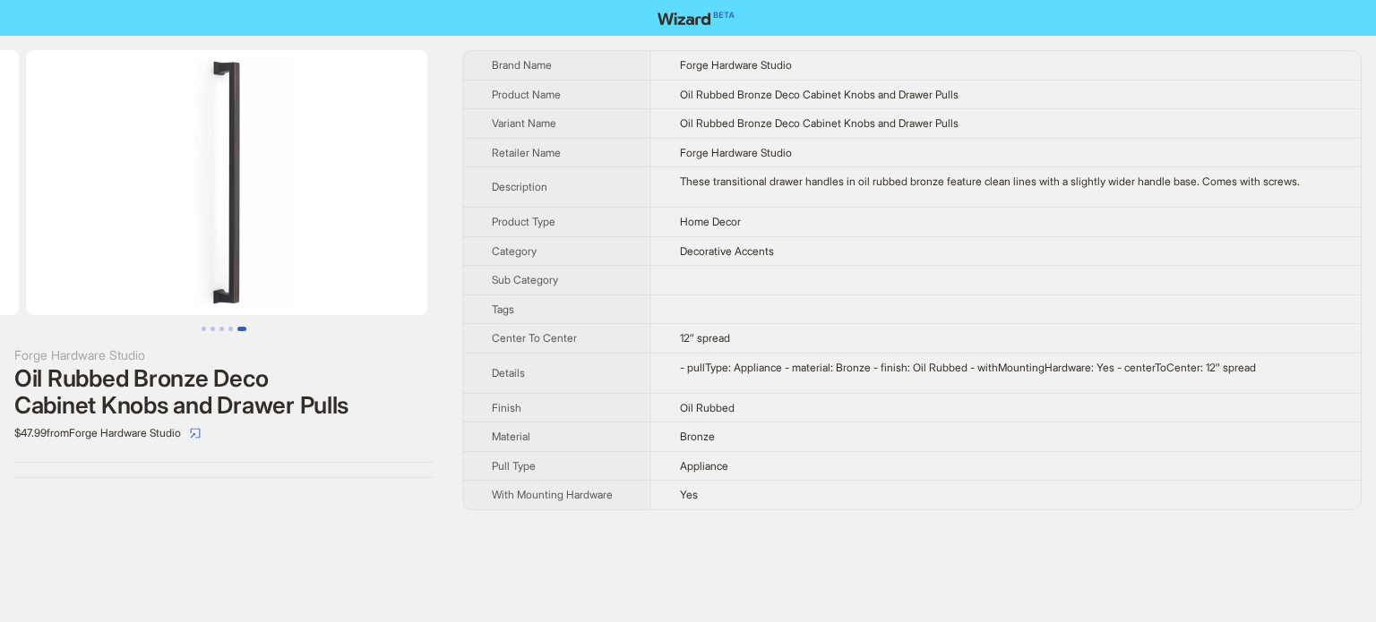
scroll to position [0, 1634]
click at [203, 327] on button "Go to slide 1" at bounding box center [204, 329] width 4 height 4
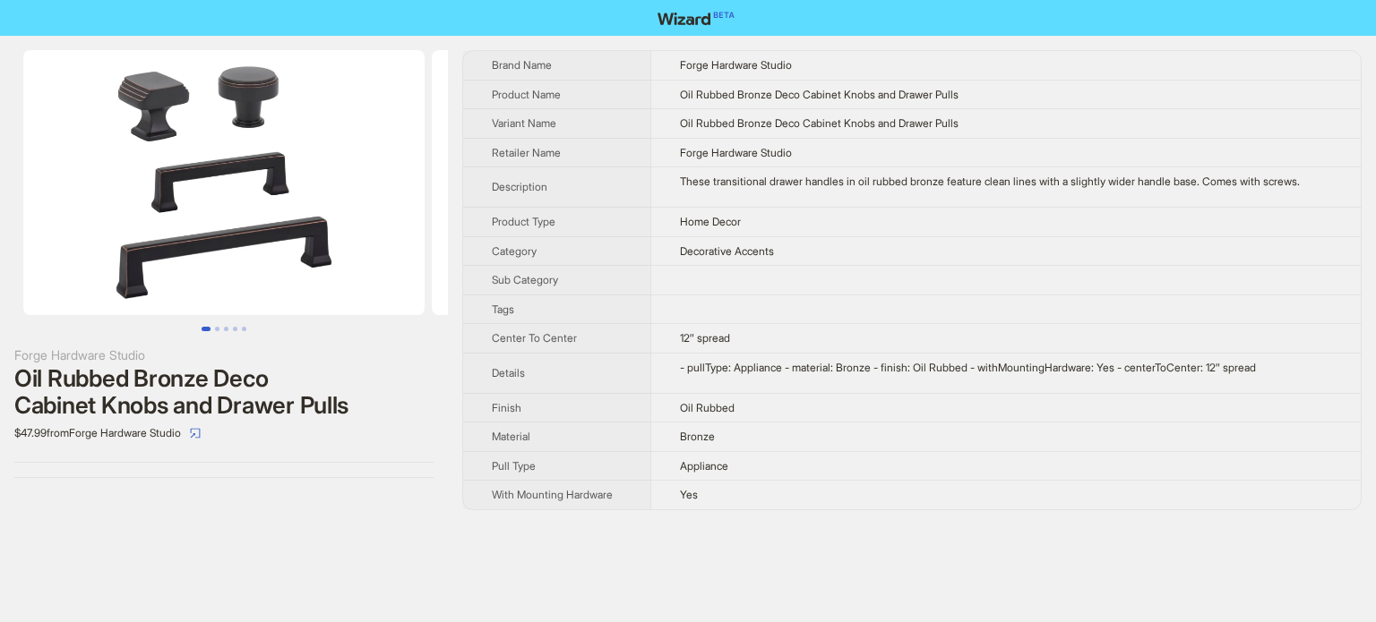
click at [968, 344] on td "12″ spread" at bounding box center [1005, 339] width 710 height 30
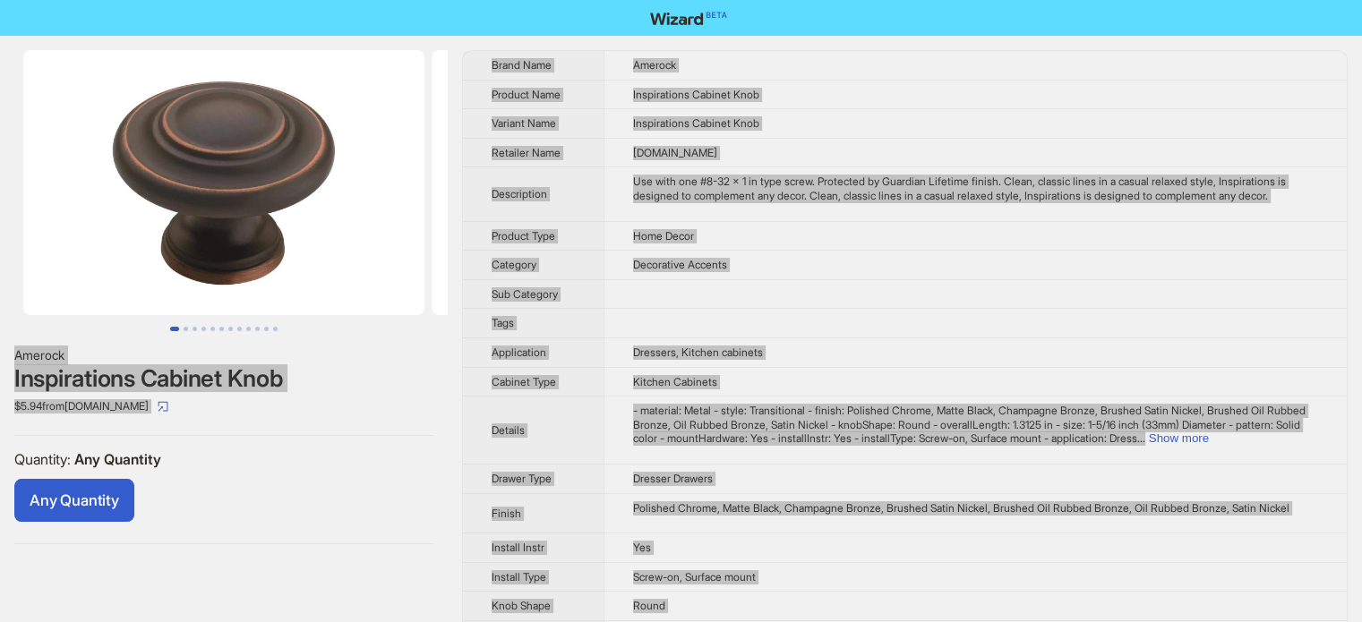
scroll to position [840, 0]
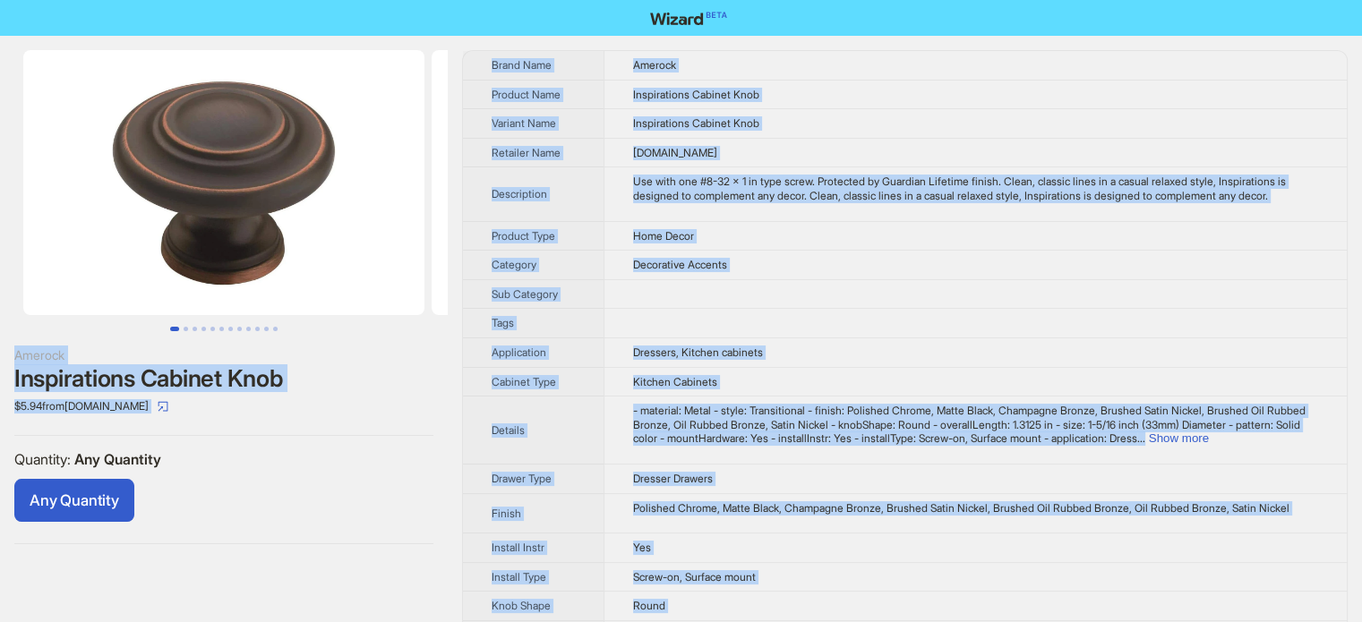
drag, startPoint x: 652, startPoint y: 318, endPoint x: 731, endPoint y: 347, distance: 83.9
click at [651, 318] on td at bounding box center [975, 324] width 743 height 30
type textarea "**********"
click at [691, 135] on td "Inspirations Cabinet Knob" at bounding box center [975, 124] width 743 height 30
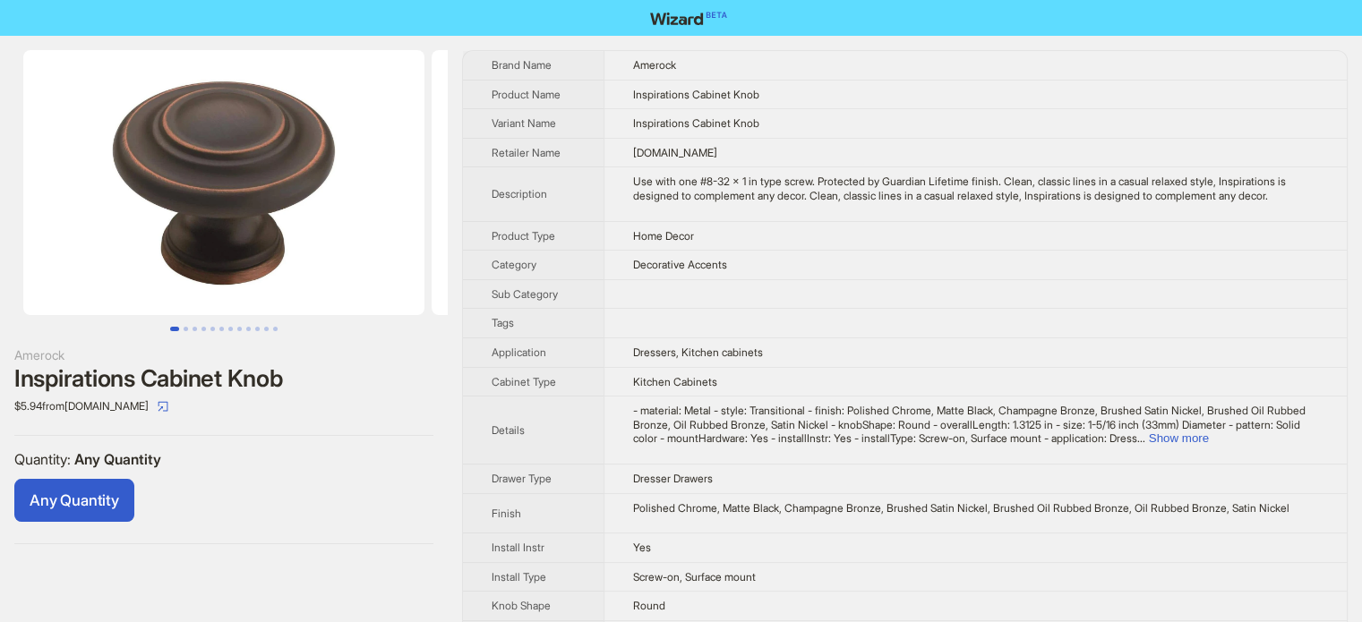
scroll to position [177, 0]
click at [185, 327] on button "Go to slide 2" at bounding box center [186, 329] width 4 height 4
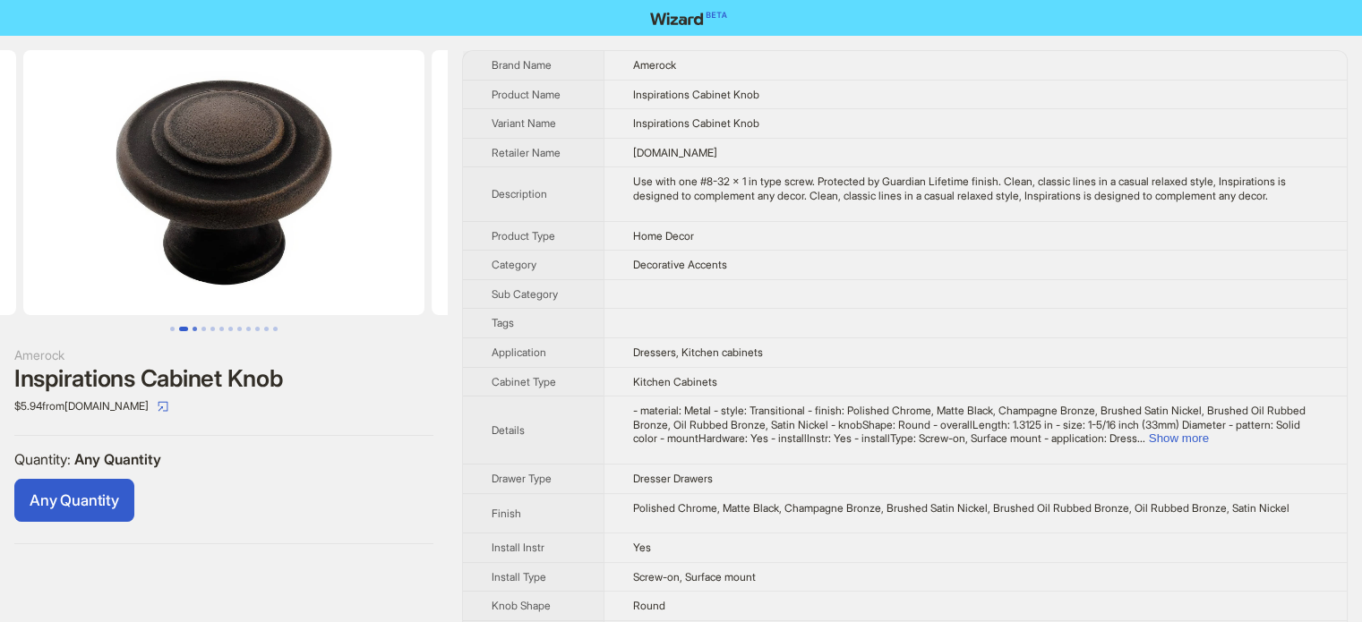
click at [193, 329] on button "Go to slide 3" at bounding box center [195, 329] width 4 height 4
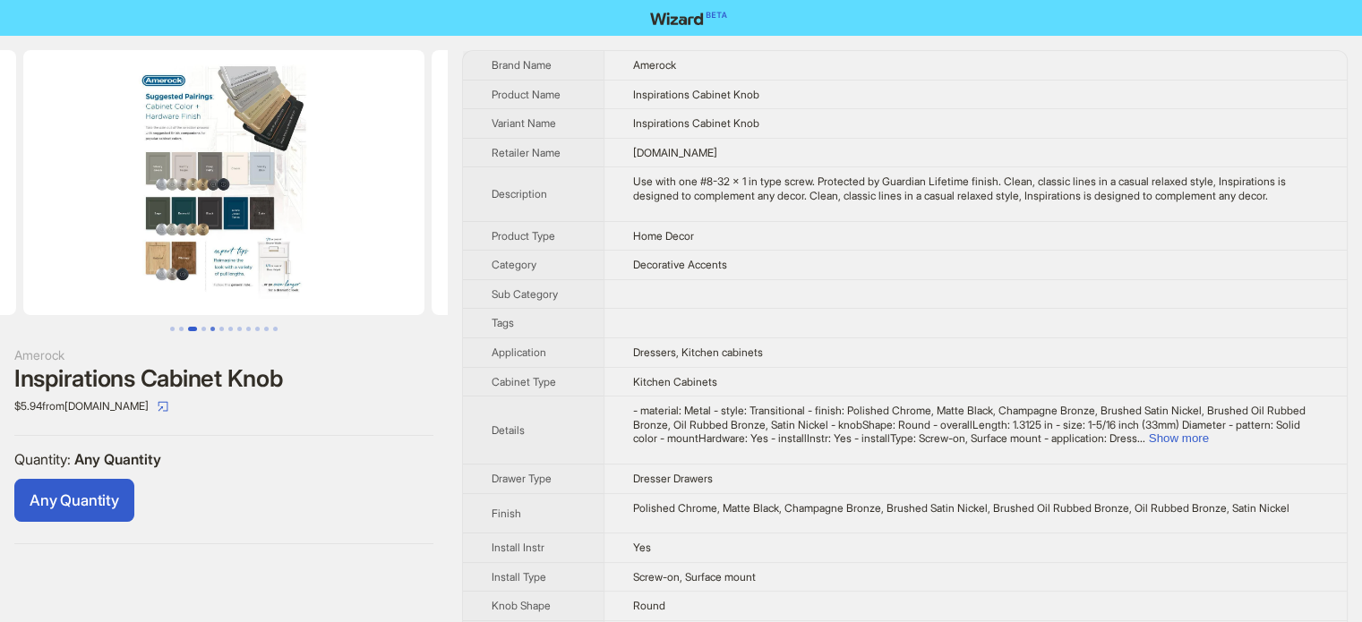
click at [215, 329] on button "Go to slide 5" at bounding box center [212, 329] width 4 height 4
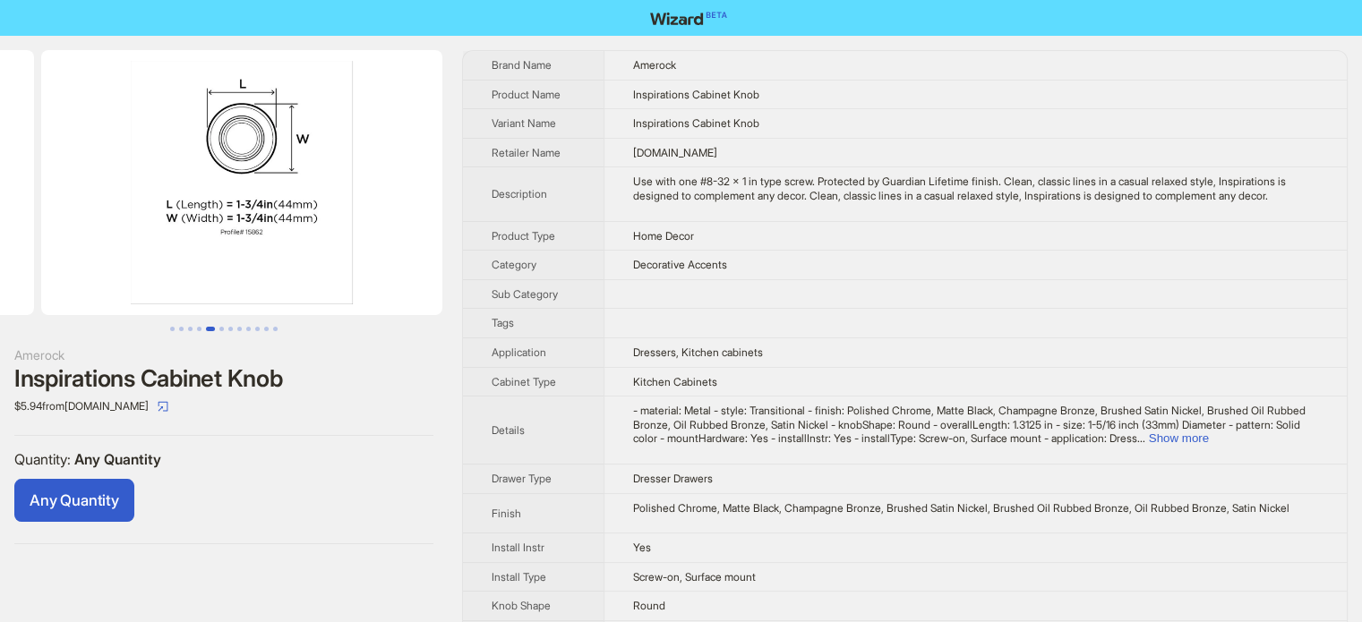
scroll to position [0, 1634]
click at [197, 327] on button "Go to slide 4" at bounding box center [199, 329] width 4 height 4
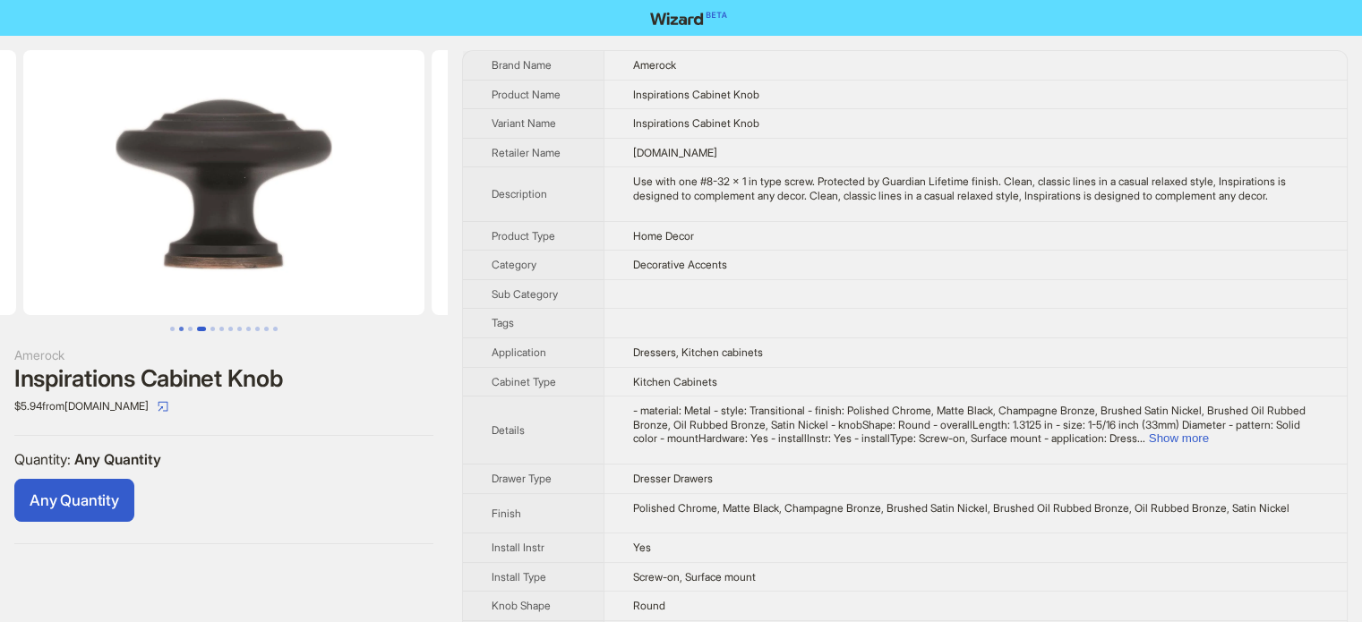
click at [184, 327] on button "Go to slide 2" at bounding box center [181, 329] width 4 height 4
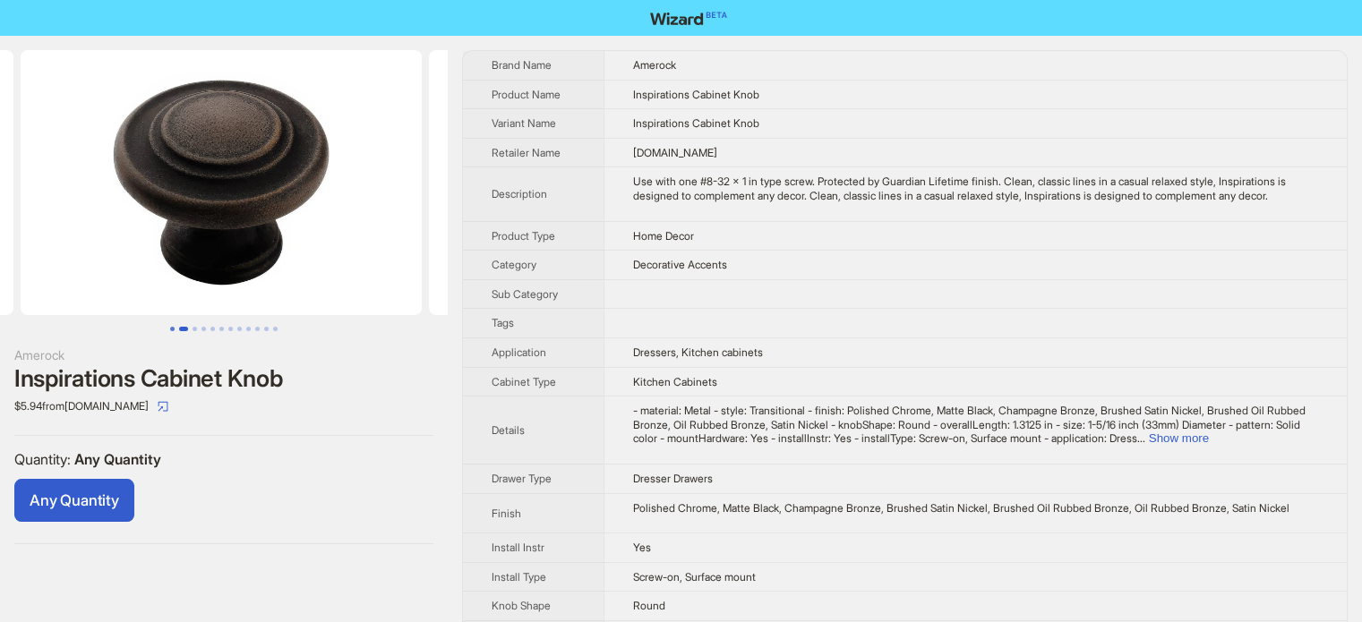
click at [172, 327] on button "Go to slide 1" at bounding box center [172, 329] width 4 height 4
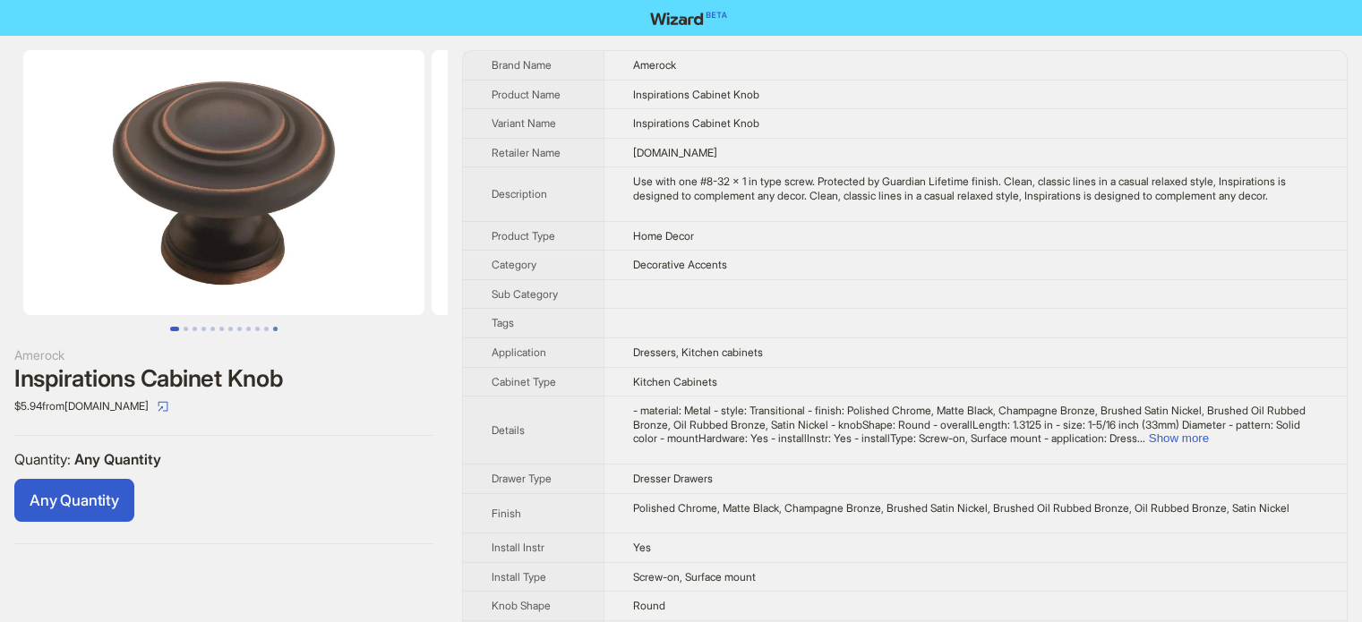
click at [273, 329] on button "Go to slide 12" at bounding box center [275, 329] width 4 height 4
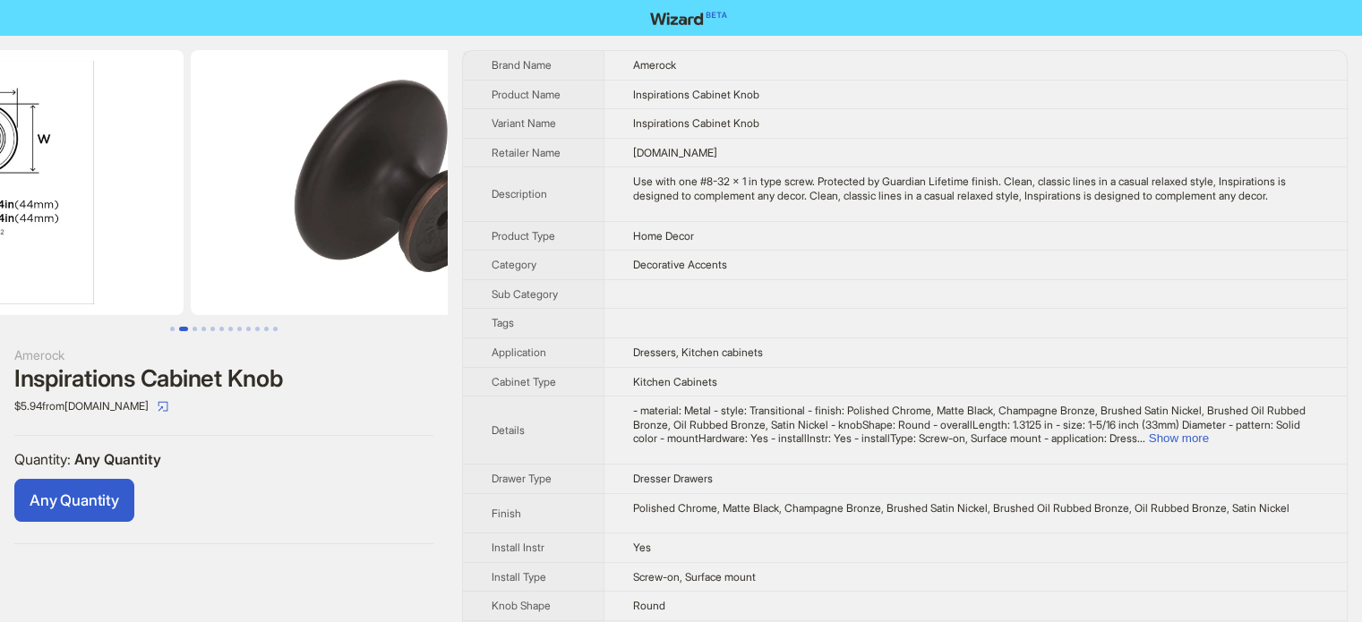
scroll to position [0, 3000]
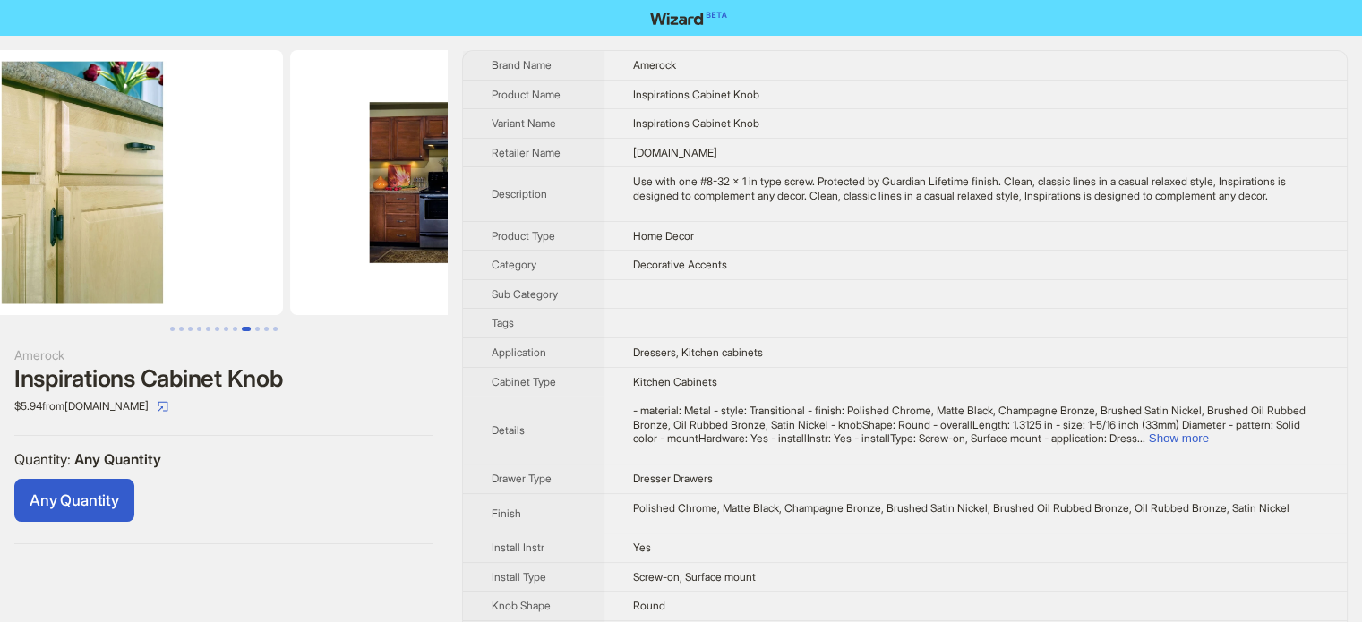
scroll to position [0, 4493]
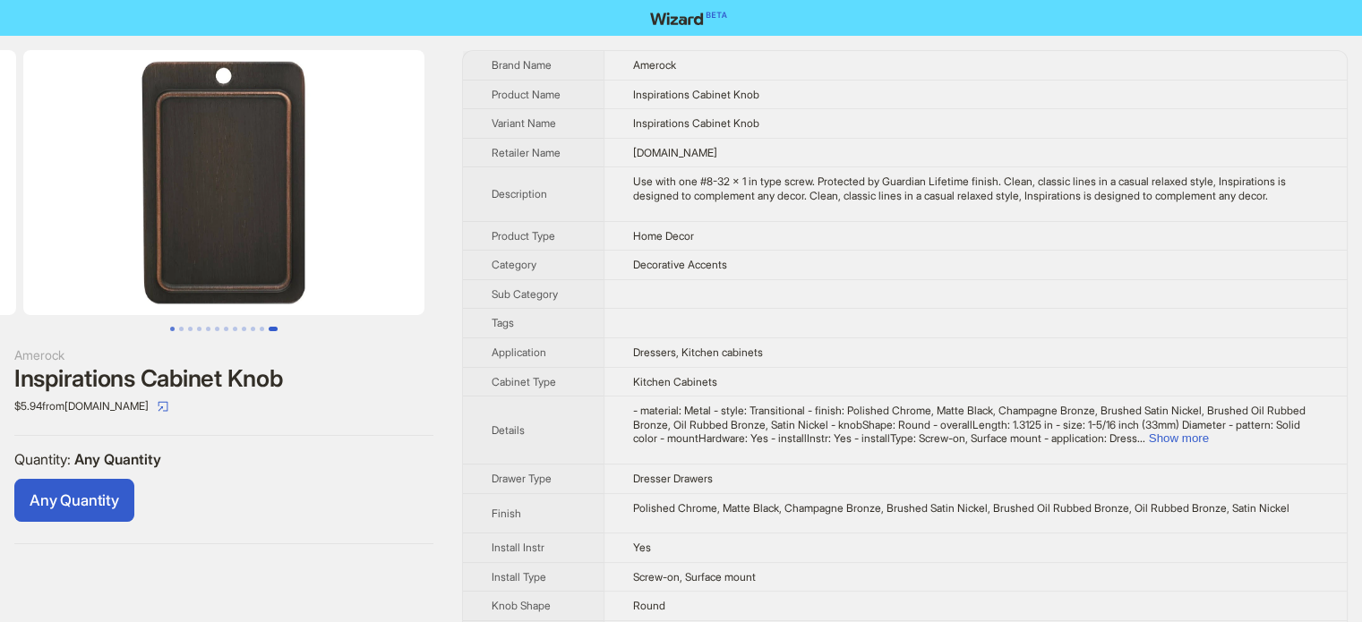
click at [170, 329] on button "Go to slide 1" at bounding box center [172, 329] width 4 height 4
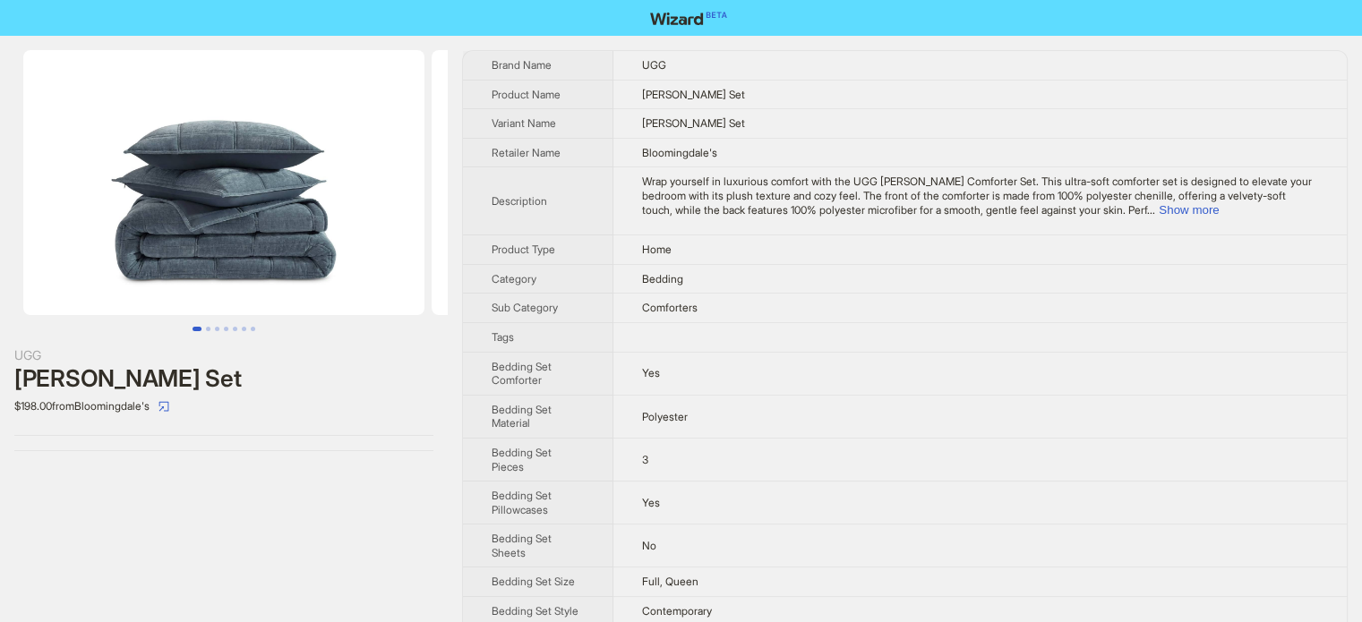
scroll to position [840, 0]
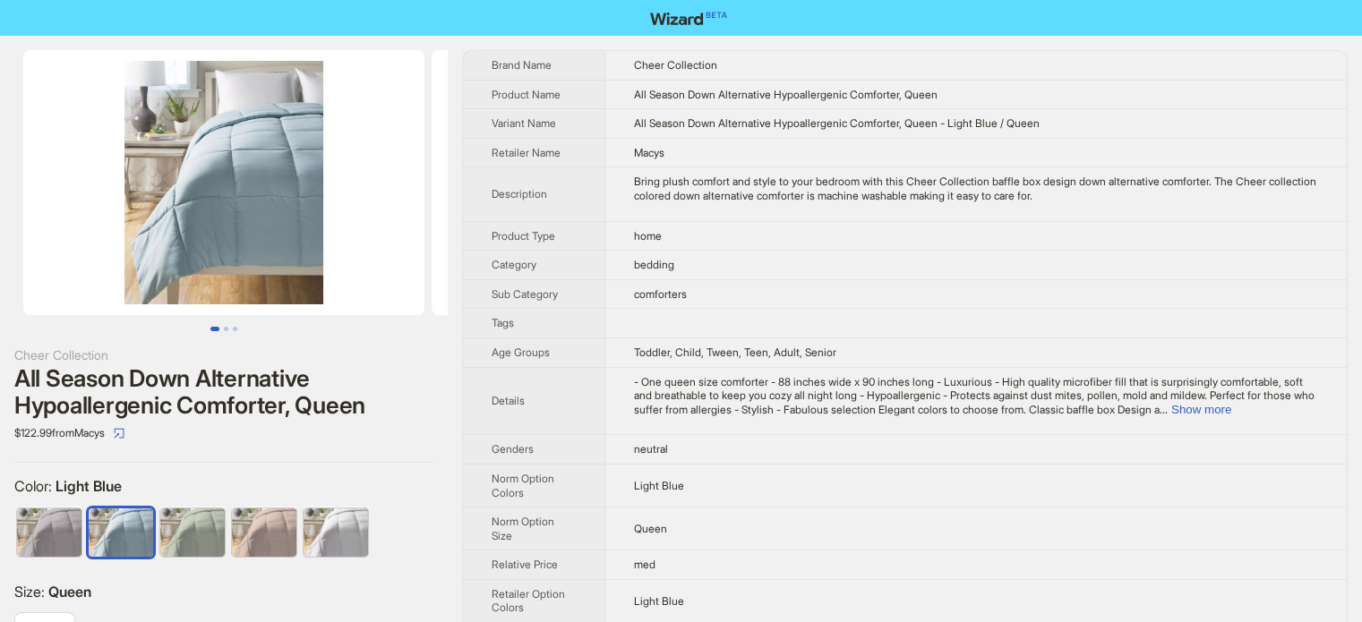
scroll to position [840, 0]
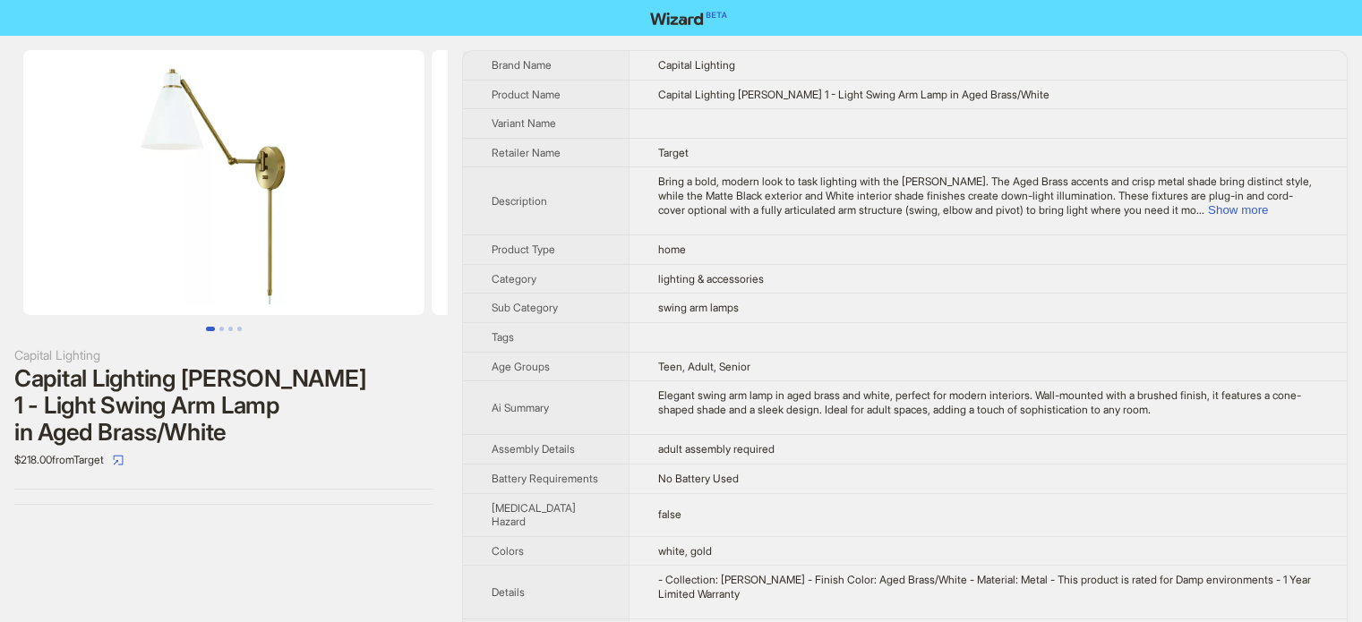
scroll to position [840, 0]
click at [1268, 207] on button "Show more" at bounding box center [1238, 209] width 60 height 13
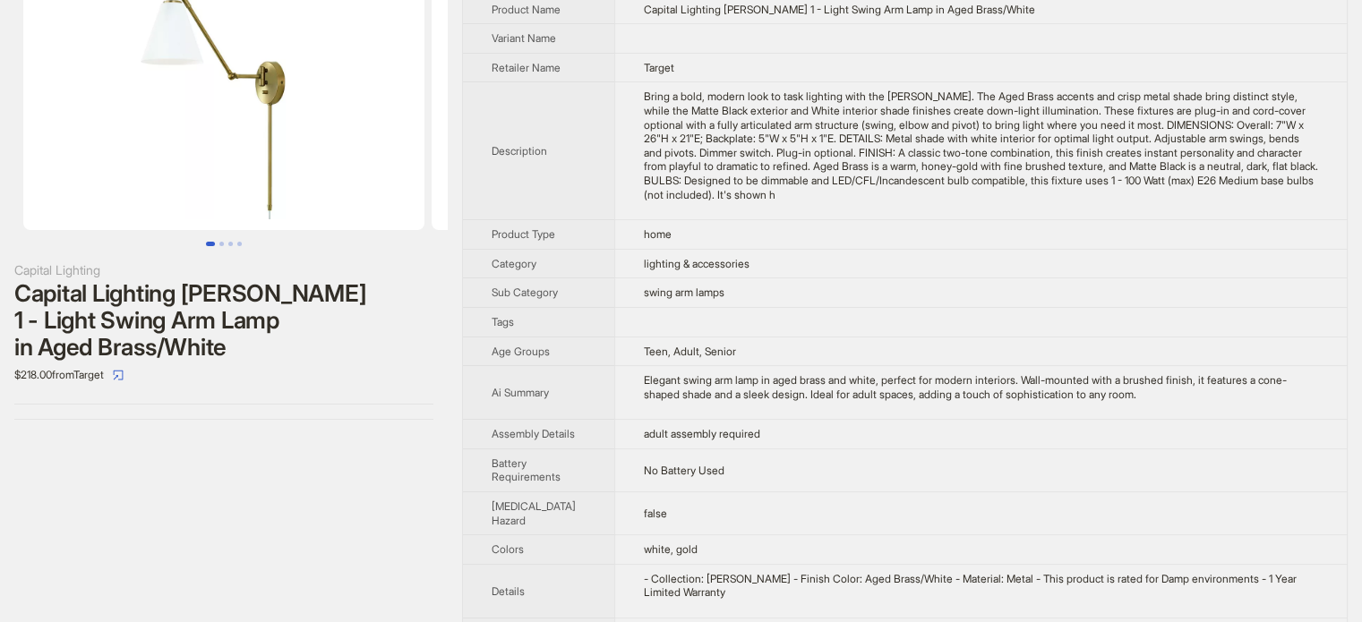
scroll to position [0, 0]
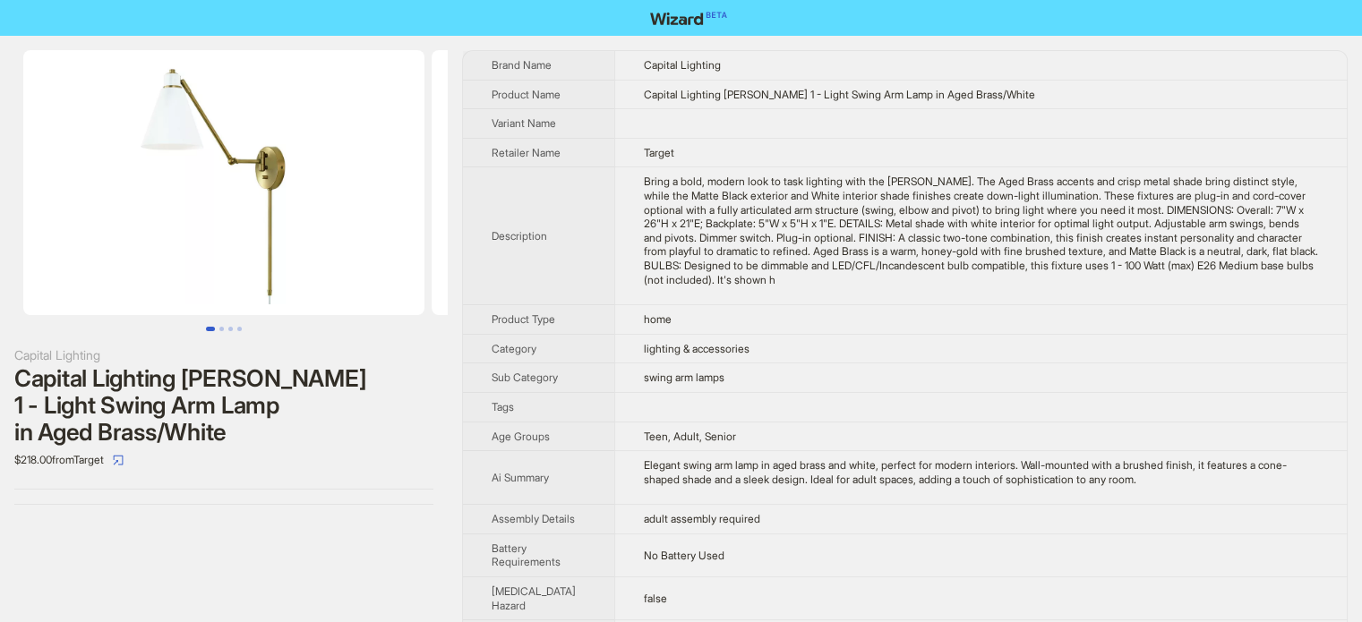
click at [792, 348] on td "lighting & accessories" at bounding box center [980, 349] width 733 height 30
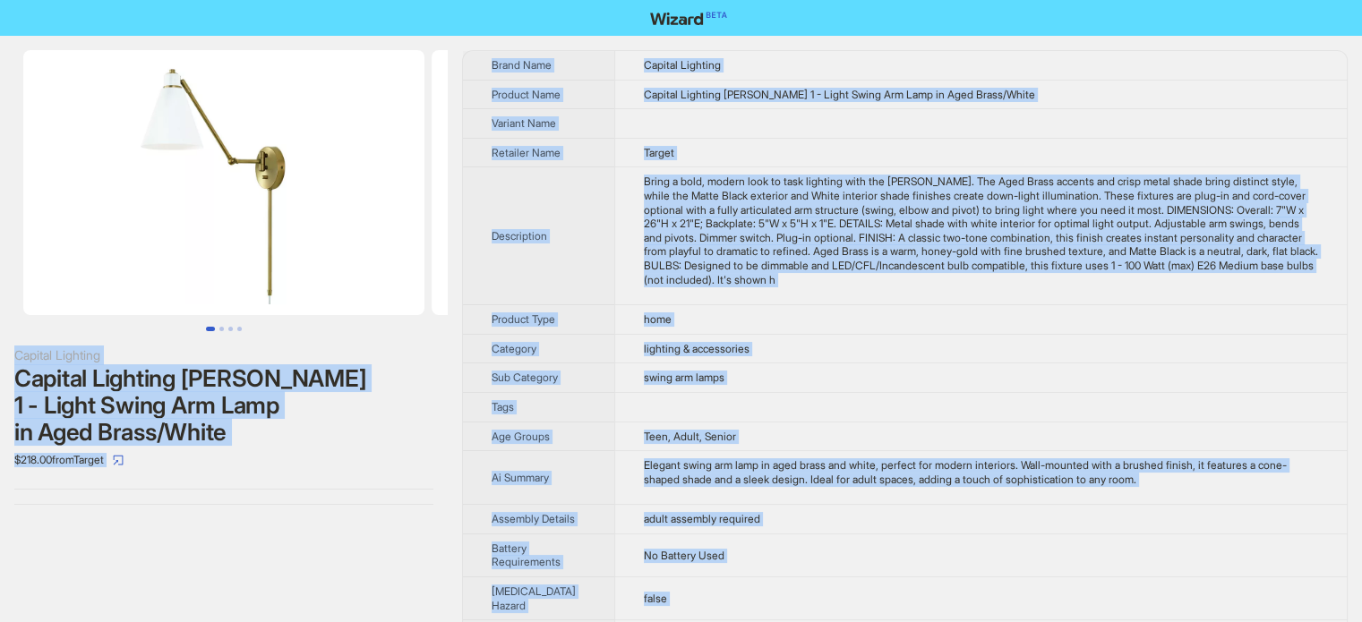
type textarea "**********"
click at [536, 208] on th "Description" at bounding box center [538, 236] width 151 height 138
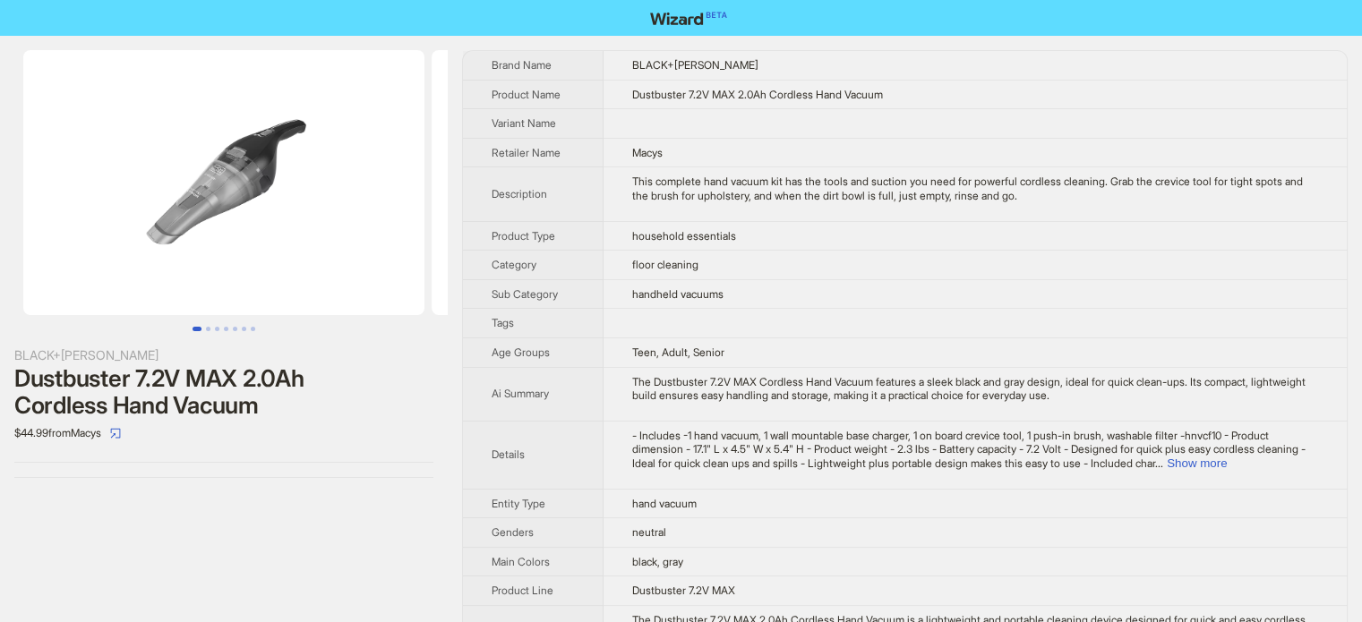
scroll to position [840, 0]
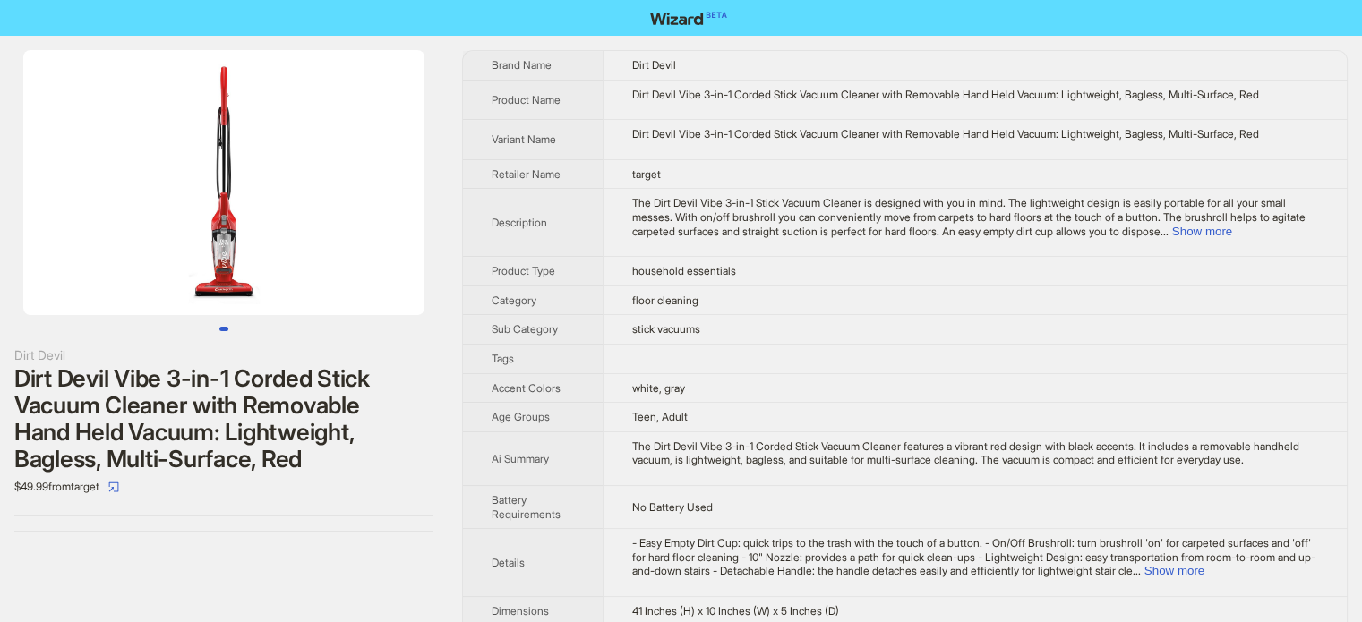
scroll to position [840, 0]
drag, startPoint x: 811, startPoint y: 90, endPoint x: 856, endPoint y: 92, distance: 45.7
type textarea "******"
click at [856, 92] on div "Dirt Devil Vibe 3-in-1 Corded Stick Vacuum Cleaner with Removable Hand Held Vac…" at bounding box center [975, 95] width 686 height 14
copy div "Vacuum"
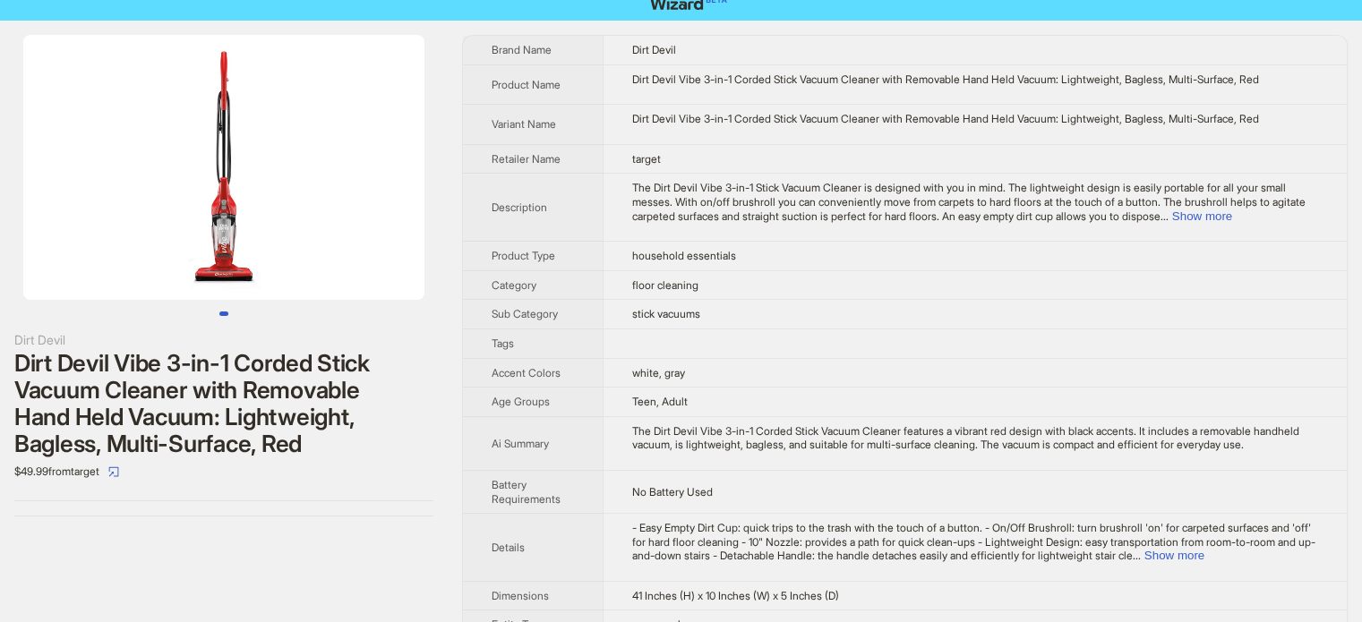
scroll to position [0, 0]
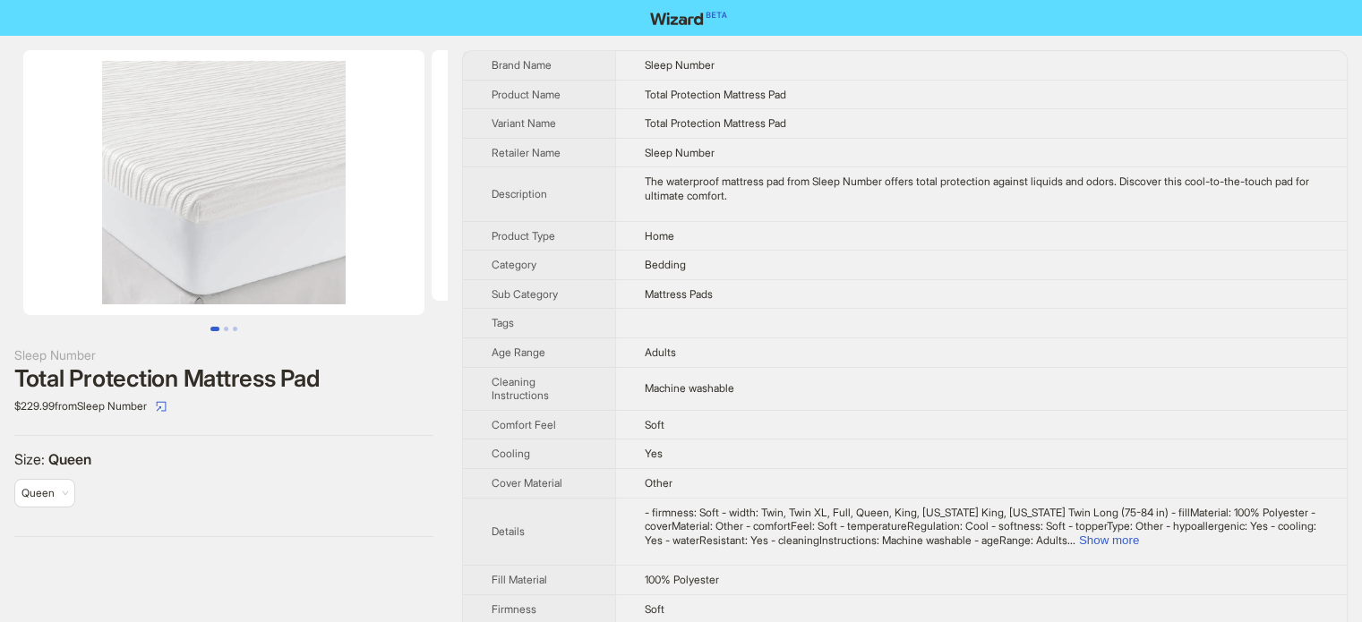
scroll to position [840, 0]
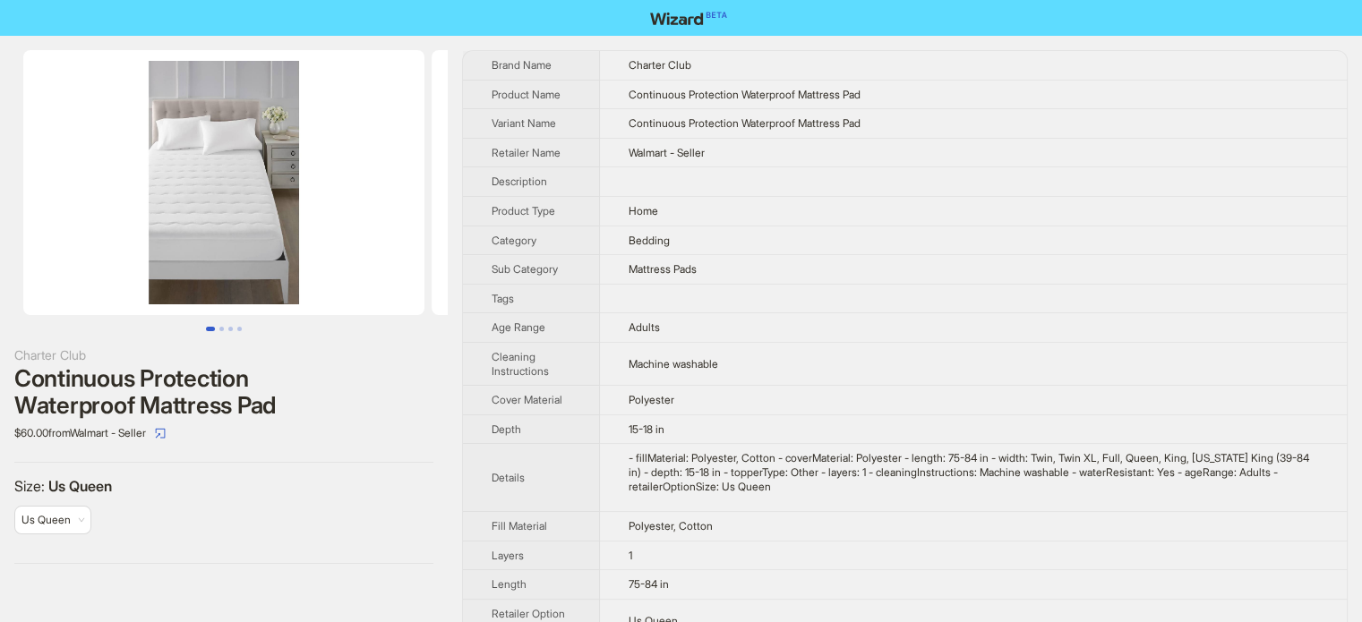
scroll to position [840, 0]
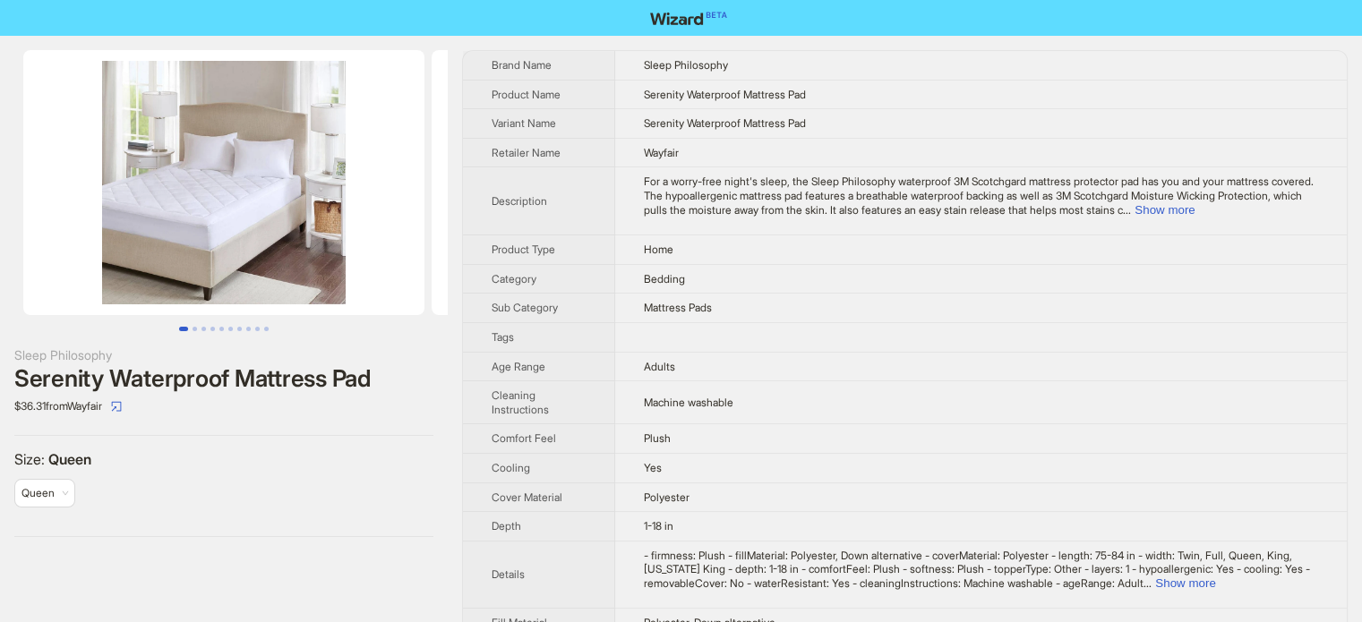
scroll to position [840, 0]
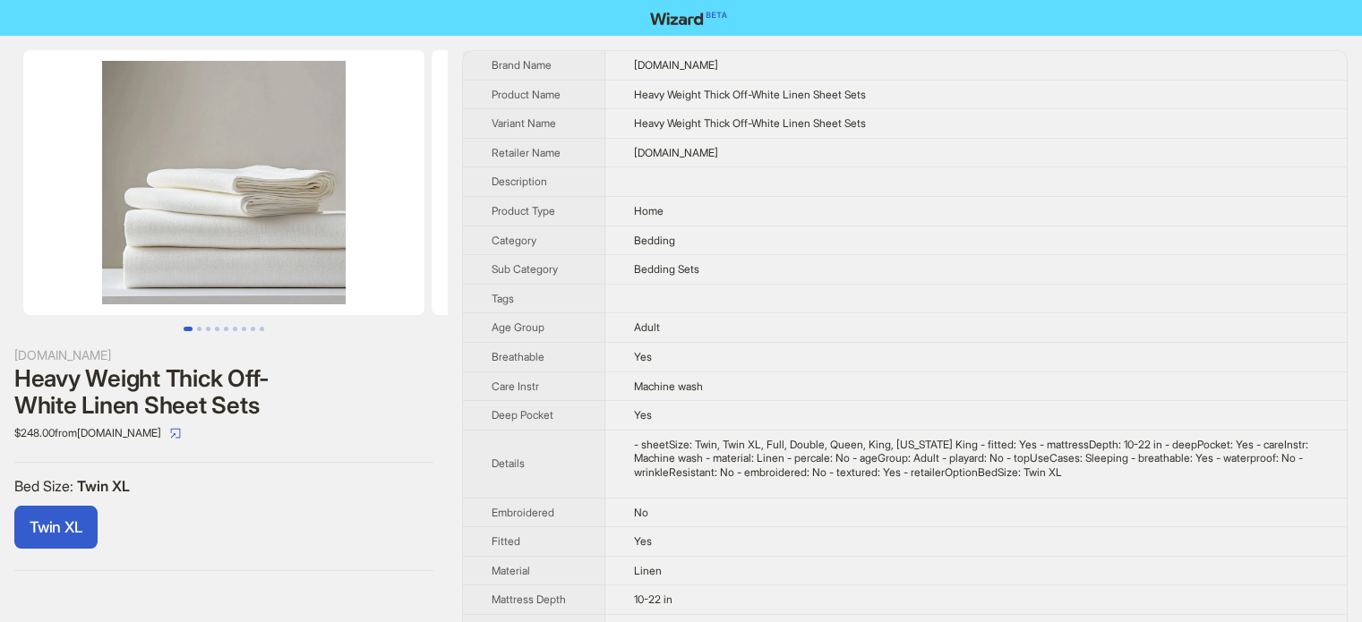
scroll to position [840, 0]
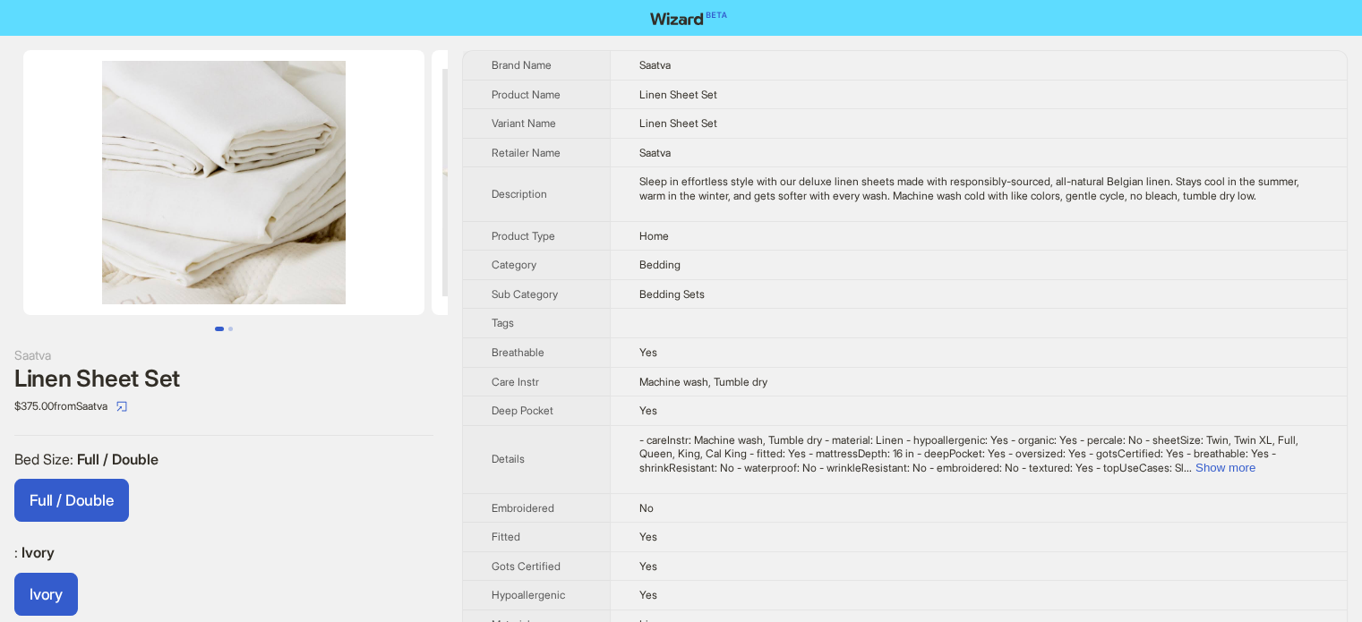
scroll to position [840, 0]
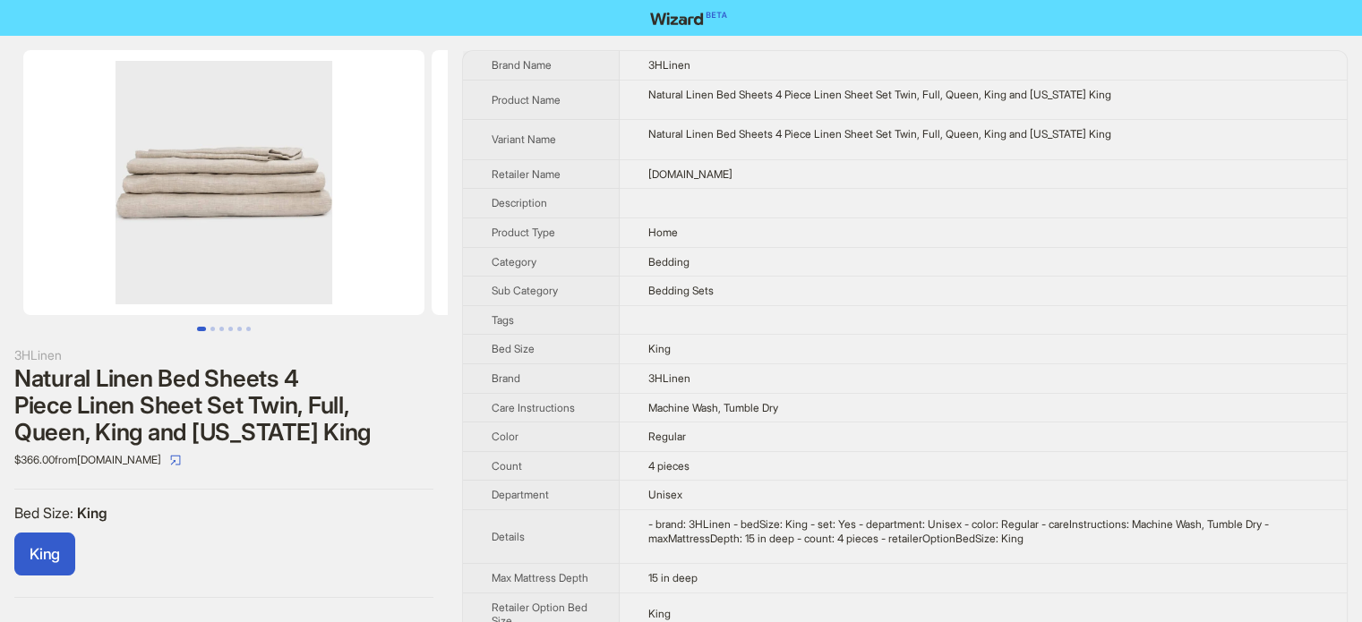
scroll to position [840, 0]
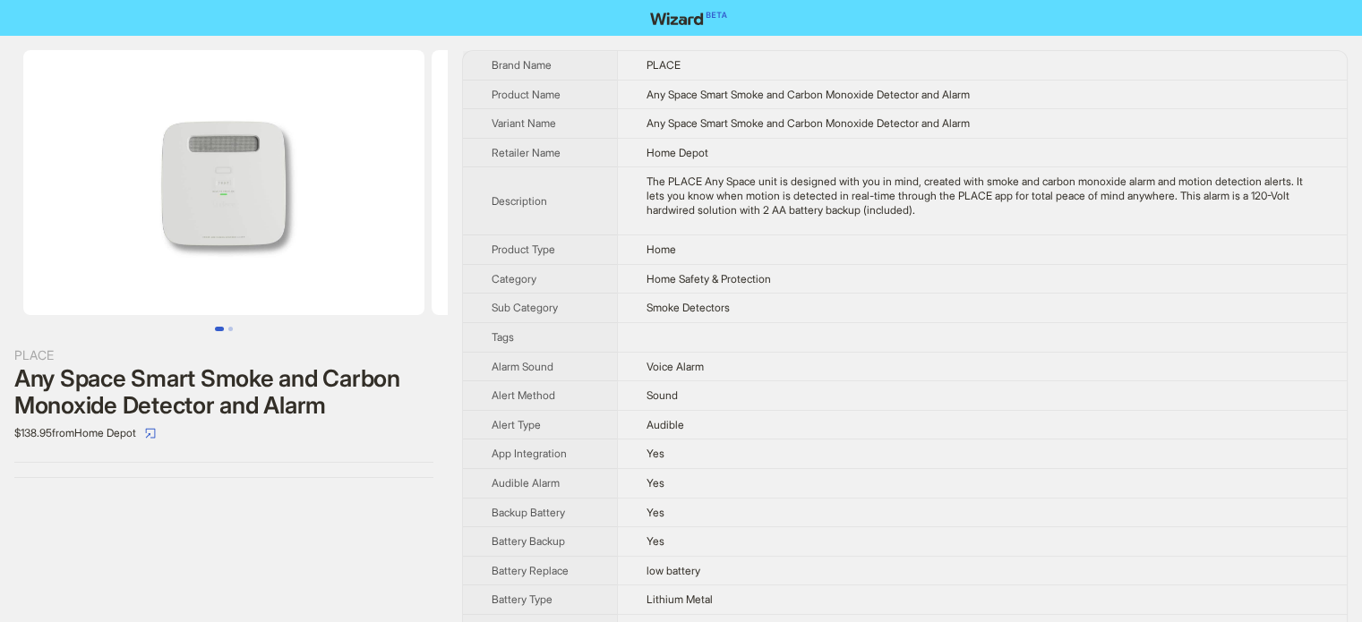
click at [717, 468] on td "Yes" at bounding box center [982, 483] width 730 height 30
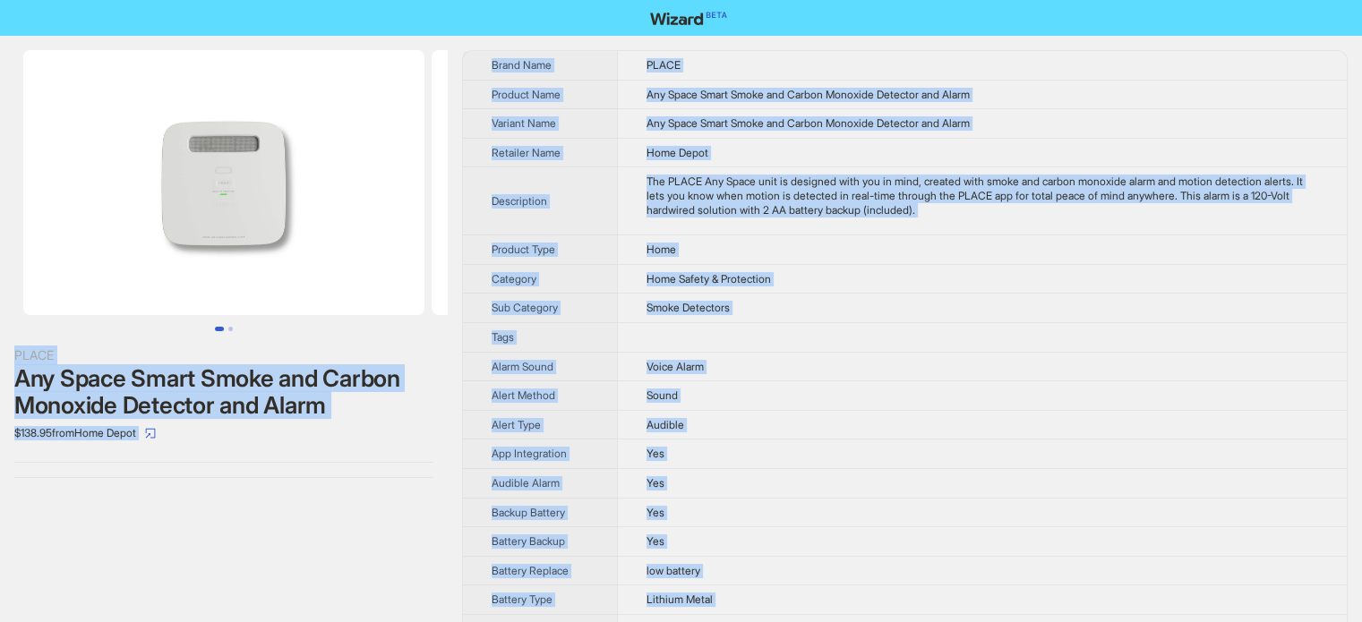
scroll to position [840, 0]
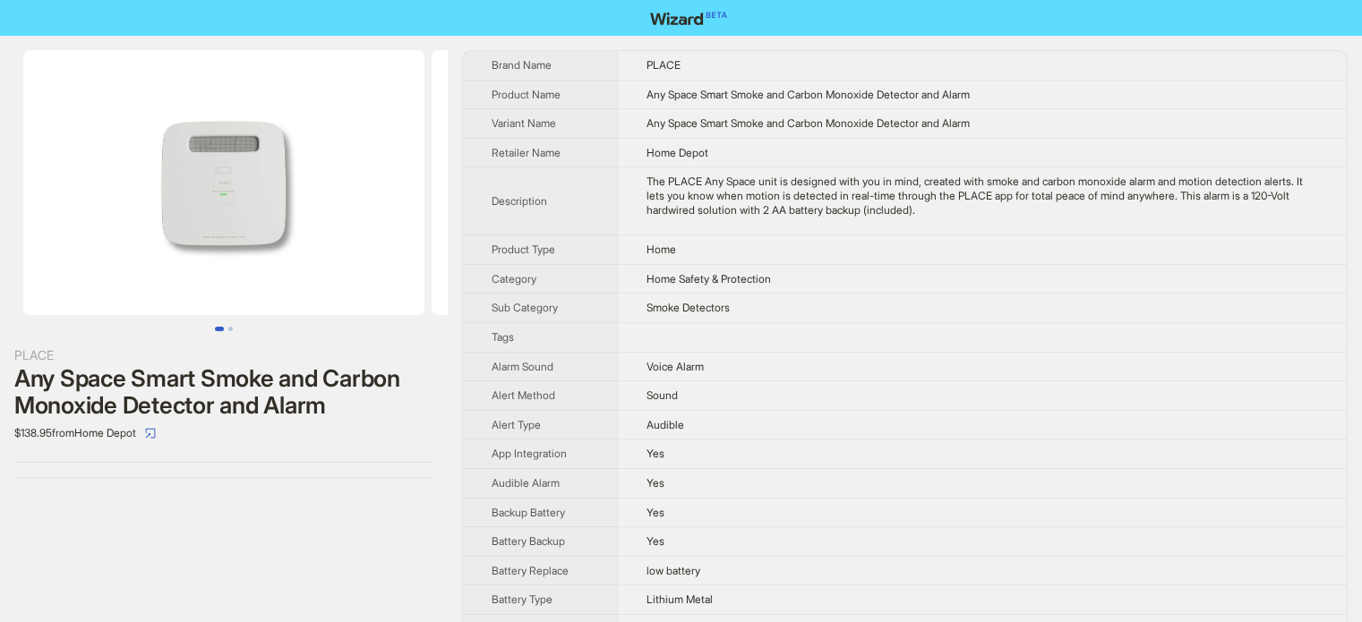
click at [646, 230] on td "The PLACE Any Space unit is designed with you in mind, created with smoke and c…" at bounding box center [982, 201] width 730 height 68
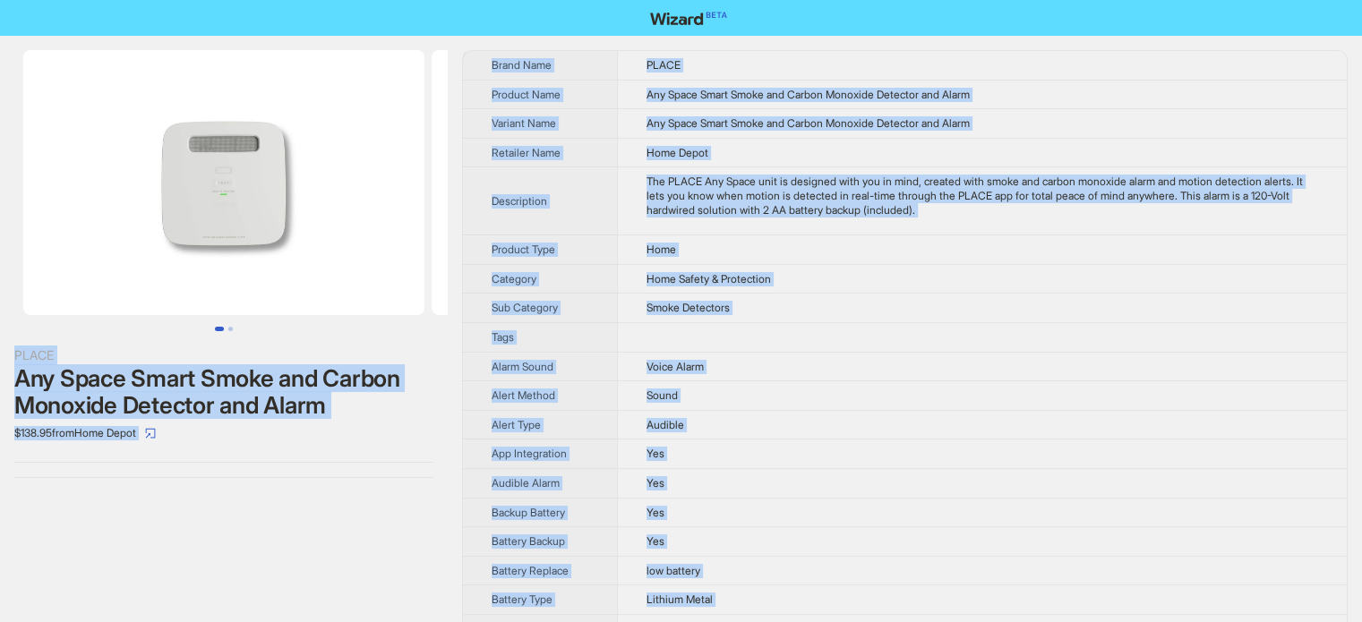
type textarea "**********"
click at [614, 125] on th "Variant Name" at bounding box center [540, 124] width 154 height 30
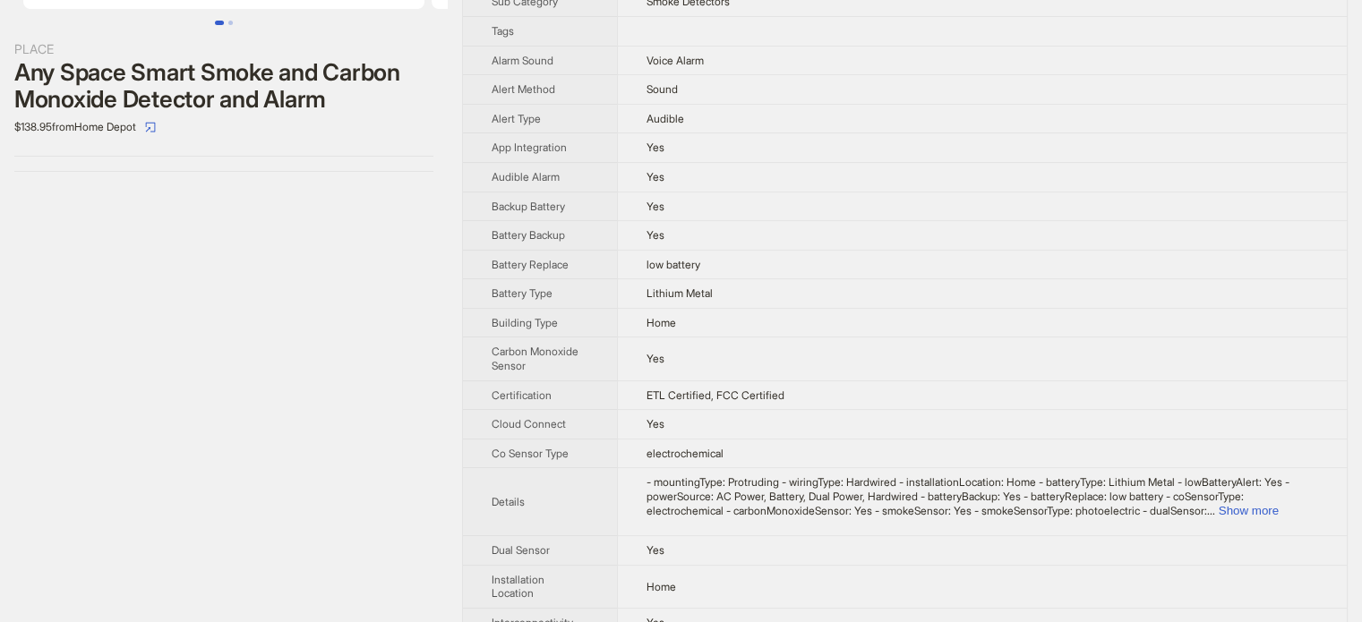
scroll to position [537, 0]
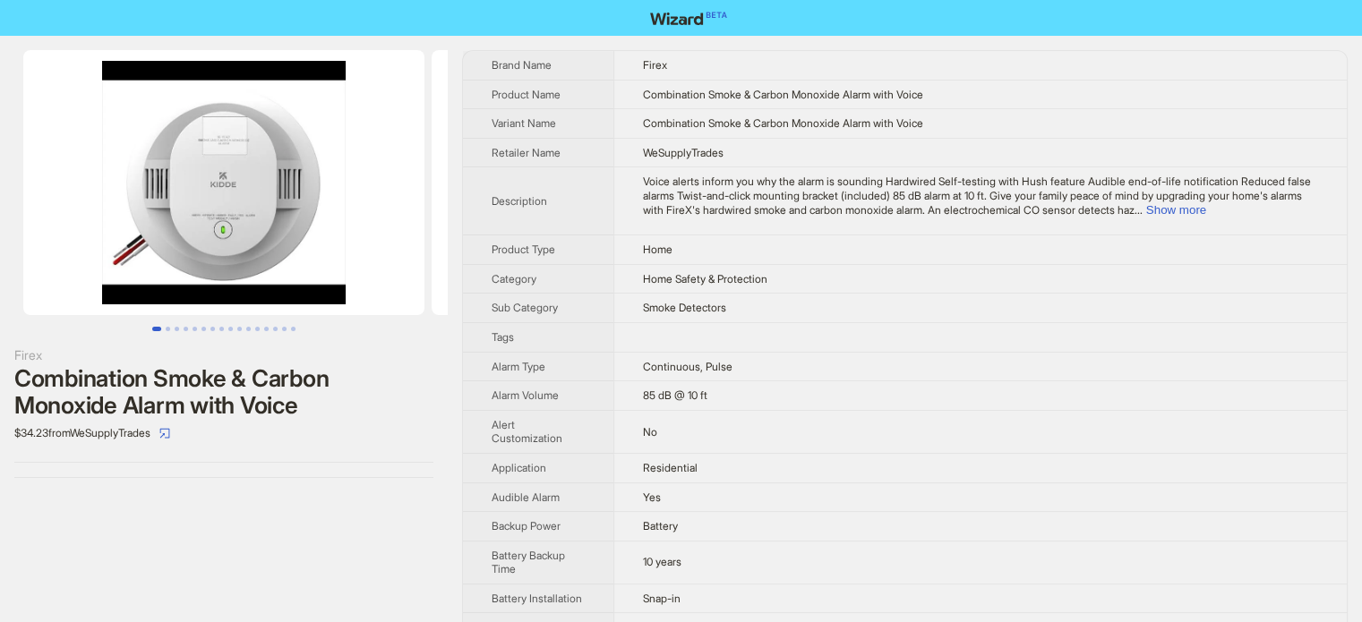
scroll to position [830, 0]
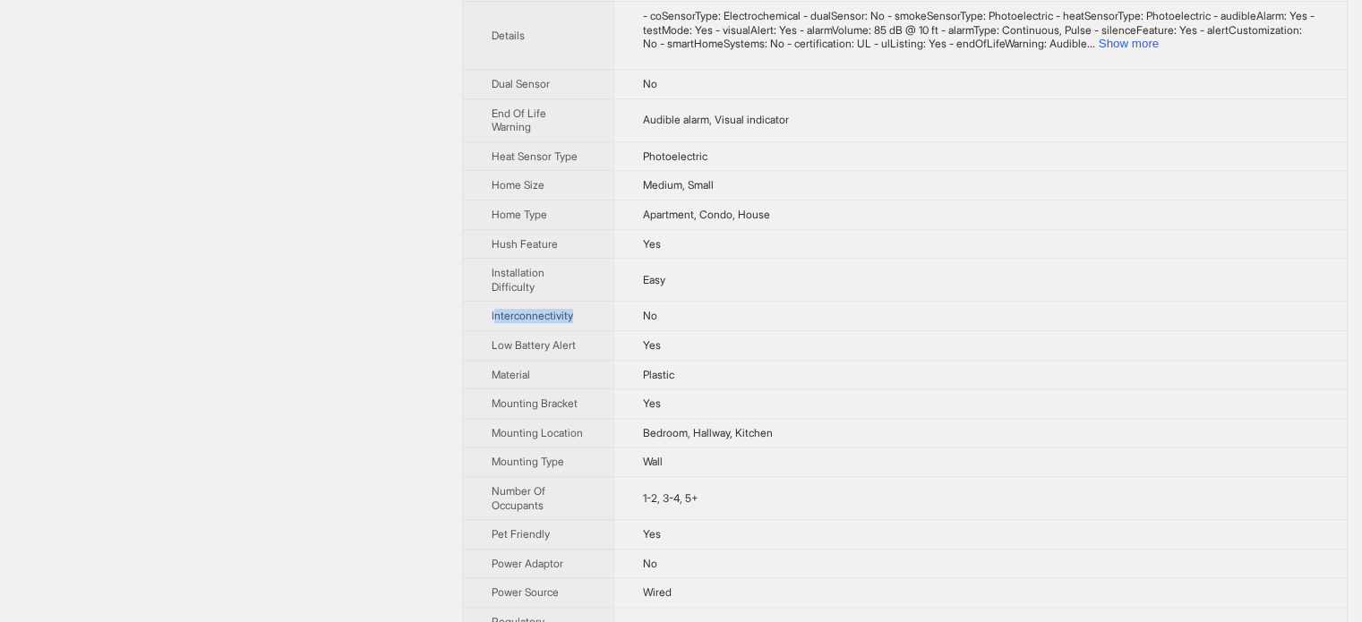
drag, startPoint x: 494, startPoint y: 306, endPoint x: 591, endPoint y: 302, distance: 96.8
type textarea "**********"
click at [590, 302] on th "Interconnectivity" at bounding box center [538, 317] width 150 height 30
copy span "nterconnectivity"
click at [540, 330] on th "Low Battery Alert" at bounding box center [538, 345] width 150 height 30
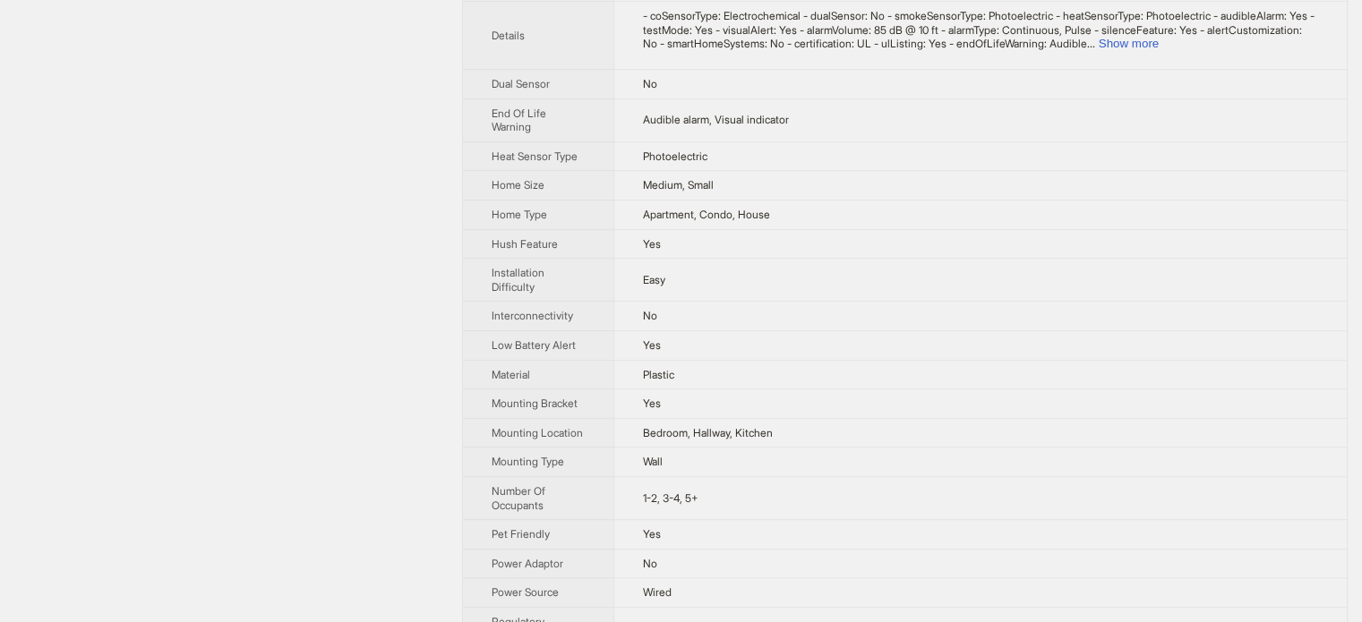
click at [540, 322] on th "Interconnectivity" at bounding box center [538, 317] width 150 height 30
copy span "Interconnectivity"
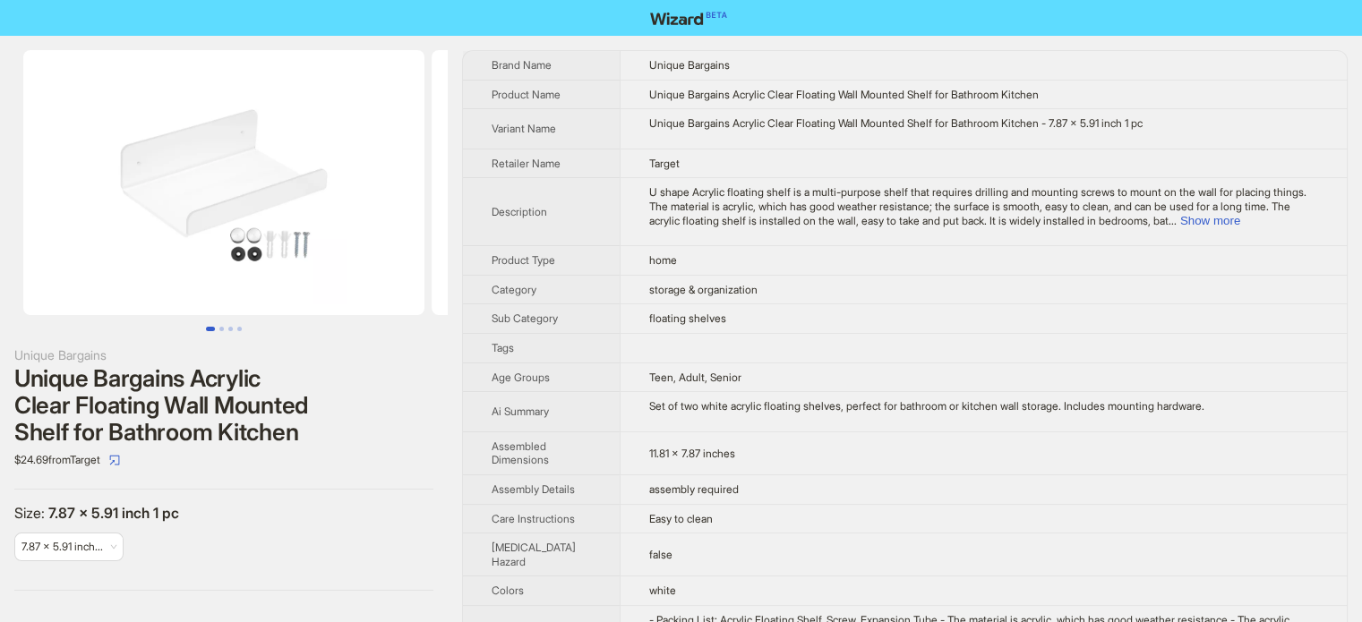
scroll to position [840, 0]
click at [1165, 354] on td at bounding box center [983, 348] width 727 height 30
click at [1240, 216] on button "Show more" at bounding box center [1210, 220] width 60 height 13
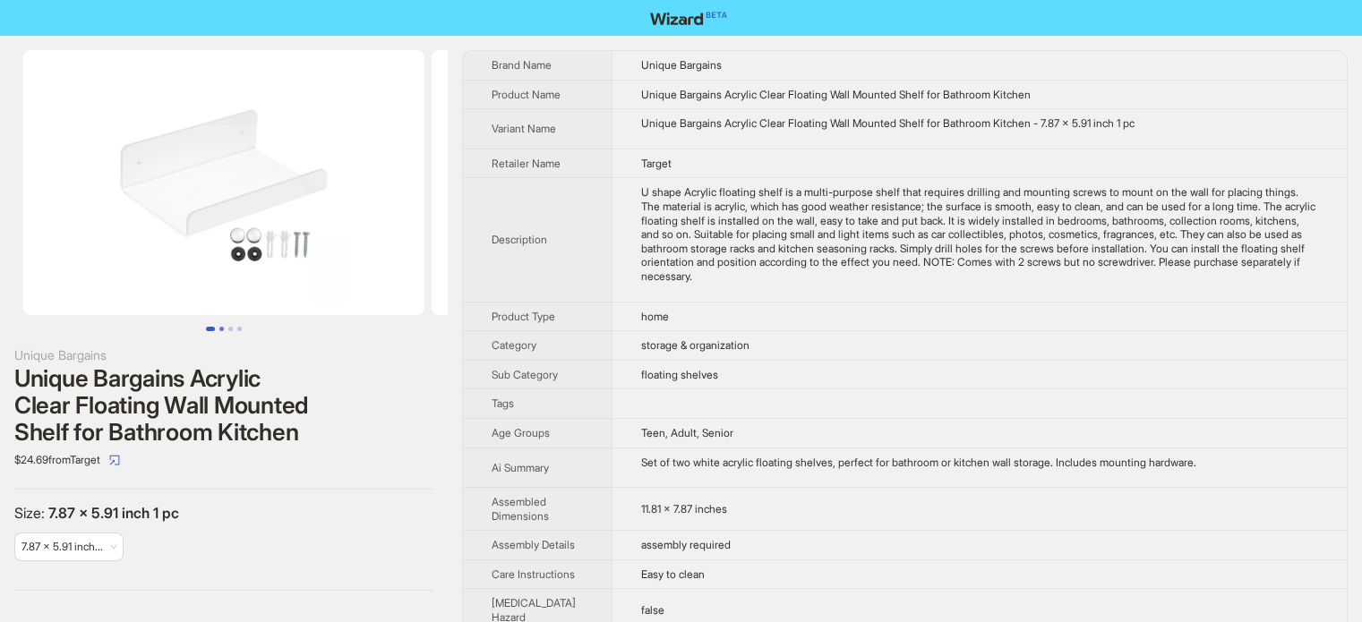
click at [219, 331] on button "Go to slide 2" at bounding box center [221, 329] width 4 height 4
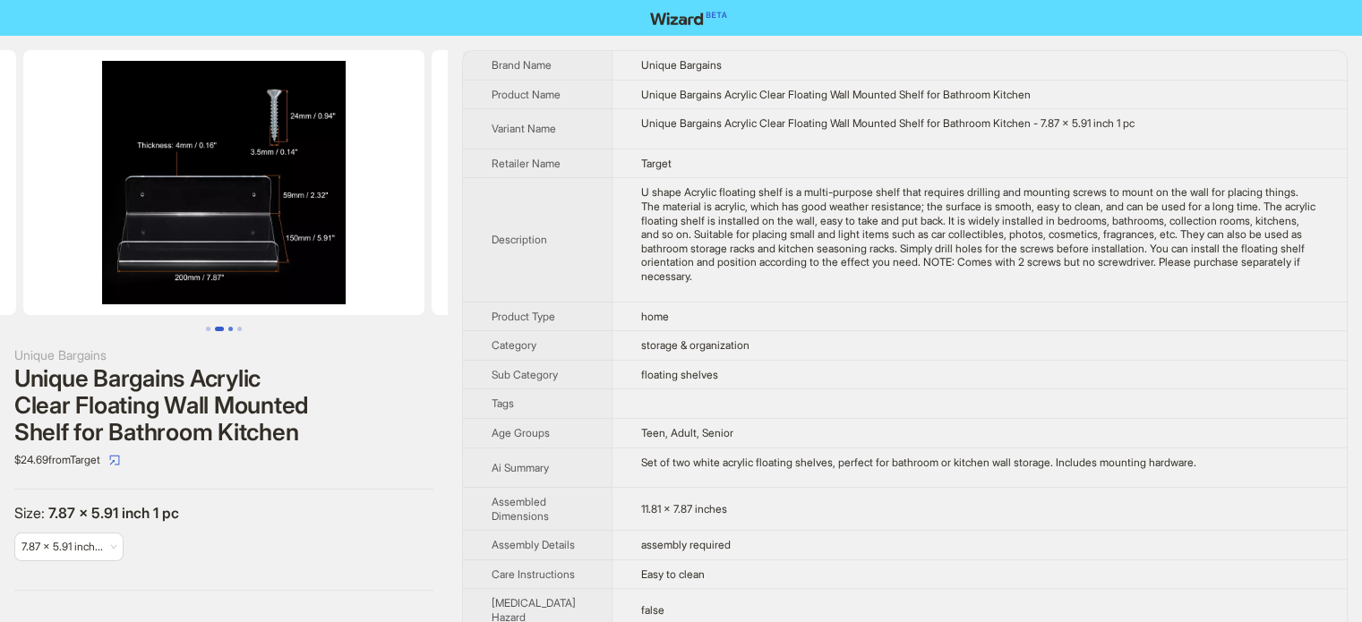
click at [231, 329] on button "Go to slide 3" at bounding box center [230, 329] width 4 height 4
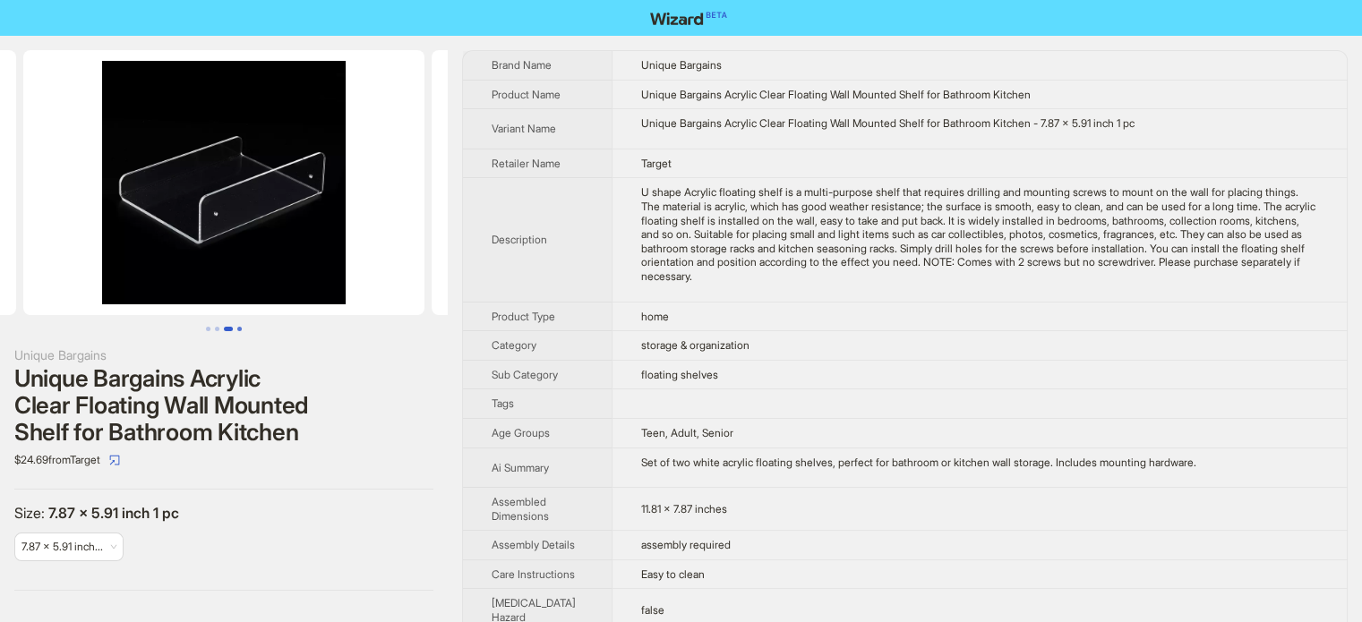
click at [237, 328] on button "Go to slide 4" at bounding box center [239, 329] width 4 height 4
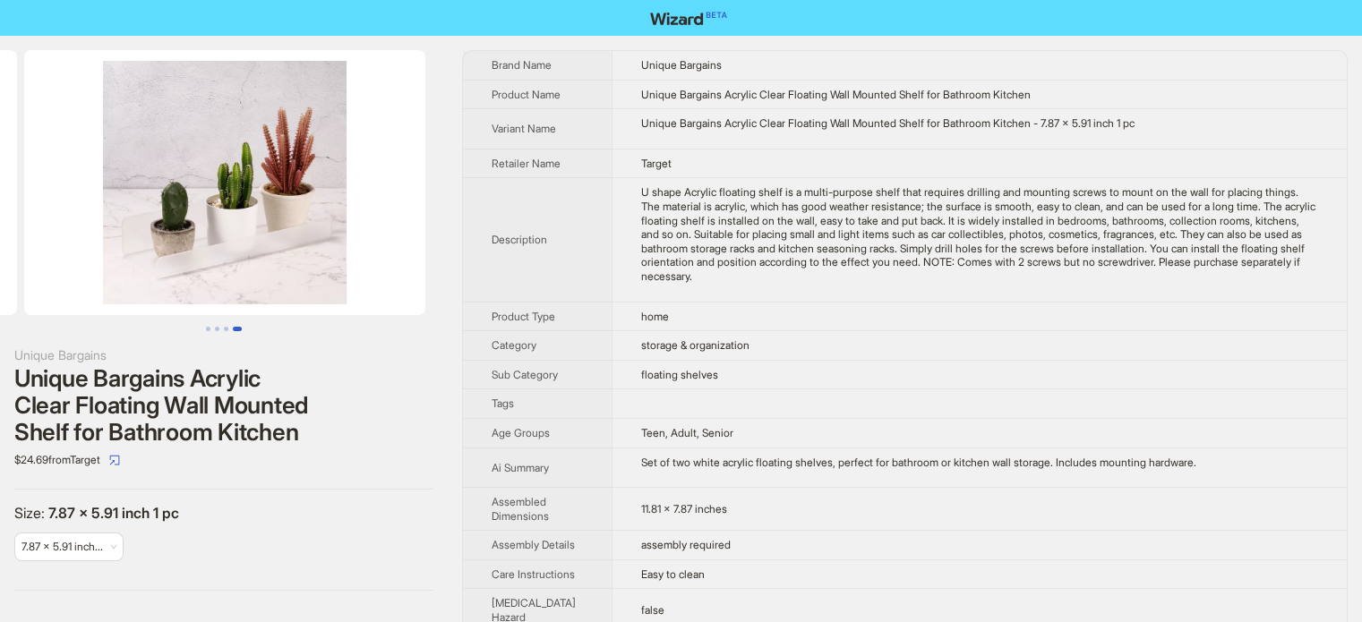
scroll to position [0, 1225]
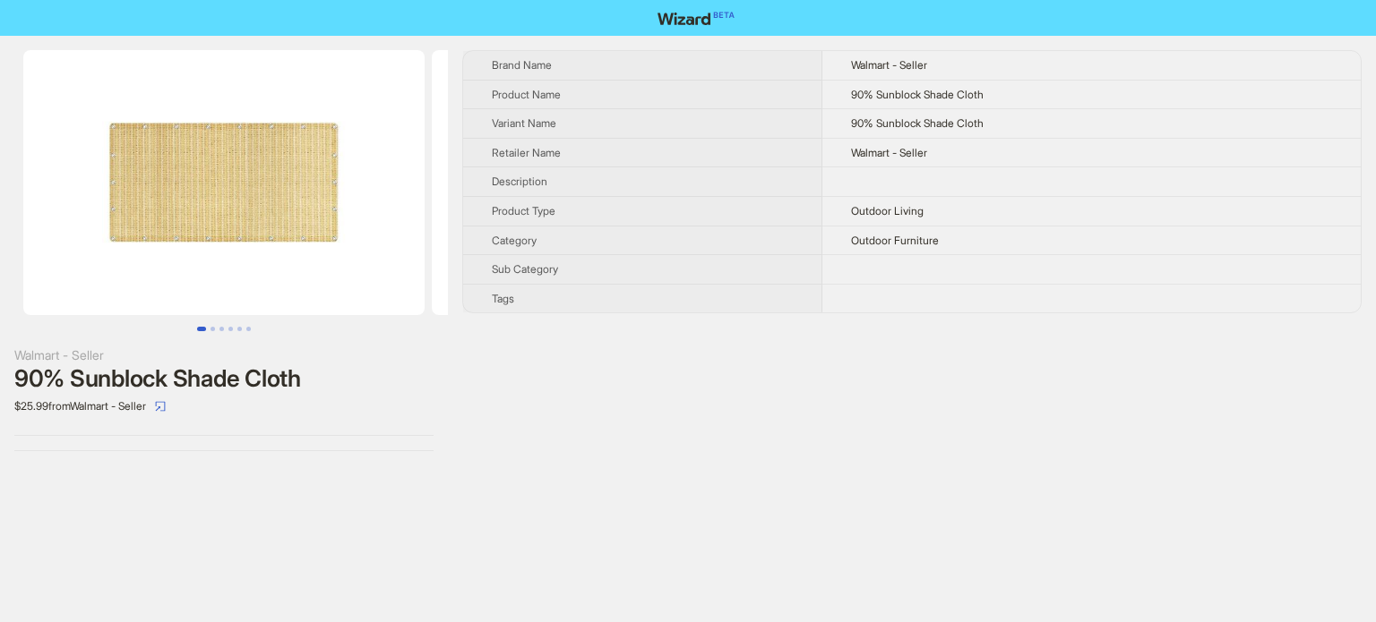
scroll to position [840, 0]
drag, startPoint x: 847, startPoint y: 95, endPoint x: 994, endPoint y: 90, distance: 147.0
type textarea "**********"
click at [994, 90] on td "90% Sunblock Shade Cloth" at bounding box center [1091, 95] width 538 height 30
click at [211, 327] on button "Go to slide 2" at bounding box center [212, 329] width 4 height 4
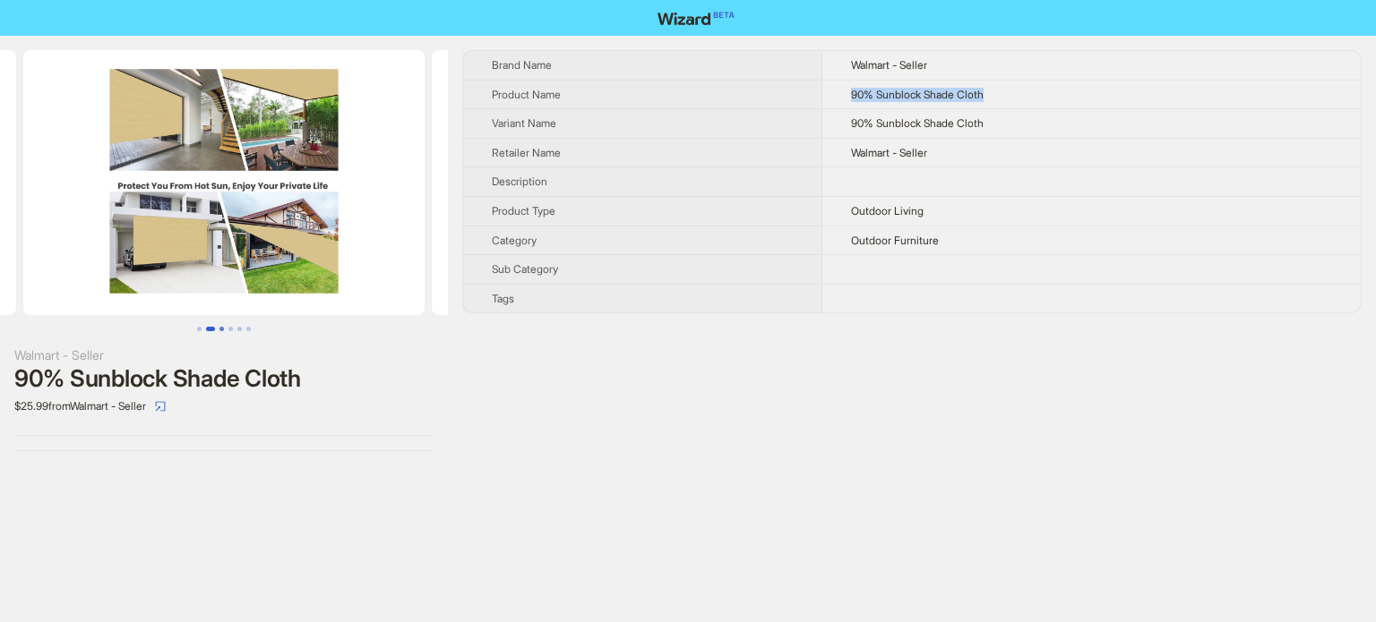
click at [220, 328] on button "Go to slide 3" at bounding box center [221, 329] width 4 height 4
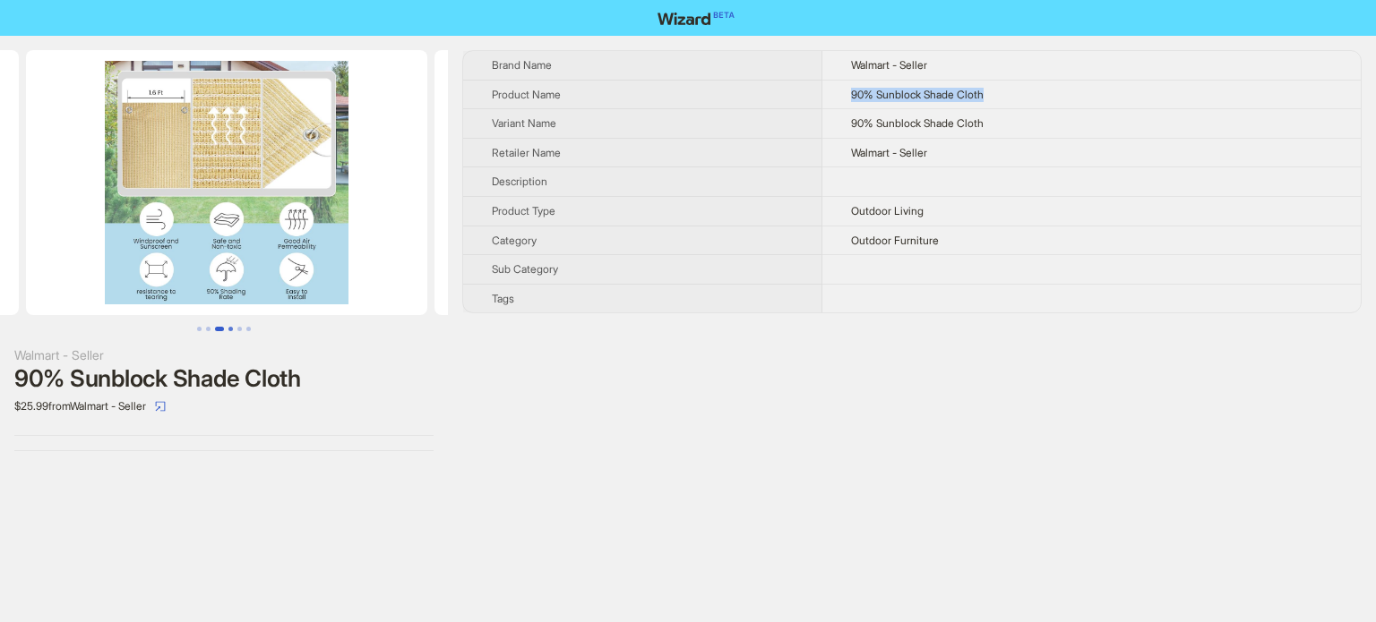
scroll to position [0, 817]
click at [233, 329] on button "Go to slide 4" at bounding box center [230, 329] width 4 height 4
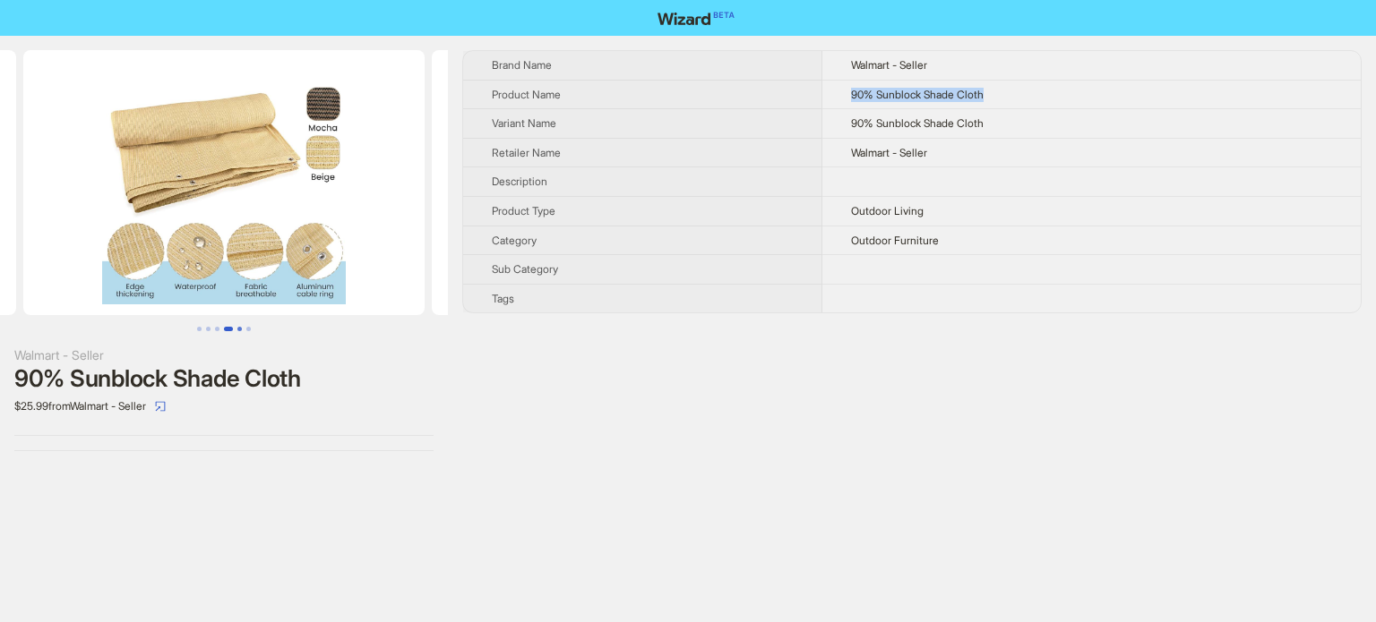
click at [237, 329] on button "Go to slide 5" at bounding box center [239, 329] width 4 height 4
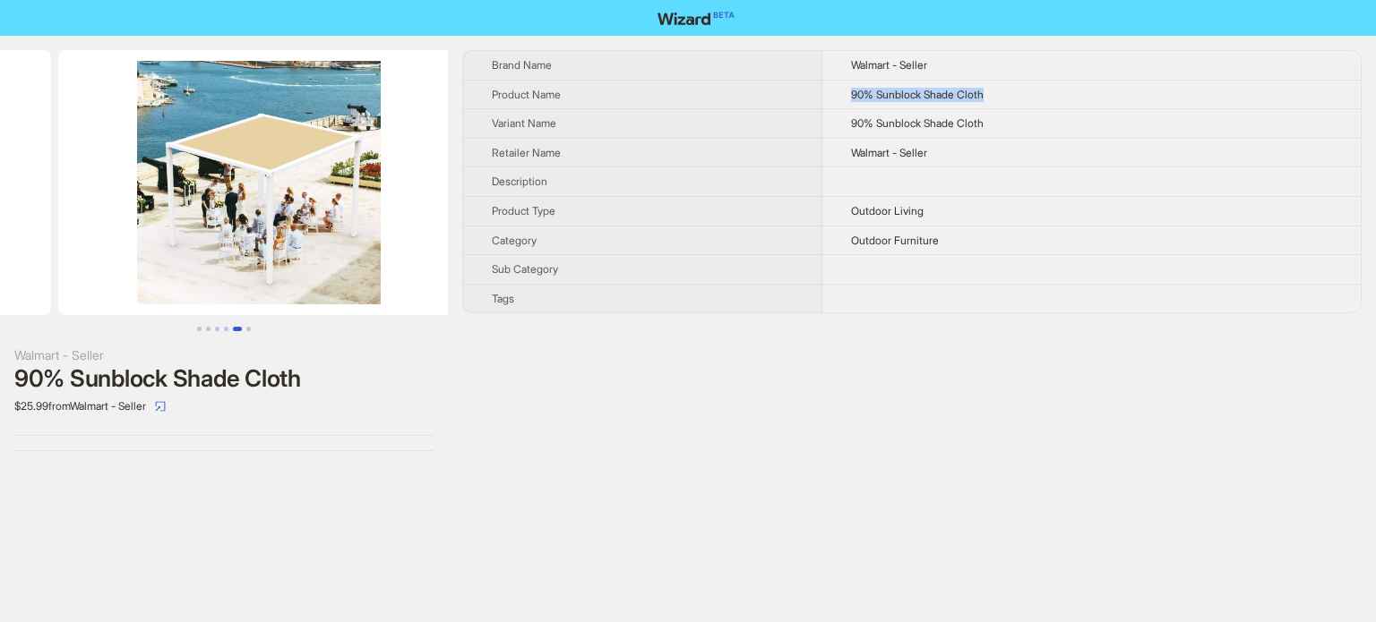
scroll to position [0, 1634]
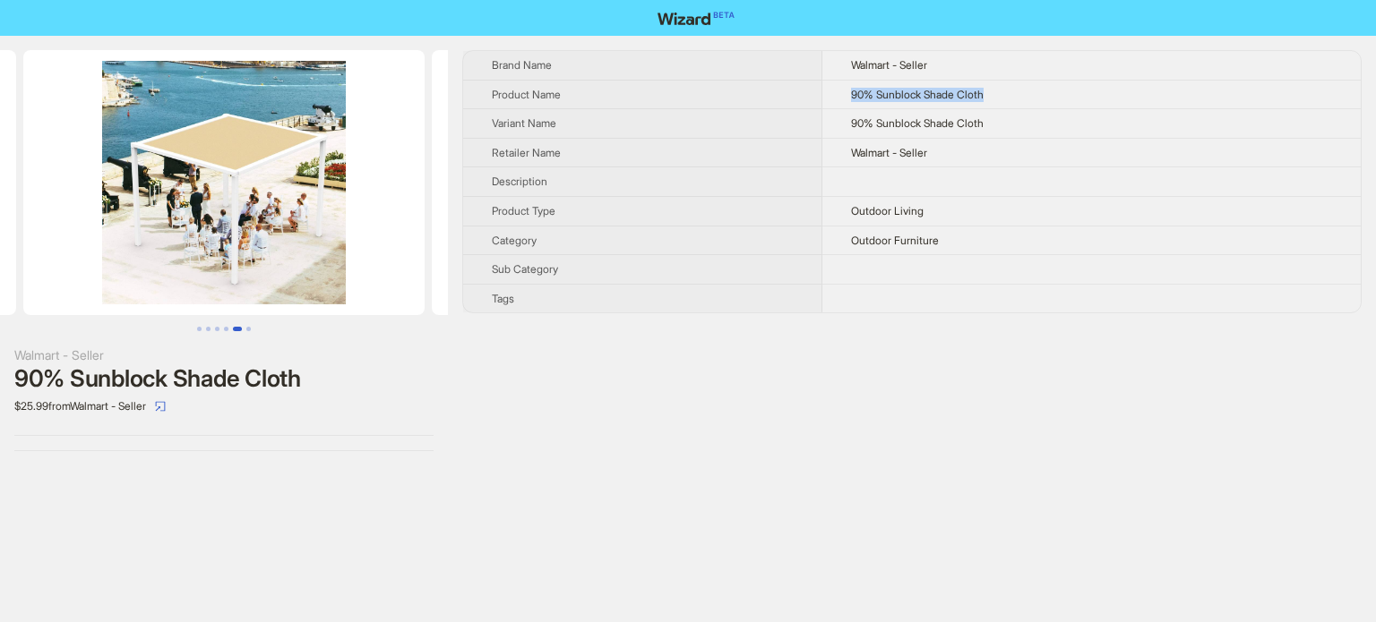
click at [233, 327] on button "Go to slide 5" at bounding box center [237, 329] width 9 height 4
click at [224, 328] on button "Go to slide 4" at bounding box center [226, 329] width 4 height 4
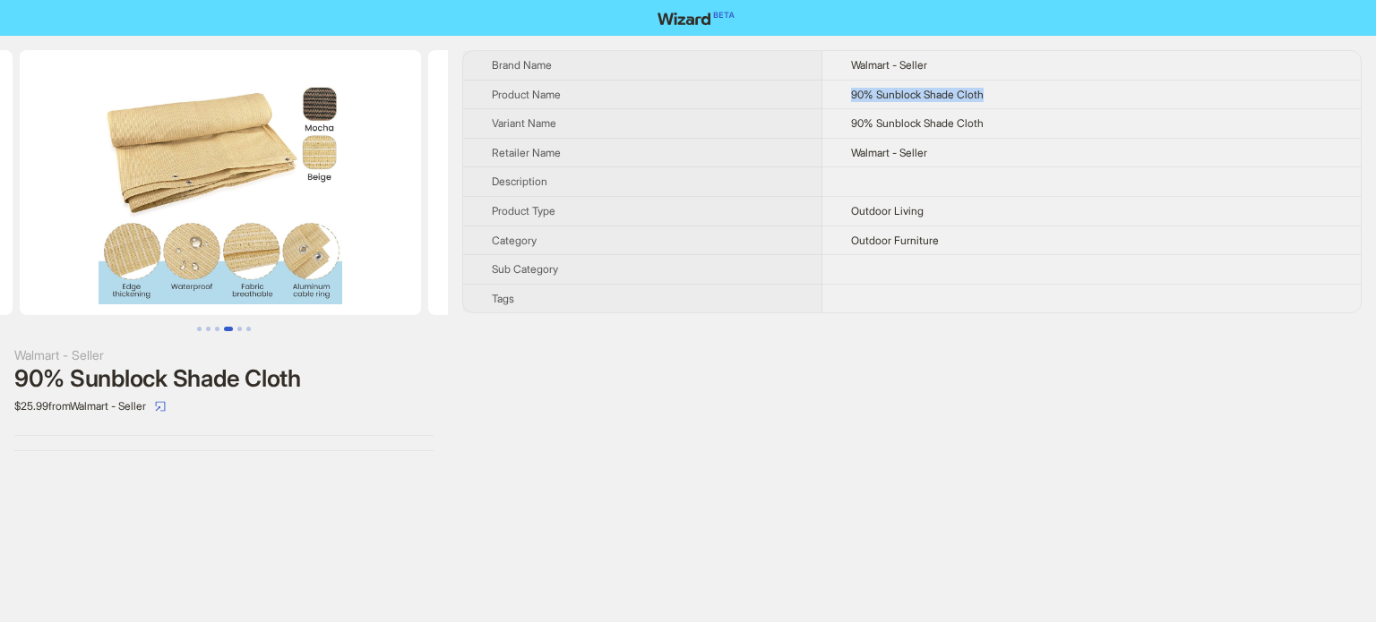
scroll to position [0, 1225]
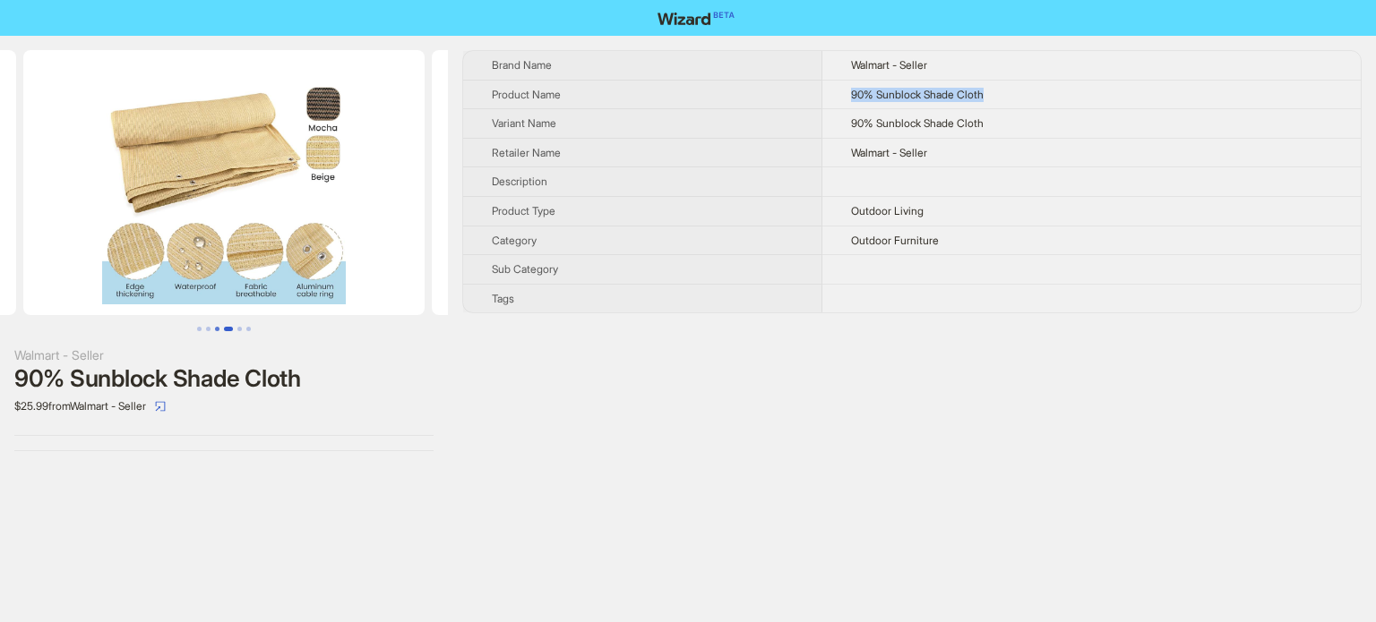
click at [219, 327] on button "Go to slide 3" at bounding box center [217, 329] width 4 height 4
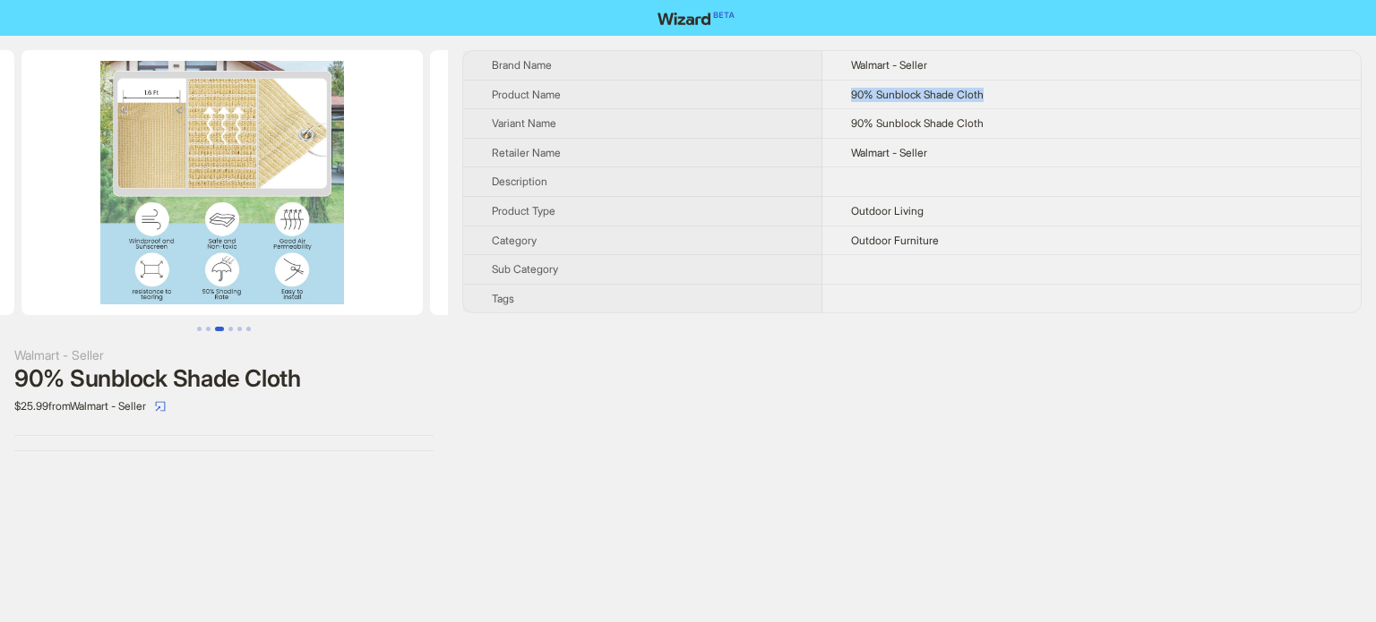
scroll to position [0, 817]
click at [165, 162] on img at bounding box center [223, 182] width 401 height 265
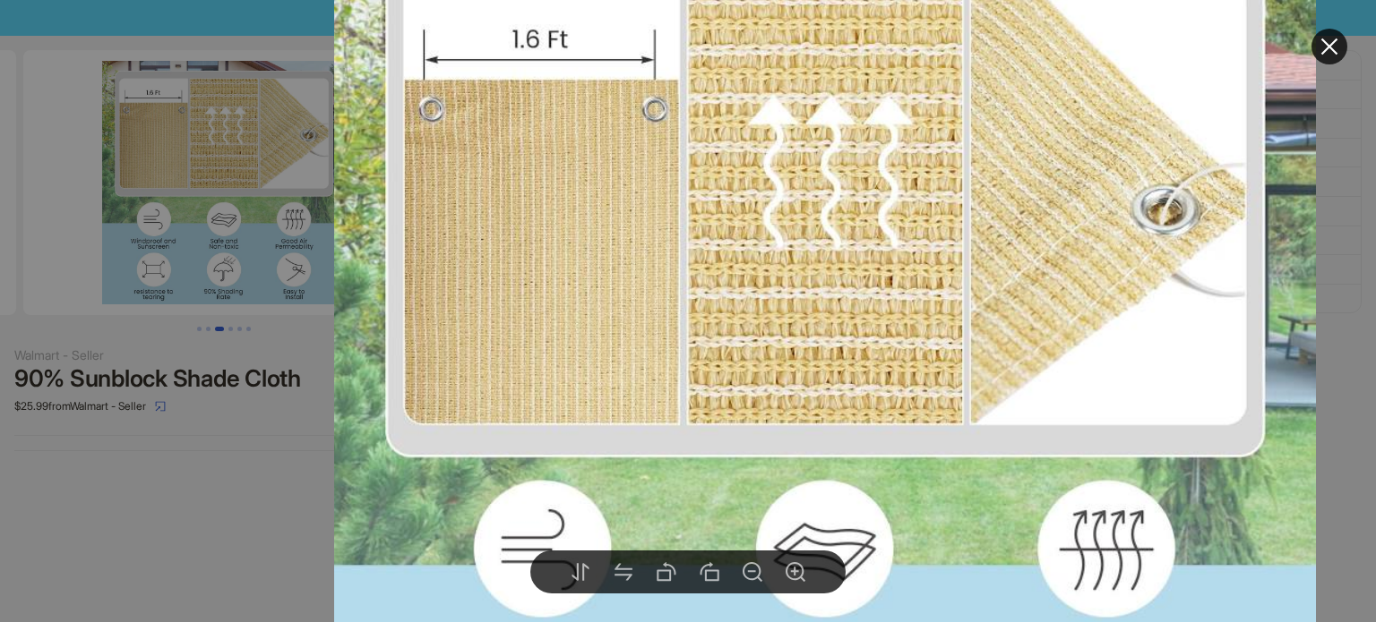
click at [181, 451] on div at bounding box center [688, 311] width 1376 height 622
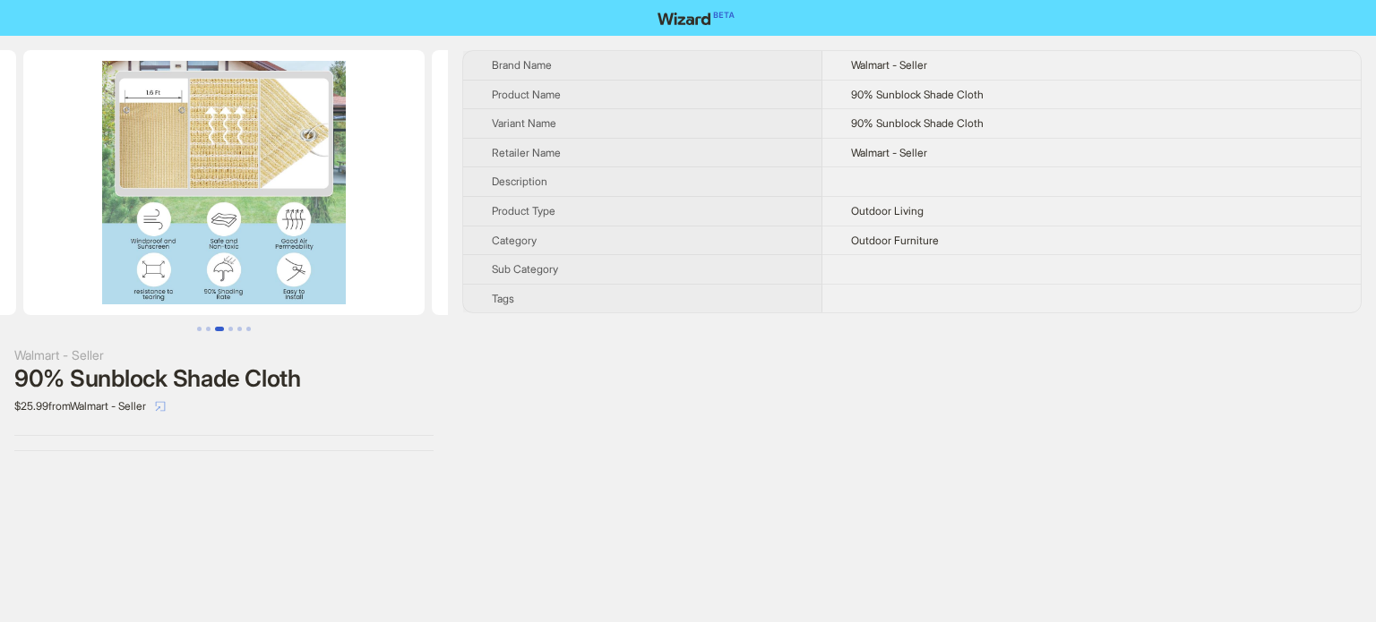
click at [166, 404] on icon "select" at bounding box center [160, 406] width 11 height 11
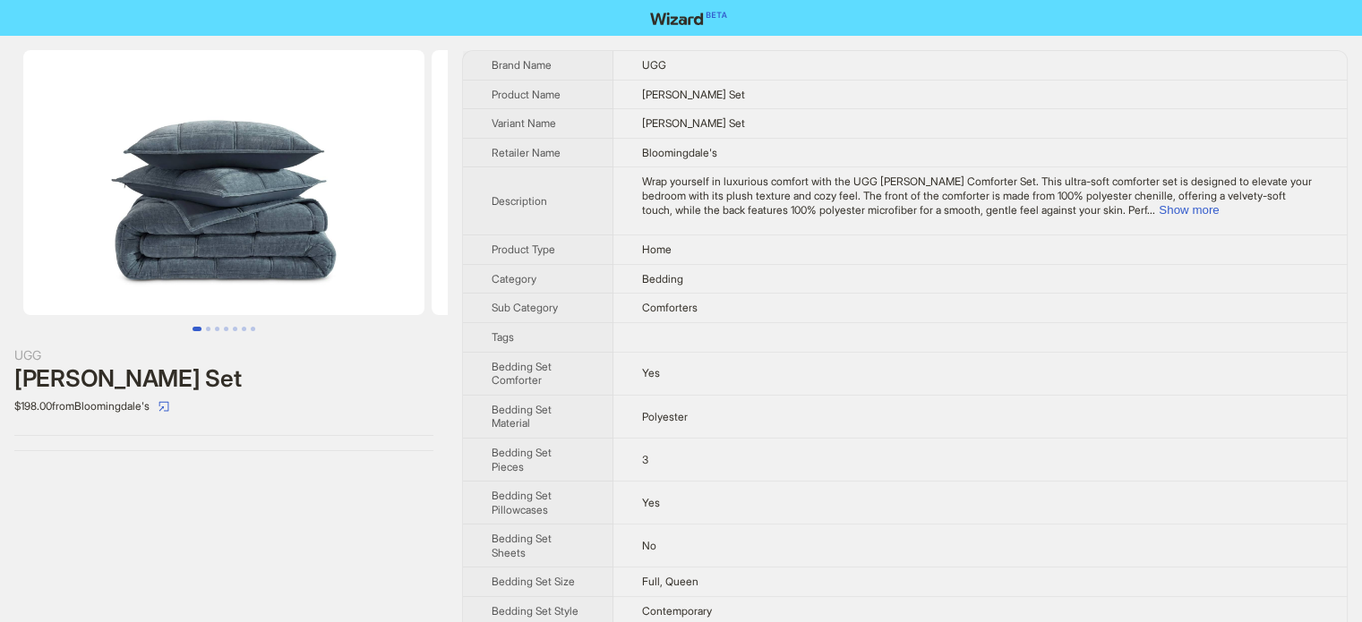
scroll to position [840, 0]
click at [1278, 199] on span "Wrap yourself in luxurious comfort with the UGG [PERSON_NAME] Comforter Set. Th…" at bounding box center [977, 195] width 670 height 41
click at [1219, 206] on button "Show more" at bounding box center [1189, 209] width 60 height 13
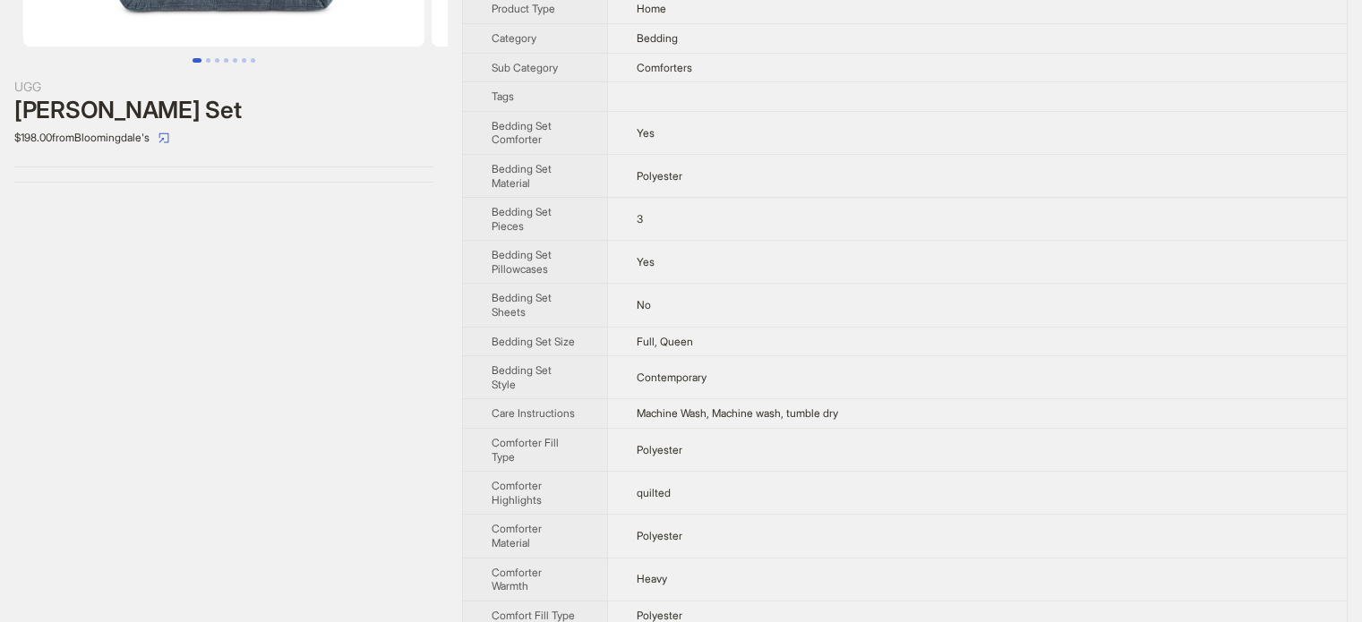
scroll to position [0, 0]
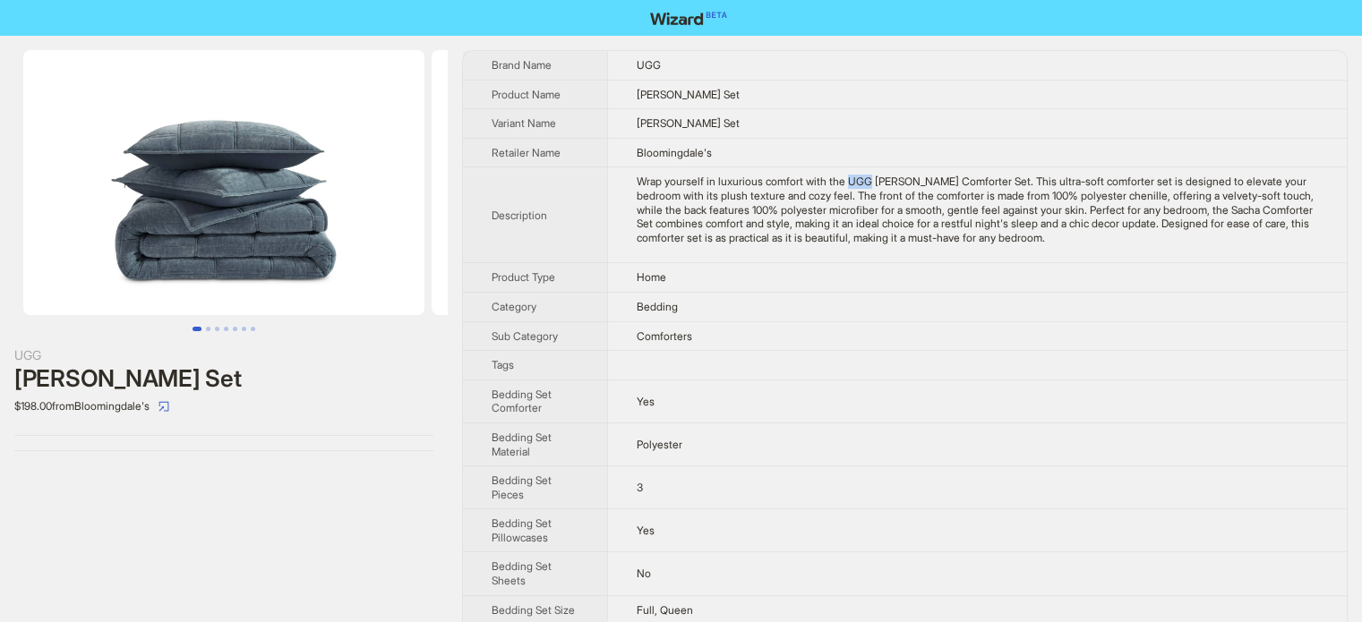
drag, startPoint x: 861, startPoint y: 180, endPoint x: 884, endPoint y: 180, distance: 23.3
type textarea "***"
click at [884, 180] on div "Wrap yourself in luxurious comfort with the UGG [PERSON_NAME] Comforter Set. Th…" at bounding box center [978, 210] width 682 height 70
copy div "UGG"
click at [623, 177] on td "Wrap yourself in luxurious comfort with the UGG Sacha Chenille Comforter Set. T…" at bounding box center [977, 215] width 740 height 96
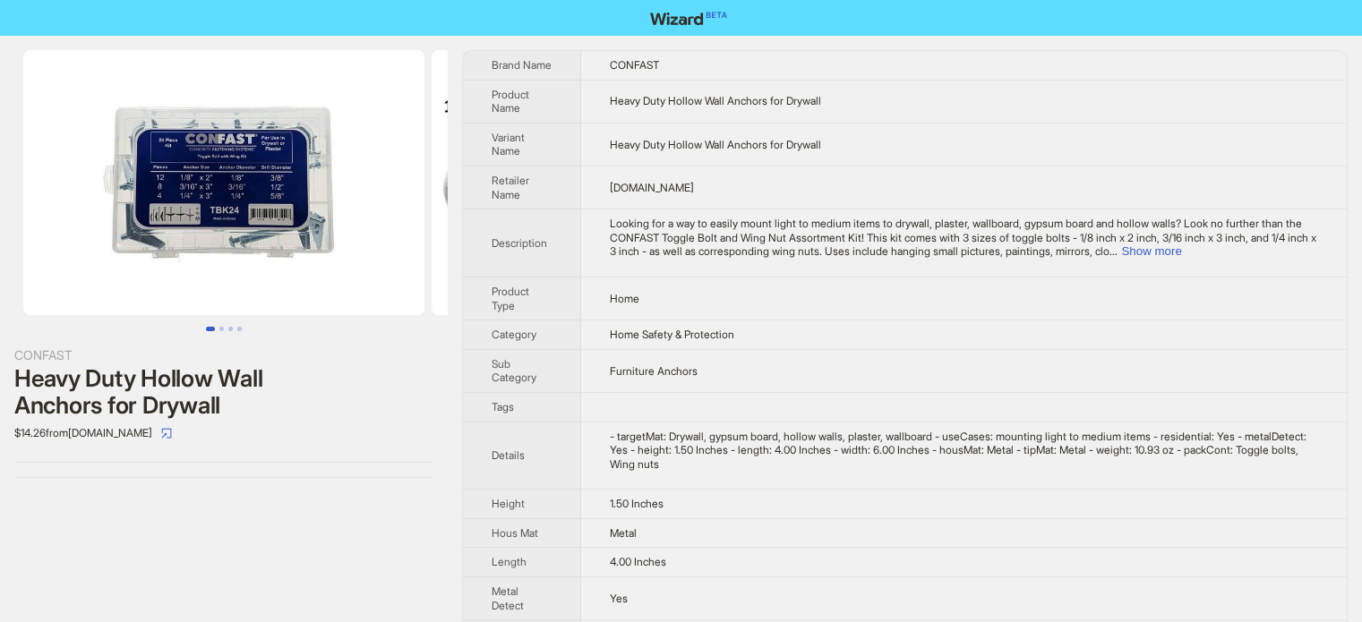
scroll to position [840, 0]
click at [224, 327] on button "Go to slide 2" at bounding box center [221, 329] width 4 height 4
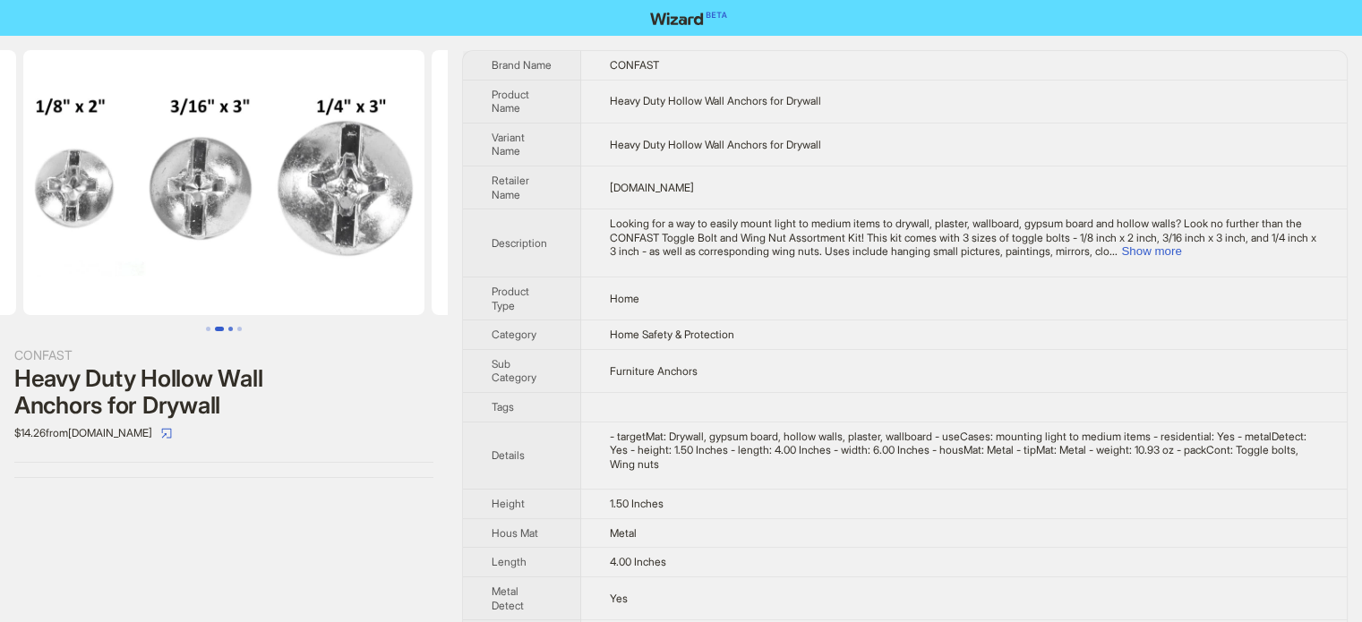
click at [233, 330] on button "Go to slide 3" at bounding box center [230, 329] width 4 height 4
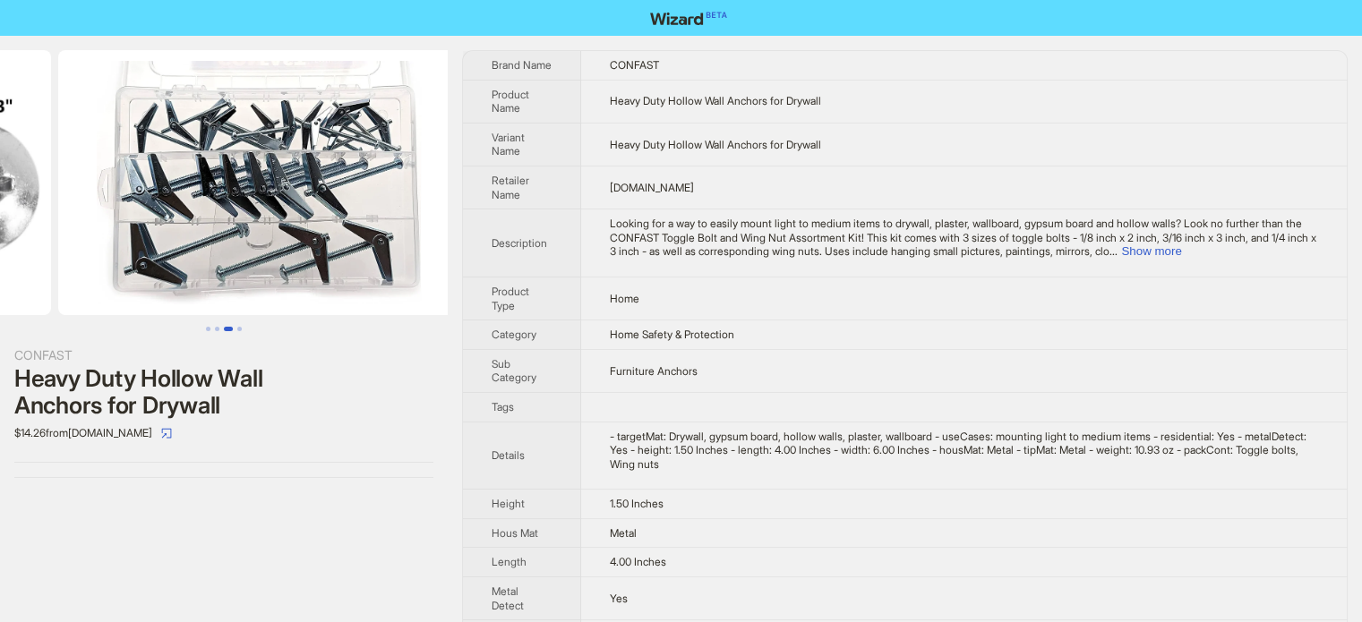
scroll to position [0, 817]
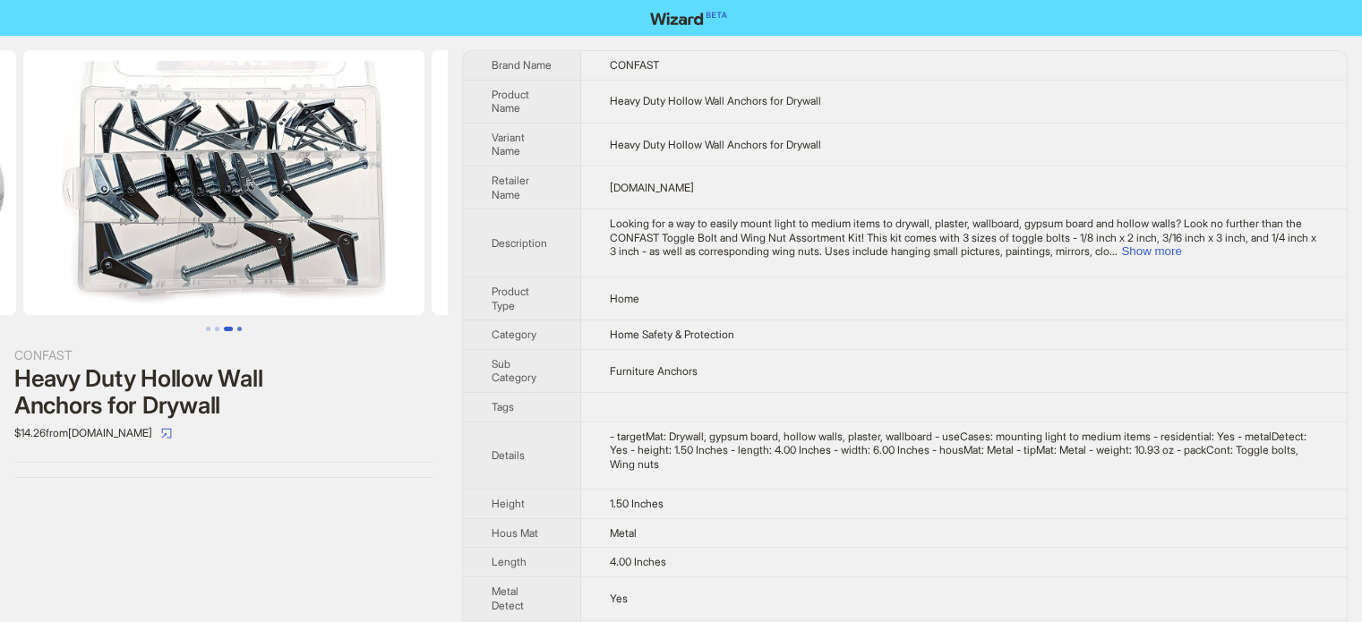
click at [240, 327] on button "Go to slide 4" at bounding box center [239, 329] width 4 height 4
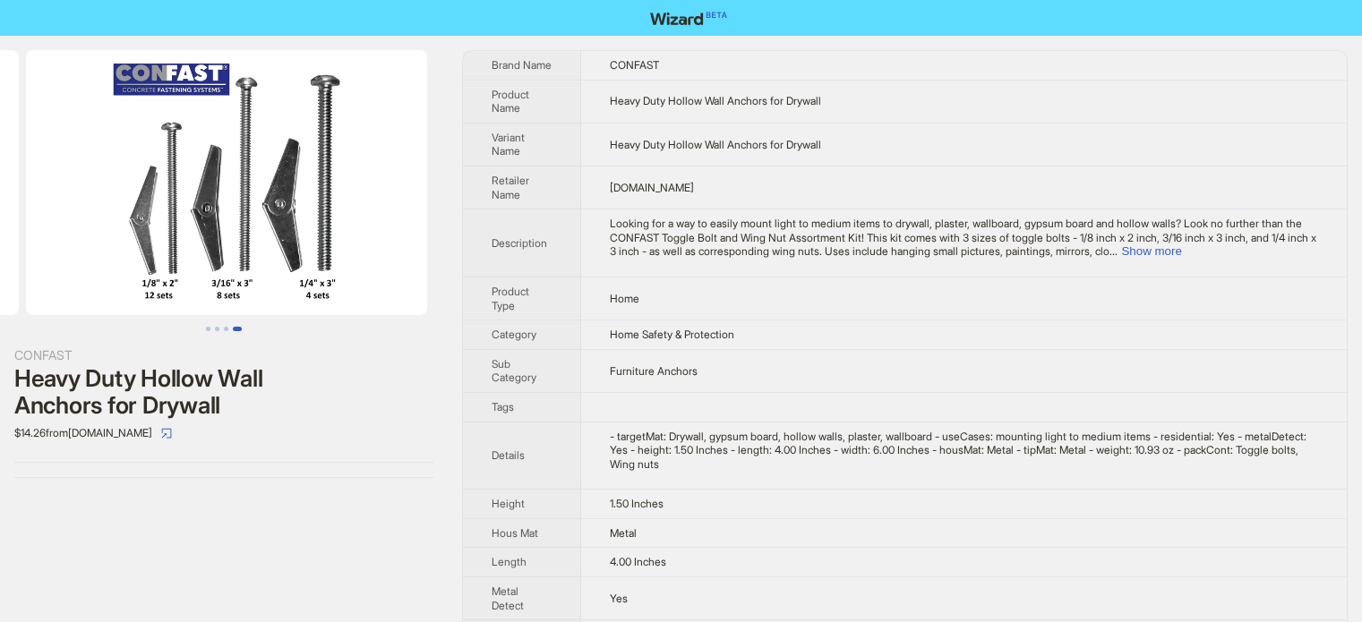
scroll to position [0, 1225]
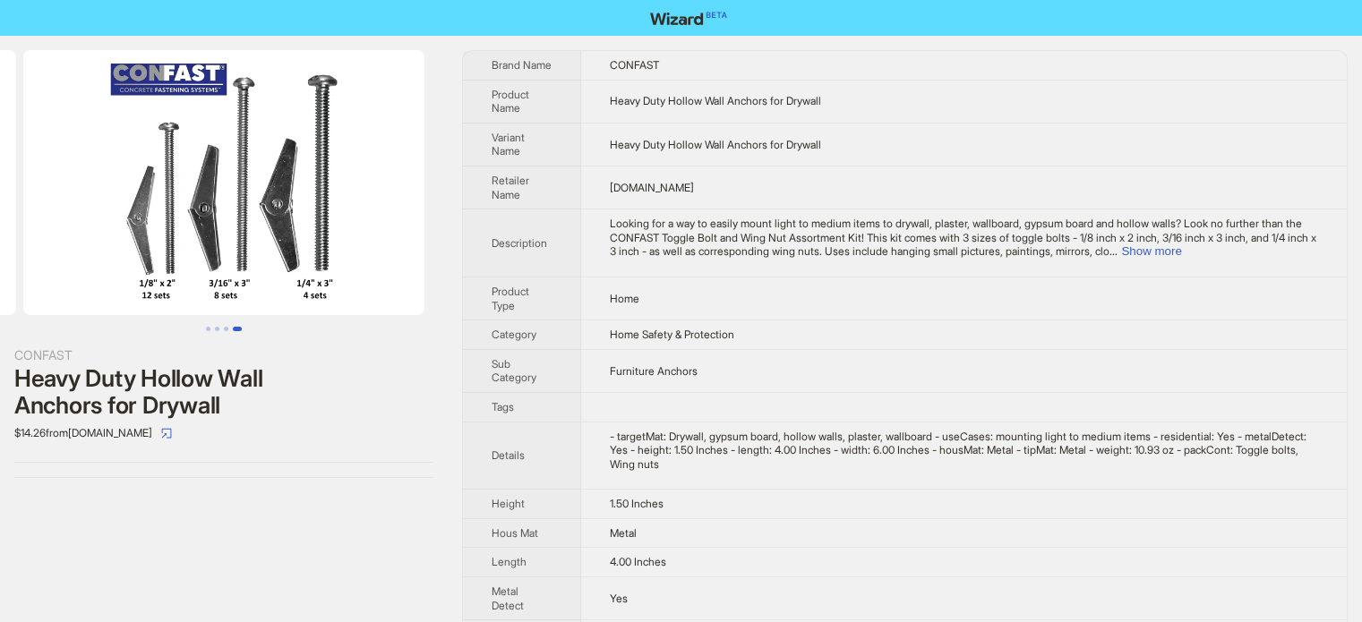
click at [706, 243] on span "Looking for a way to easily mount light to medium items to drywall, plaster, wa…" at bounding box center [963, 237] width 707 height 41
click at [206, 327] on button "Go to slide 1" at bounding box center [208, 329] width 4 height 4
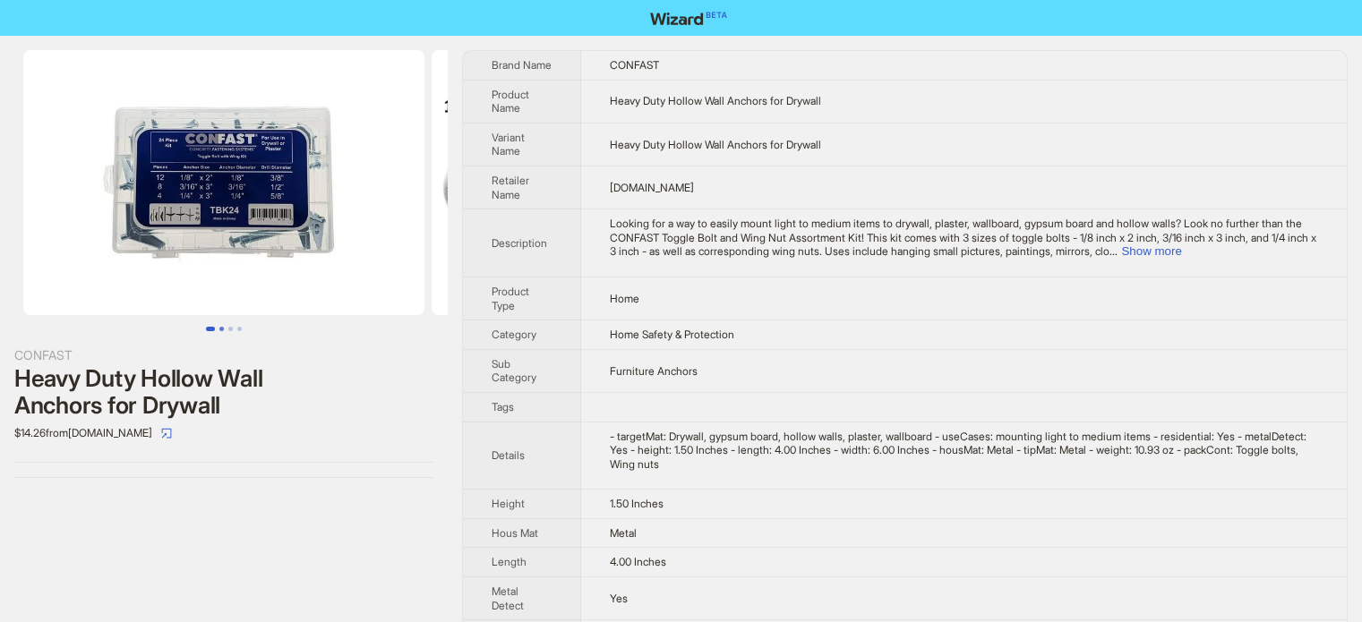
click at [219, 328] on button "Go to slide 2" at bounding box center [221, 329] width 4 height 4
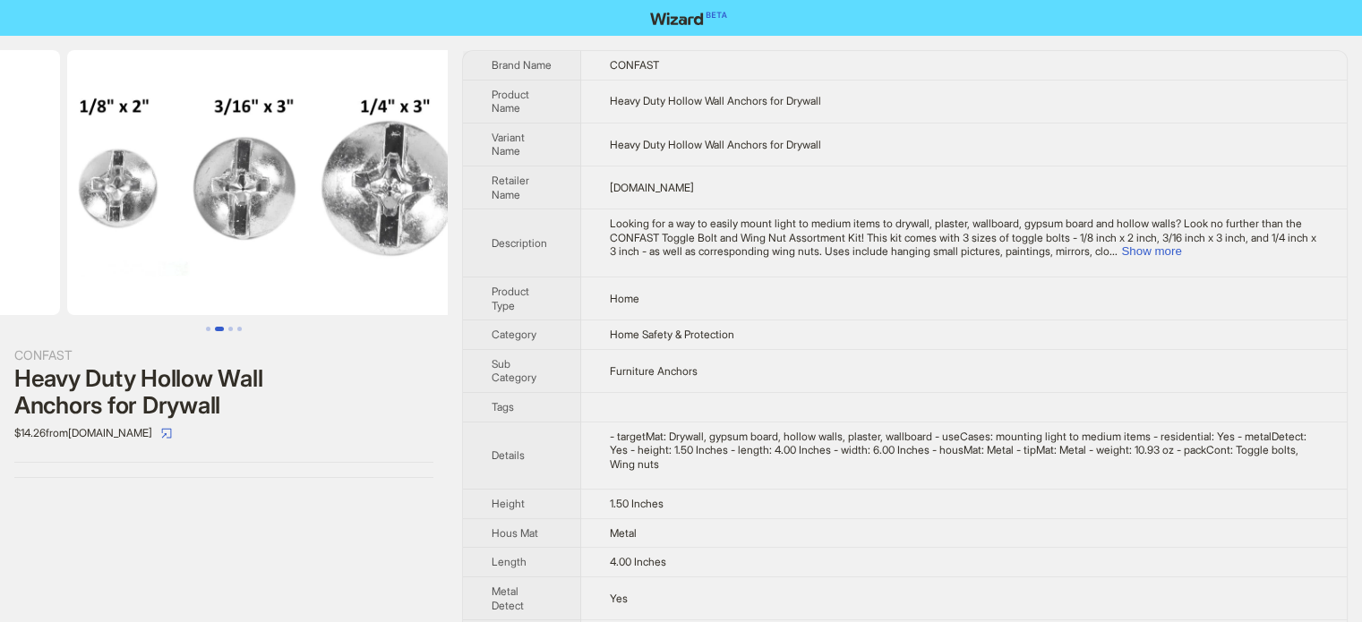
scroll to position [0, 408]
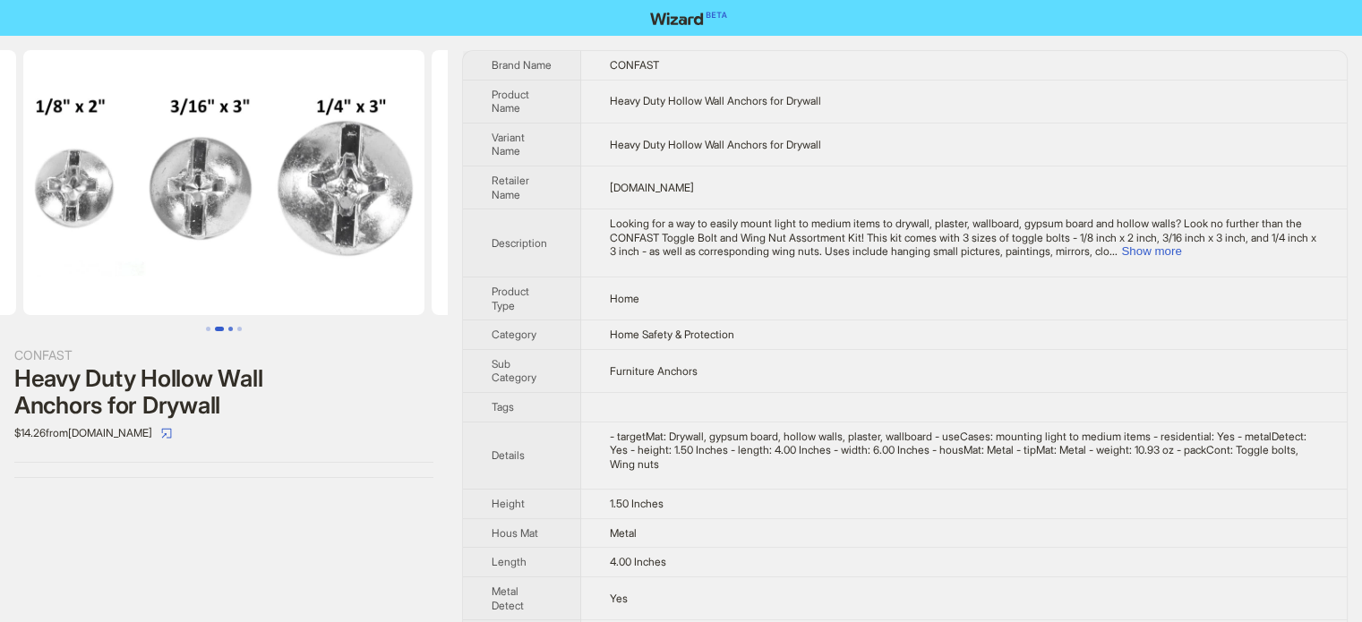
click at [229, 328] on button "Go to slide 3" at bounding box center [230, 329] width 4 height 4
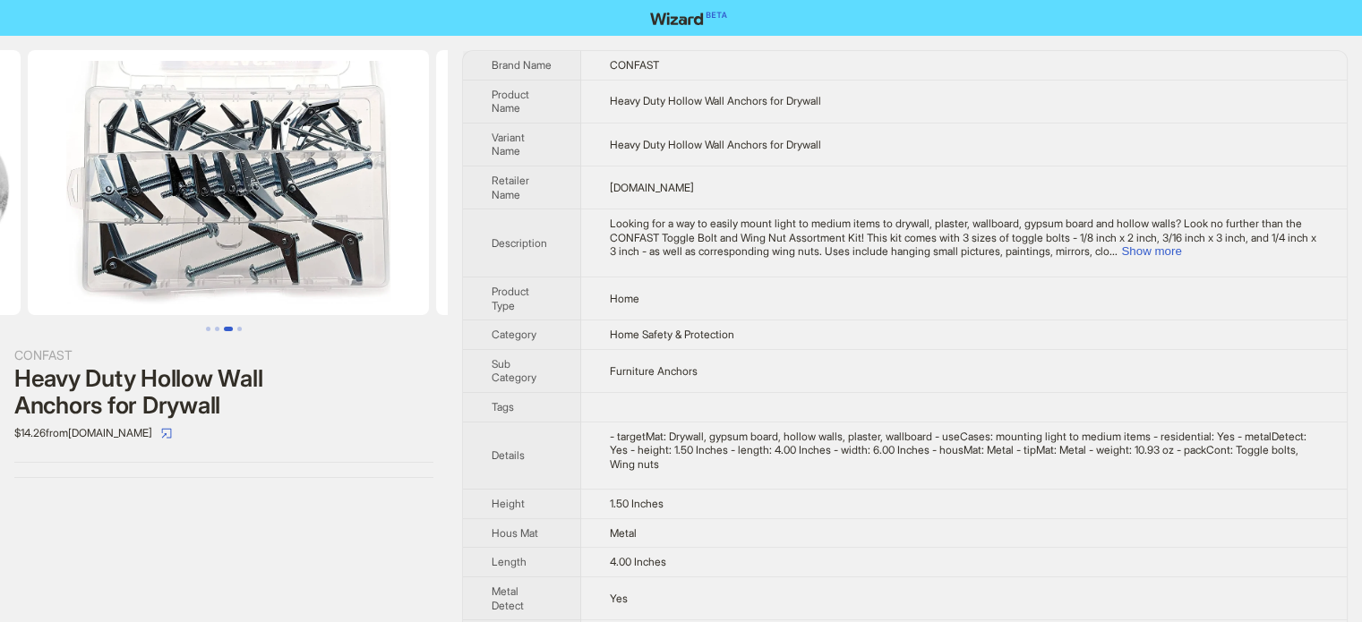
scroll to position [0, 817]
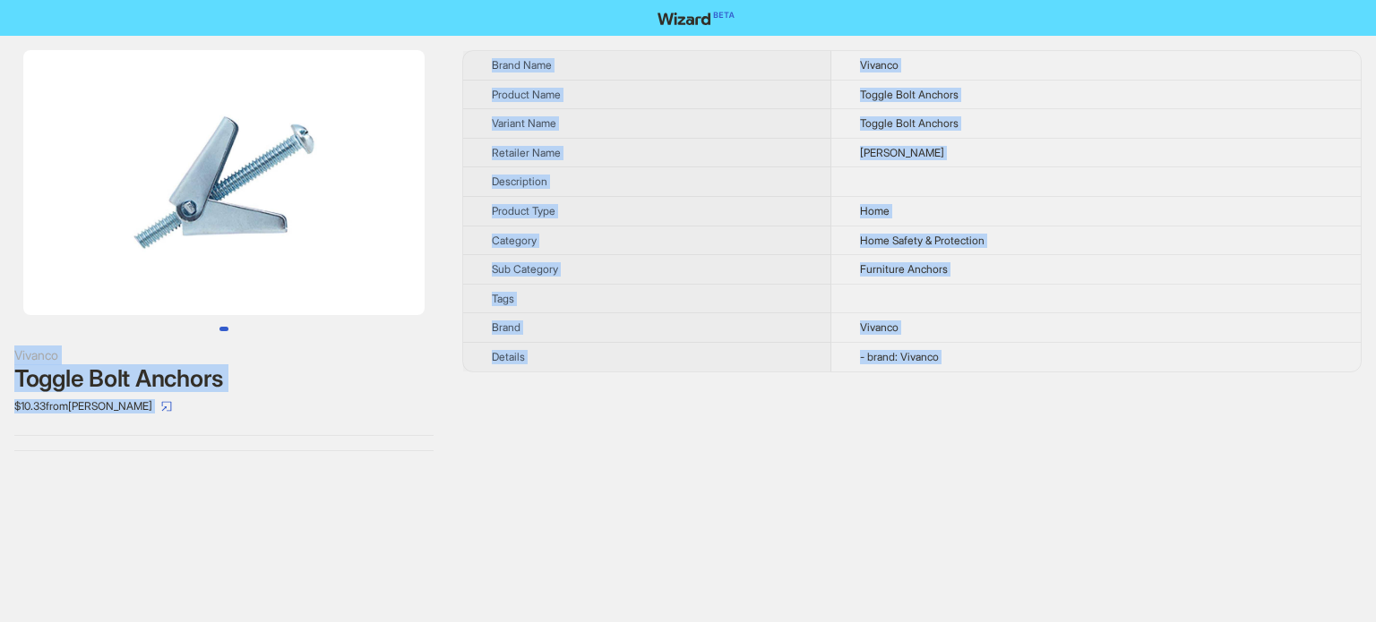
scroll to position [840, 0]
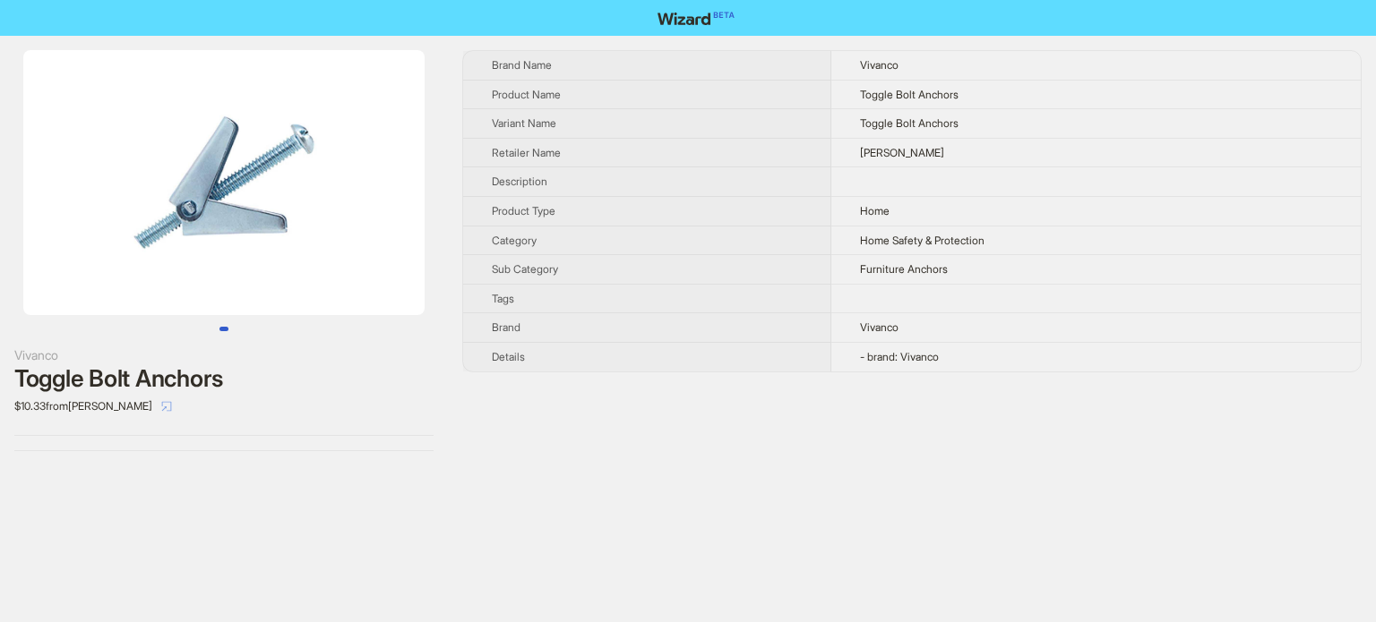
click at [161, 406] on icon "select" at bounding box center [166, 406] width 11 height 11
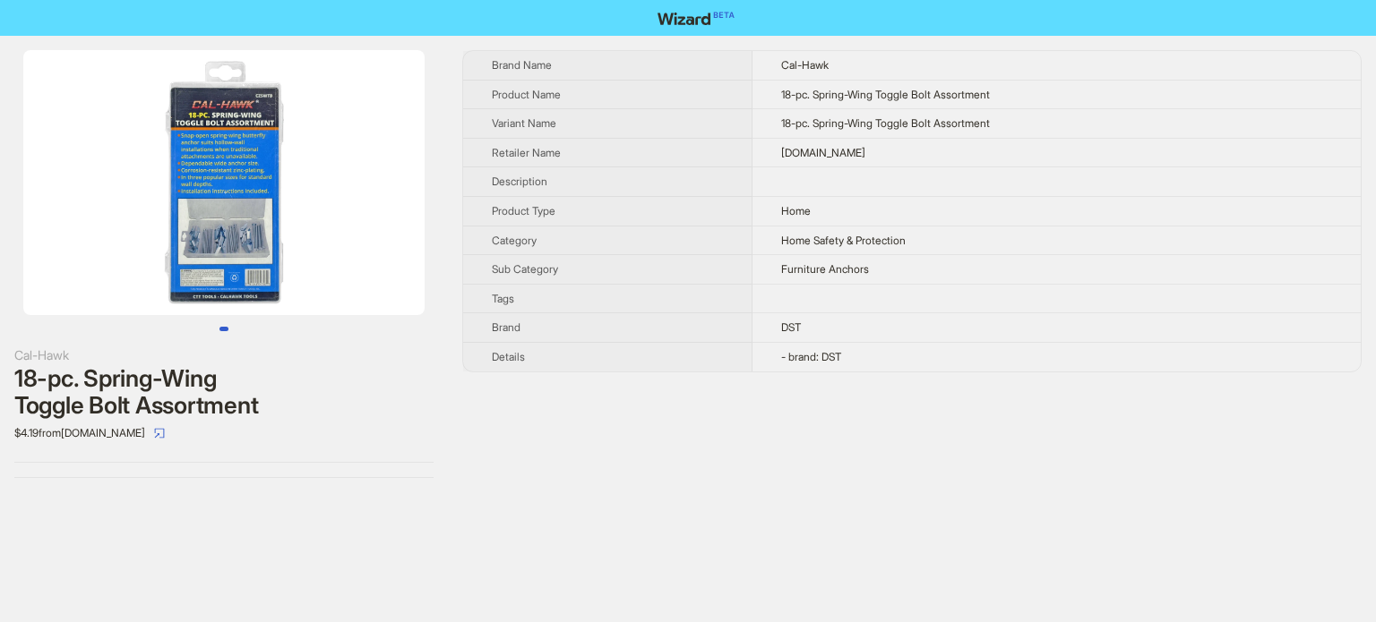
scroll to position [840, 0]
click at [784, 380] on div "Brand Name Cal-Hawk Product Name 18-pc. Spring-Wing Toggle Bolt Assortment Vari…" at bounding box center [911, 264] width 899 height 428
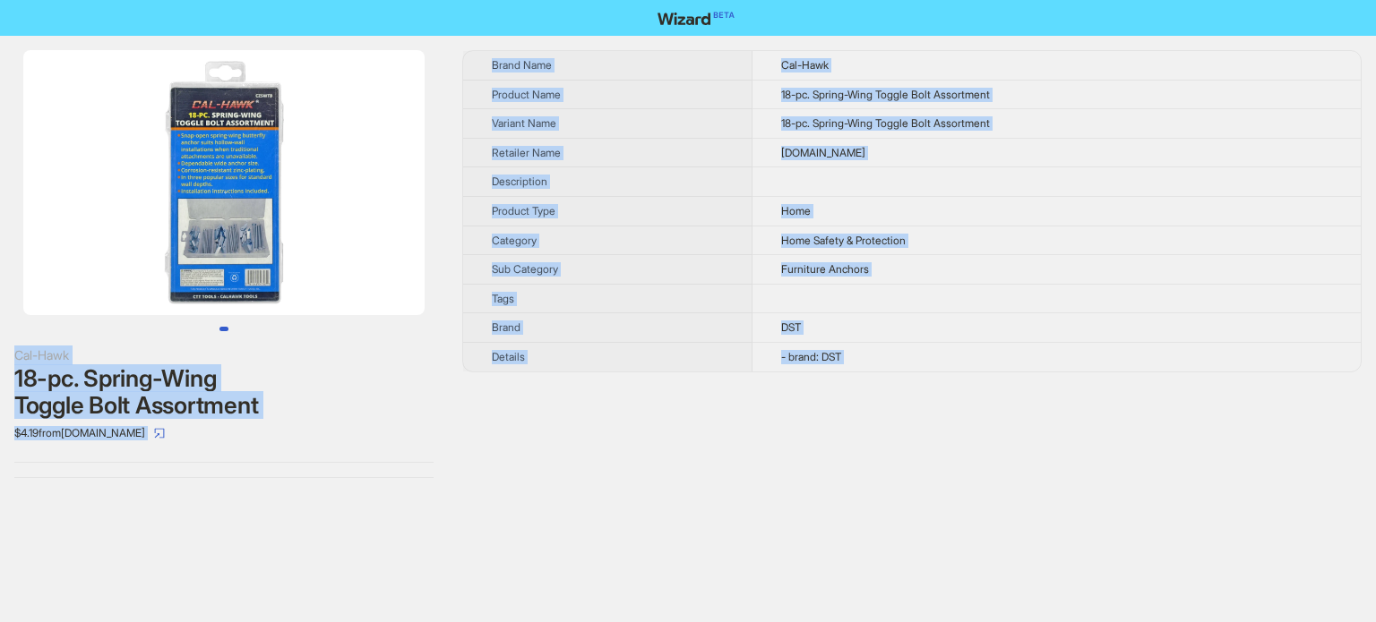
type textarea "**********"
click at [909, 164] on td "DPCIwholesale.com" at bounding box center [1056, 153] width 608 height 30
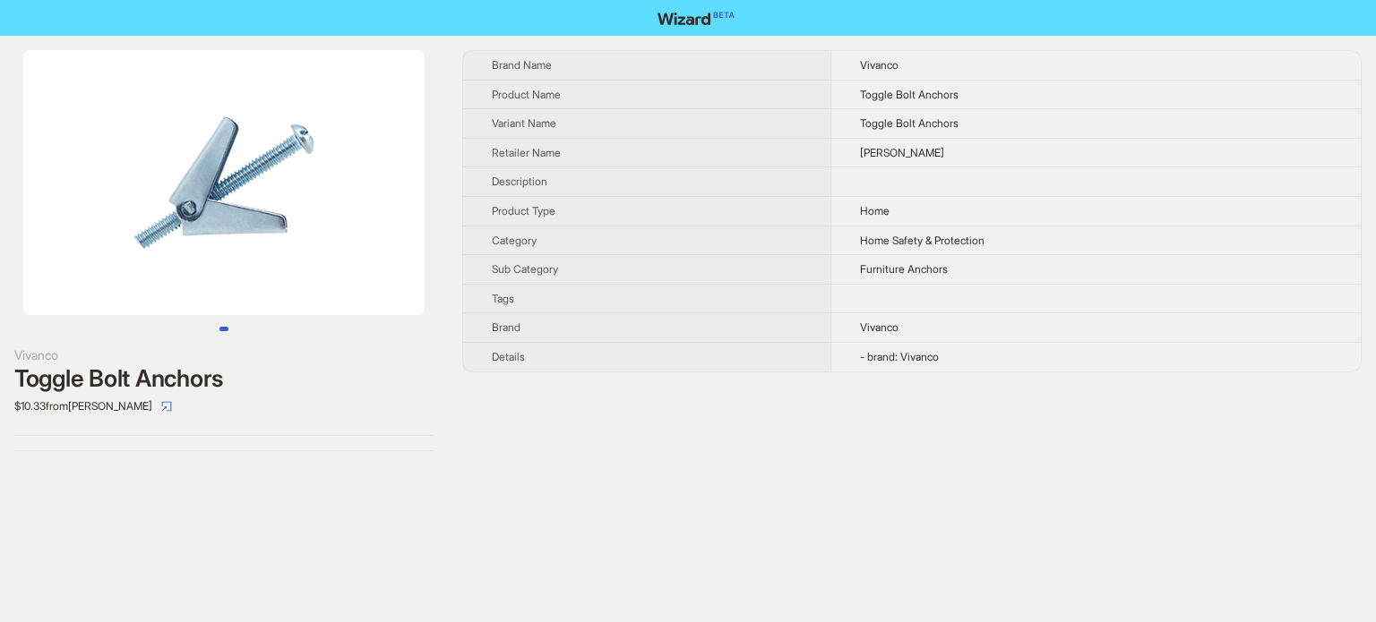
scroll to position [840, 0]
click at [741, 255] on th "Sub Category" at bounding box center [647, 270] width 368 height 30
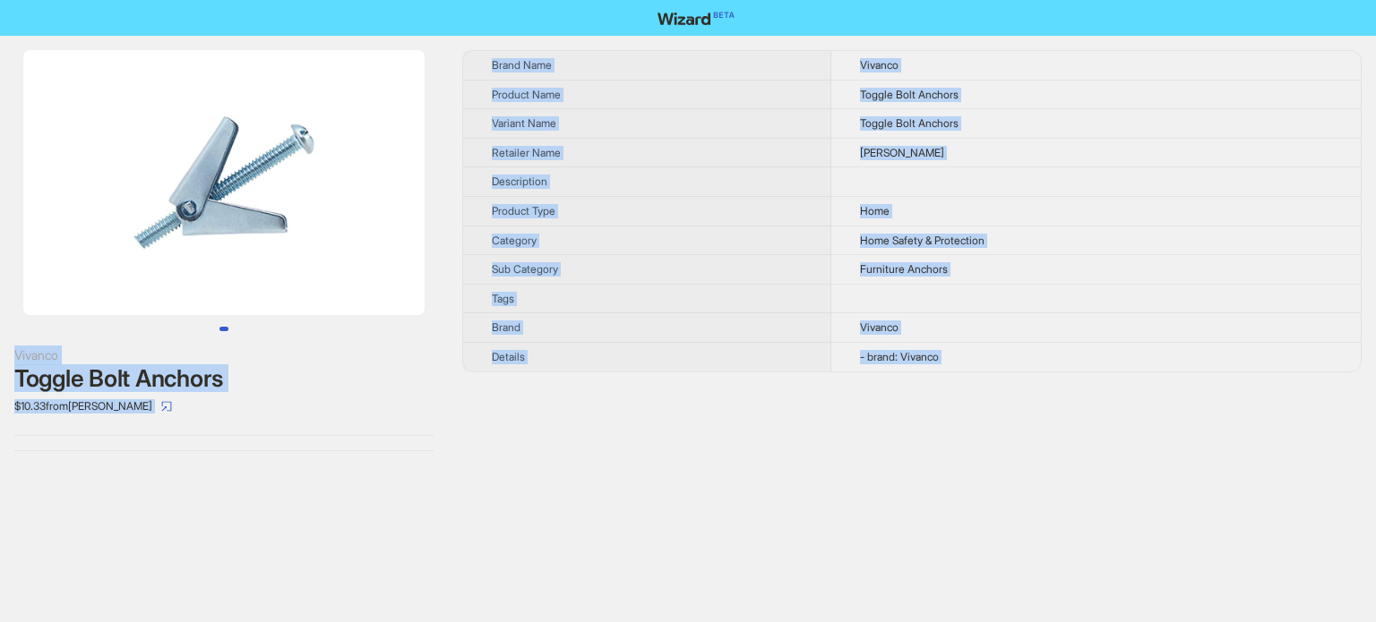
type textarea "**********"
click at [571, 392] on div "Brand Name Vivanco Product Name Toggle Bolt Anchors Variant Name Toggle Bolt An…" at bounding box center [911, 250] width 899 height 401
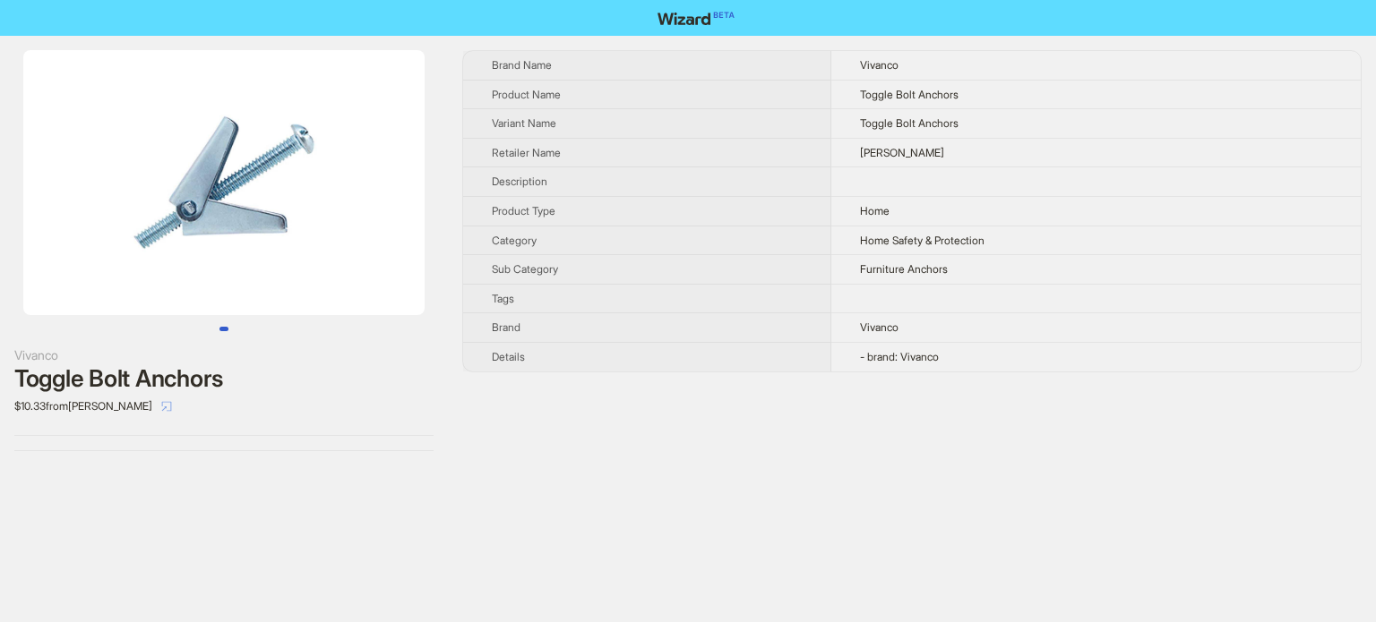
click at [161, 408] on icon "select" at bounding box center [166, 406] width 11 height 11
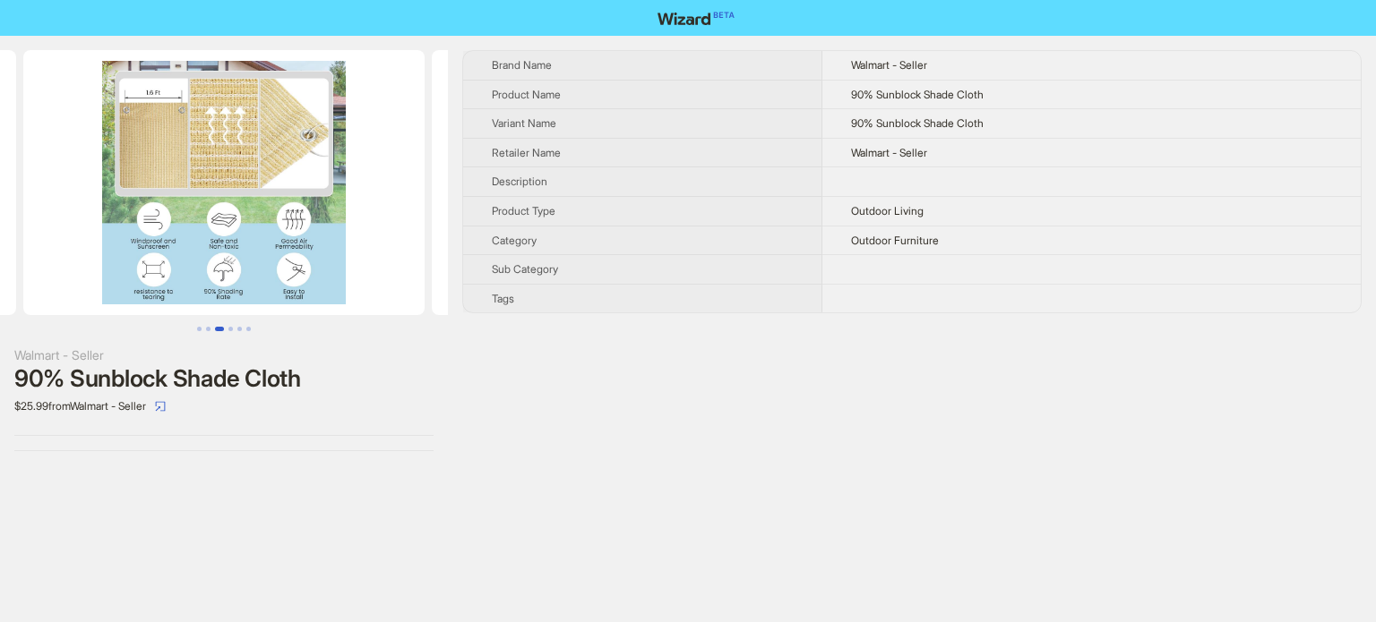
scroll to position [840, 0]
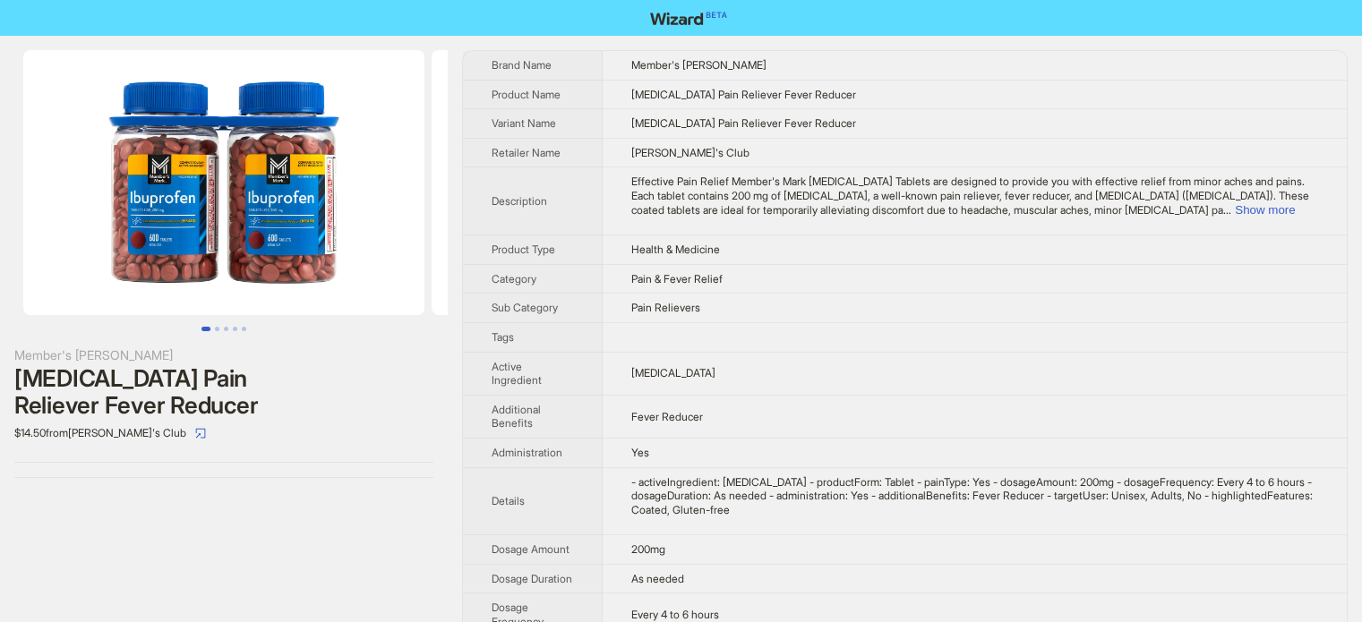
scroll to position [840, 0]
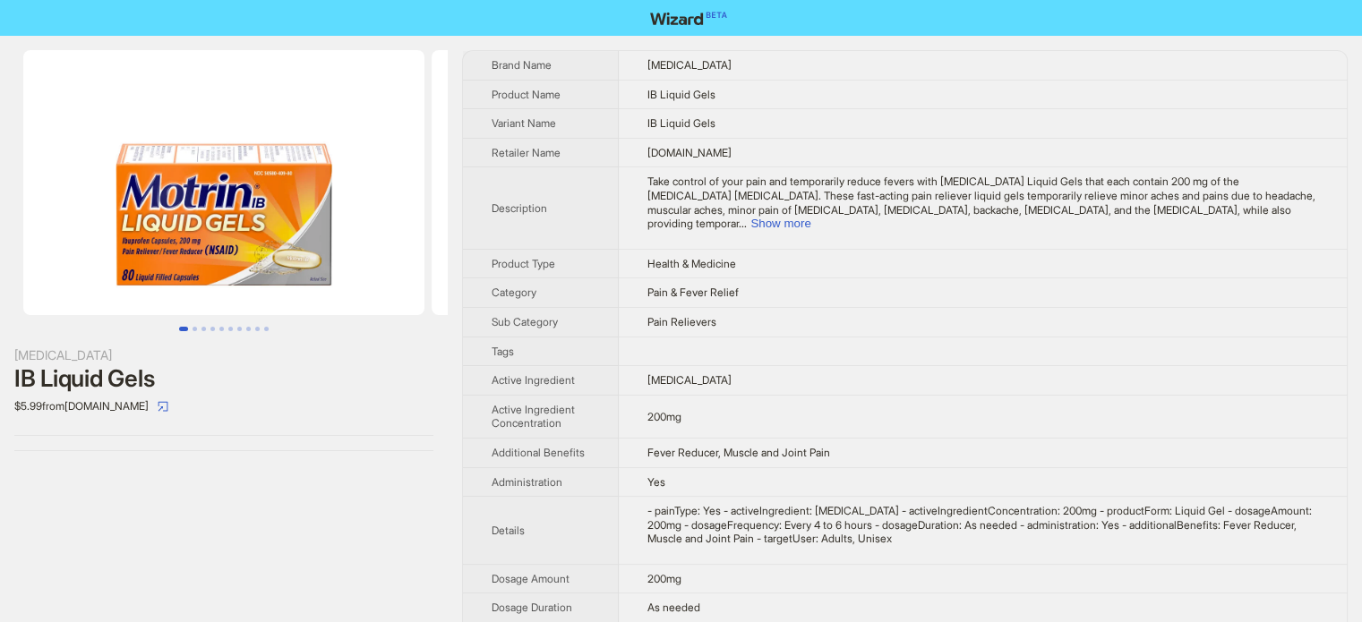
scroll to position [840, 0]
click at [202, 327] on button "Go to slide 3" at bounding box center [204, 329] width 4 height 4
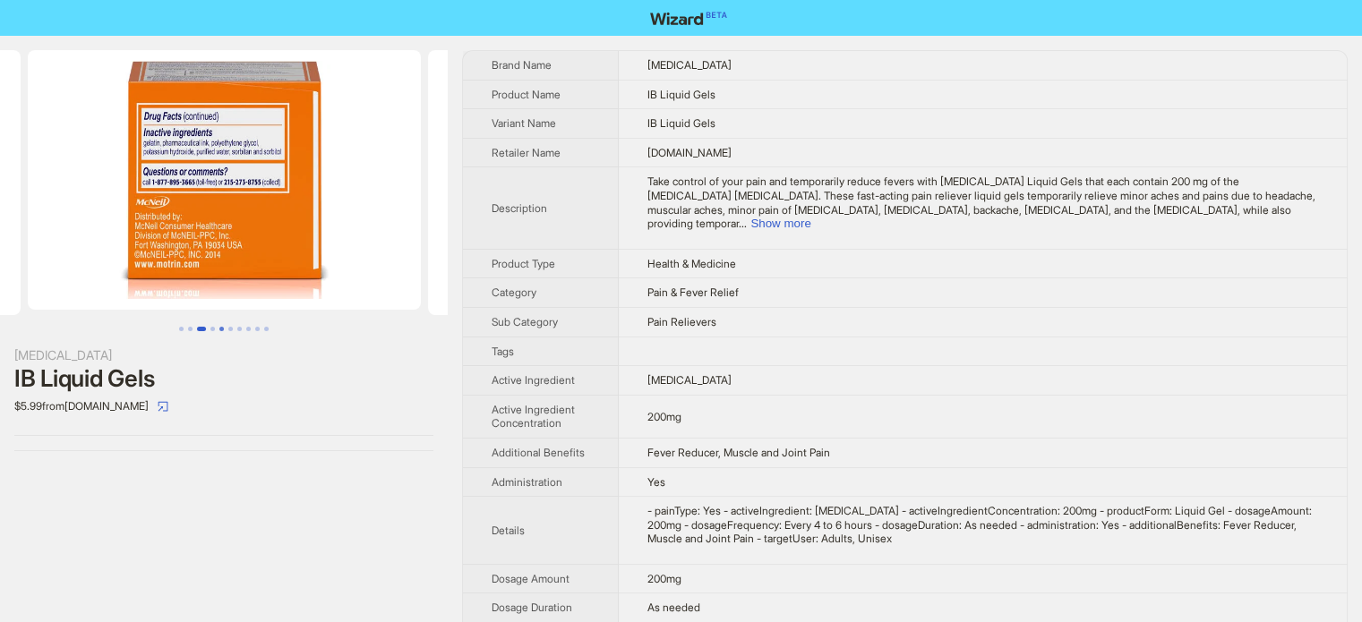
click at [219, 328] on button "Go to slide 5" at bounding box center [221, 329] width 4 height 4
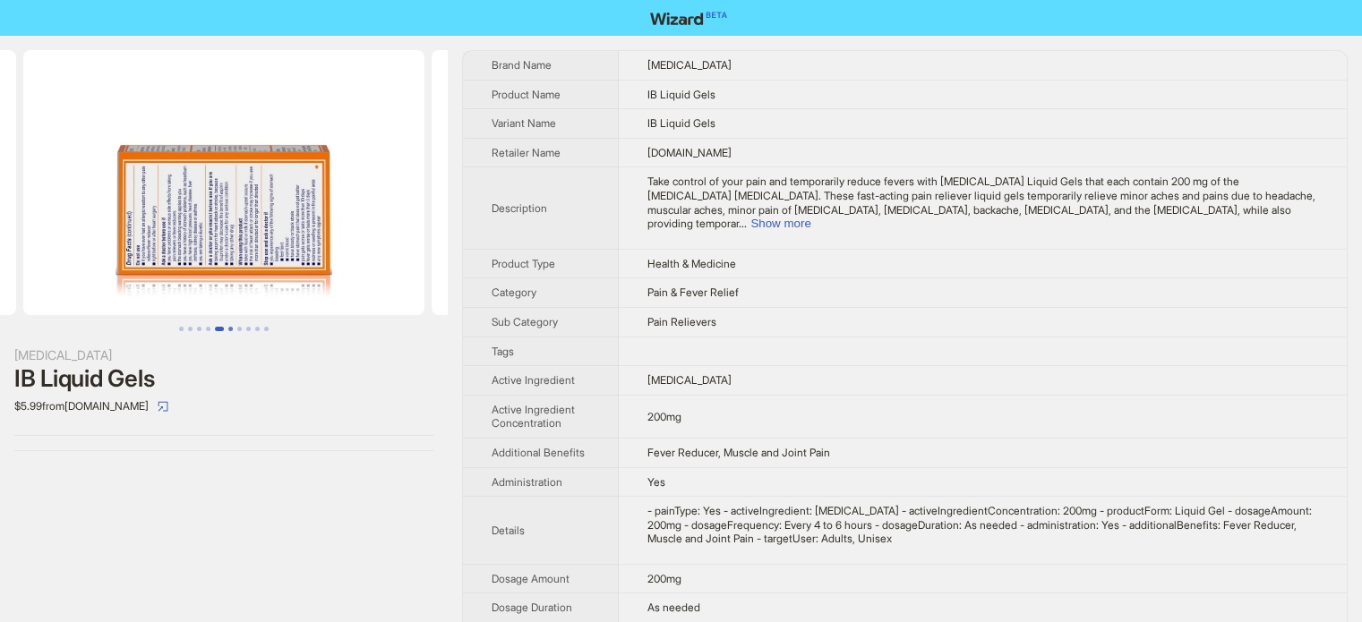
click at [228, 328] on button "Go to slide 6" at bounding box center [230, 329] width 4 height 4
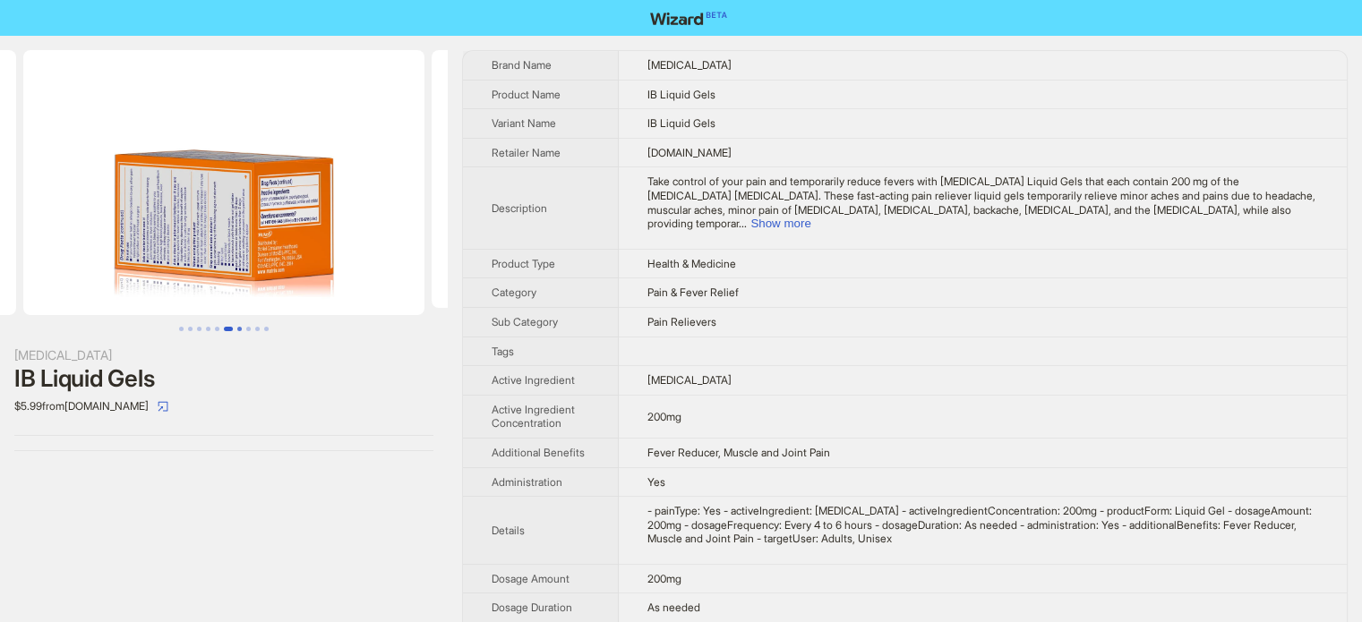
click at [239, 328] on button "Go to slide 7" at bounding box center [239, 329] width 4 height 4
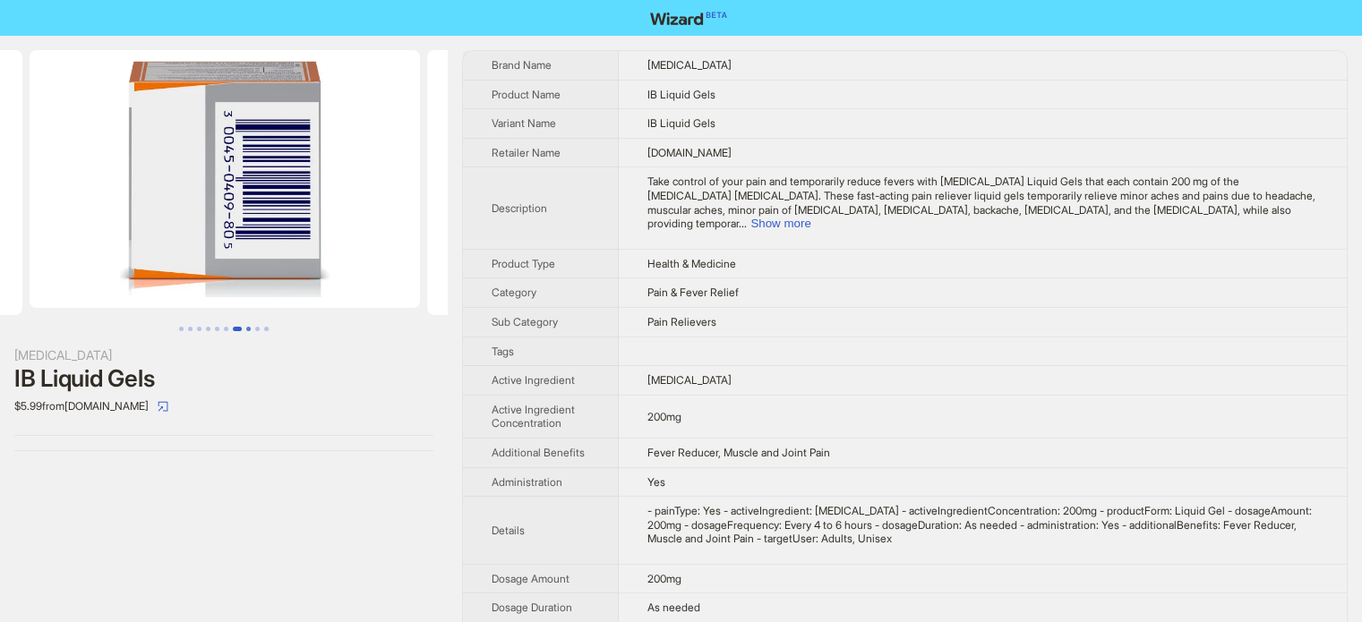
click at [247, 328] on button "Go to slide 8" at bounding box center [248, 329] width 4 height 4
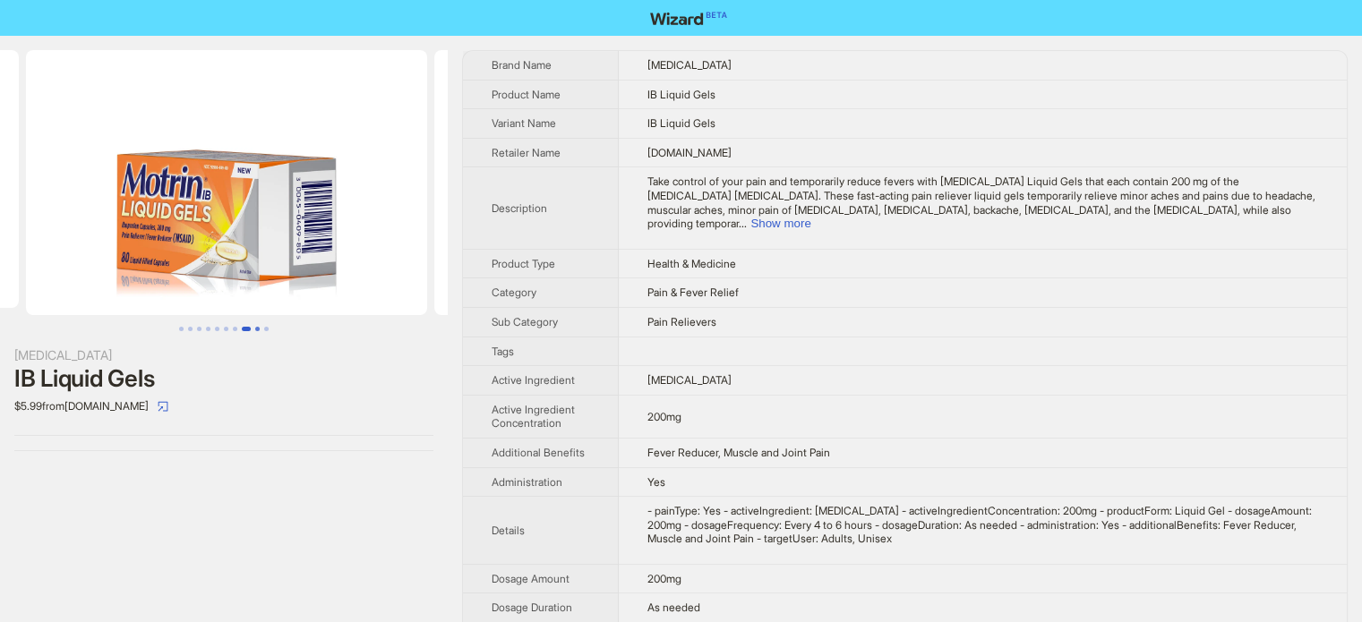
scroll to position [0, 2840]
click at [258, 328] on button "Go to slide 9" at bounding box center [257, 329] width 4 height 4
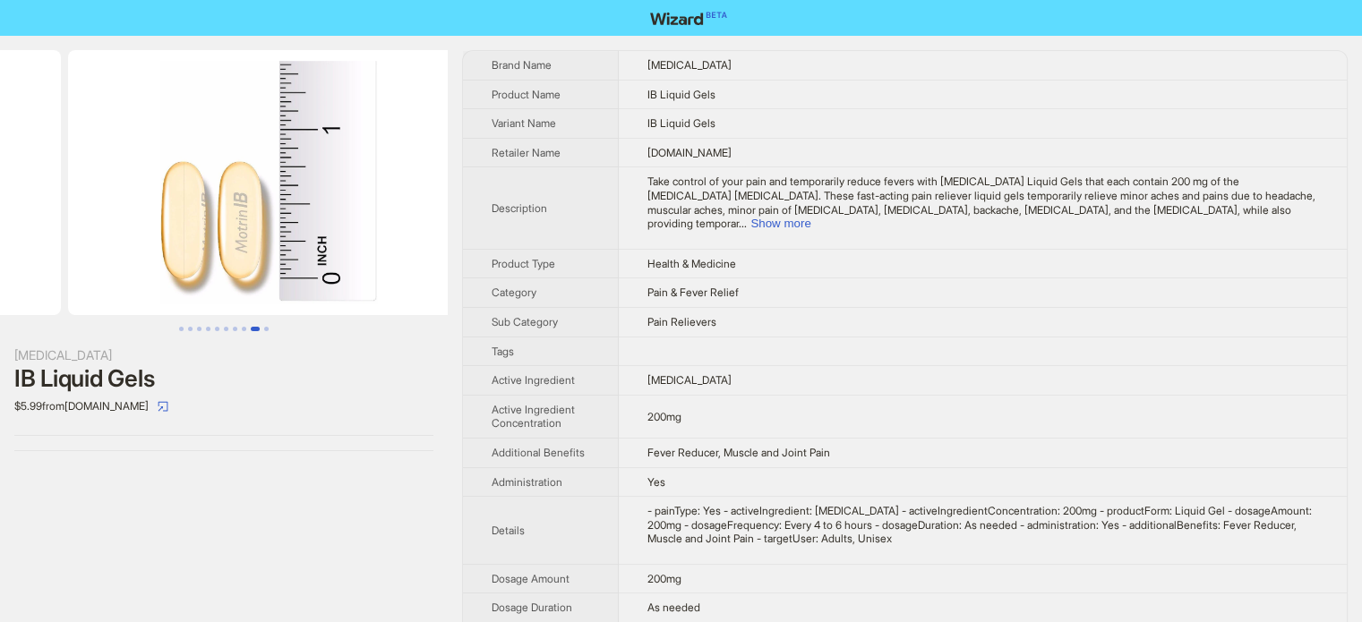
scroll to position [0, 3248]
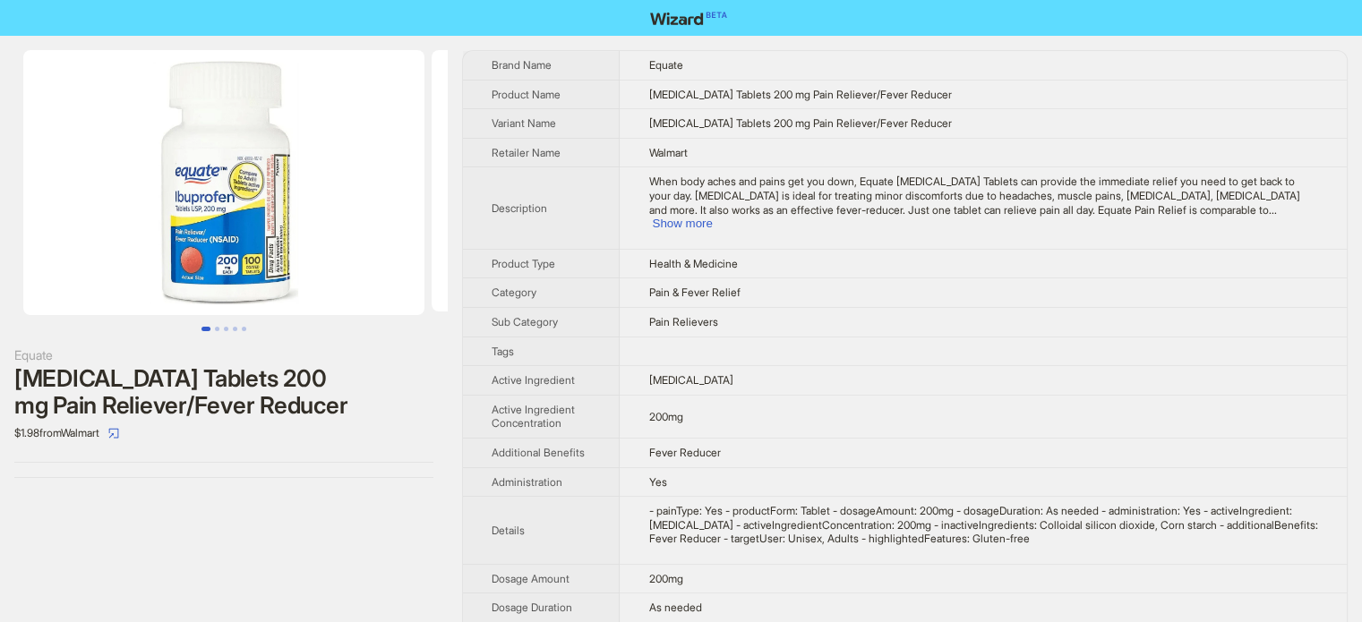
scroll to position [840, 0]
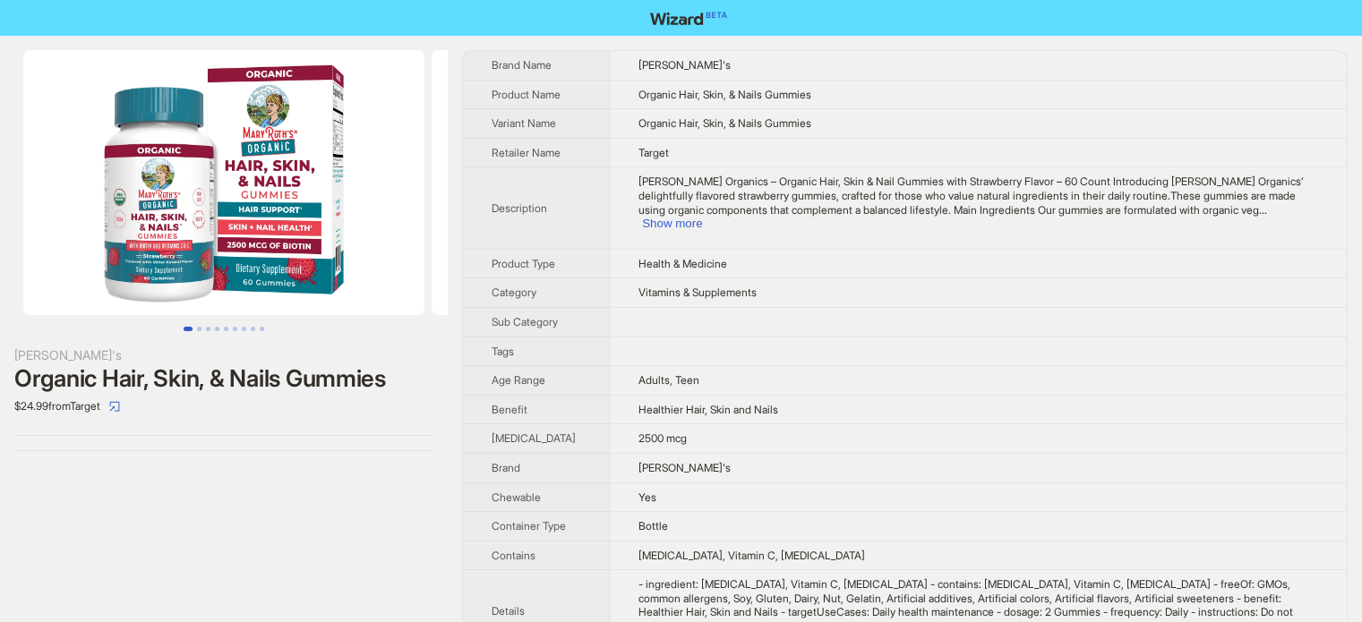
scroll to position [840, 0]
click at [688, 425] on td "2500 mcg" at bounding box center [978, 440] width 737 height 30
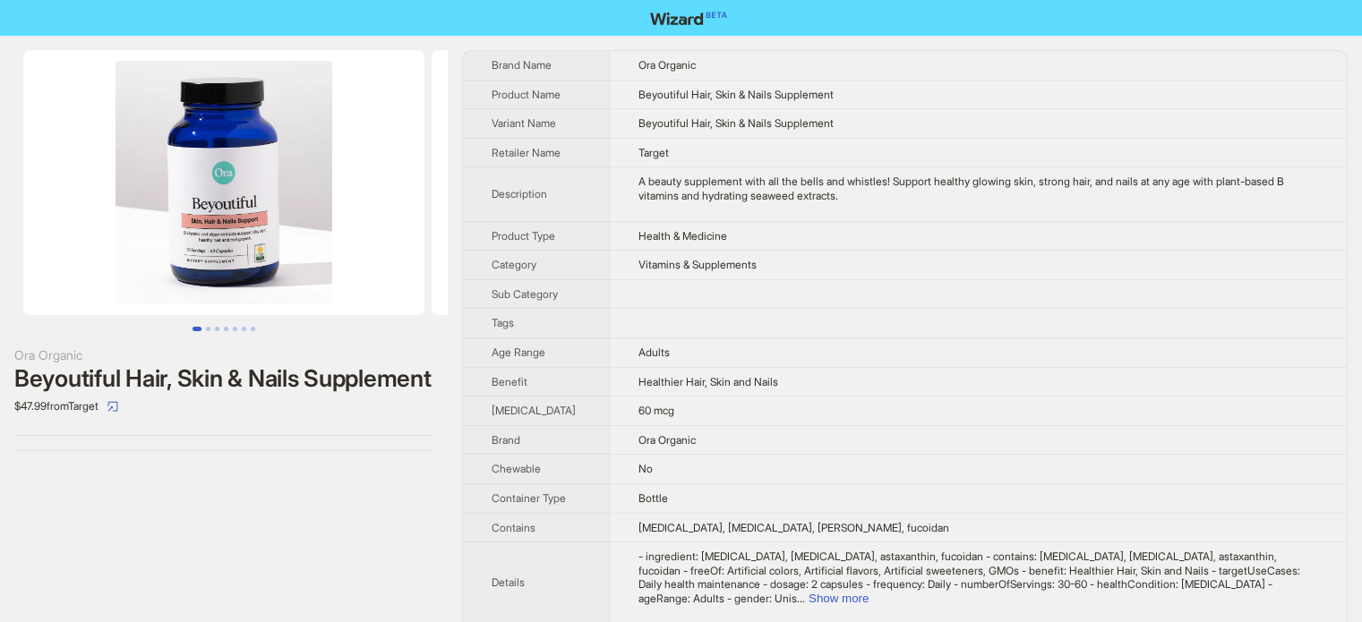
scroll to position [840, 0]
click at [704, 387] on td "Healthier Hair, Skin and Nails" at bounding box center [978, 382] width 738 height 30
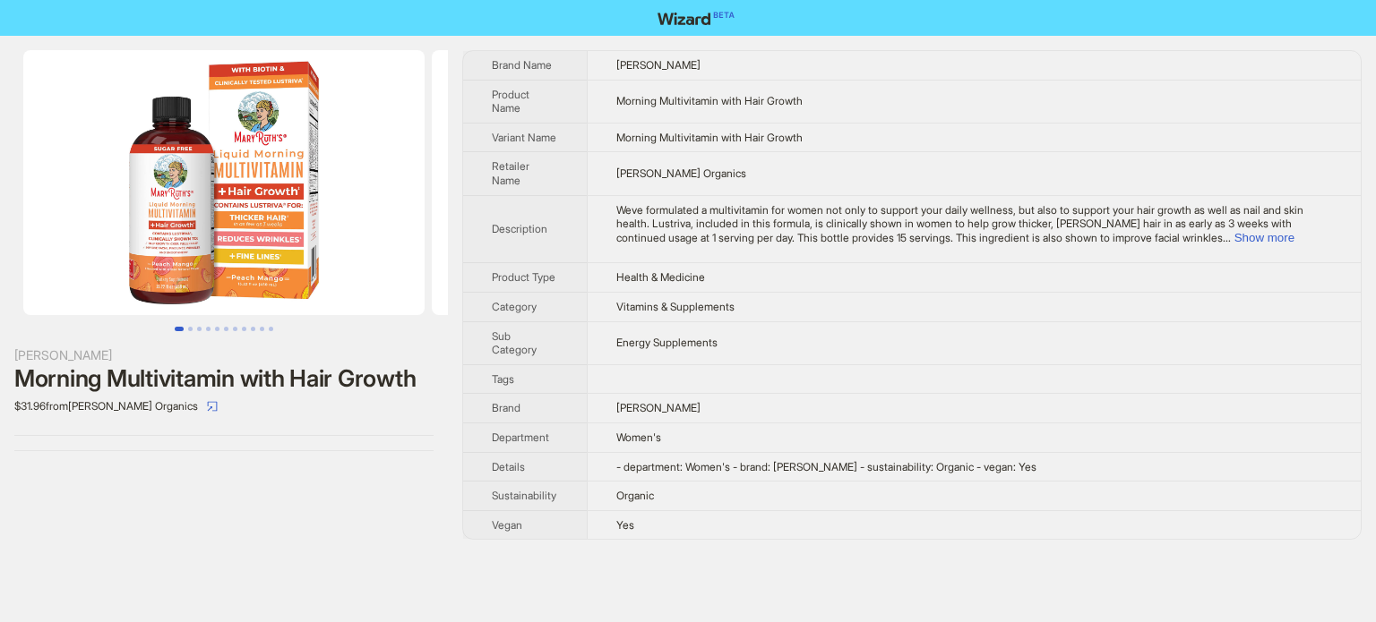
scroll to position [840, 0]
click at [691, 313] on span "Vitamins & Supplements" at bounding box center [675, 306] width 118 height 13
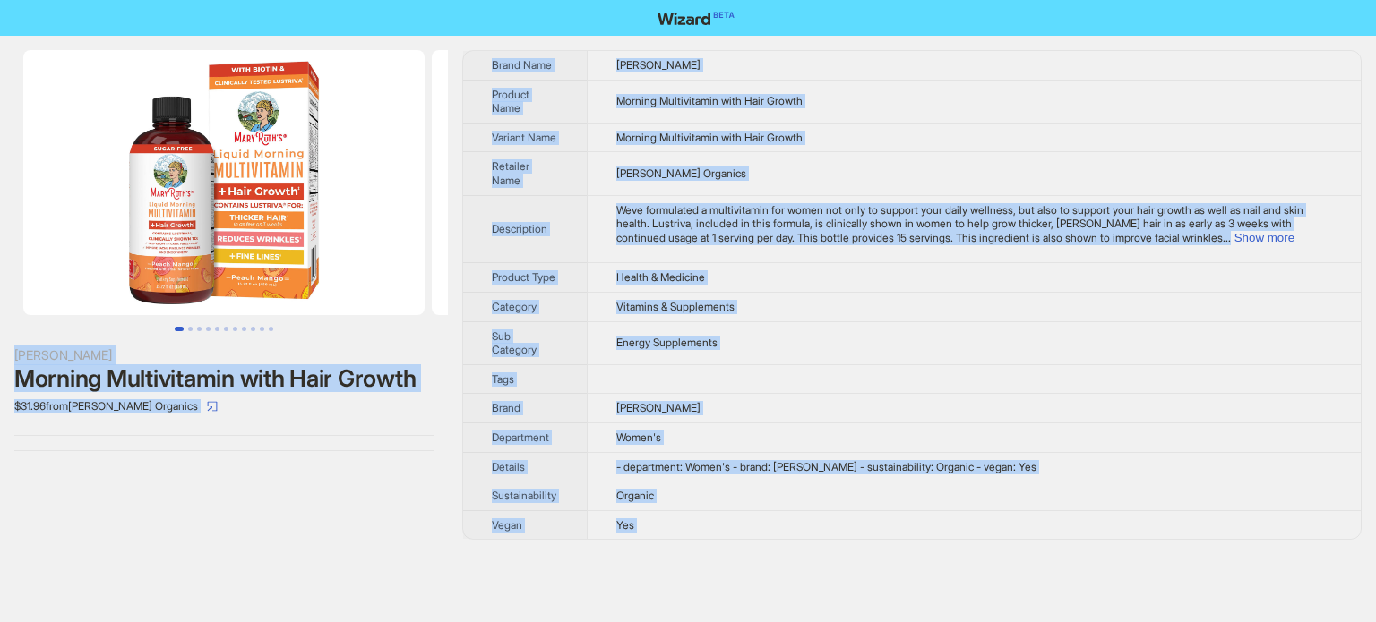
copy body "[PERSON_NAME] Morning Multivitamin with Hair Growth $31.96 from [PERSON_NAME] O…"
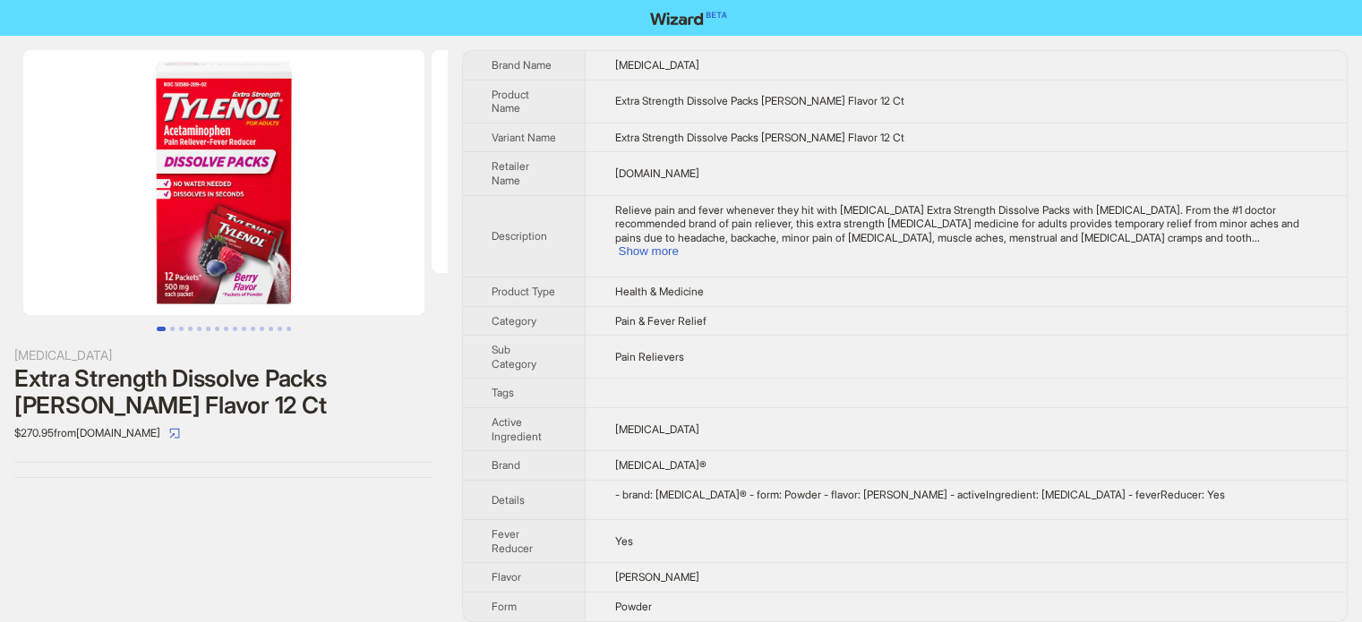
scroll to position [840, 0]
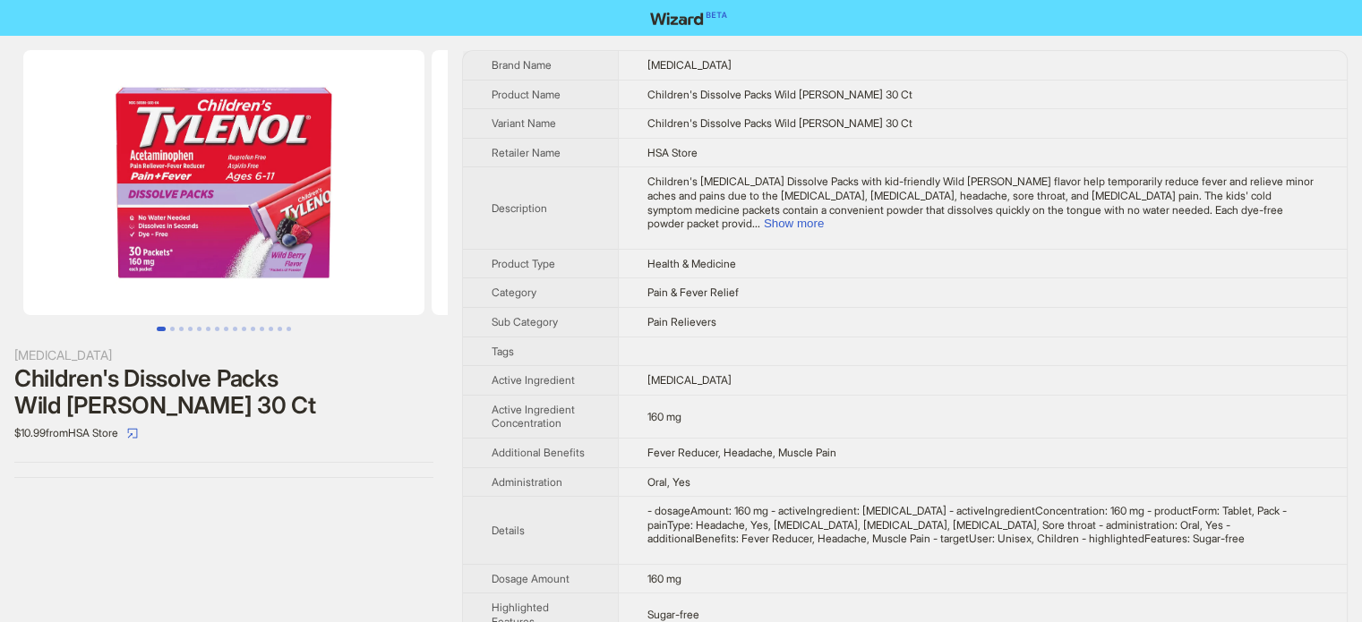
scroll to position [840, 0]
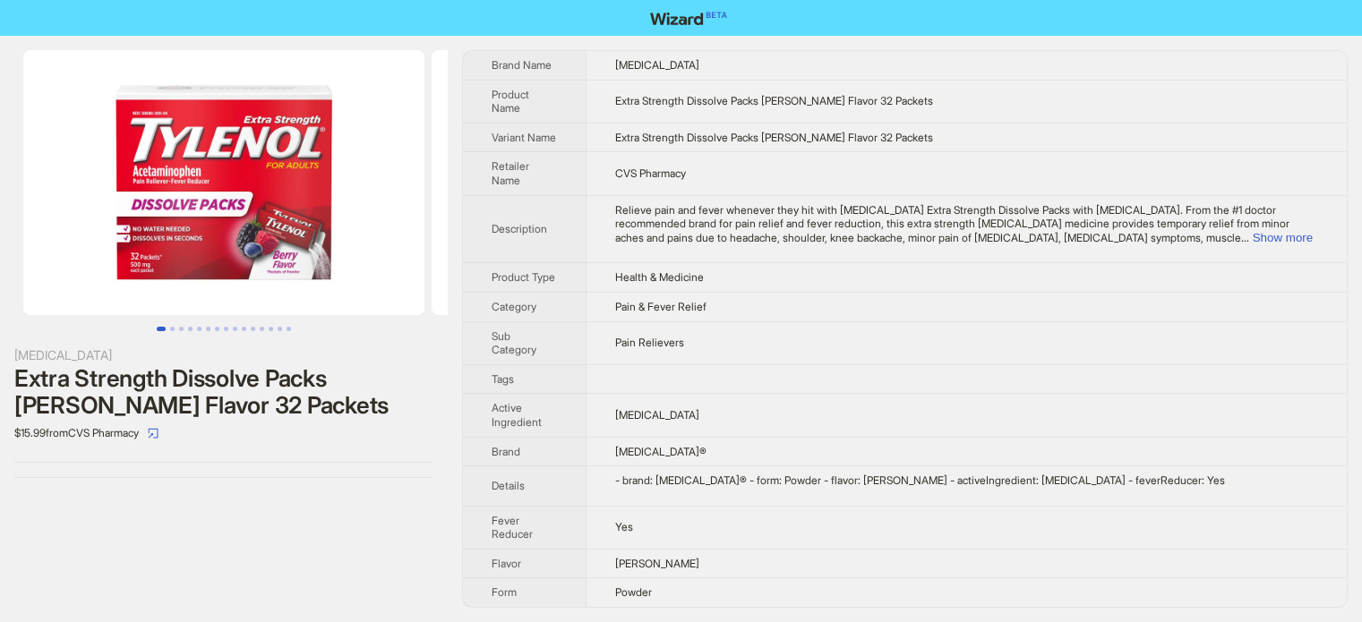
scroll to position [840, 0]
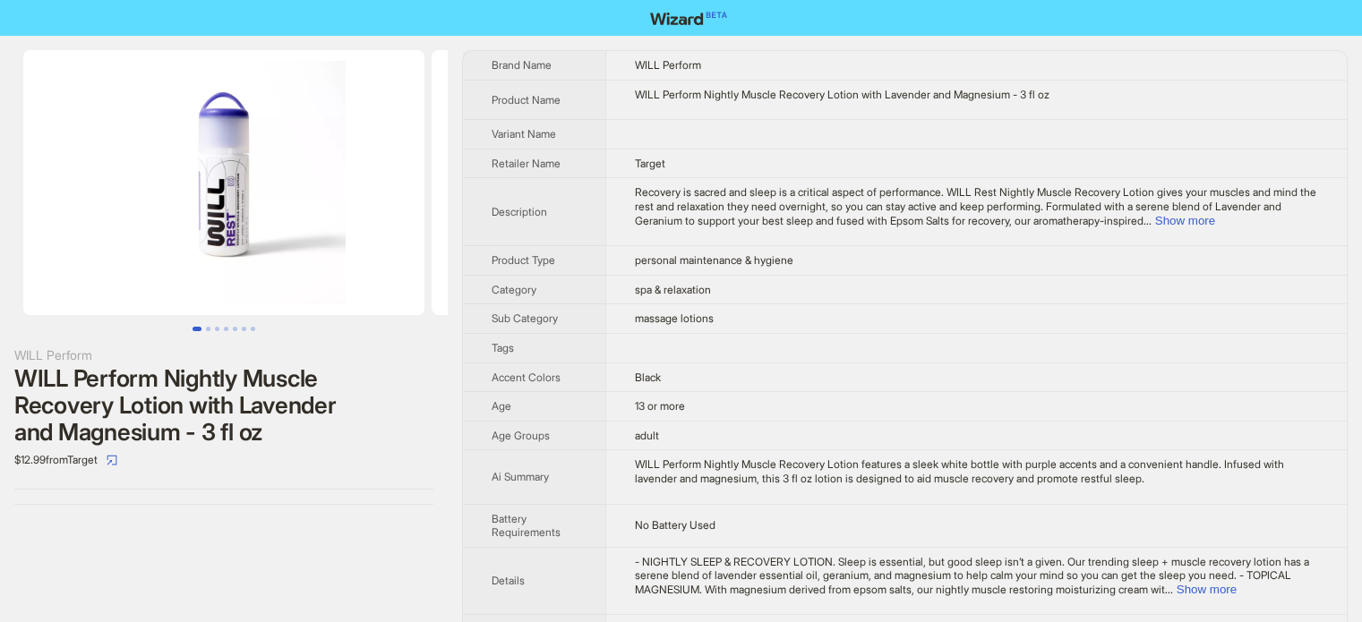
scroll to position [840, 0]
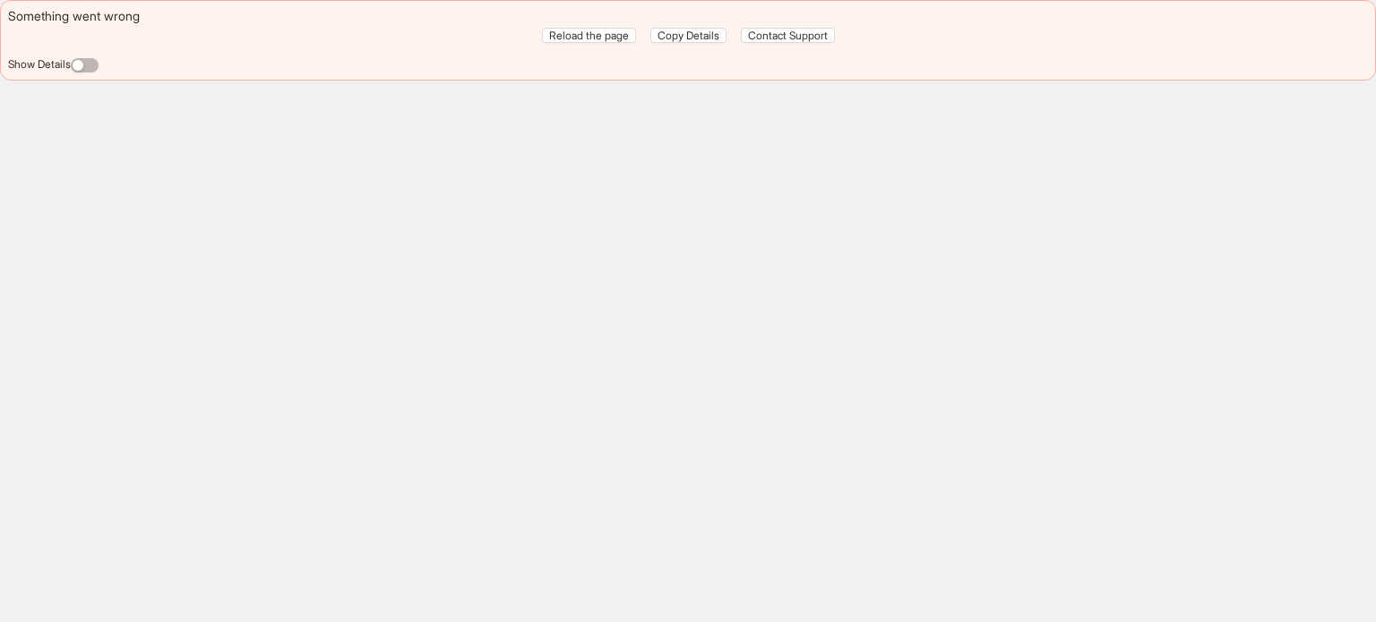
scroll to position [840, 0]
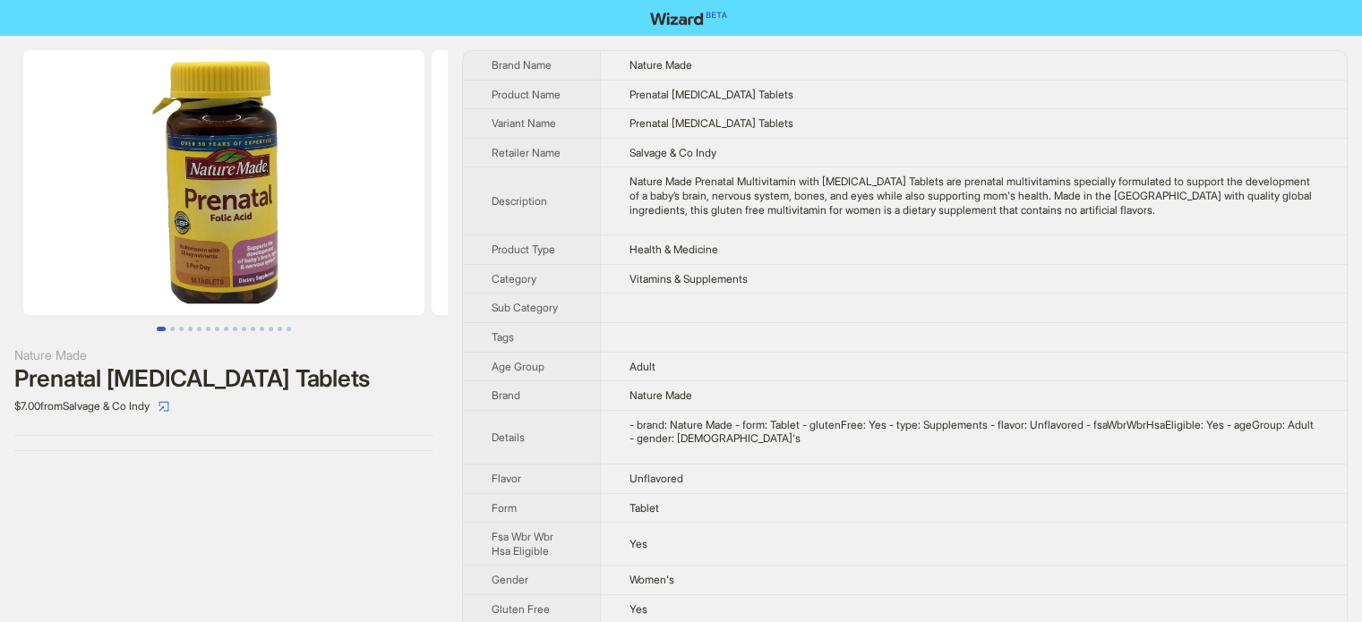
scroll to position [840, 0]
click at [645, 135] on td "Prenatal [MEDICAL_DATA] Tablets" at bounding box center [973, 124] width 747 height 30
click at [785, 250] on td "Health & Medicine" at bounding box center [973, 251] width 747 height 30
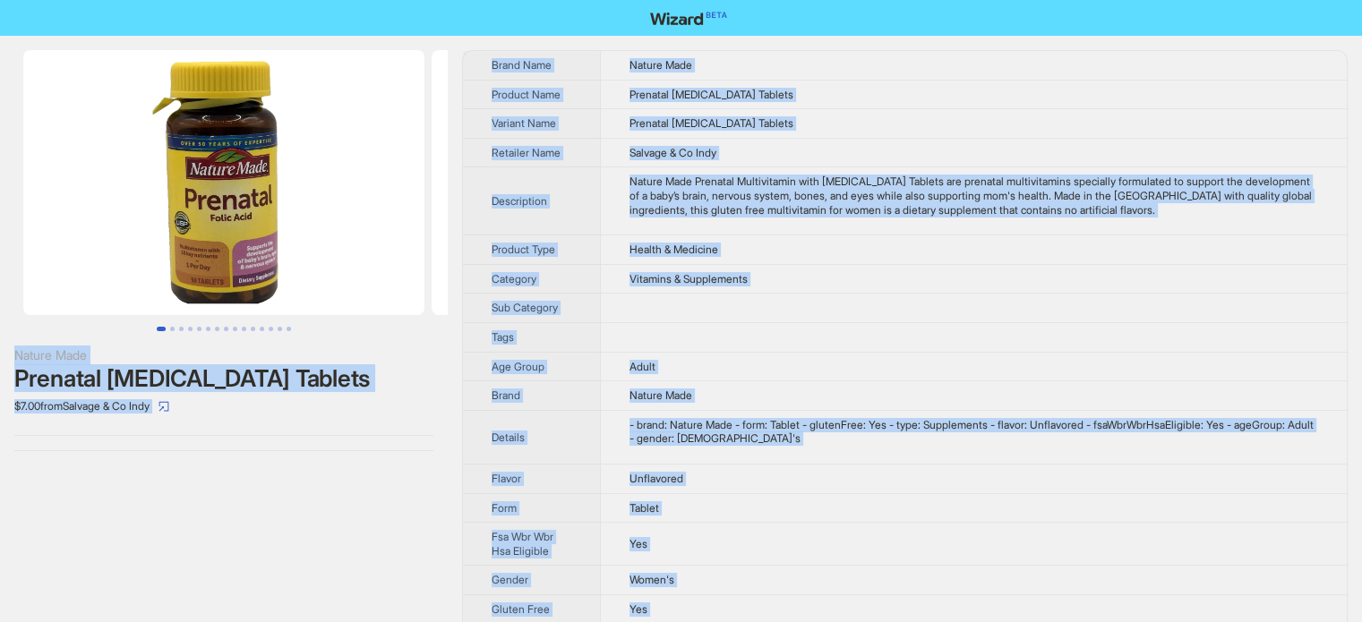
type textarea "**********"
click at [545, 329] on th "Tags" at bounding box center [531, 337] width 137 height 30
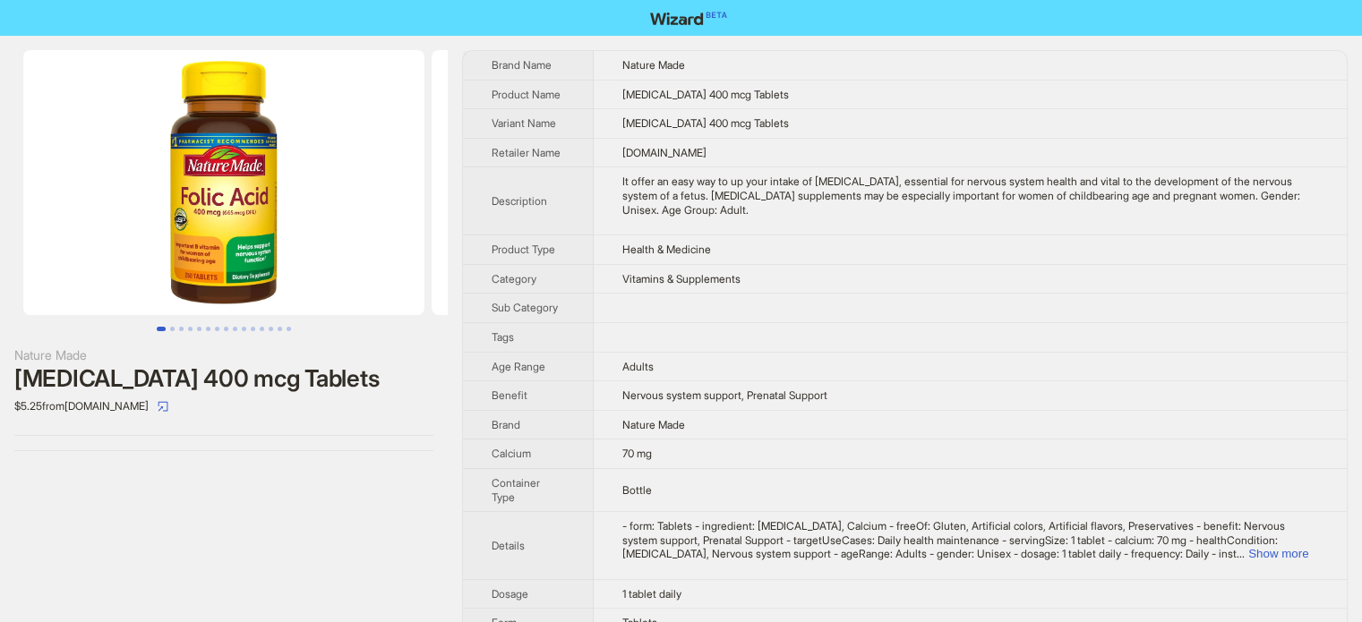
click at [637, 360] on span "Adults" at bounding box center [637, 366] width 31 height 13
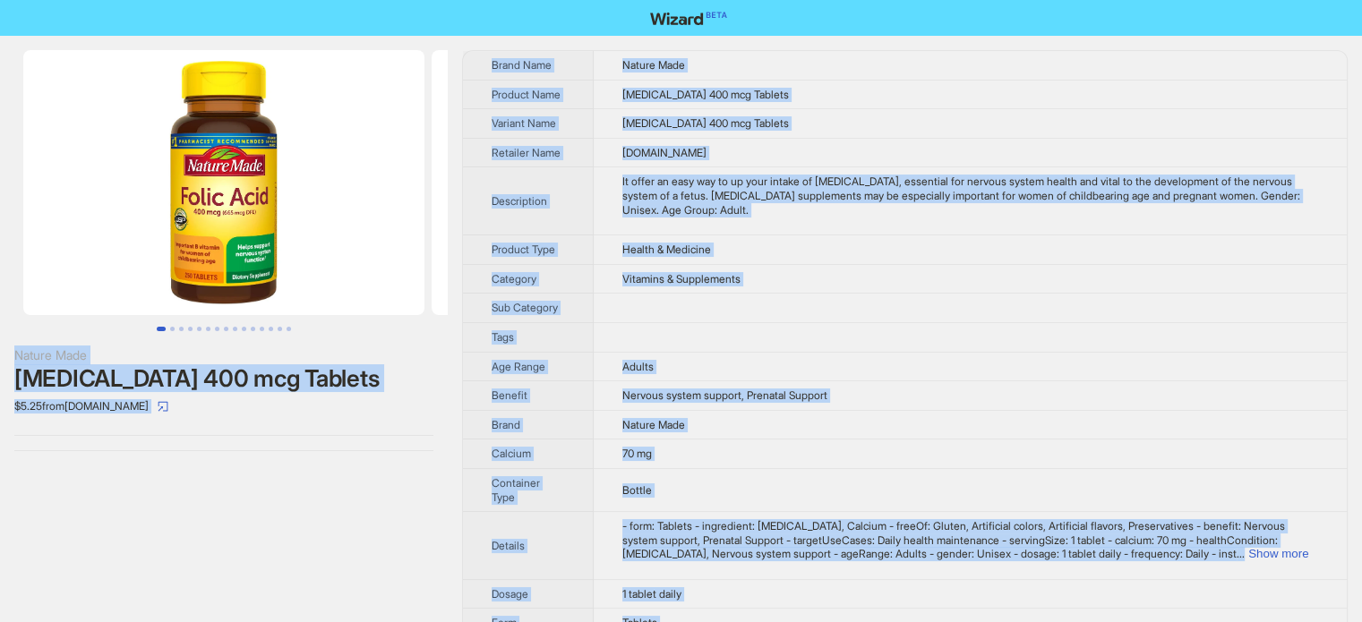
scroll to position [840, 0]
type textarea "**********"
click at [674, 90] on span "Folic Acid 400 mcg Tablets" at bounding box center [705, 94] width 167 height 13
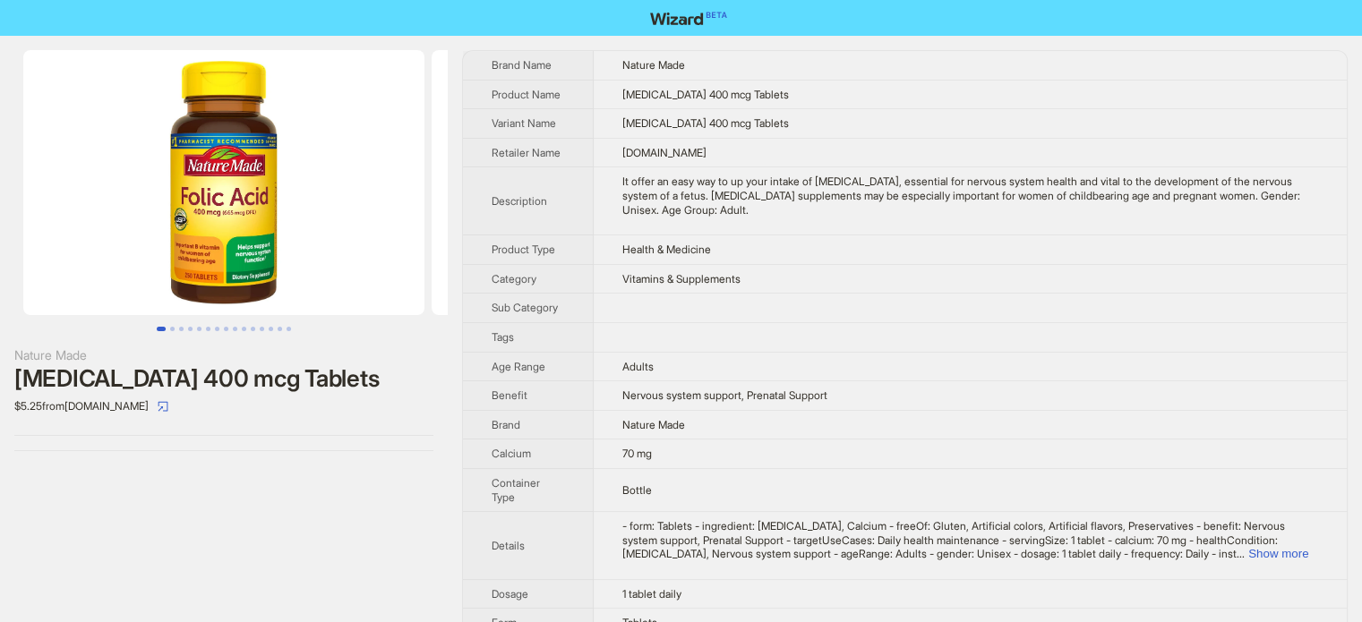
click at [781, 421] on td "Nature Made" at bounding box center [970, 425] width 753 height 30
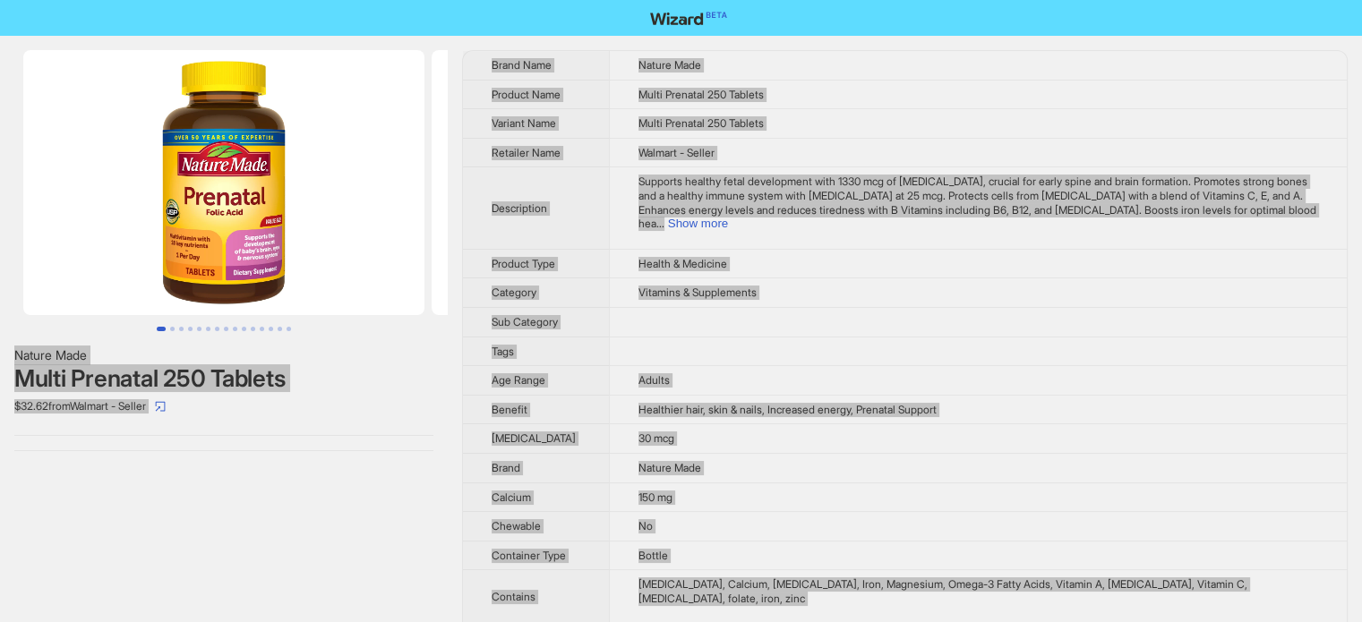
scroll to position [840, 0]
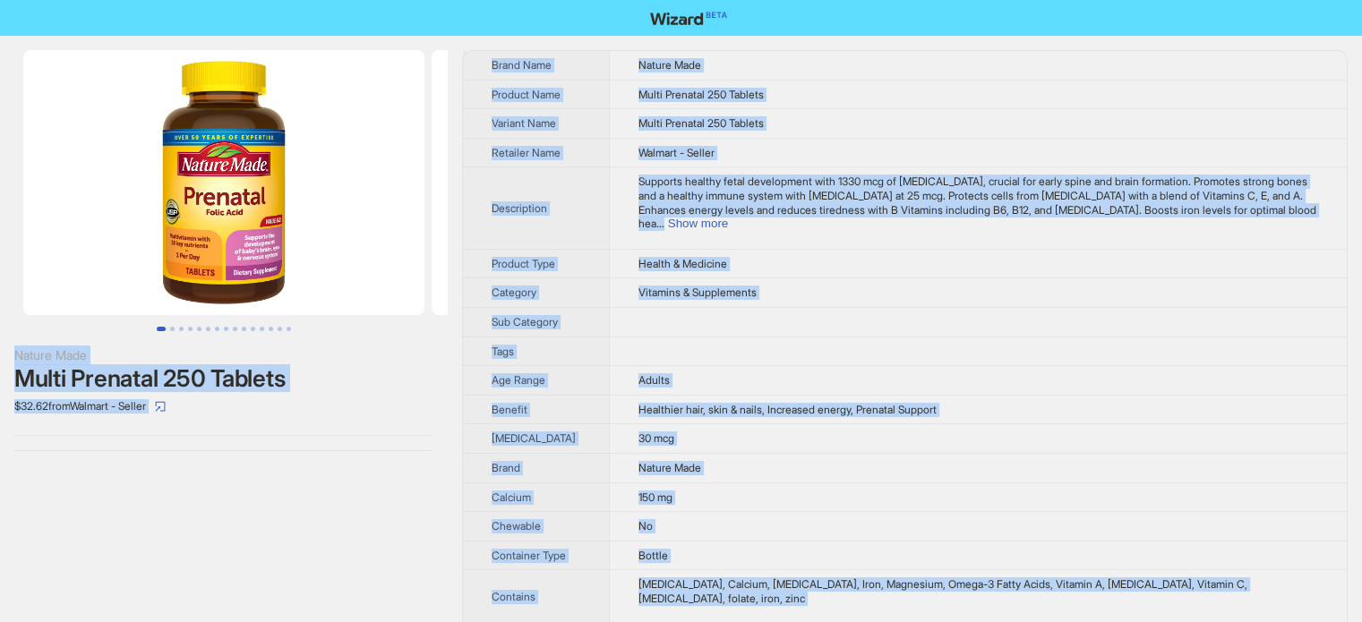
click at [660, 91] on span "Multi Prenatal 250 Tablets" at bounding box center [701, 94] width 125 height 13
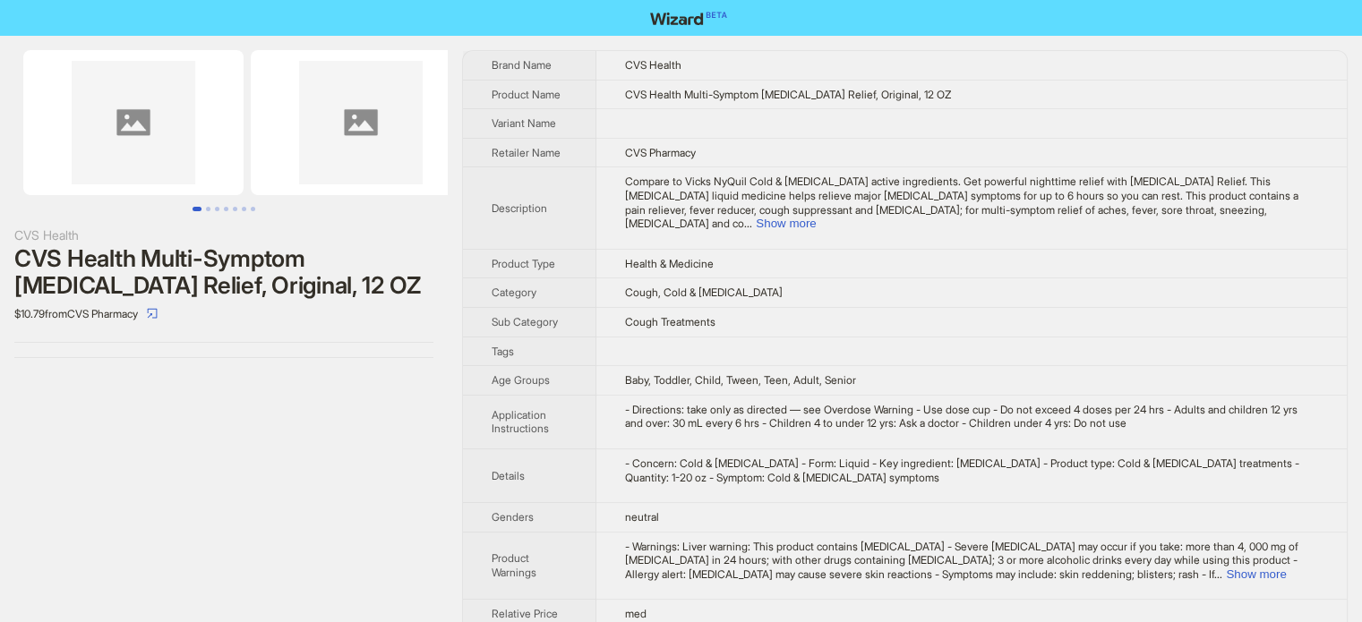
scroll to position [840, 0]
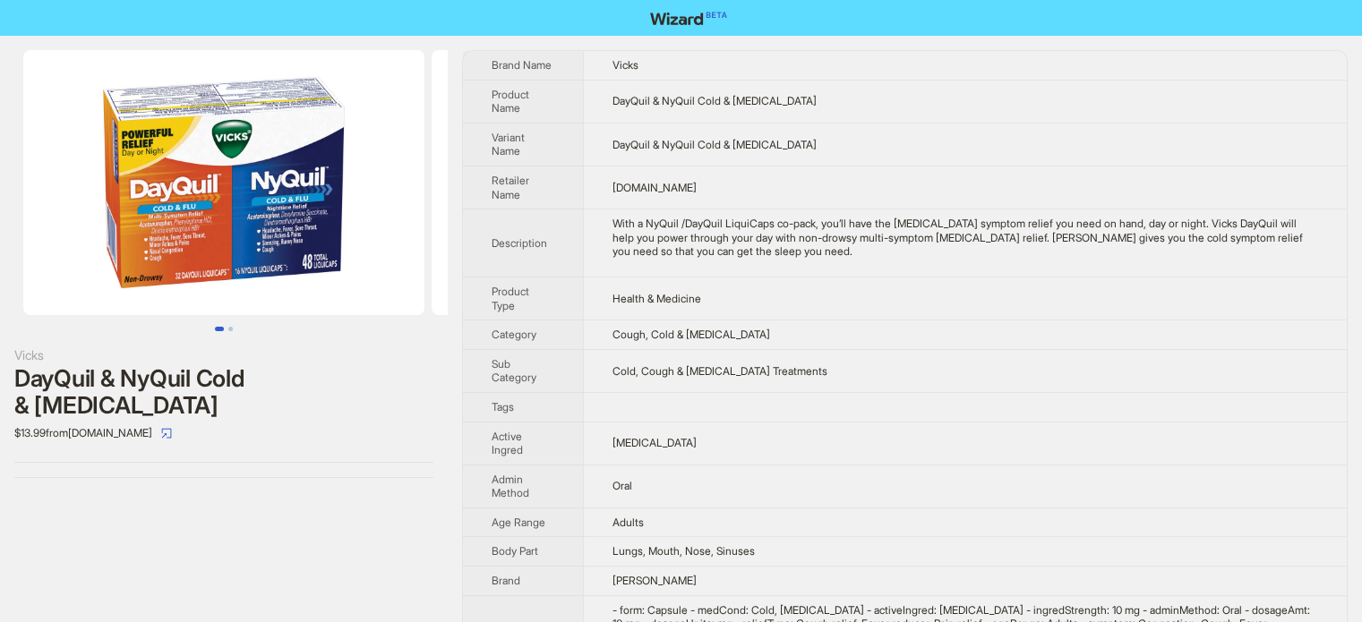
scroll to position [840, 0]
click at [673, 378] on td "Cold, Cough & Flu Treatments" at bounding box center [965, 370] width 764 height 43
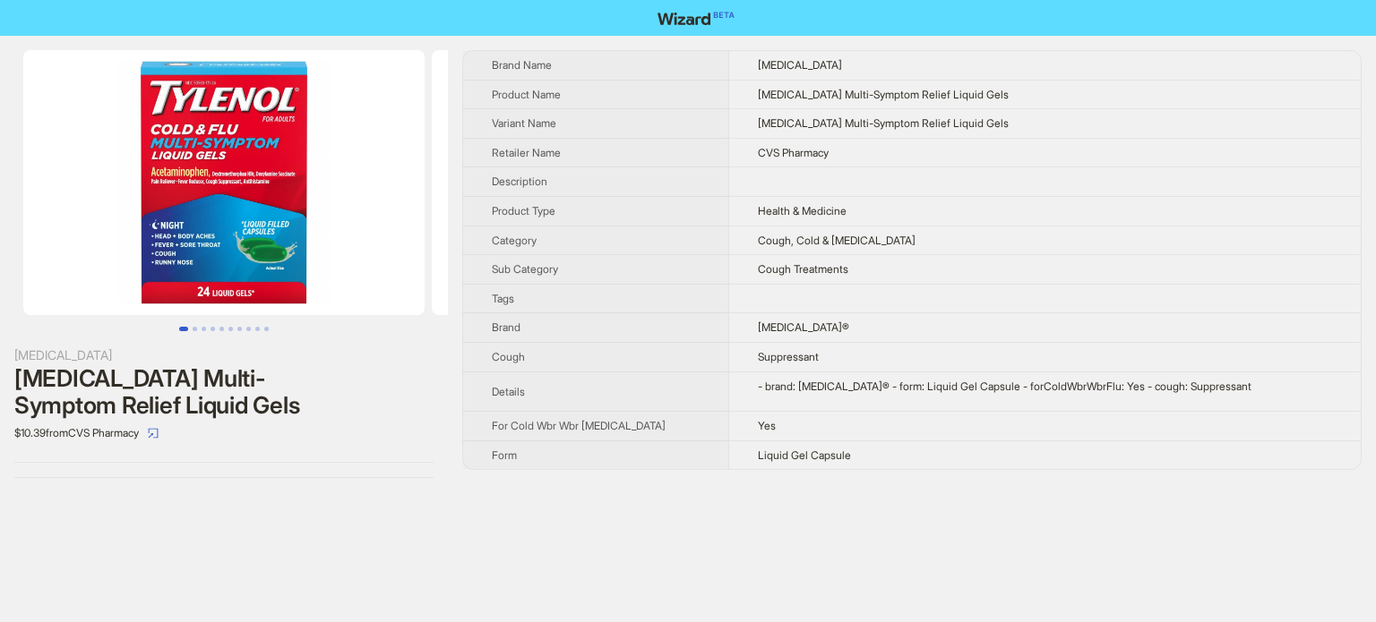
click at [652, 270] on th "Sub Category" at bounding box center [595, 270] width 265 height 30
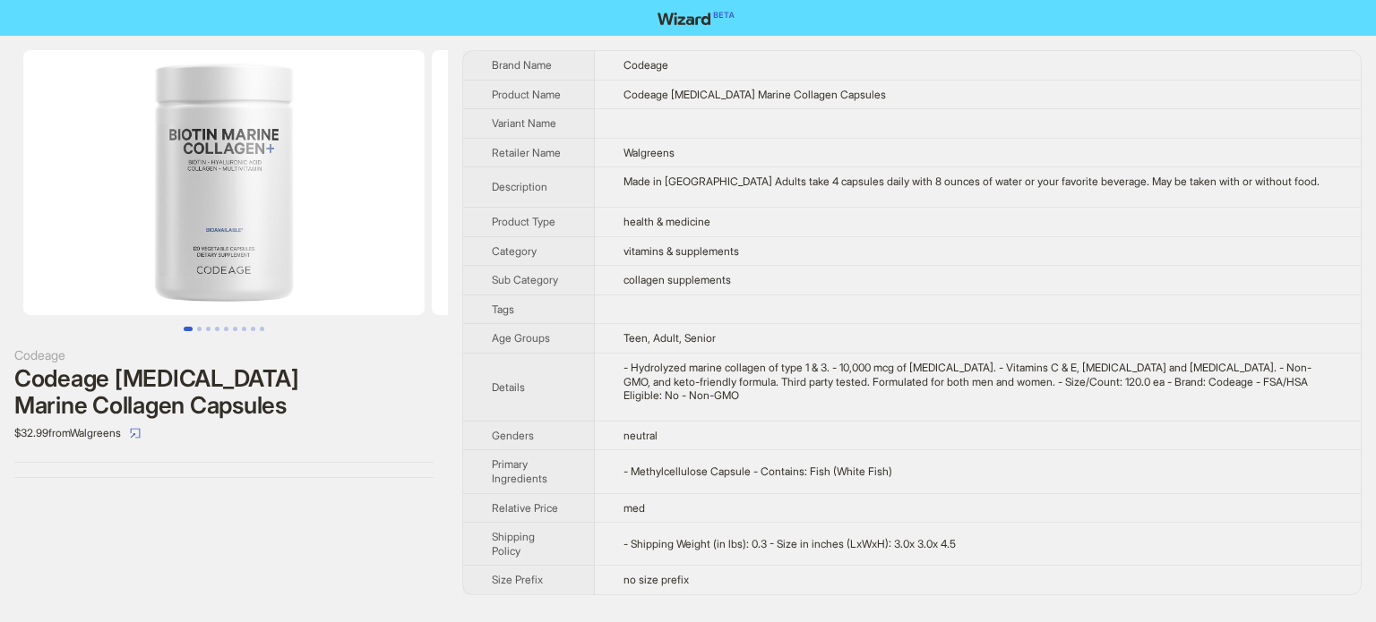
scroll to position [840, 0]
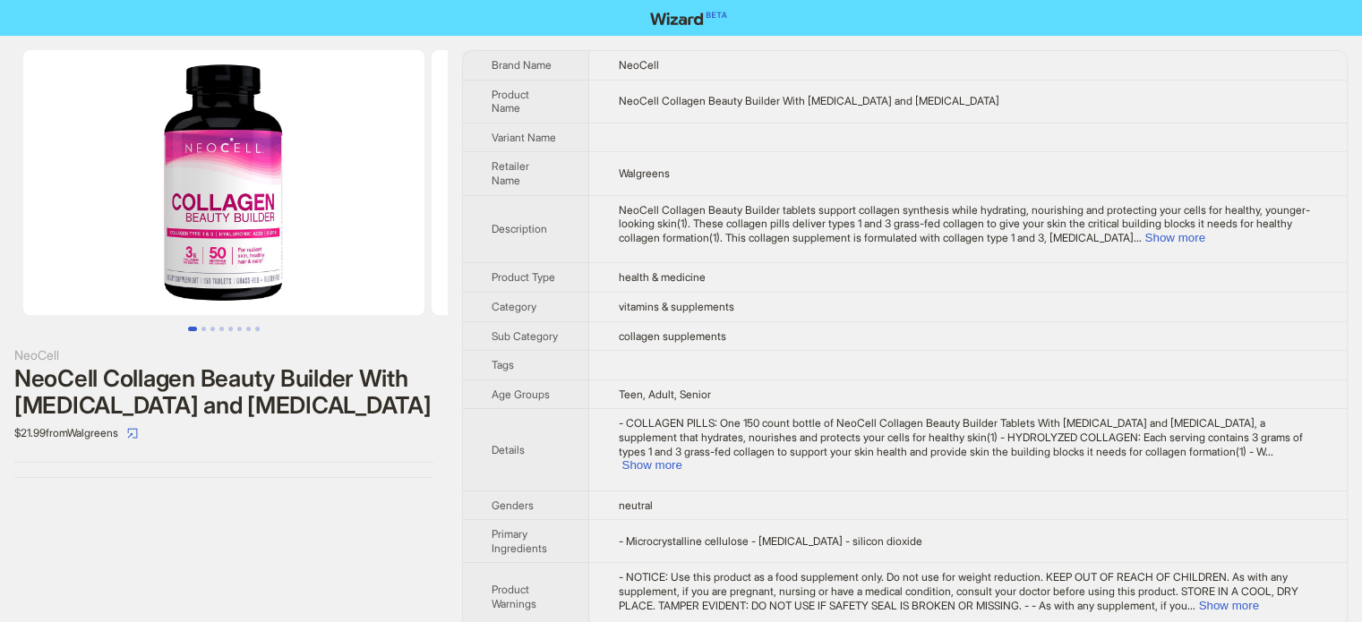
scroll to position [840, 0]
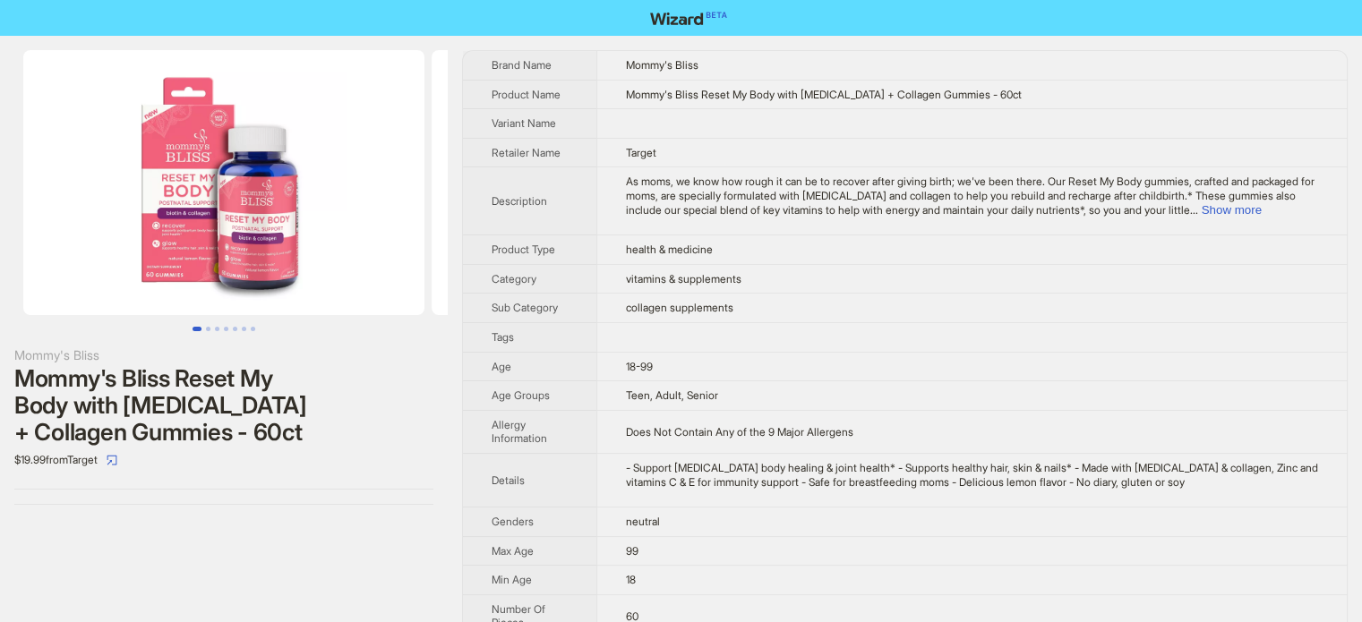
scroll to position [840, 0]
drag, startPoint x: 854, startPoint y: 95, endPoint x: 894, endPoint y: 95, distance: 40.3
type textarea "*******"
click at [894, 95] on span "Mommy's Bliss Reset My Body with [MEDICAL_DATA] + Collagen Gummies - 60ct" at bounding box center [824, 94] width 396 height 13
copy span "Collage"
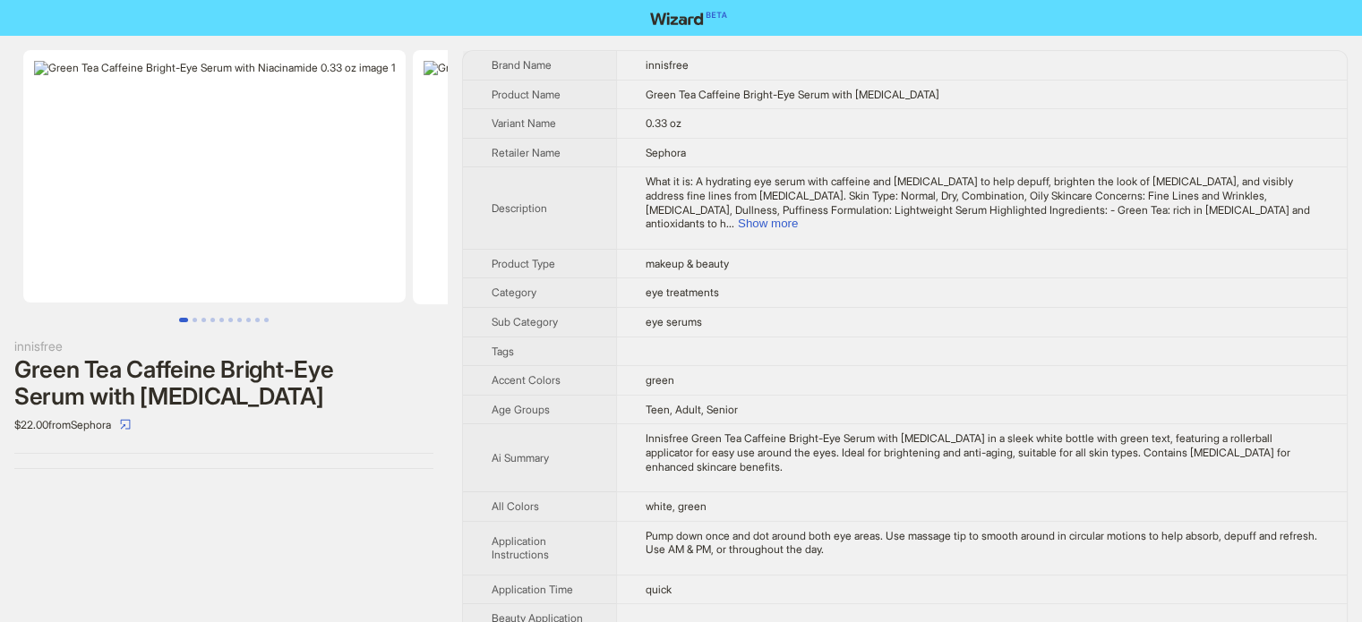
scroll to position [840, 0]
click button "Show more"
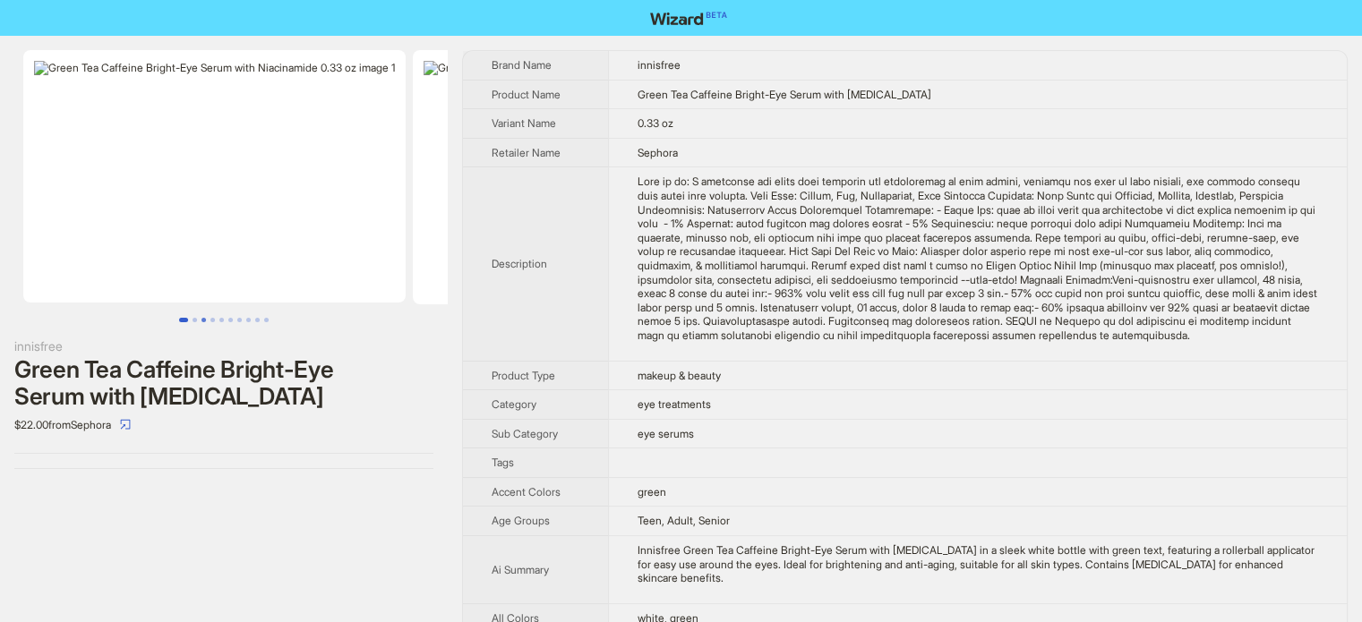
click button "Go to slide 3"
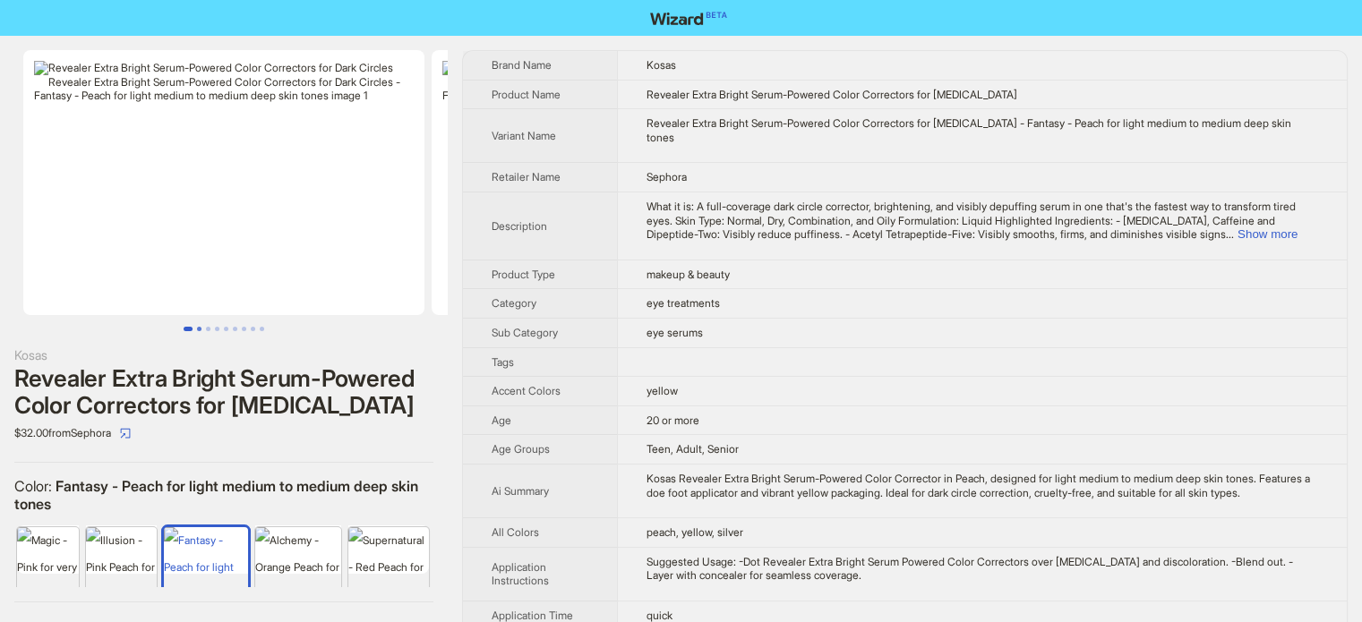
click at [200, 327] on button "Go to slide 2" at bounding box center [199, 329] width 4 height 4
click at [219, 327] on button "Go to slide 4" at bounding box center [217, 329] width 4 height 4
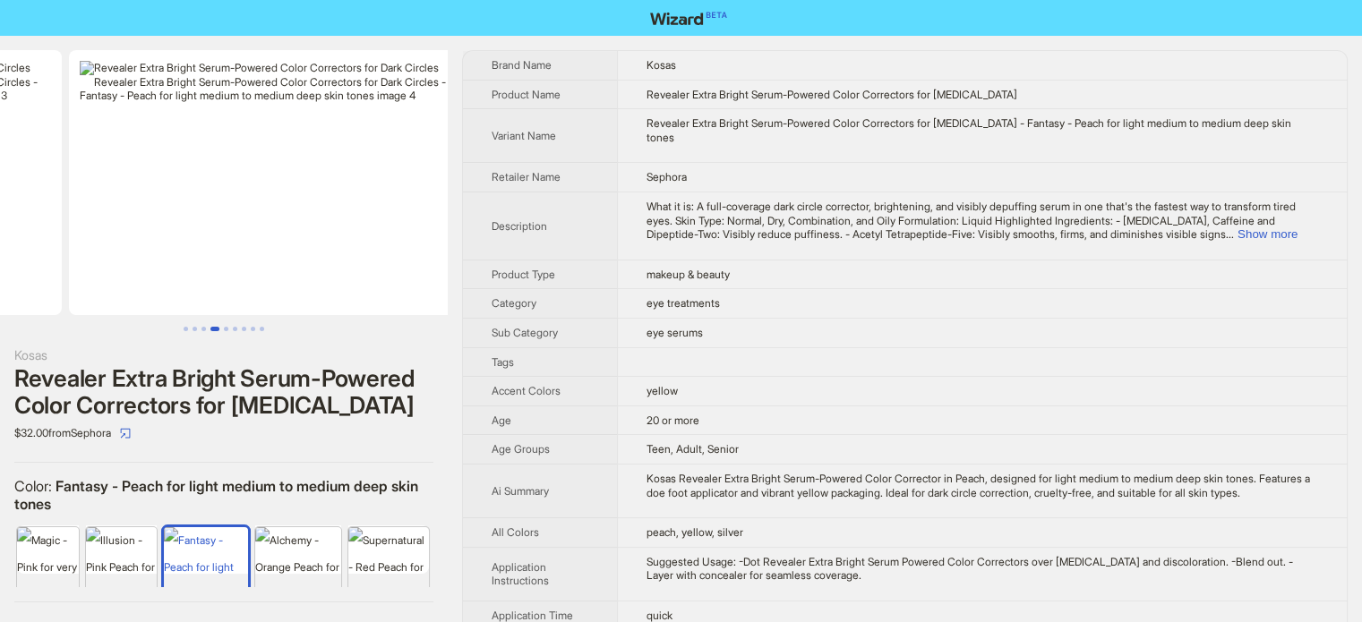
scroll to position [0, 1219]
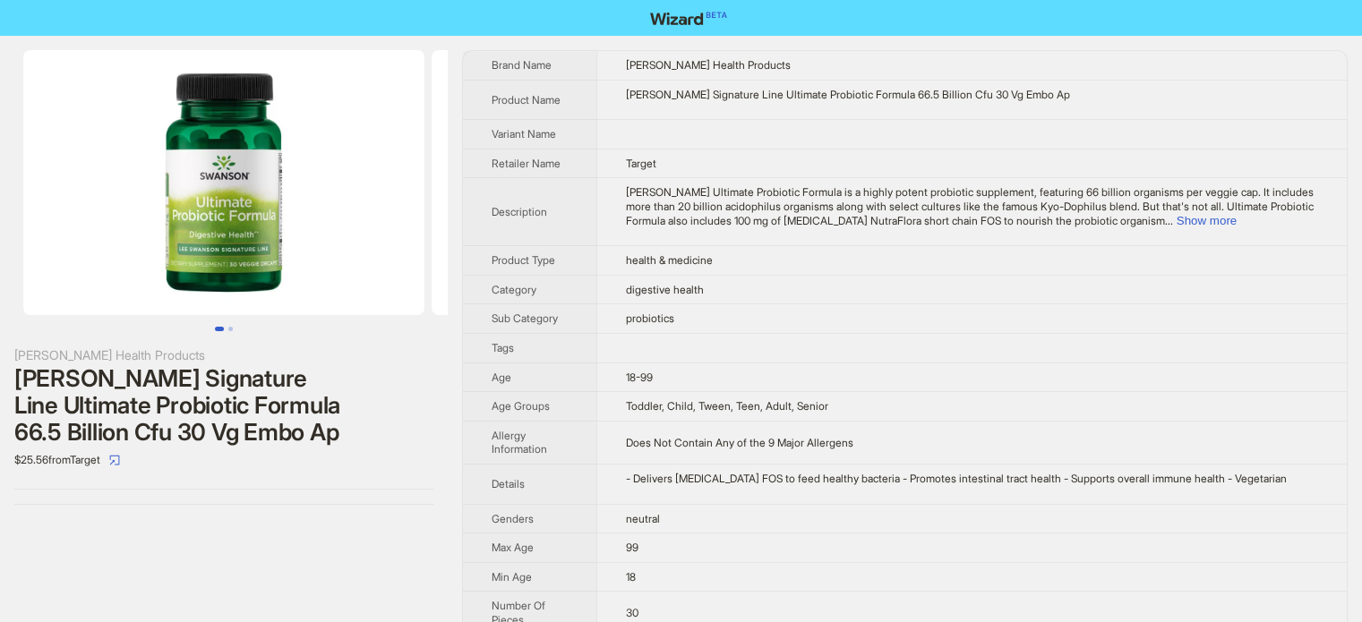
scroll to position [840, 0]
click at [763, 288] on td "digestive health" at bounding box center [971, 290] width 751 height 30
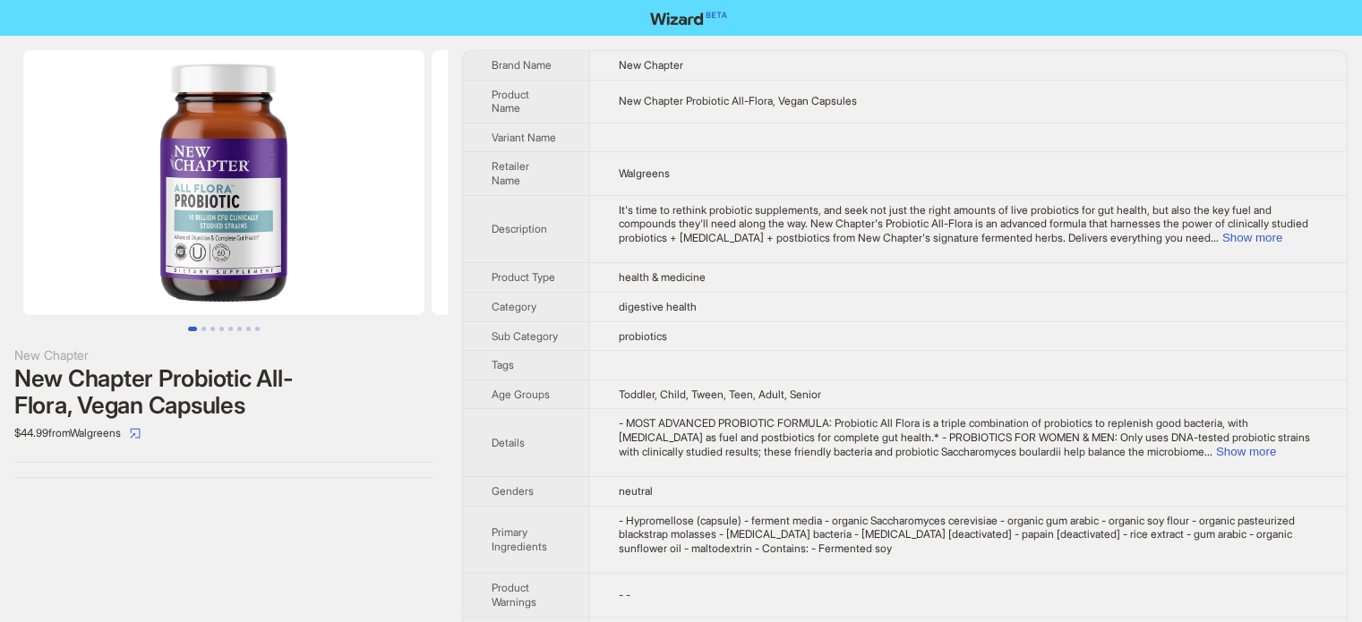
scroll to position [840, 0]
click at [706, 270] on span "health & medicine" at bounding box center [662, 276] width 87 height 13
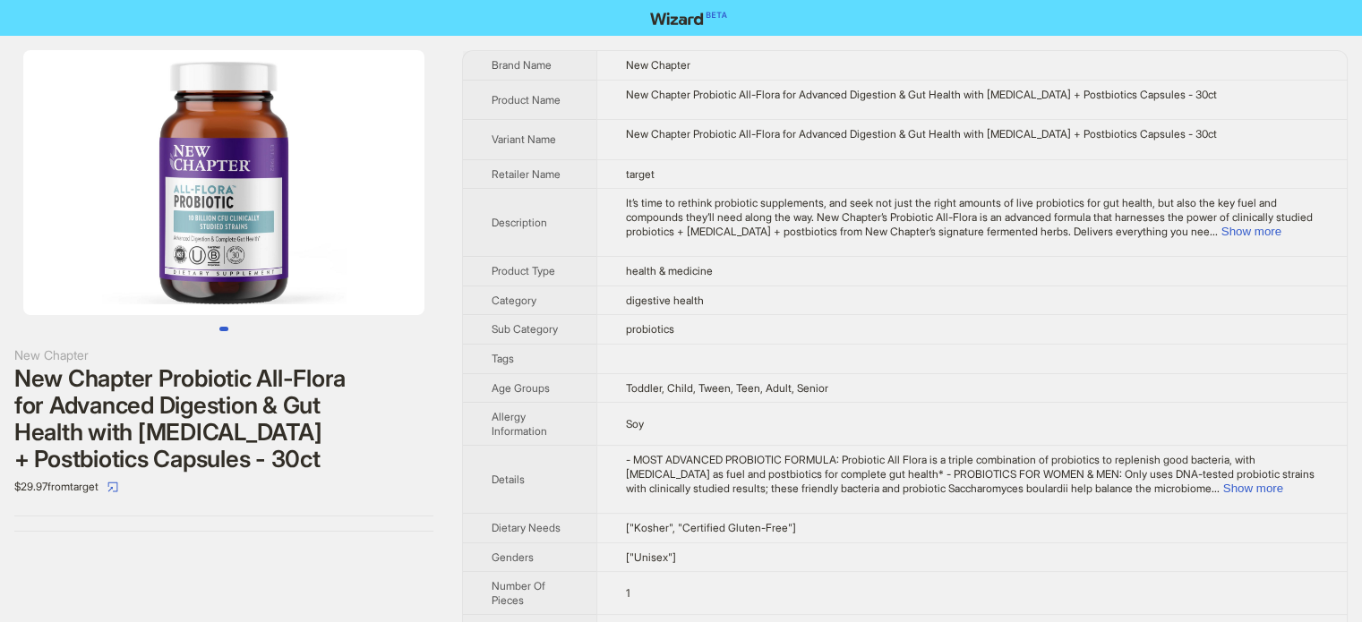
scroll to position [840, 0]
click at [785, 357] on td at bounding box center [971, 359] width 751 height 30
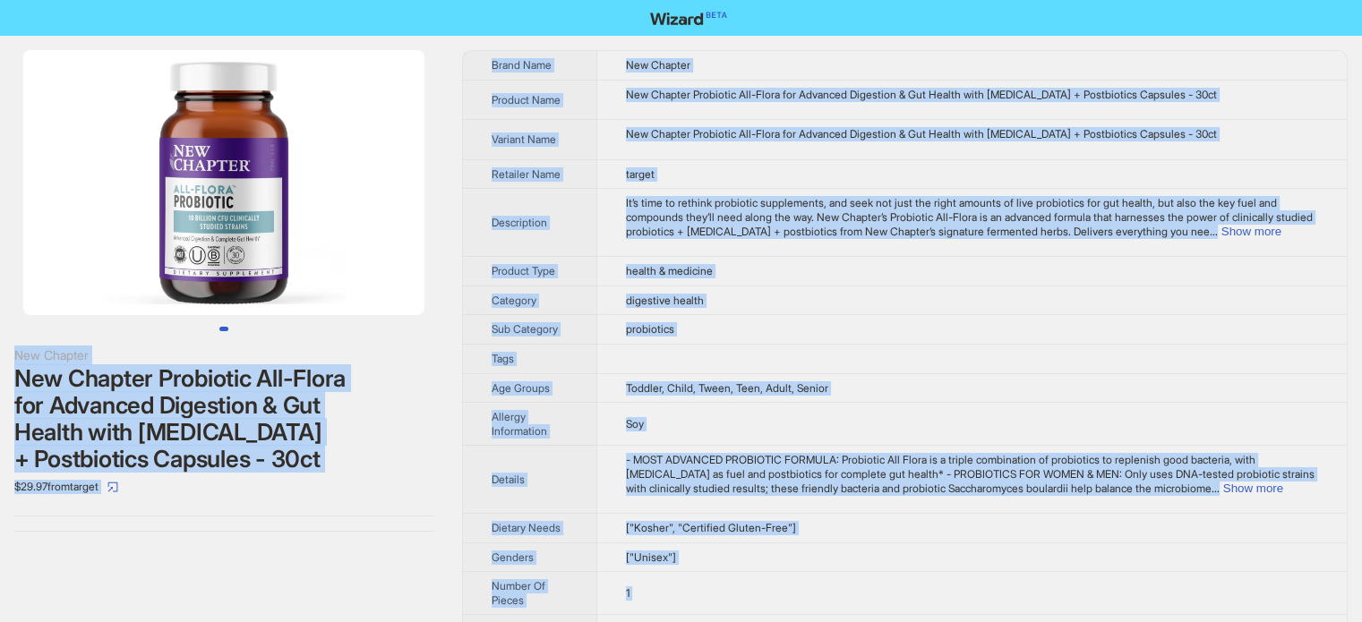
type textarea "**********"
click at [676, 130] on div "New Chapter Probiotic All-Flora for Advanced Digestion & Gut Health with Prebio…" at bounding box center [972, 134] width 692 height 14
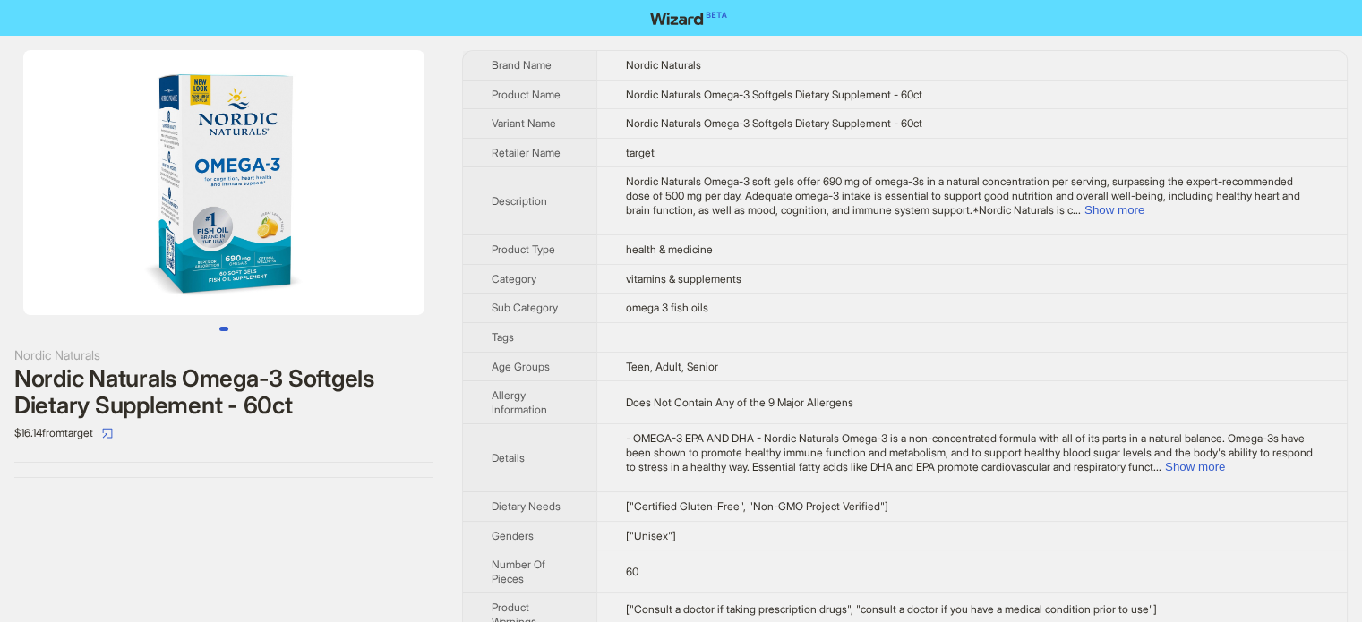
scroll to position [840, 0]
click at [736, 240] on td "health & medicine" at bounding box center [971, 251] width 751 height 30
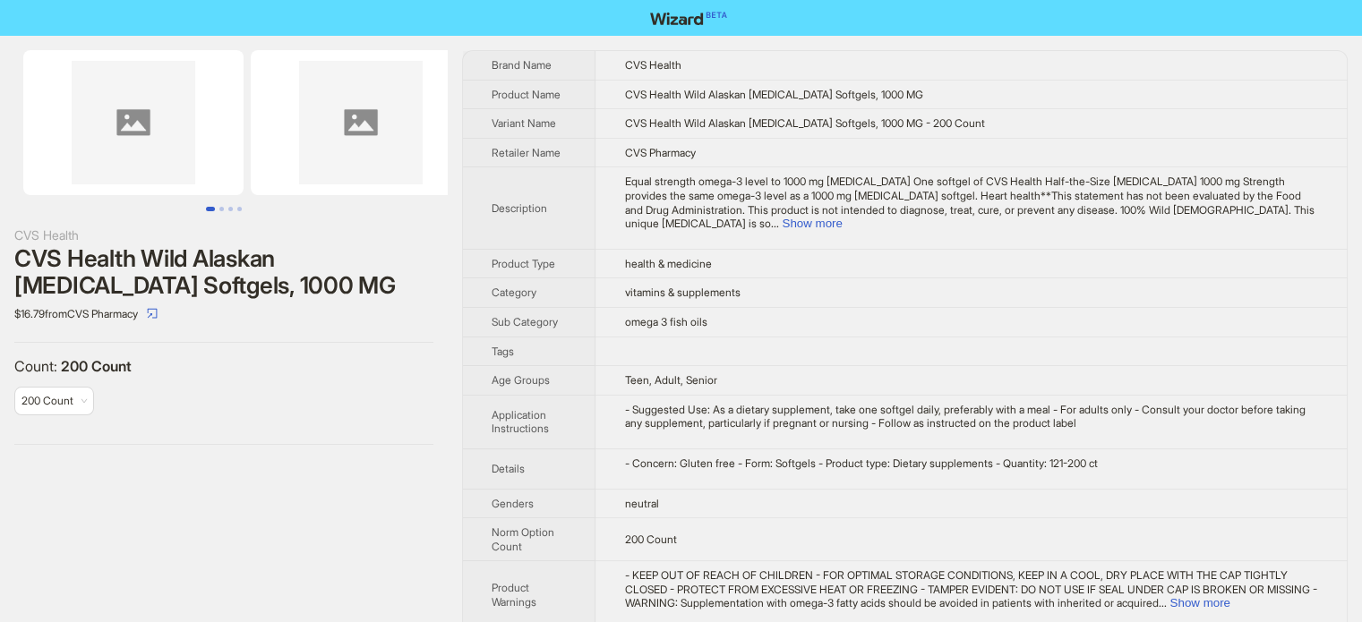
scroll to position [840, 0]
click at [754, 279] on td "vitamins & supplements" at bounding box center [971, 294] width 751 height 30
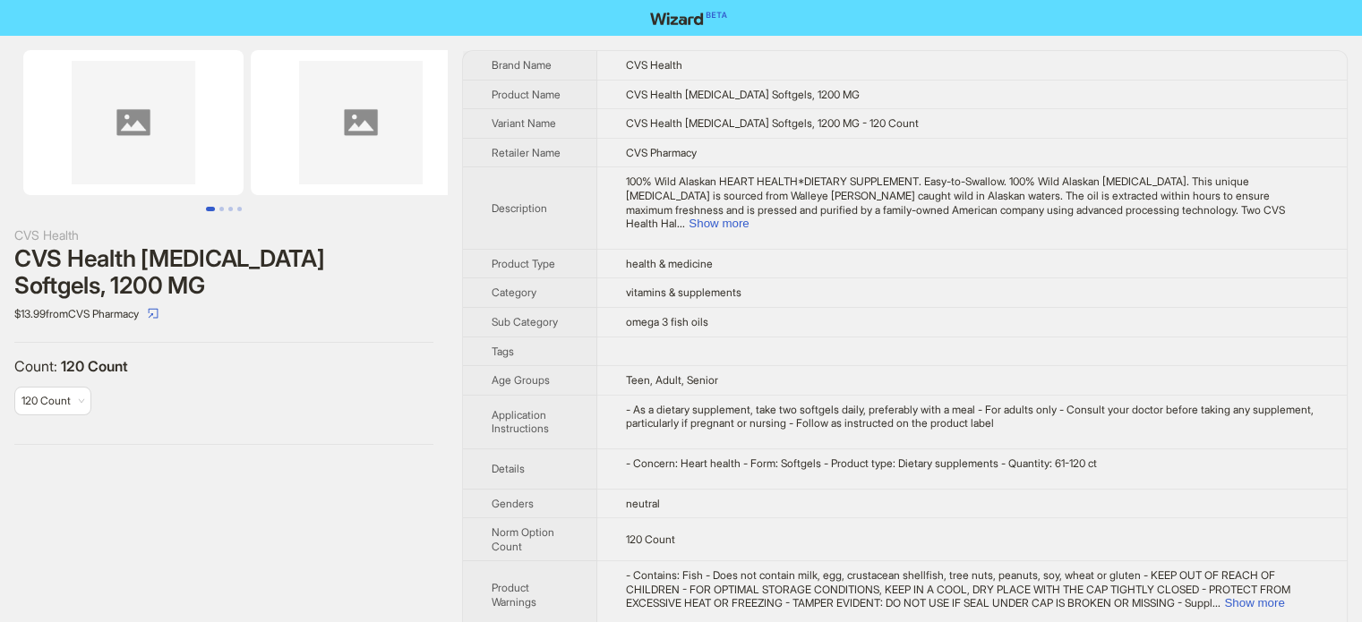
scroll to position [840, 0]
click at [767, 403] on div "- As a dietary supplement, take two softgels daily, preferably with a meal - Fo…" at bounding box center [972, 417] width 692 height 28
click at [785, 425] on td "- As a dietary supplement, take two softgels daily, preferably with a meal - Fo…" at bounding box center [972, 422] width 750 height 54
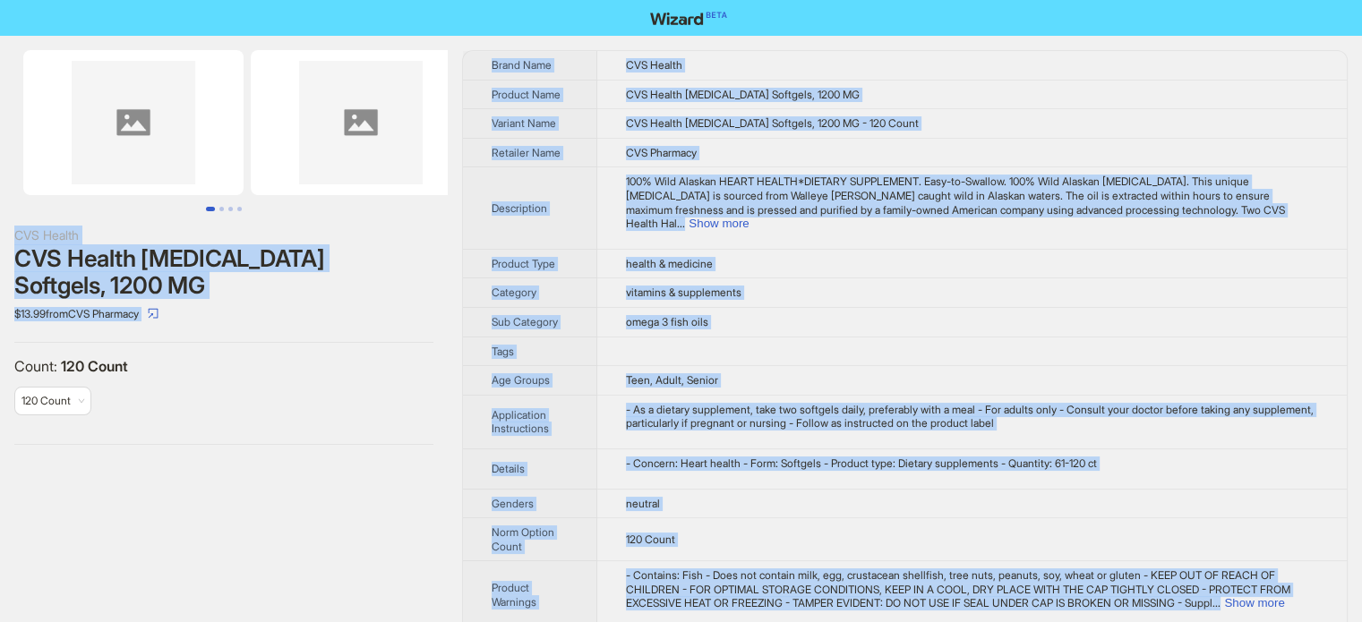
type textarea "**********"
click at [833, 457] on div "- Concern: Heart health - Form: Softgels - Product type: Dietary supplements - …" at bounding box center [972, 464] width 692 height 14
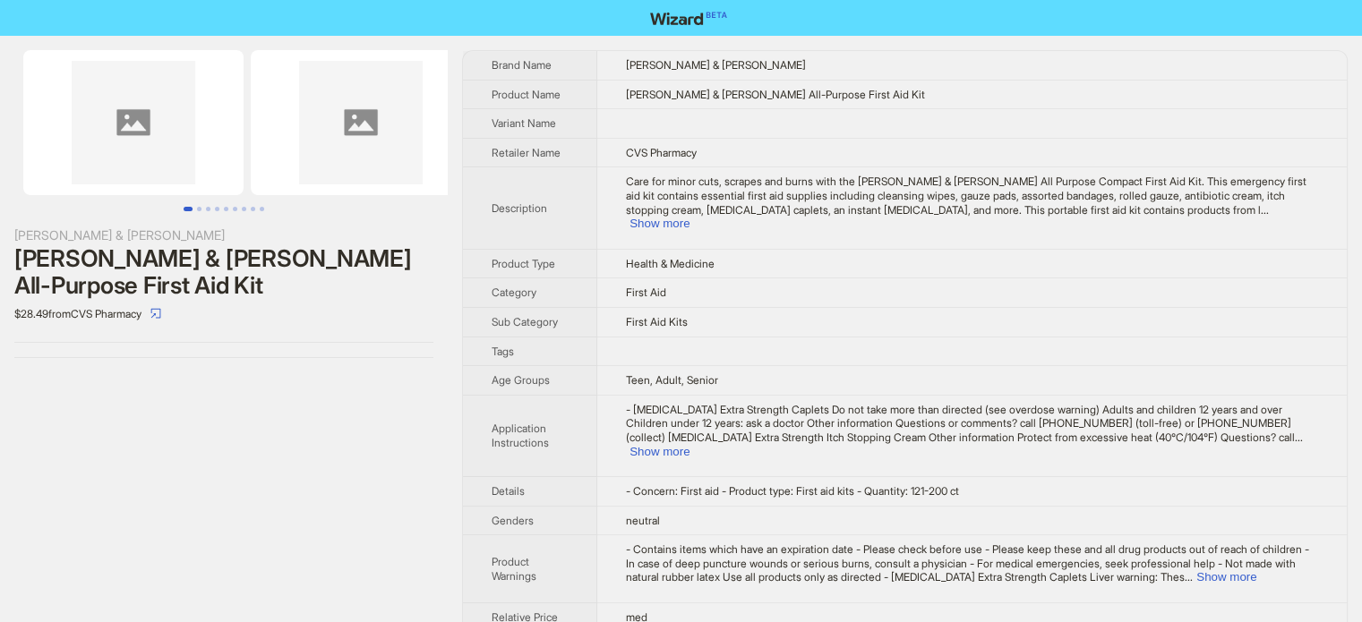
scroll to position [840, 0]
click at [785, 403] on span "- [MEDICAL_DATA] Extra Strength Caplets Do not take more than directed (see ove…" at bounding box center [960, 423] width 669 height 41
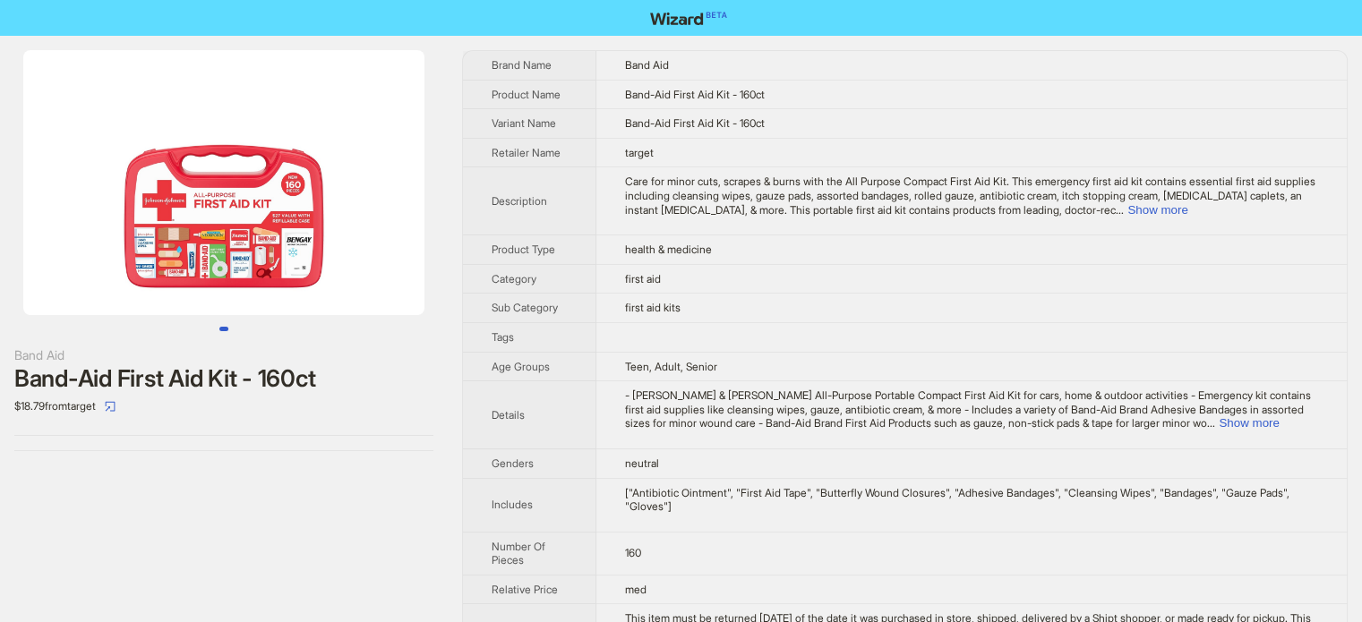
scroll to position [840, 0]
click at [817, 251] on td "health & medicine" at bounding box center [971, 251] width 751 height 30
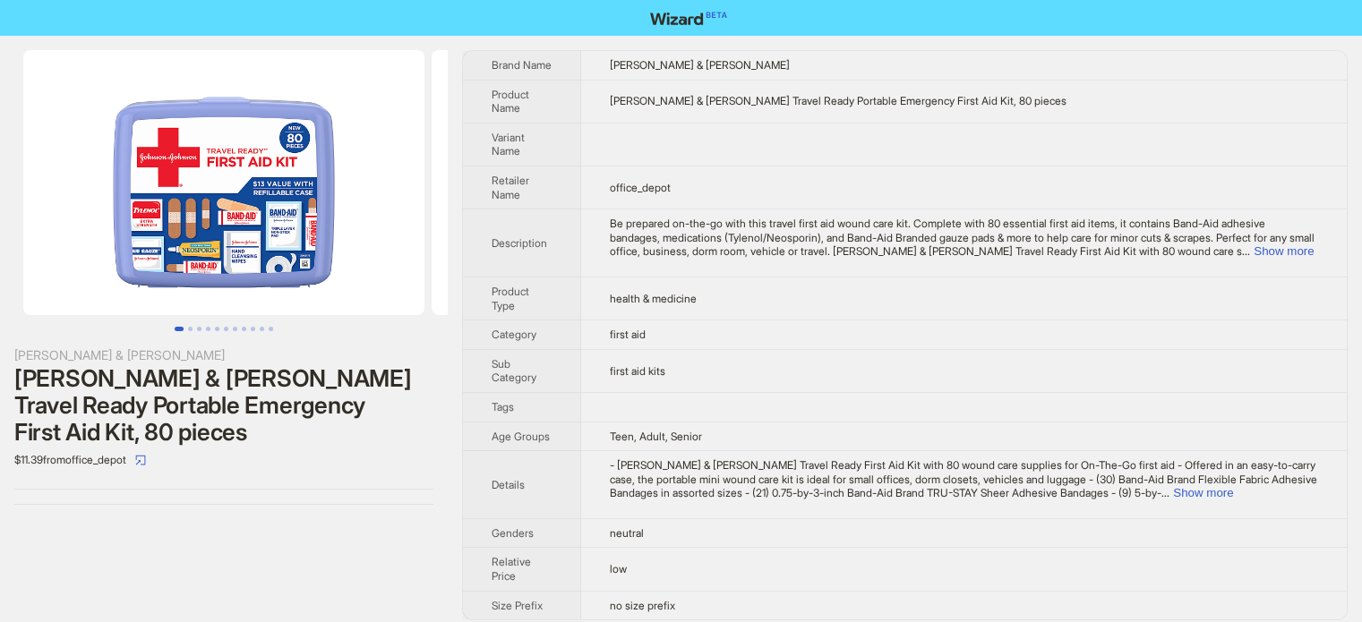
scroll to position [840, 0]
click at [650, 343] on td "first aid" at bounding box center [964, 336] width 766 height 30
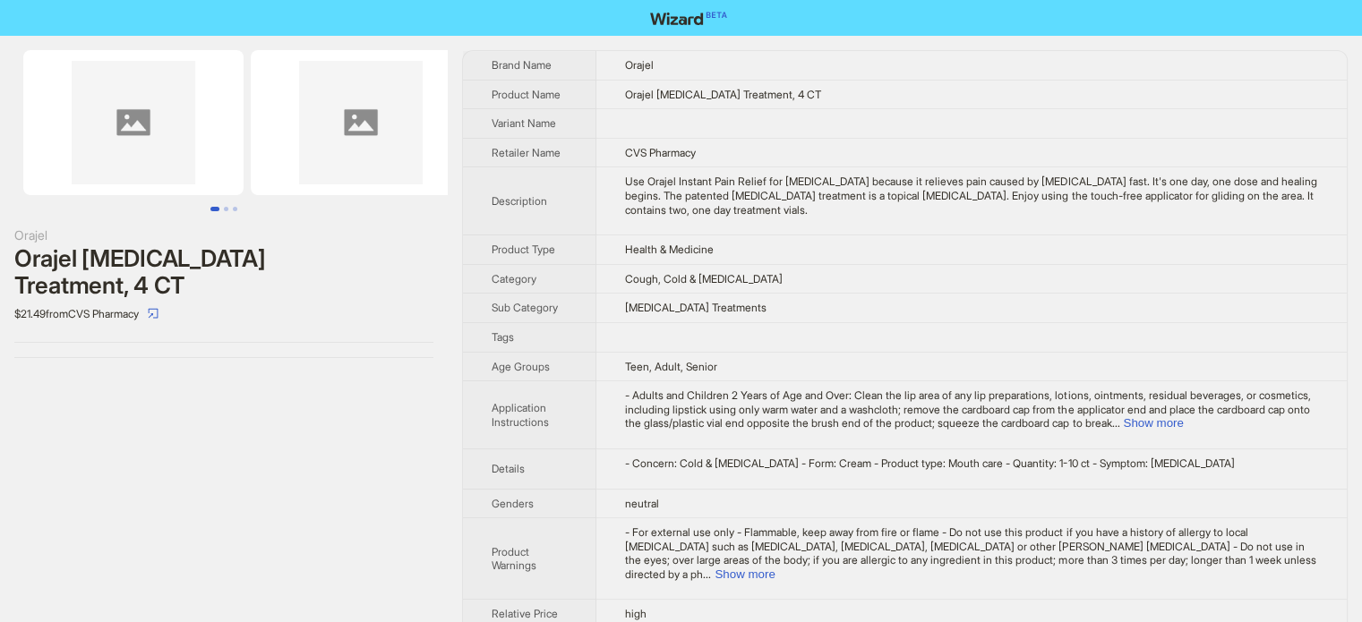
scroll to position [840, 0]
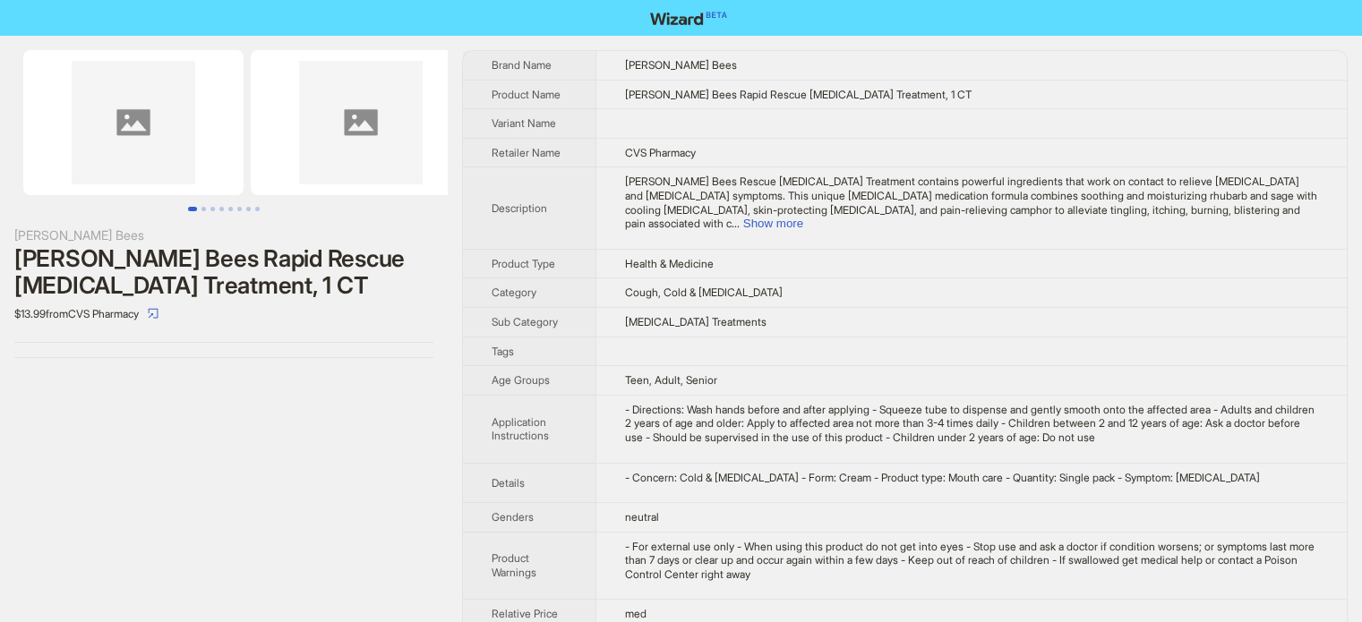
scroll to position [840, 0]
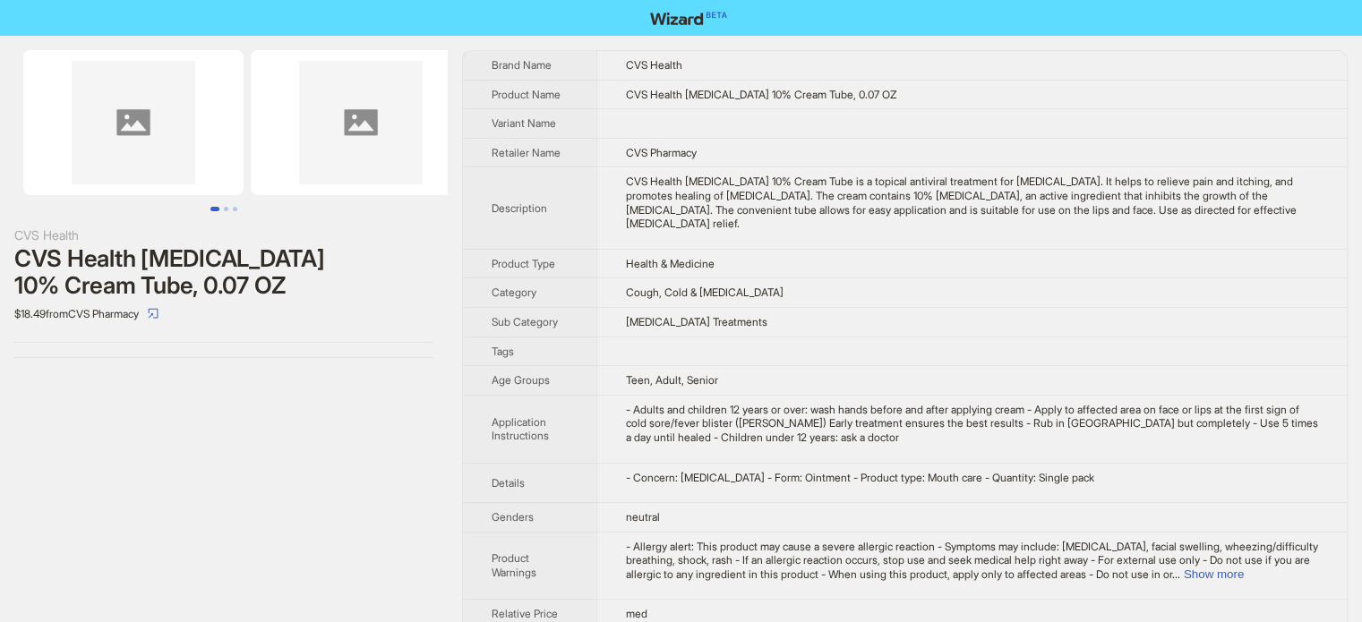
scroll to position [840, 0]
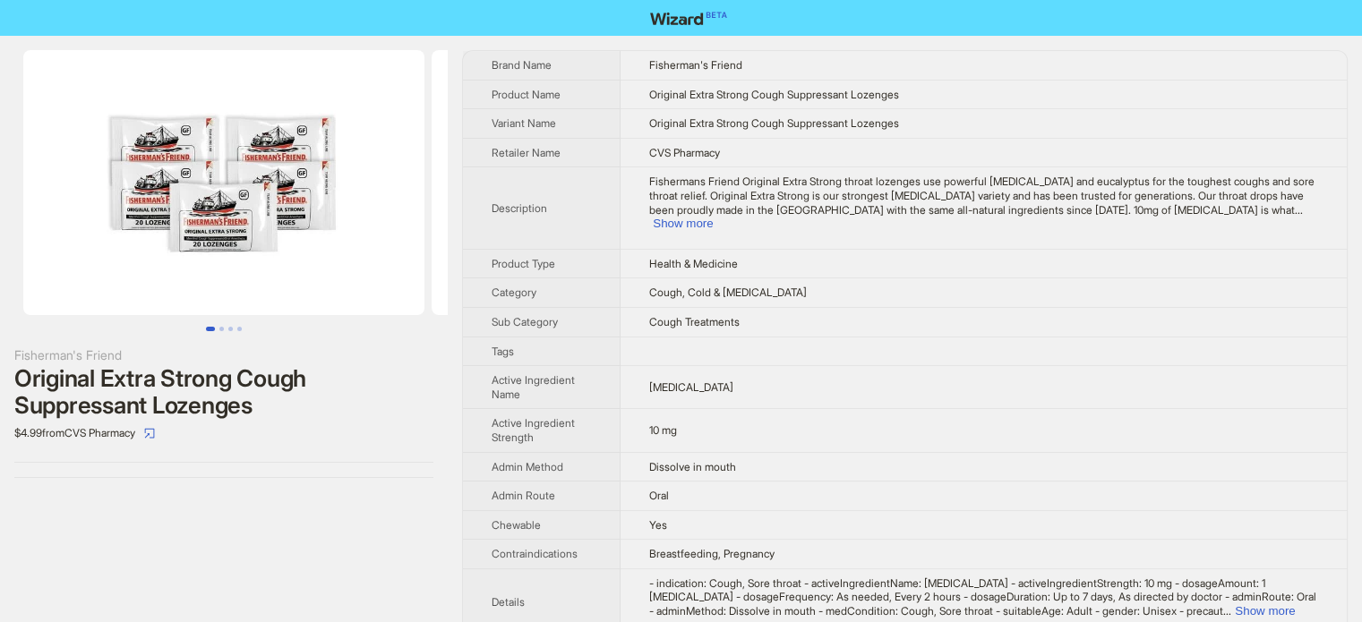
scroll to position [840, 0]
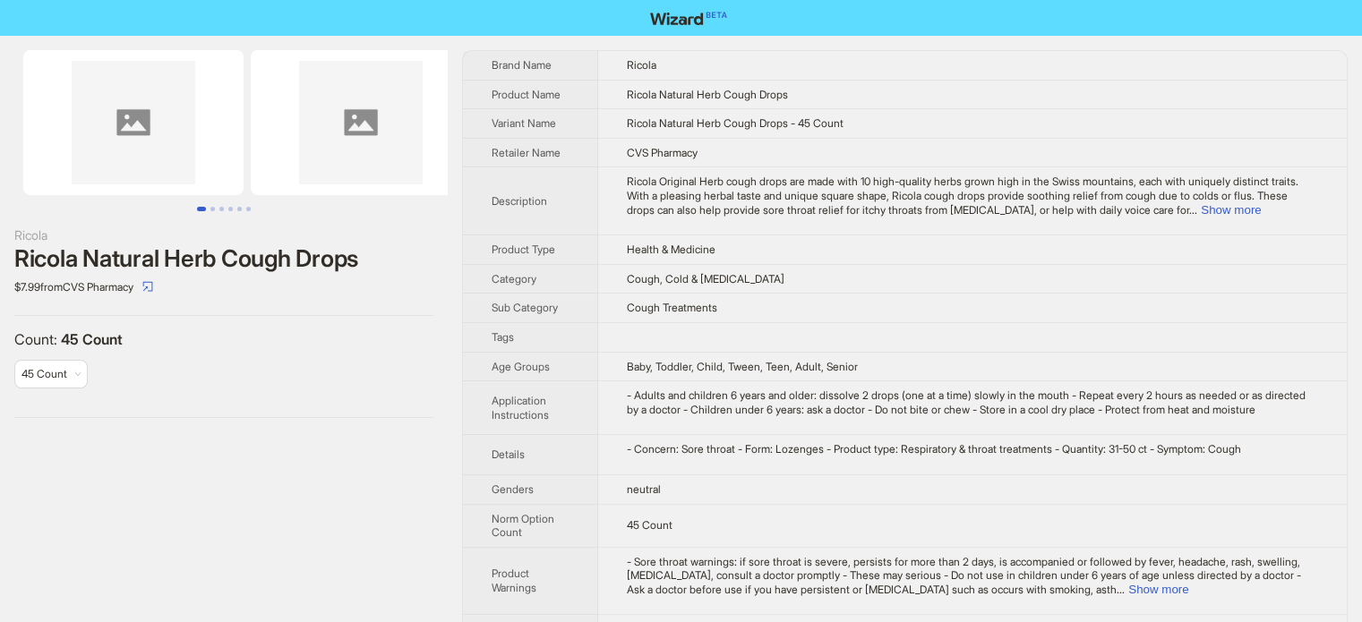
scroll to position [840, 0]
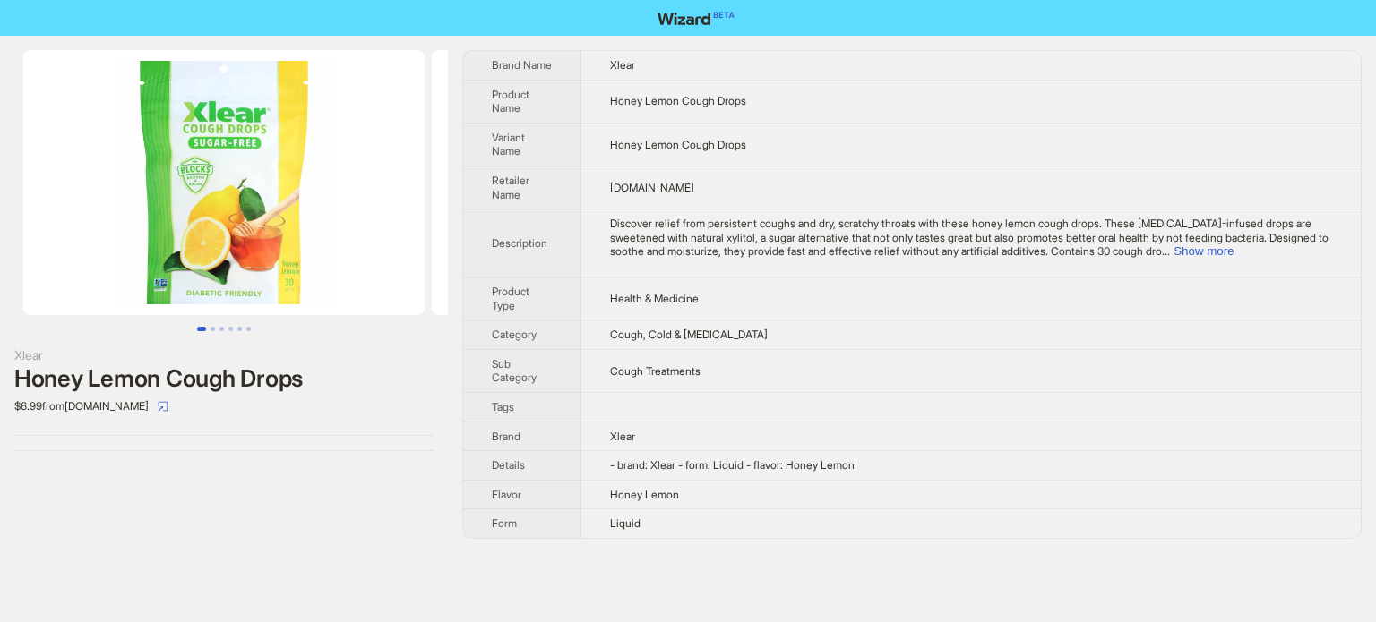
scroll to position [840, 0]
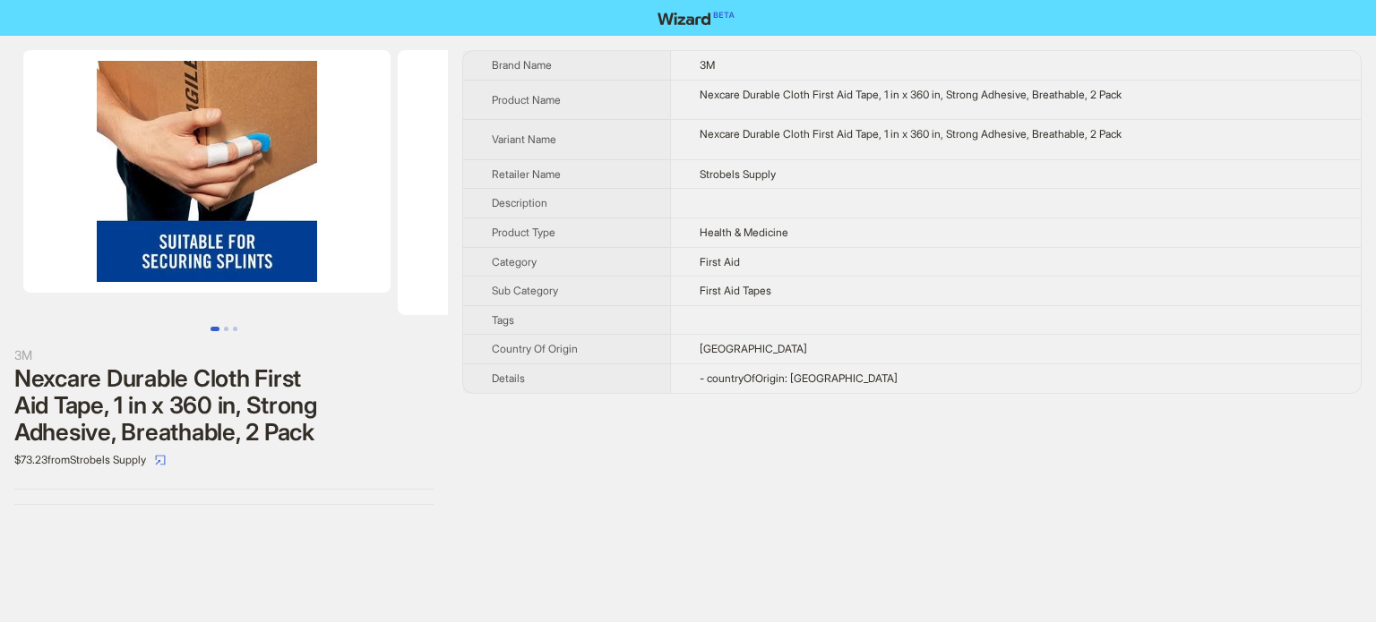
scroll to position [840, 0]
click at [225, 327] on button "Go to slide 2" at bounding box center [226, 329] width 4 height 4
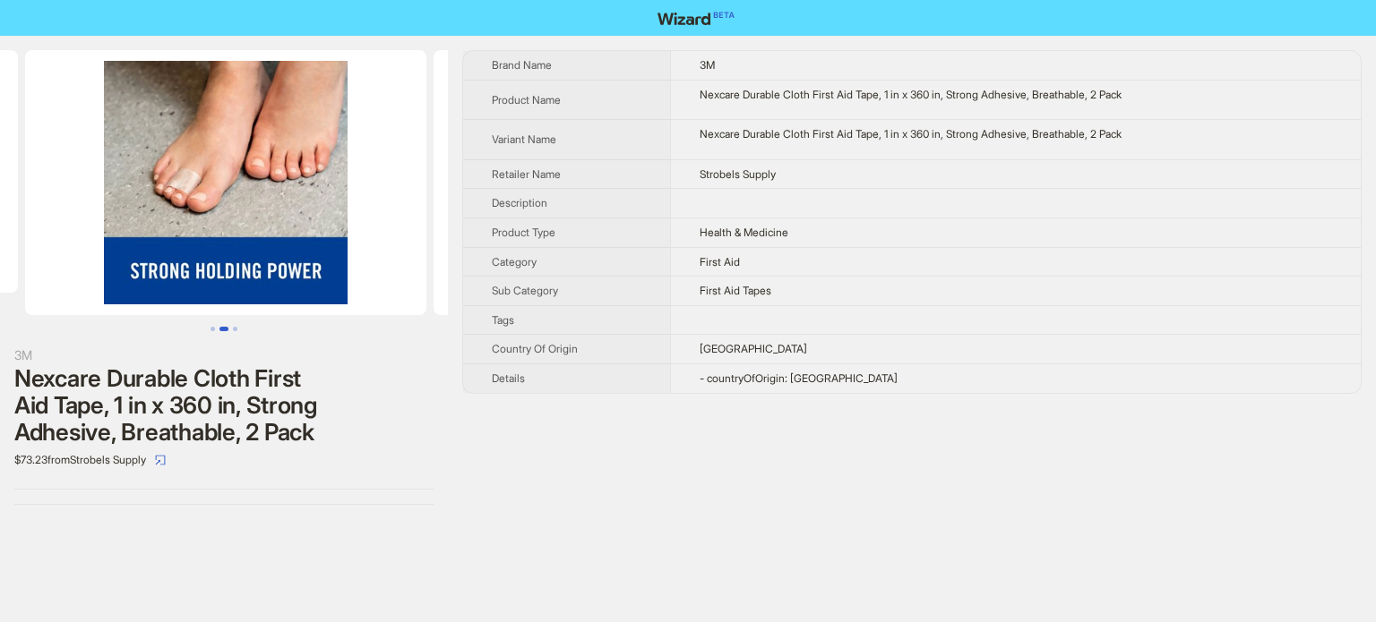
scroll to position [0, 374]
click at [235, 327] on button "Go to slide 3" at bounding box center [235, 329] width 4 height 4
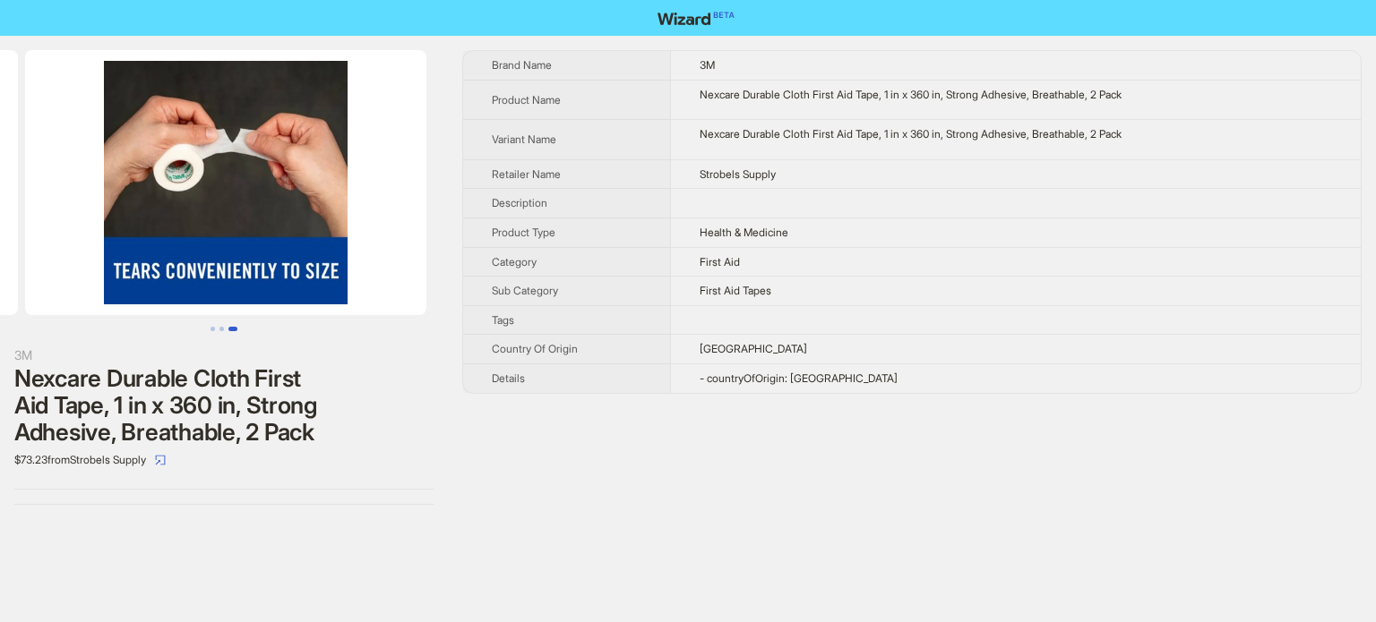
scroll to position [0, 783]
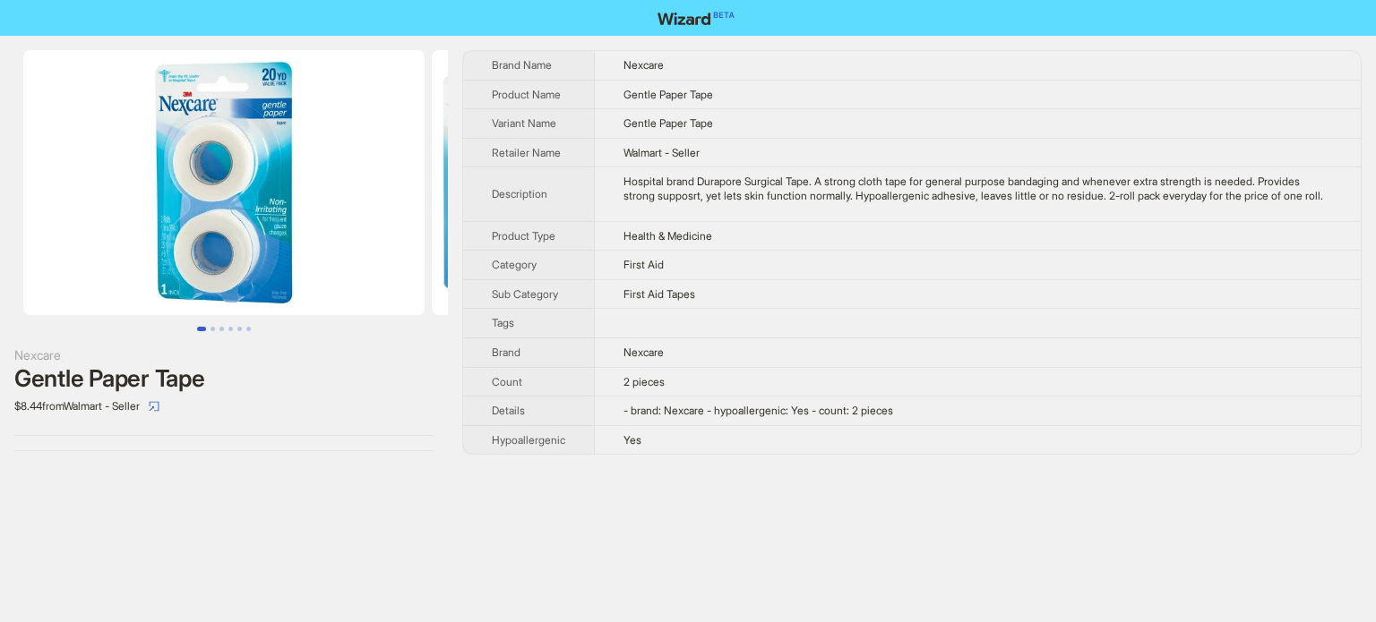
scroll to position [840, 0]
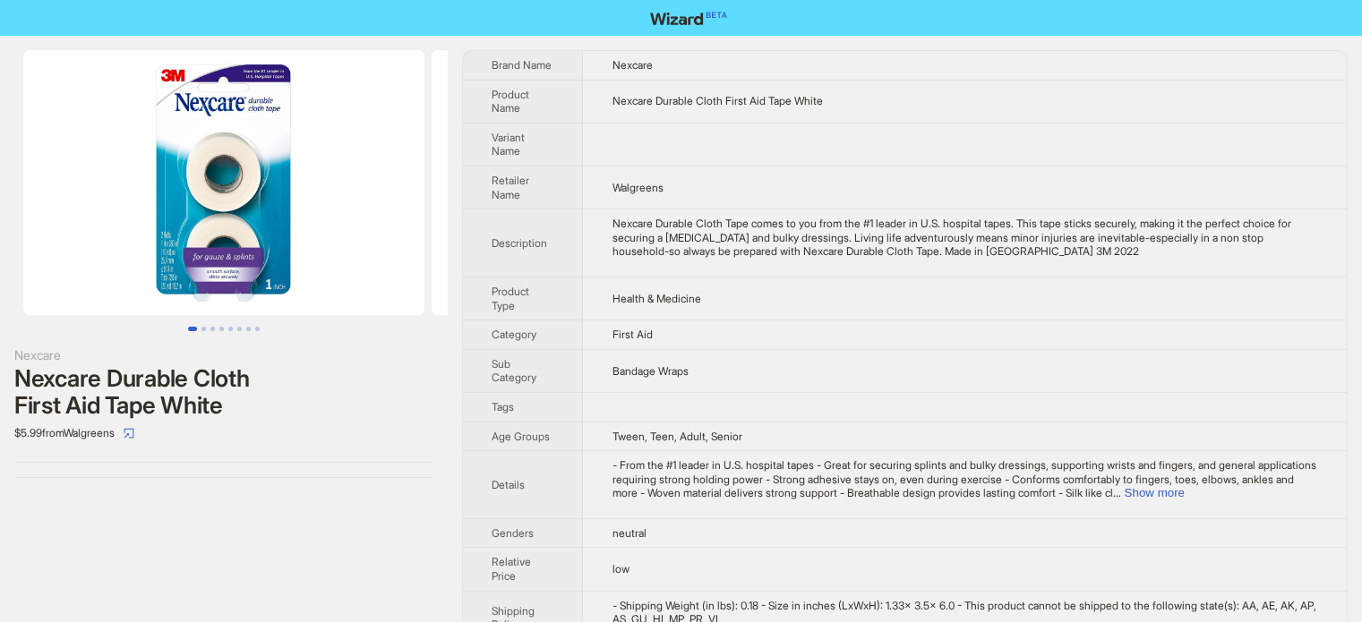
scroll to position [840, 0]
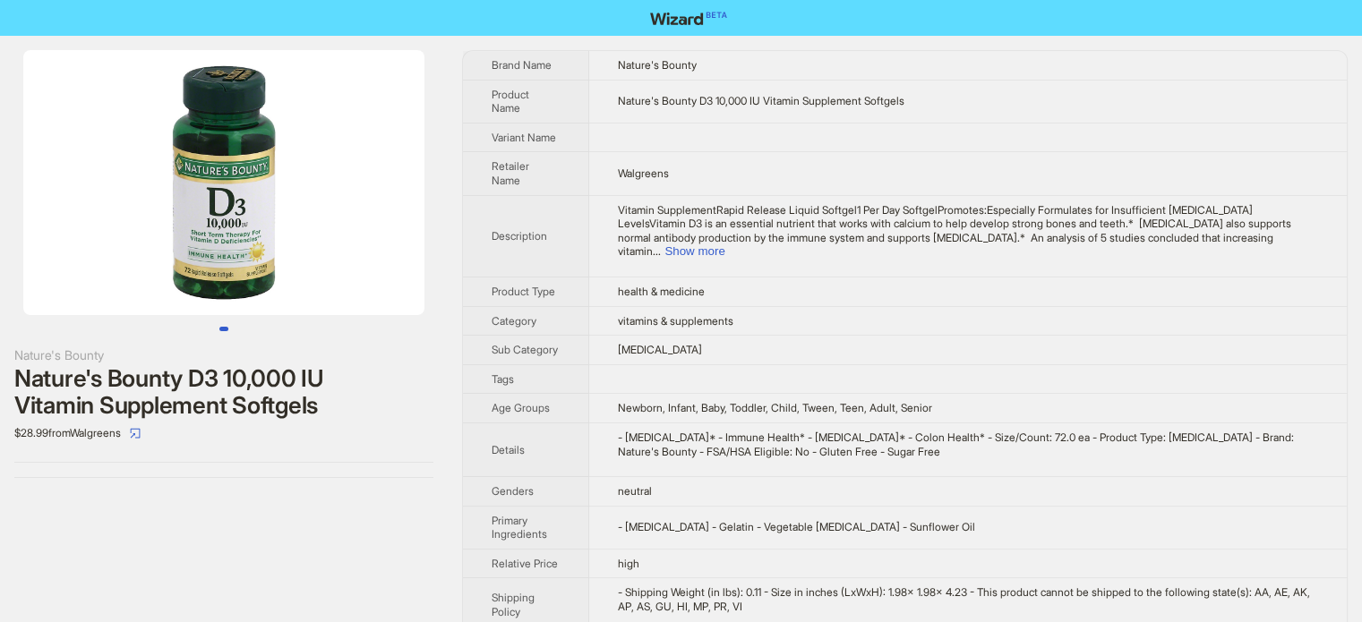
scroll to position [840, 0]
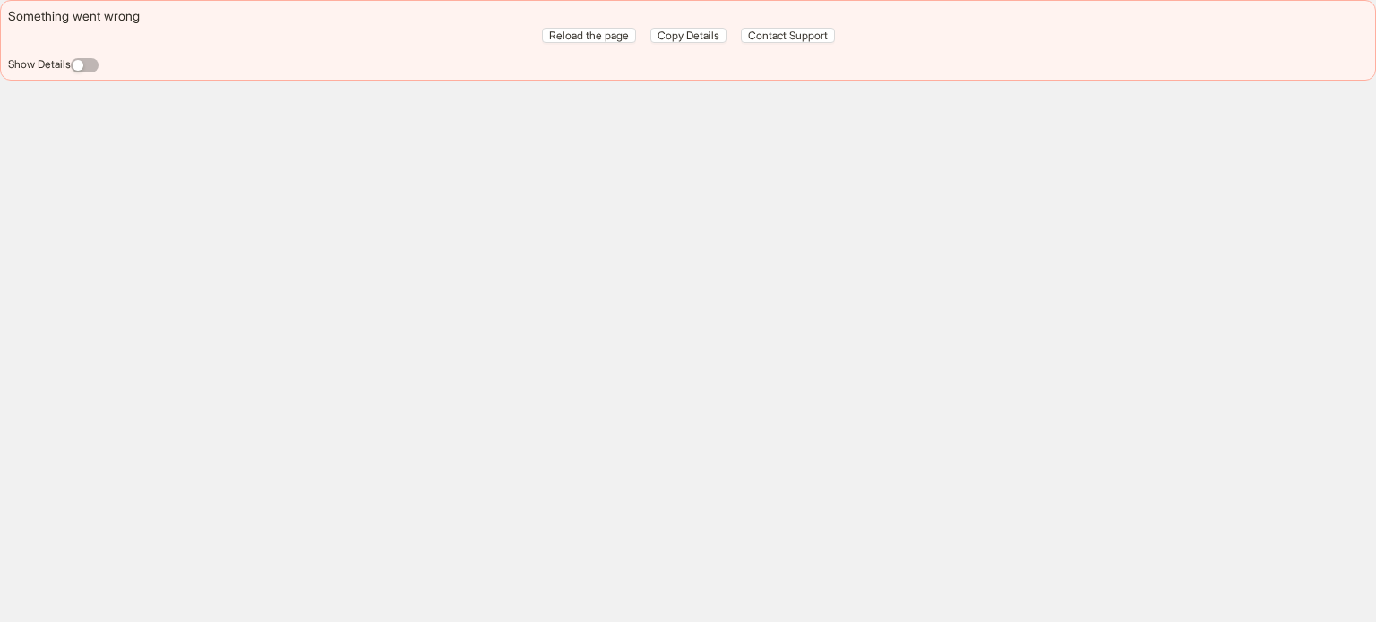
scroll to position [840, 0]
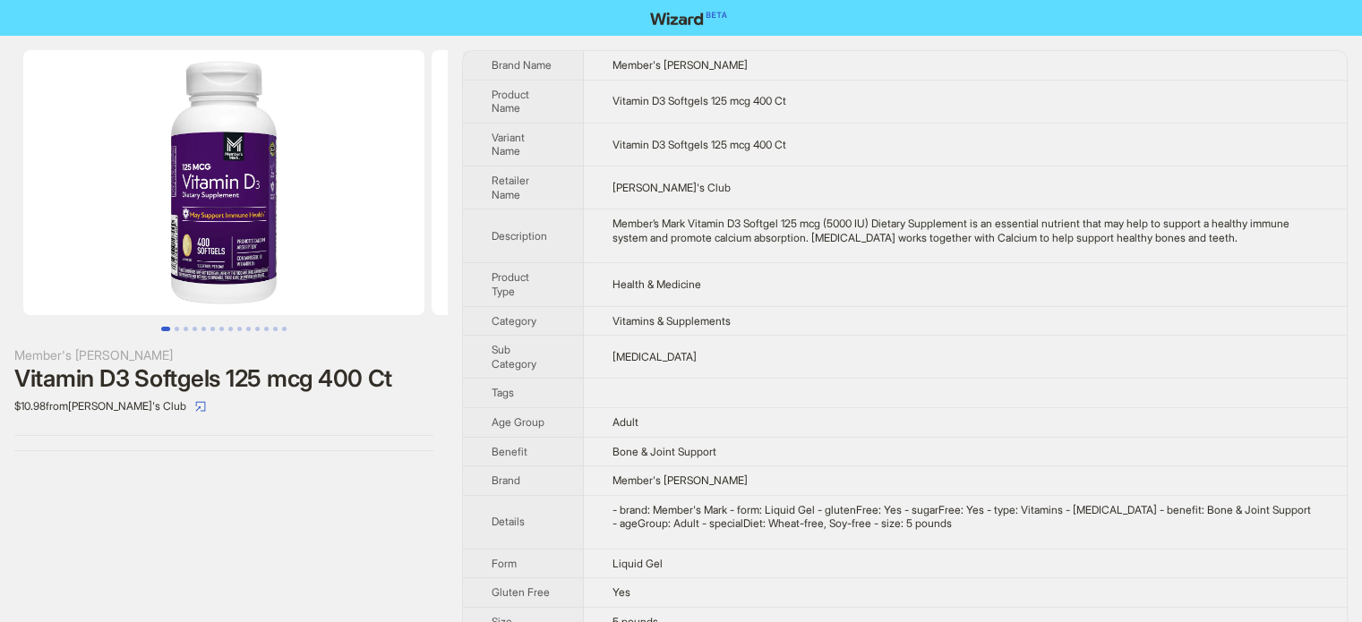
scroll to position [840, 0]
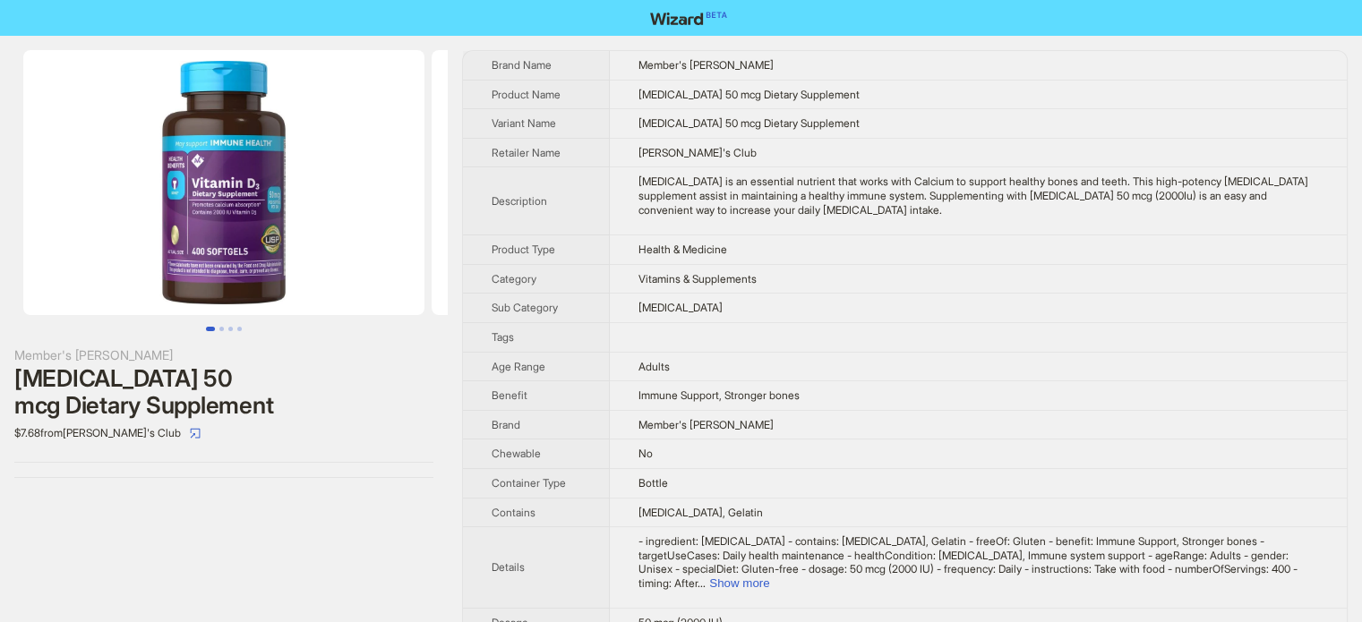
scroll to position [840, 0]
type textarea "*"
click at [665, 265] on td "Vitamins & Supplements" at bounding box center [978, 279] width 737 height 30
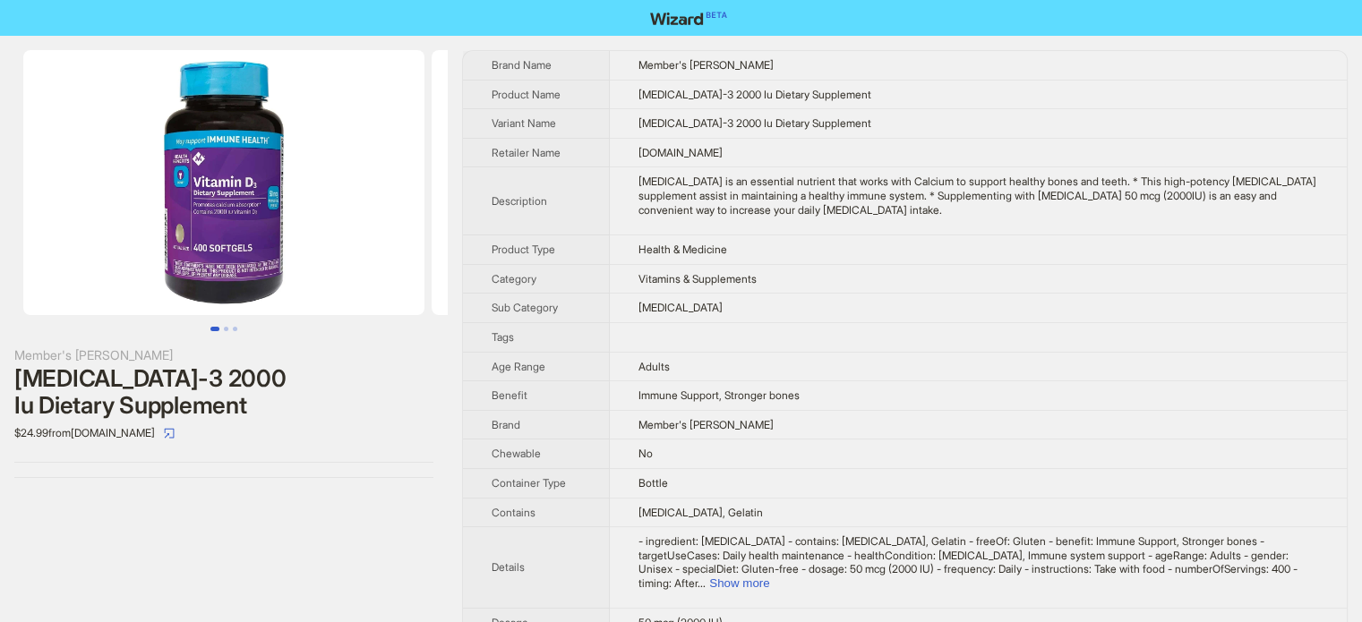
scroll to position [840, 0]
drag, startPoint x: 613, startPoint y: 307, endPoint x: 691, endPoint y: 324, distance: 80.6
click at [611, 307] on td "Vitamin D" at bounding box center [978, 309] width 737 height 30
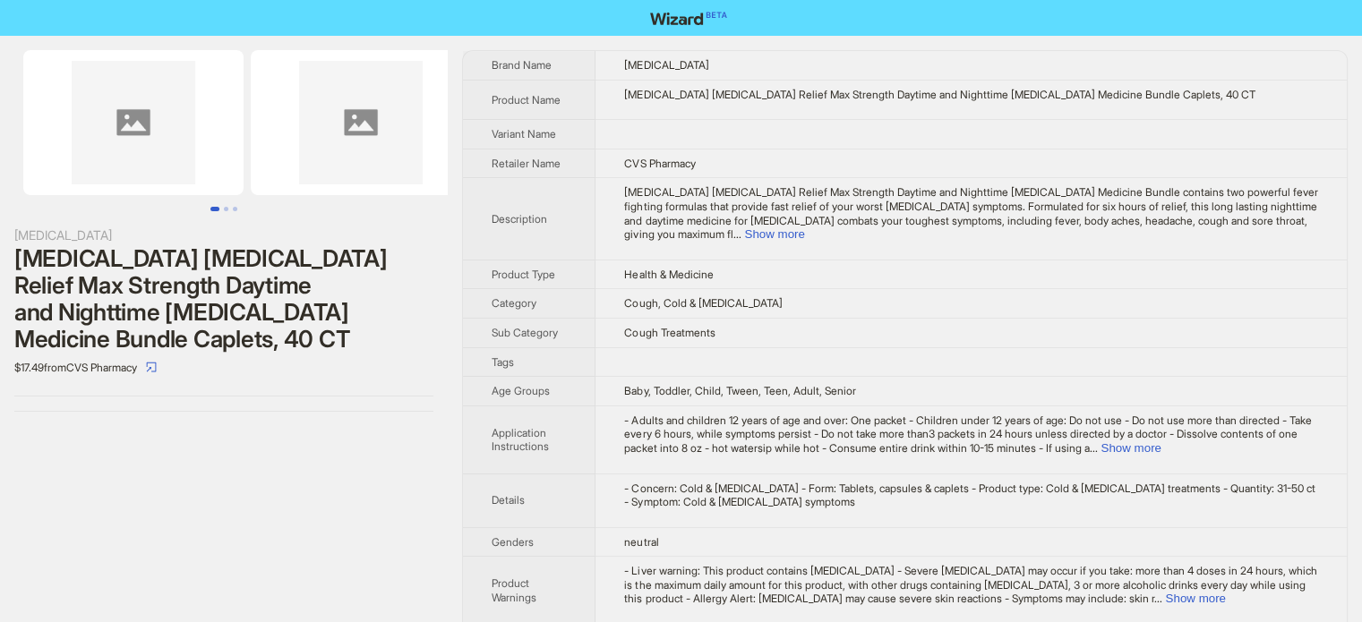
scroll to position [840, 0]
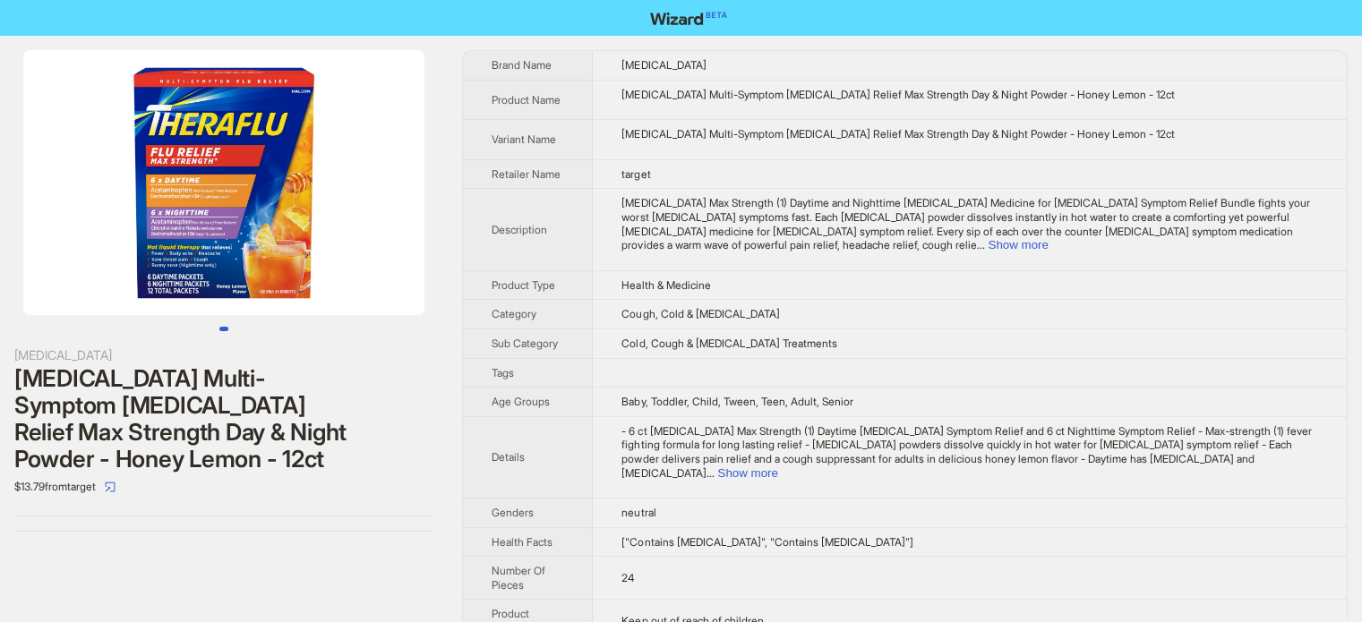
scroll to position [840, 0]
click at [550, 337] on span "Sub Category" at bounding box center [525, 343] width 66 height 13
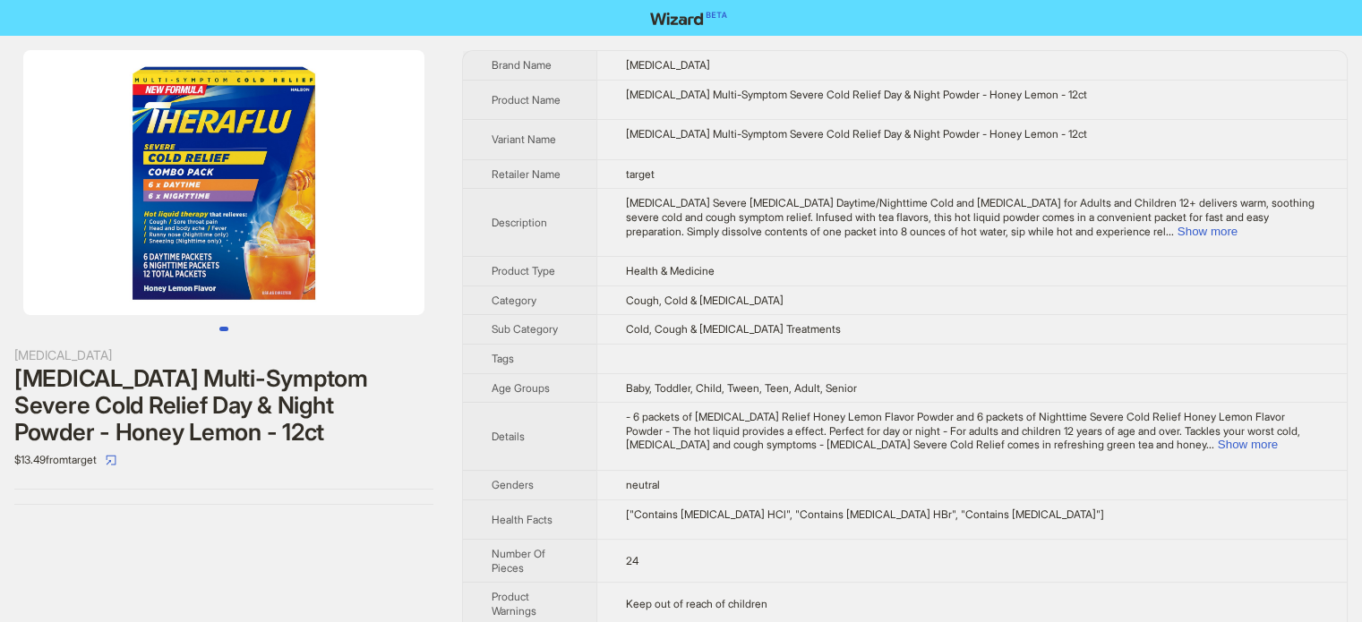
scroll to position [840, 0]
click at [646, 232] on span "Theraflu Severe Cold and Flu Medicine Daytime/Nighttime Cold and Cough Medicine…" at bounding box center [970, 216] width 689 height 41
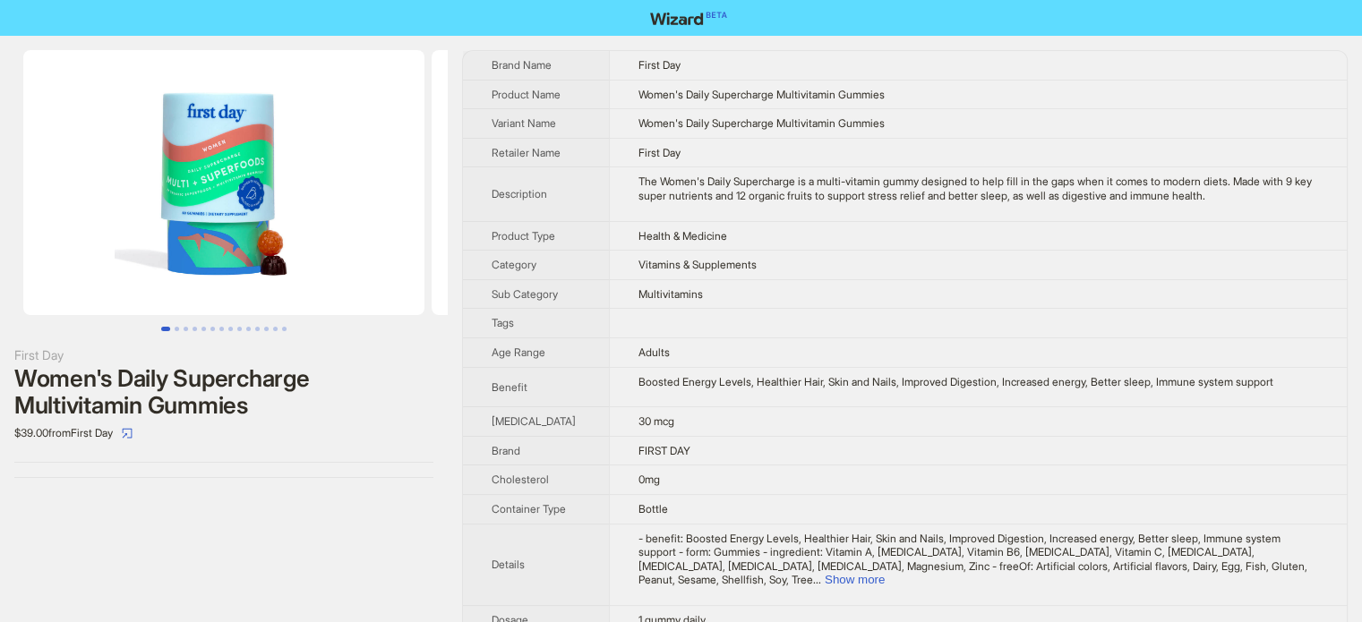
scroll to position [840, 0]
drag, startPoint x: 622, startPoint y: 89, endPoint x: 666, endPoint y: 98, distance: 45.7
type textarea "******"
click at [666, 98] on td "Women's Daily Supercharge Multivitamin Gummies" at bounding box center [978, 95] width 738 height 30
copy span "Women'"
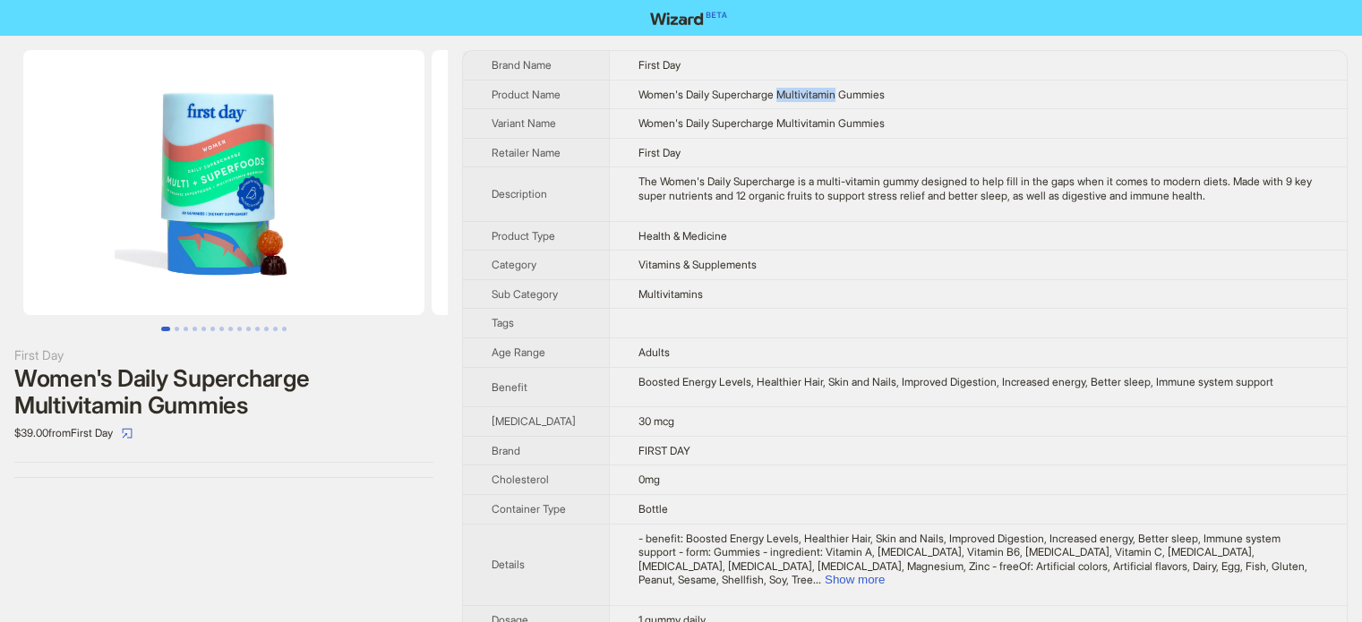
drag, startPoint x: 774, startPoint y: 98, endPoint x: 831, endPoint y: 99, distance: 57.3
click at [831, 99] on span "Women's Daily Supercharge Multivitamin Gummies" at bounding box center [762, 94] width 246 height 13
copy span "Multivitamin"
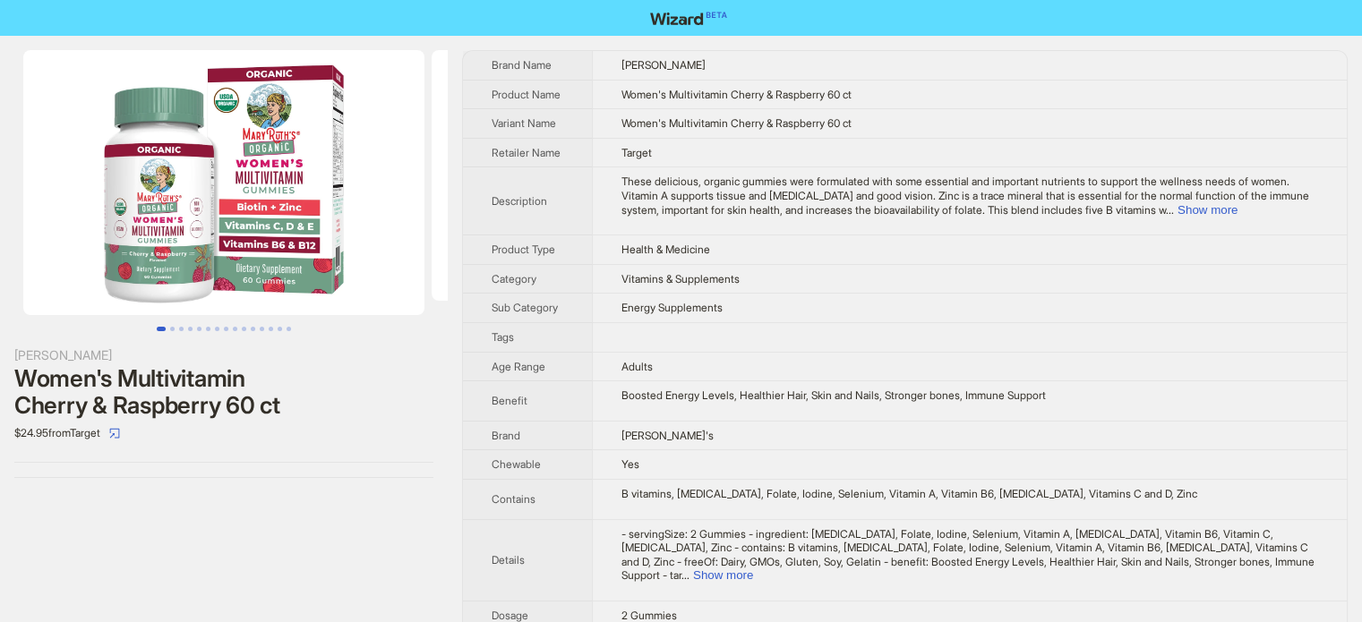
scroll to position [436, 0]
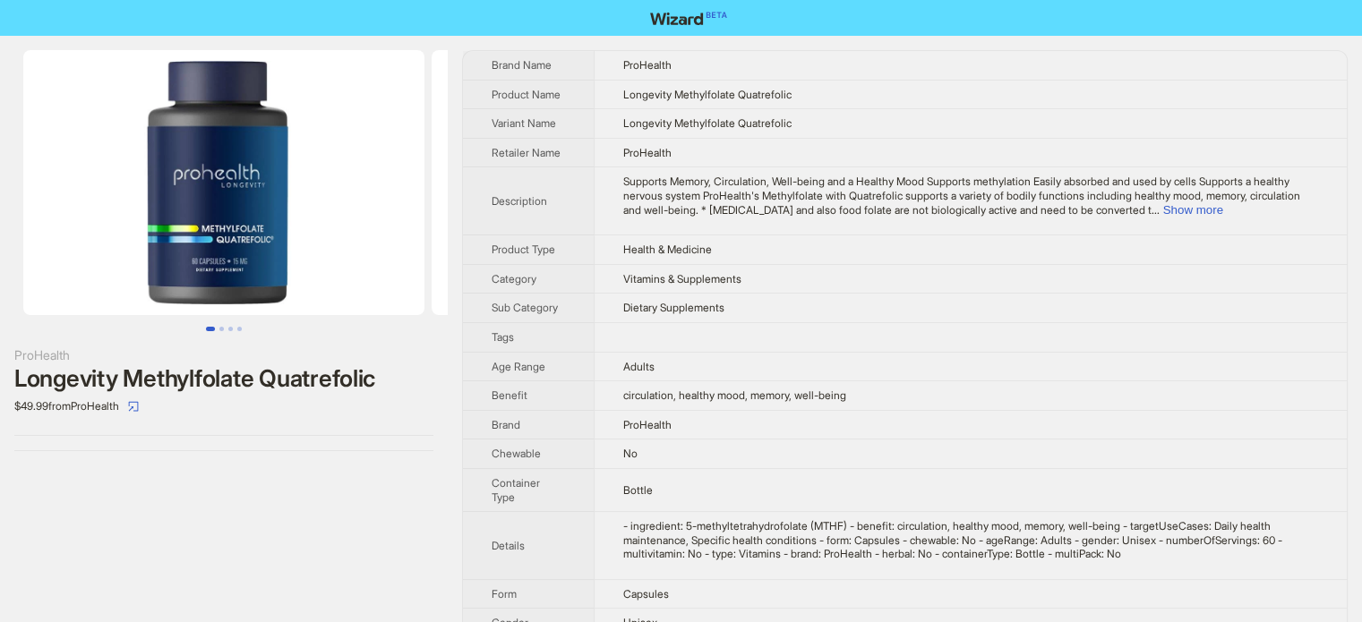
scroll to position [840, 0]
click at [362, 435] on div at bounding box center [223, 435] width 419 height 1
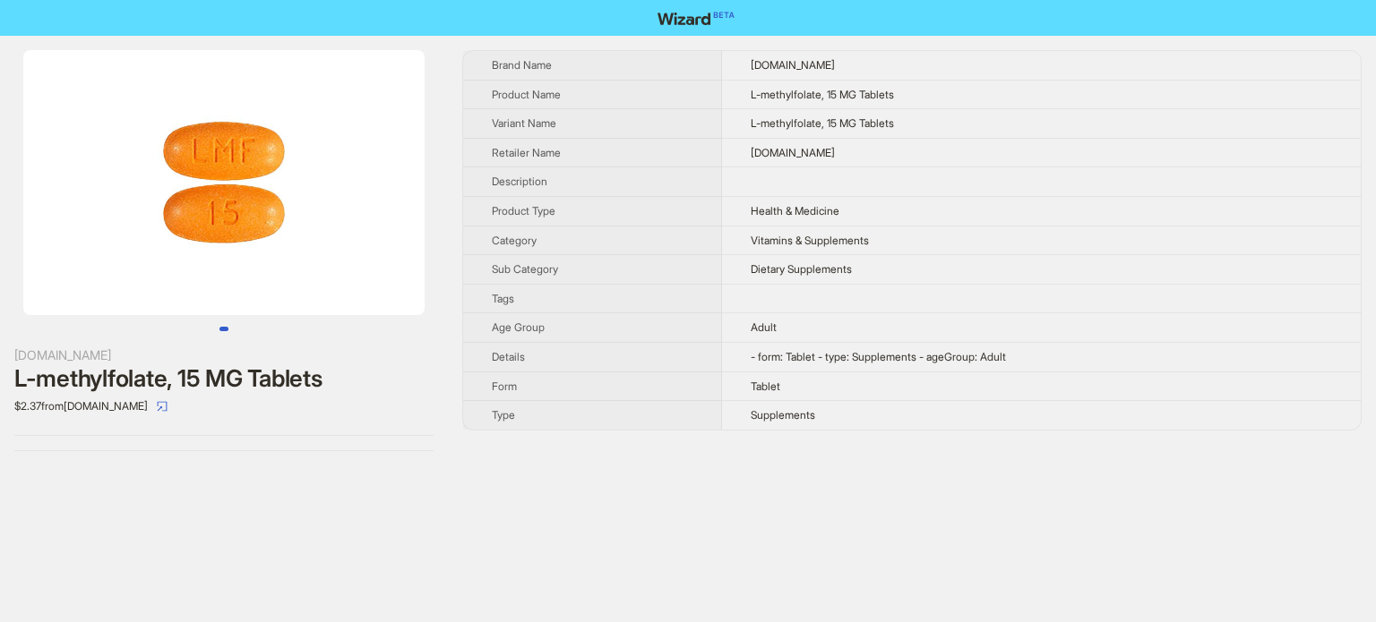
scroll to position [840, 0]
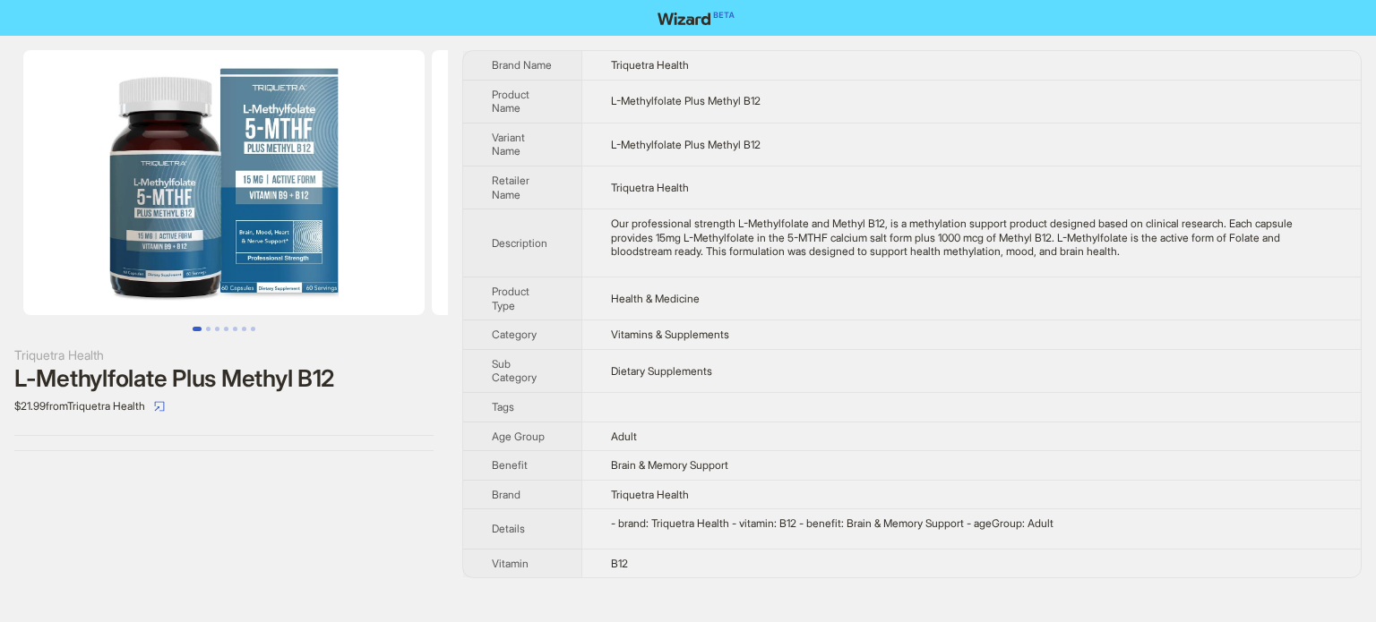
scroll to position [840, 0]
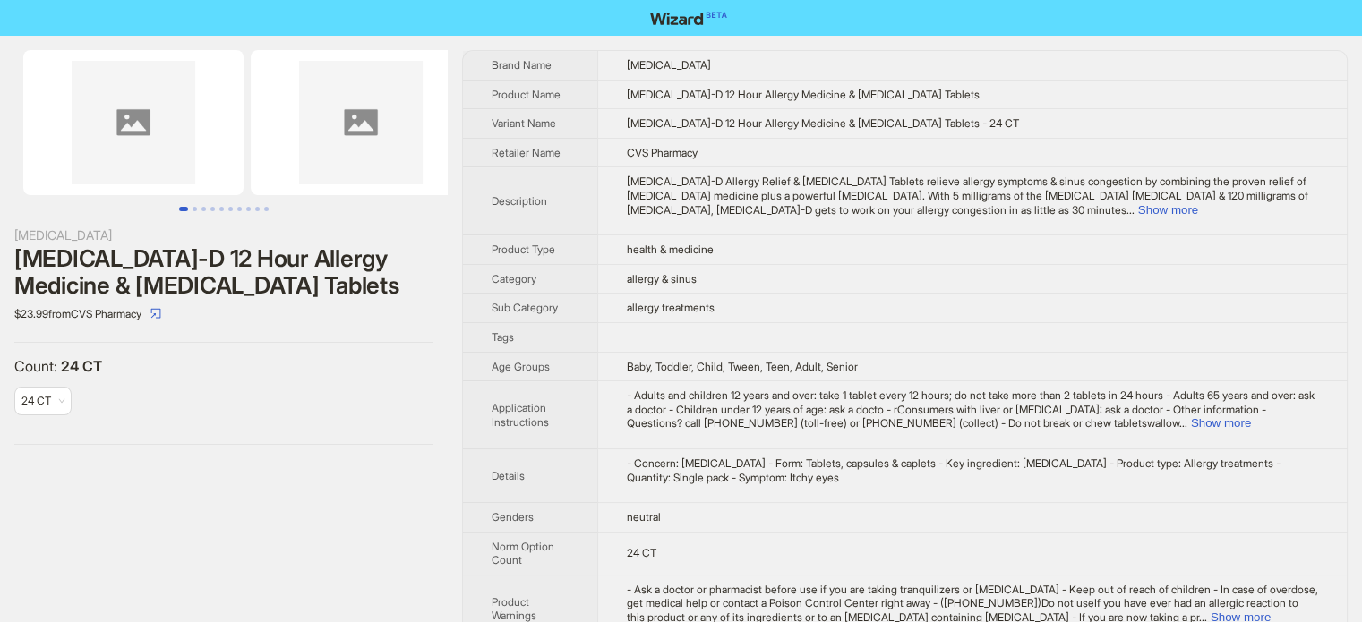
scroll to position [840, 0]
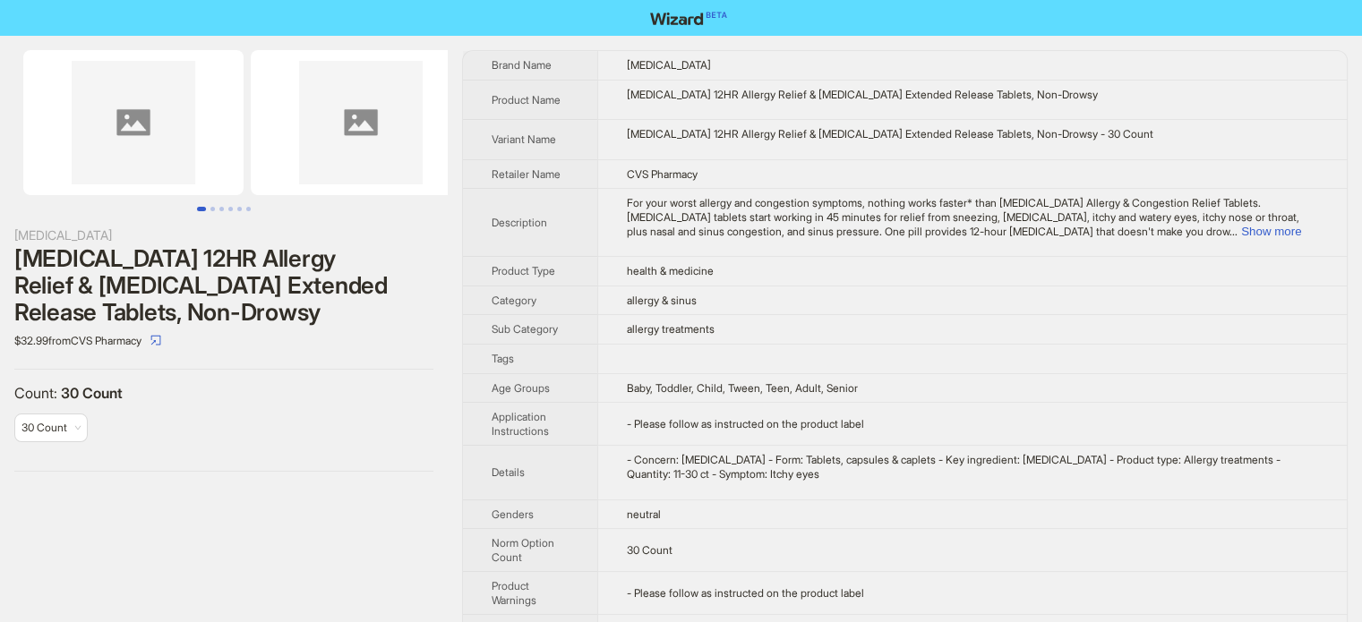
scroll to position [840, 0]
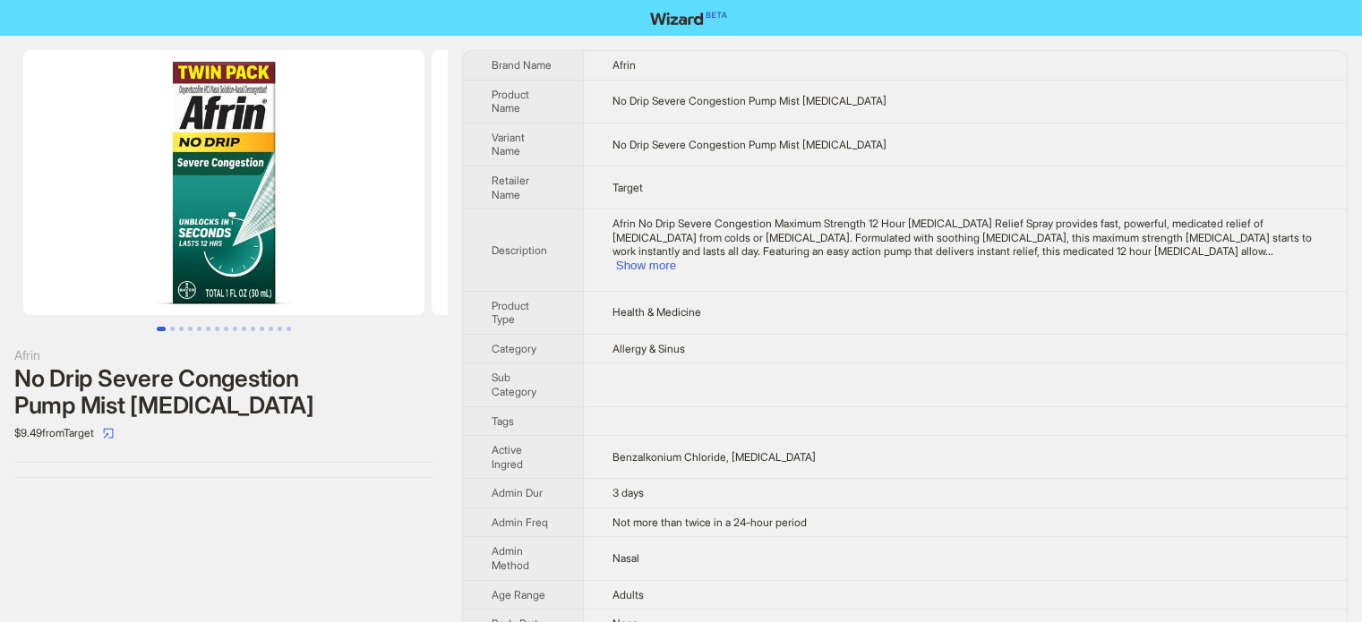
scroll to position [840, 0]
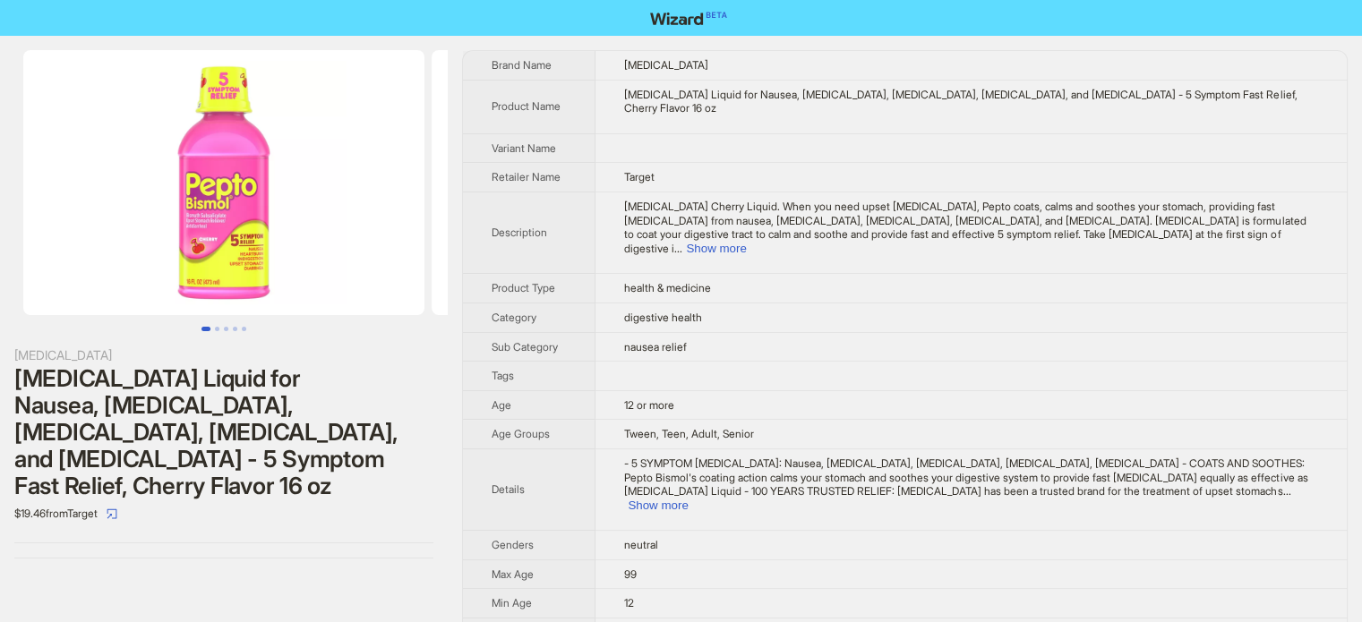
scroll to position [840, 0]
click at [648, 457] on span "- 5 SYMPTOM Stomach Relief: Nausea, Heartburn, Indigestion, Upset Stomach, Diar…" at bounding box center [965, 477] width 683 height 41
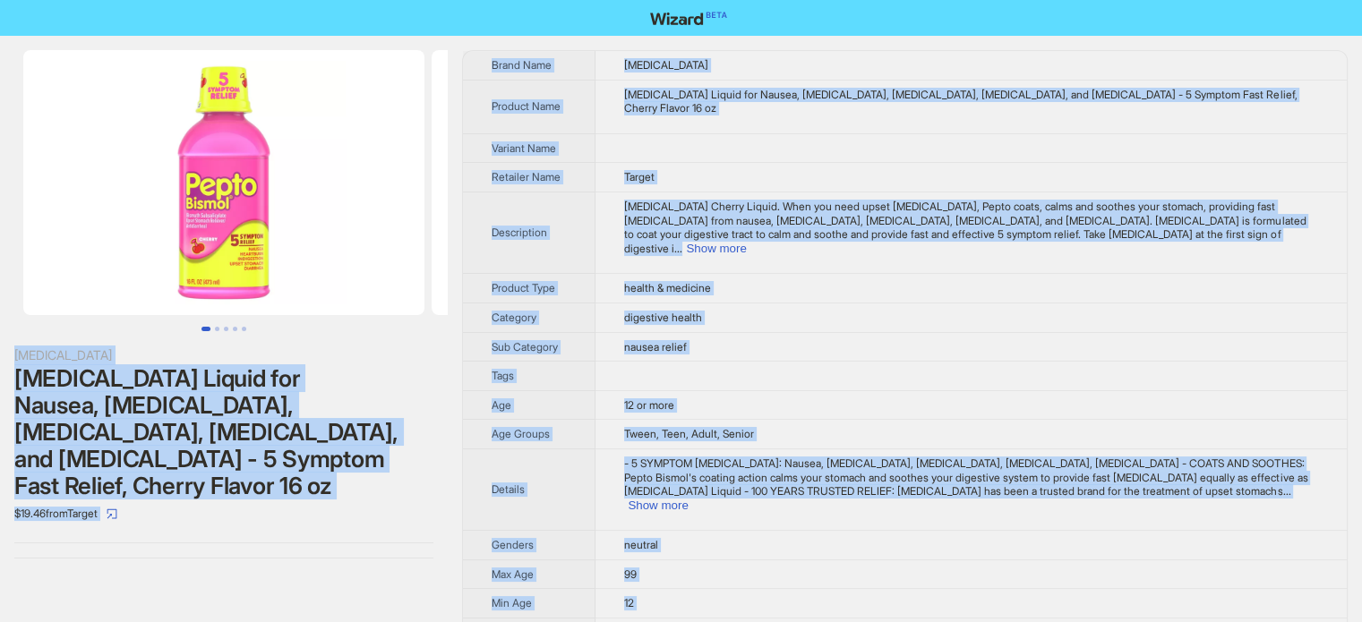
copy body "Pepto Bismol Pepto Bismol Liquid for Nausea, Heartburn, Indigestion, Upset Stom…"
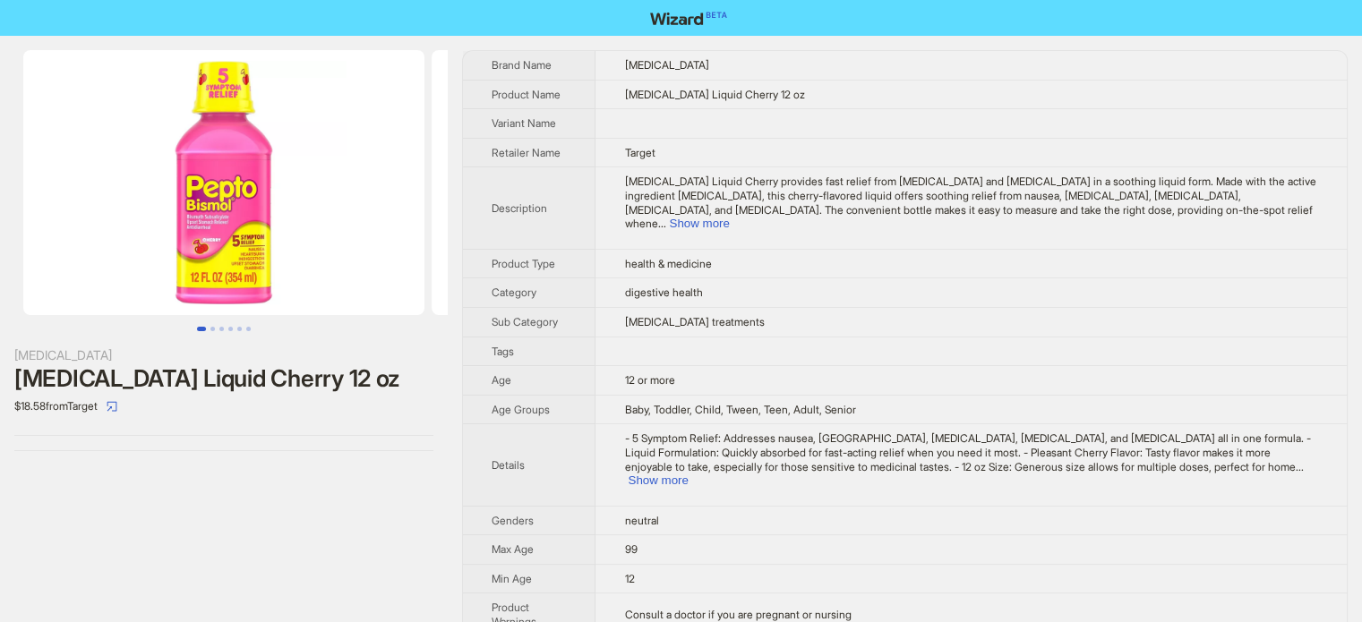
scroll to position [840, 0]
click at [670, 405] on td "Baby, Toddler, Child, Tween, Teen, Adult, Senior" at bounding box center [971, 410] width 751 height 30
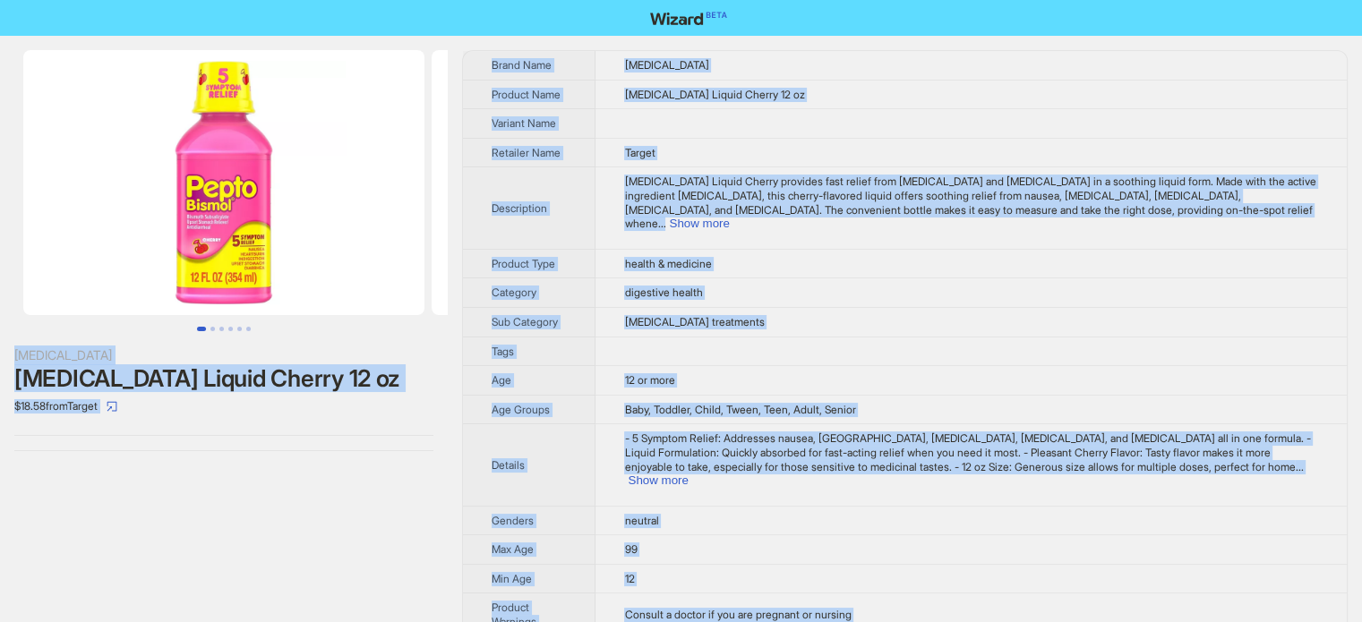
copy body "Pepto Bismol Pepto-Bismol Liquid Cherry 12 oz $18.58 from Target Brand Name Pep…"
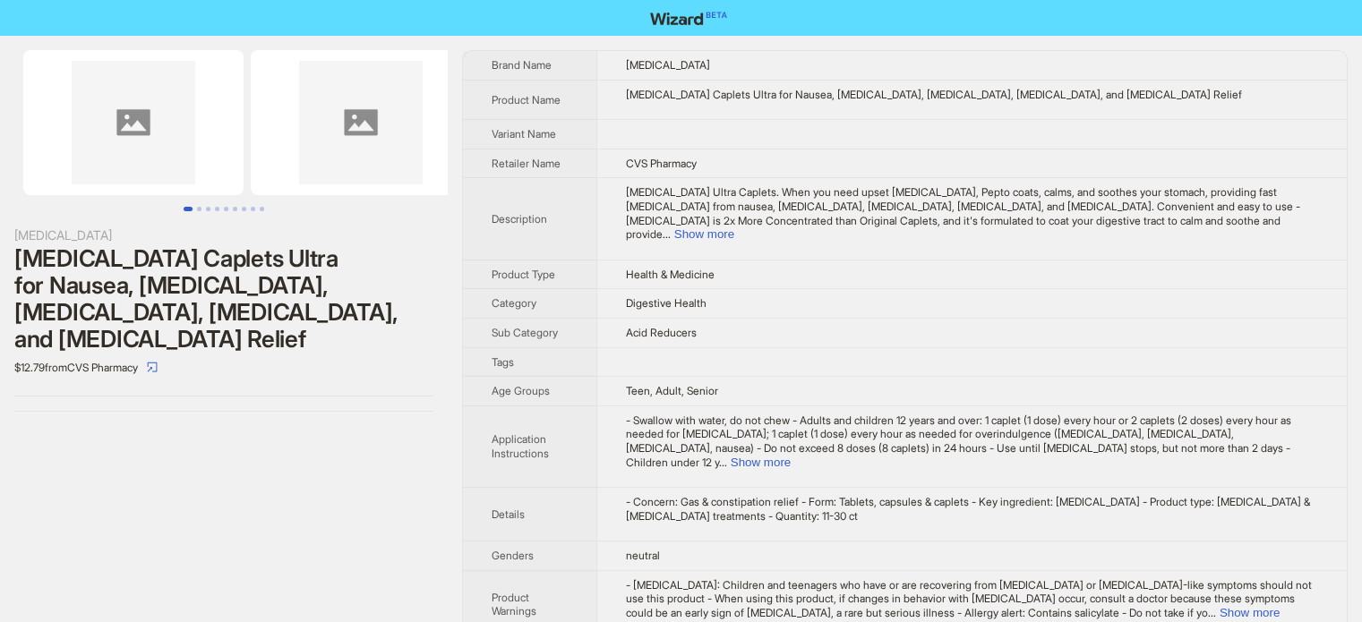
click at [639, 289] on td "Digestive Health" at bounding box center [971, 304] width 751 height 30
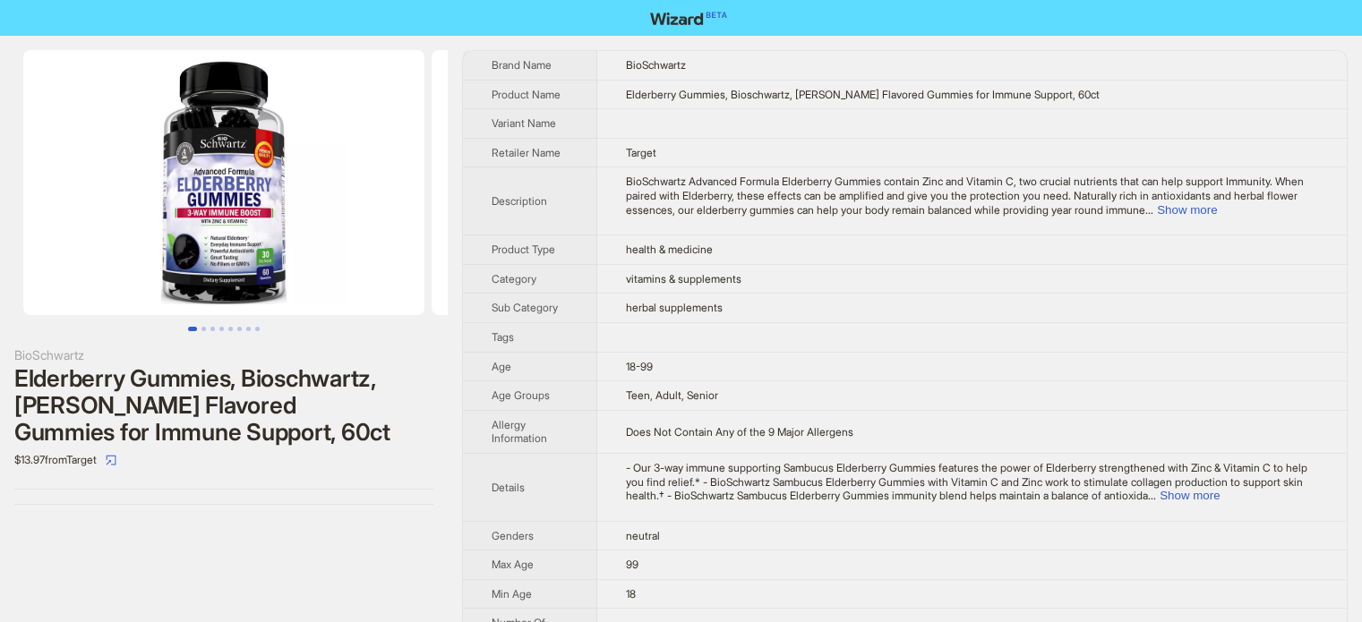
scroll to position [840, 0]
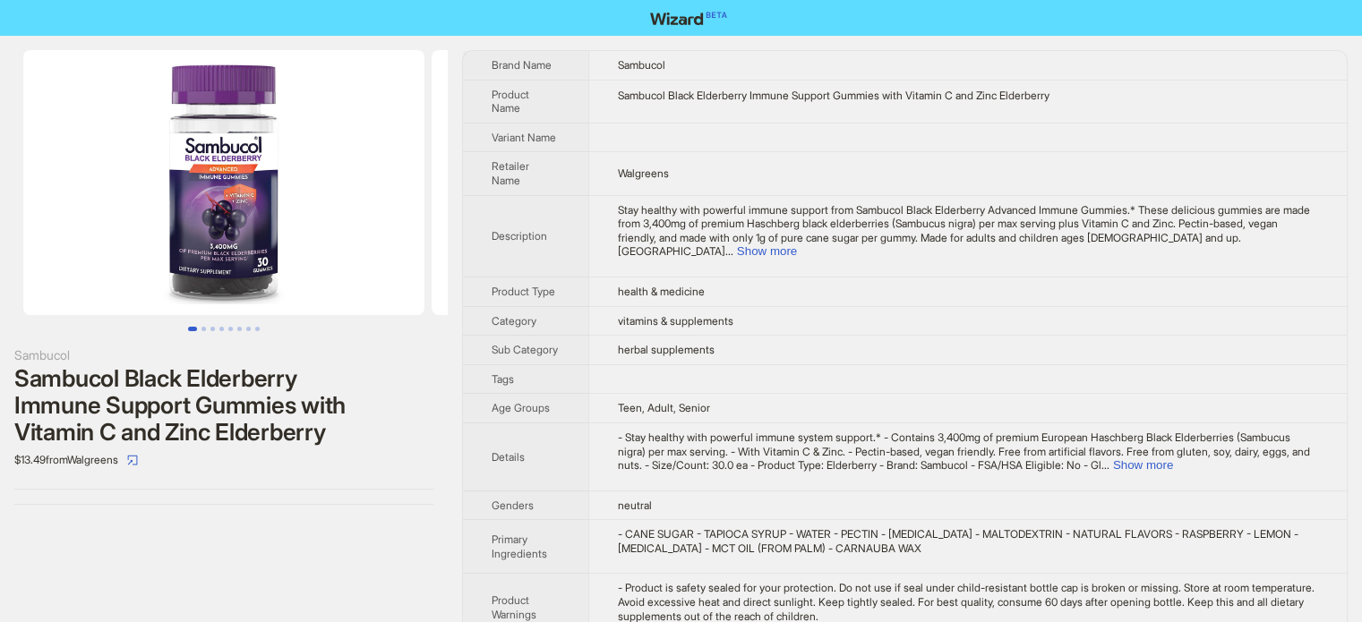
scroll to position [840, 0]
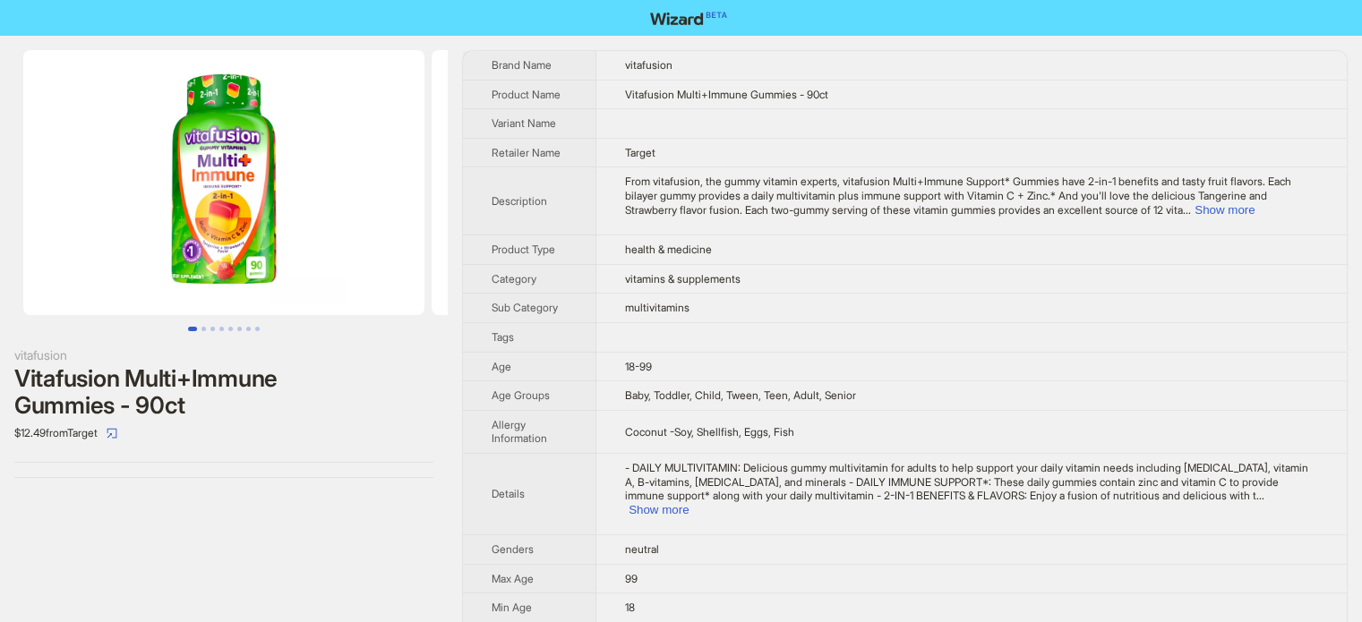
scroll to position [840, 0]
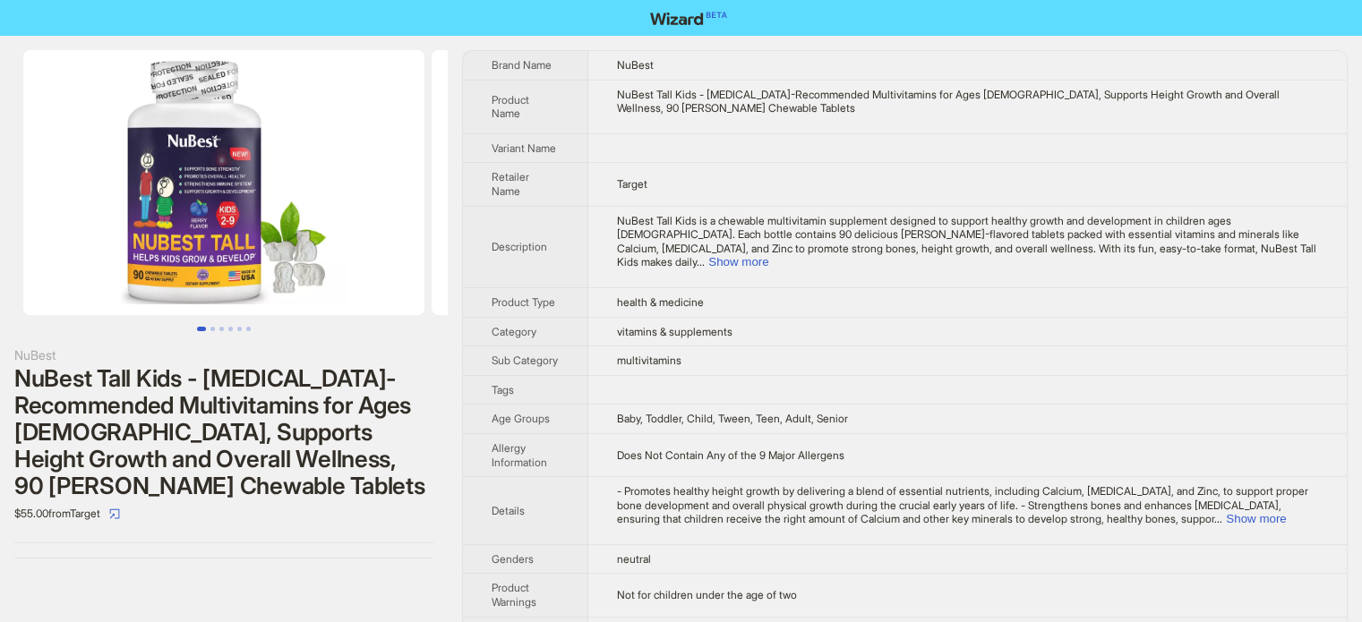
scroll to position [840, 0]
click at [200, 264] on img at bounding box center [223, 182] width 401 height 265
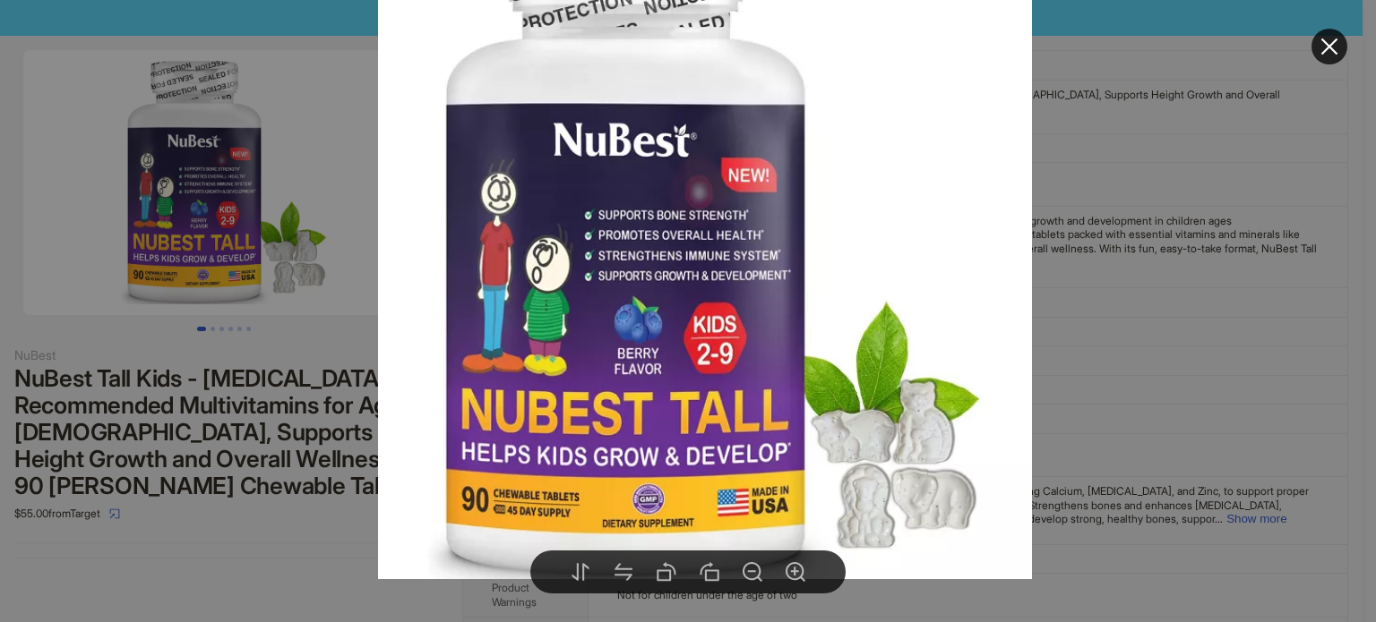
click at [286, 562] on div at bounding box center [688, 311] width 1376 height 622
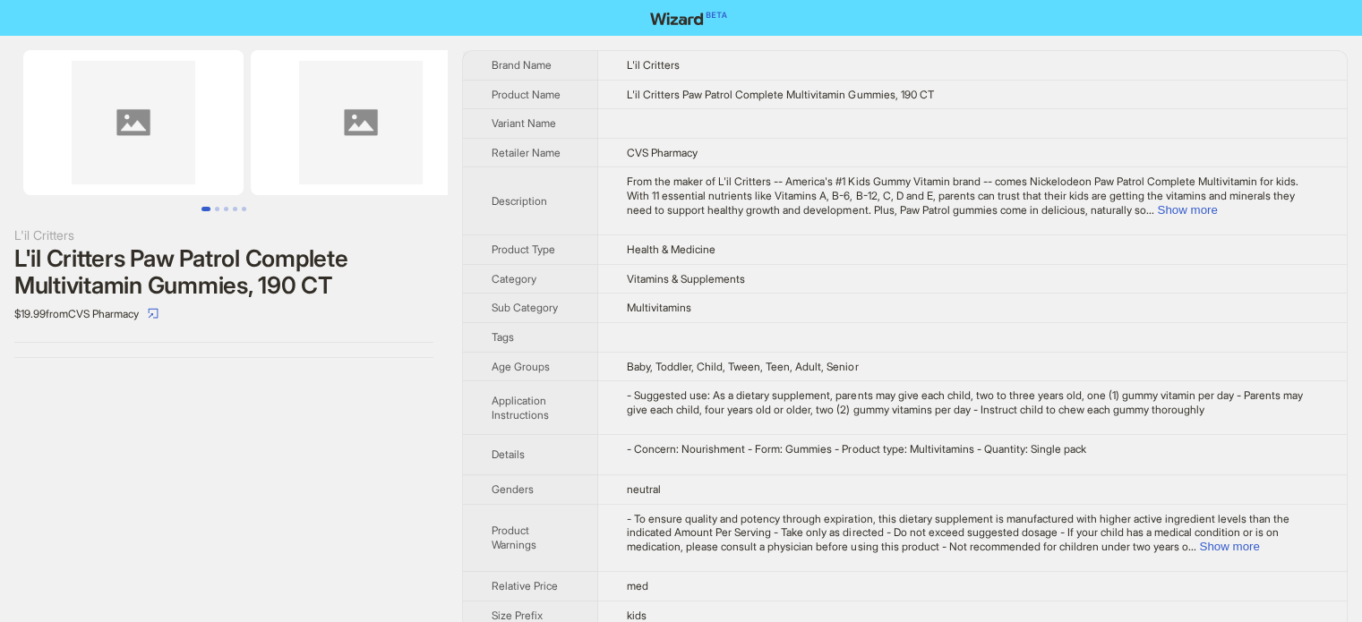
scroll to position [840, 0]
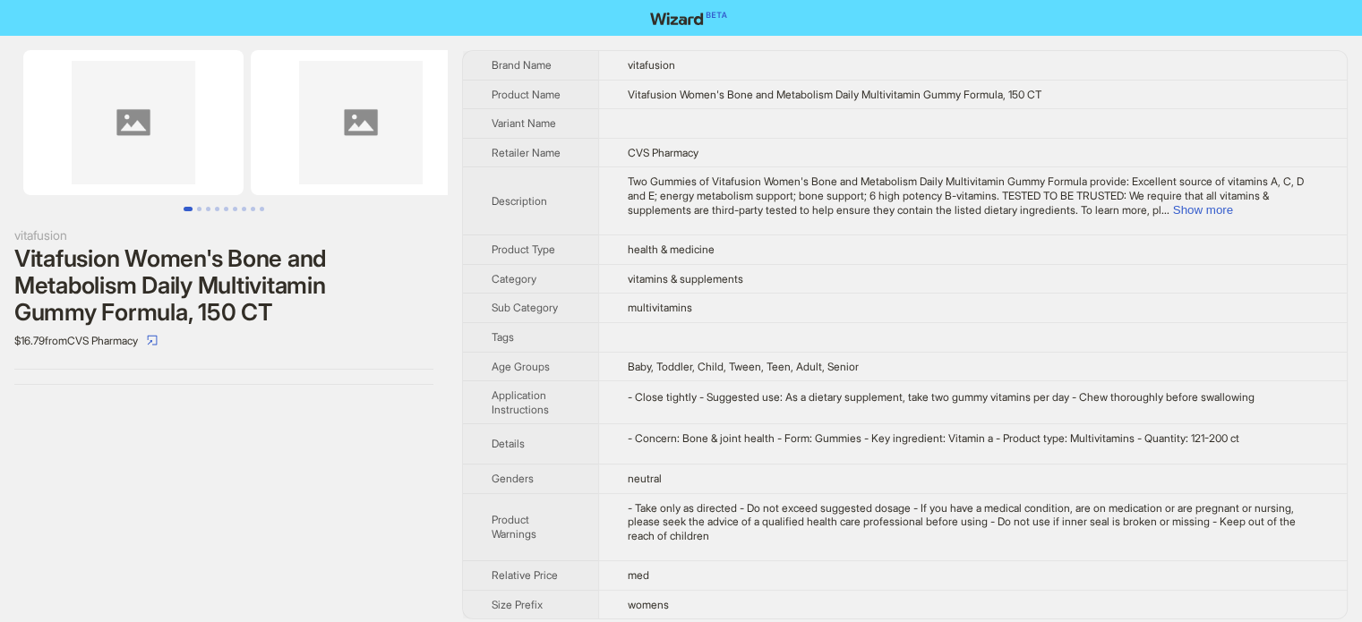
scroll to position [840, 0]
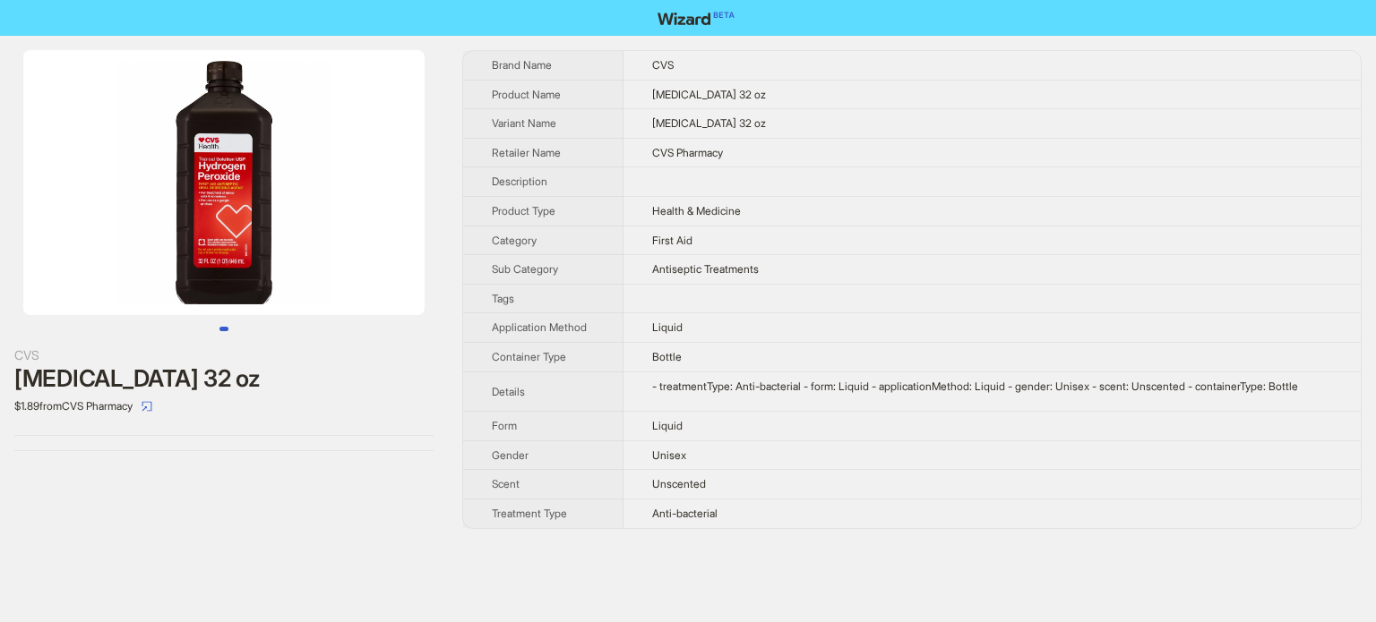
scroll to position [840, 0]
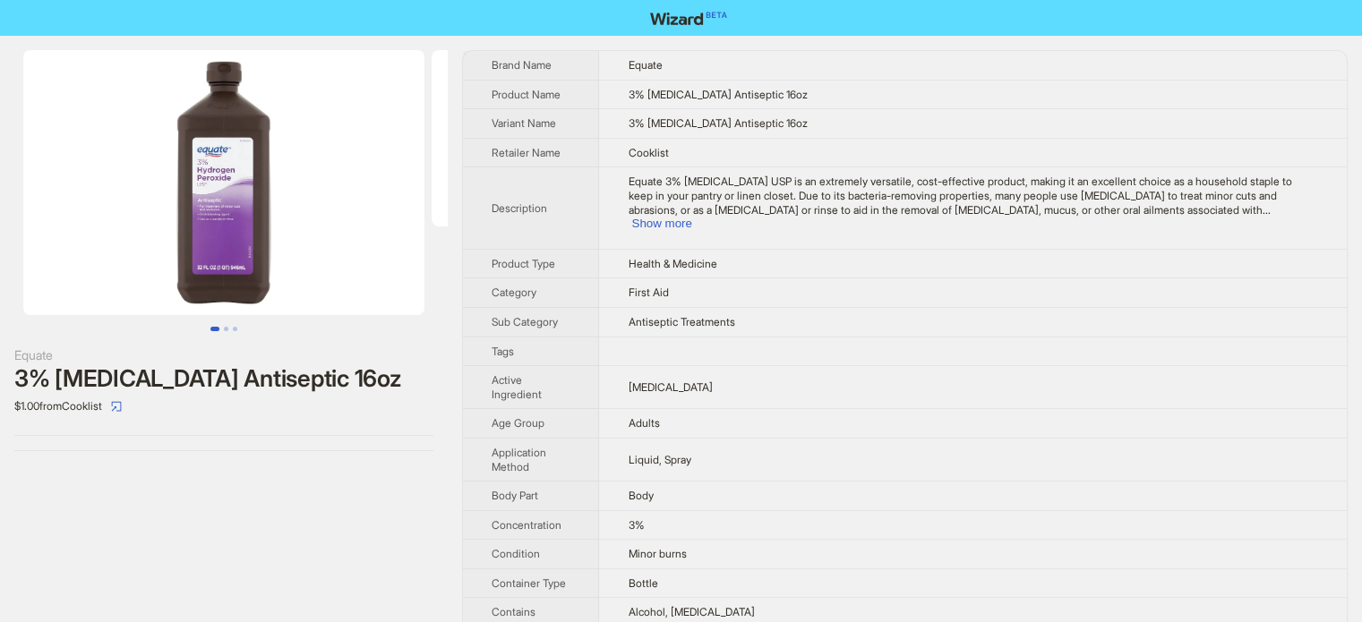
scroll to position [840, 0]
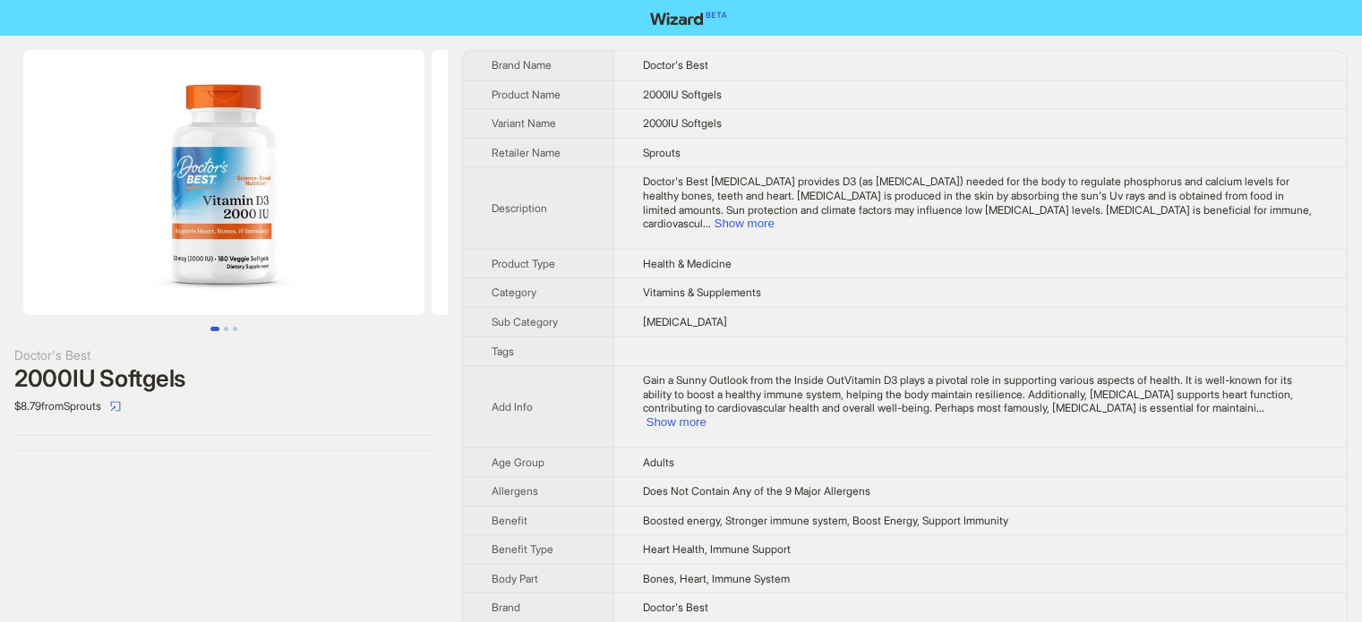
click at [742, 258] on td "Health & Medicine" at bounding box center [981, 264] width 734 height 30
drag, startPoint x: 654, startPoint y: 92, endPoint x: 666, endPoint y: 94, distance: 12.7
type textarea "**"
click at [666, 94] on span "2000IU Softgels" at bounding box center [682, 94] width 79 height 13
copy span "IU"
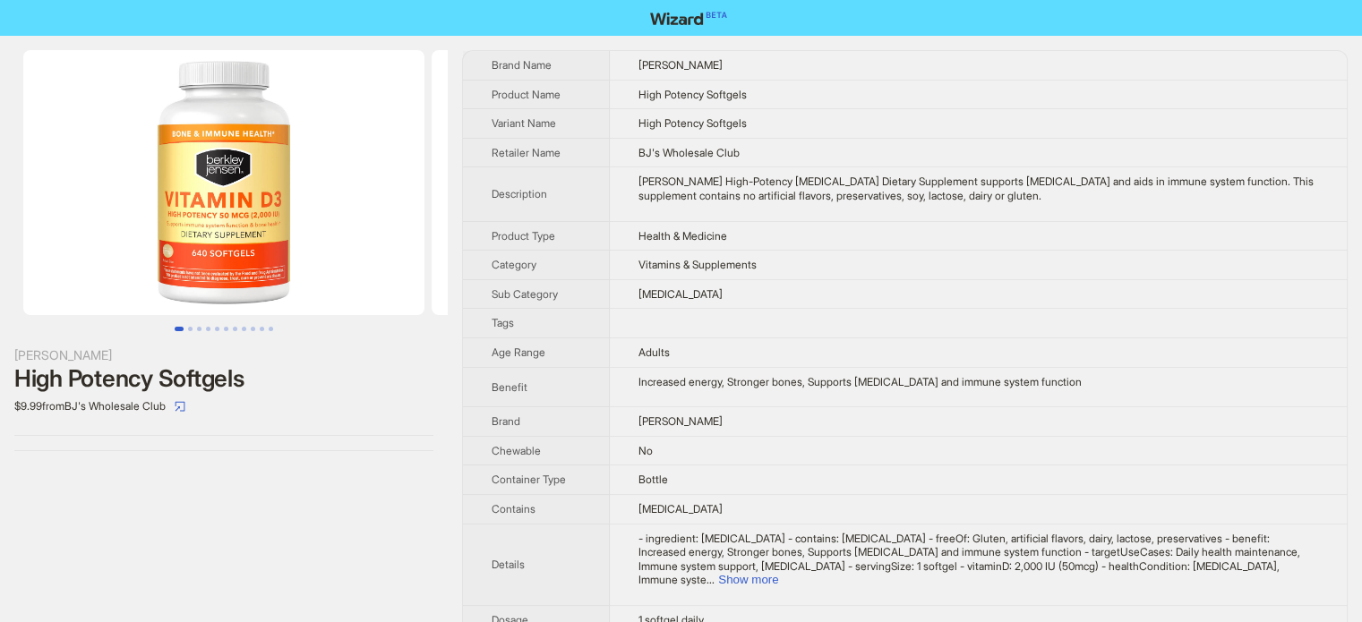
click at [577, 221] on th "Product Type" at bounding box center [536, 236] width 147 height 30
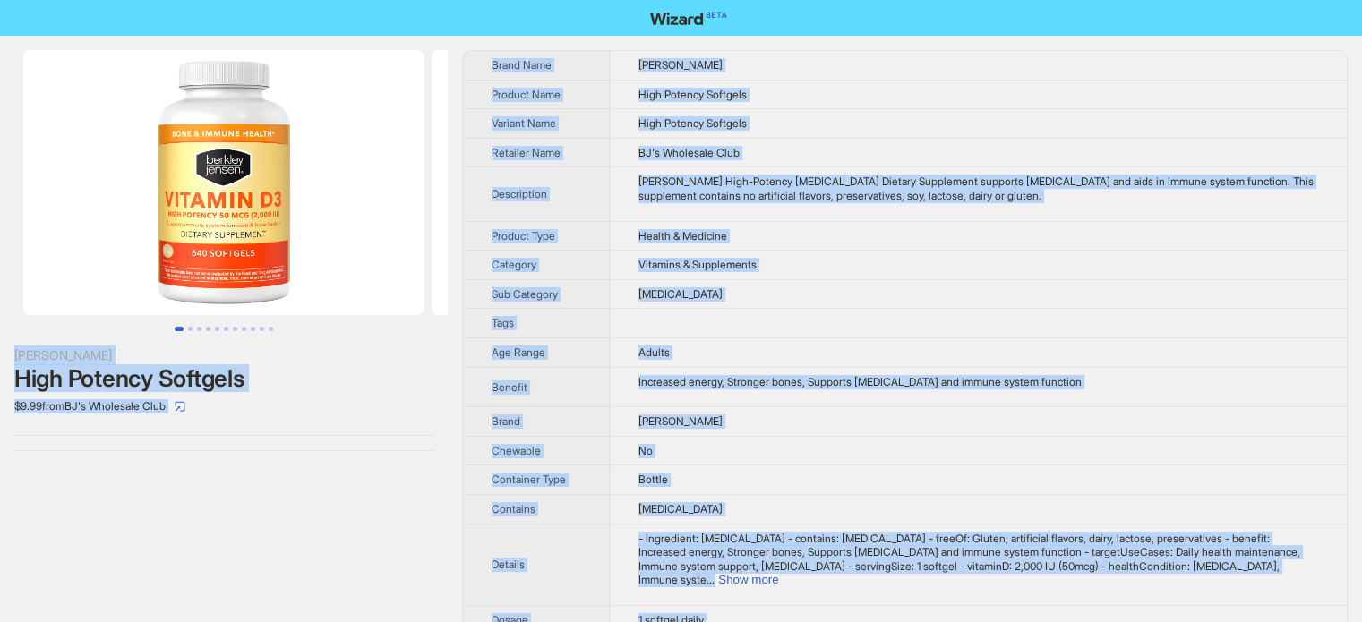
copy body "Berkley Jensen High Potency Softgels $9.99 from BJ's Wholesale Club Brand Name …"
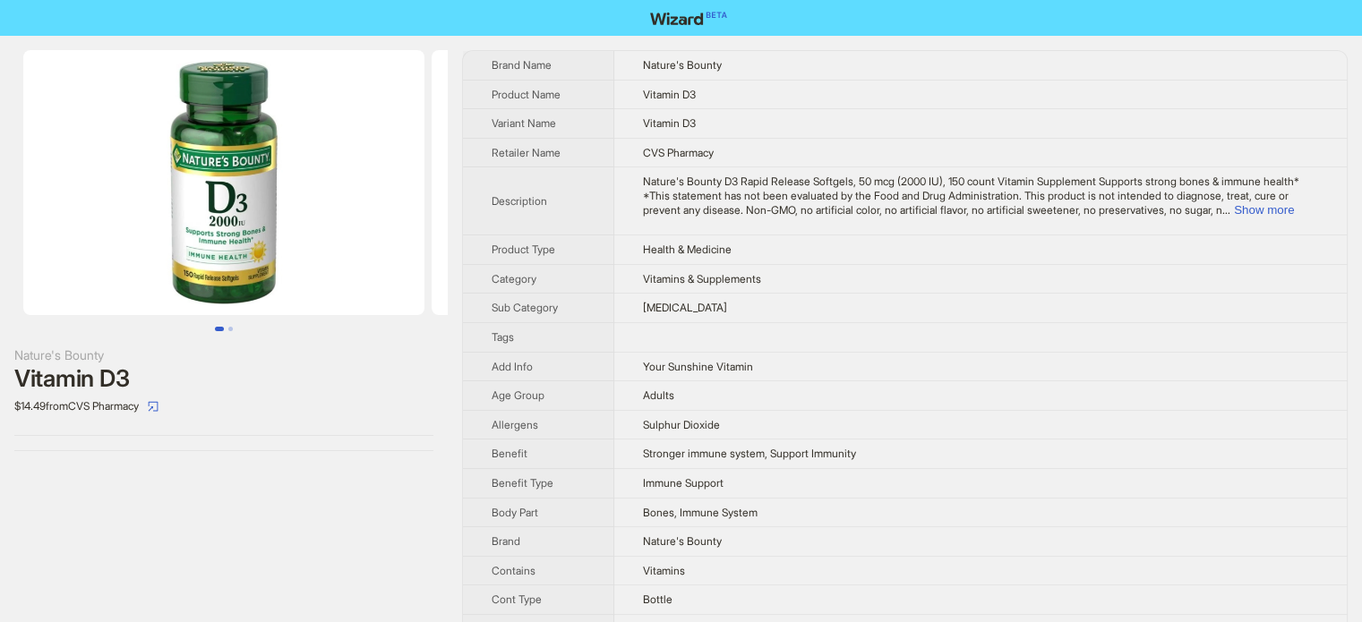
scroll to position [840, 0]
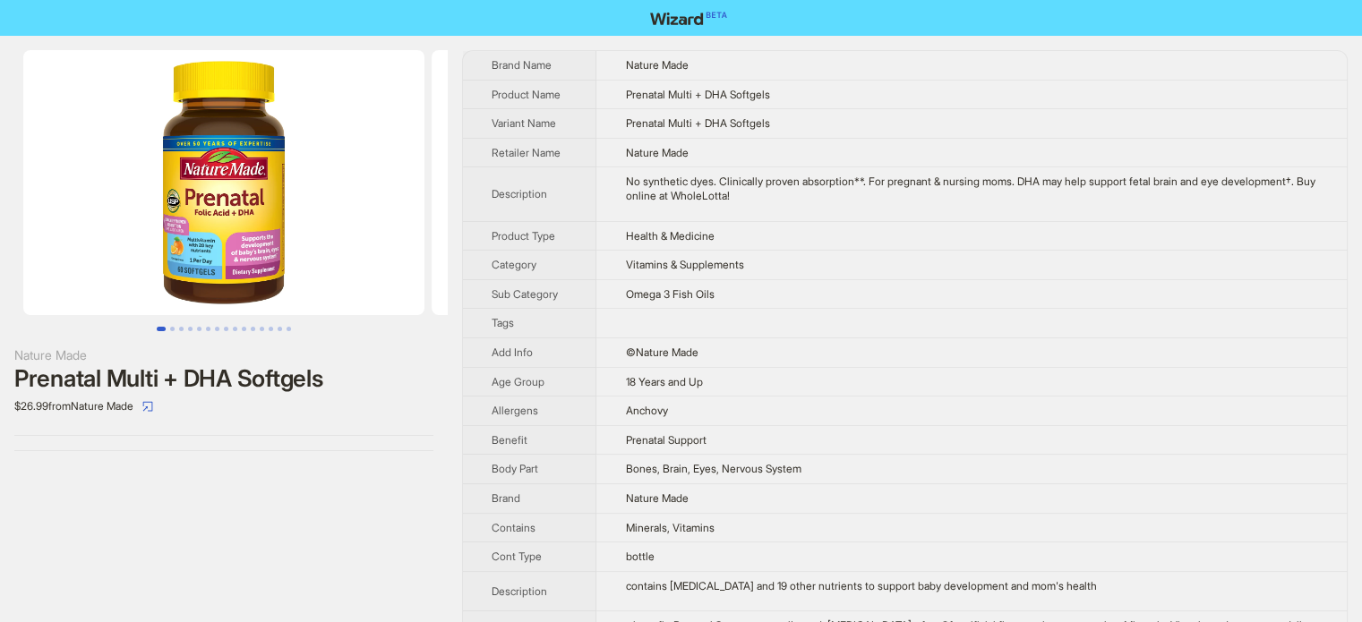
scroll to position [840, 0]
click at [656, 242] on td "Health & Medicine" at bounding box center [971, 236] width 751 height 30
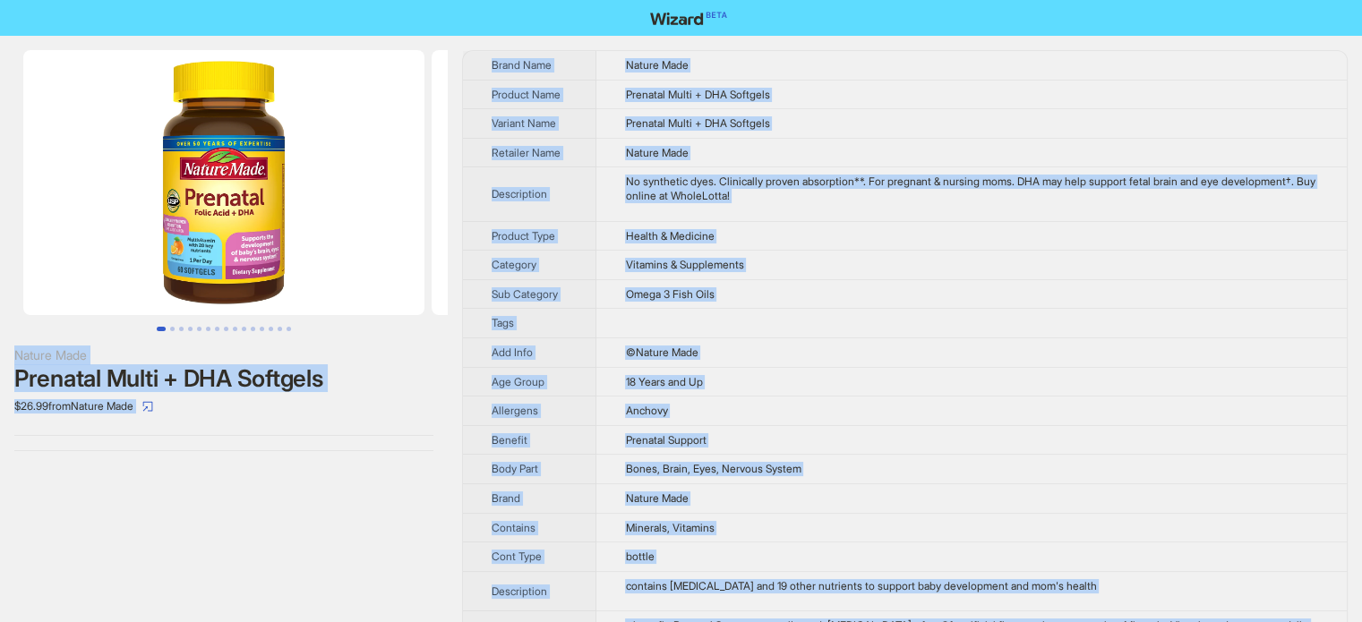
copy body "Nature Made Prenatal Multi + DHA Softgels $26.99 from Nature Made Brand Name Na…"
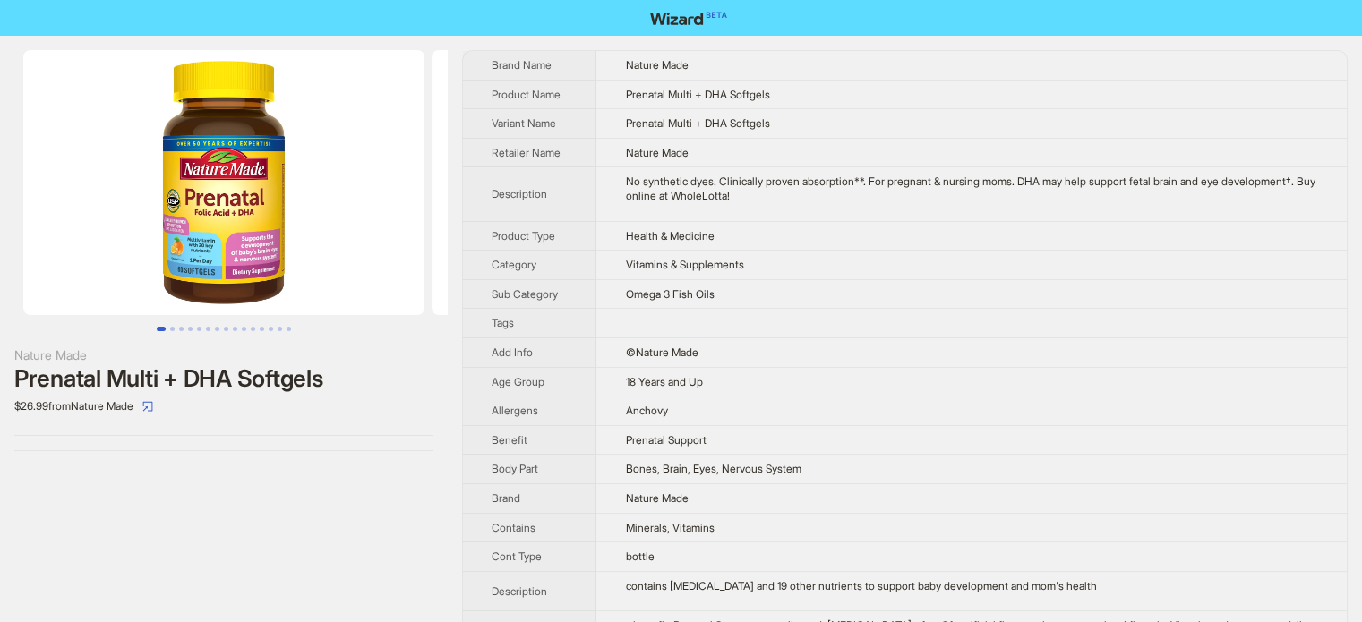
click at [560, 185] on th "Description" at bounding box center [529, 194] width 133 height 54
click at [260, 257] on img at bounding box center [223, 182] width 401 height 265
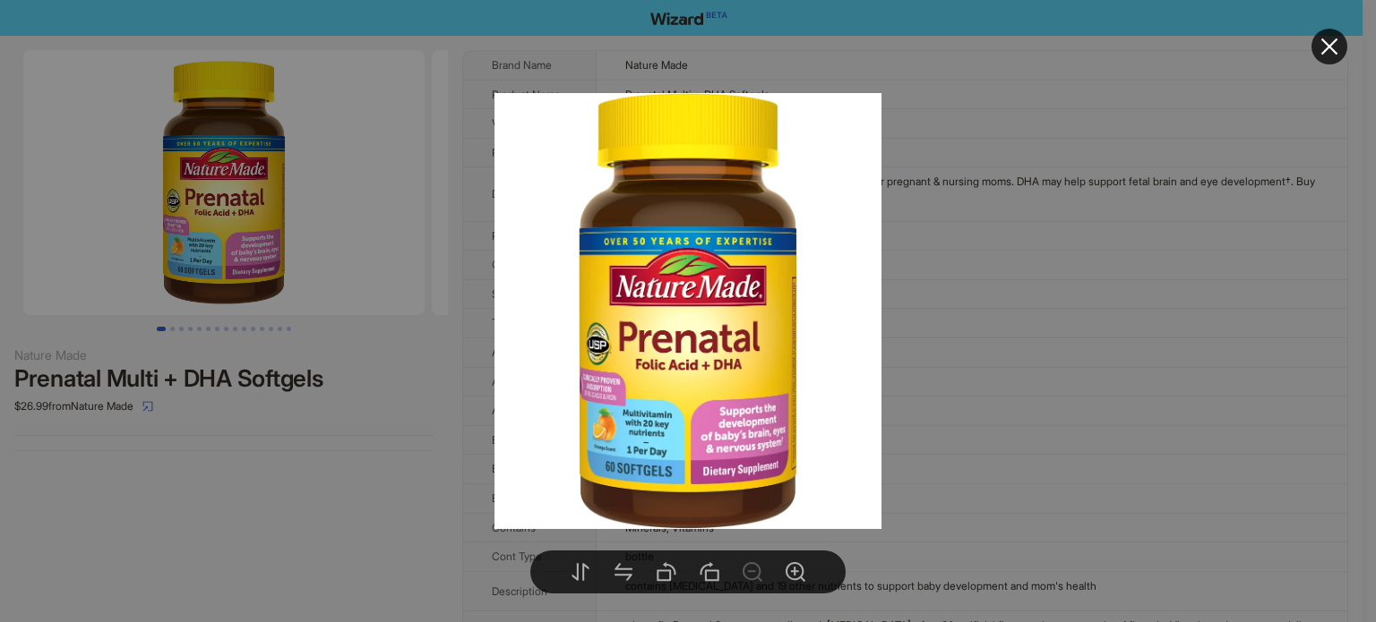
click at [942, 357] on div at bounding box center [688, 311] width 1376 height 622
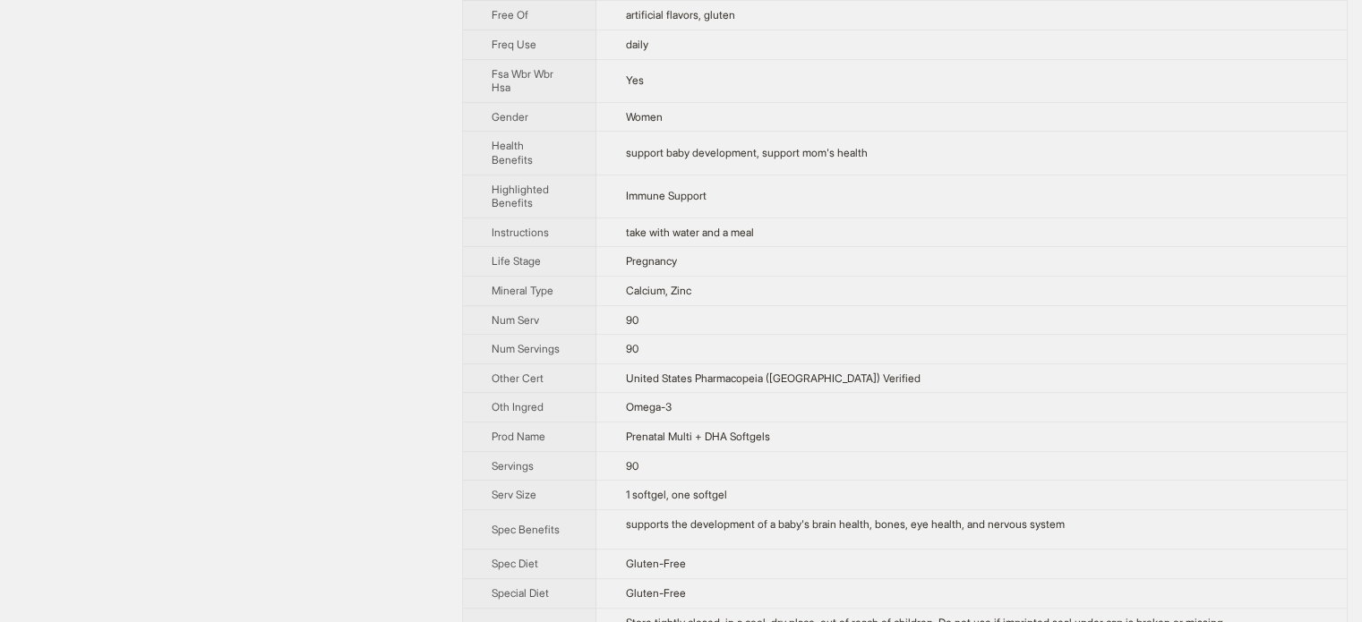
scroll to position [1002, 0]
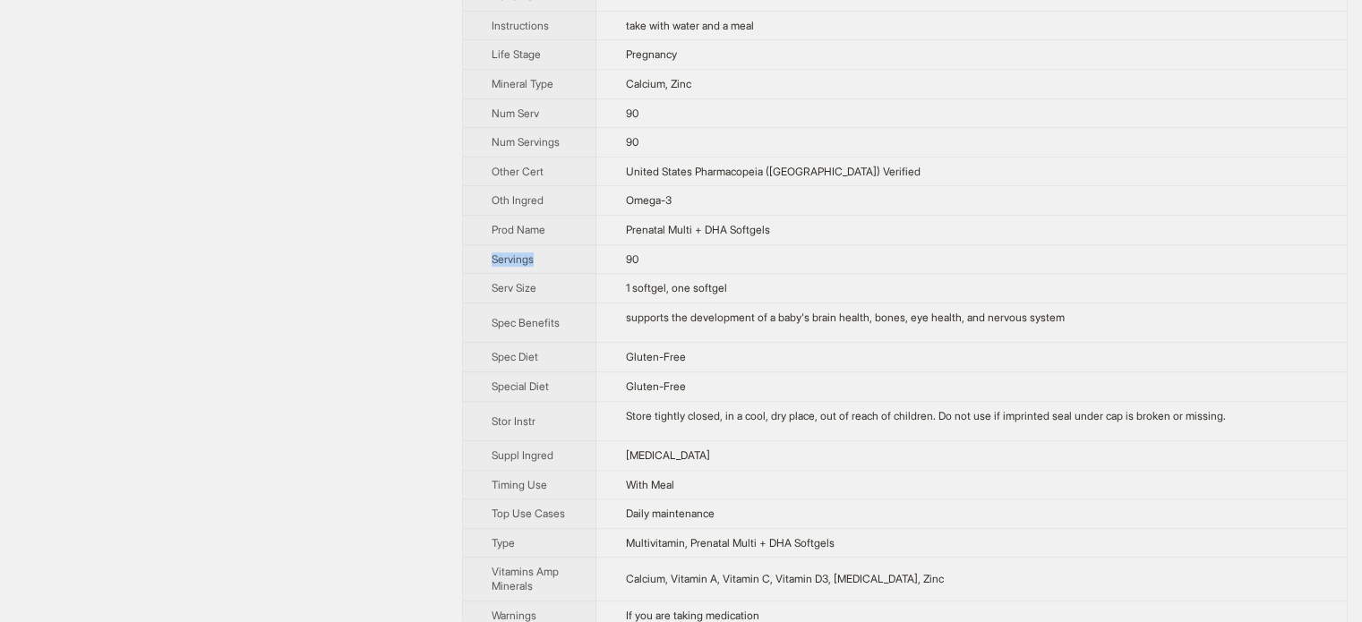
drag, startPoint x: 490, startPoint y: 239, endPoint x: 562, endPoint y: 236, distance: 72.6
type textarea "********"
click at [562, 245] on th "Servings" at bounding box center [529, 260] width 133 height 30
copy span "Servings"
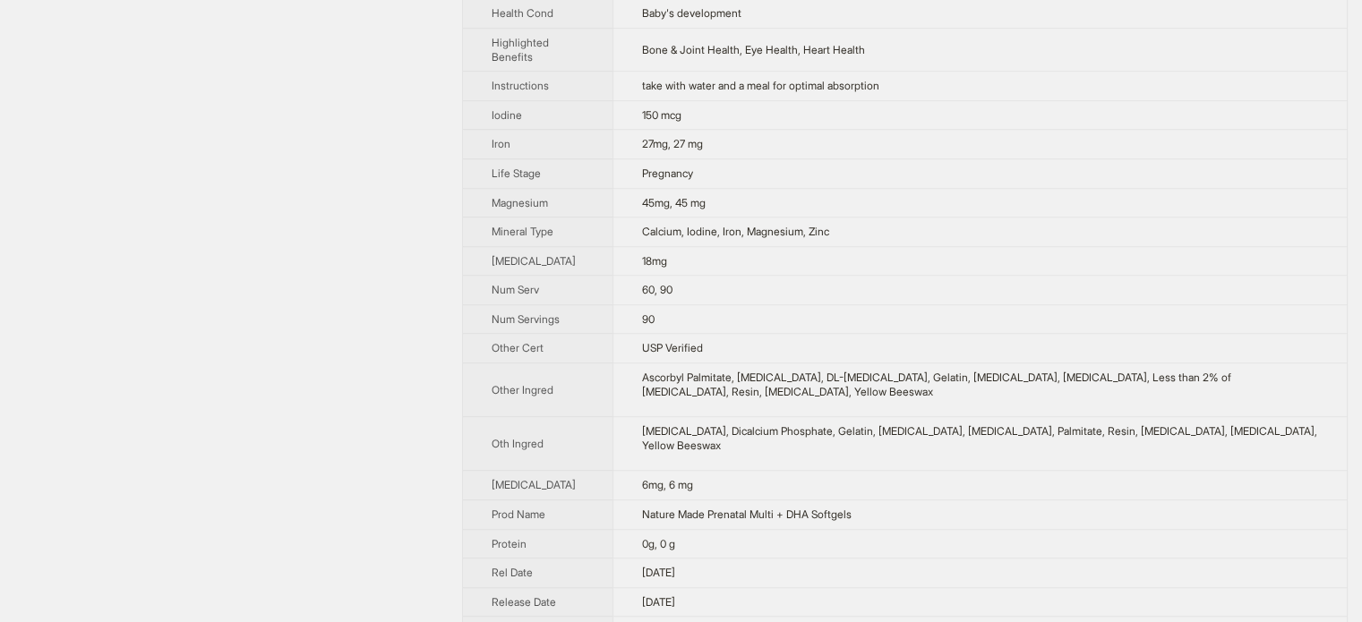
scroll to position [1712, 0]
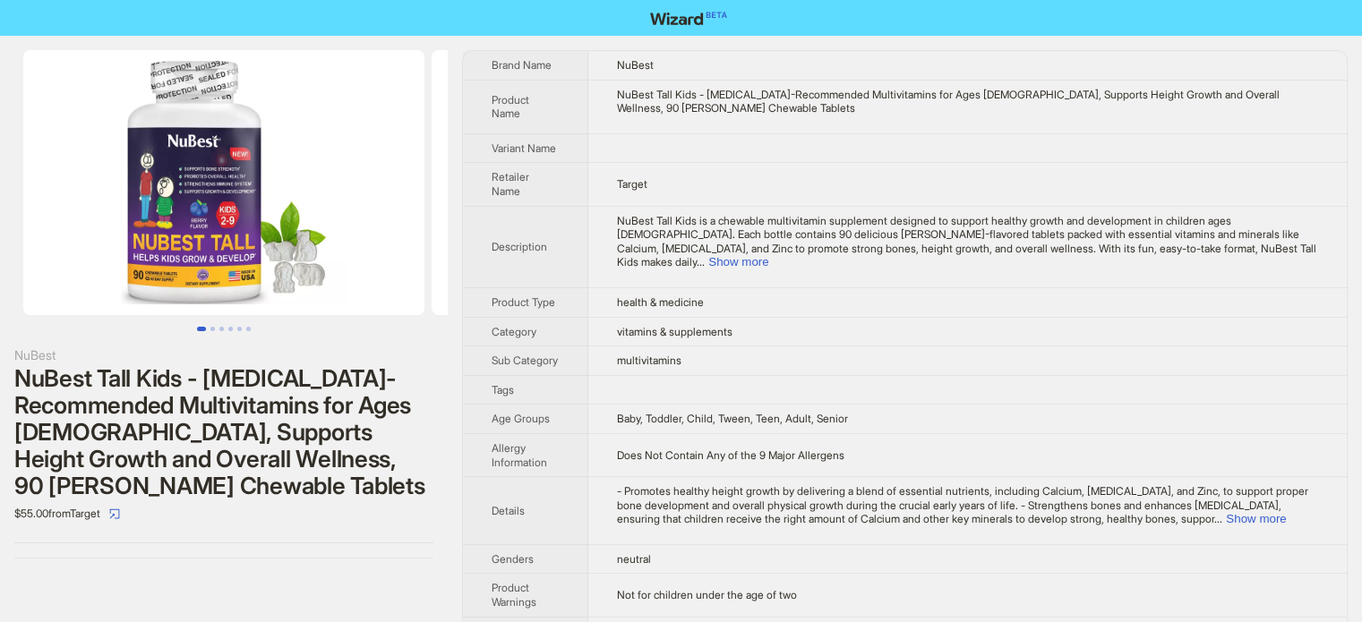
scroll to position [840, 0]
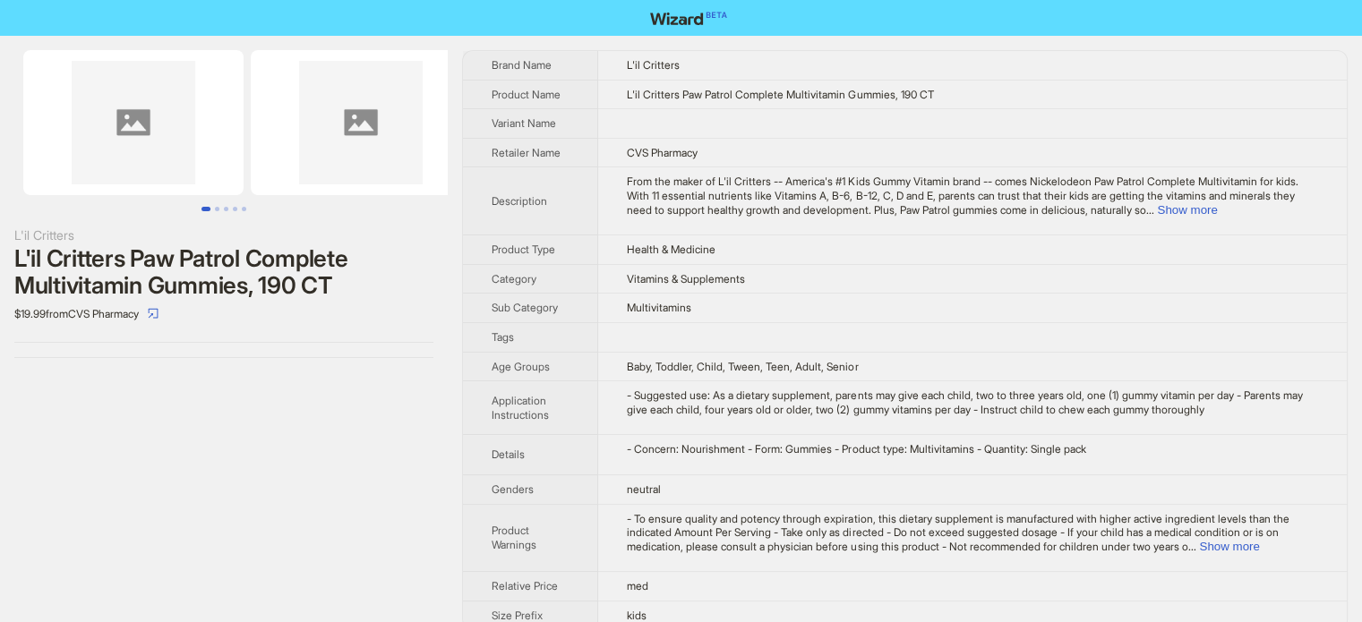
scroll to position [840, 0]
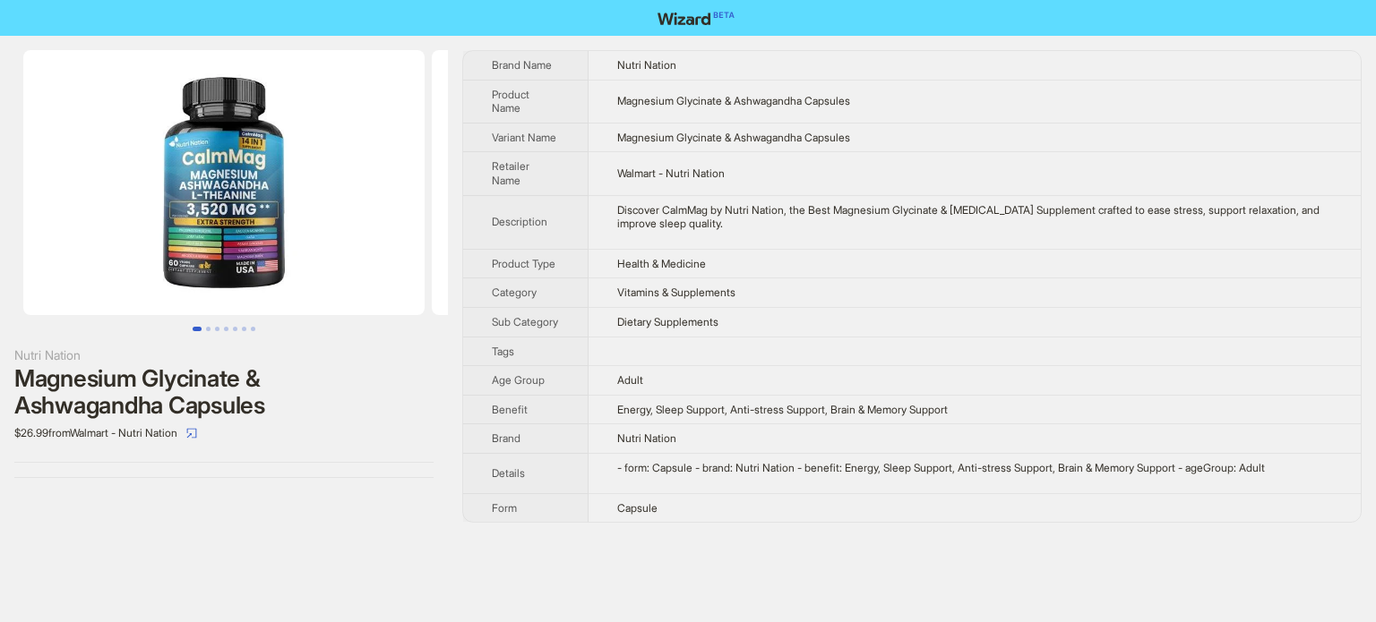
scroll to position [840, 0]
drag, startPoint x: 680, startPoint y: 103, endPoint x: 734, endPoint y: 101, distance: 53.8
type textarea "*********"
click at [734, 101] on span "Magnesium Glycinate & Ashwagandha Capsules" at bounding box center [733, 100] width 233 height 13
copy span "Glycinate"
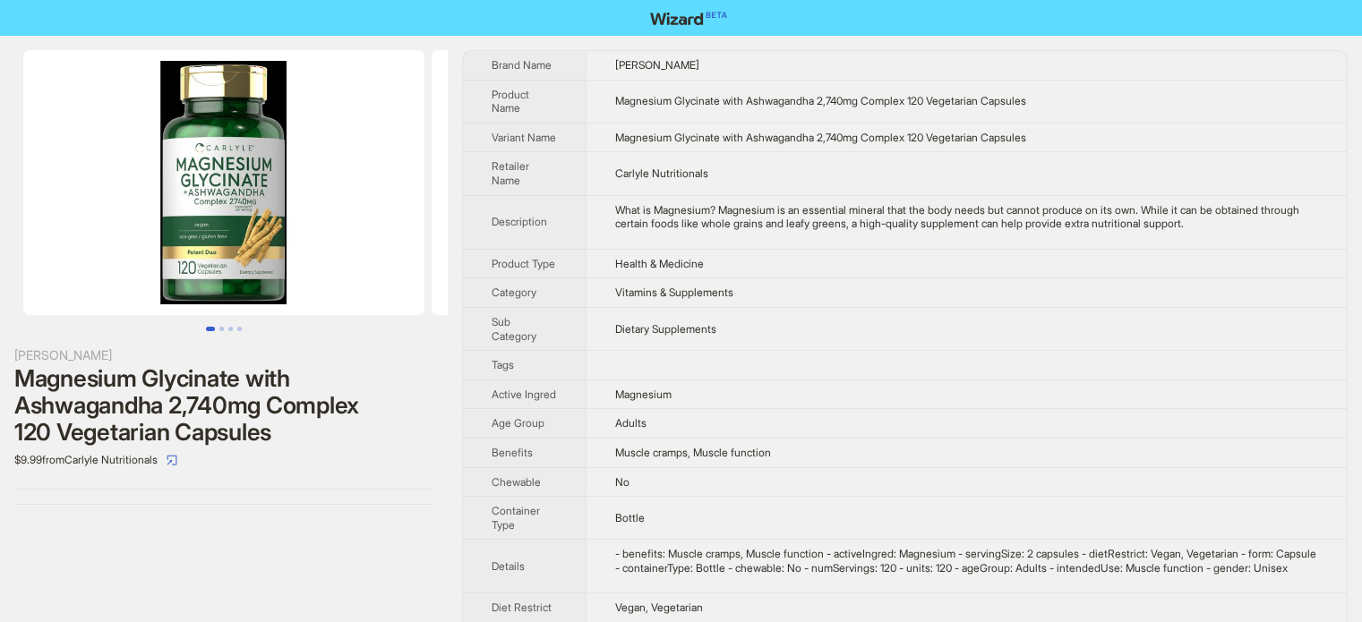
scroll to position [840, 0]
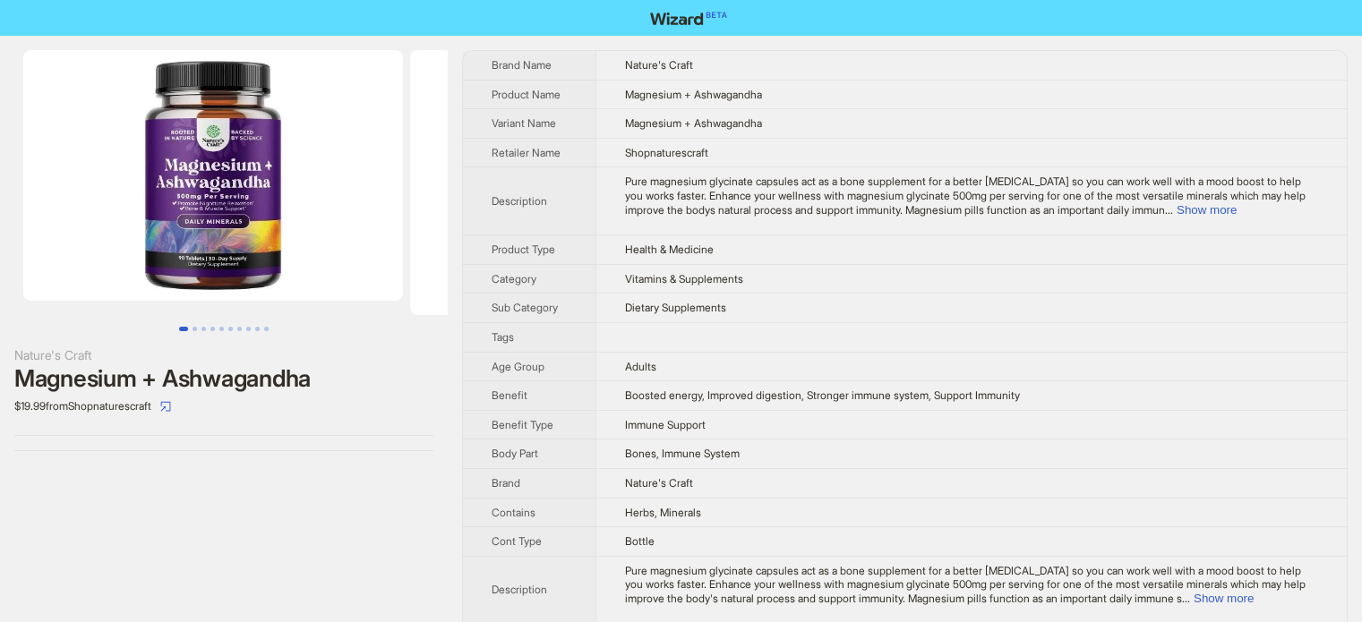
scroll to position [840, 0]
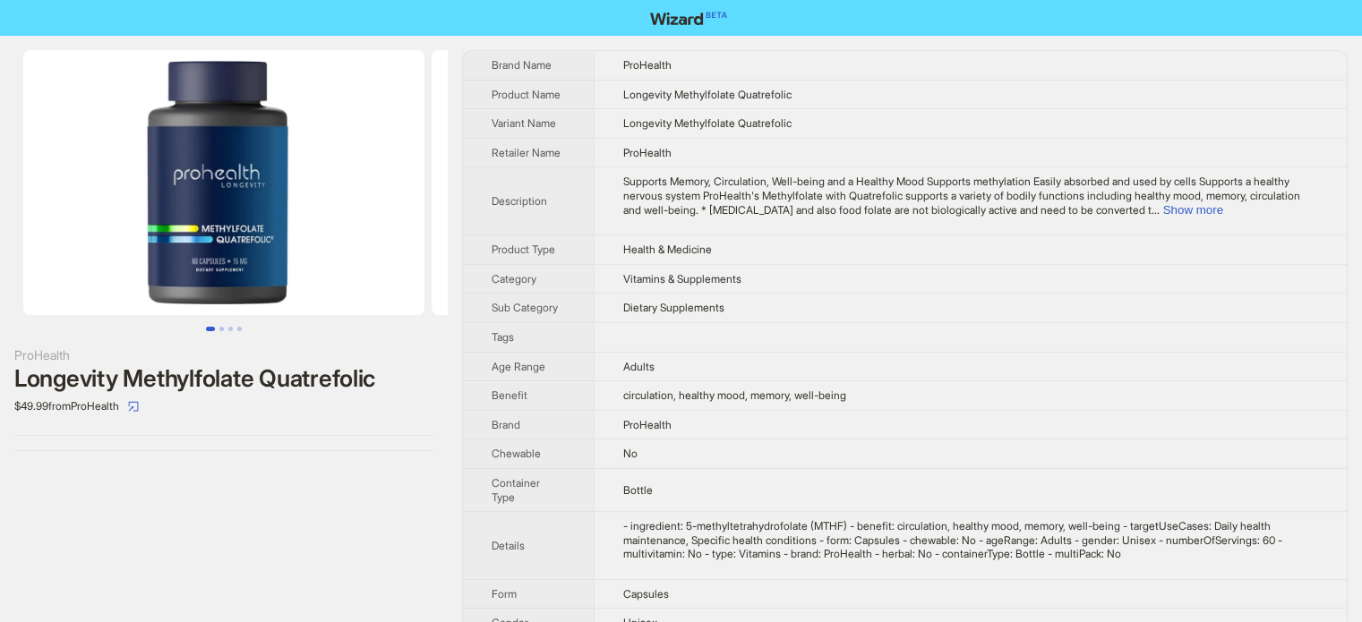
scroll to position [840, 0]
click at [692, 403] on td "circulation, healthy mood, memory, well-being" at bounding box center [970, 397] width 753 height 30
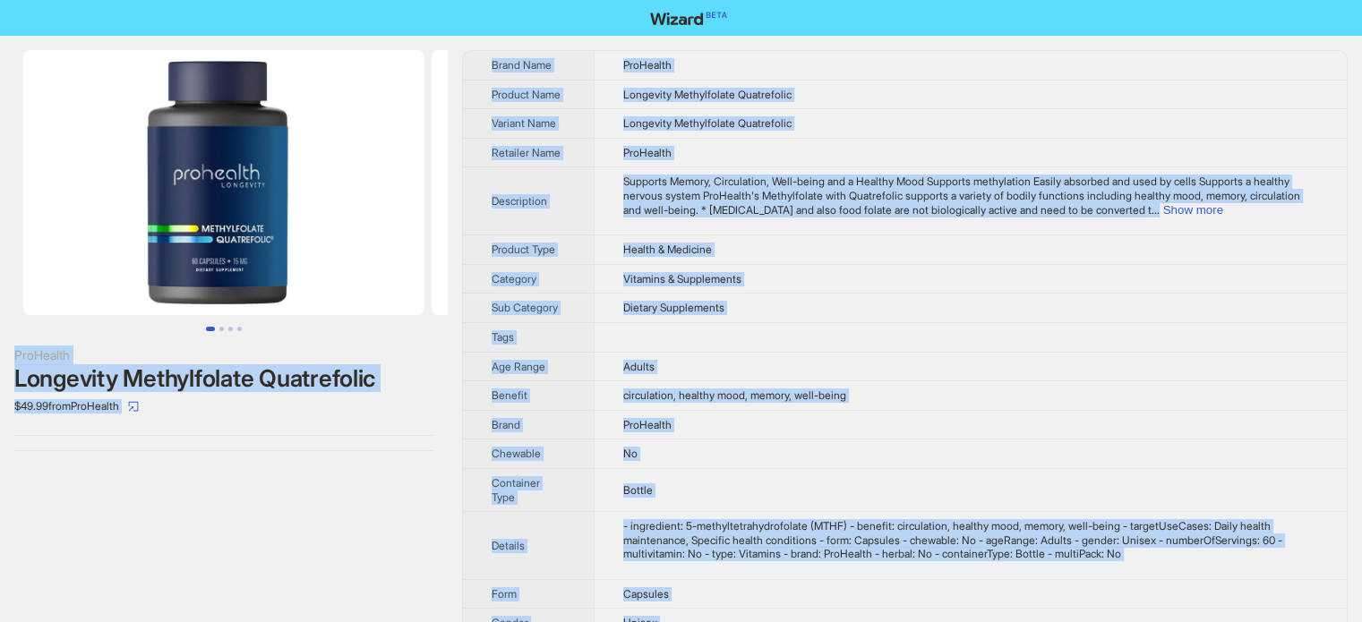
type textarea "**********"
click at [598, 231] on td "Supports Memory, Circulation, Well-being and a Healthy Mood Supports methylatio…" at bounding box center [970, 201] width 753 height 68
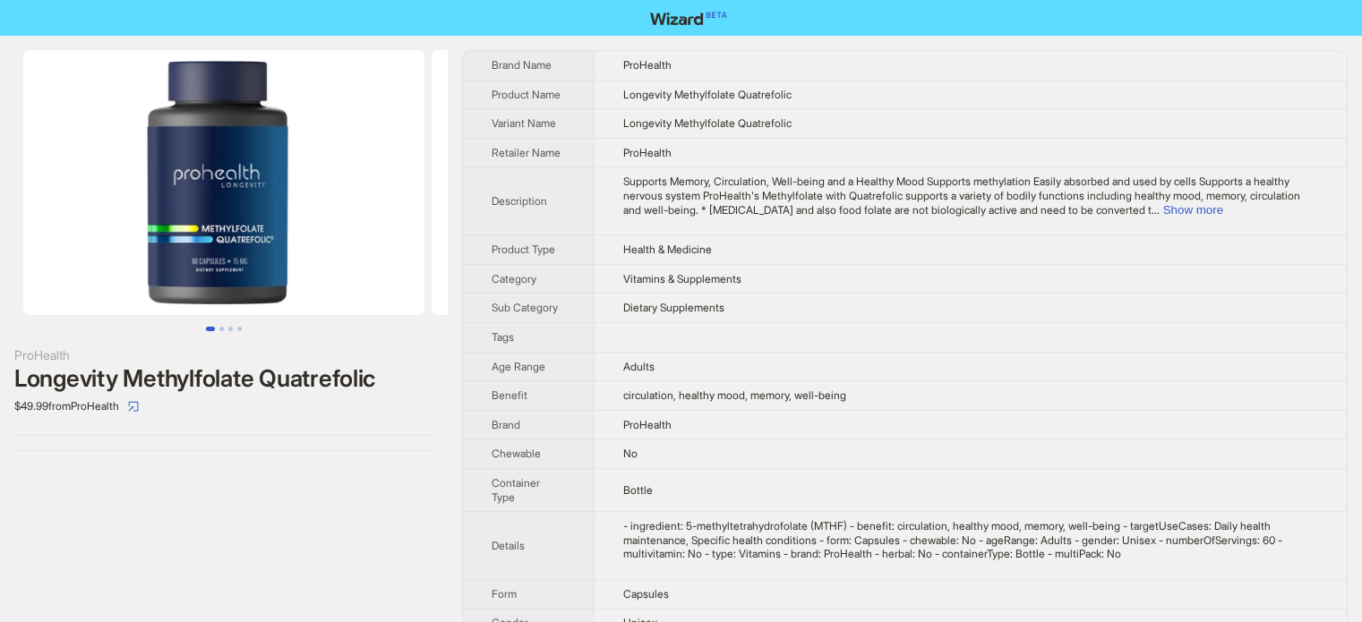
click at [233, 203] on img at bounding box center [223, 182] width 401 height 265
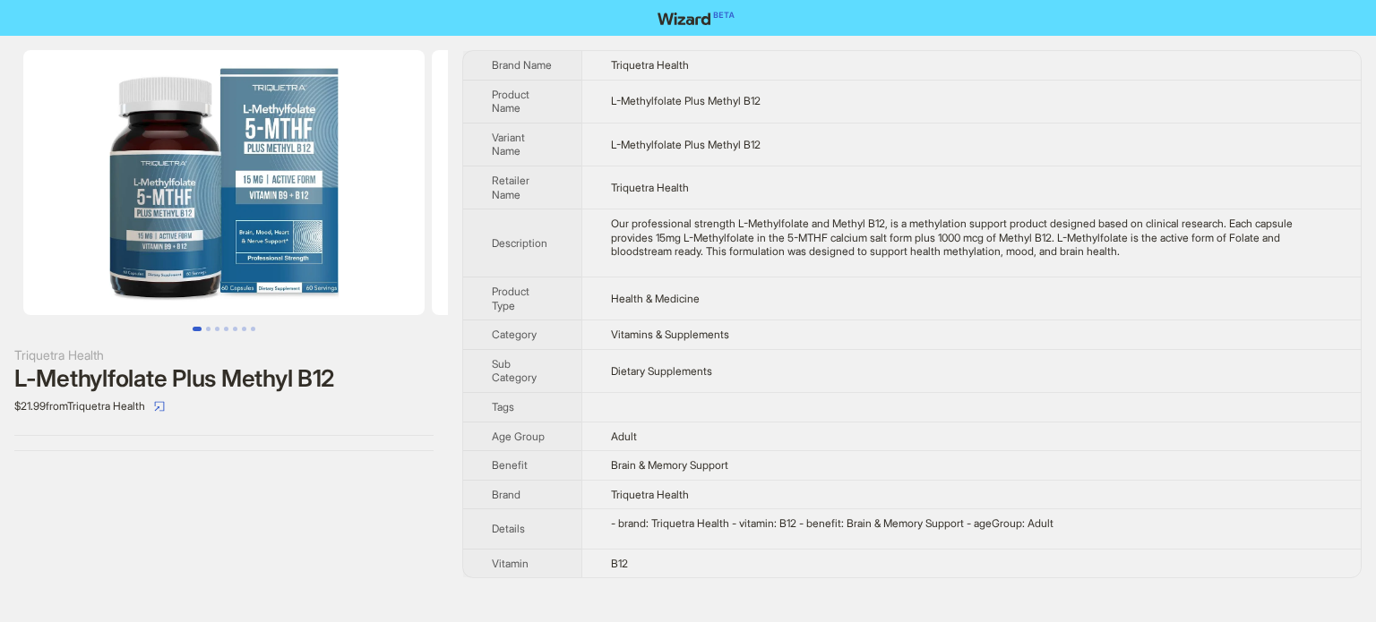
scroll to position [840, 0]
click at [627, 218] on div "Our professional strength L-Methylfolate and Methyl B12, is a methylation suppo…" at bounding box center [971, 238] width 721 height 42
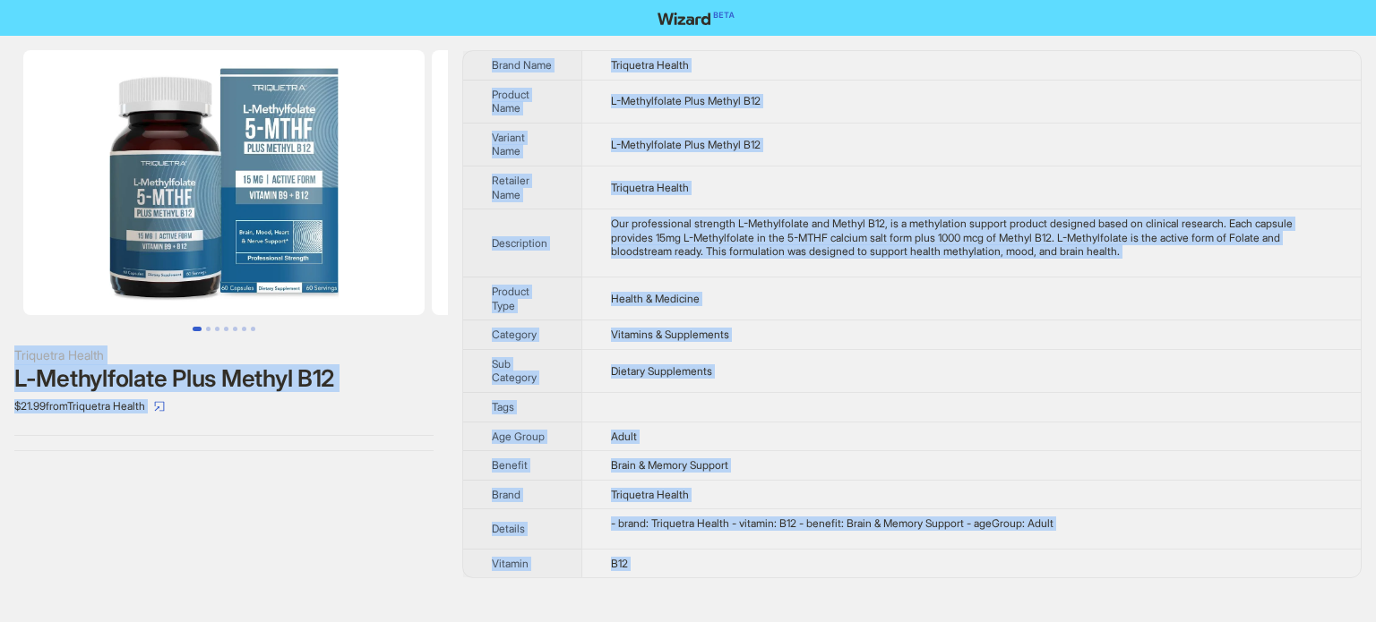
type textarea "**********"
click at [728, 343] on td "Vitamins & Supplements" at bounding box center [970, 336] width 779 height 30
click at [219, 193] on img at bounding box center [223, 182] width 401 height 265
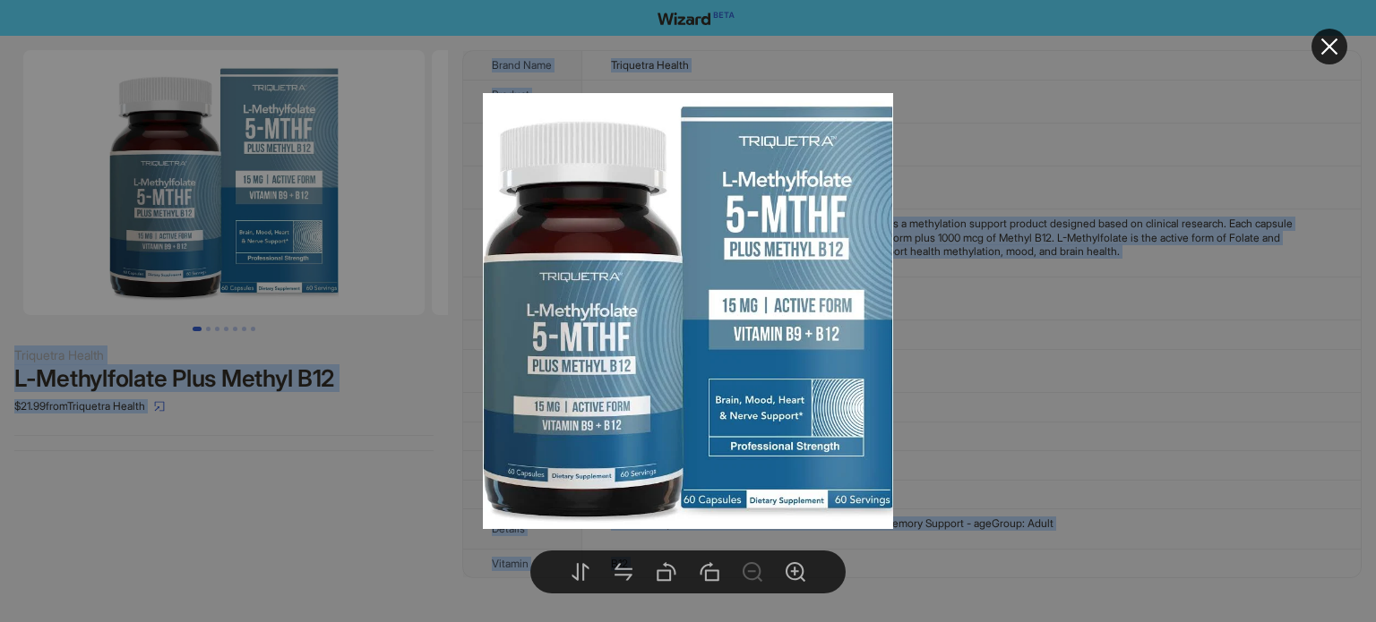
click at [598, 42] on div at bounding box center [688, 311] width 1376 height 622
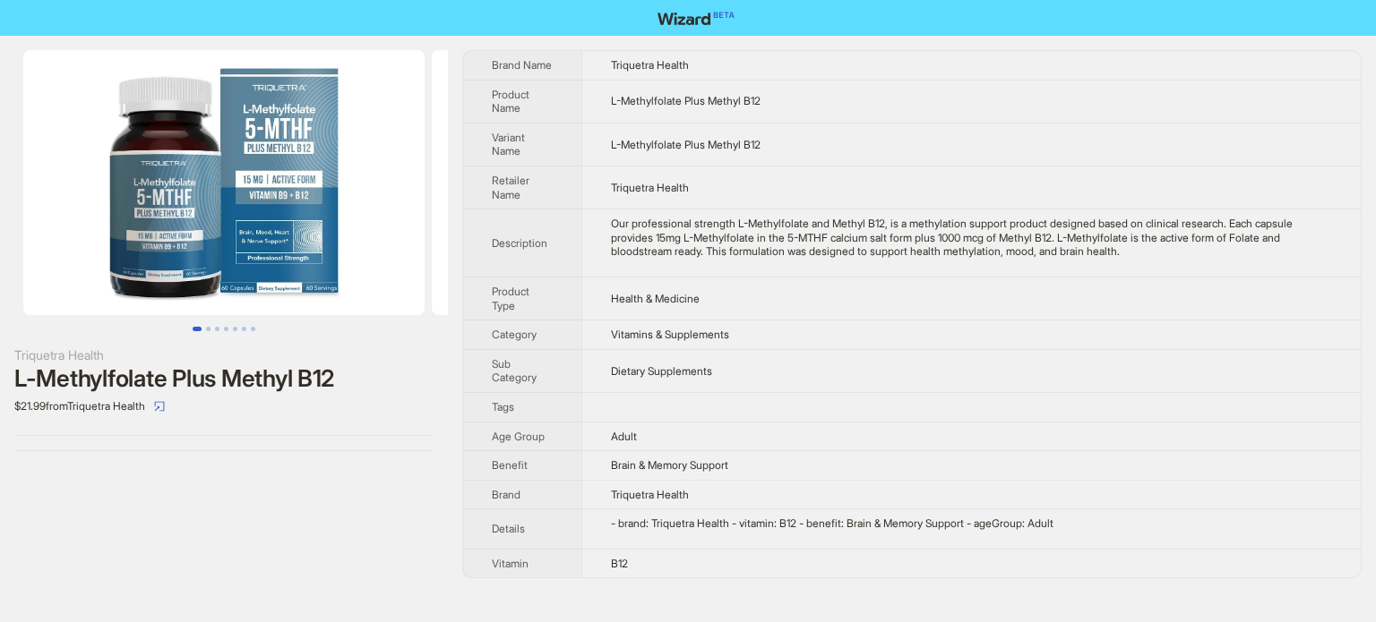
click at [672, 164] on td "L-Methylfolate Plus Methyl B12" at bounding box center [970, 144] width 779 height 43
click at [231, 171] on img at bounding box center [223, 182] width 401 height 265
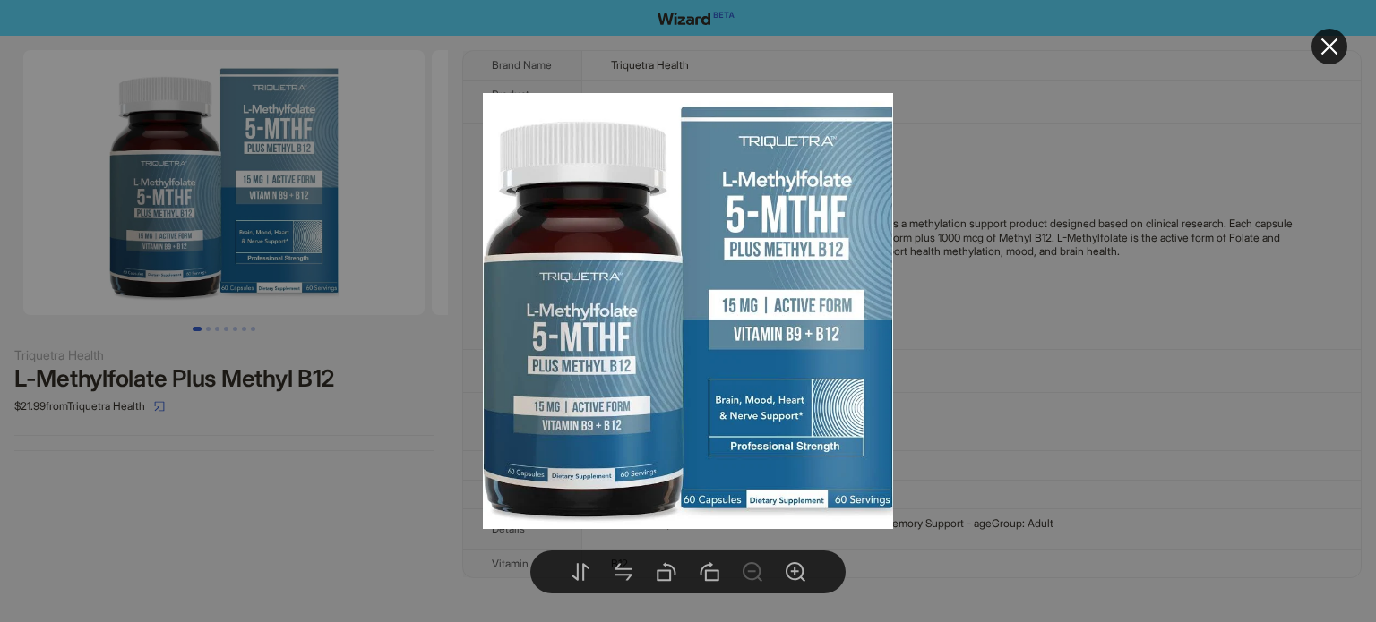
drag, startPoint x: 262, startPoint y: 436, endPoint x: 264, endPoint y: 411, distance: 25.2
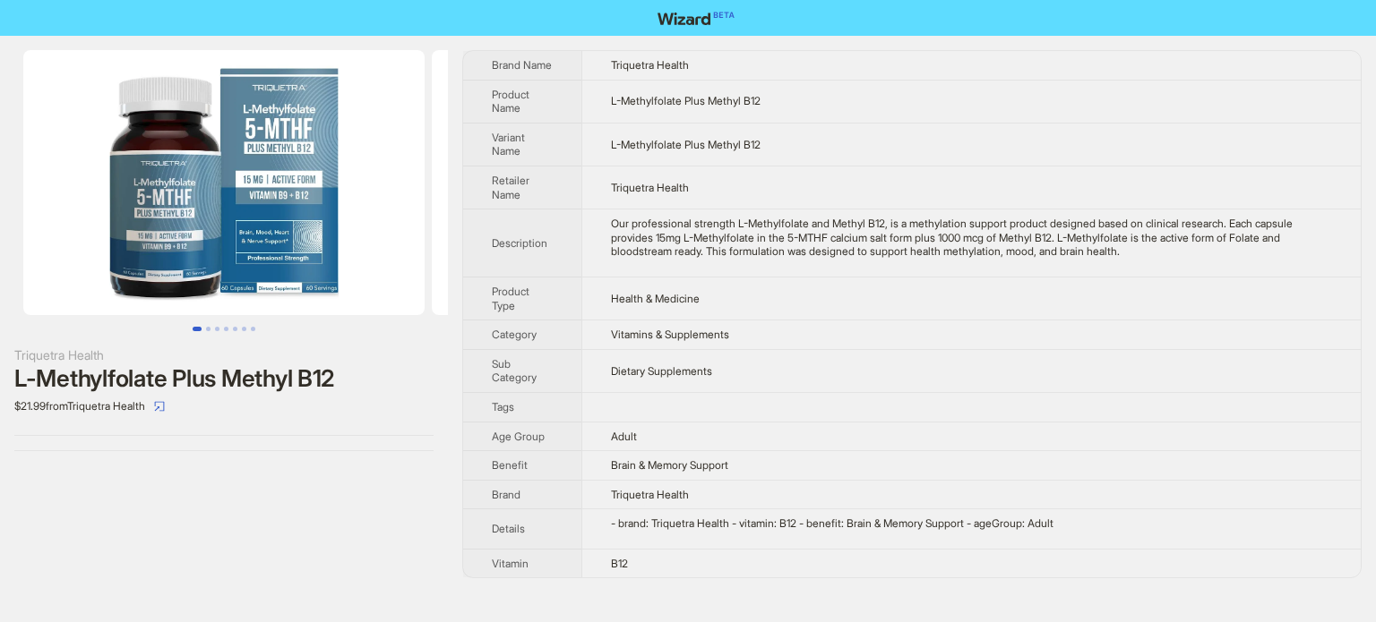
click at [602, 268] on td "Our professional strength L-Methylfolate and Methyl B12, is a methylation suppo…" at bounding box center [970, 244] width 779 height 68
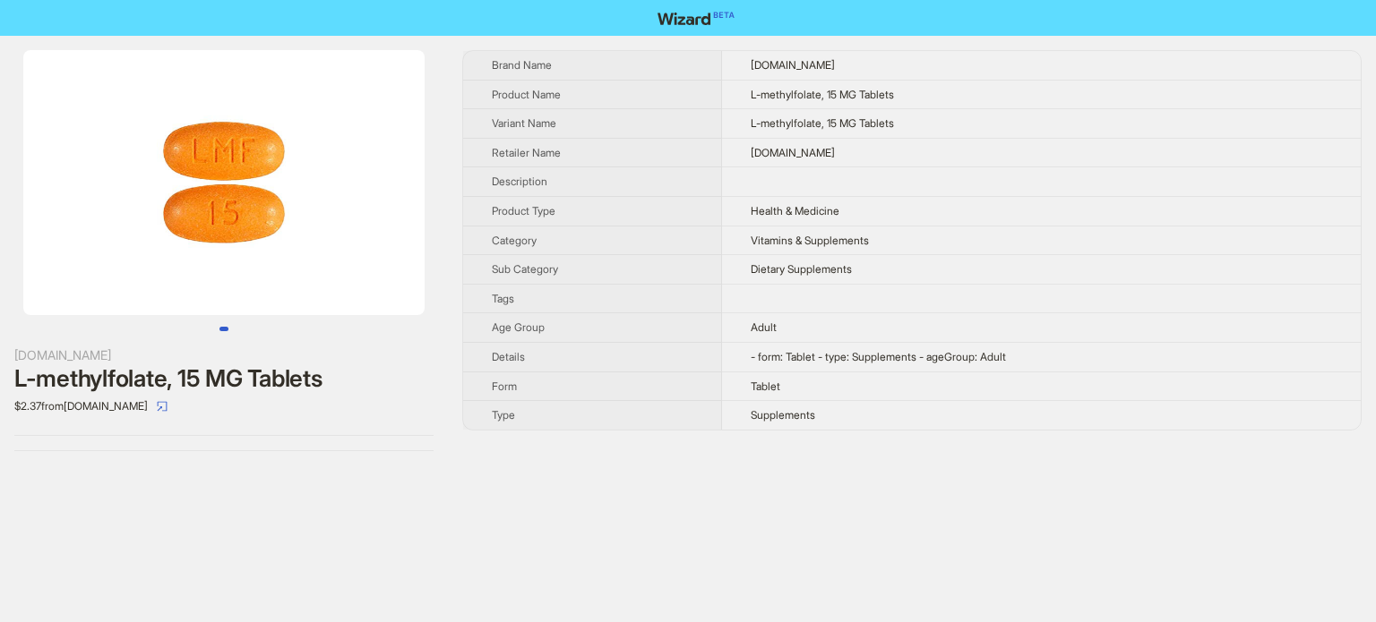
click at [659, 279] on th "Sub Category" at bounding box center [592, 270] width 259 height 30
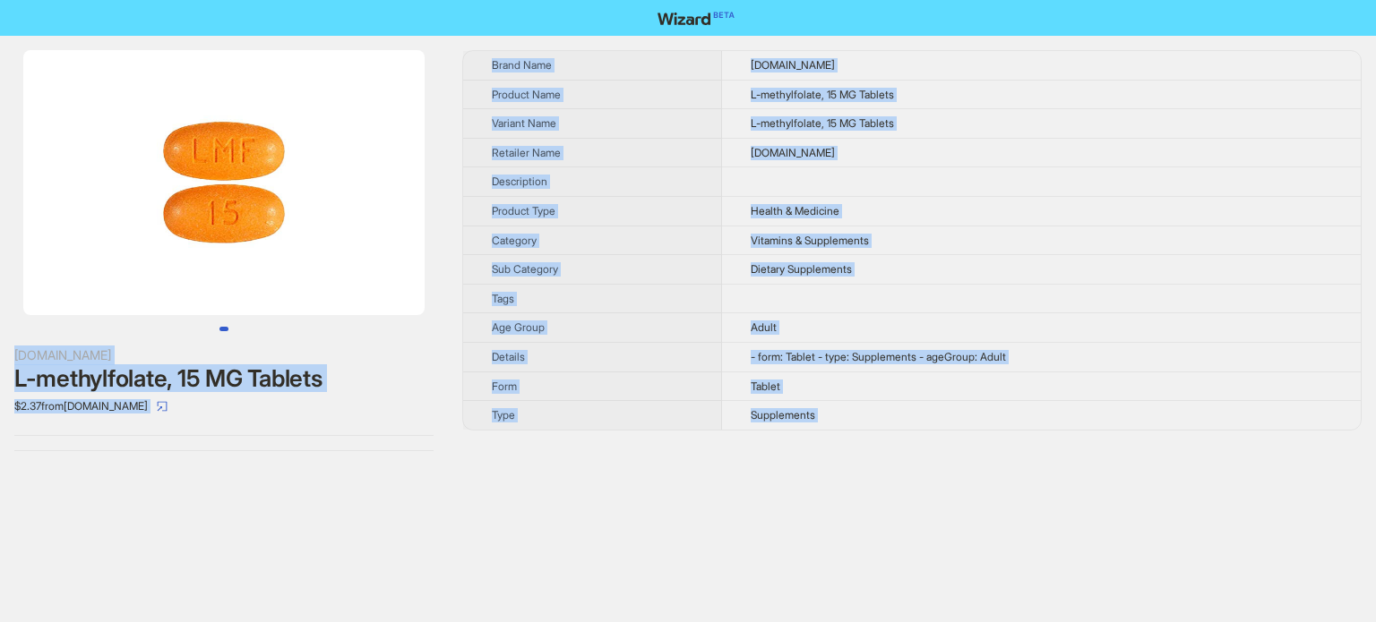
scroll to position [840, 0]
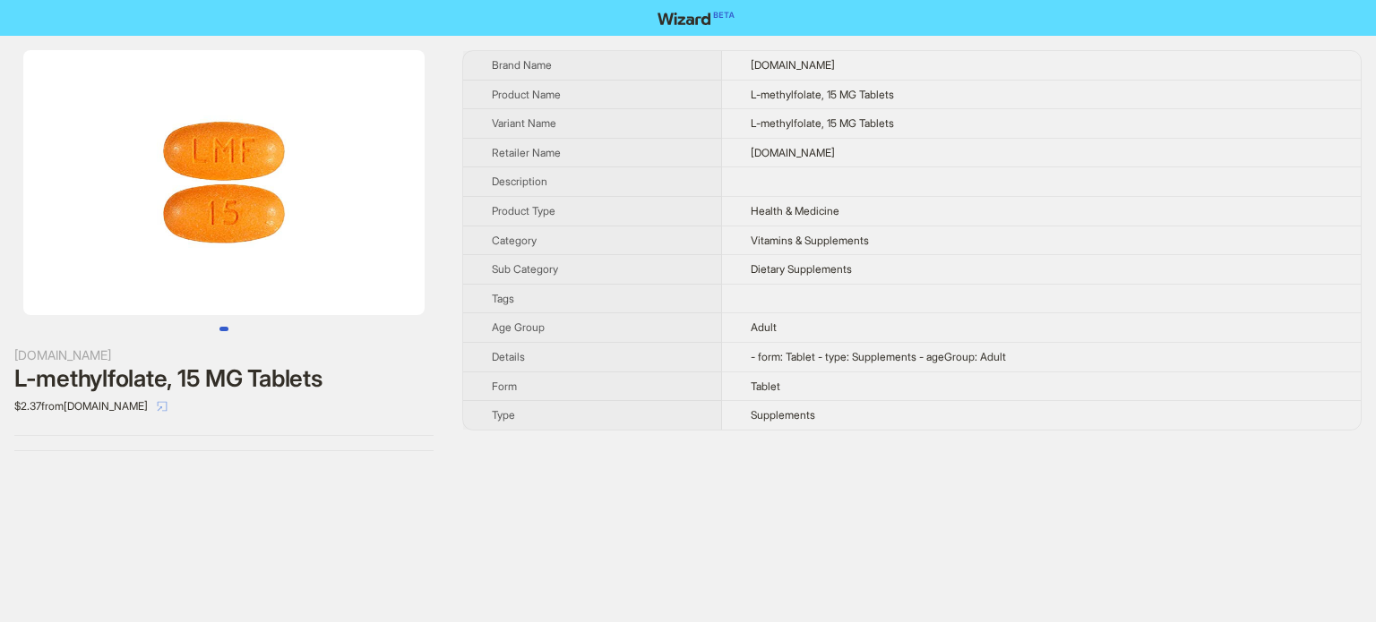
click at [157, 404] on icon "select" at bounding box center [162, 406] width 11 height 11
click at [755, 135] on td "L-methylfolate, 15 MG Tablets" at bounding box center [1041, 124] width 639 height 30
drag, startPoint x: 750, startPoint y: 92, endPoint x: 916, endPoint y: 124, distance: 169.5
type textarea "**********"
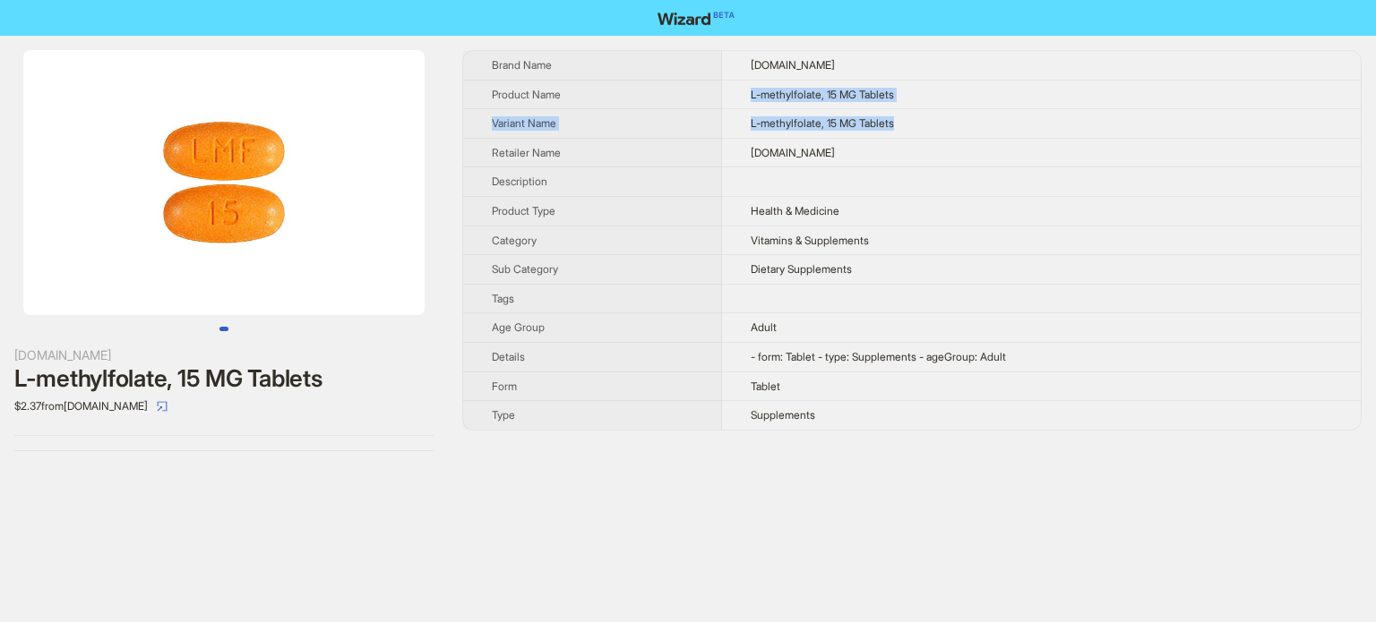
click at [916, 124] on tbody "Brand Name [DOMAIN_NAME] Product Name L-methylfolate, 15 MG Tablets Variant Nam…" at bounding box center [911, 240] width 897 height 379
copy tbody "L-methylfolate, 15 MG Tablets Variant Name L-methylfolate, 15 MG Tablets"
click at [573, 246] on th "Category" at bounding box center [592, 241] width 259 height 30
drag, startPoint x: 743, startPoint y: 90, endPoint x: 899, endPoint y: 91, distance: 155.9
click at [899, 91] on td "L-methylfolate, 15 MG Tablets" at bounding box center [1041, 95] width 639 height 30
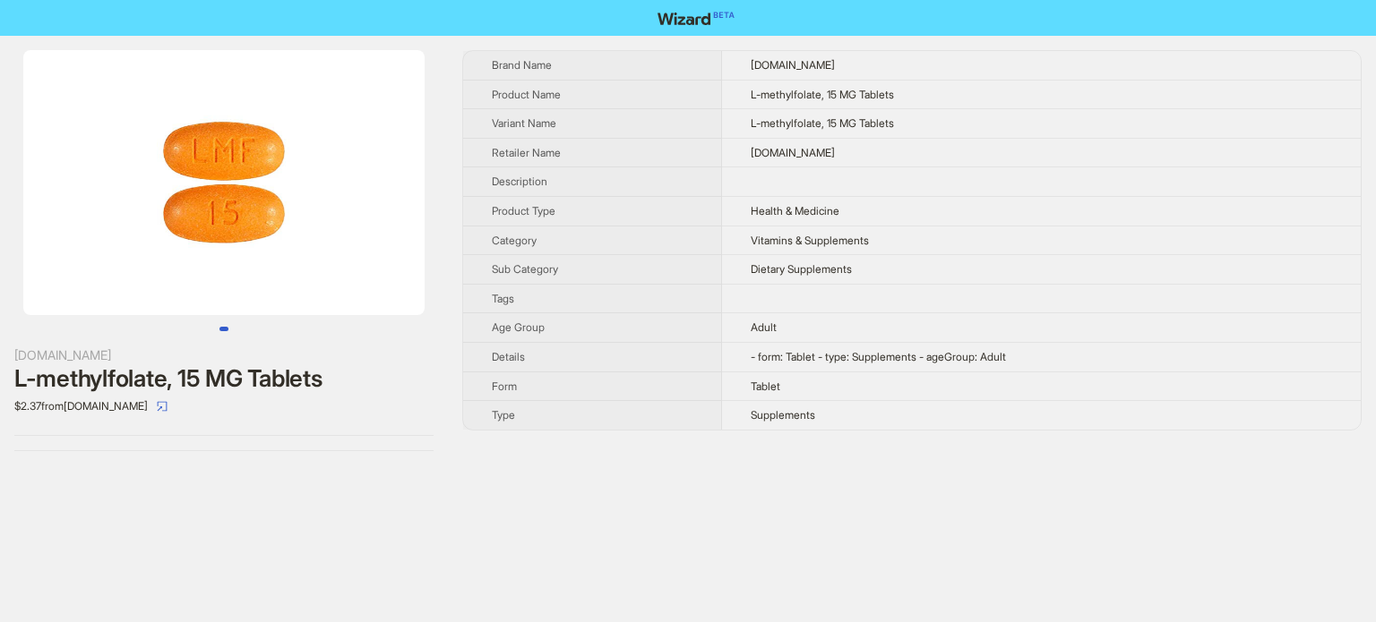
click at [788, 179] on td at bounding box center [1041, 182] width 639 height 30
drag, startPoint x: 756, startPoint y: 90, endPoint x: 820, endPoint y: 93, distance: 64.5
click at [820, 93] on span "L-methylfolate, 15 MG Tablets" at bounding box center [822, 94] width 143 height 13
click at [774, 146] on span "[DOMAIN_NAME]" at bounding box center [793, 152] width 84 height 13
click at [544, 249] on th "Category" at bounding box center [592, 241] width 259 height 30
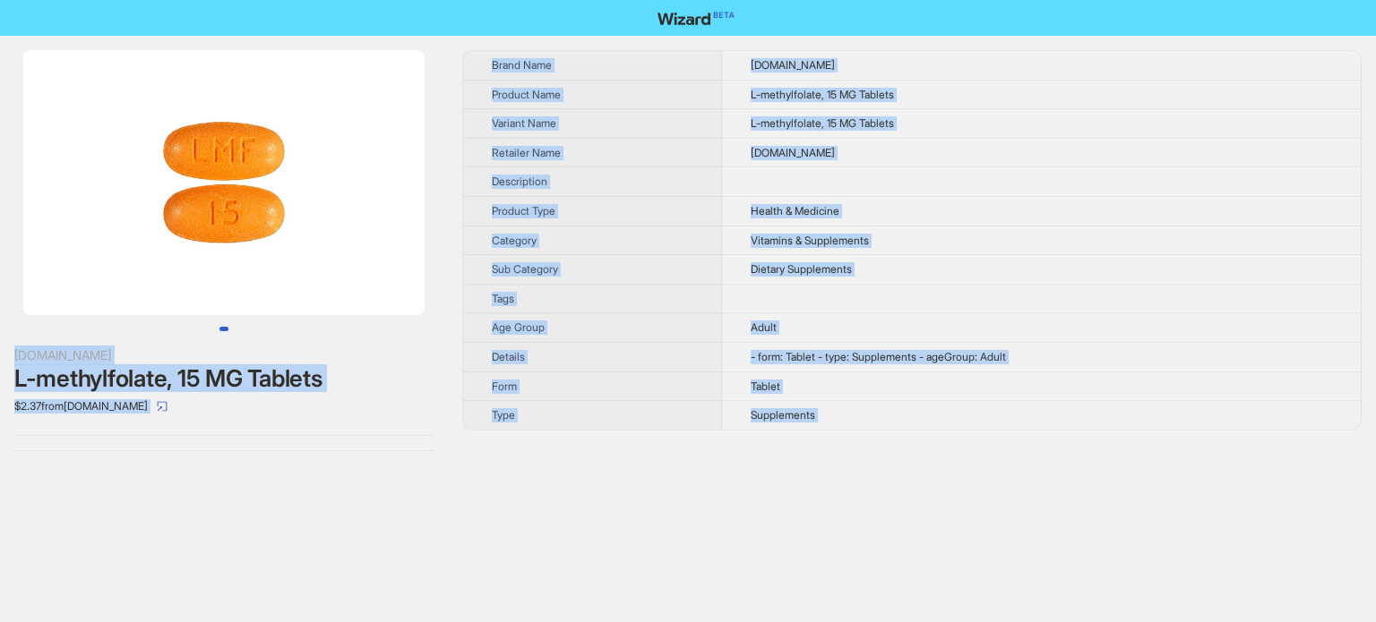
click at [548, 204] on span "Product Type" at bounding box center [524, 210] width 64 height 13
